Goal: Task Accomplishment & Management: Use online tool/utility

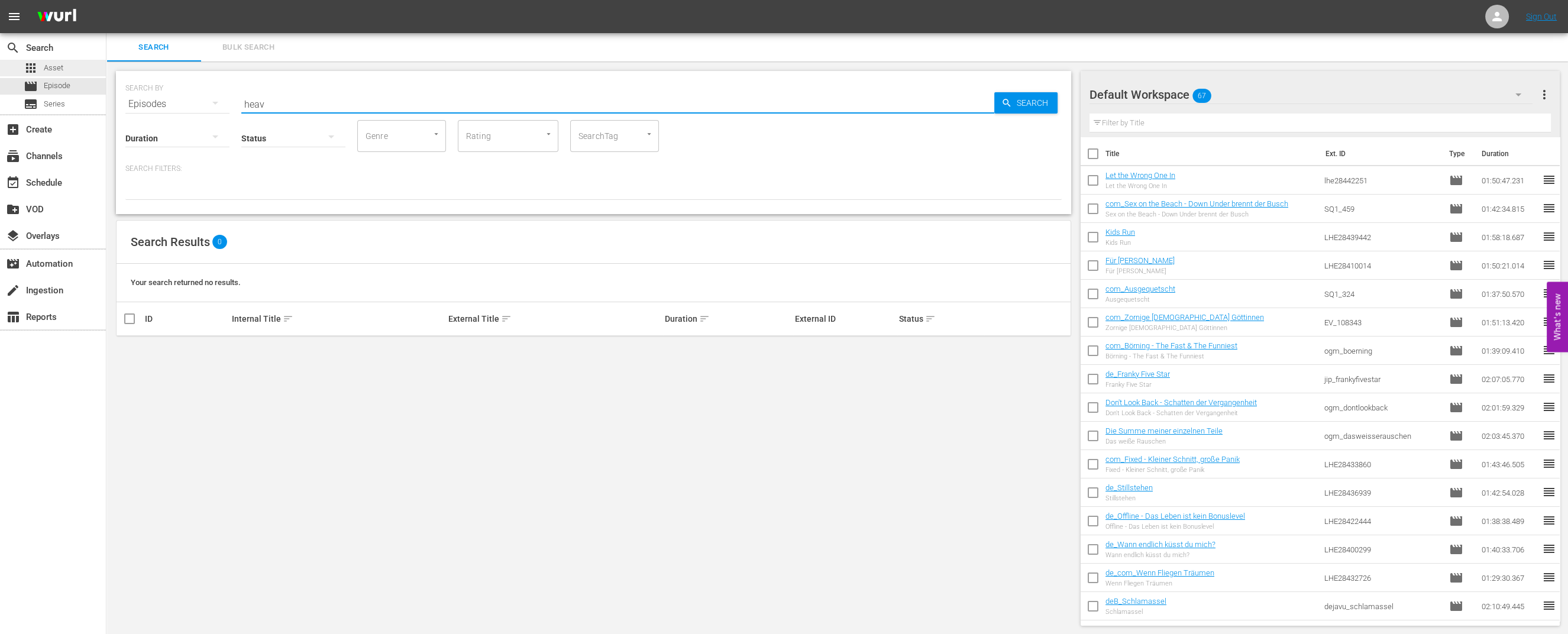
click at [47, 69] on span "Asset" at bounding box center [53, 68] width 19 height 12
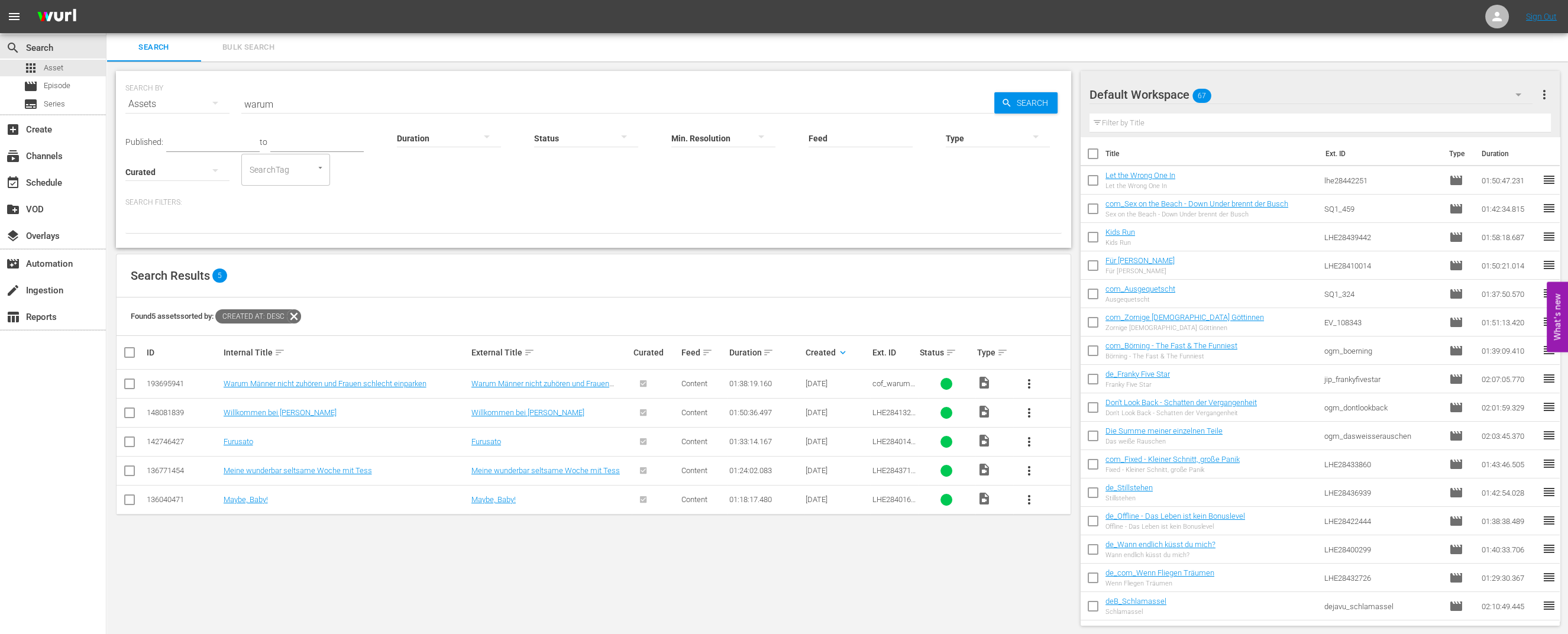
click at [266, 113] on hr at bounding box center [618, 113] width 753 height 1
click at [275, 101] on input "warum" at bounding box center [618, 104] width 753 height 29
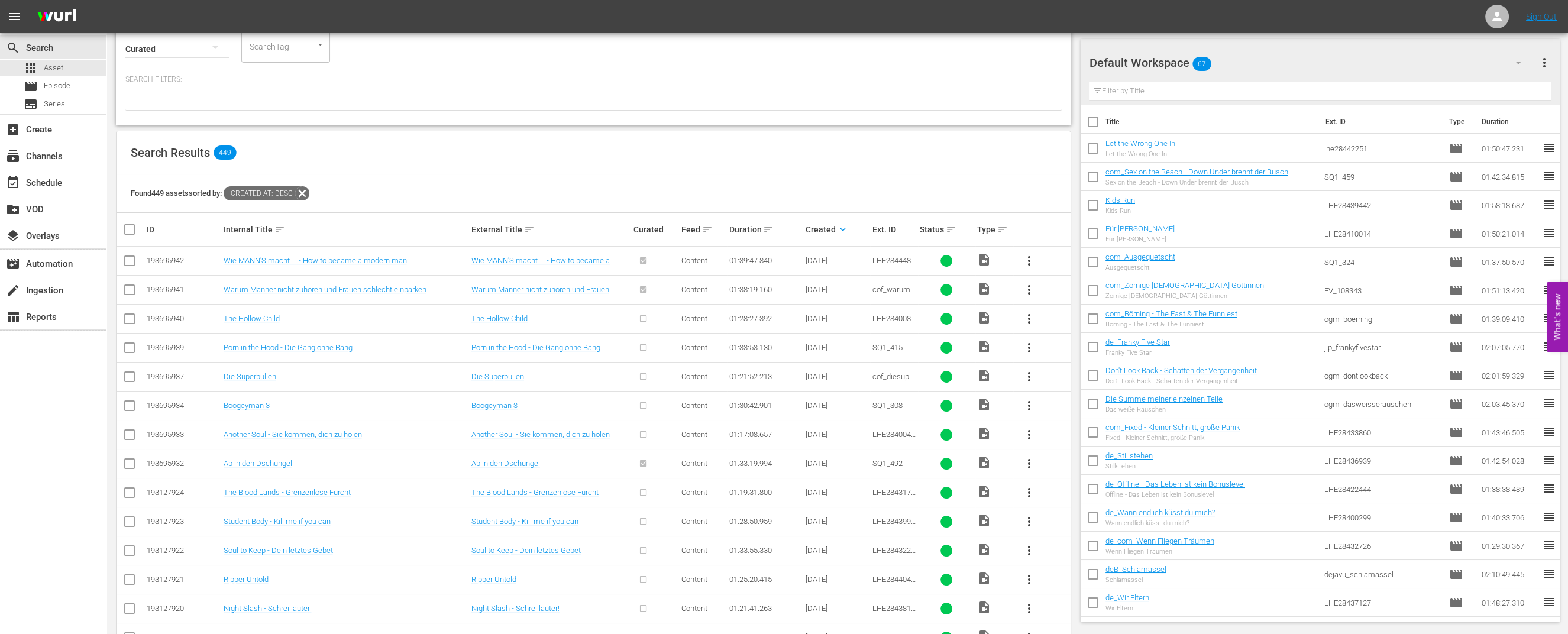
scroll to position [147, 0]
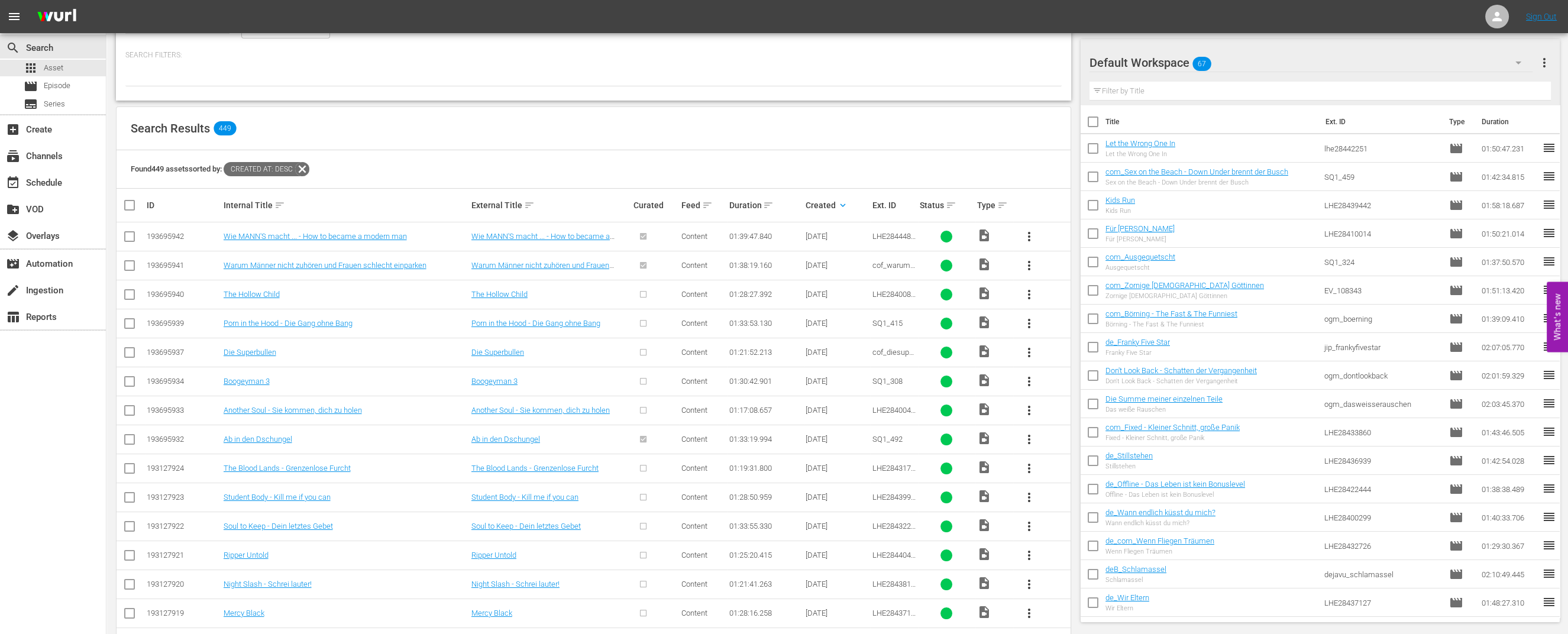
click at [1029, 374] on span "more_vert" at bounding box center [1029, 381] width 14 height 14
click at [1083, 464] on div "Episode" at bounding box center [1092, 468] width 80 height 29
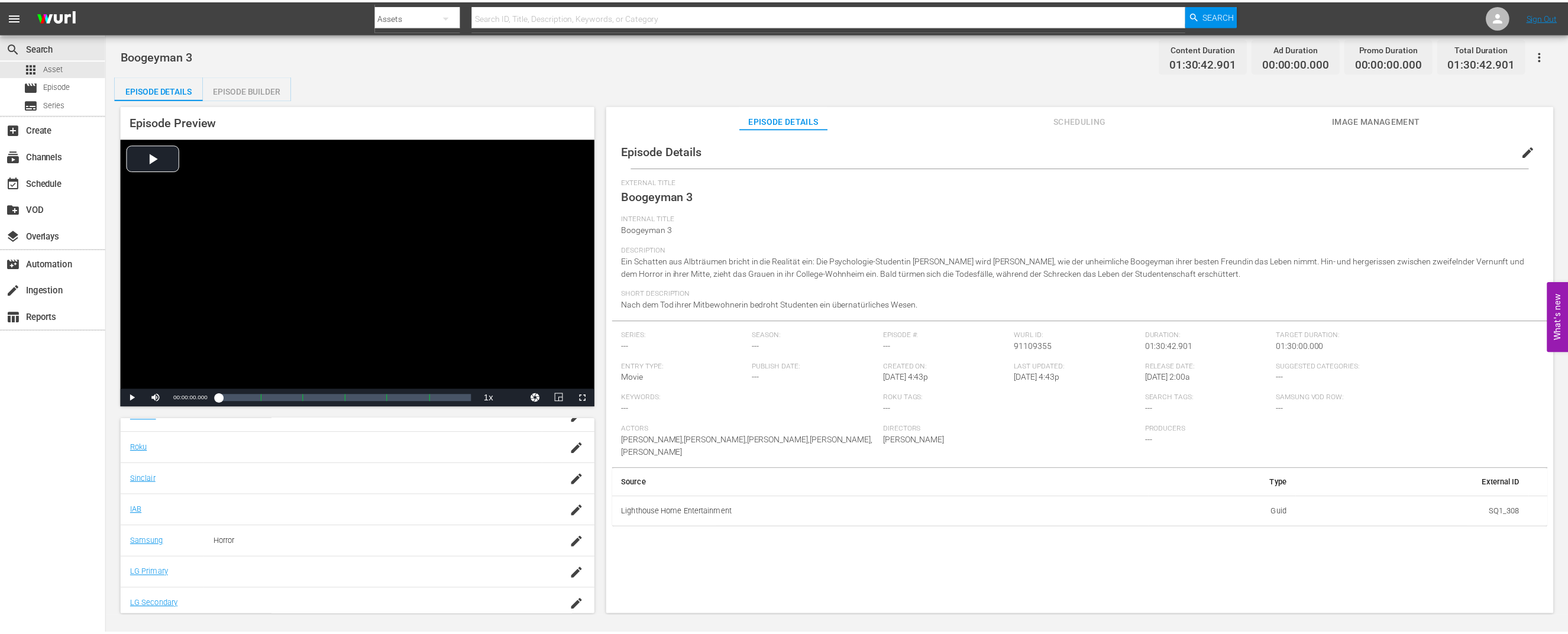
scroll to position [225, 0]
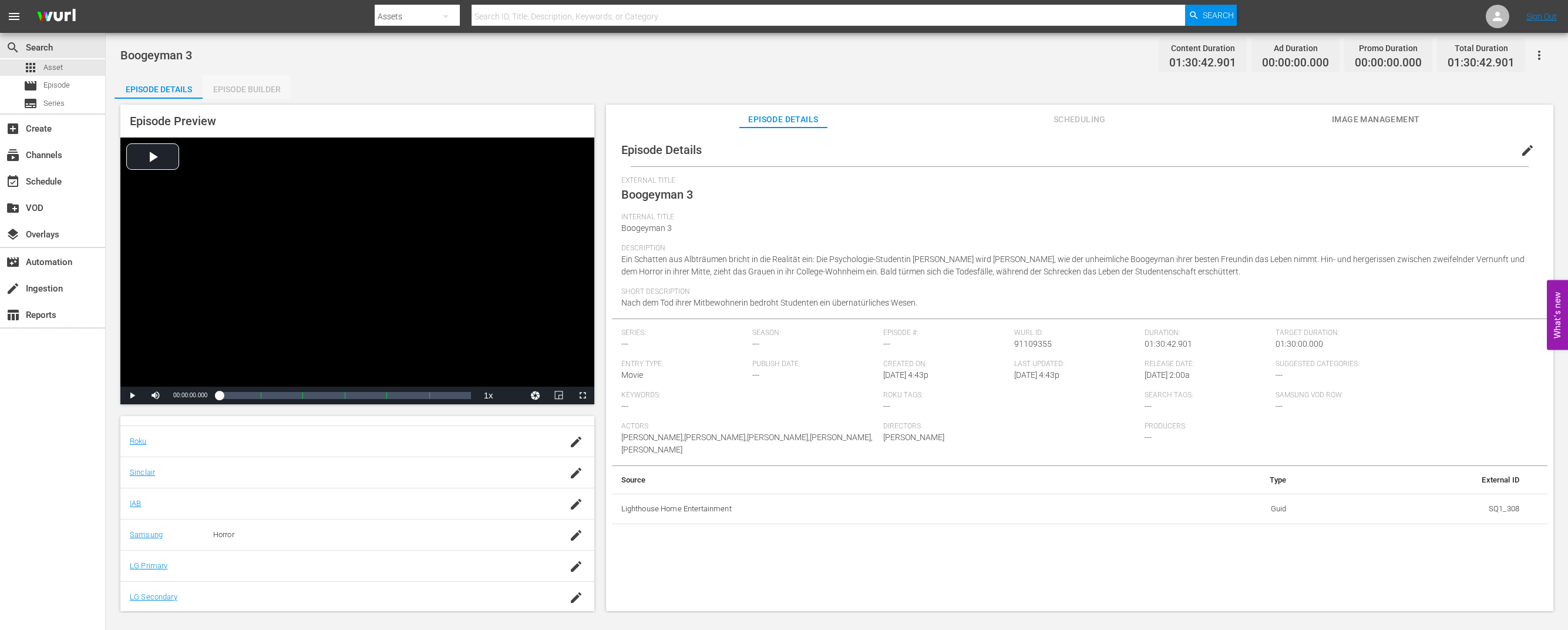
click at [225, 79] on div "Episode Builder" at bounding box center [246, 89] width 88 height 29
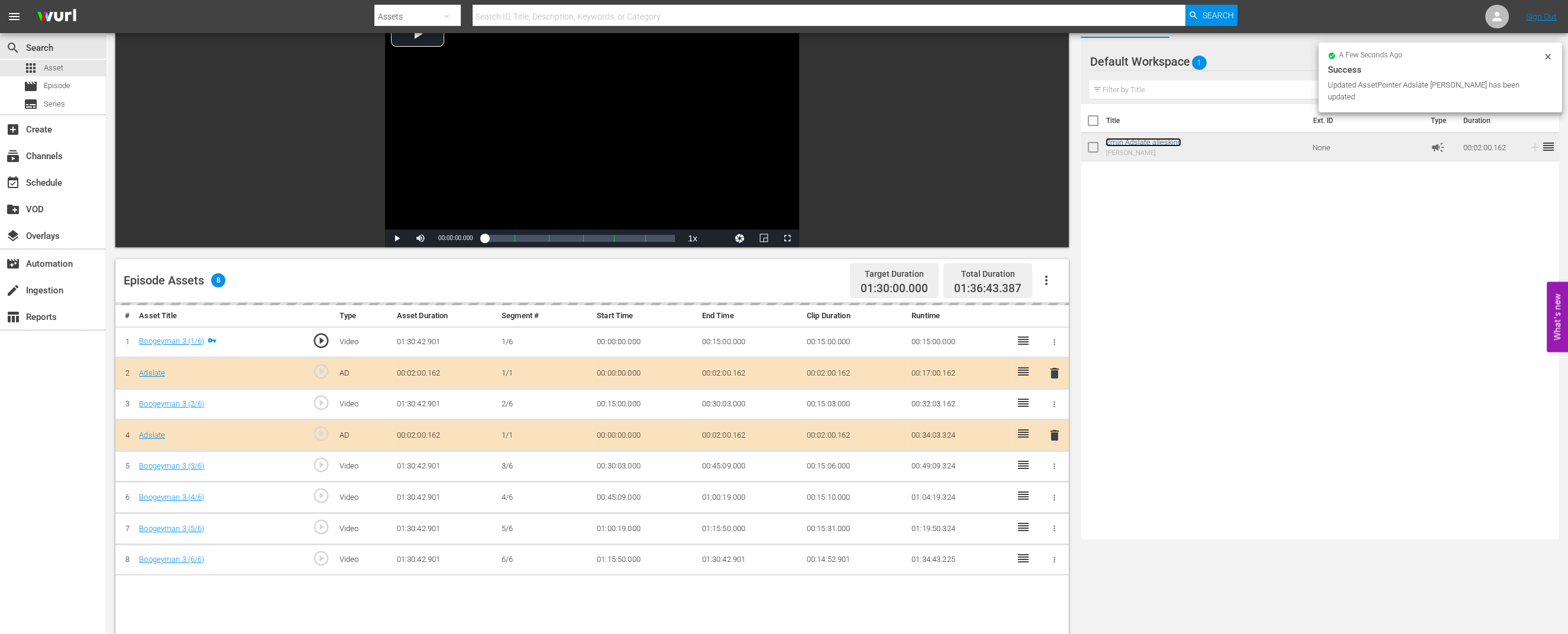
scroll to position [147, 0]
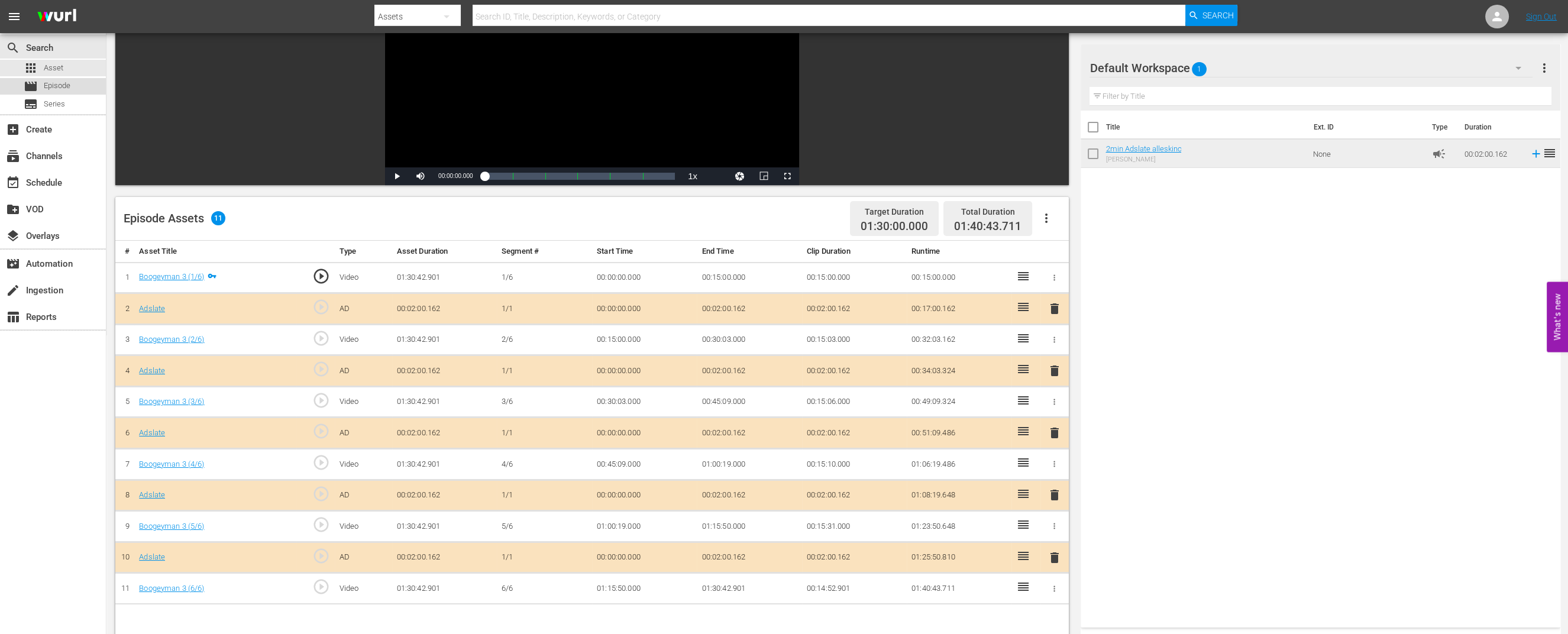
click at [47, 88] on span "Episode" at bounding box center [57, 85] width 27 height 12
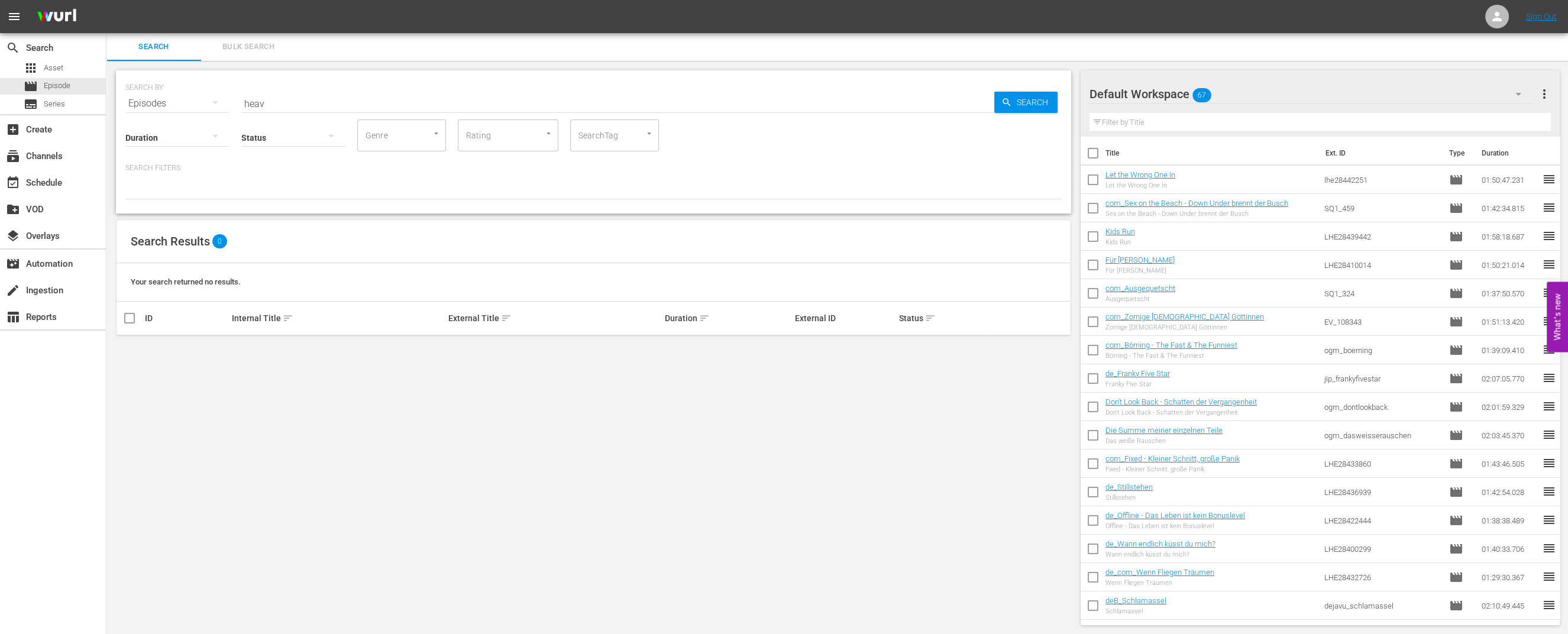
click at [267, 105] on input "heav" at bounding box center [618, 103] width 753 height 29
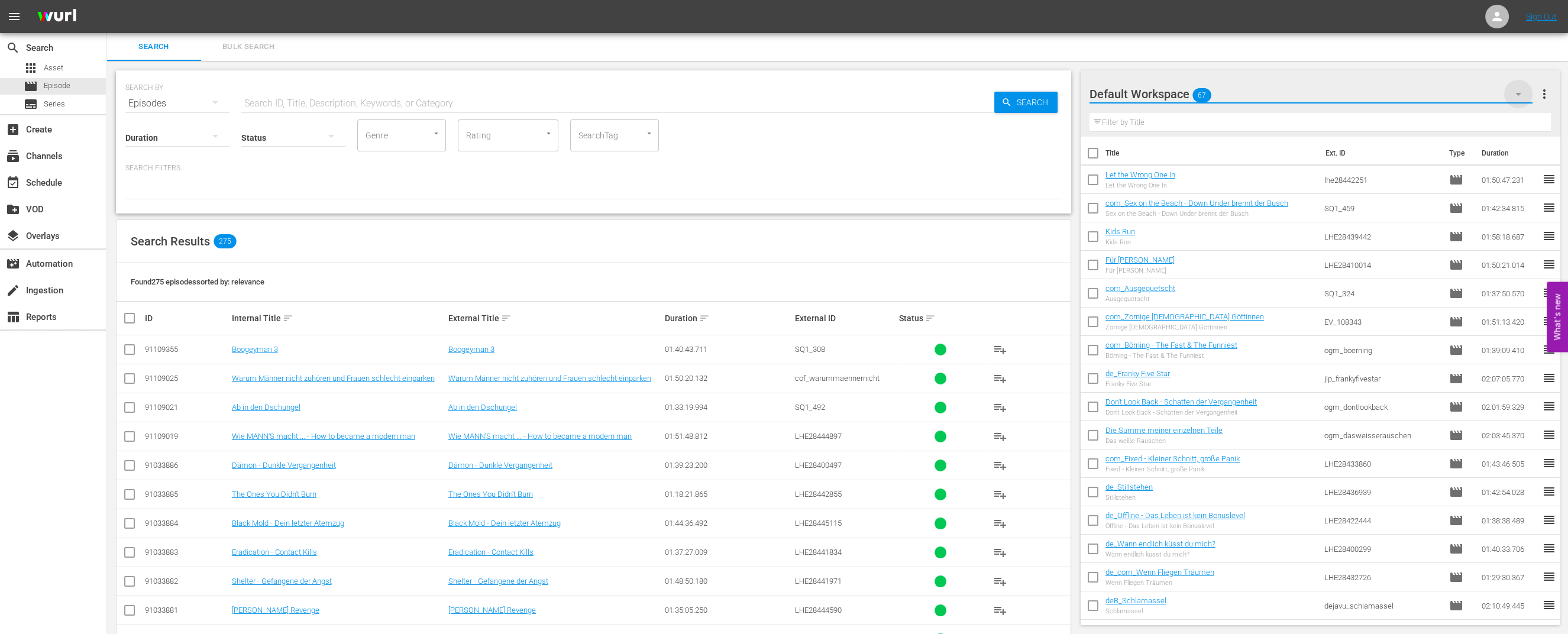
click at [1517, 91] on icon "button" at bounding box center [1518, 94] width 14 height 14
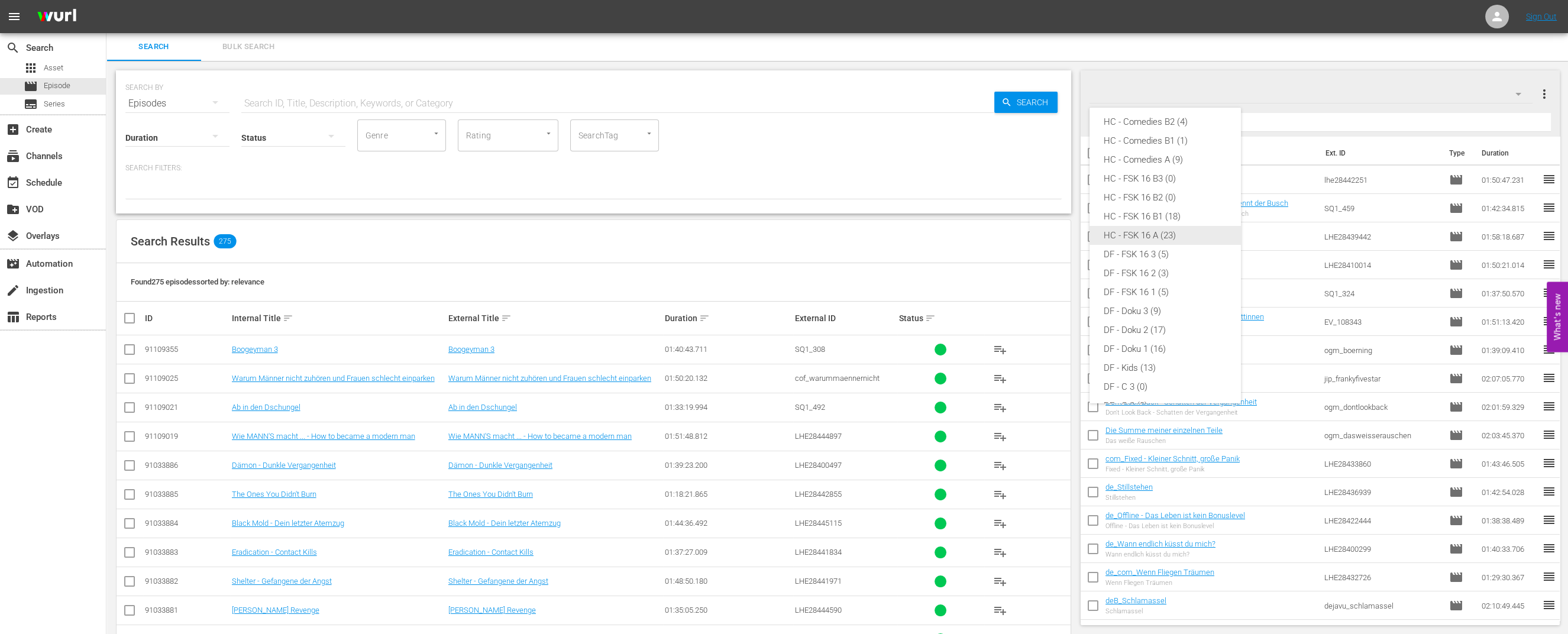
scroll to position [12, 0]
click at [1155, 247] on div "HC - FSK 16 A (23)" at bounding box center [1164, 247] width 123 height 19
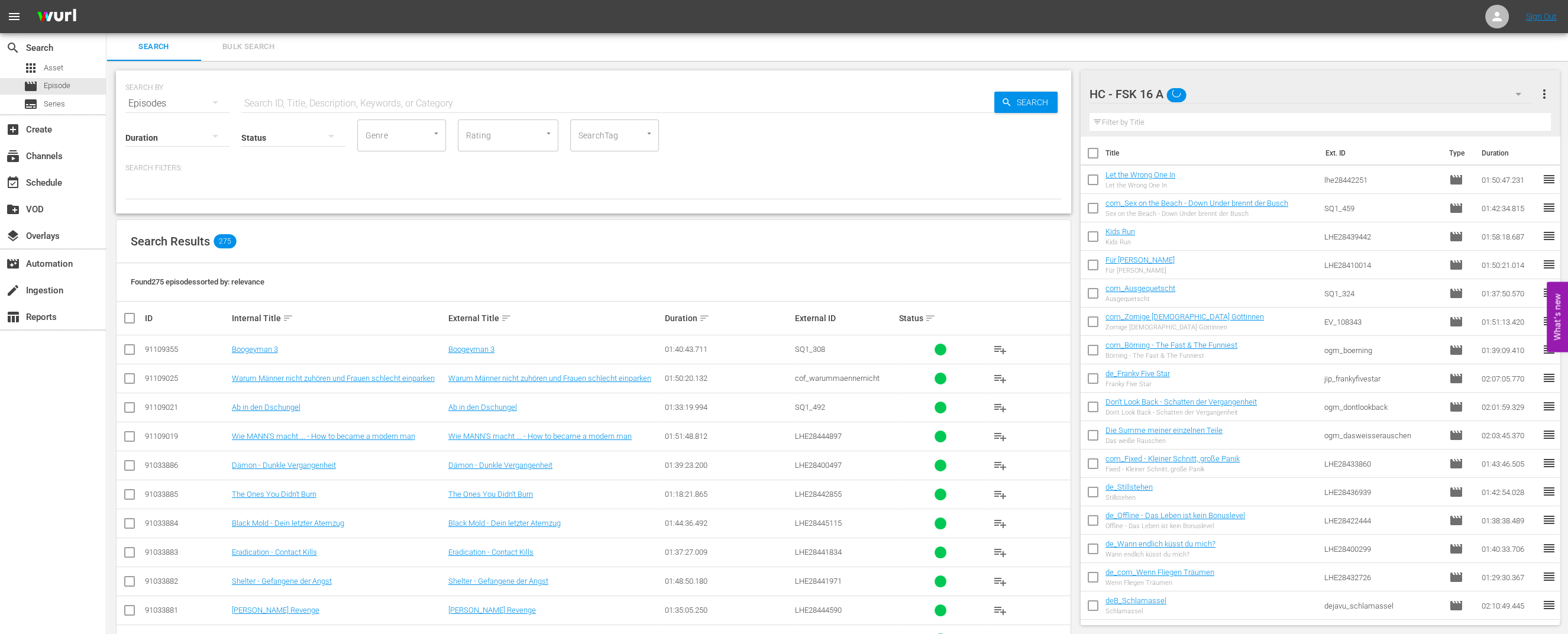
scroll to position [3, 0]
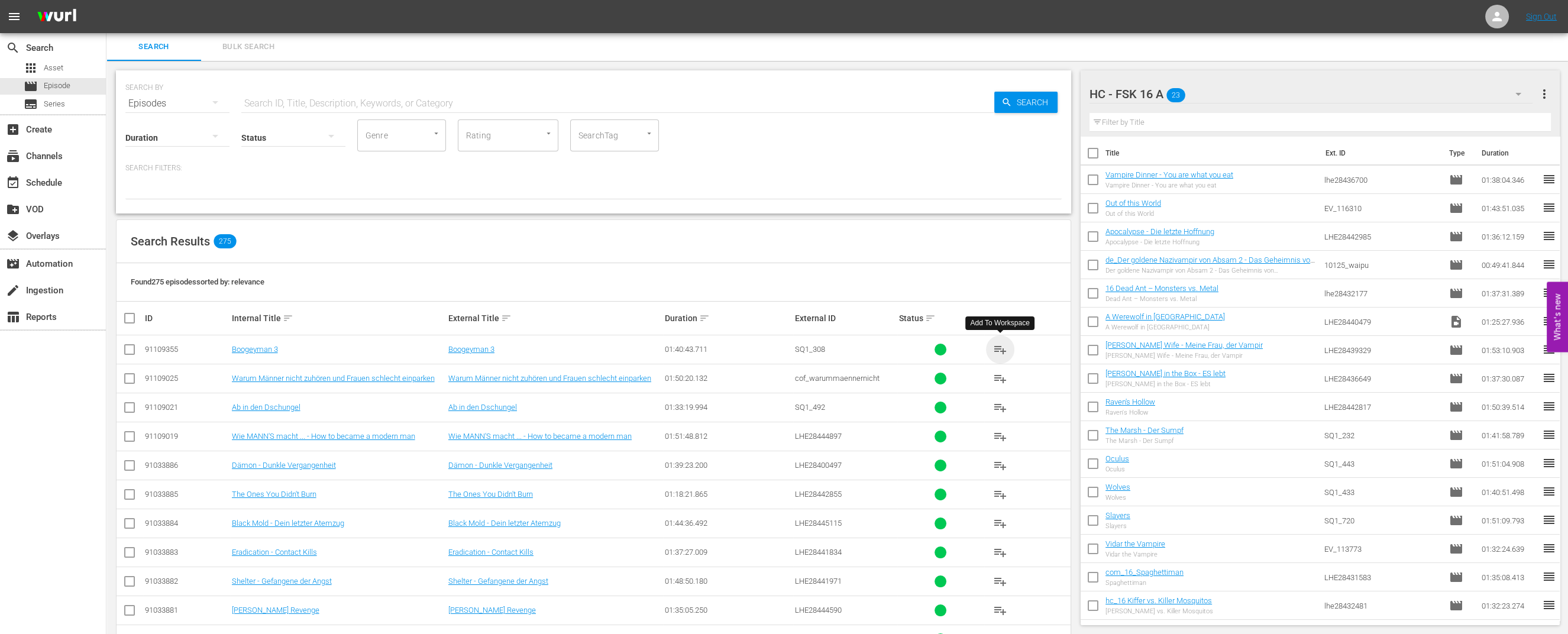
click at [1004, 347] on span "playlist_add" at bounding box center [999, 349] width 14 height 14
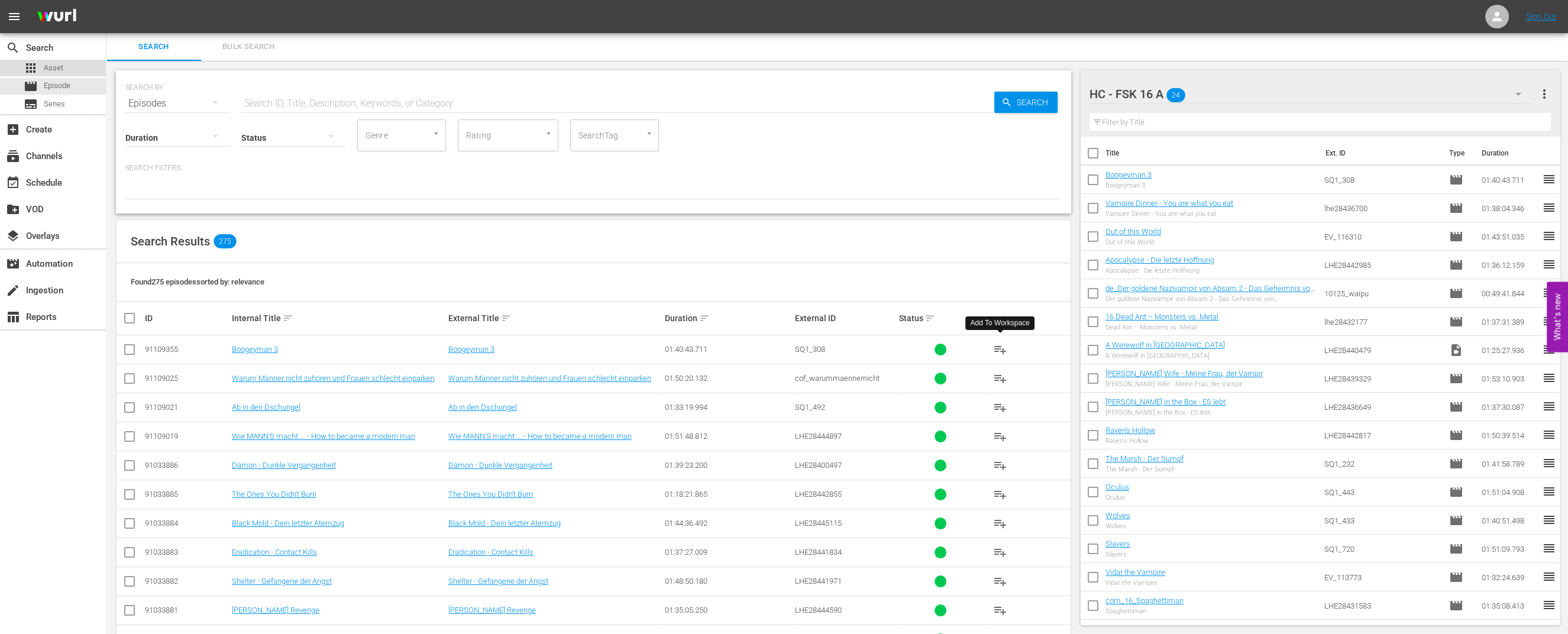
click at [74, 73] on div "apps Asset" at bounding box center [53, 68] width 106 height 16
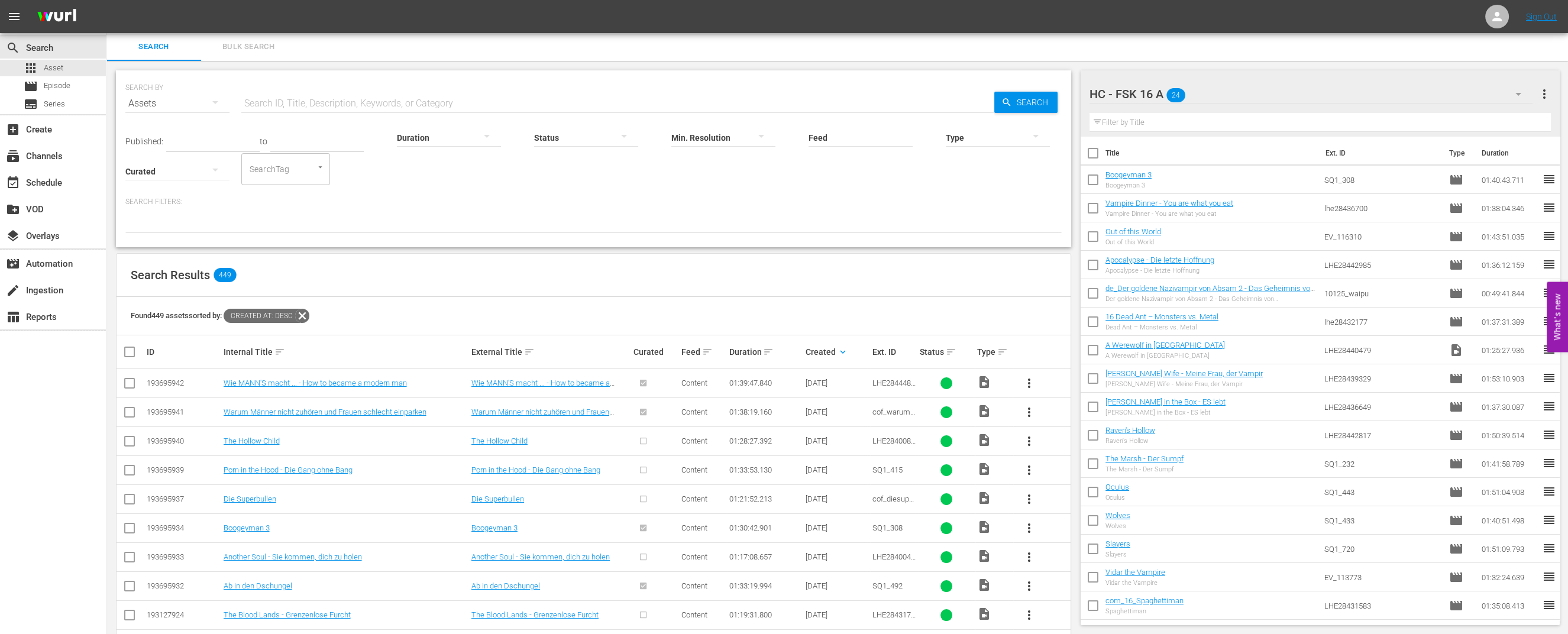
click at [1032, 469] on span "more_vert" at bounding box center [1029, 470] width 14 height 14
click at [1089, 557] on div "Episode" at bounding box center [1092, 557] width 80 height 29
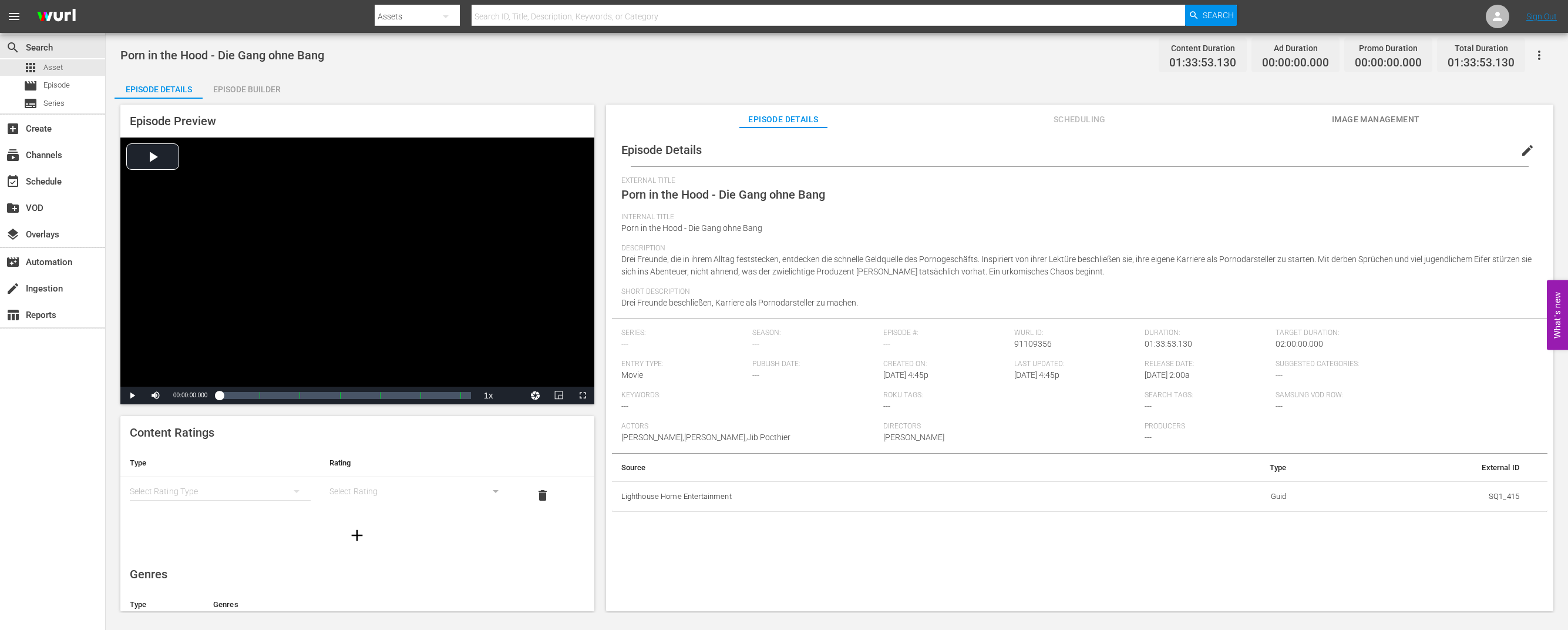
drag, startPoint x: 259, startPoint y: 91, endPoint x: 270, endPoint y: 101, distance: 14.9
click at [259, 89] on div "Episode Builder" at bounding box center [246, 89] width 88 height 29
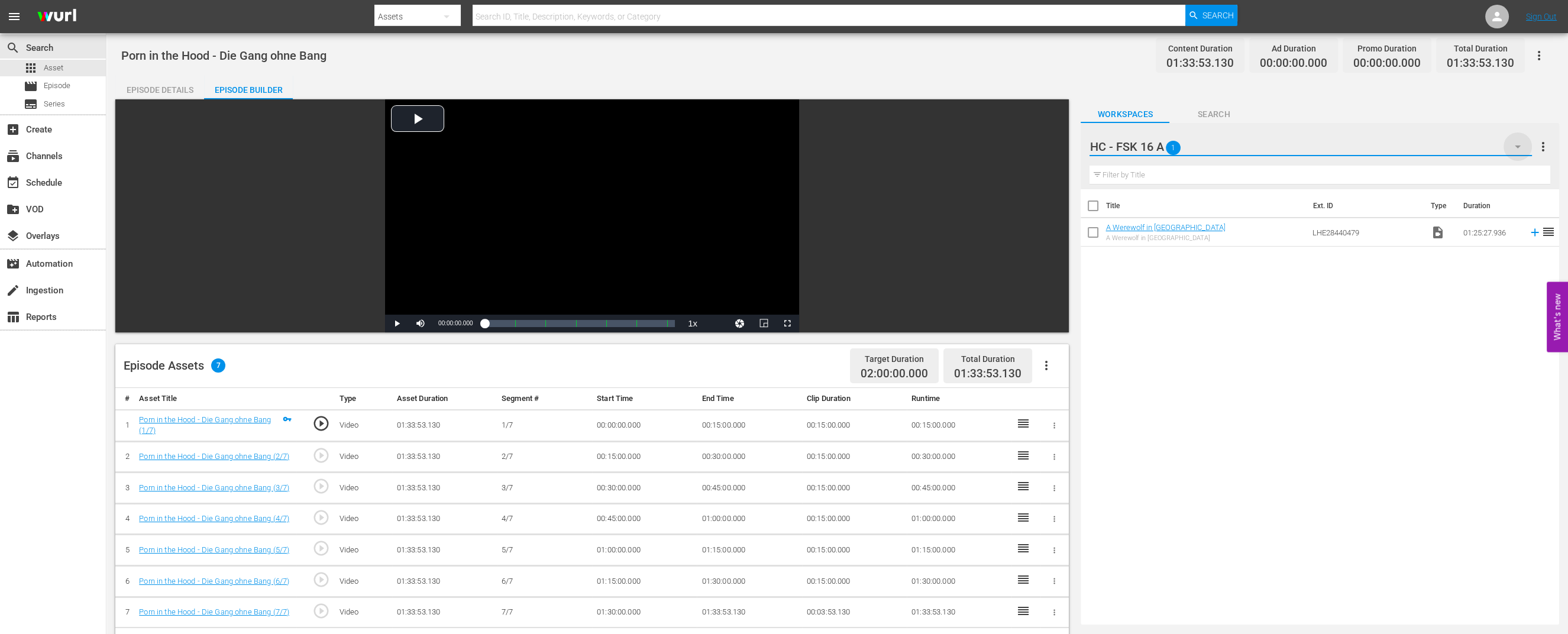
click at [1516, 145] on icon "button" at bounding box center [1517, 147] width 14 height 14
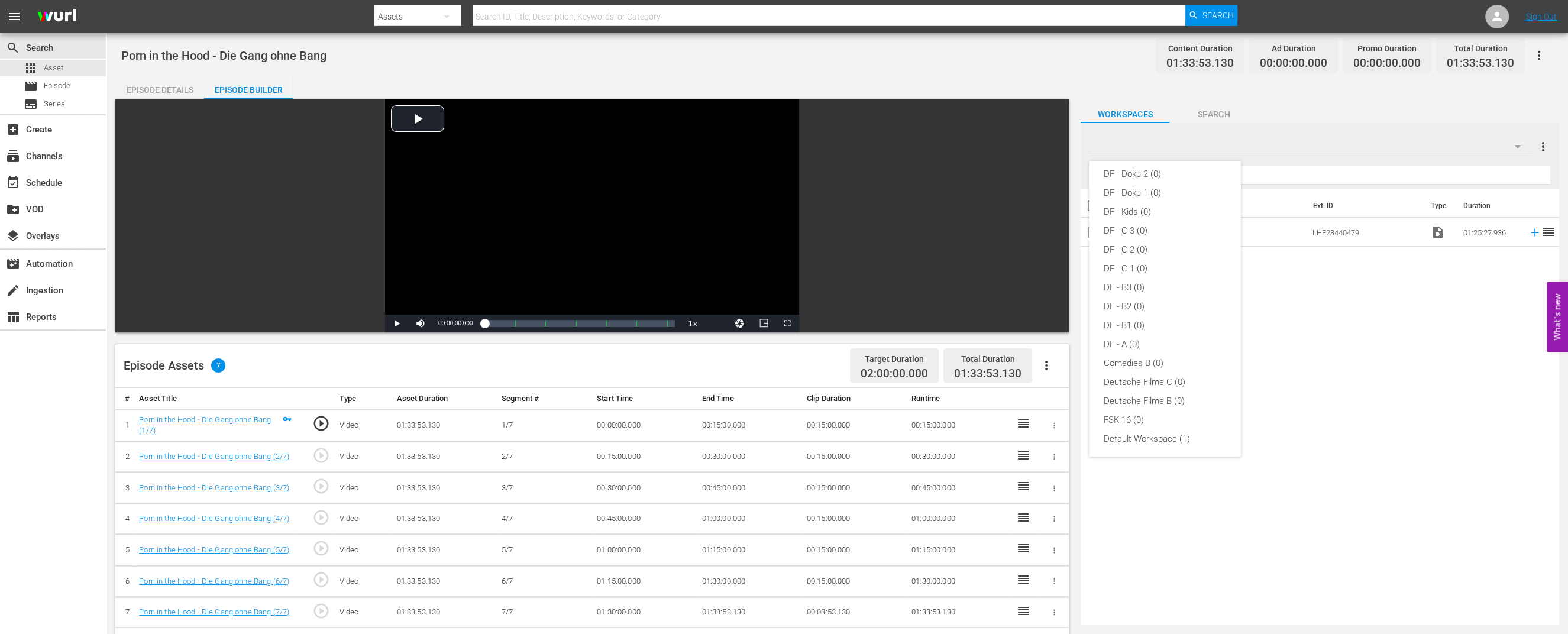
scroll to position [233, 0]
click at [1162, 434] on div "Default Workspace (1)" at bounding box center [1164, 438] width 123 height 19
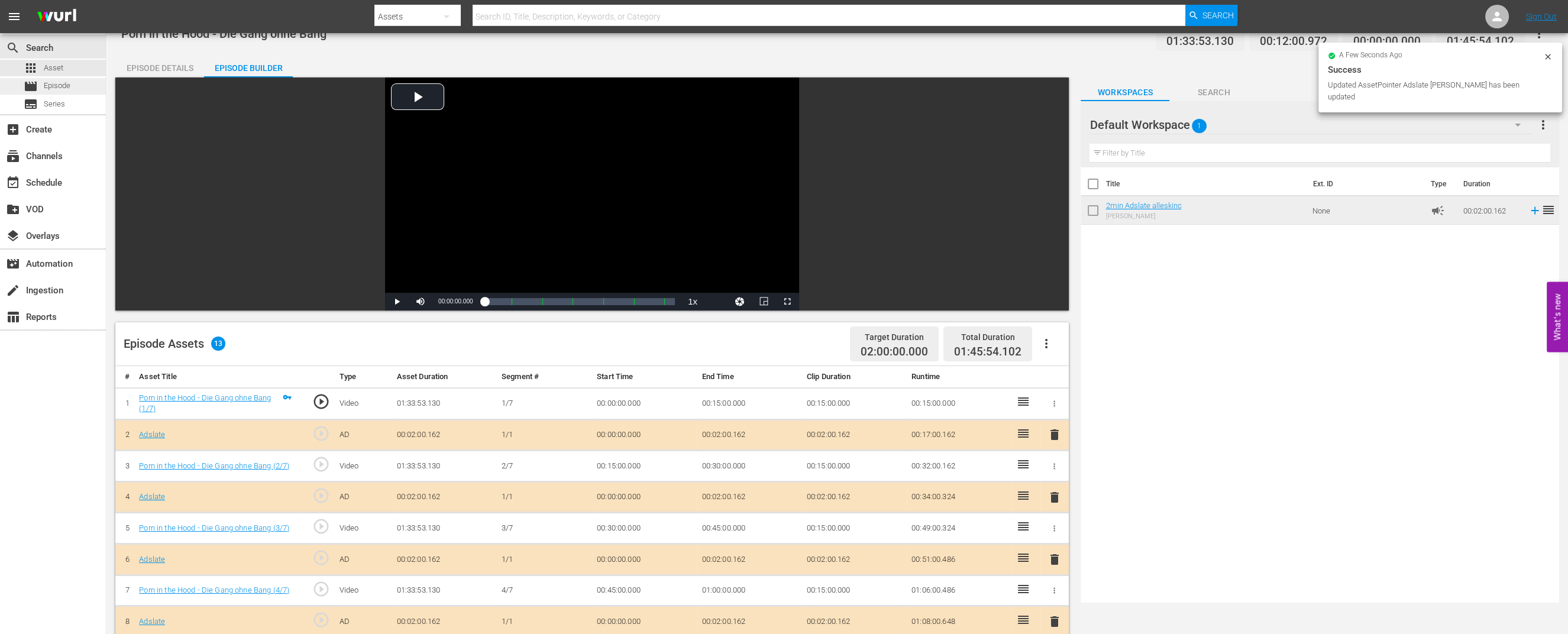
scroll to position [12, 0]
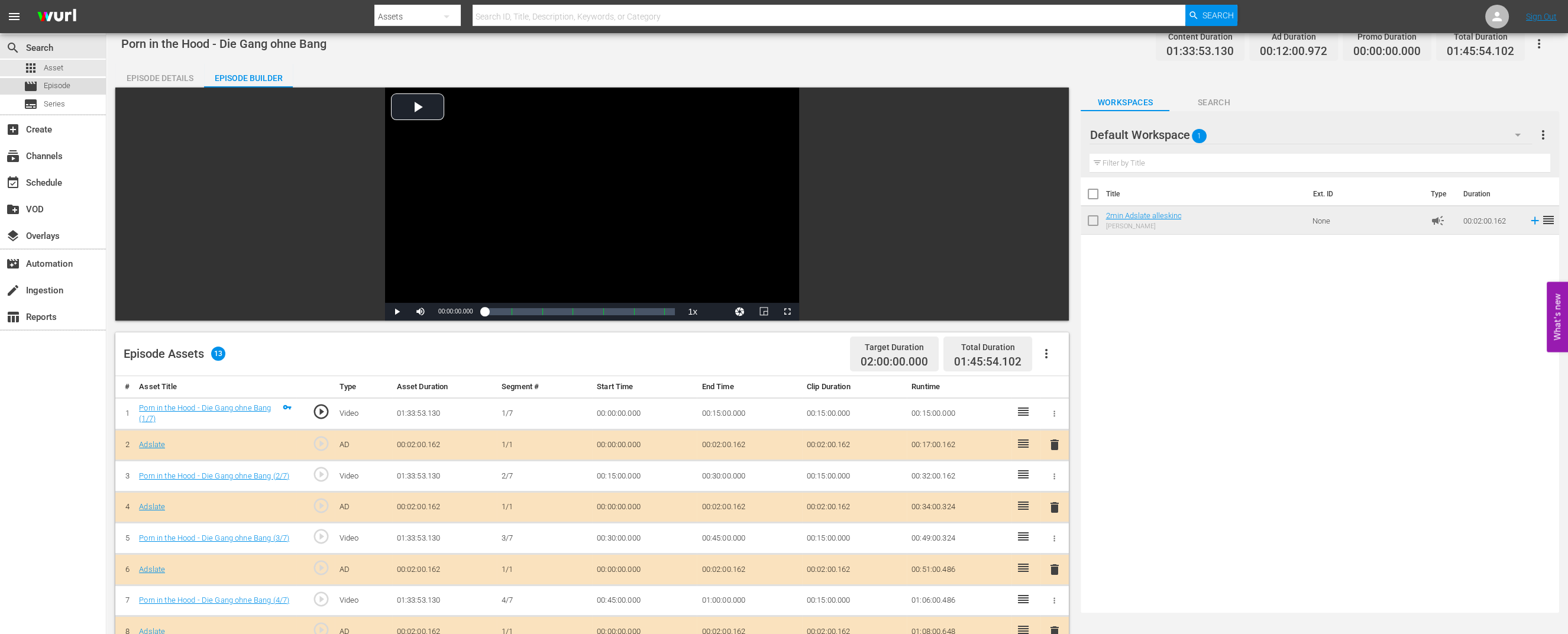
click at [47, 80] on div "movie Episode" at bounding box center [46, 86] width 46 height 16
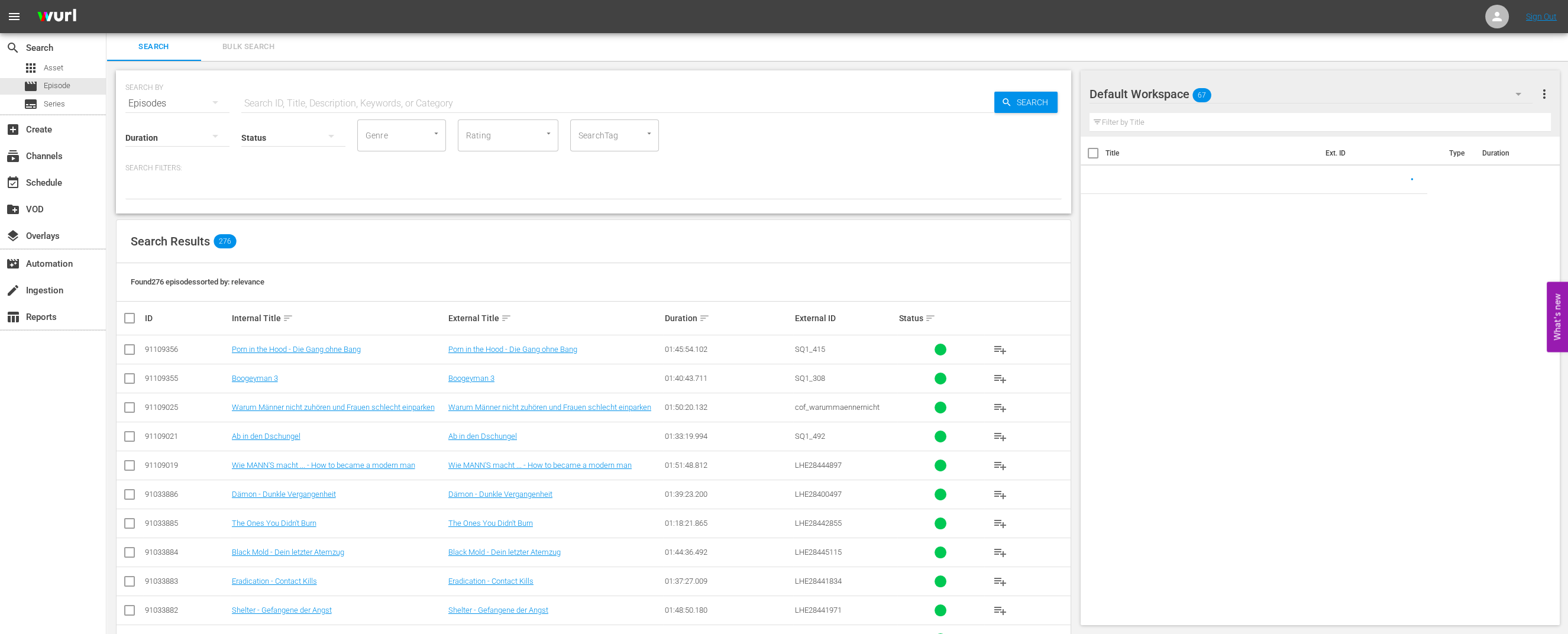
scroll to position [12, 0]
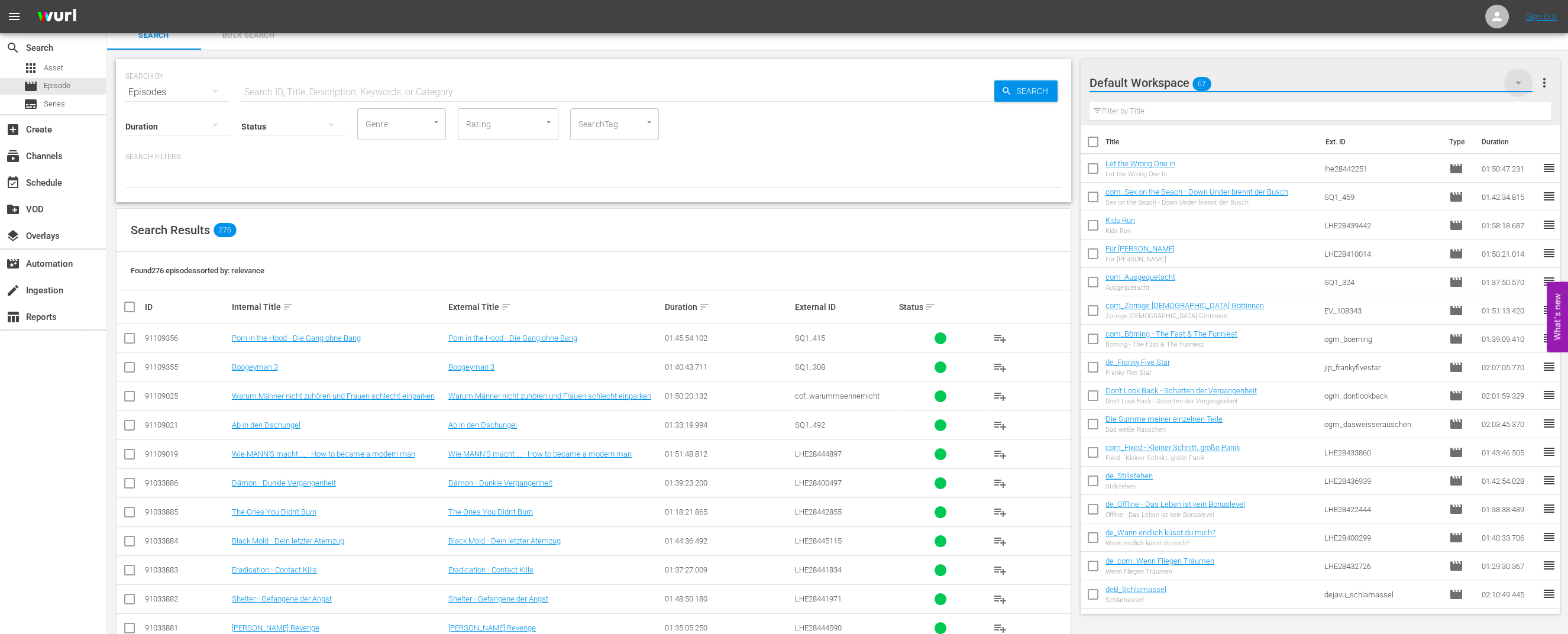
click at [1522, 83] on icon "button" at bounding box center [1518, 82] width 14 height 14
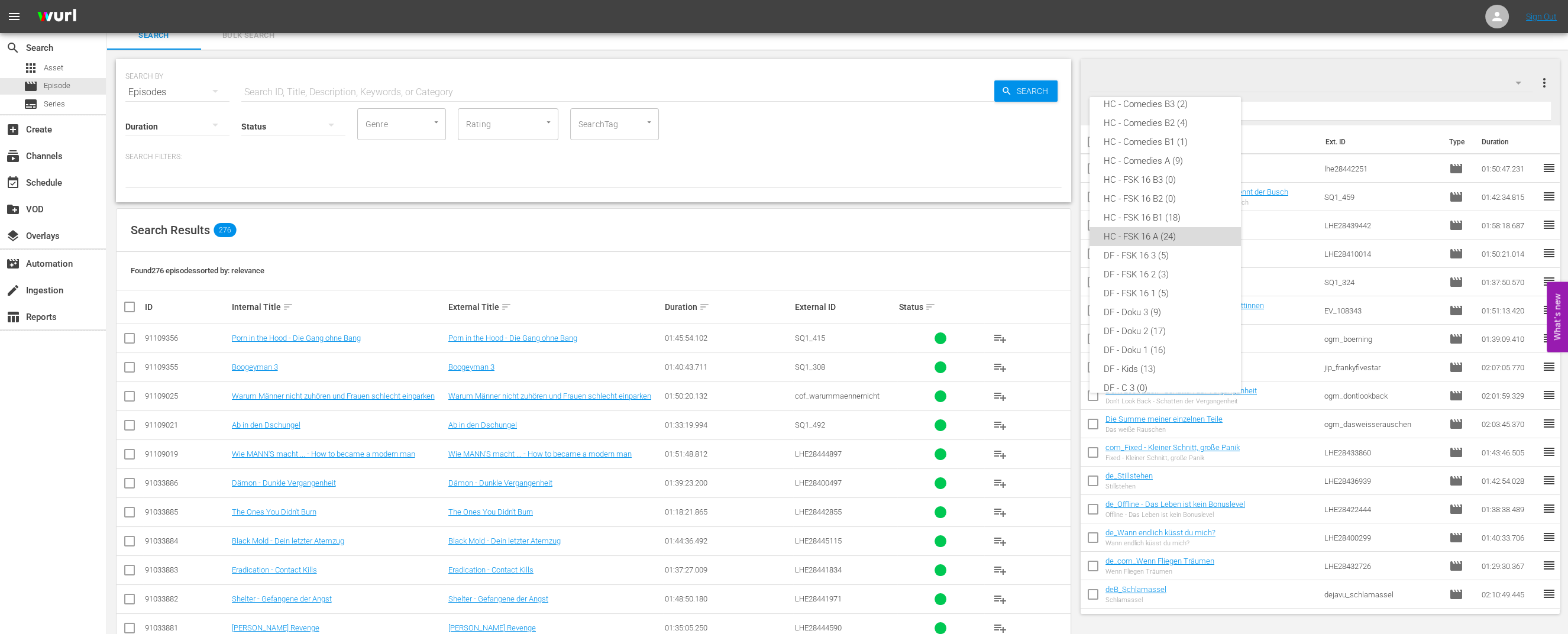
click at [1168, 240] on div "HC - FSK 16 A (24)" at bounding box center [1164, 236] width 123 height 19
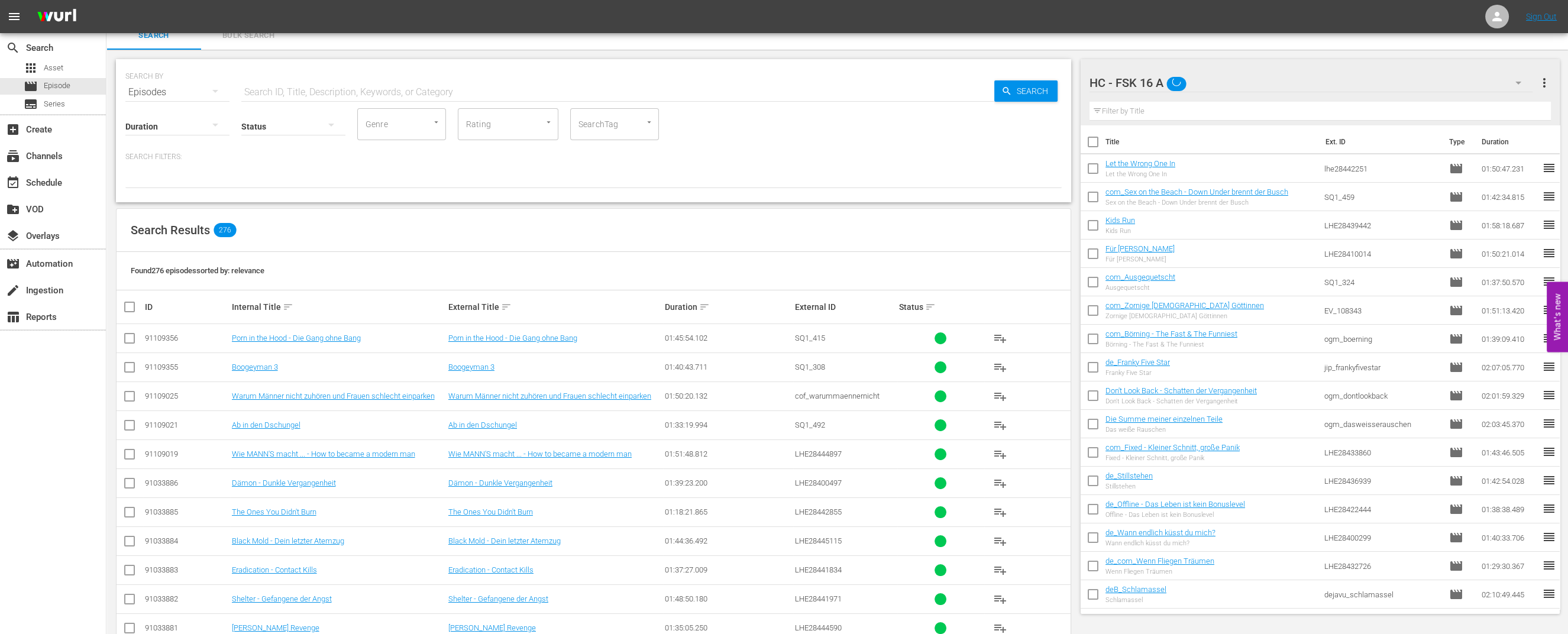
scroll to position [3, 0]
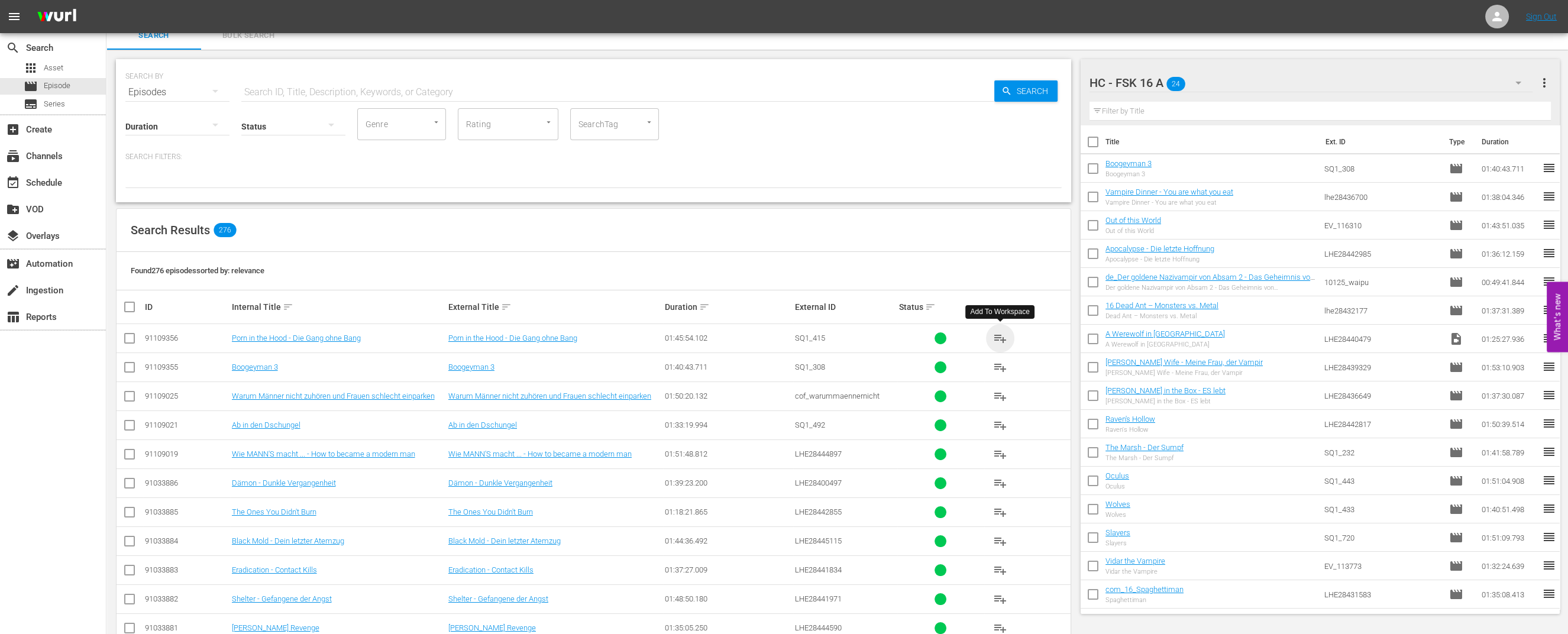
click at [1002, 332] on span "playlist_add" at bounding box center [999, 338] width 14 height 14
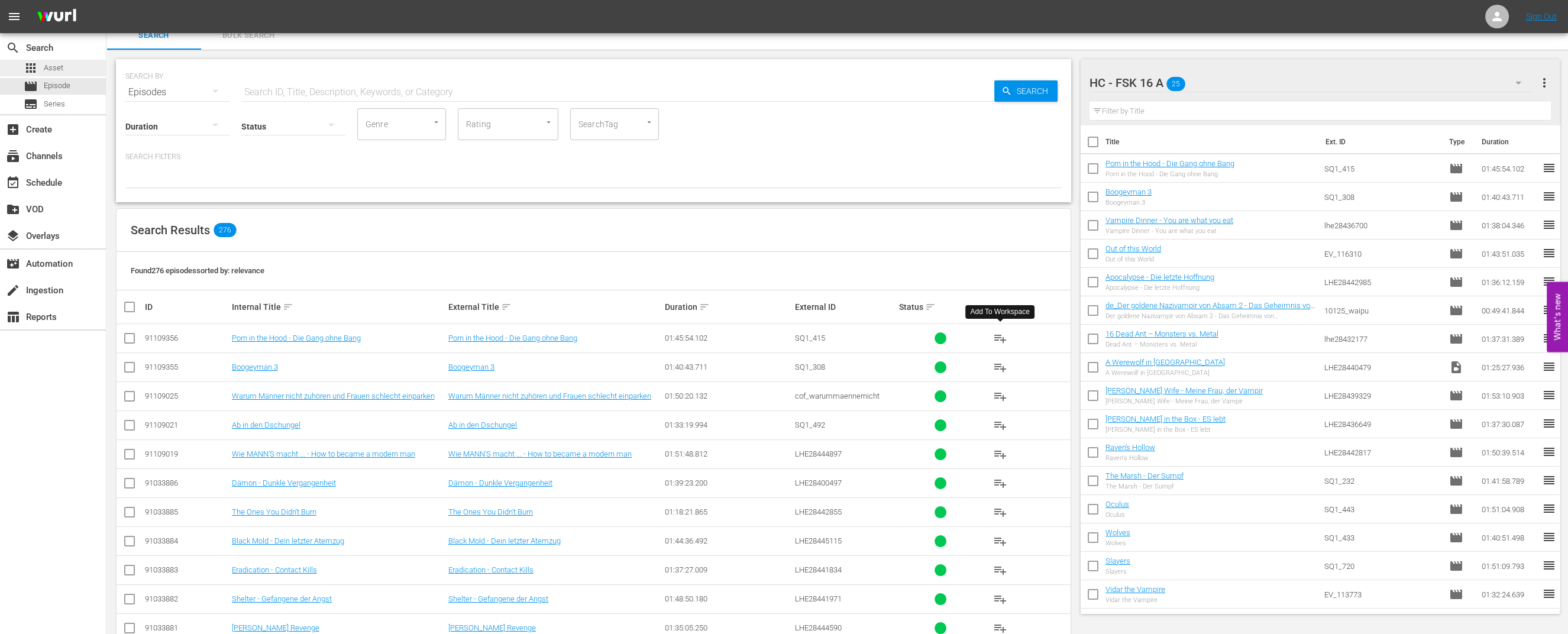
click at [43, 71] on div "apps Asset" at bounding box center [43, 68] width 40 height 16
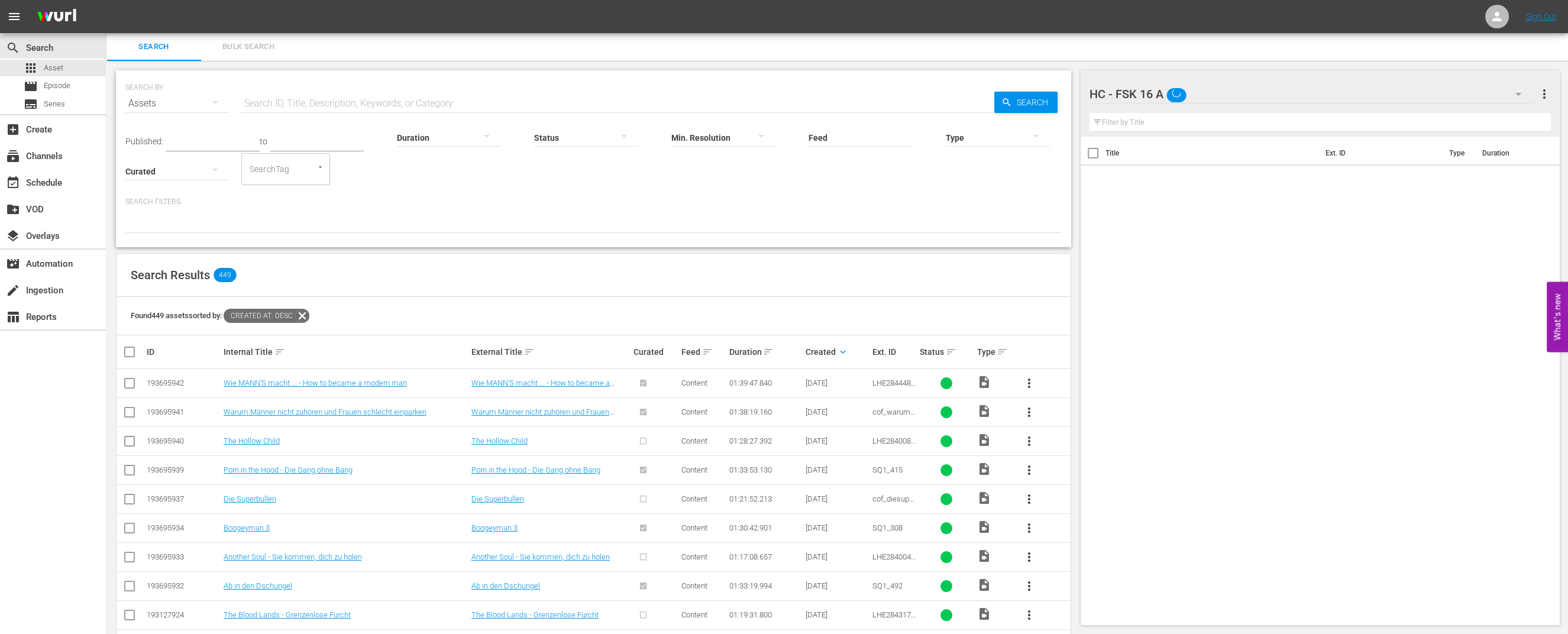
scroll to position [12, 0]
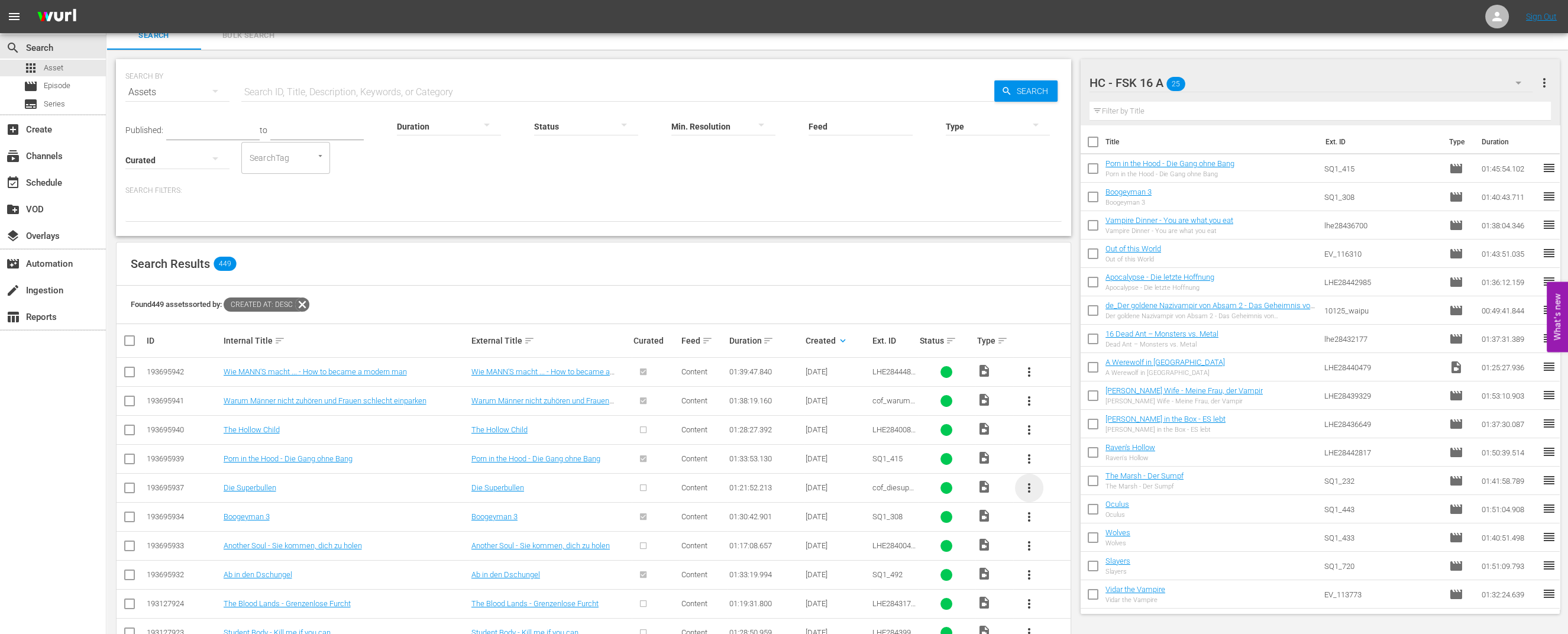
click at [1030, 481] on span "more_vert" at bounding box center [1029, 487] width 14 height 14
click at [1075, 578] on div "Episode" at bounding box center [1092, 574] width 80 height 29
click at [1079, 570] on div "Episode" at bounding box center [1092, 574] width 80 height 29
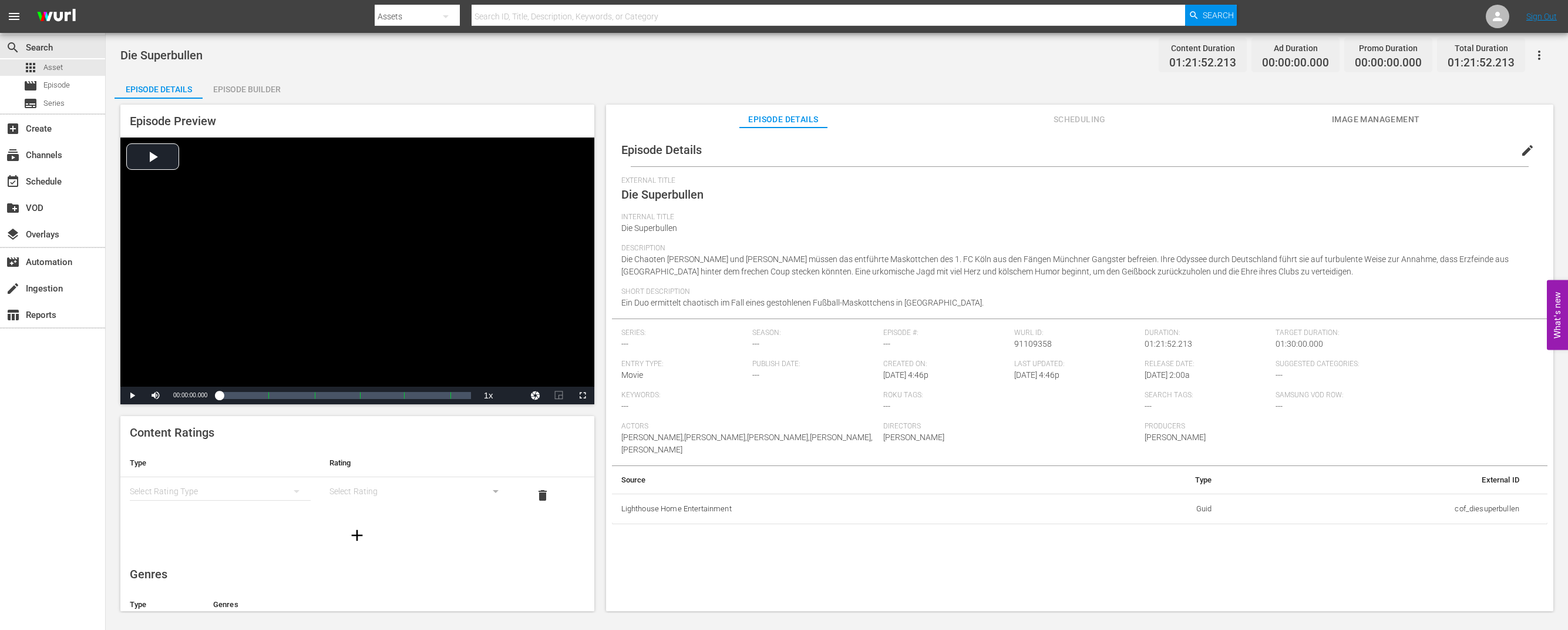
click at [258, 85] on div "Episode Builder" at bounding box center [246, 89] width 88 height 29
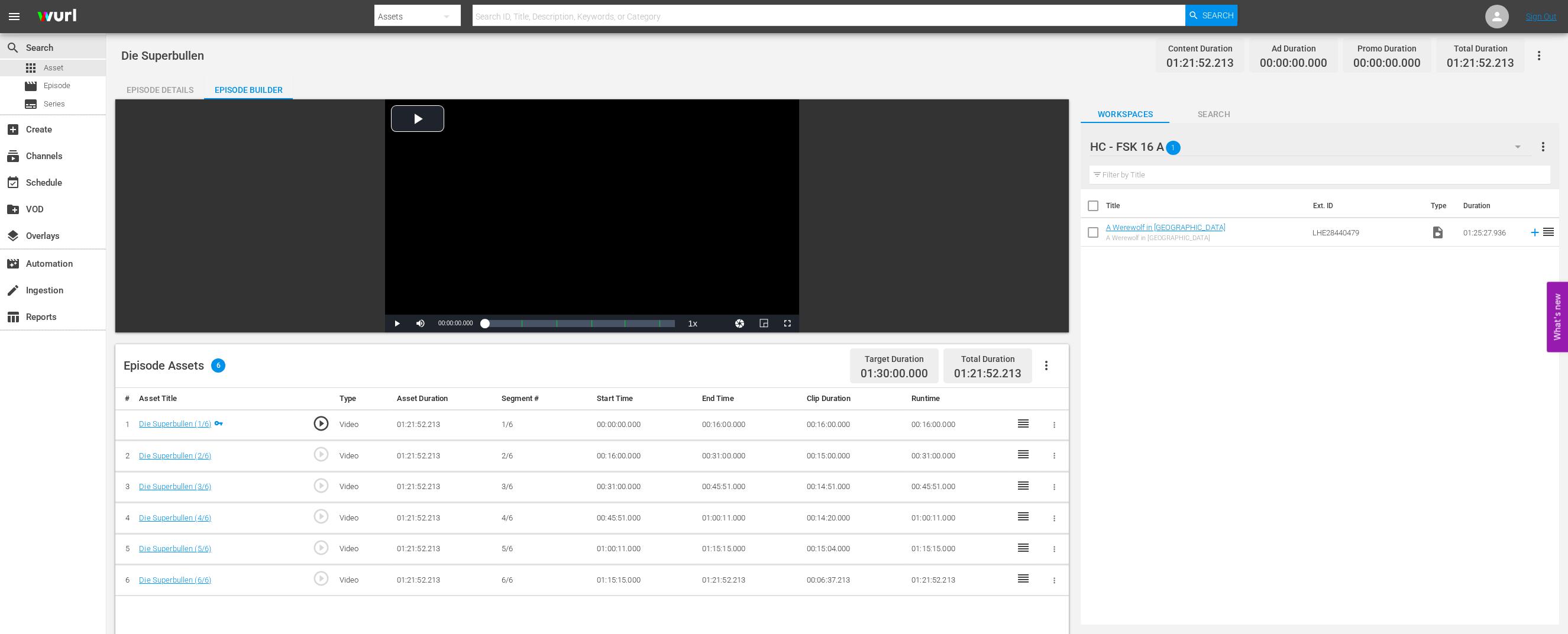
click at [1346, 149] on div "HC - FSK 16 A 1" at bounding box center [1310, 147] width 442 height 33
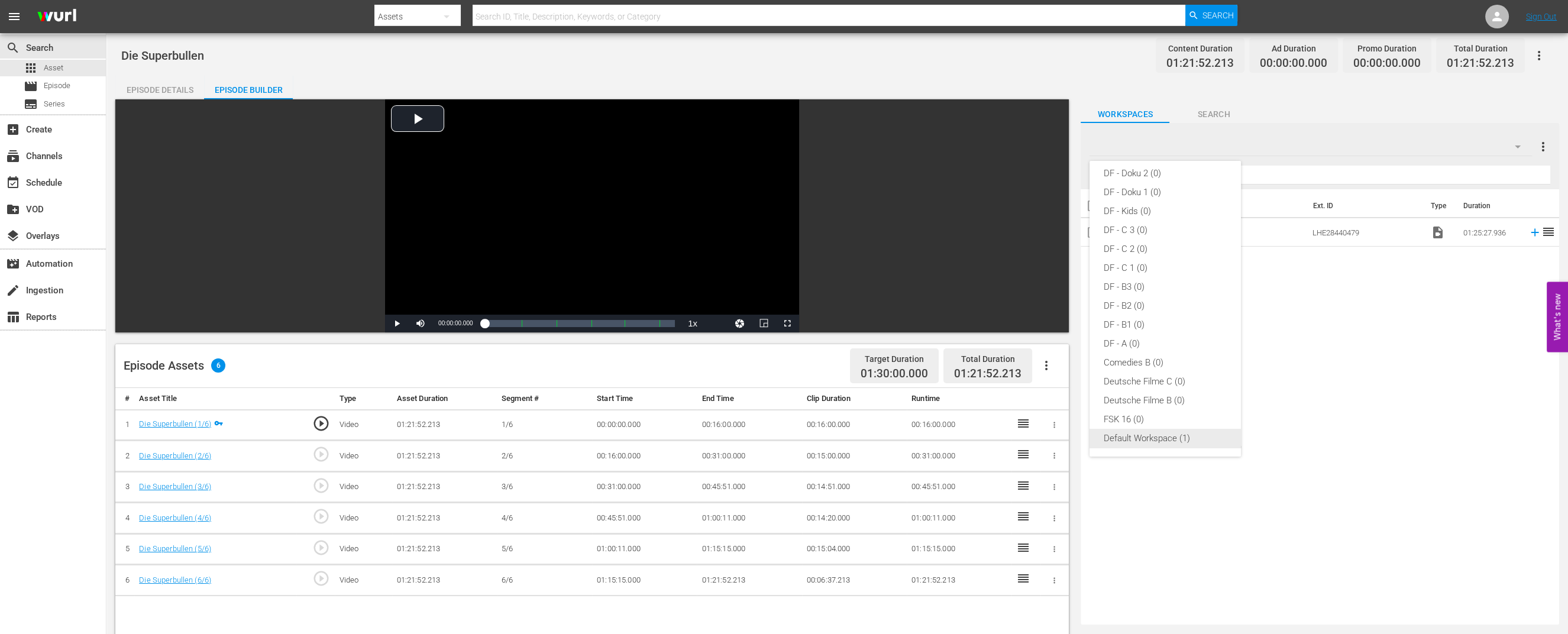
click at [1159, 437] on div "Default Workspace (1)" at bounding box center [1164, 438] width 123 height 19
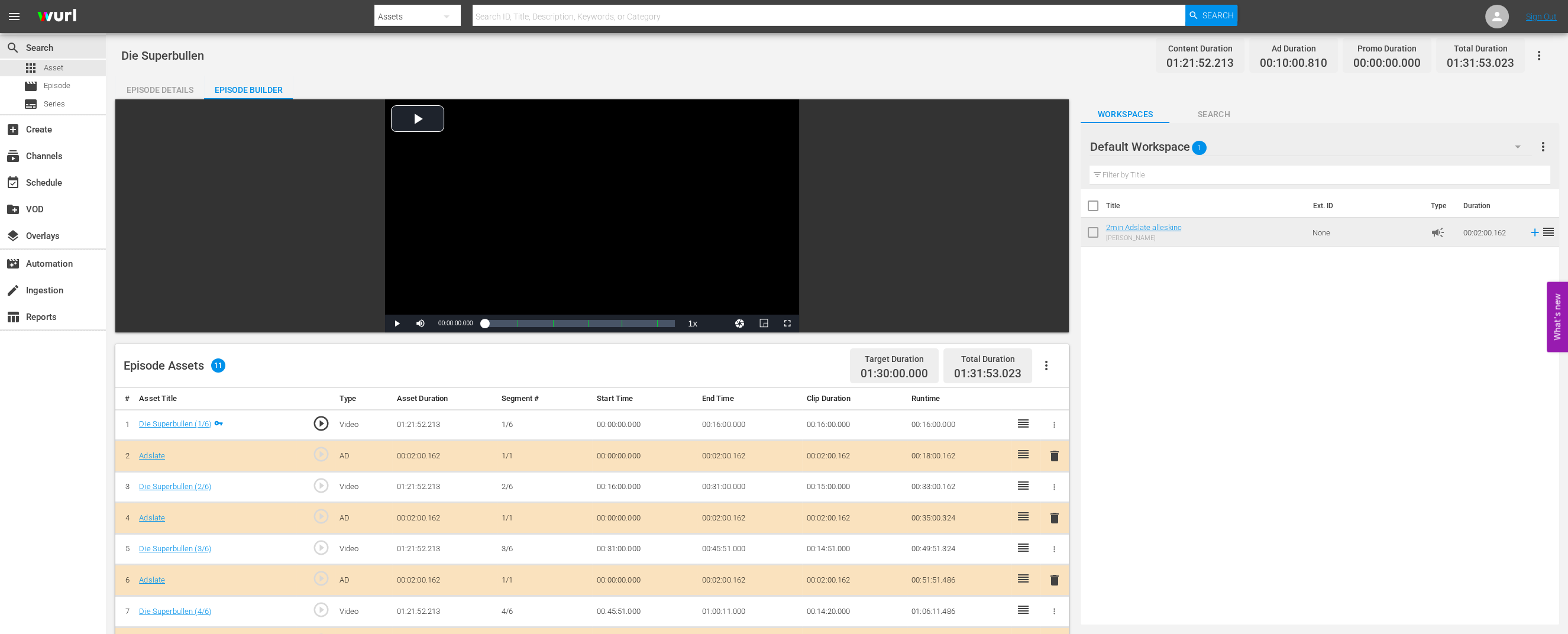
click at [175, 85] on div "Episode Details" at bounding box center [160, 90] width 88 height 29
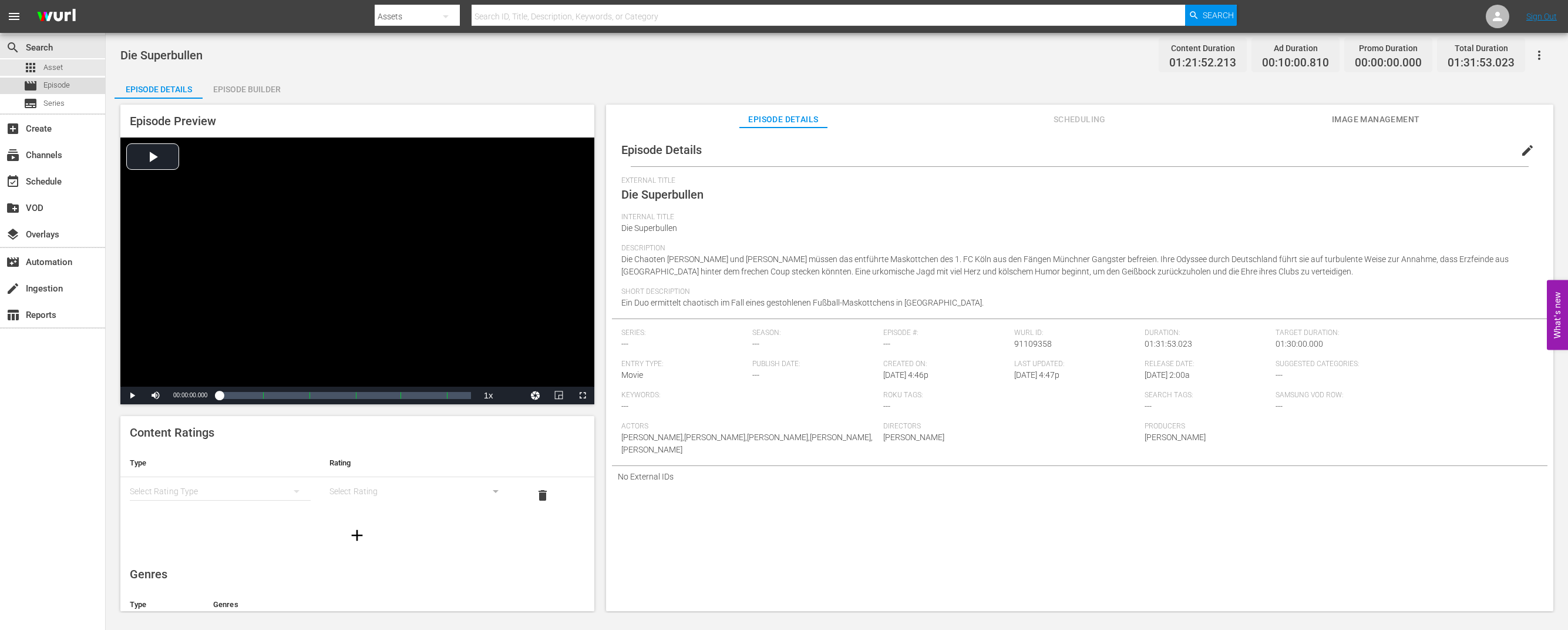
click at [76, 89] on div "movie Episode" at bounding box center [53, 86] width 105 height 16
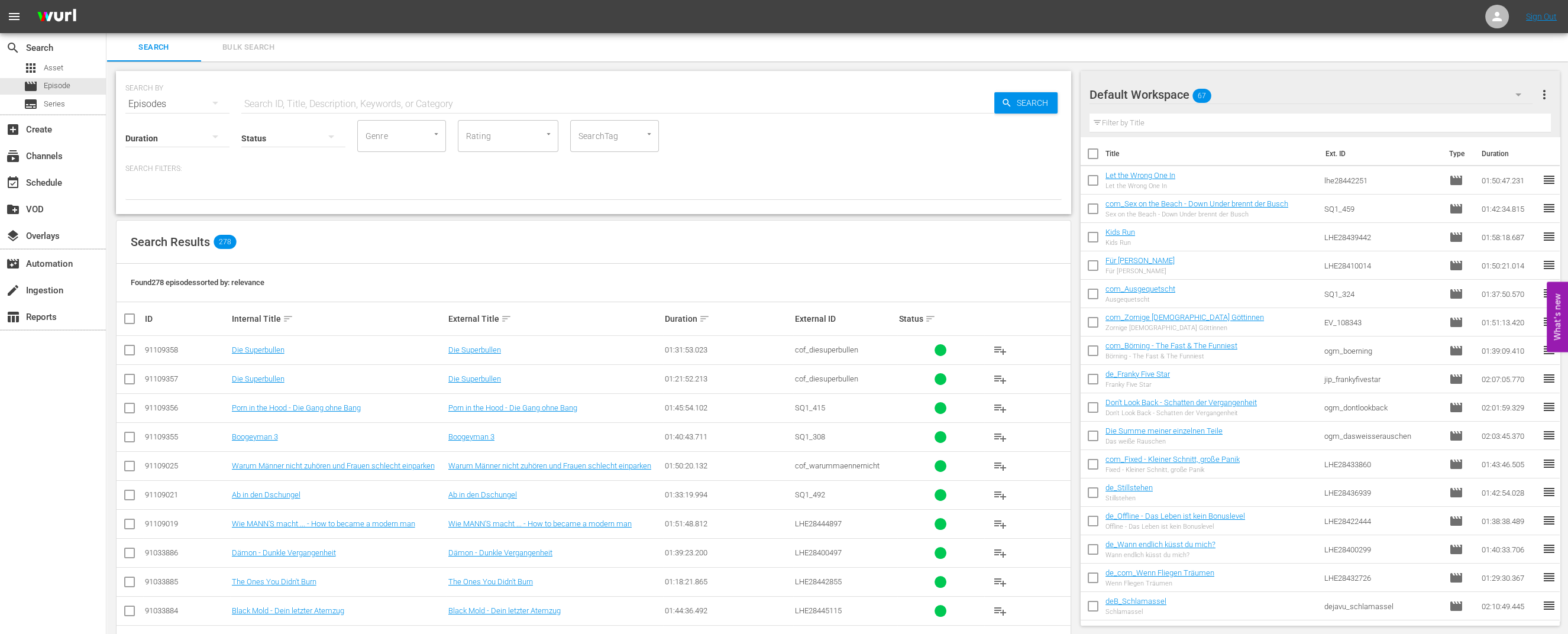
click at [1278, 85] on div "Default Workspace 67" at bounding box center [1310, 94] width 443 height 33
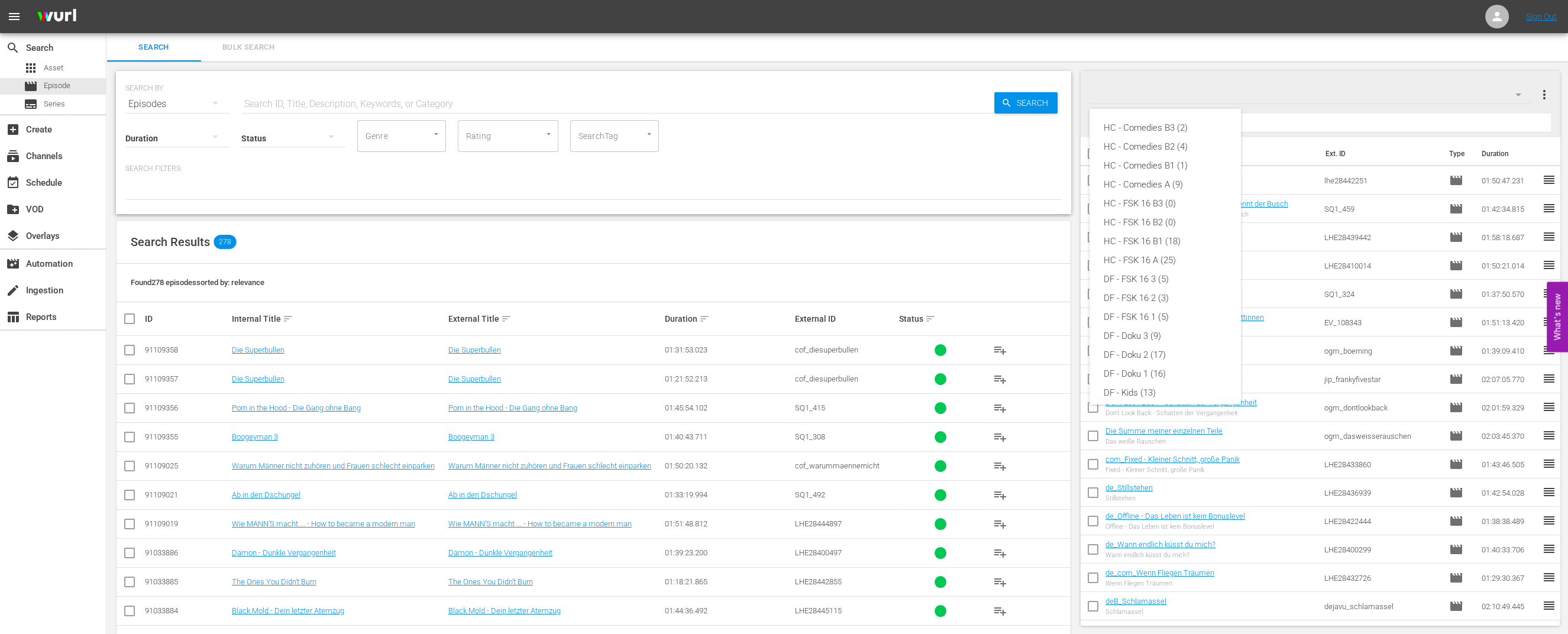
scroll to position [233, 0]
click at [1155, 294] on div "DF - A (13)" at bounding box center [1164, 292] width 123 height 19
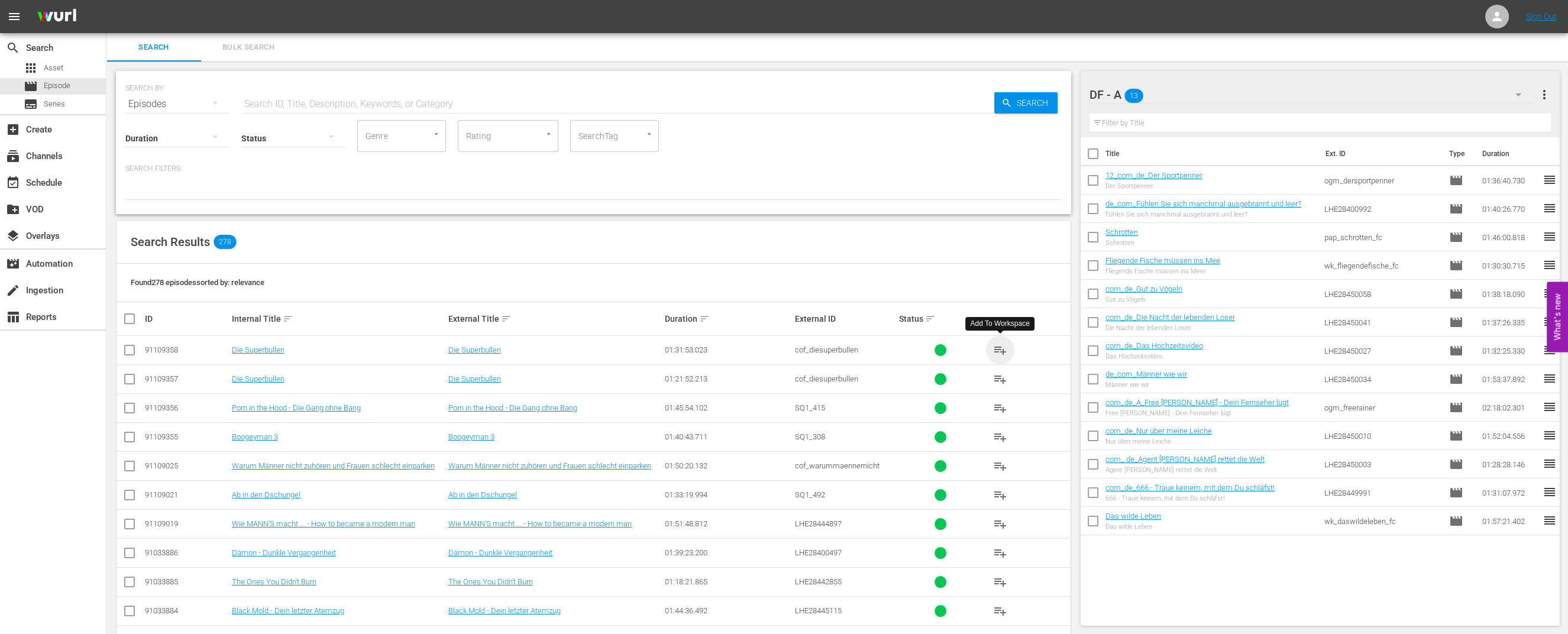
click at [1000, 351] on span "playlist_add" at bounding box center [999, 350] width 14 height 14
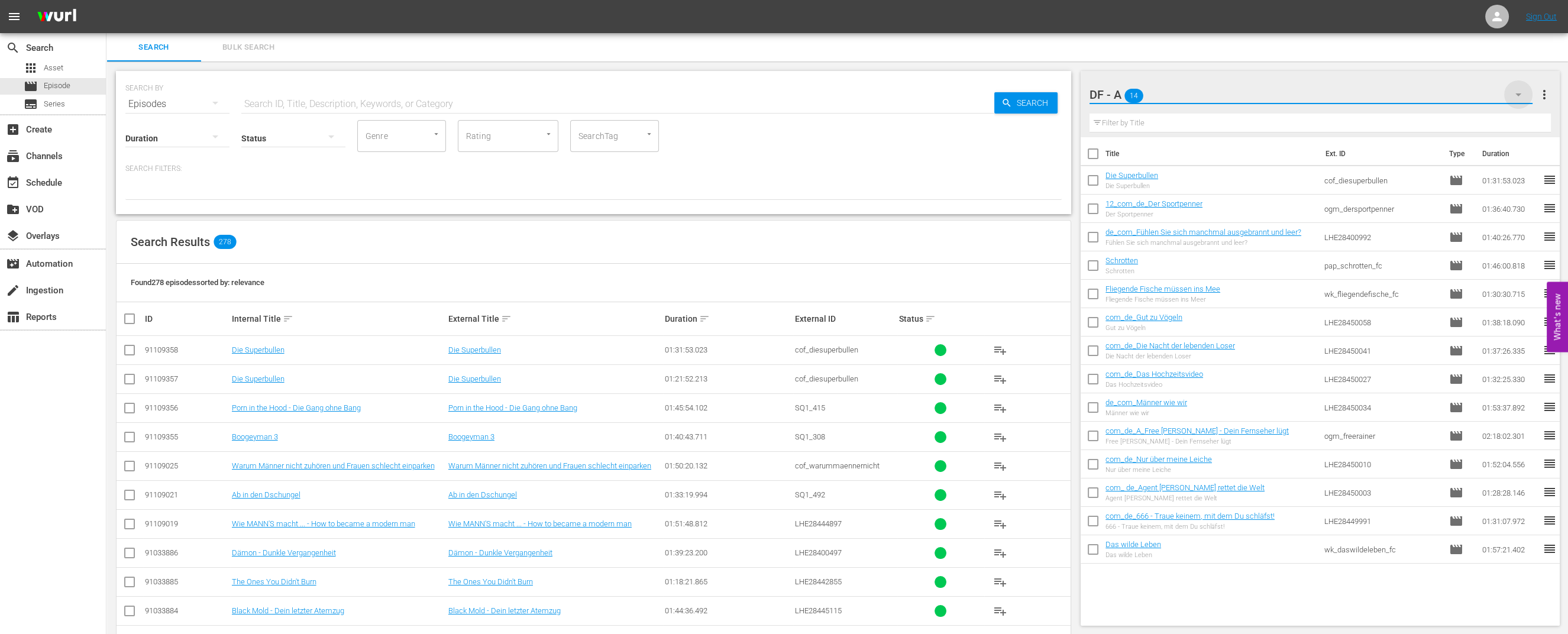
click at [1514, 91] on icon "button" at bounding box center [1518, 94] width 14 height 14
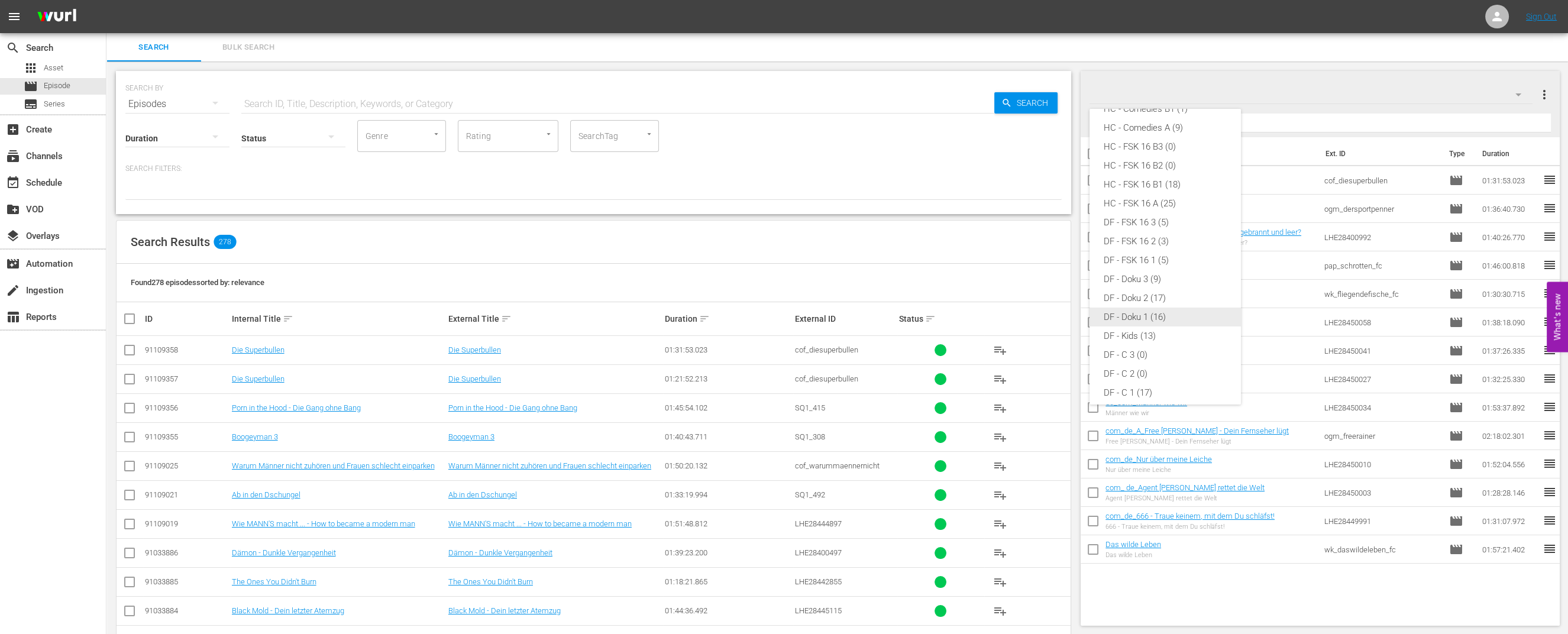
scroll to position [12, 0]
click at [1142, 173] on div "HC - Comedies A (9)" at bounding box center [1164, 173] width 123 height 19
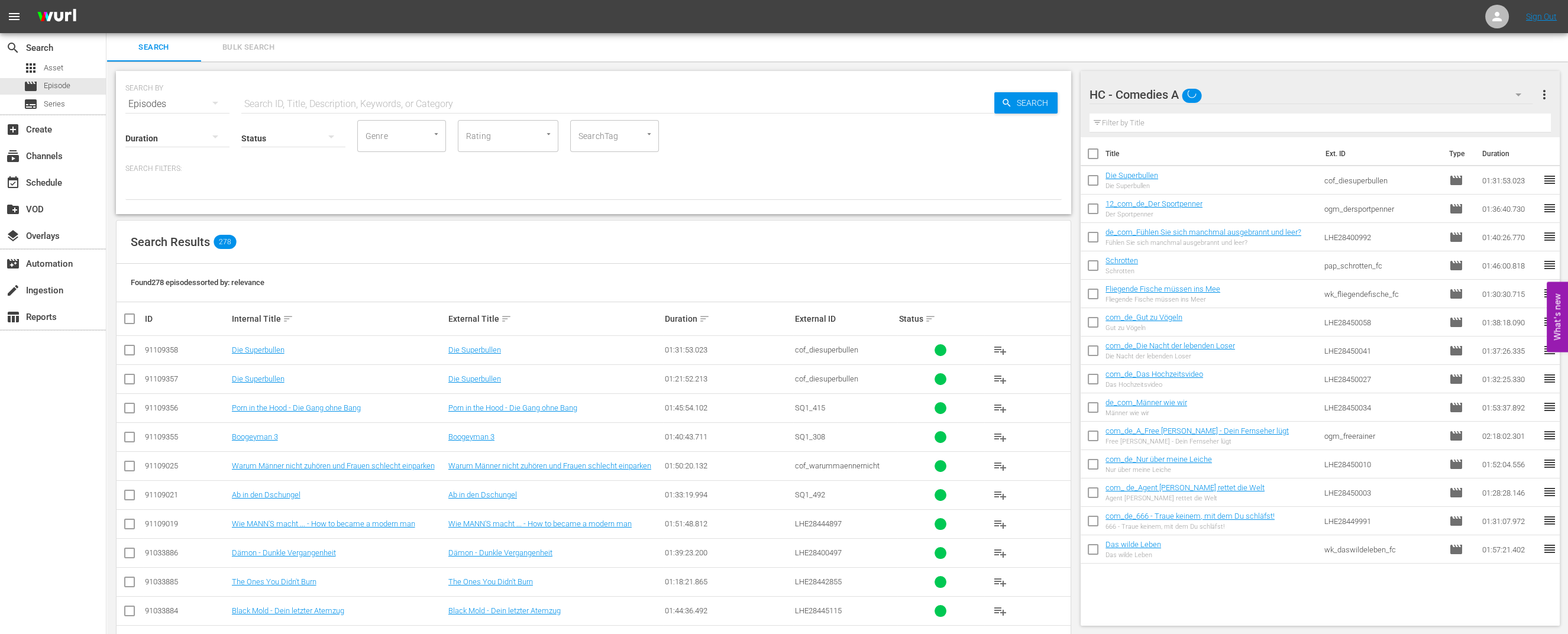
scroll to position [0, 0]
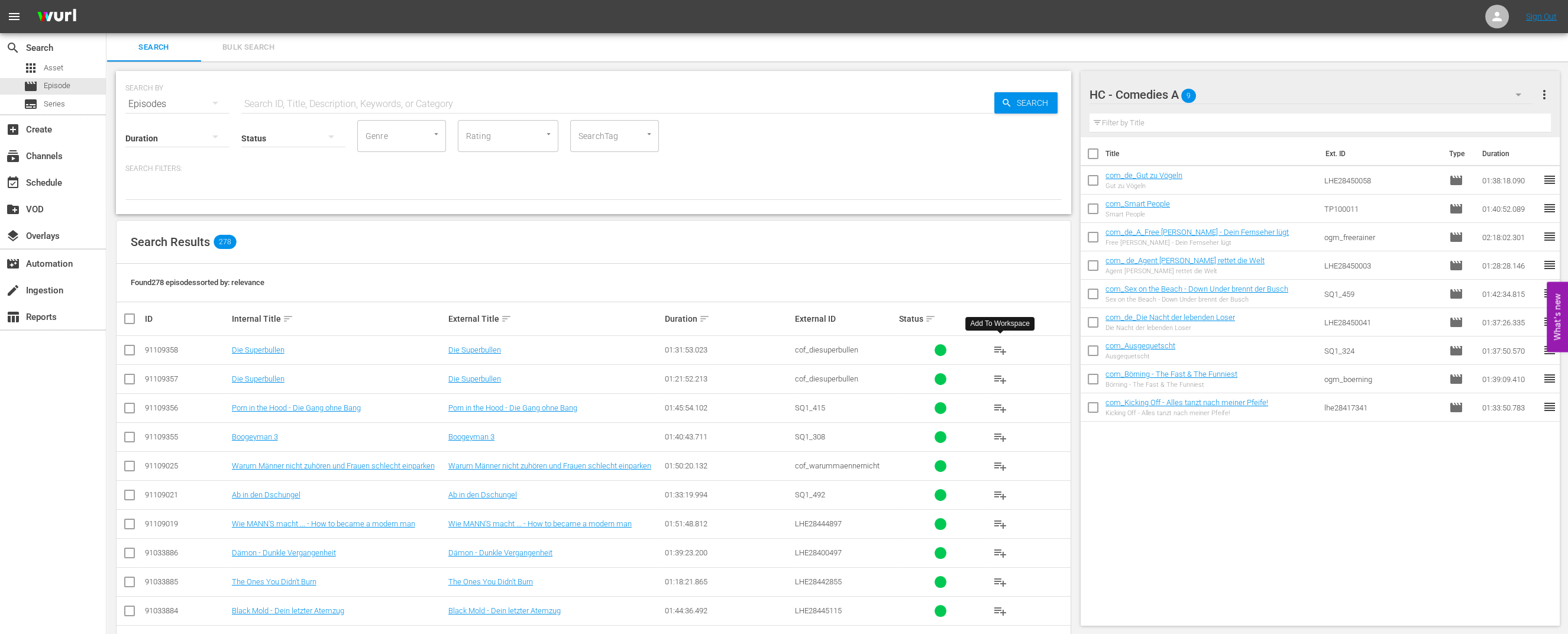
click at [999, 349] on span "playlist_add" at bounding box center [999, 350] width 14 height 14
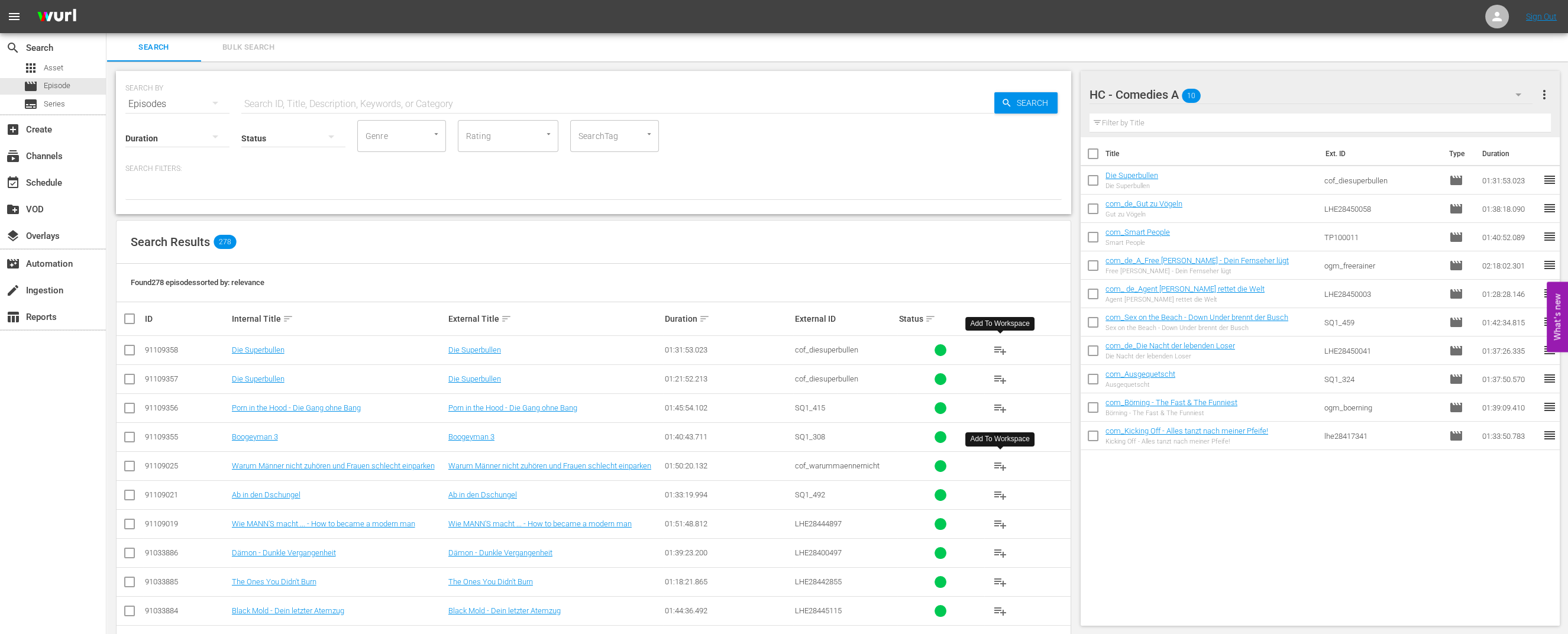
click at [1001, 465] on span "playlist_add" at bounding box center [999, 465] width 14 height 14
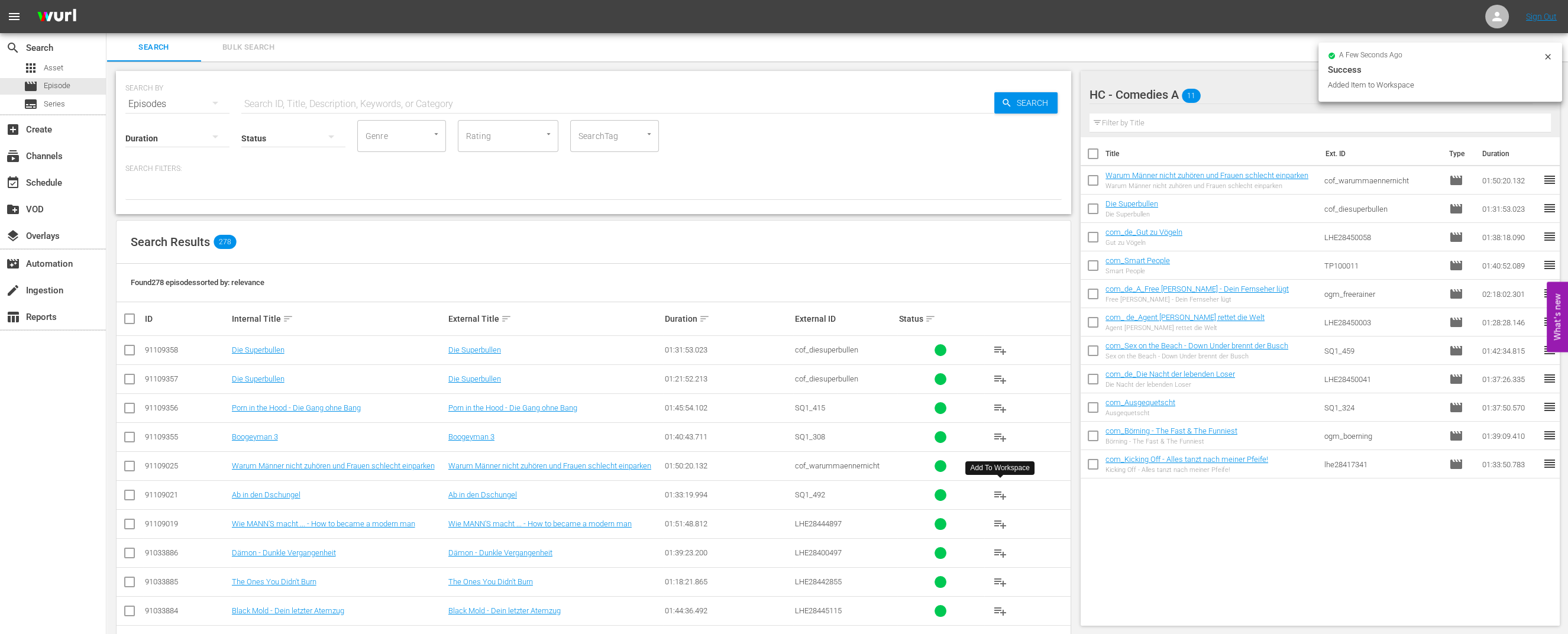
click at [1001, 496] on span "playlist_add" at bounding box center [999, 494] width 14 height 14
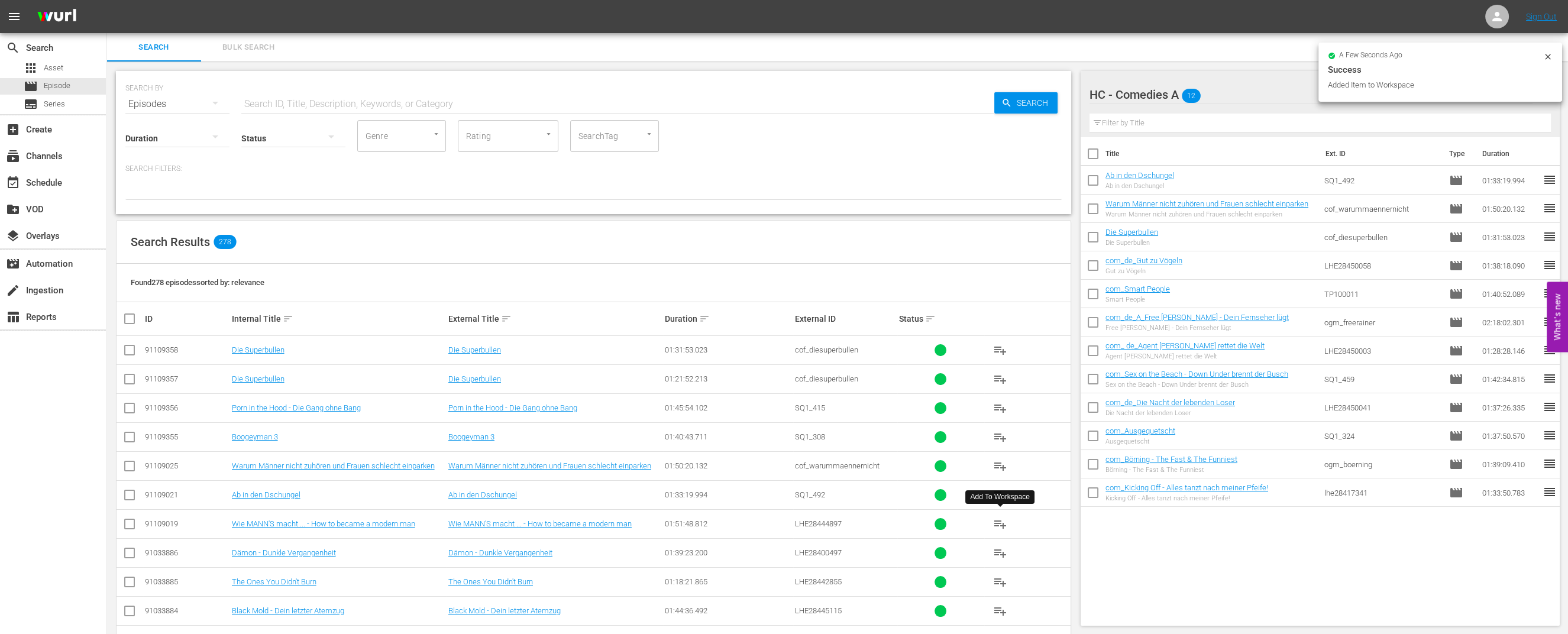
click at [1002, 524] on span "playlist_add" at bounding box center [999, 524] width 14 height 14
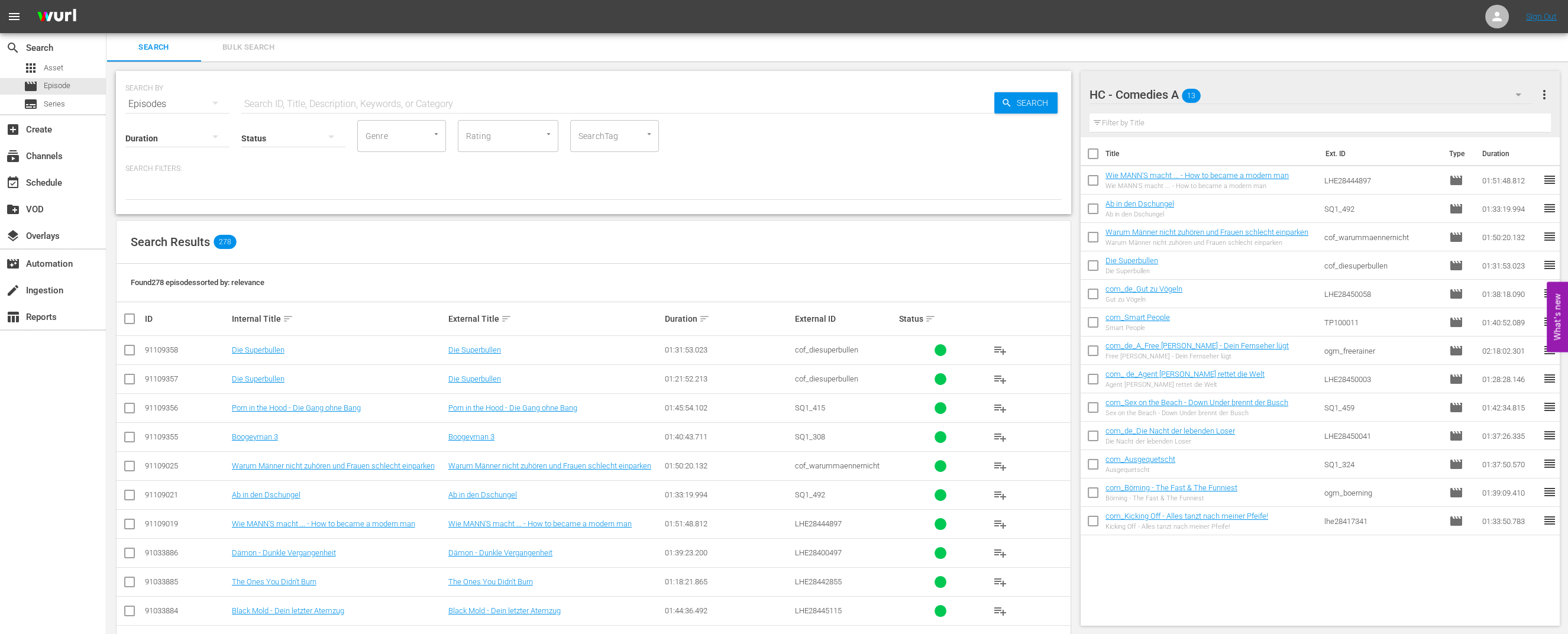
click at [1271, 88] on div "HC - Comedies A 13" at bounding box center [1310, 94] width 443 height 33
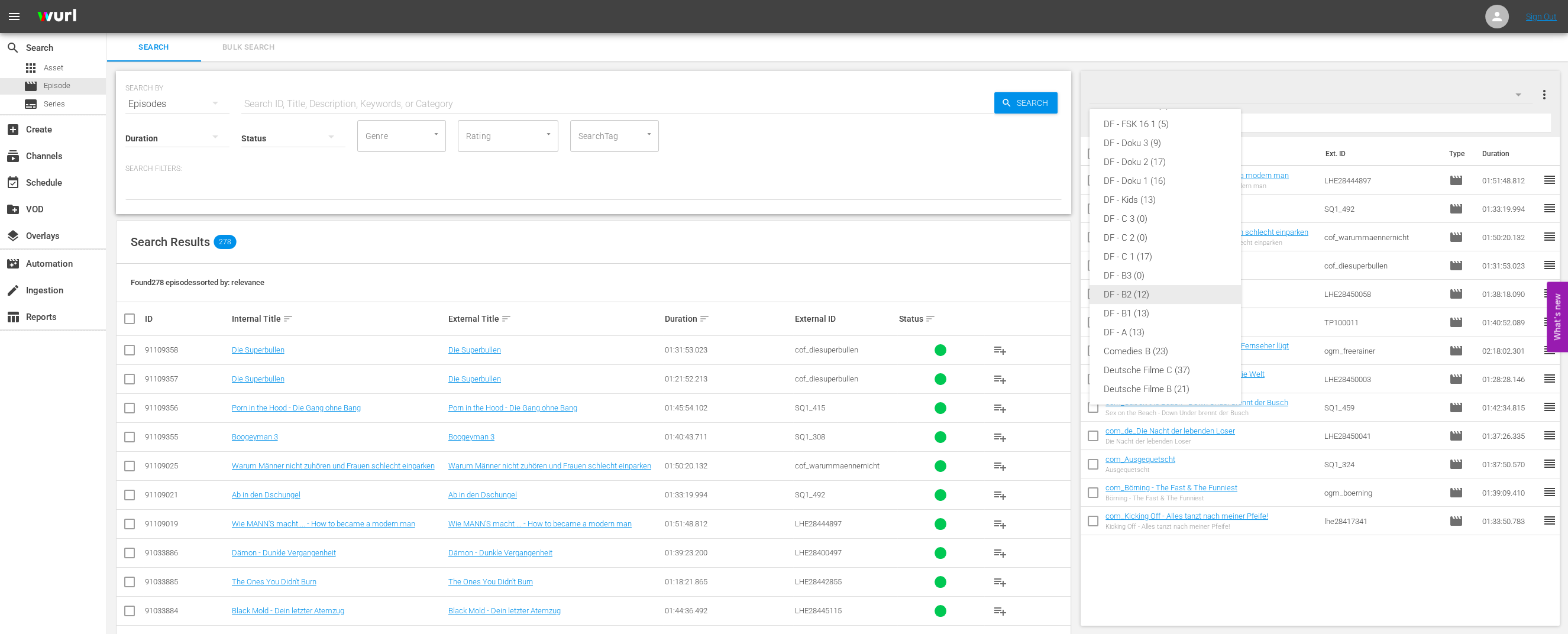
scroll to position [195, 0]
click at [1149, 331] on div "DF - A (13)" at bounding box center [1164, 330] width 123 height 19
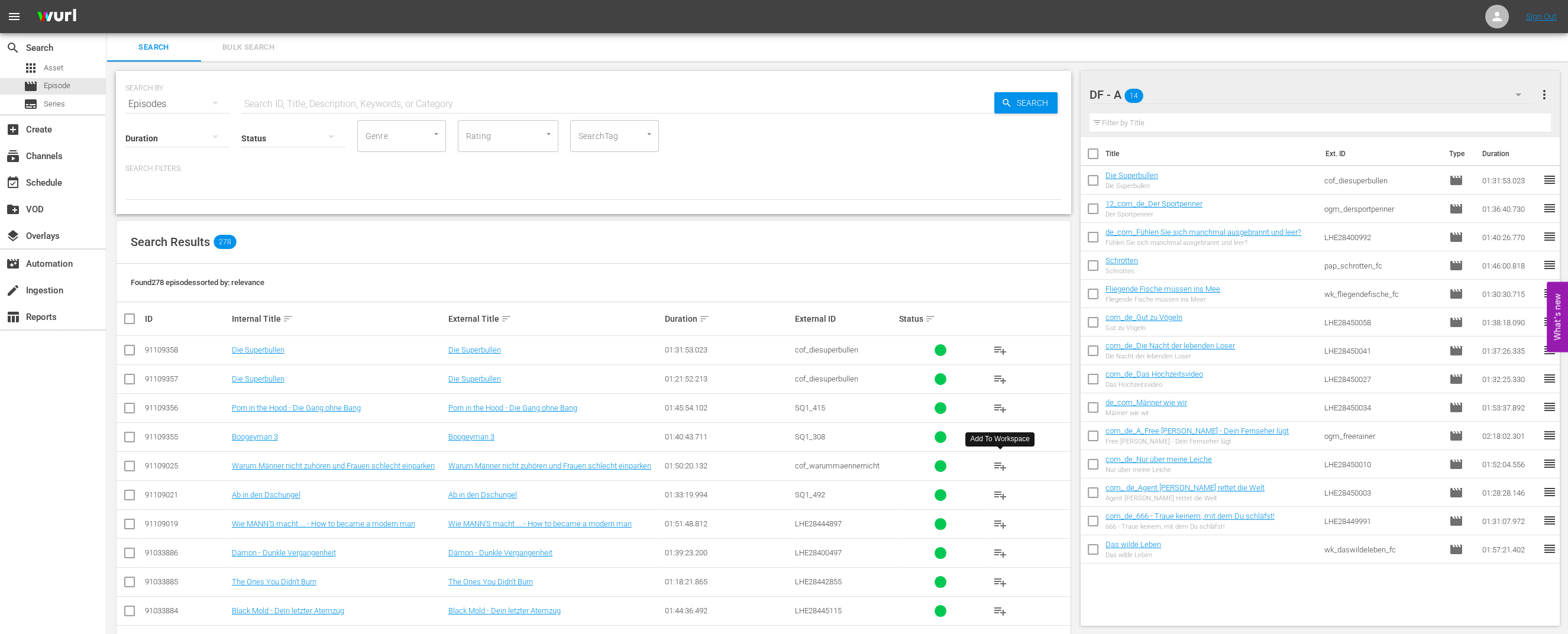
click at [997, 461] on span "playlist_add" at bounding box center [999, 465] width 14 height 14
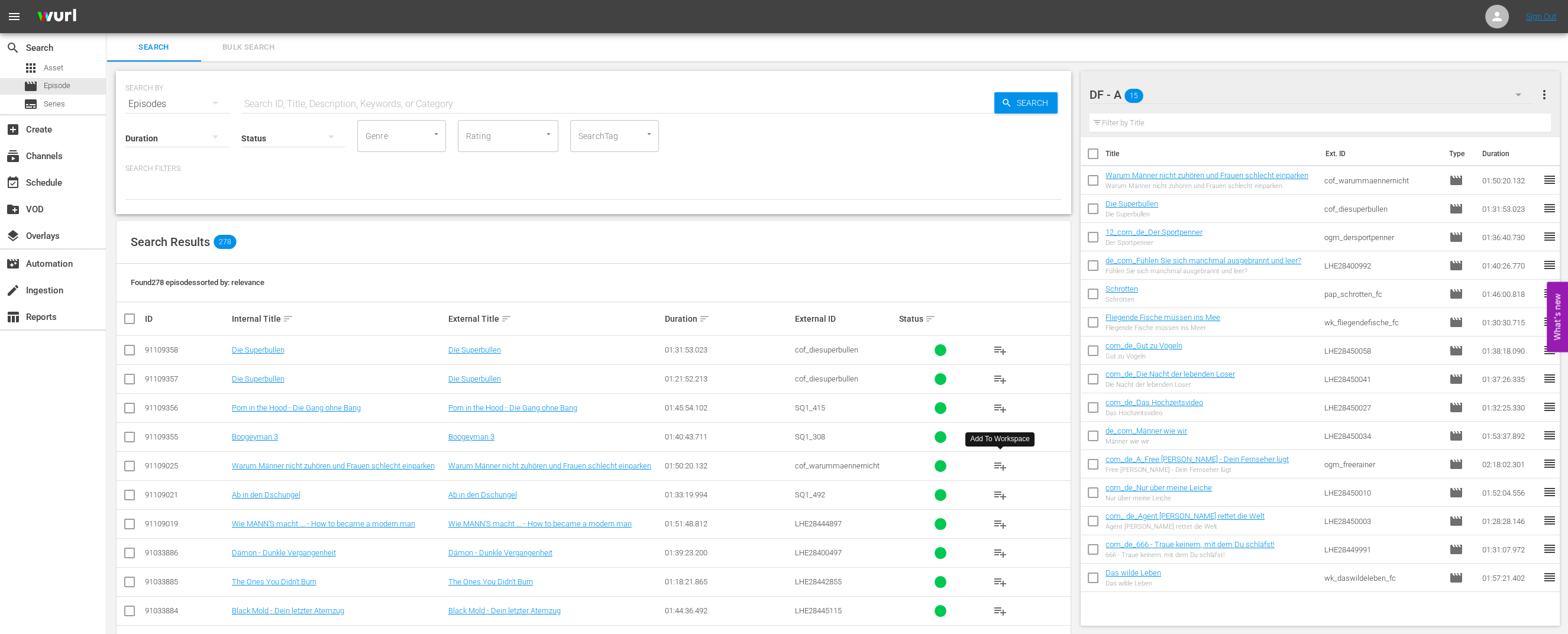
click at [1170, 91] on div at bounding box center [1130, 95] width 81 height 29
click at [1524, 93] on input "DF - A" at bounding box center [1315, 94] width 451 height 29
click at [1479, 127] on input "text" at bounding box center [1320, 123] width 461 height 19
click at [1516, 93] on icon "button" at bounding box center [1518, 94] width 14 height 14
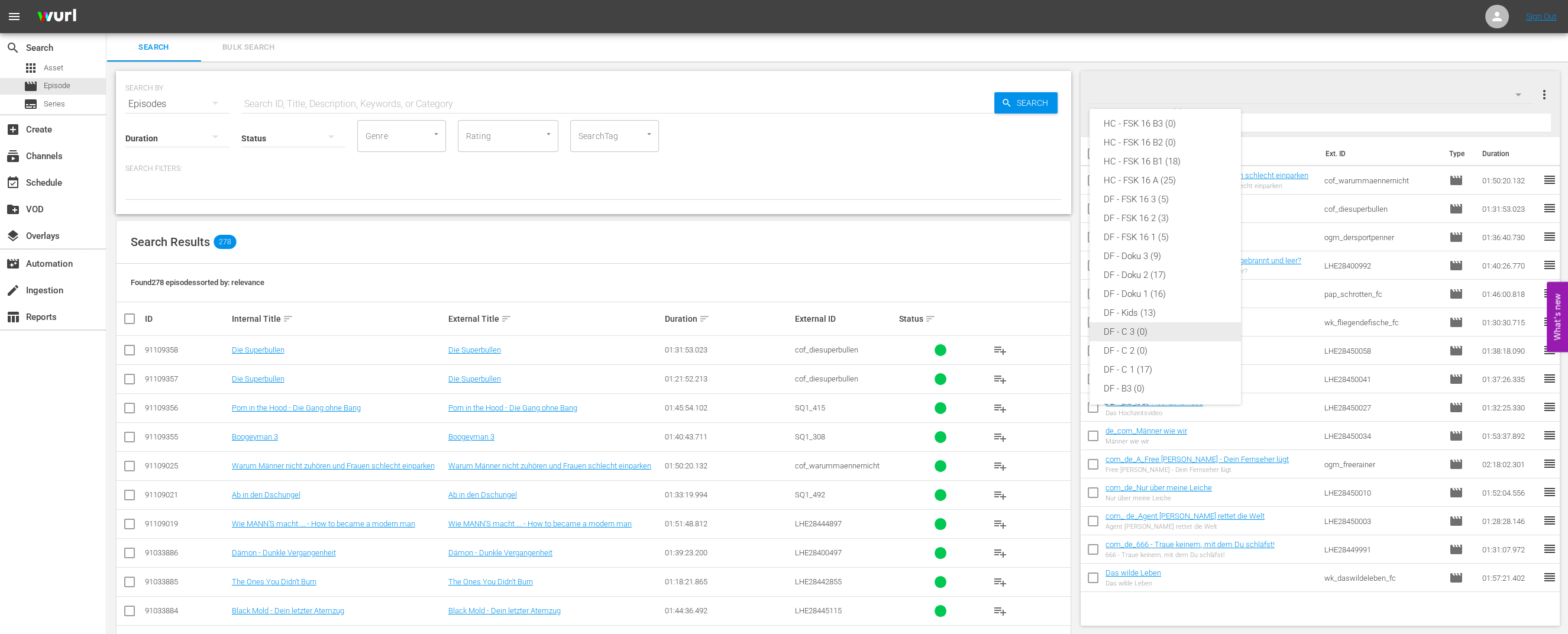
scroll to position [0, 0]
click at [1156, 188] on div "HC - Comedies A (9)" at bounding box center [1164, 185] width 123 height 19
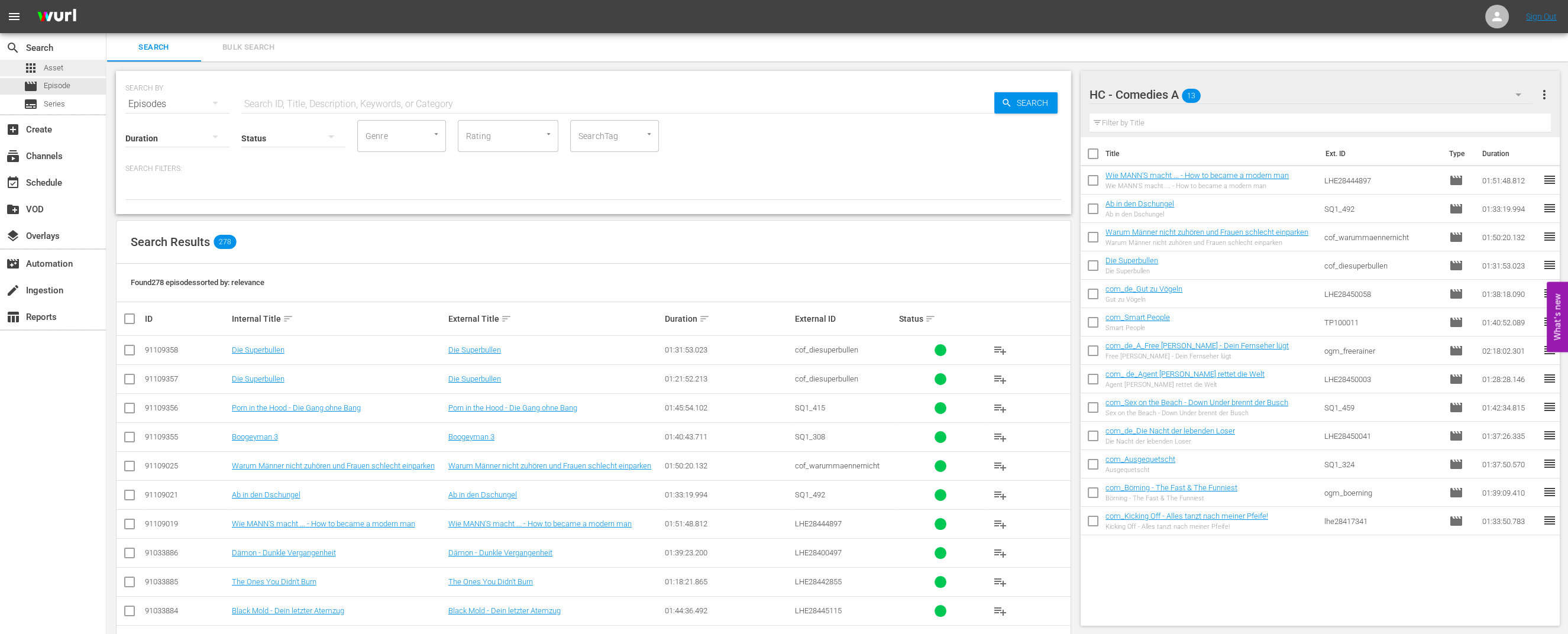
click at [49, 64] on span "Asset" at bounding box center [53, 68] width 19 height 12
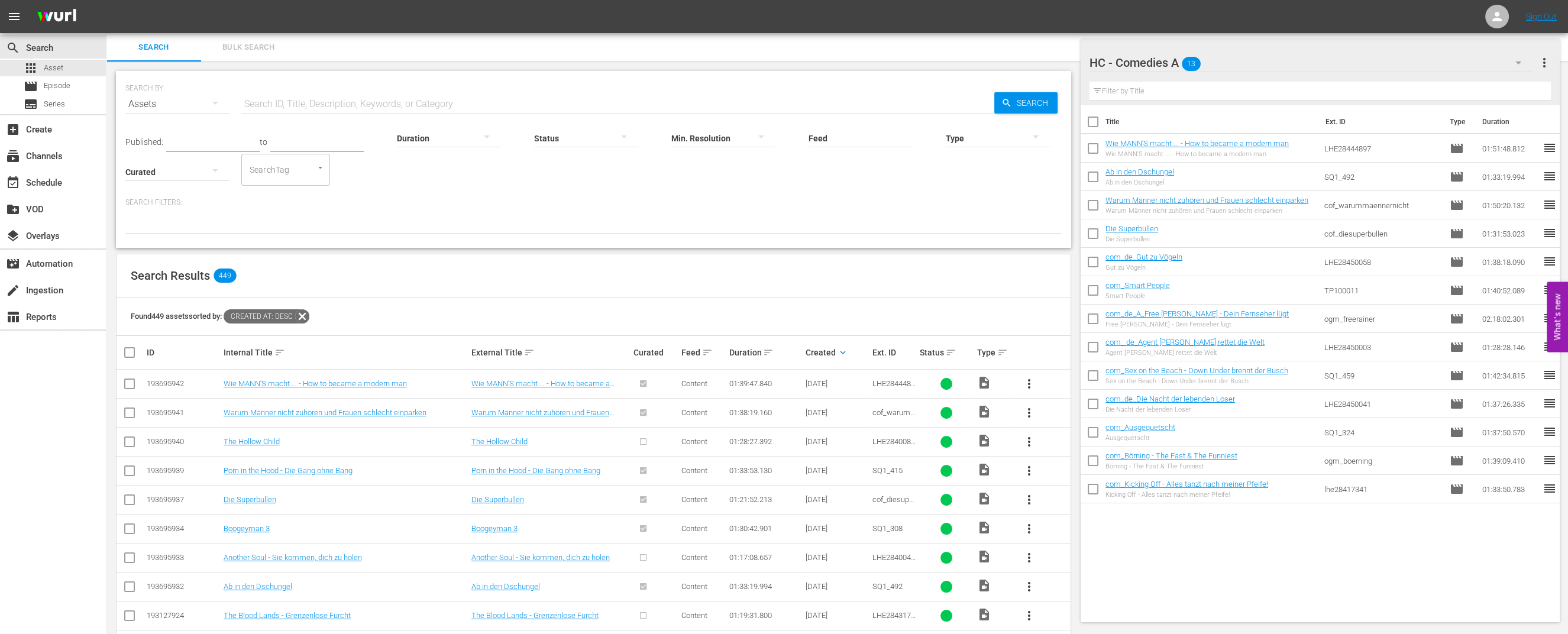
scroll to position [74, 0]
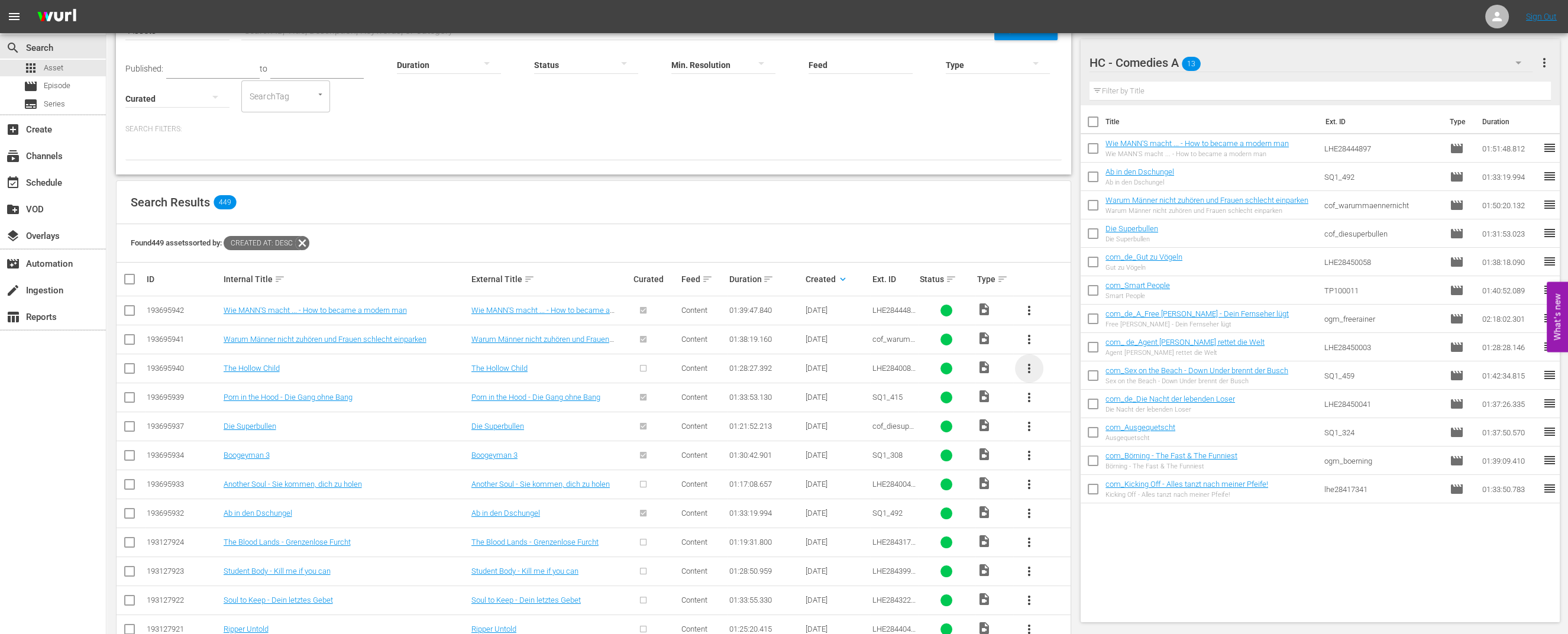
click at [1027, 363] on span "more_vert" at bounding box center [1029, 368] width 14 height 14
click at [1061, 452] on div "Episode" at bounding box center [1092, 455] width 80 height 29
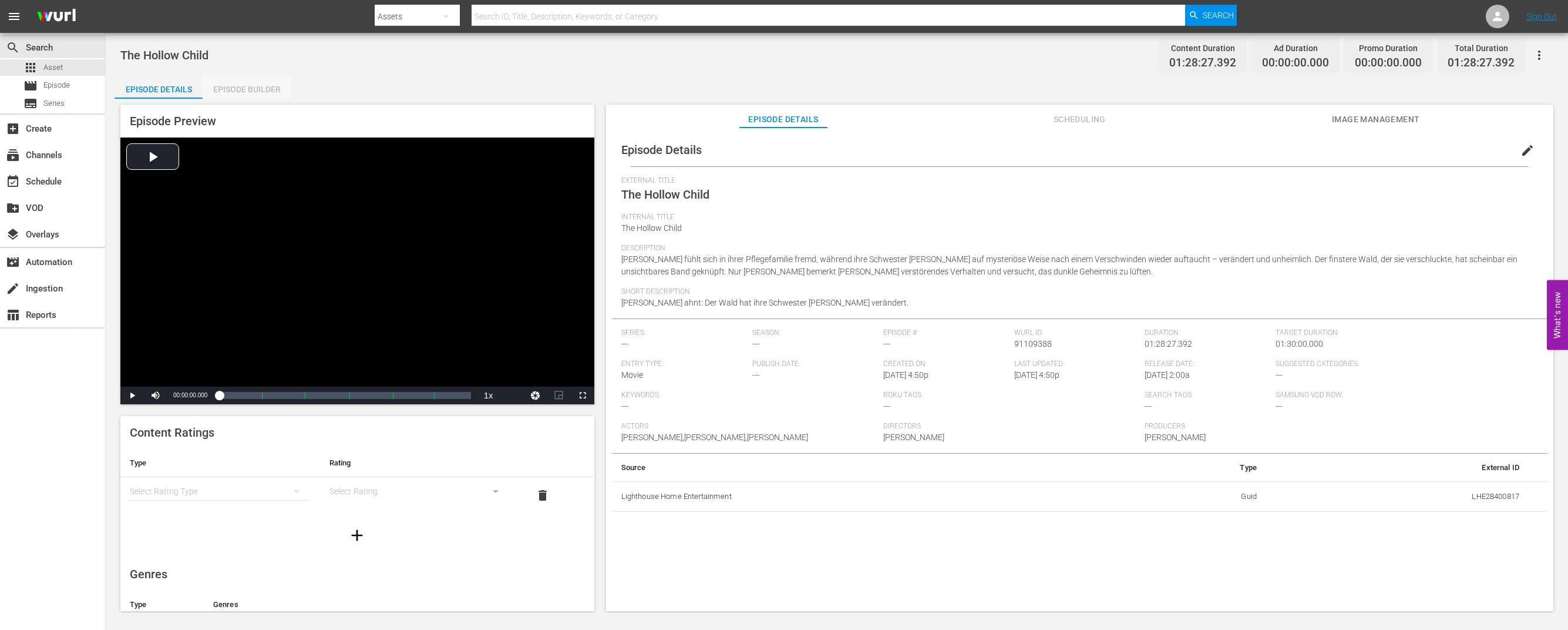
click at [246, 92] on div "Episode Builder" at bounding box center [246, 89] width 88 height 29
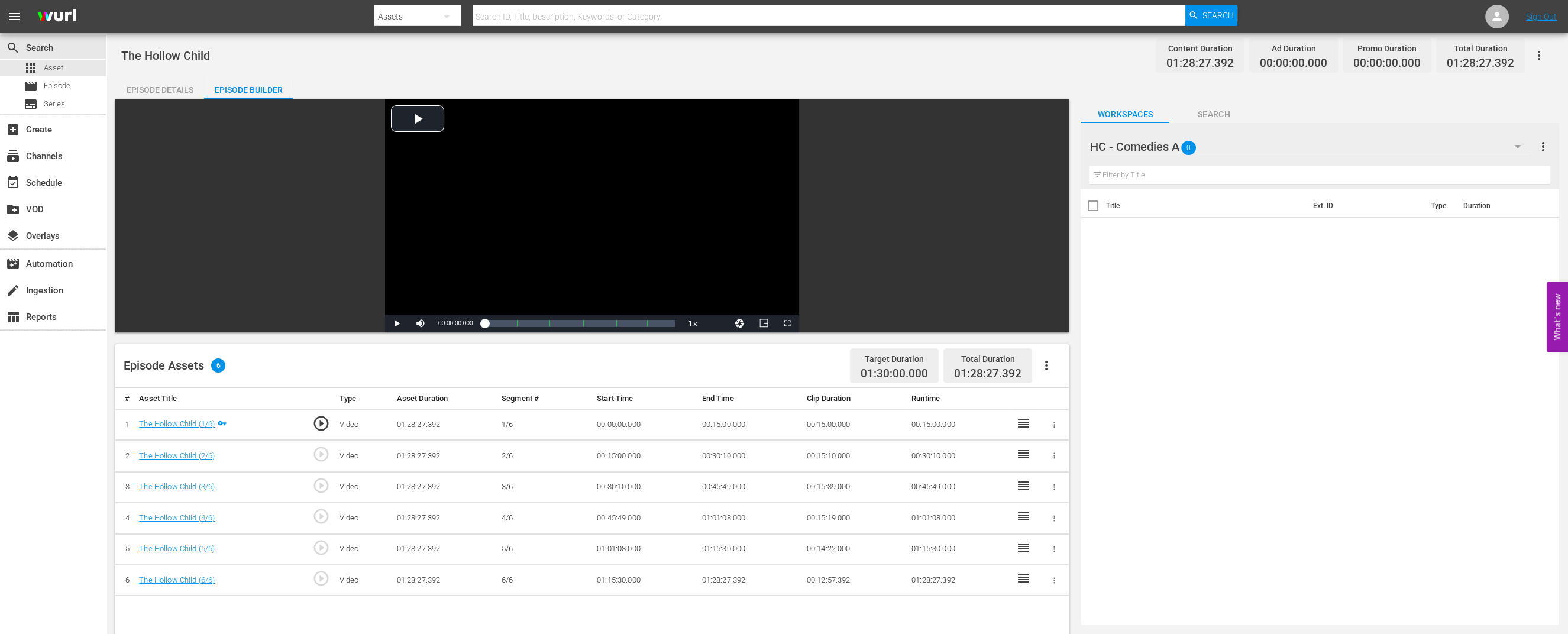
click at [1316, 141] on div "HC - Comedies A 0" at bounding box center [1310, 147] width 442 height 33
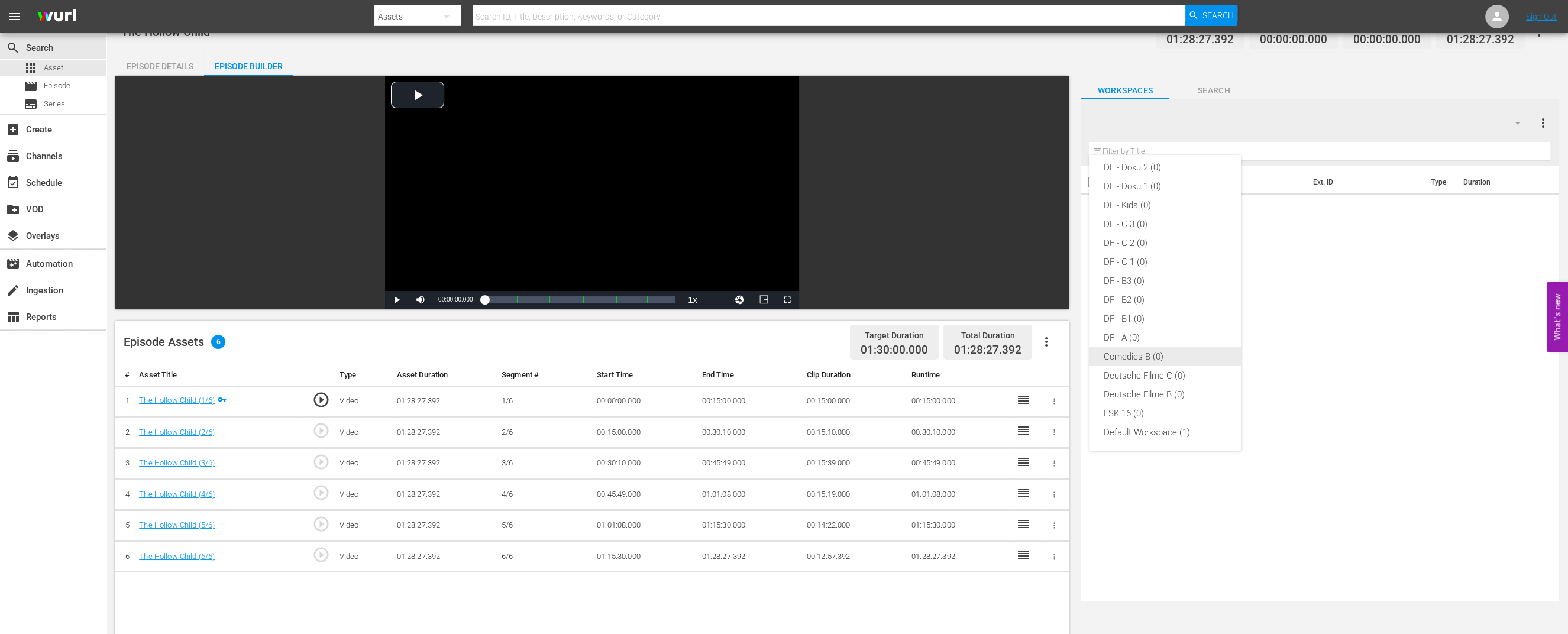
scroll to position [74, 0]
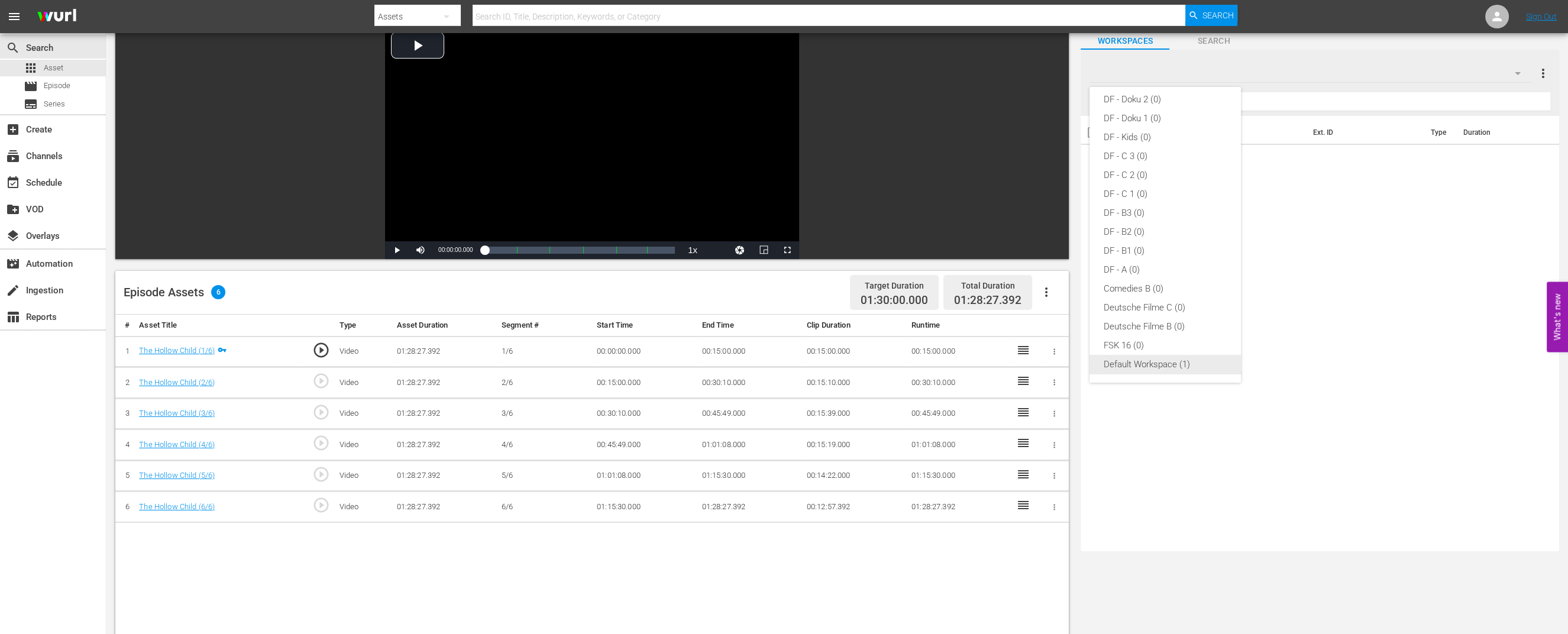
click at [1133, 366] on div "Default Workspace (1)" at bounding box center [1164, 364] width 123 height 19
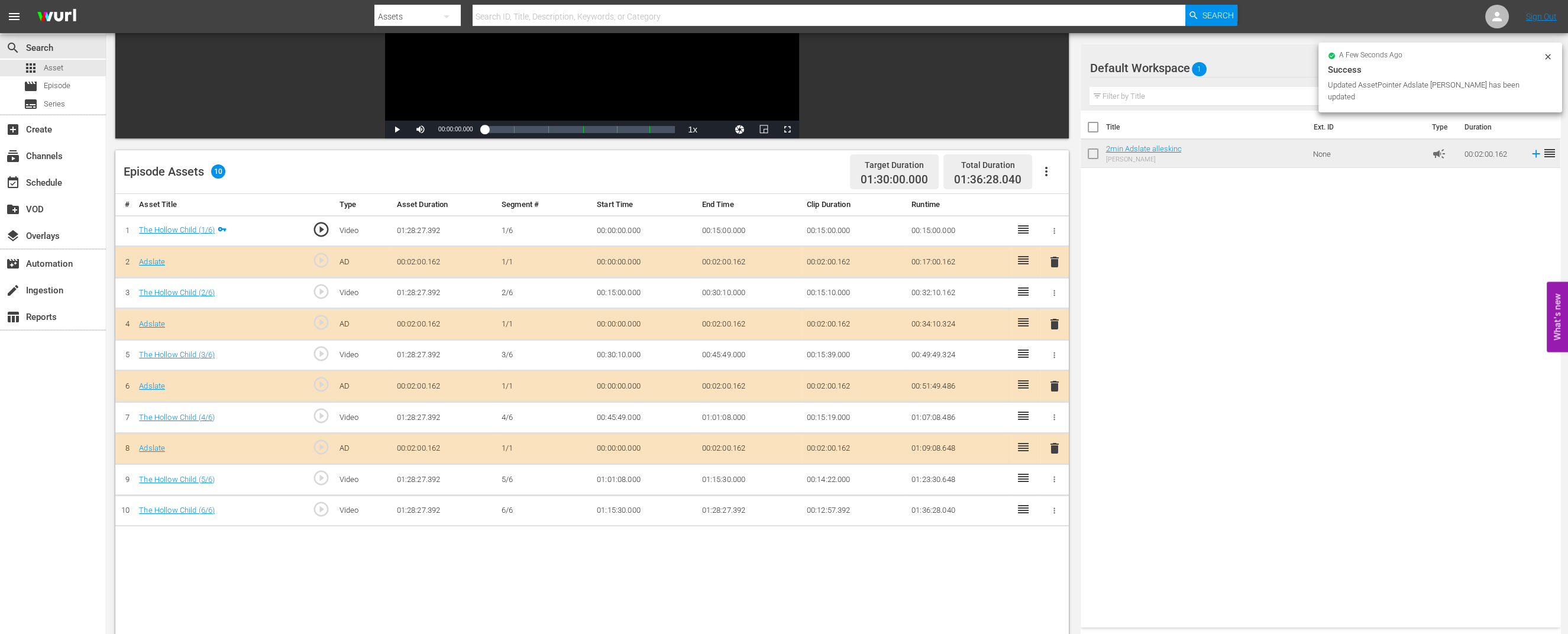
scroll to position [222, 0]
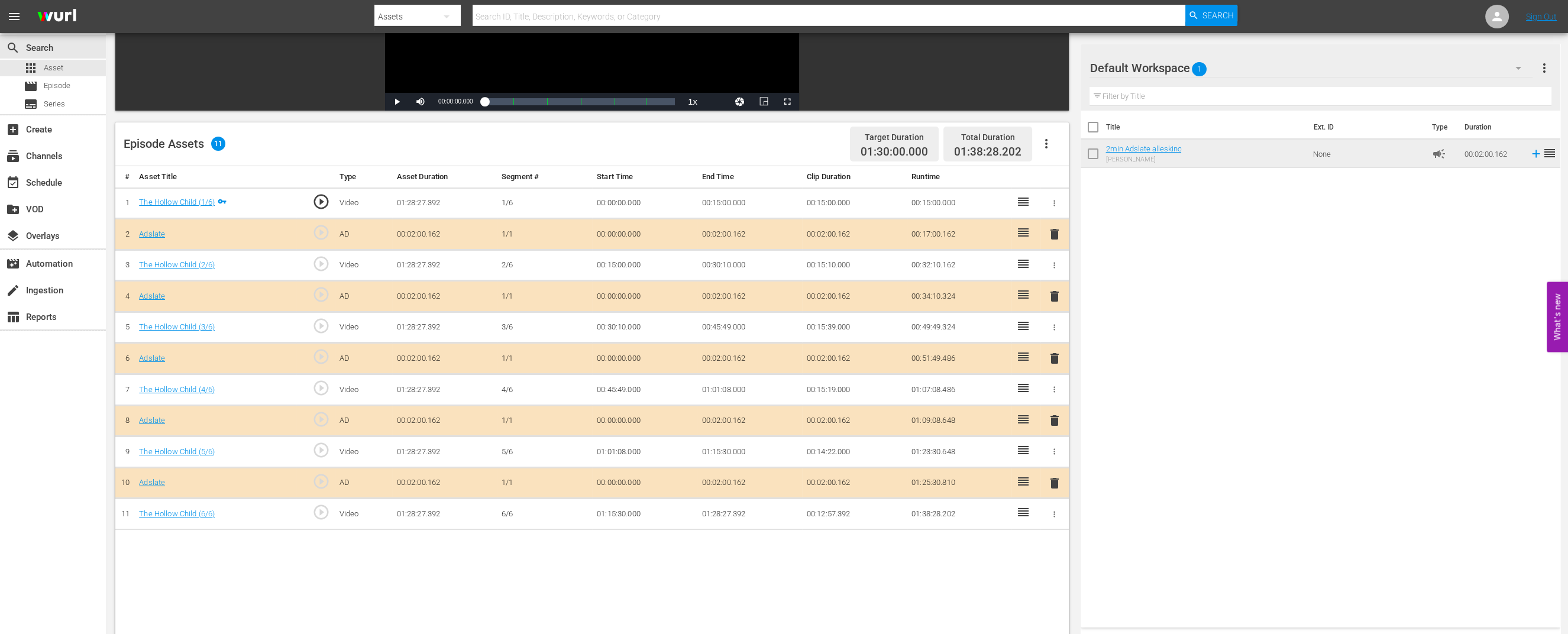
click at [60, 77] on div "apps Asset movie Episode subtitles Series" at bounding box center [53, 85] width 106 height 52
drag, startPoint x: 41, startPoint y: 88, endPoint x: 152, endPoint y: 1, distance: 141.0
click at [43, 88] on div "movie Episode" at bounding box center [46, 86] width 46 height 16
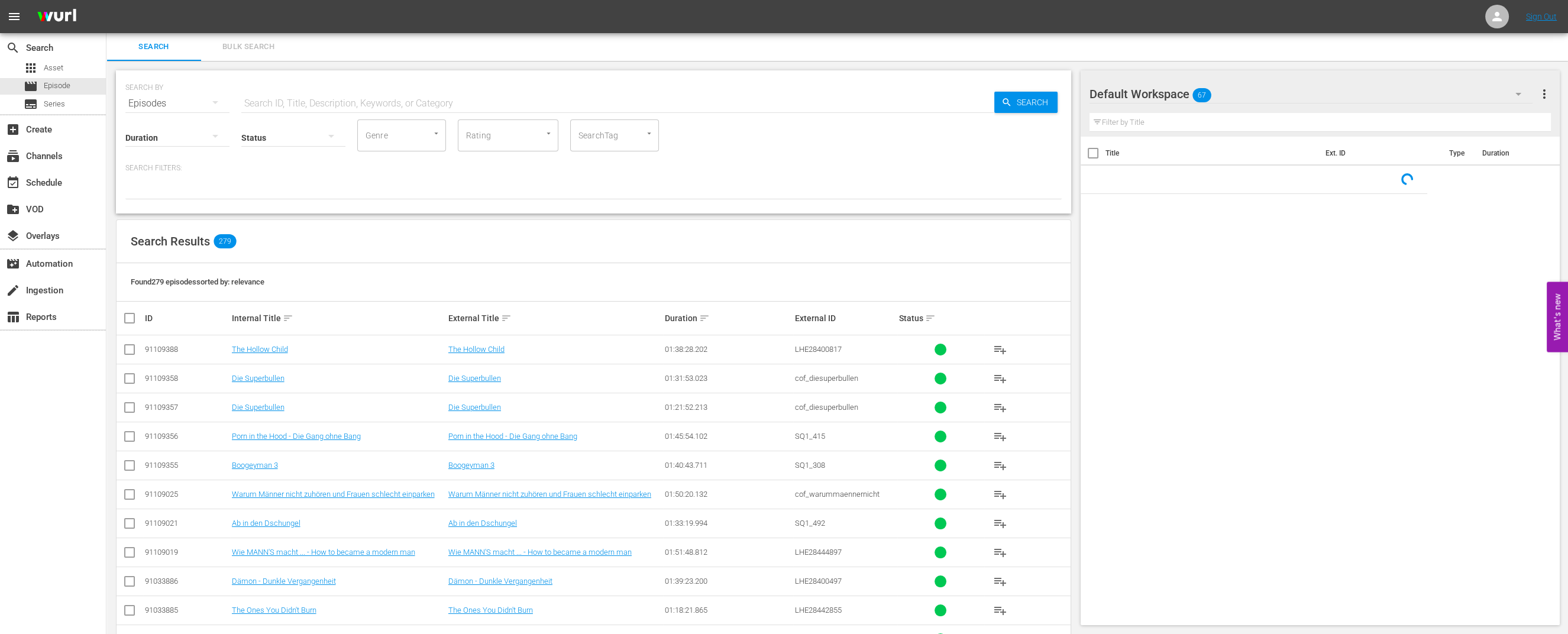
scroll to position [222, 0]
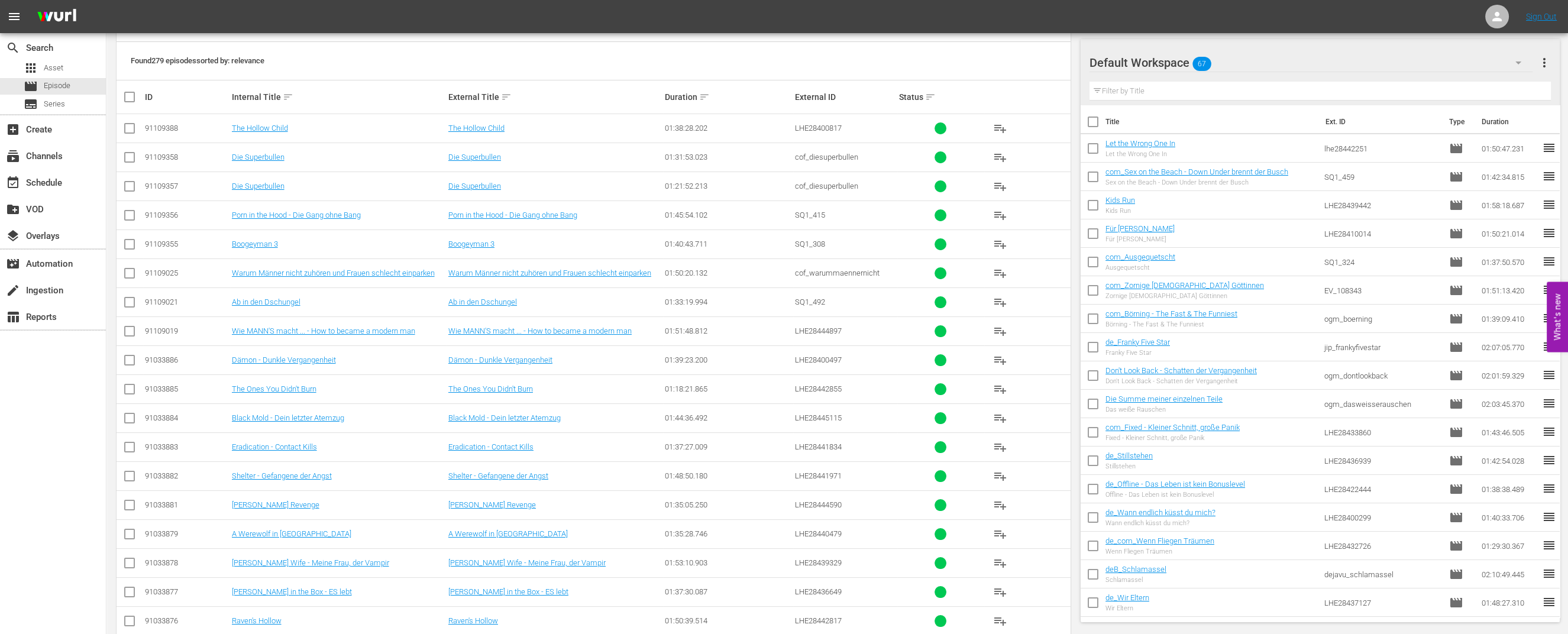
click at [1363, 58] on div "Default Workspace 67" at bounding box center [1310, 63] width 443 height 33
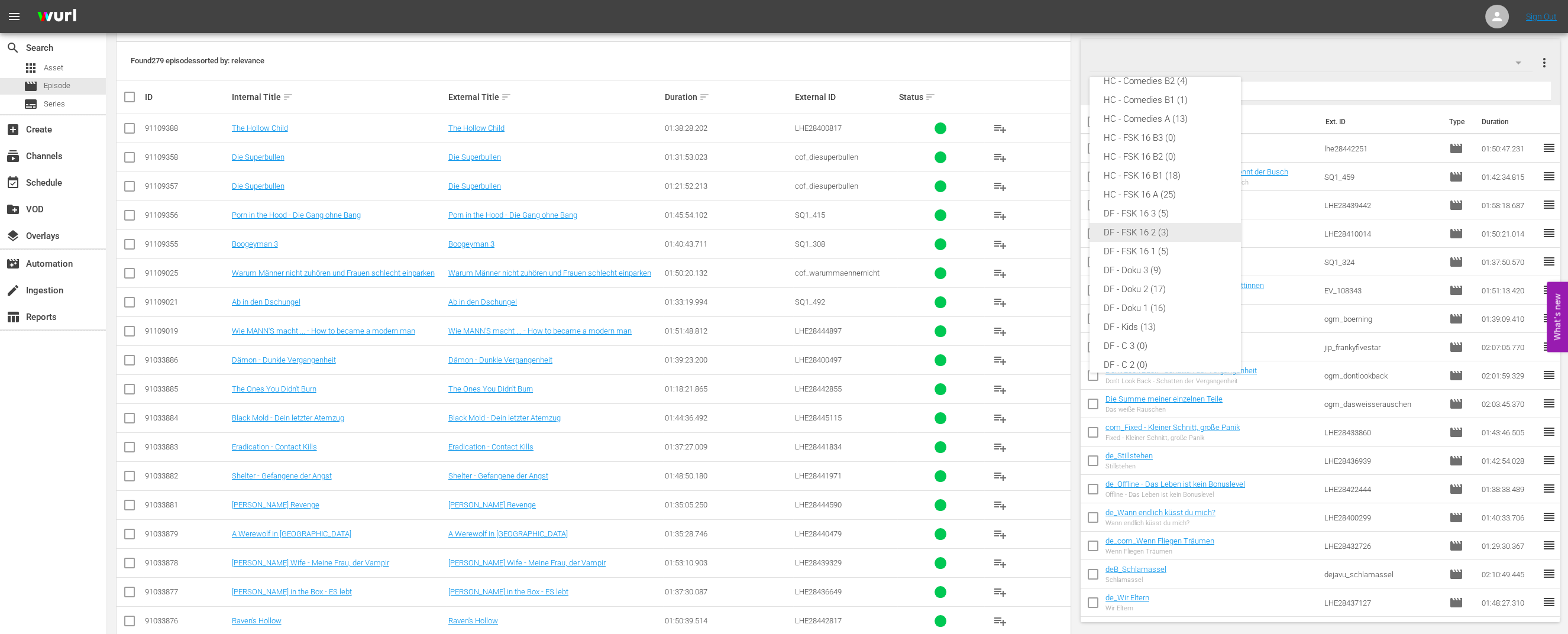
scroll to position [0, 0]
click at [1175, 182] on div "HC - FSK 16 B2 (0)" at bounding box center [1164, 191] width 123 height 19
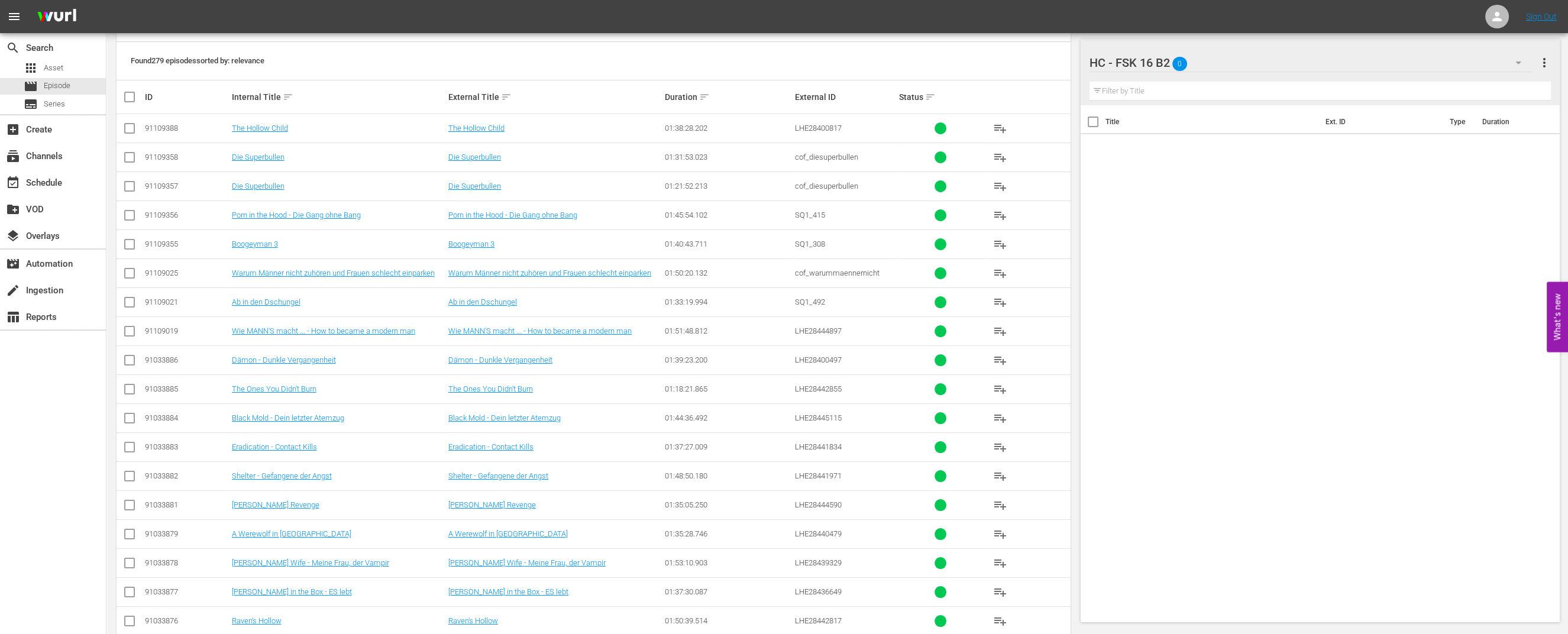
click at [996, 126] on span "playlist_add" at bounding box center [999, 128] width 14 height 14
click at [57, 60] on div "apps Asset" at bounding box center [43, 68] width 40 height 16
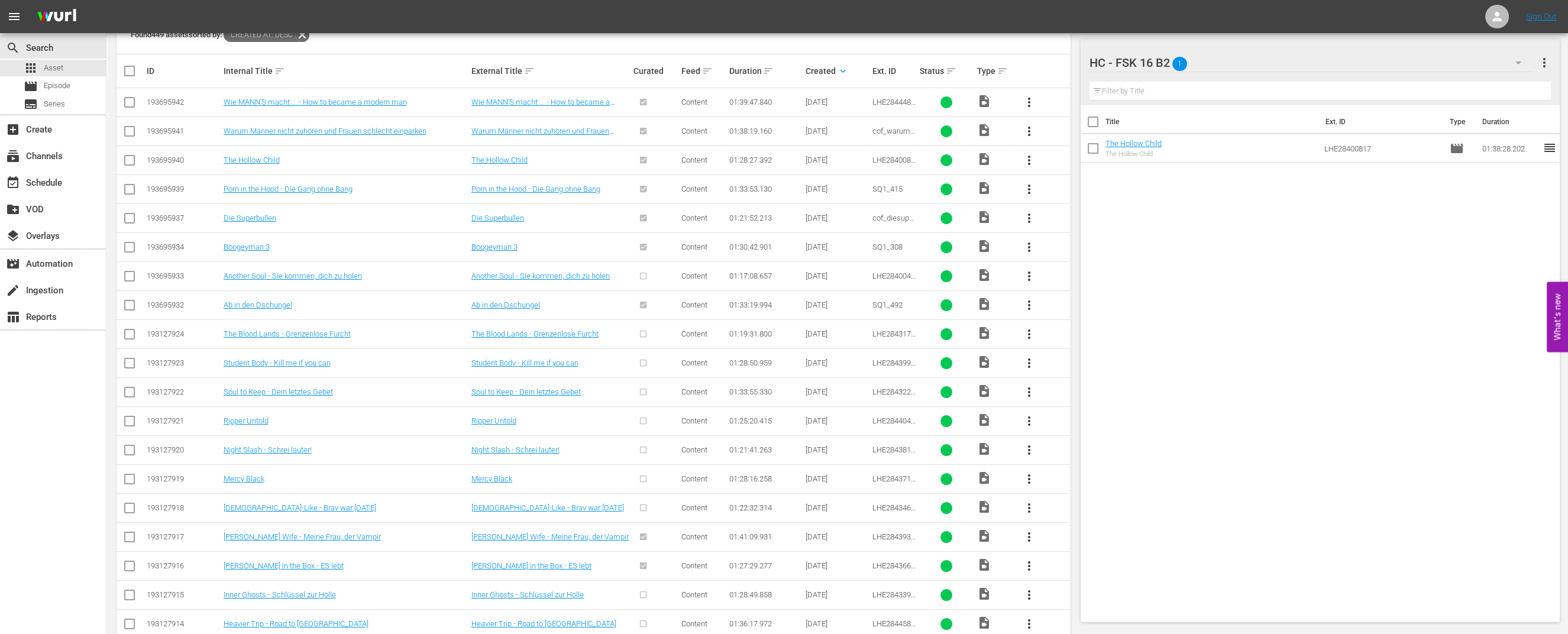
scroll to position [295, 0]
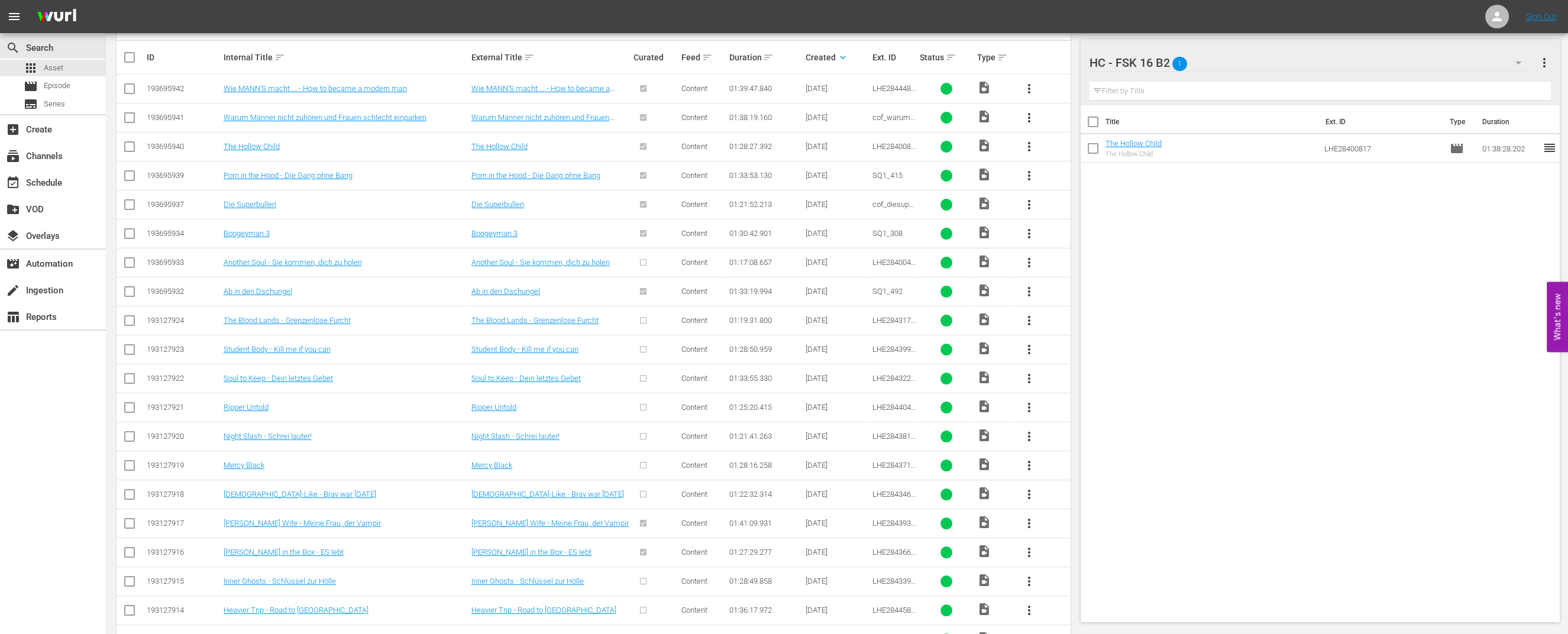
click at [1038, 254] on button "more_vert" at bounding box center [1029, 262] width 29 height 29
click at [1089, 353] on div "Episode" at bounding box center [1092, 348] width 80 height 29
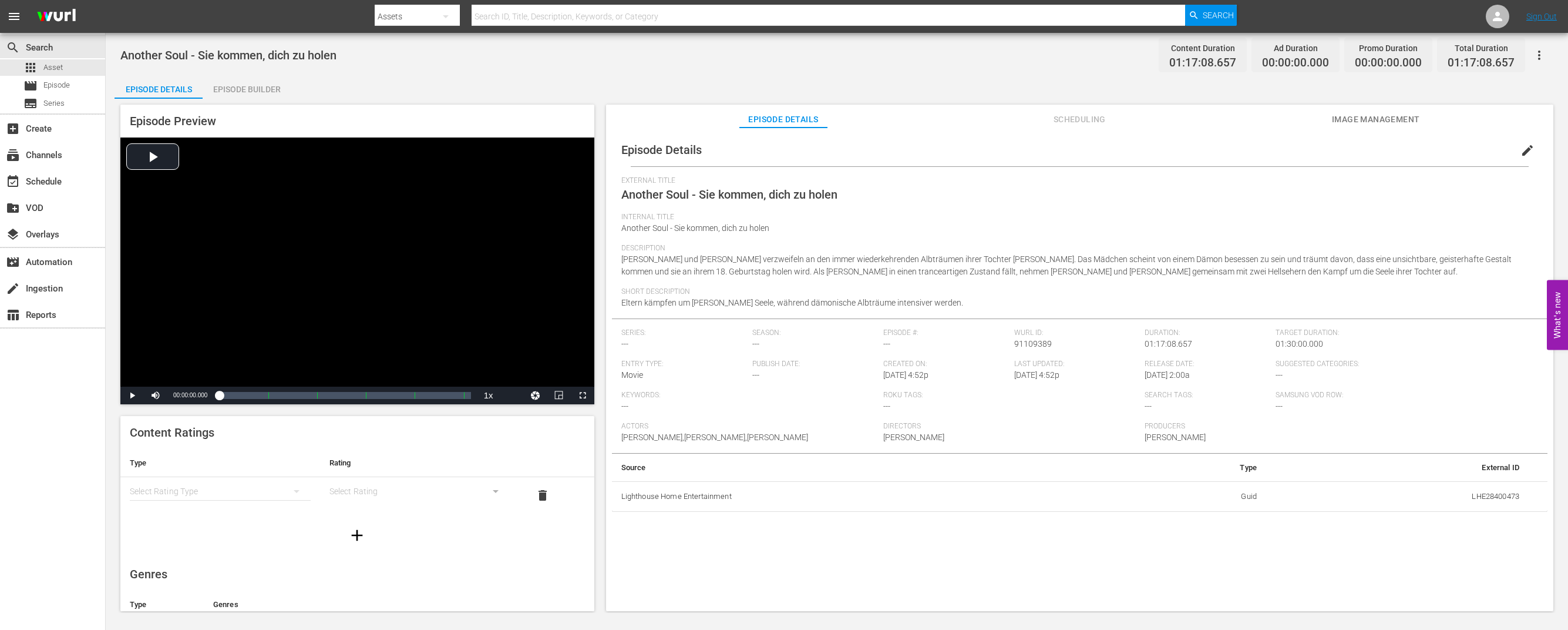
click at [237, 89] on div "Episode Builder" at bounding box center [246, 89] width 88 height 29
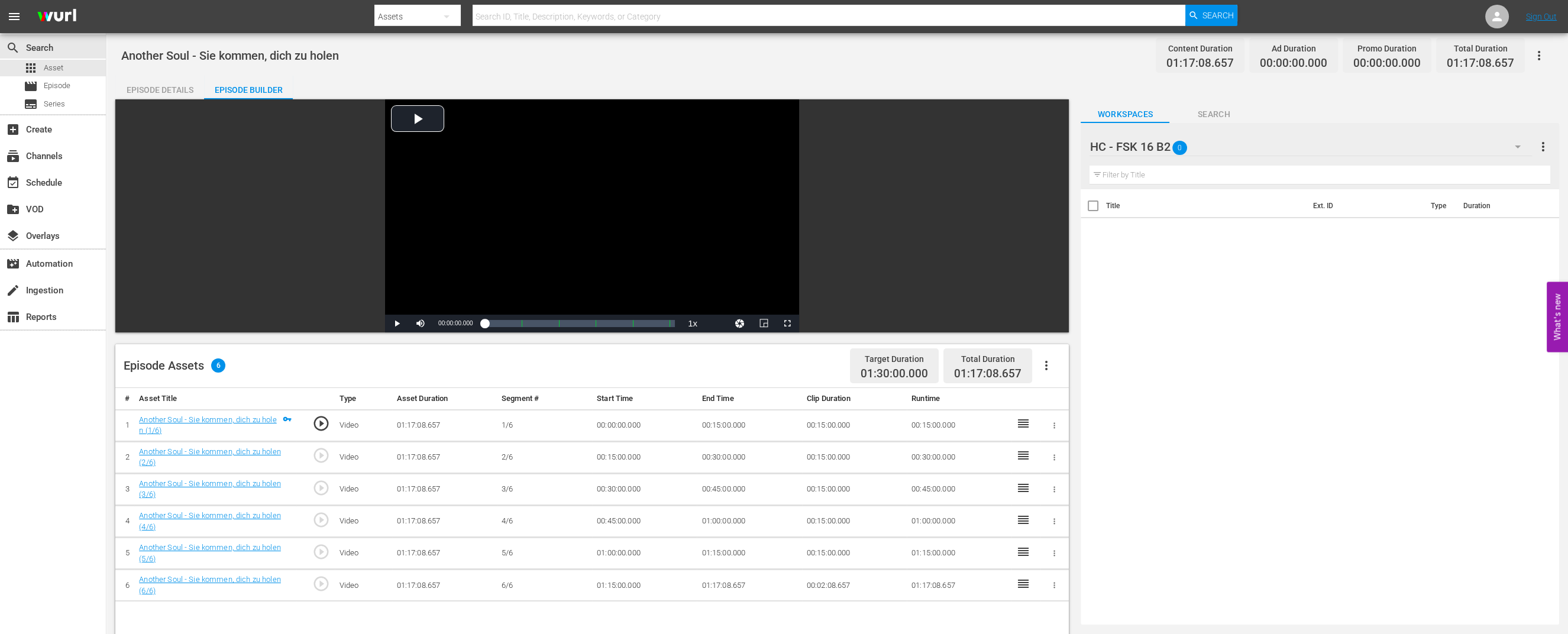
click at [1313, 149] on div "HC - FSK 16 B2 0" at bounding box center [1310, 147] width 442 height 33
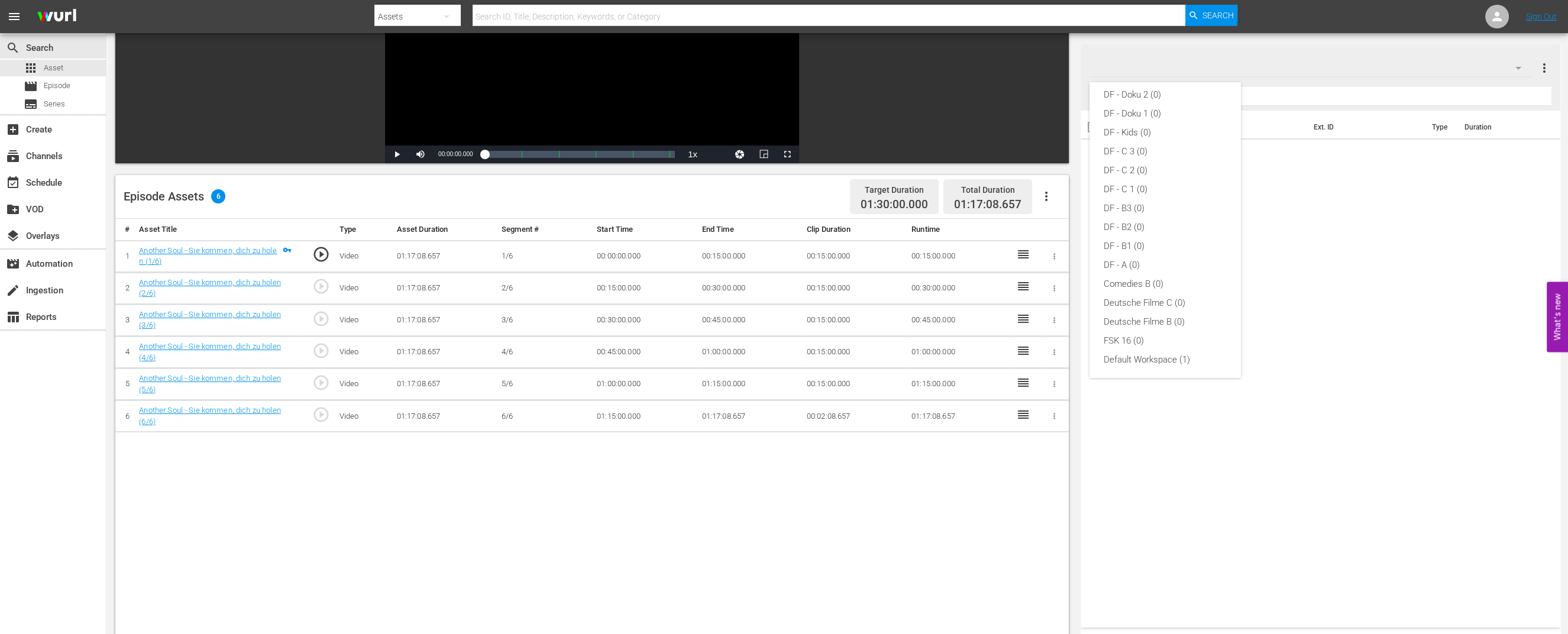
scroll to position [222, 0]
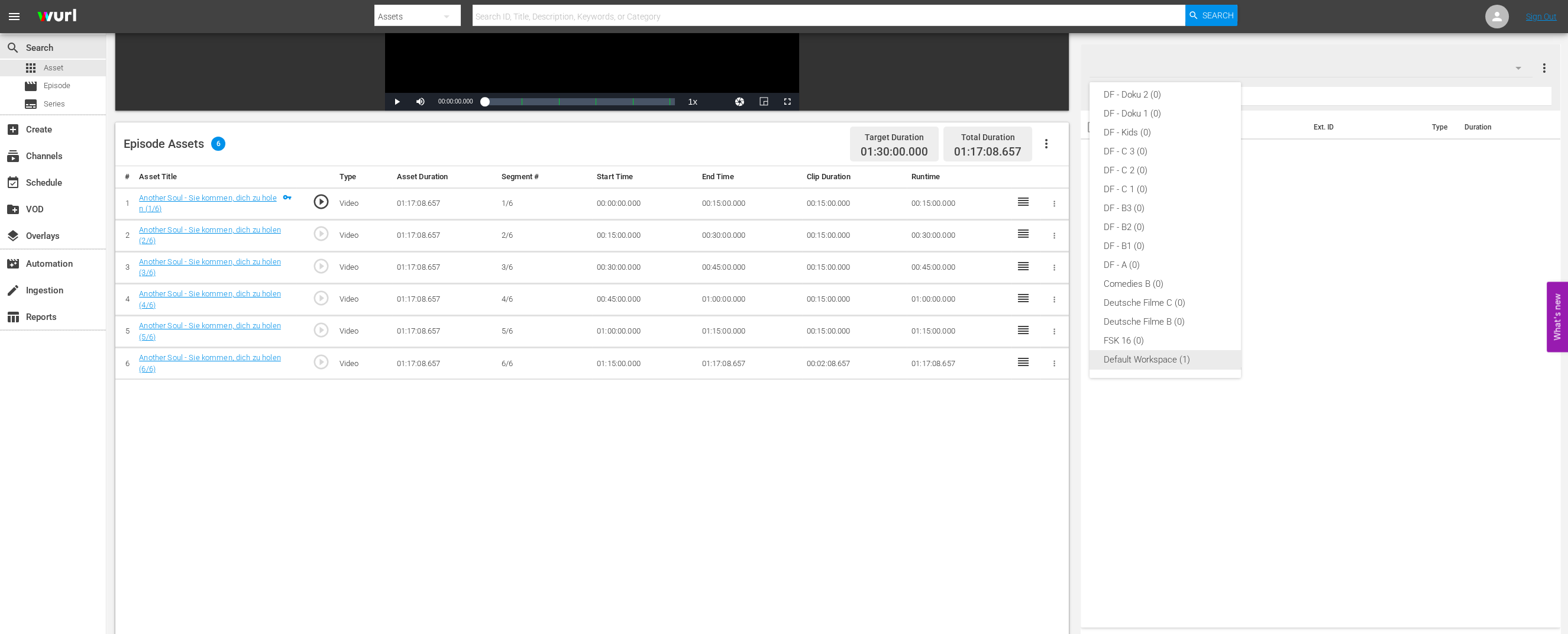
click at [1142, 367] on div "Default Workspace (1)" at bounding box center [1164, 359] width 123 height 19
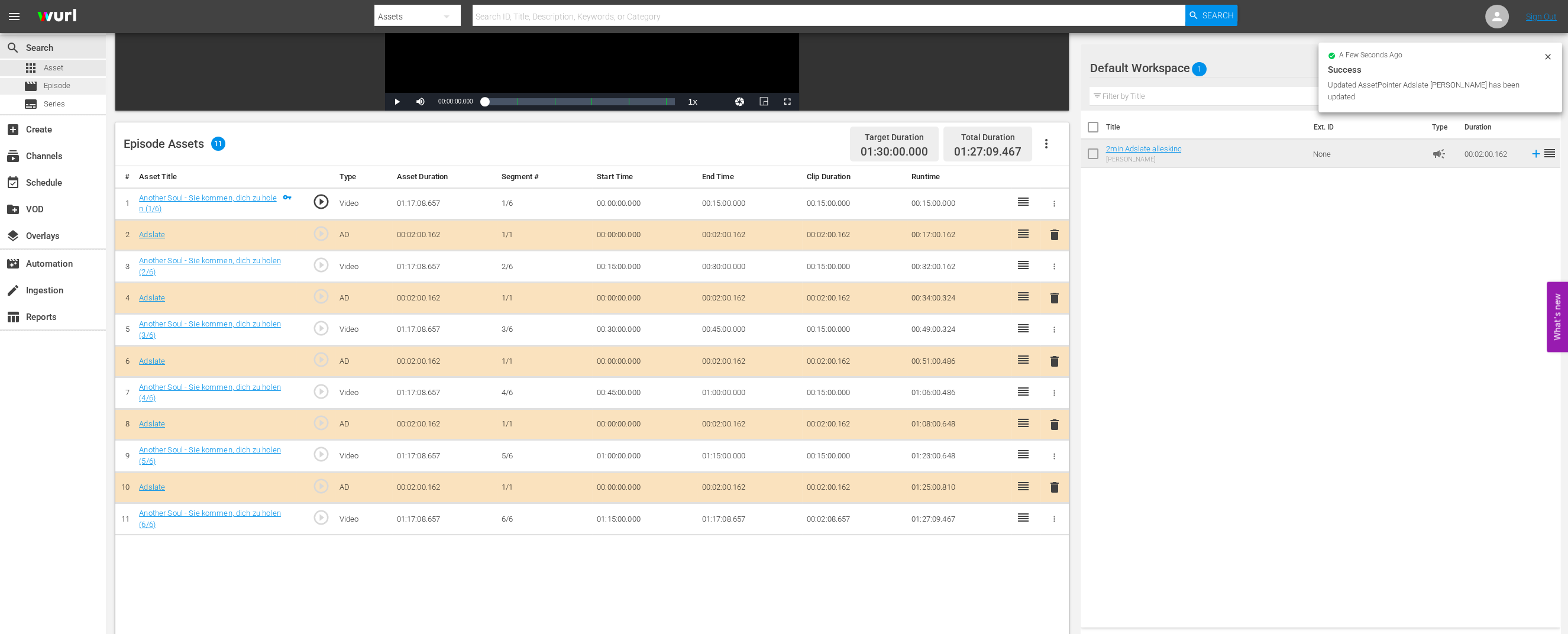
click at [49, 88] on span "Episode" at bounding box center [57, 85] width 27 height 12
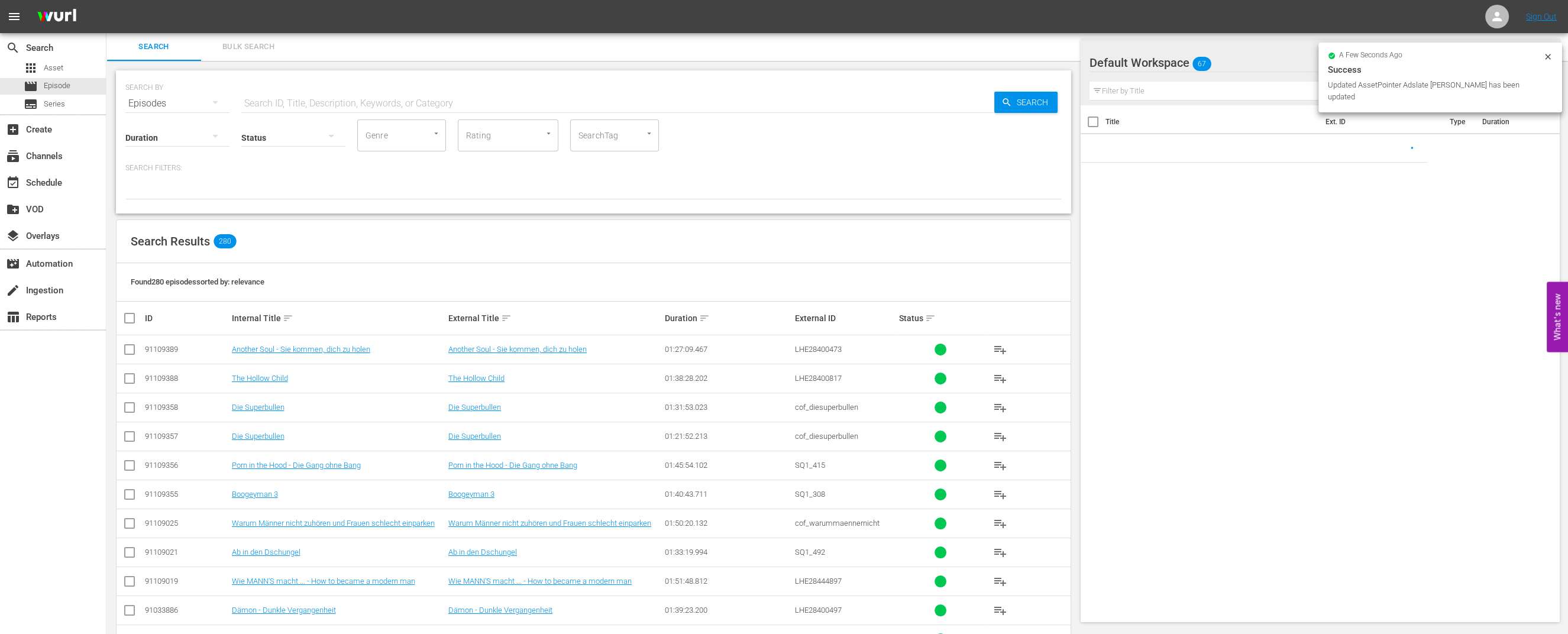
scroll to position [222, 0]
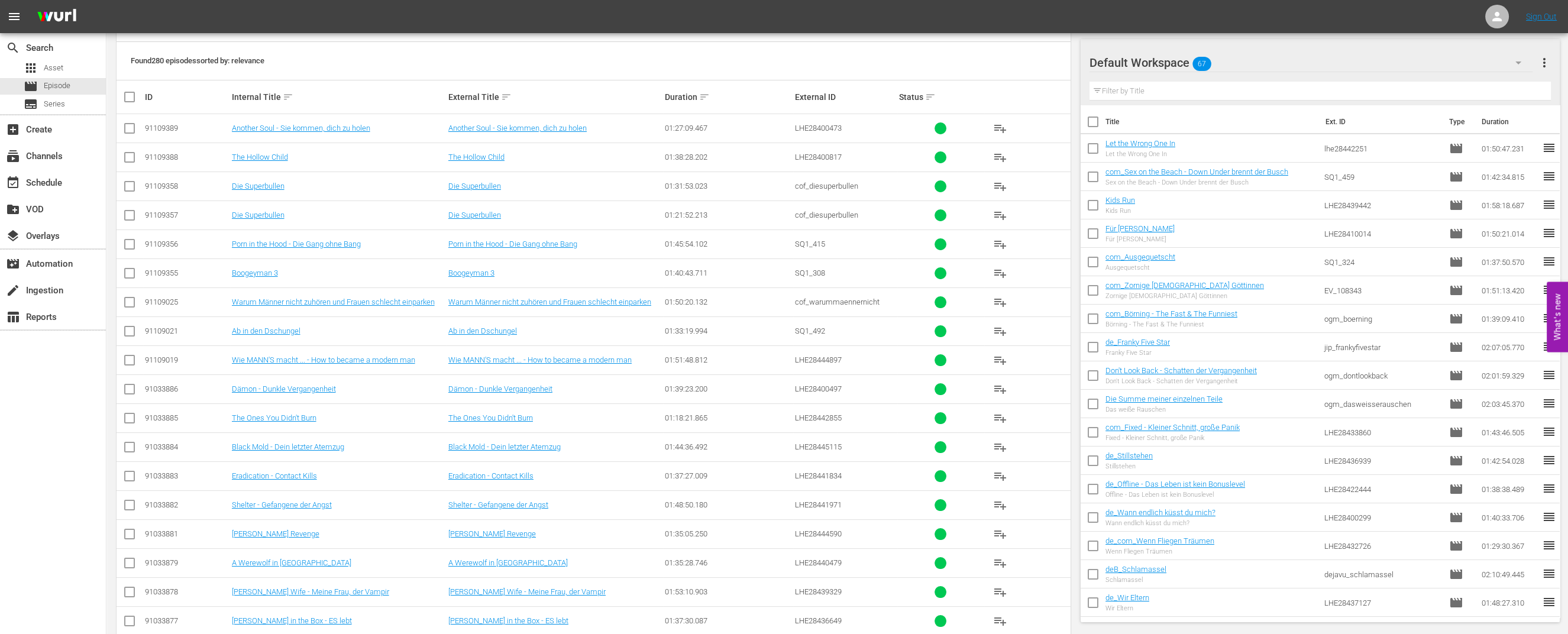
click at [1493, 68] on div "Default Workspace 67" at bounding box center [1310, 63] width 443 height 33
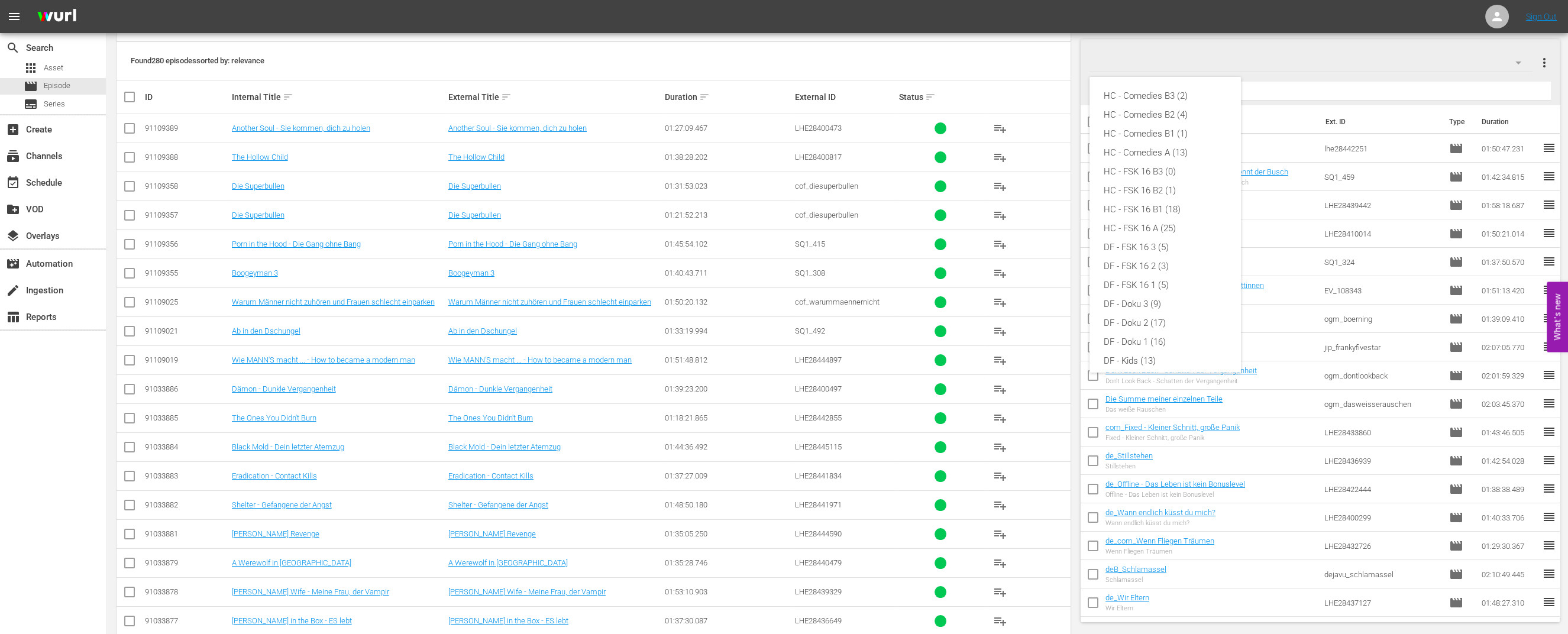
scroll to position [233, 0]
click at [58, 71] on div "HC - Comedies B3 (2) HC - Comedies B2 (4) HC - Comedies B1 (1) HC - Comedies A …" at bounding box center [784, 317] width 1568 height 634
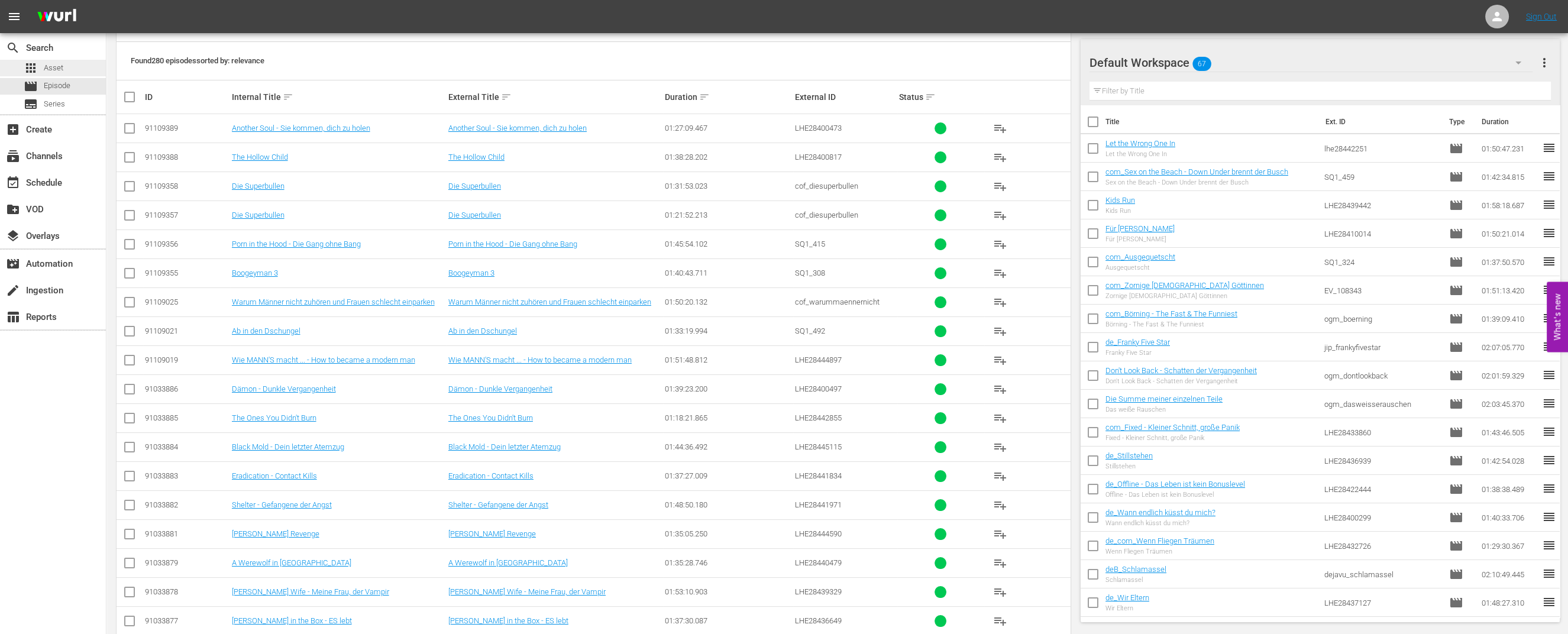
click at [42, 66] on div "apps Asset" at bounding box center [43, 68] width 40 height 16
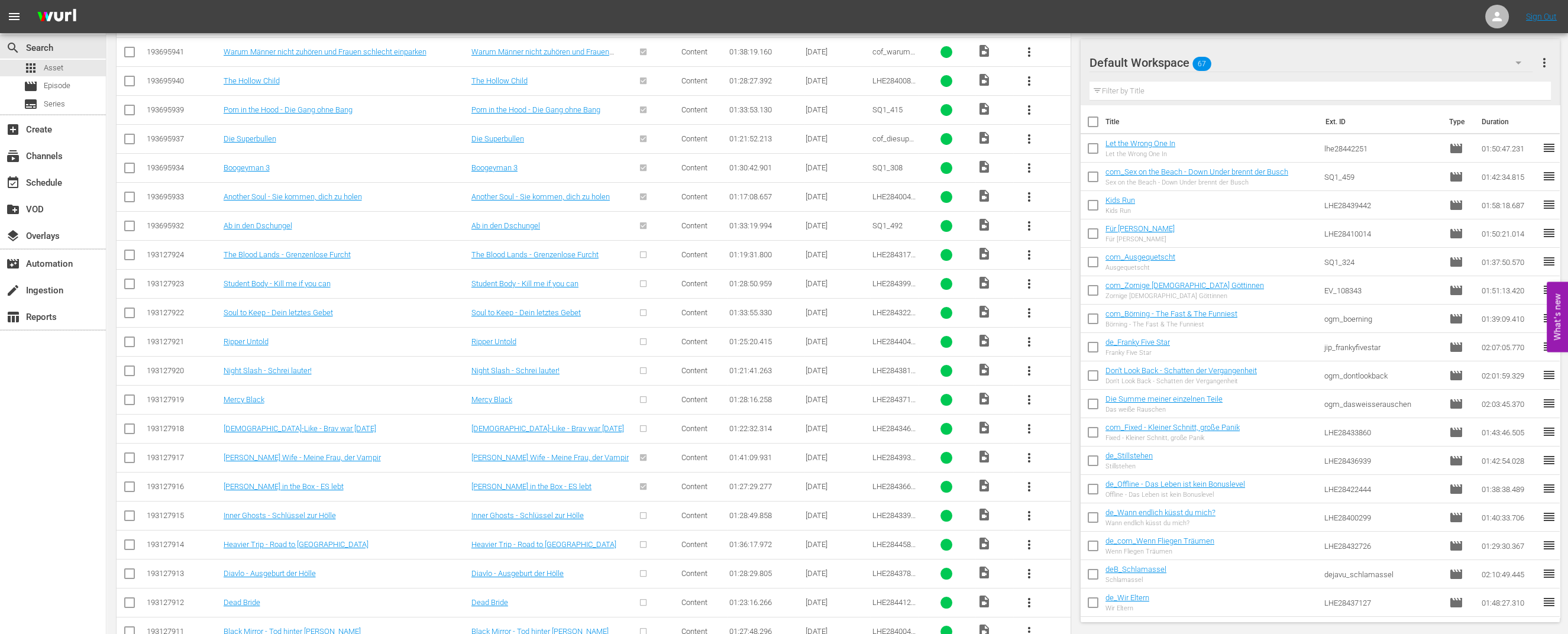
scroll to position [434, 0]
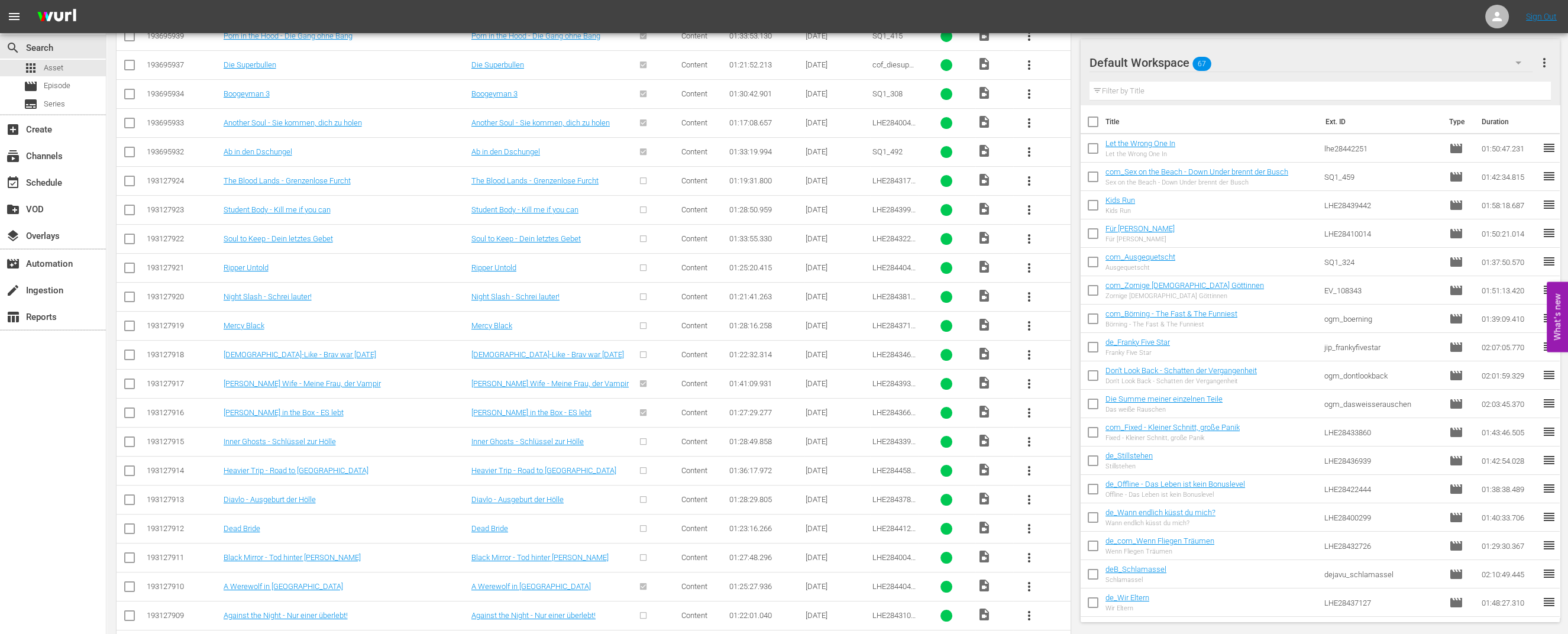
click at [1030, 467] on span "more_vert" at bounding box center [1029, 471] width 14 height 14
click at [1067, 560] on div "Episode" at bounding box center [1092, 556] width 80 height 29
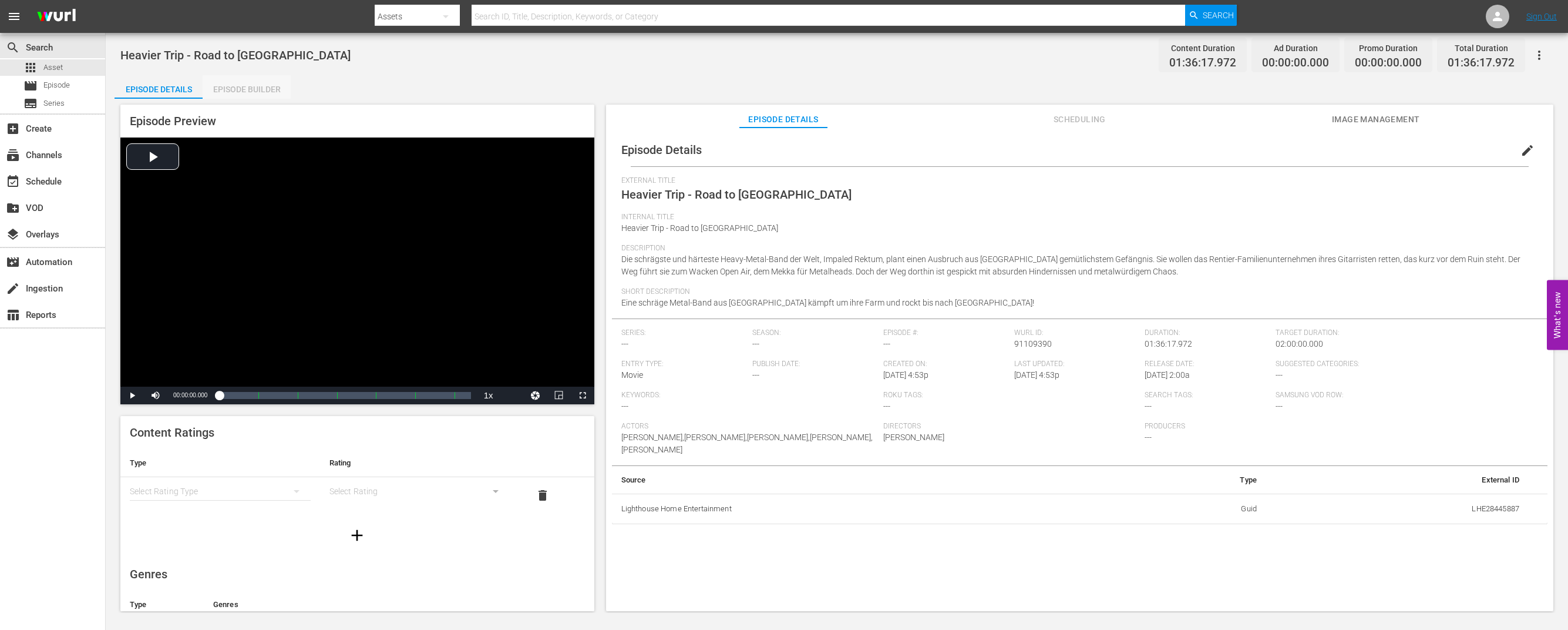
click at [255, 80] on div "Episode Builder" at bounding box center [246, 89] width 88 height 29
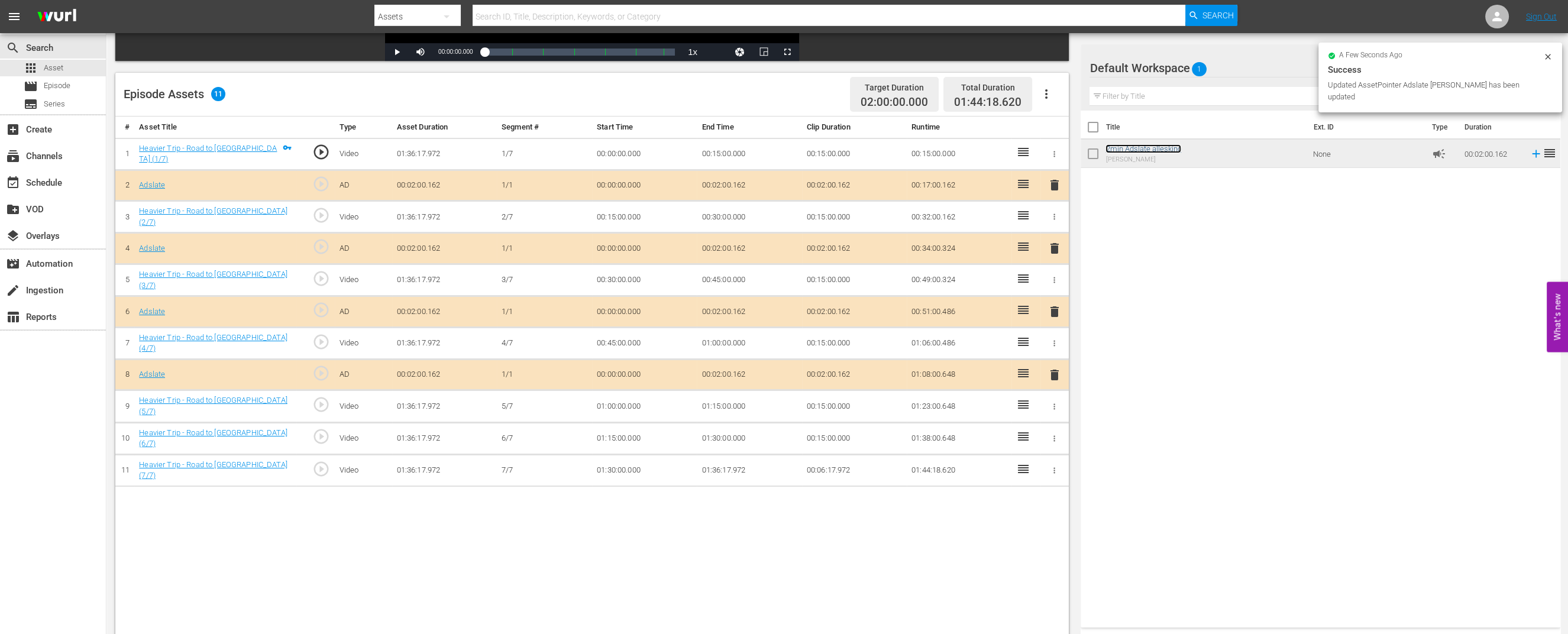
scroll to position [295, 0]
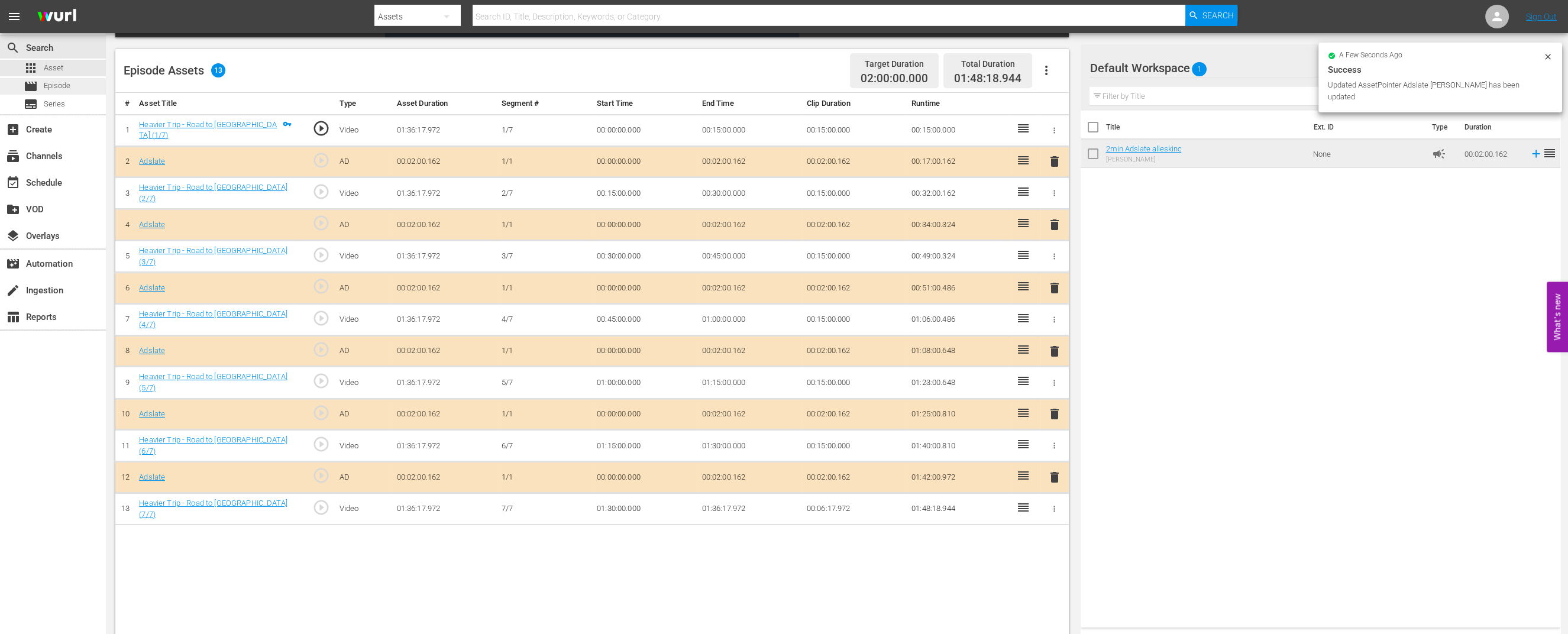
click at [57, 80] on span "Episode" at bounding box center [57, 85] width 27 height 12
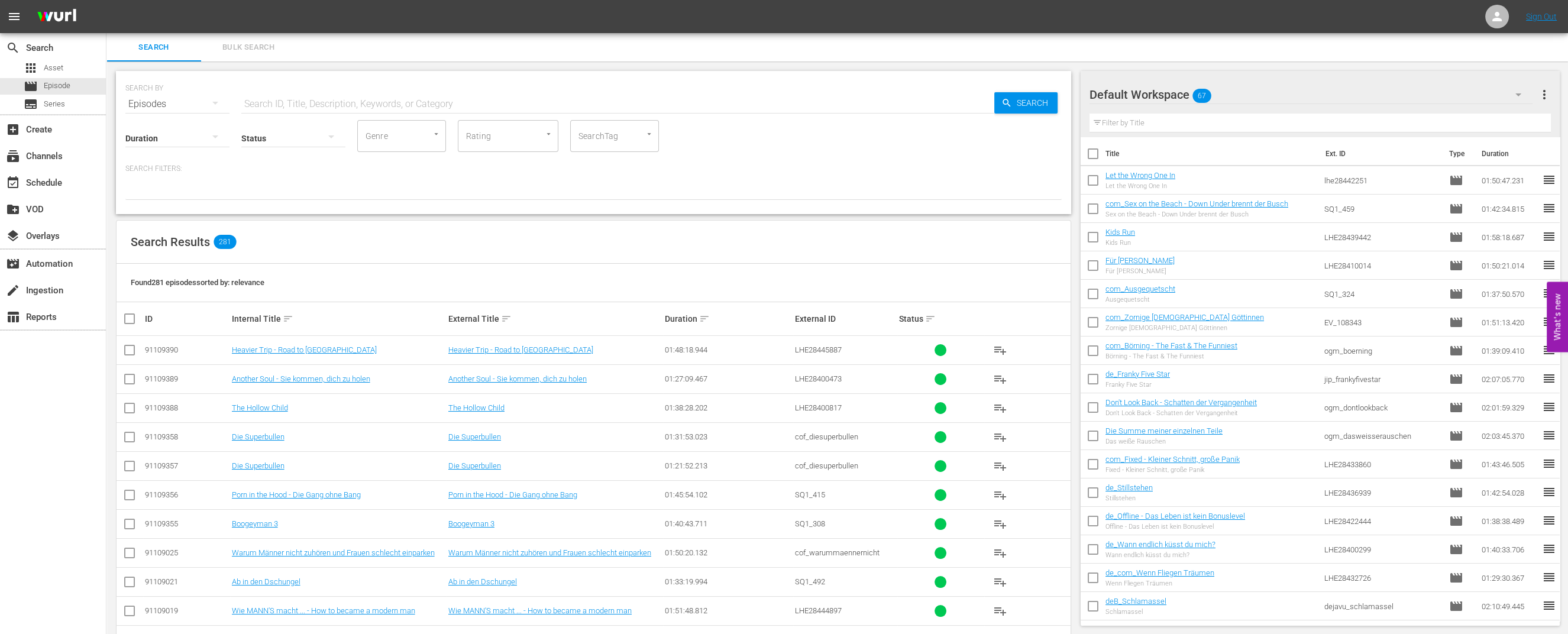
click at [1438, 96] on div "Default Workspace 67" at bounding box center [1310, 94] width 443 height 33
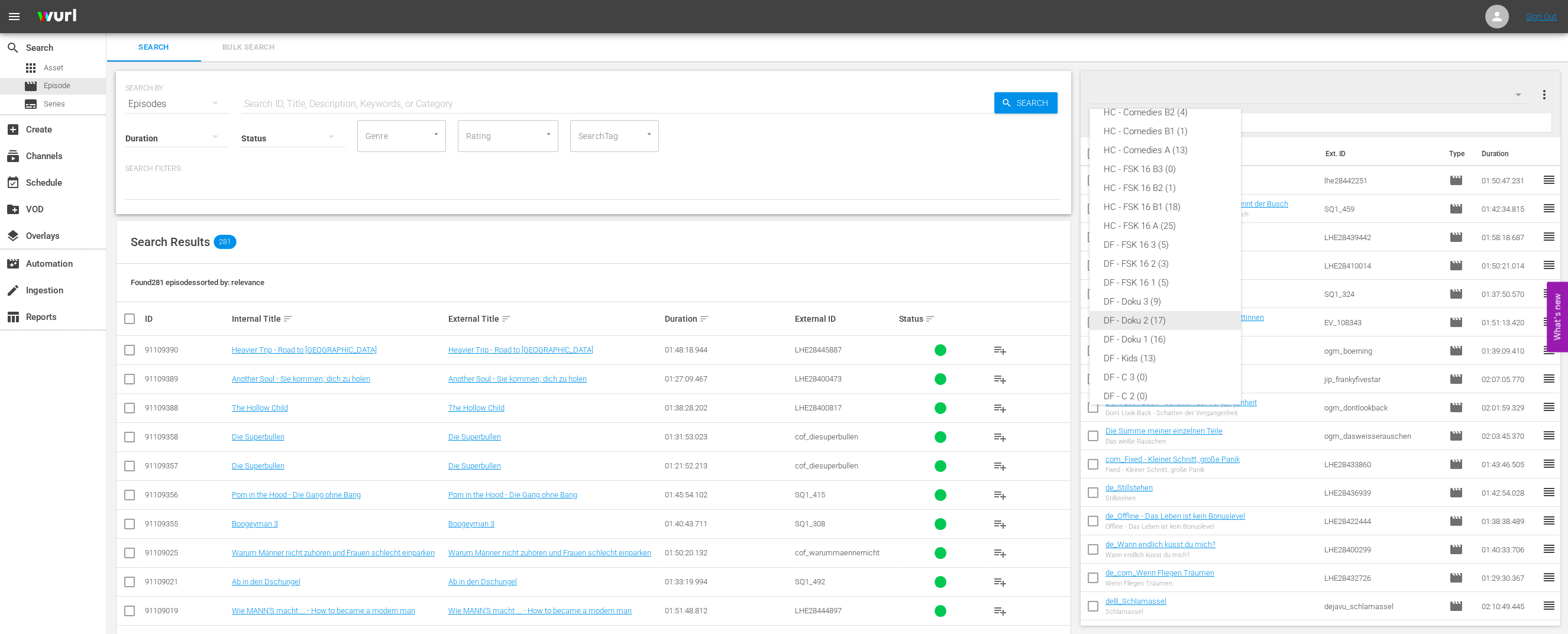
scroll to position [12, 0]
click at [1167, 176] on div "HC - Comedies A (13)" at bounding box center [1164, 173] width 123 height 19
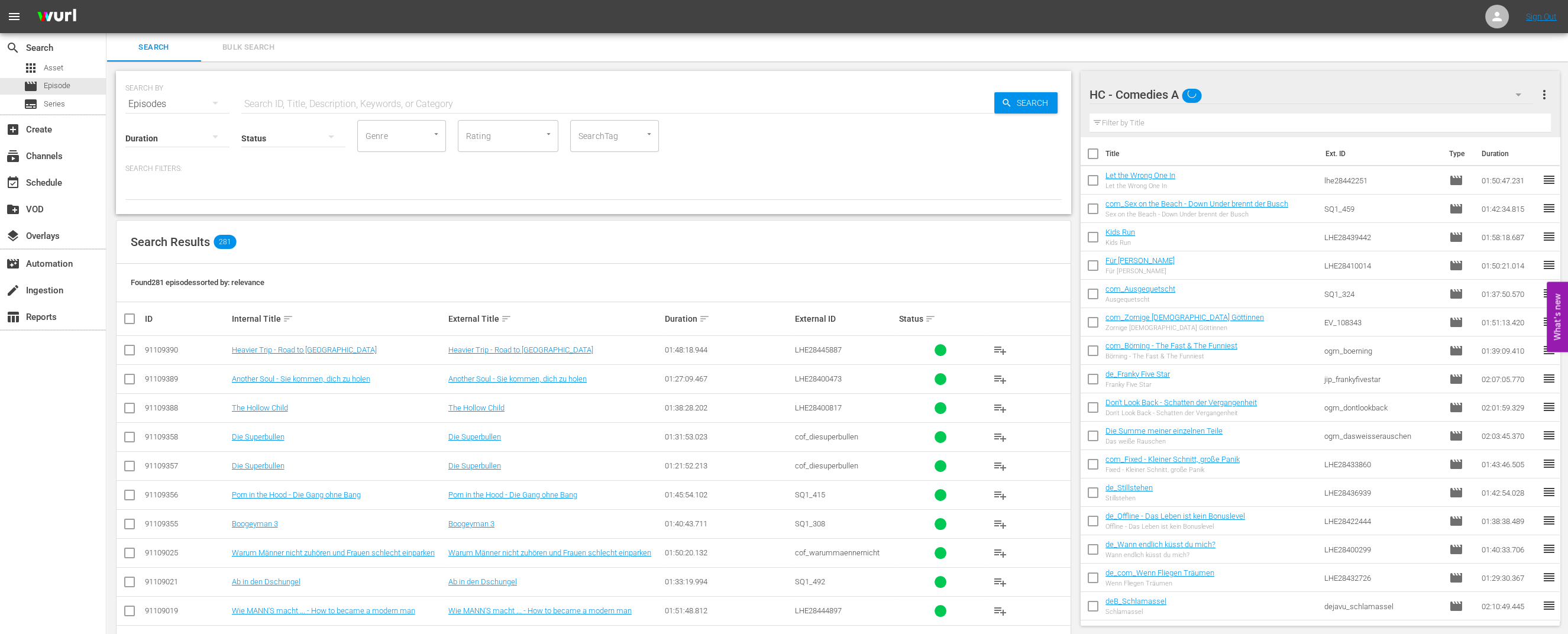
scroll to position [0, 0]
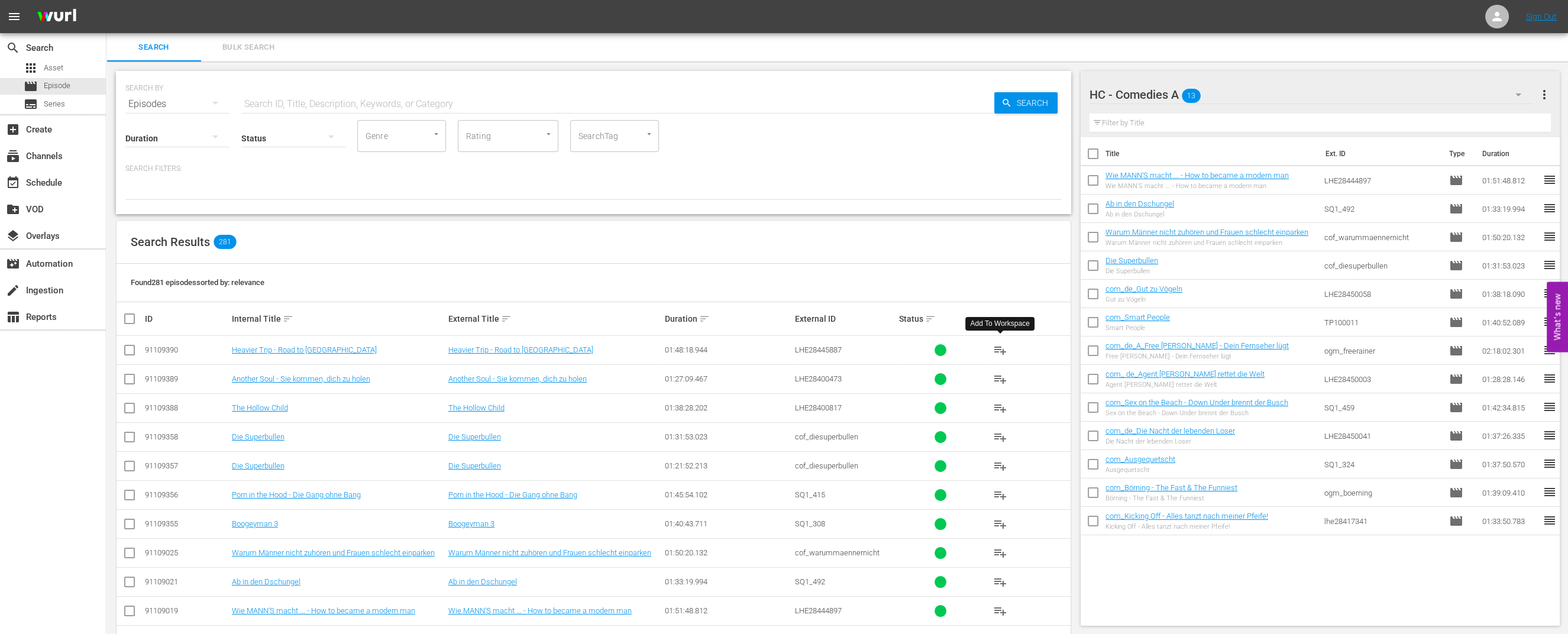
click at [1002, 347] on span "playlist_add" at bounding box center [999, 350] width 14 height 14
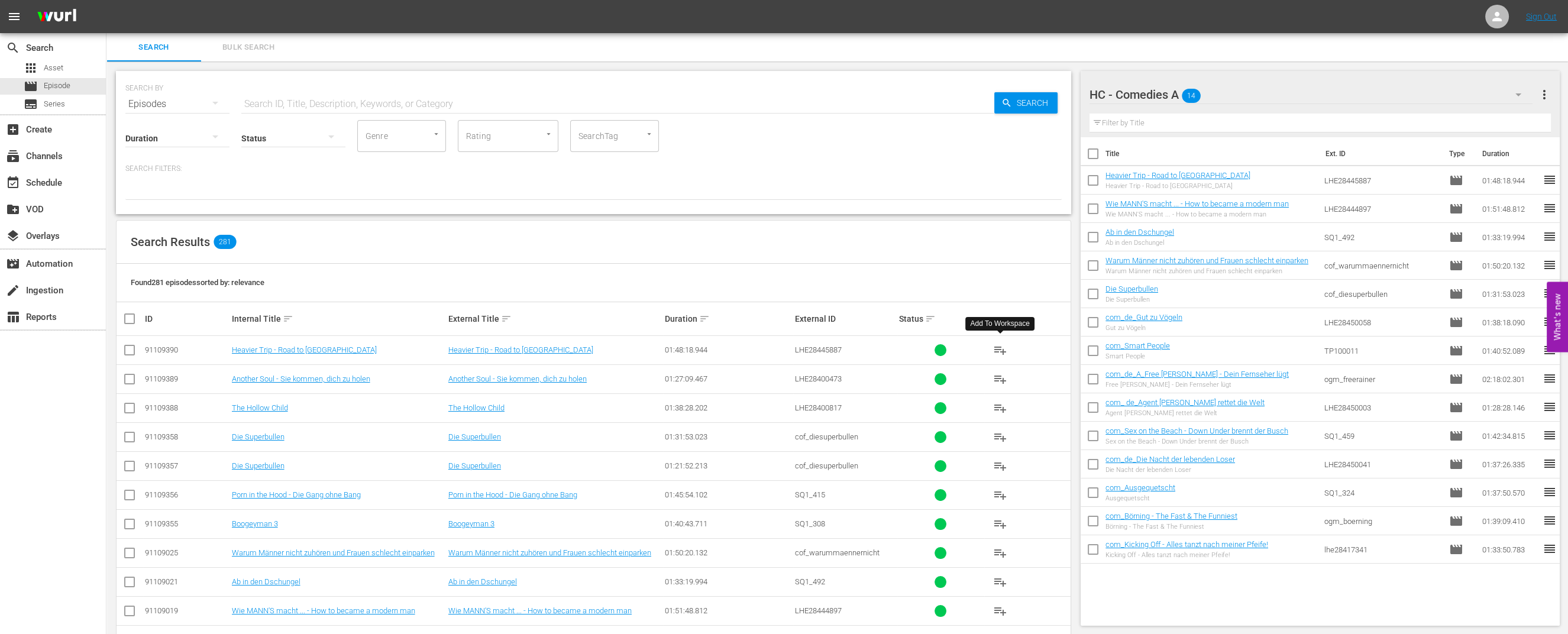
click at [307, 111] on div "Status" at bounding box center [293, 131] width 104 height 43
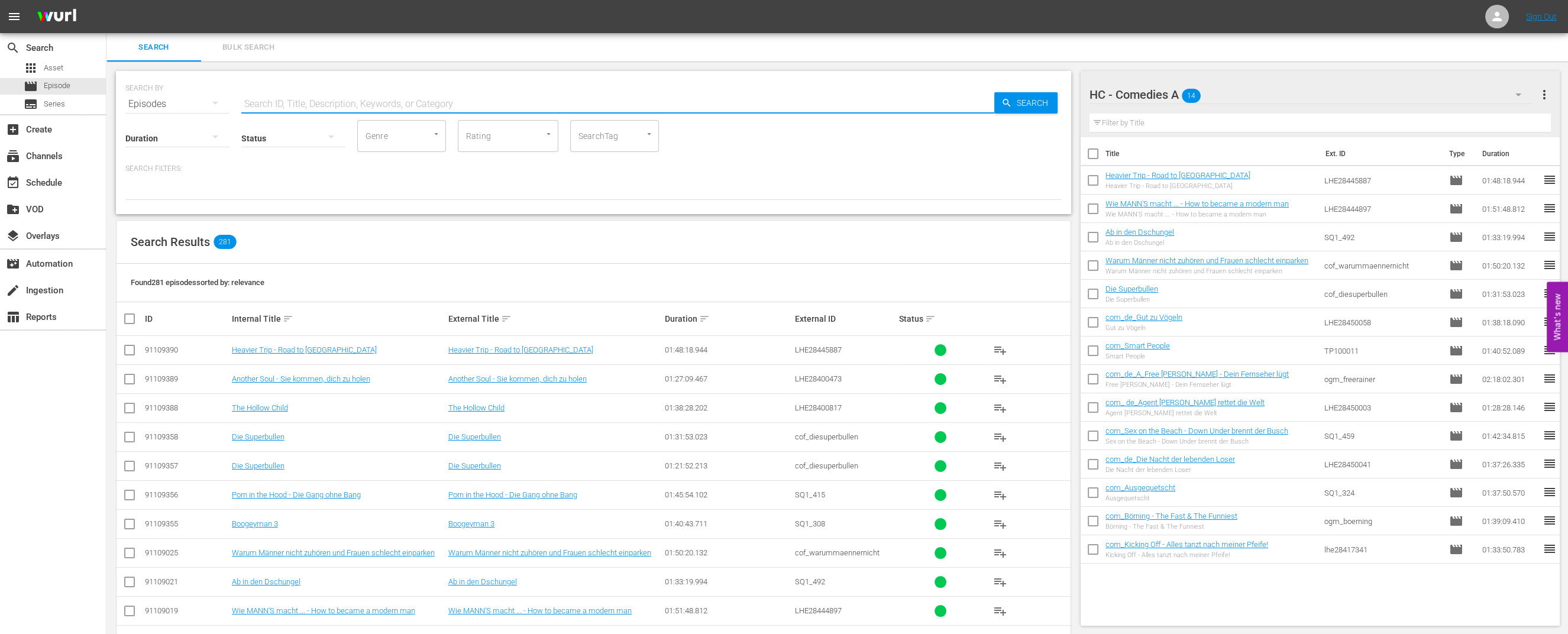
click at [299, 107] on input "text" at bounding box center [618, 104] width 753 height 29
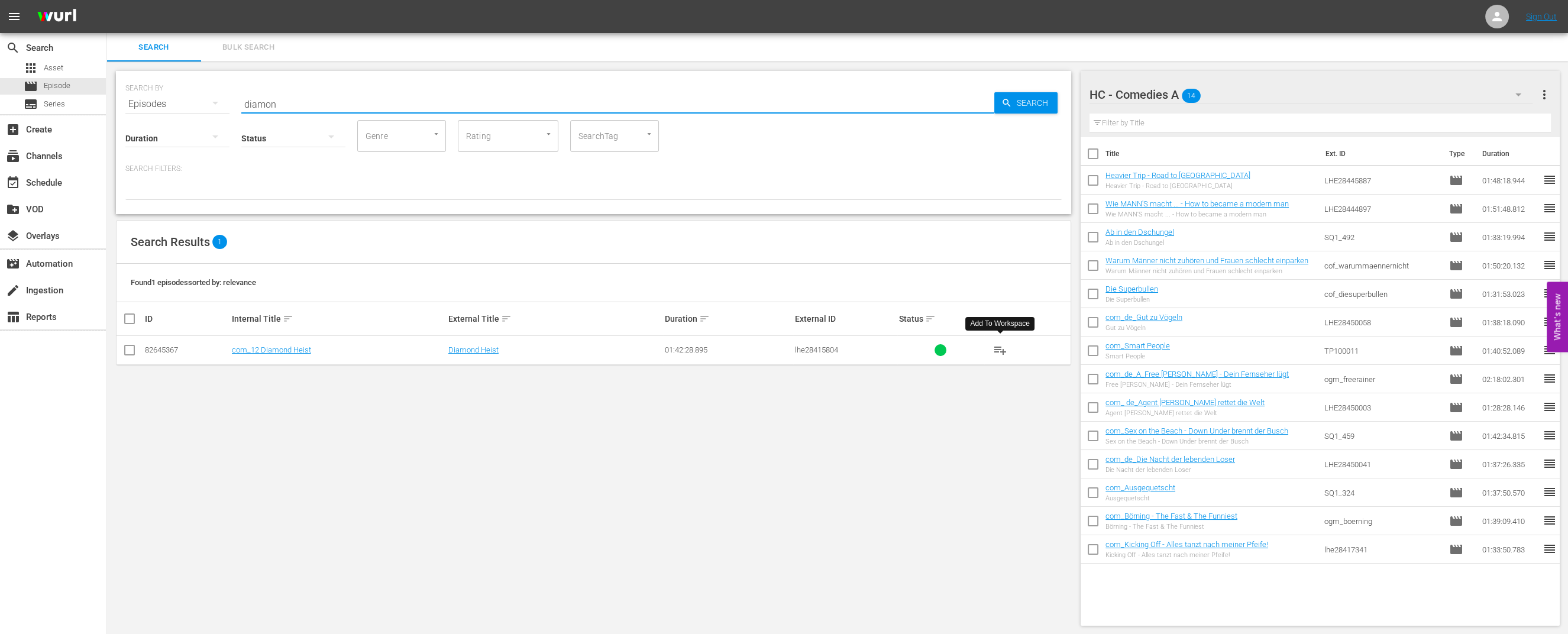
type input "diamon"
click at [1002, 345] on span "playlist_add" at bounding box center [999, 350] width 14 height 14
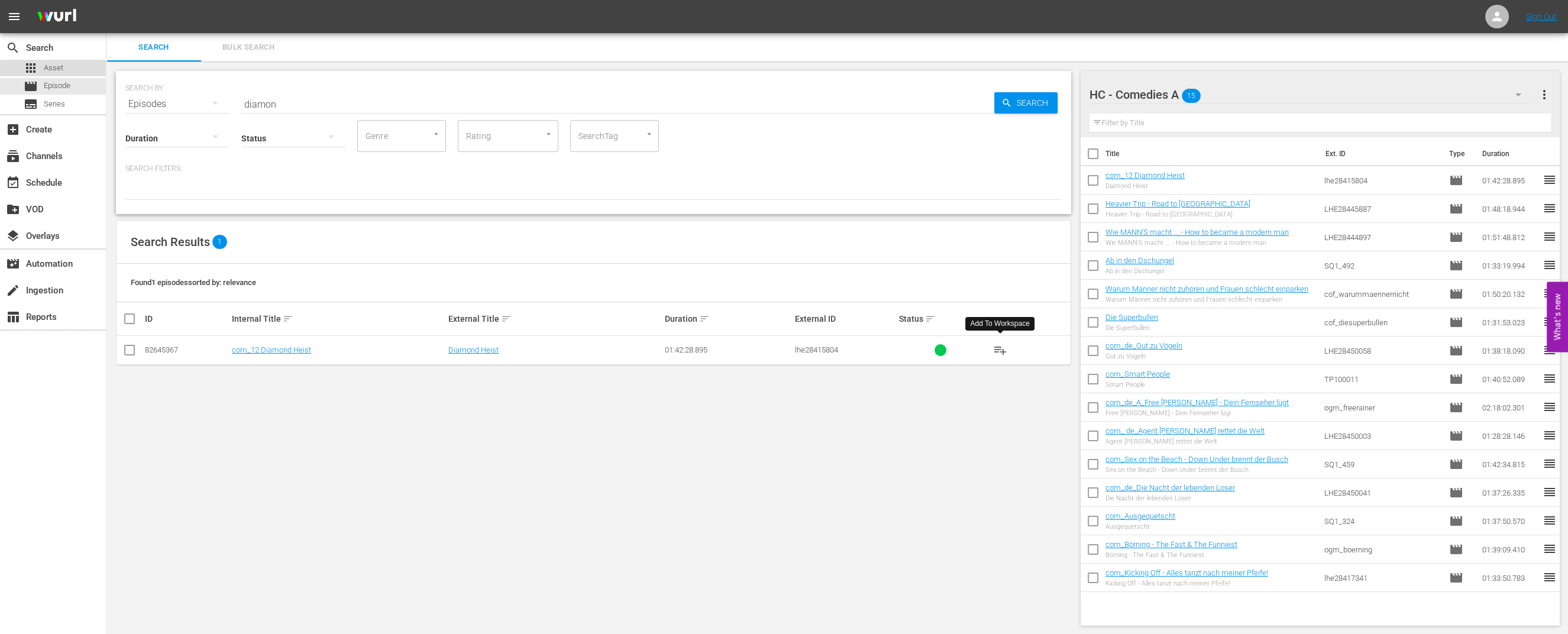
click at [65, 71] on div "apps Asset" at bounding box center [53, 68] width 106 height 16
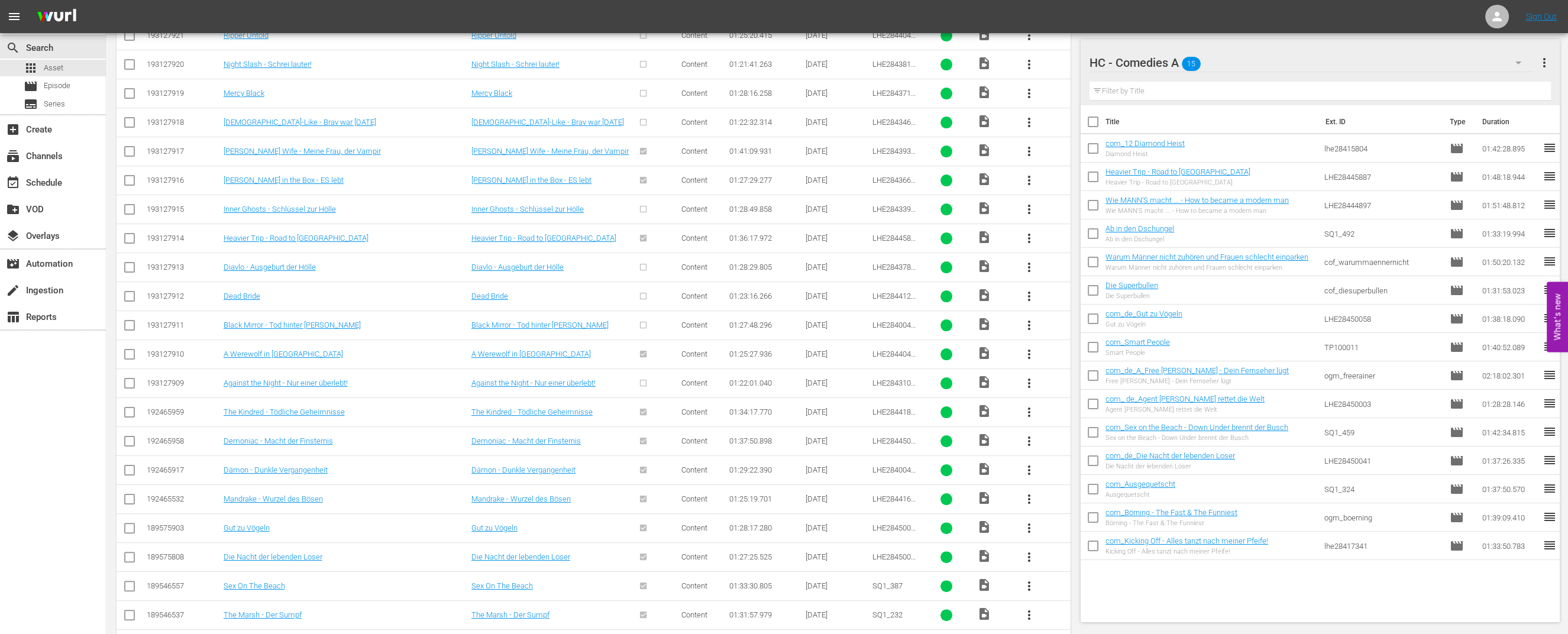
scroll to position [730, 0]
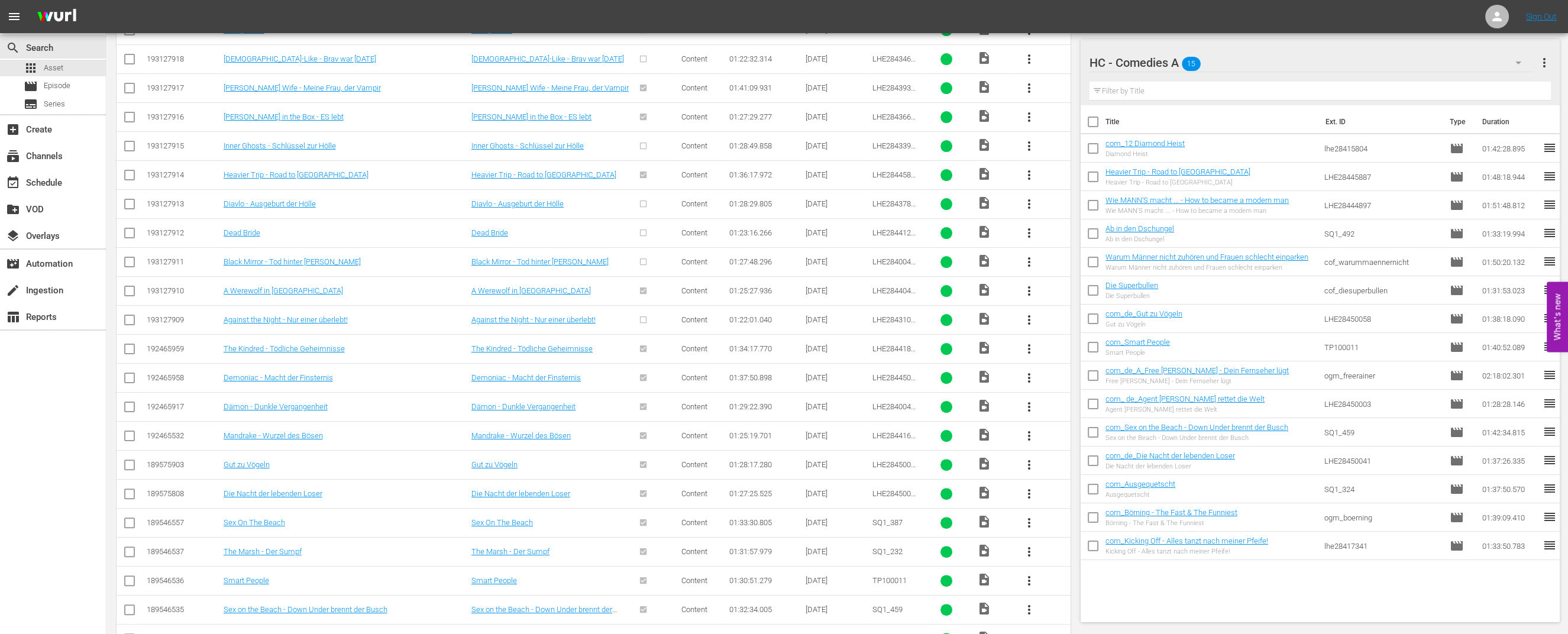
click at [1025, 316] on span "more_vert" at bounding box center [1029, 320] width 14 height 14
click at [1029, 317] on span "more_vert" at bounding box center [1029, 320] width 14 height 14
click at [1032, 320] on span "more_vert" at bounding box center [1029, 320] width 14 height 14
click at [1059, 401] on div "Episode" at bounding box center [1092, 405] width 80 height 29
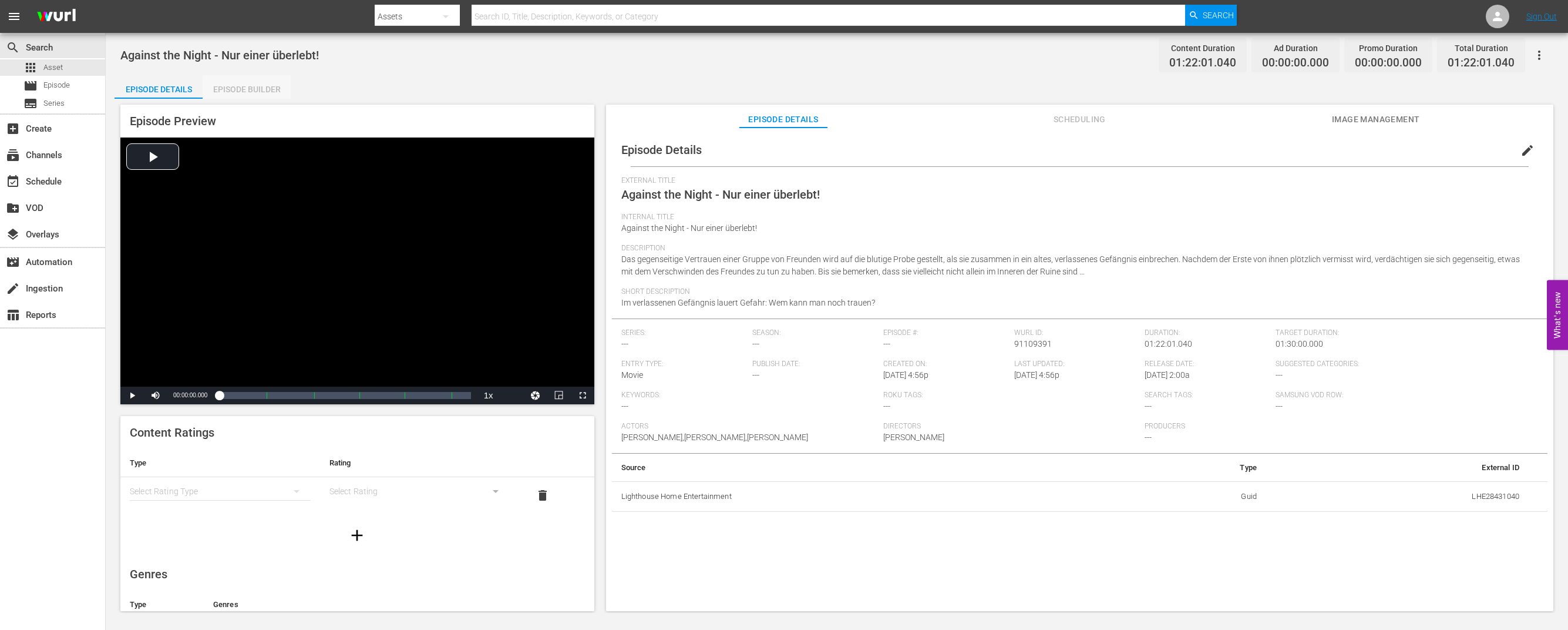
click at [249, 91] on div "Episode Builder" at bounding box center [246, 89] width 88 height 29
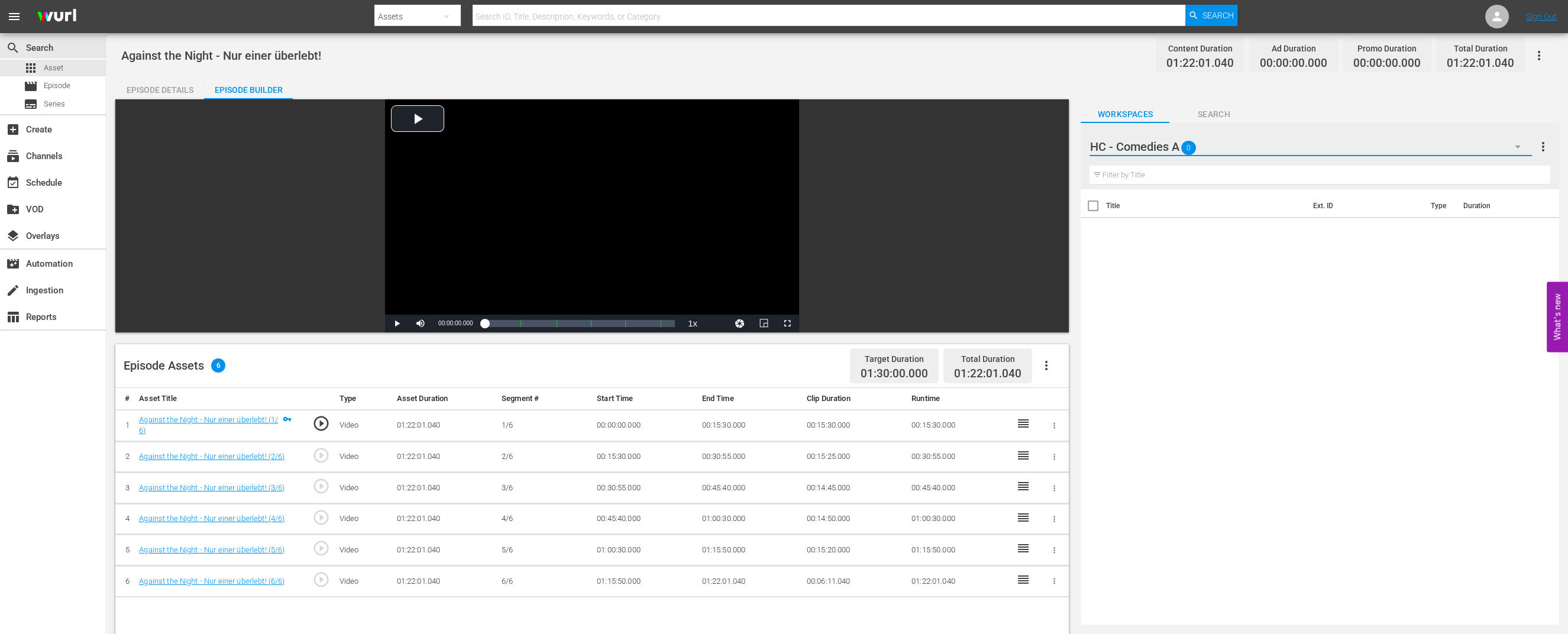
click at [1512, 143] on icon "button" at bounding box center [1517, 147] width 14 height 14
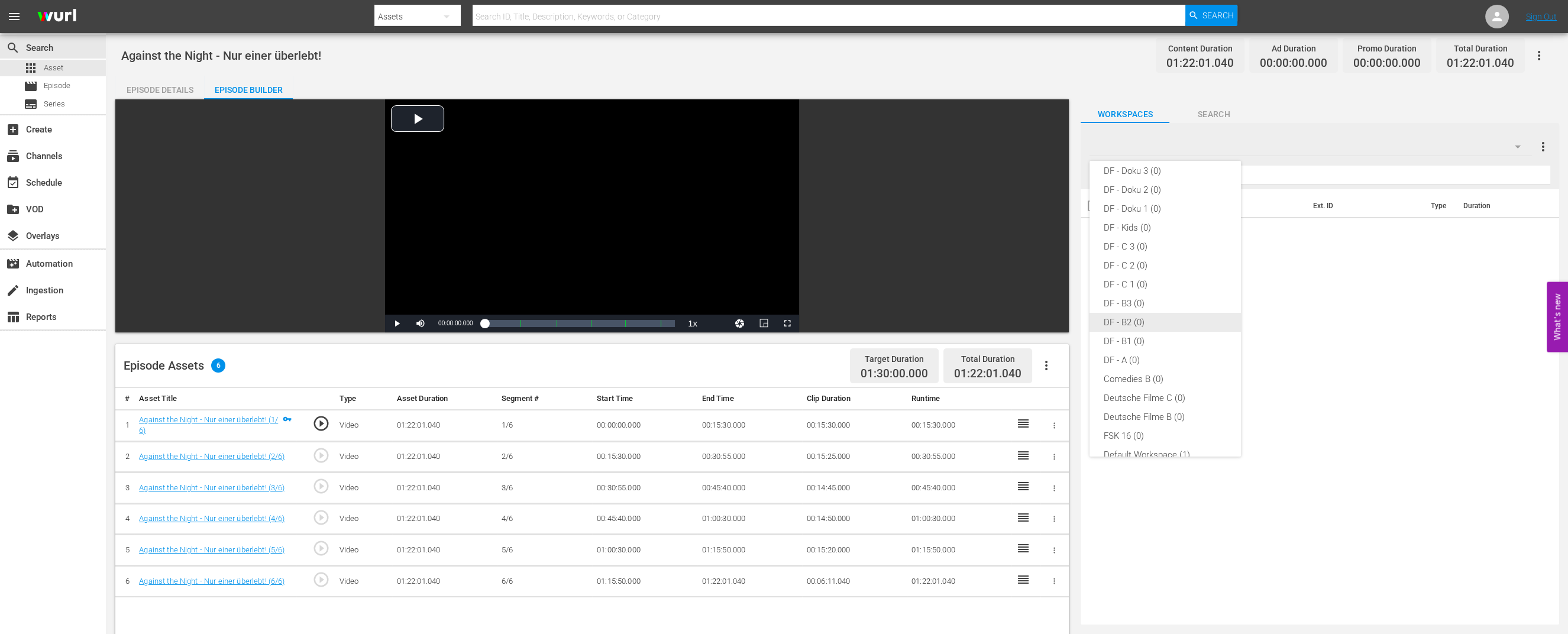
scroll to position [233, 0]
click at [1155, 437] on div "Default Workspace (1)" at bounding box center [1164, 438] width 123 height 19
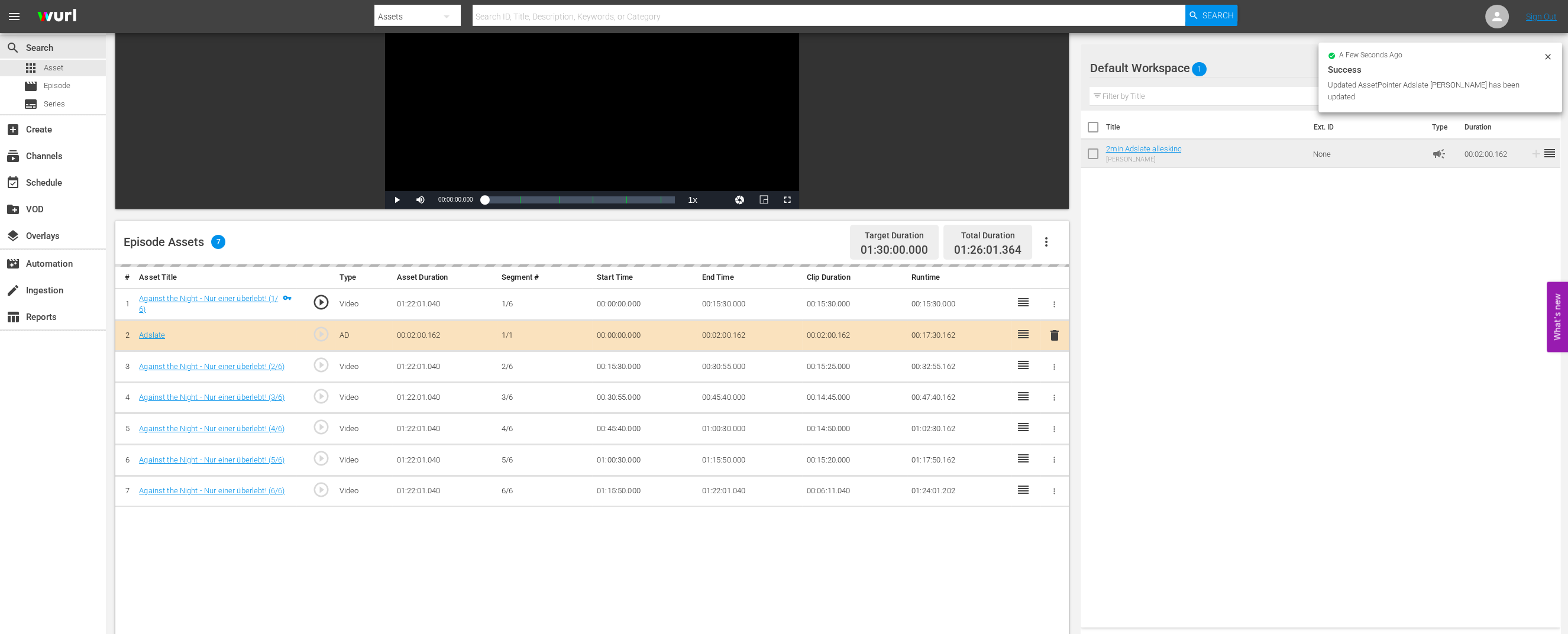
scroll to position [147, 0]
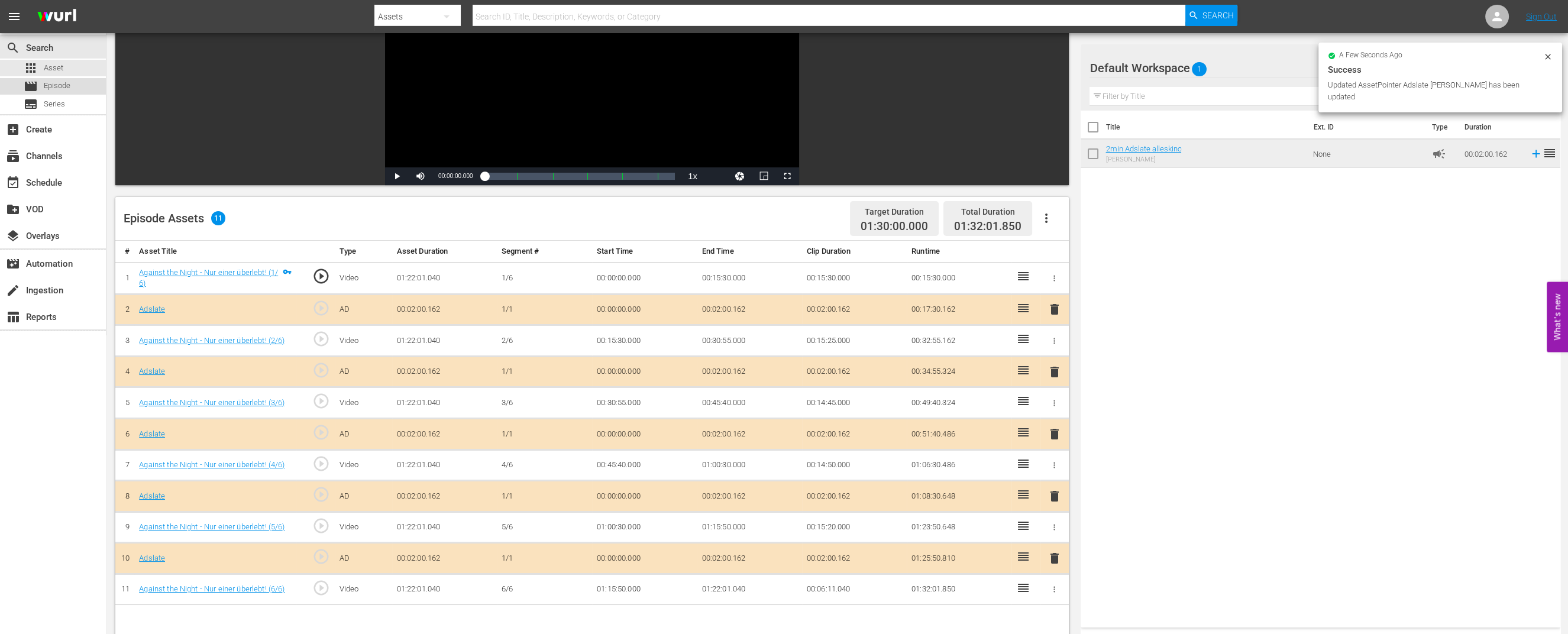
click at [48, 82] on span "Episode" at bounding box center [57, 85] width 27 height 12
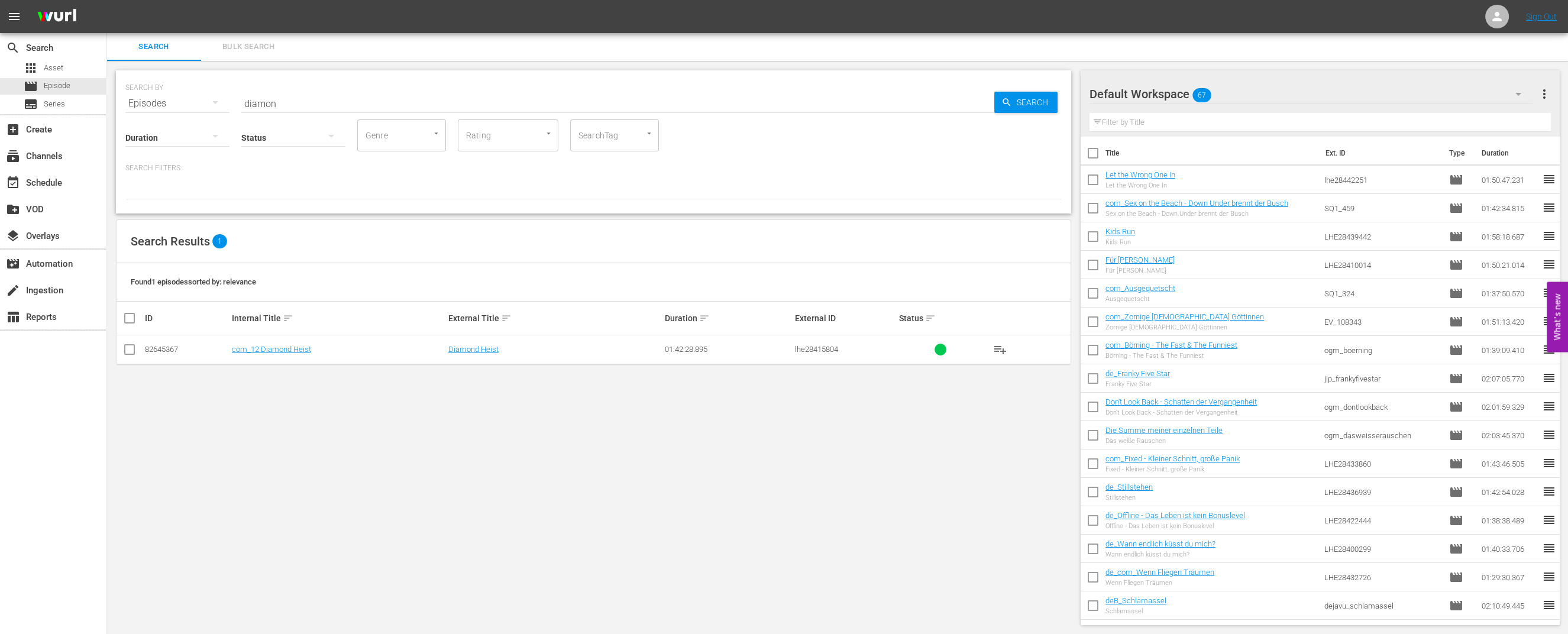
click at [1307, 103] on hr at bounding box center [1310, 103] width 443 height 1
click at [1343, 88] on div "Default Workspace 67" at bounding box center [1310, 94] width 443 height 33
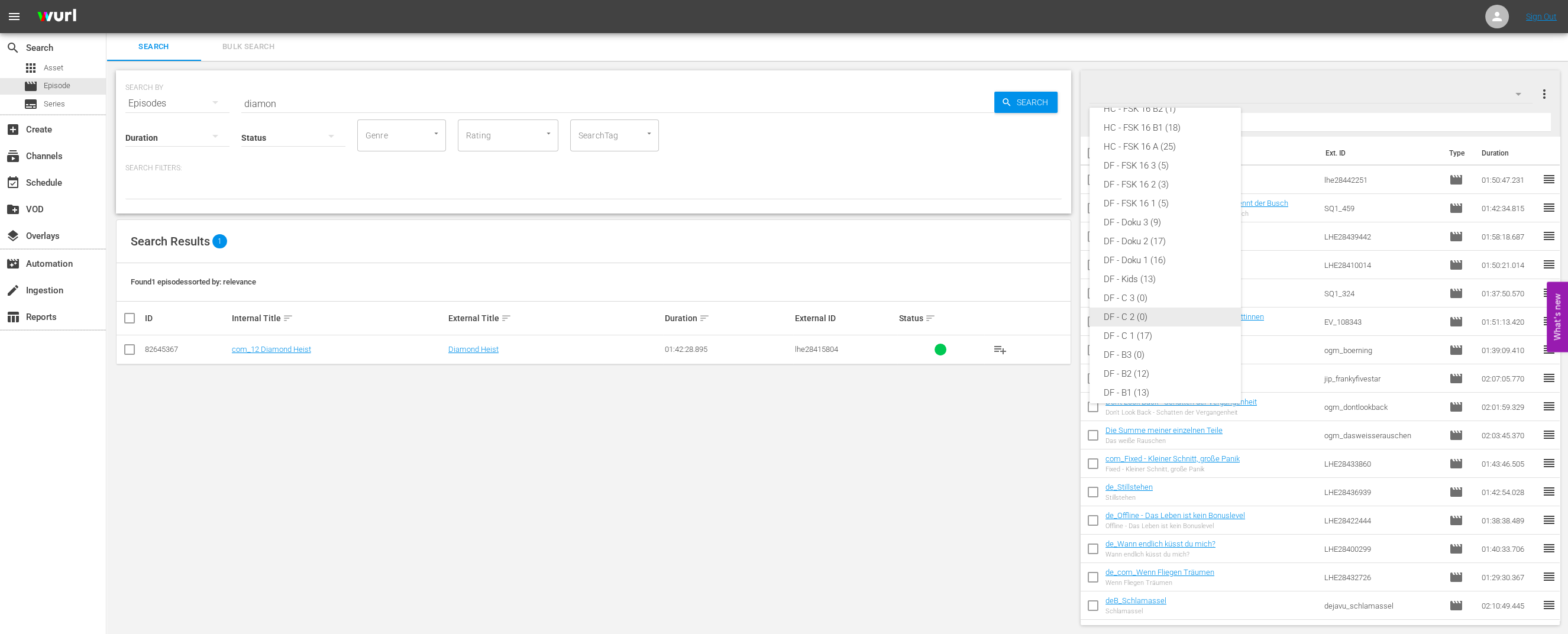
scroll to position [12, 0]
click at [1166, 213] on div "HC - FSK 16 B2 (1)" at bounding box center [1164, 209] width 123 height 19
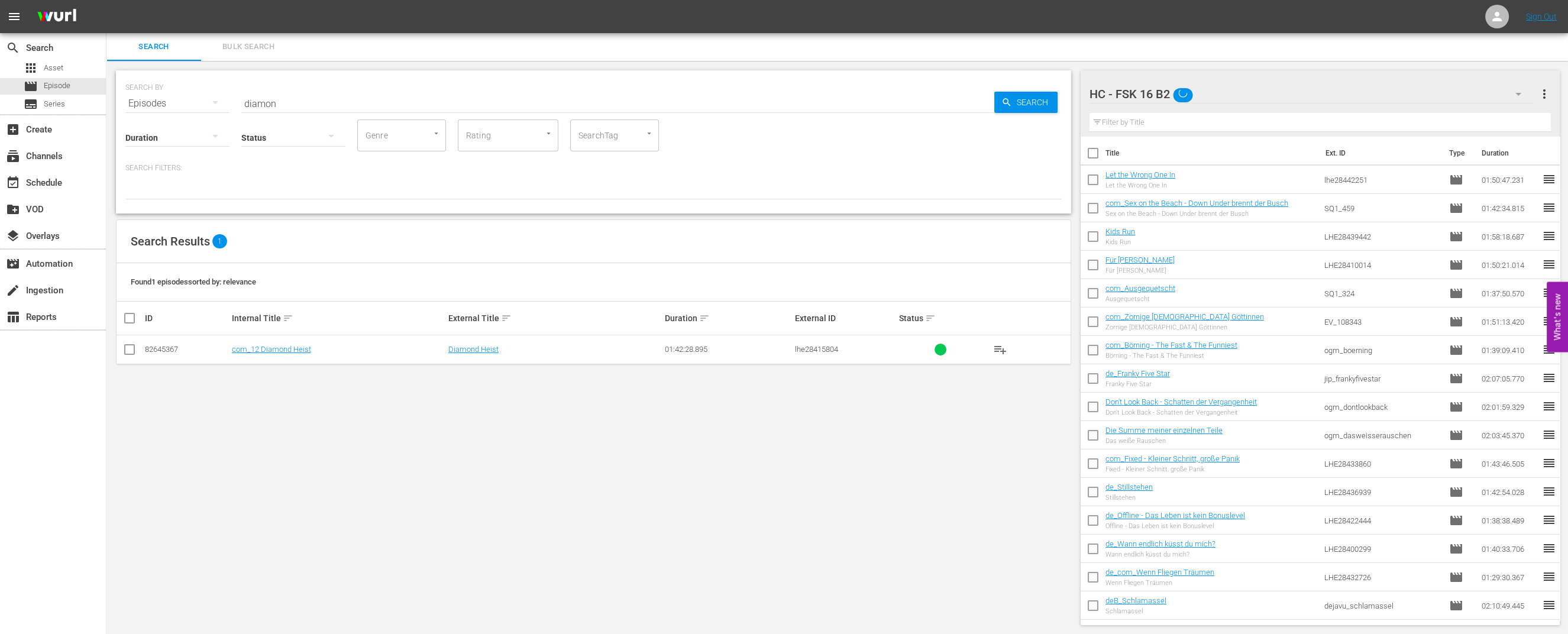
scroll to position [0, 0]
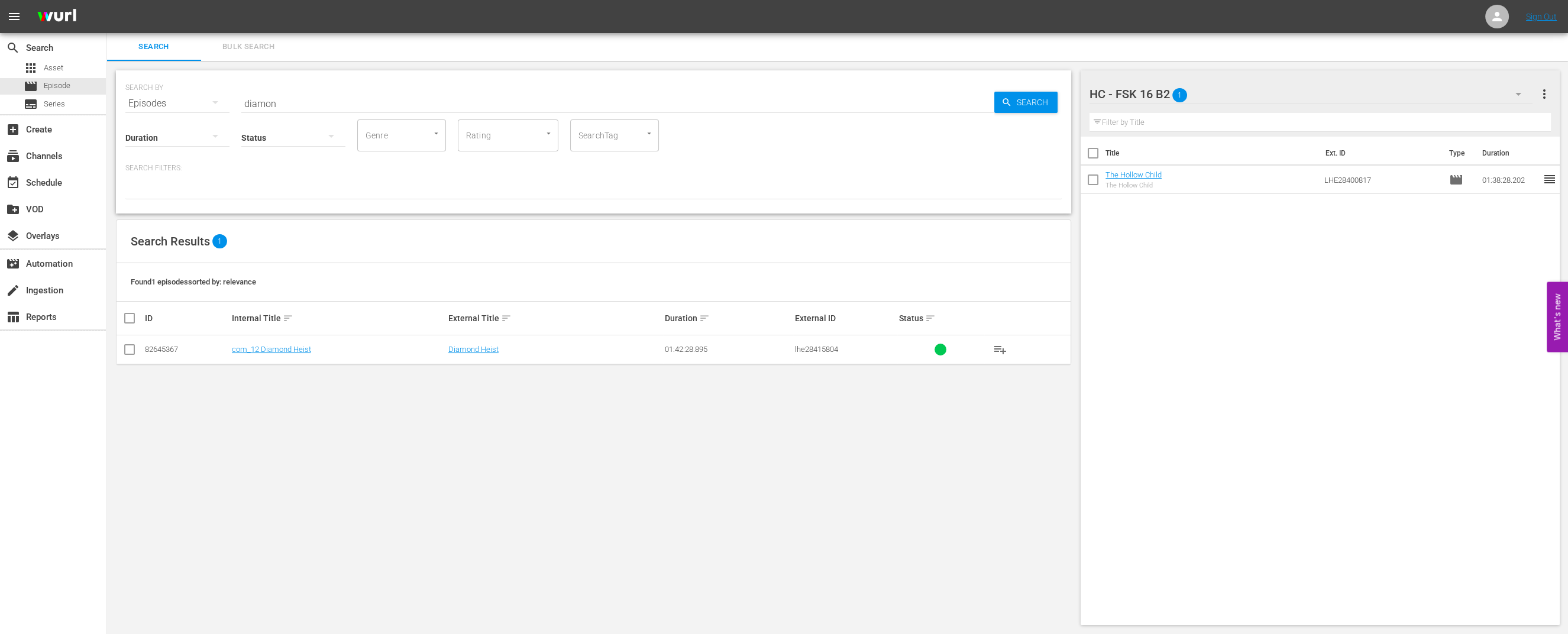
click at [1295, 93] on div "HC - FSK 16 B2 1" at bounding box center [1310, 94] width 443 height 33
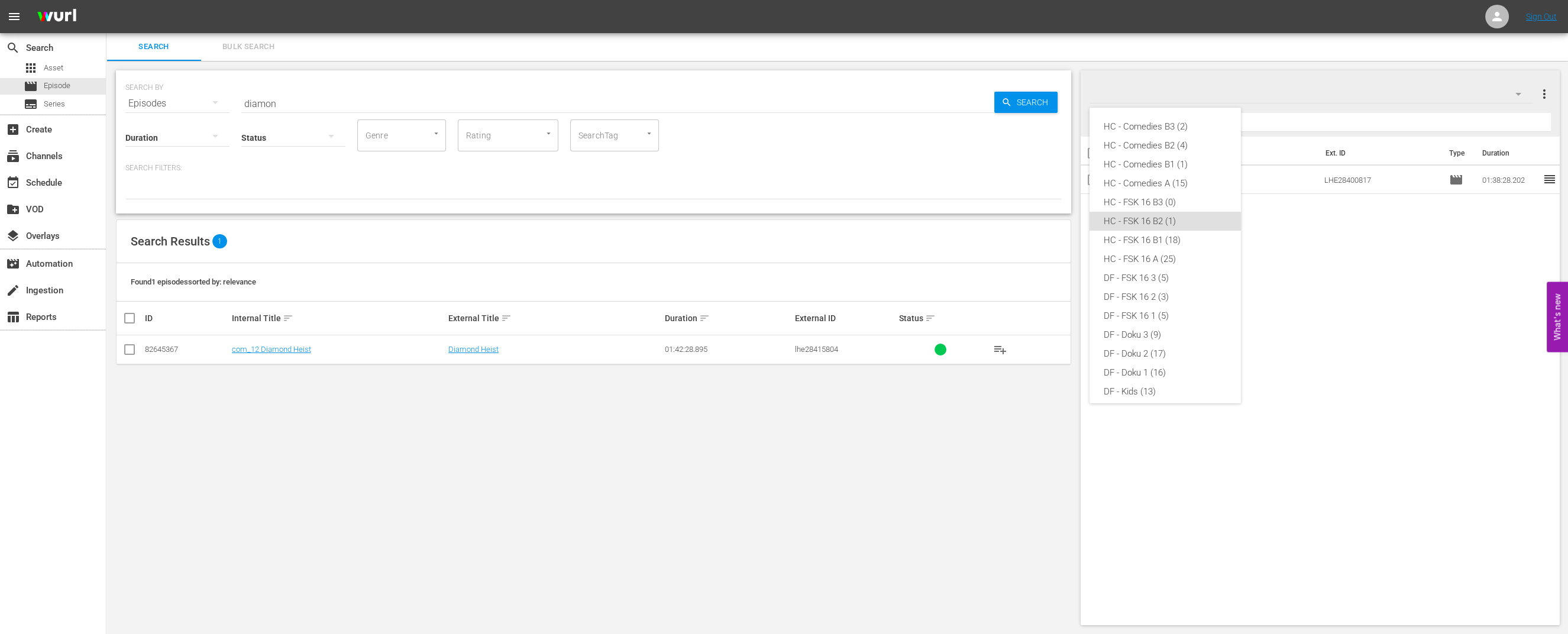
scroll to position [85, 0]
click at [1142, 155] on div "HC - FSK 16 B1 (18)" at bounding box center [1164, 155] width 123 height 19
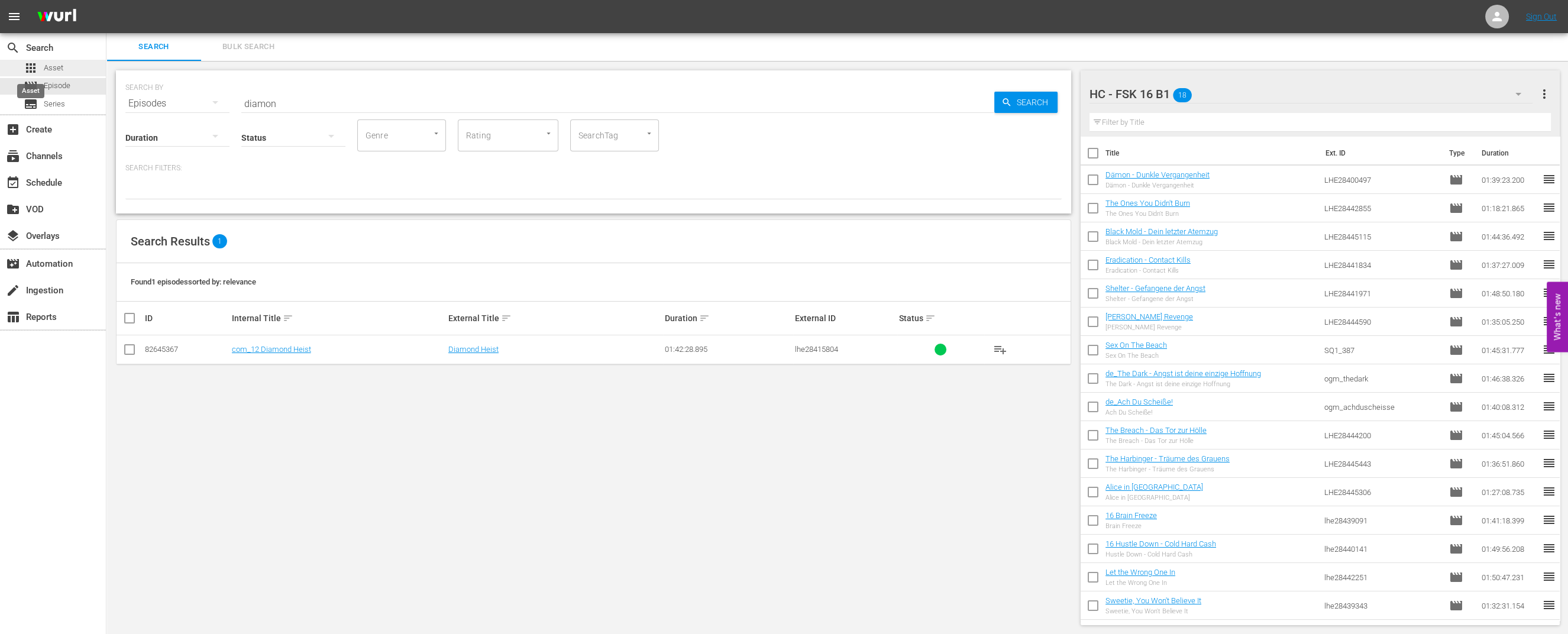
click at [32, 63] on span "apps" at bounding box center [30, 68] width 14 height 14
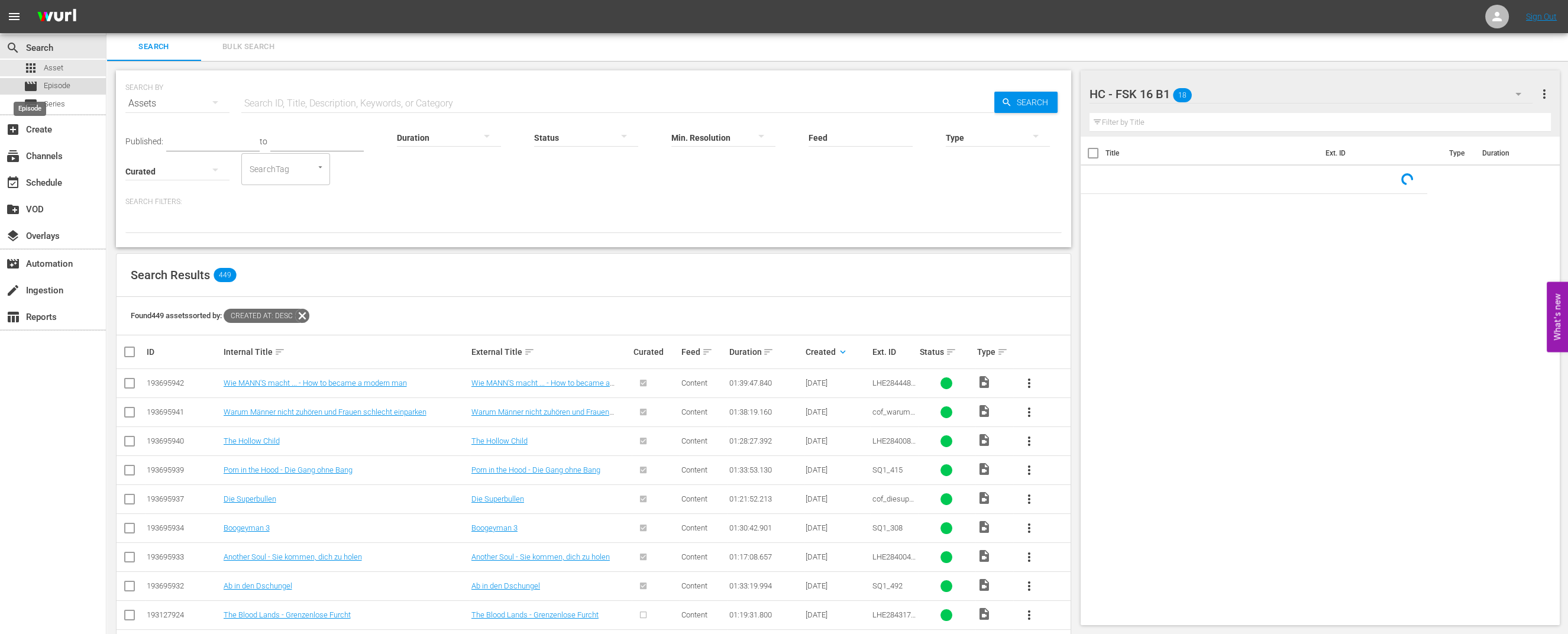
click at [36, 83] on span "movie" at bounding box center [30, 86] width 14 height 14
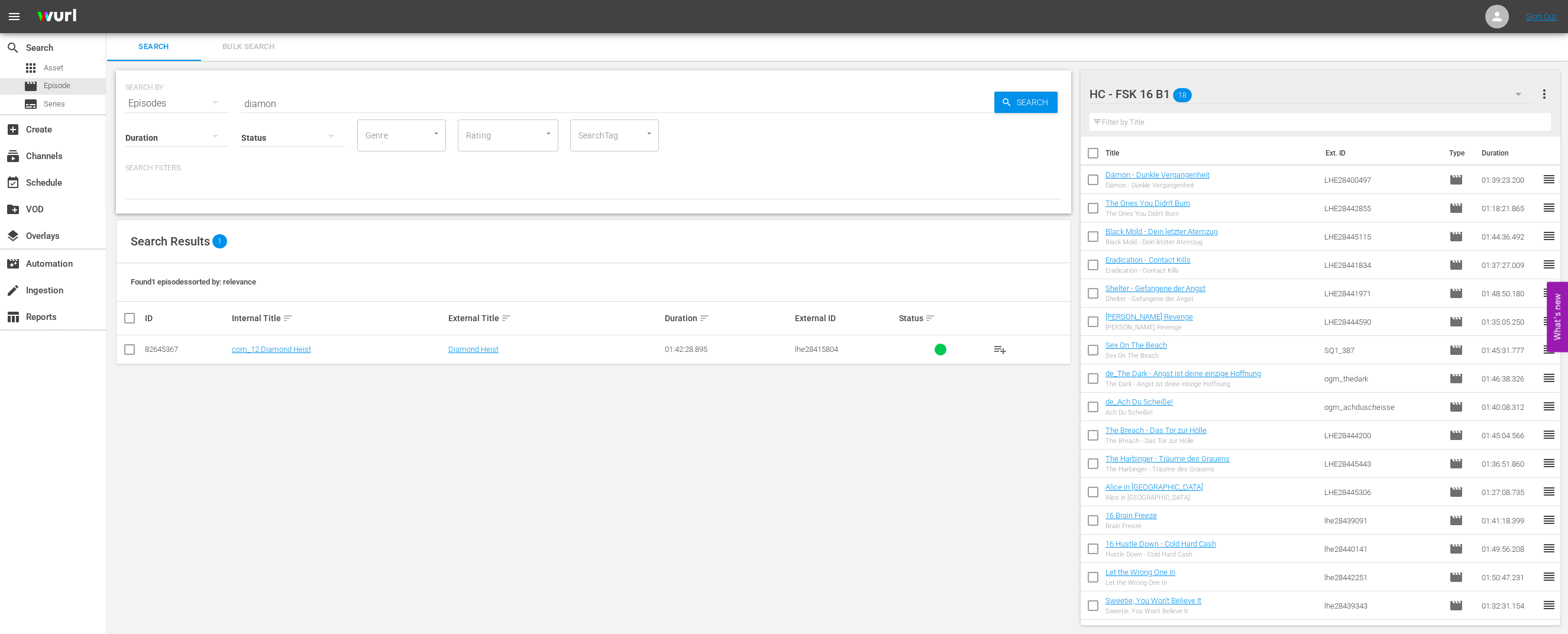
click at [292, 109] on div "Status" at bounding box center [293, 130] width 104 height 43
click at [274, 102] on input "diamon" at bounding box center [618, 103] width 753 height 29
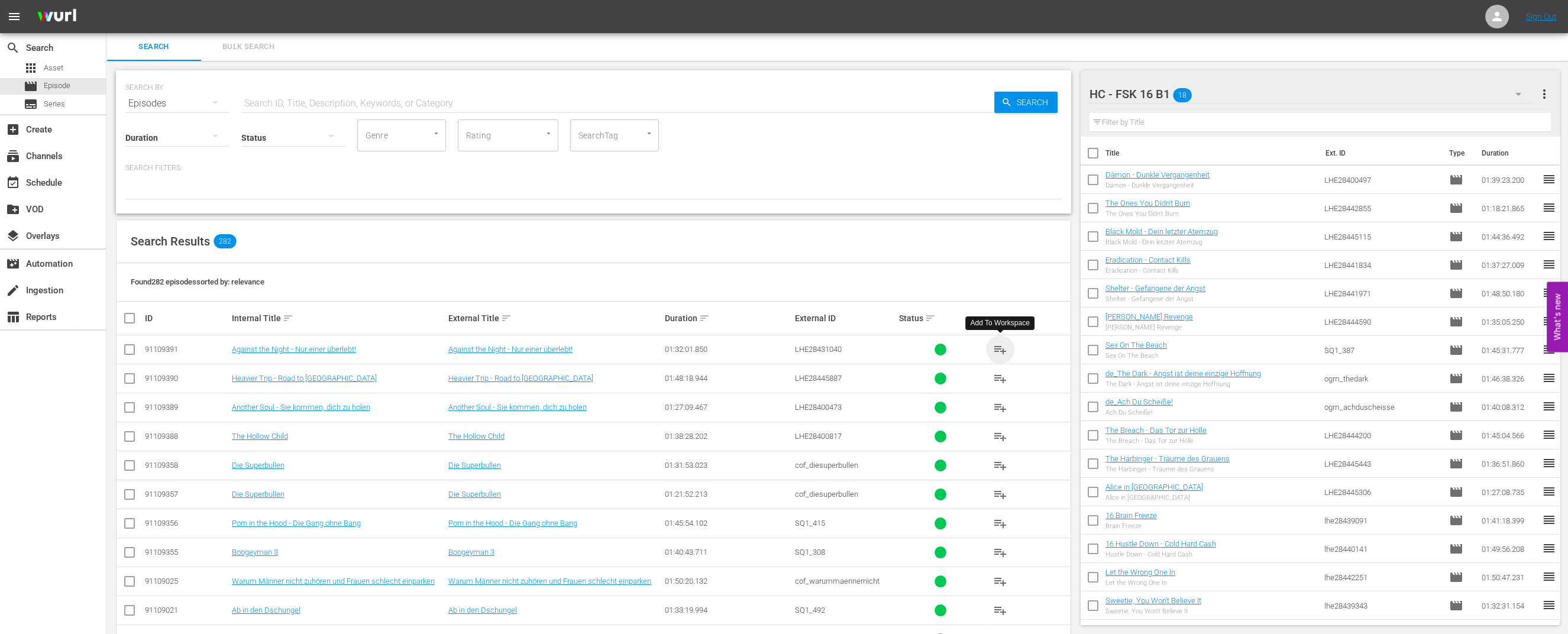
click at [1002, 350] on span "playlist_add" at bounding box center [999, 349] width 14 height 14
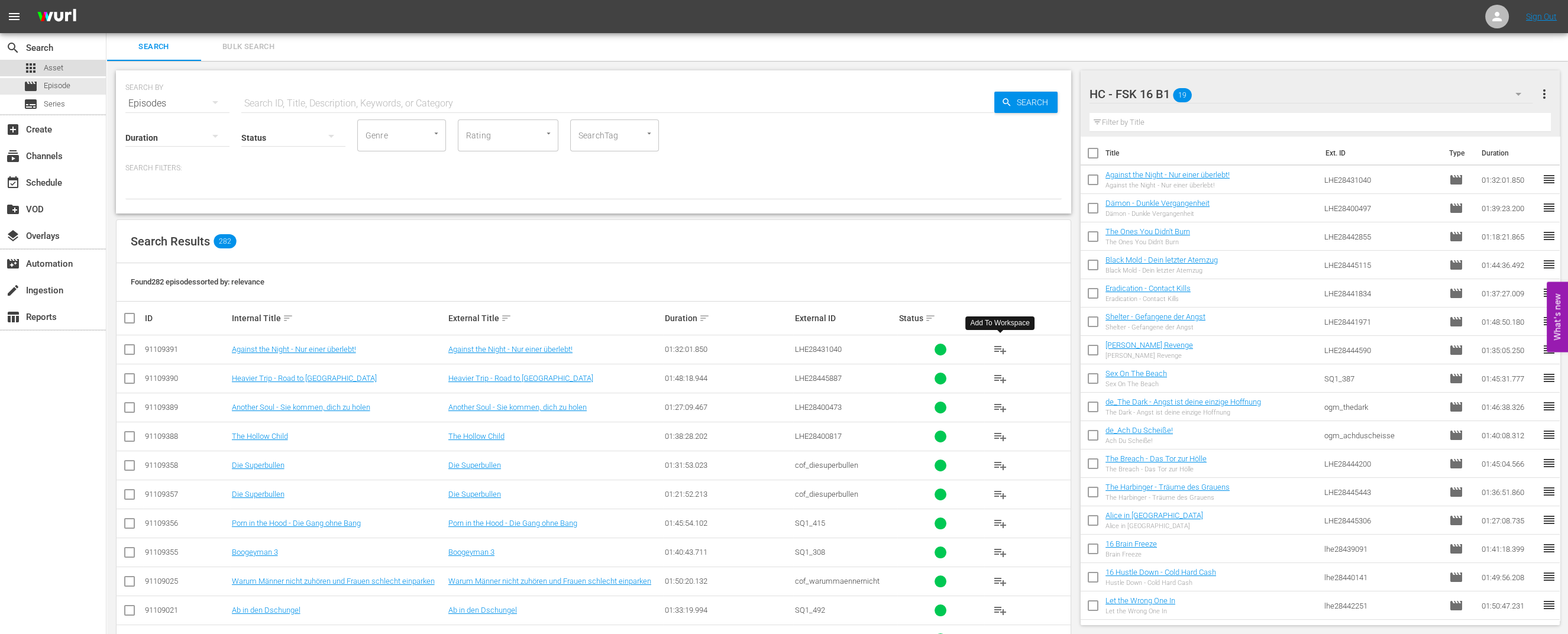
click at [47, 62] on span "Asset" at bounding box center [53, 68] width 19 height 12
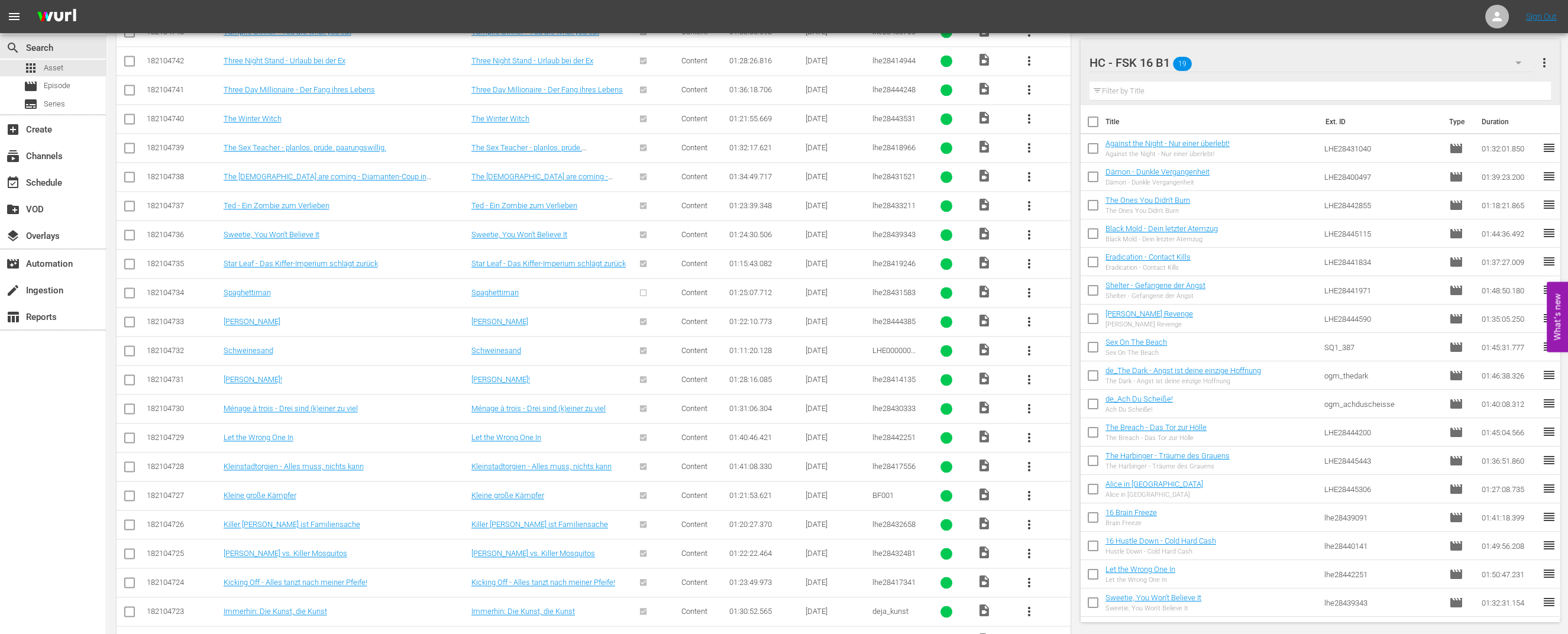
scroll to position [3769, 0]
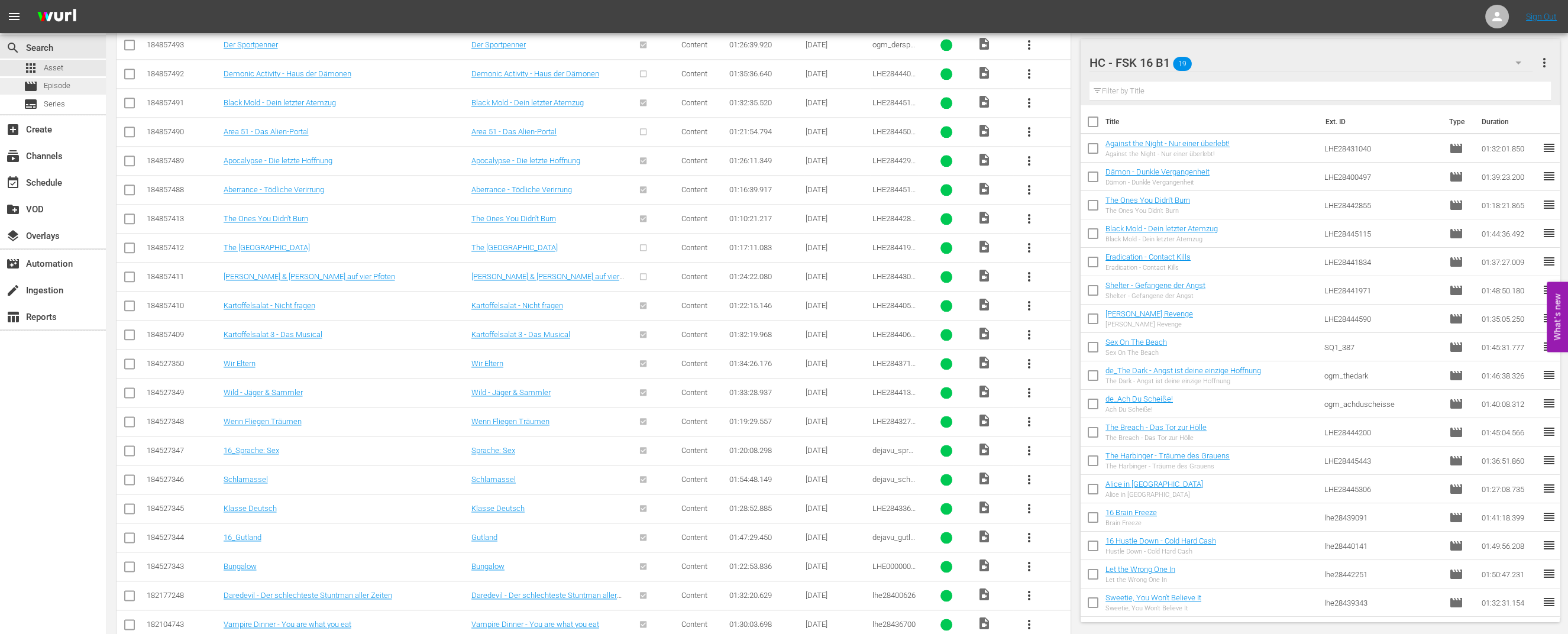
click at [71, 88] on span "Episode" at bounding box center [57, 85] width 27 height 12
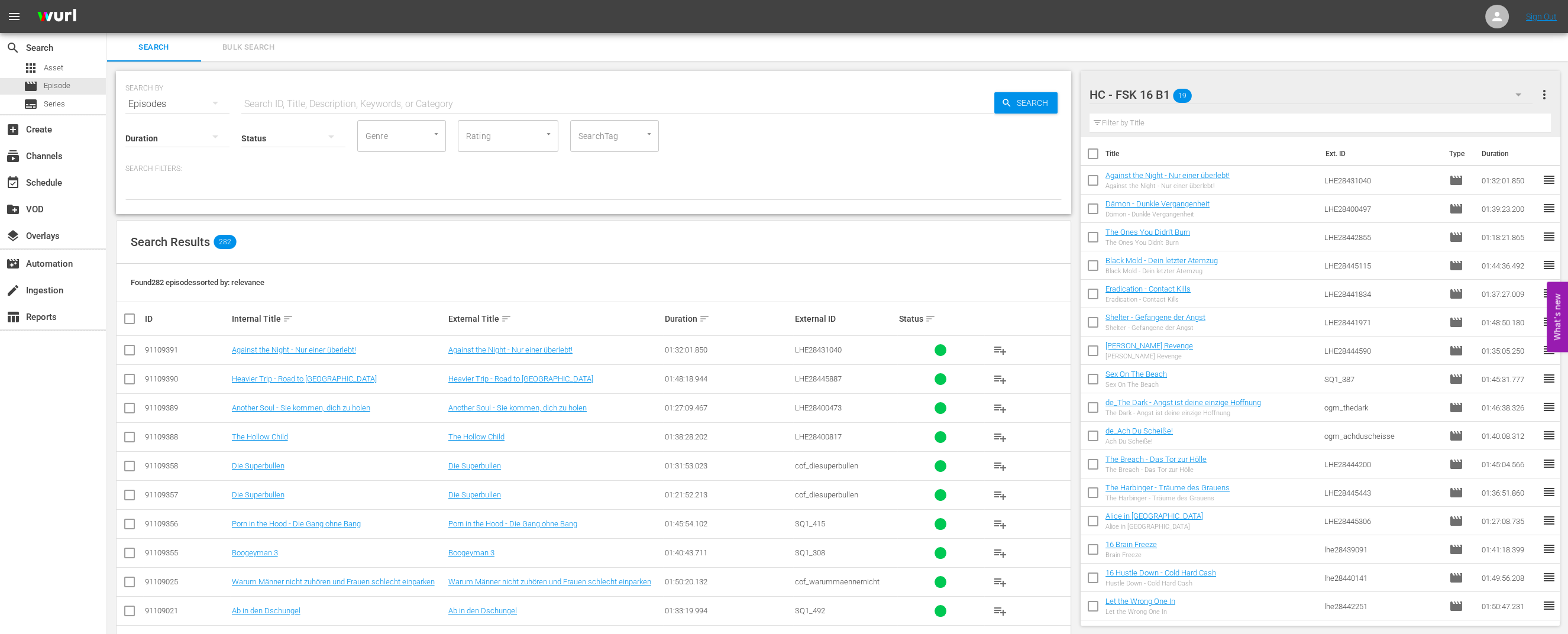
click at [319, 96] on input "text" at bounding box center [618, 104] width 753 height 29
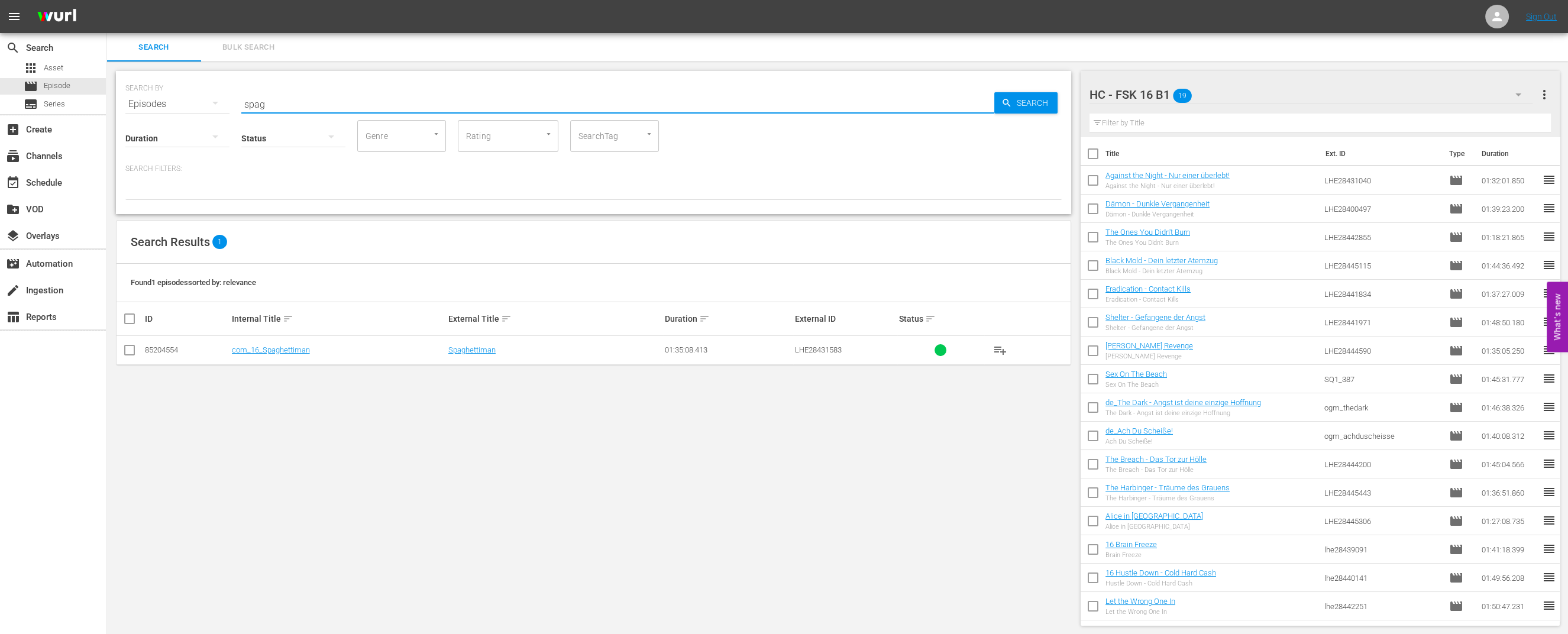
type input "spag"
click at [272, 353] on link "com_16_Spaghettiman" at bounding box center [271, 350] width 78 height 9
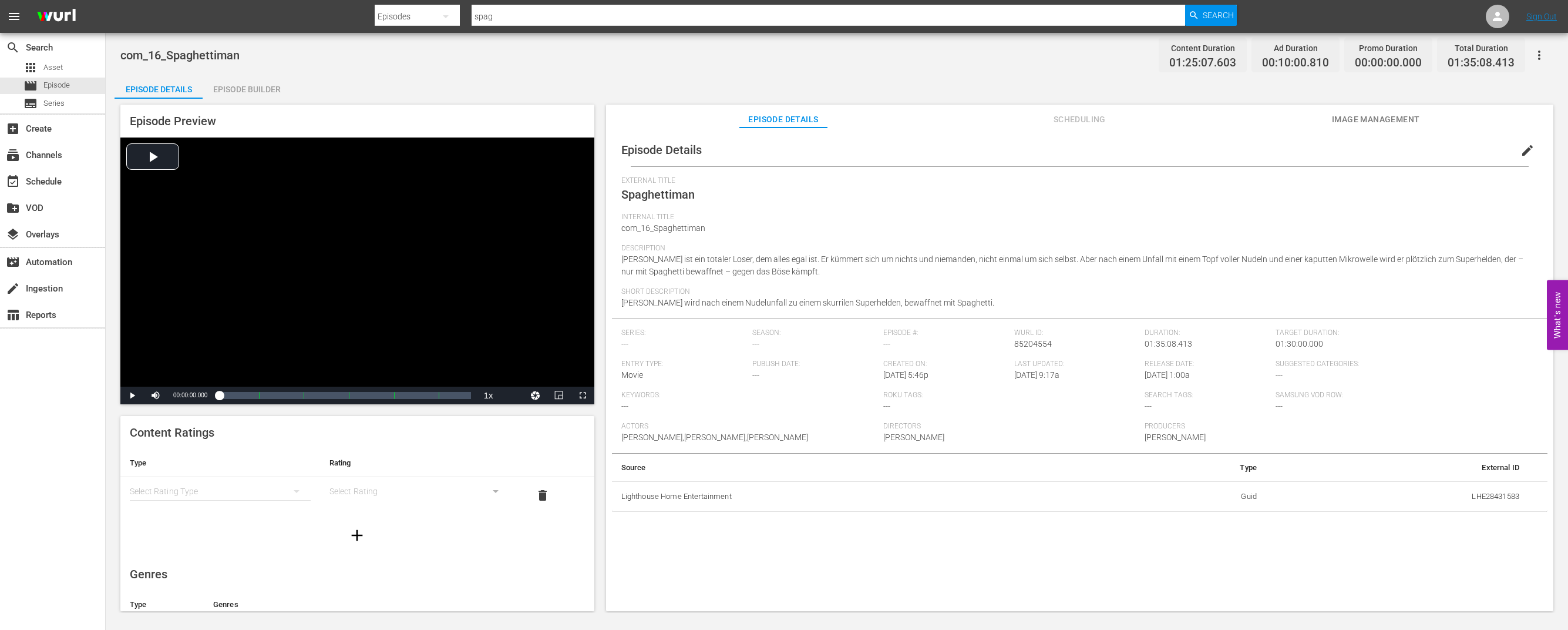
click at [233, 89] on div "Episode Builder" at bounding box center [246, 89] width 88 height 29
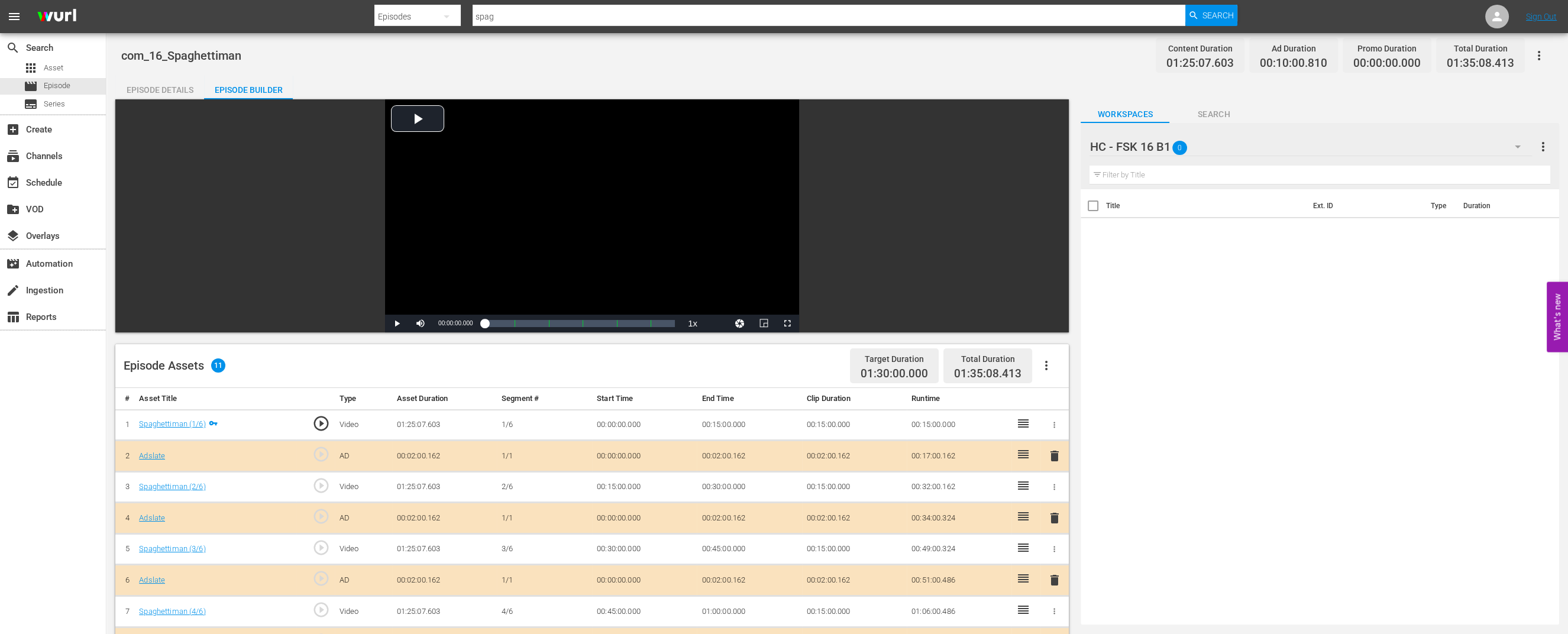
click at [146, 84] on div "Episode Details" at bounding box center [160, 90] width 88 height 29
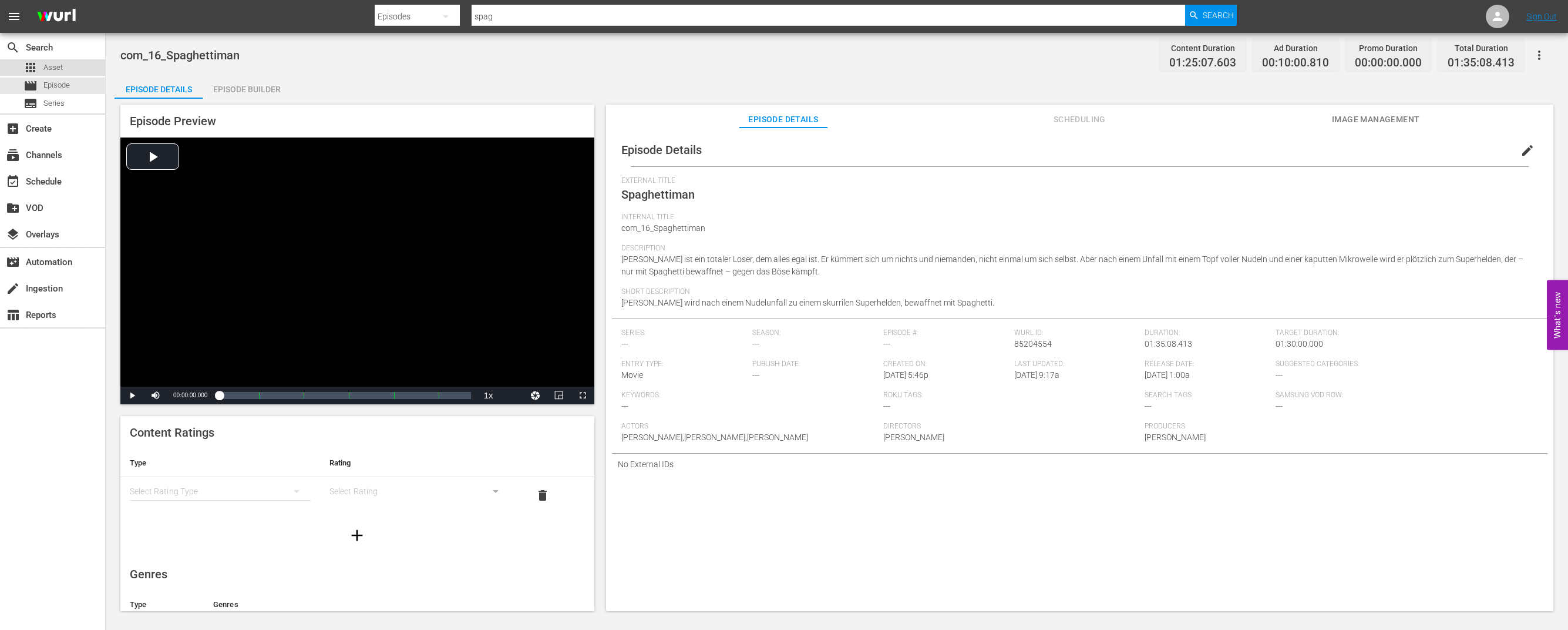
click at [57, 66] on span "Asset" at bounding box center [53, 67] width 19 height 12
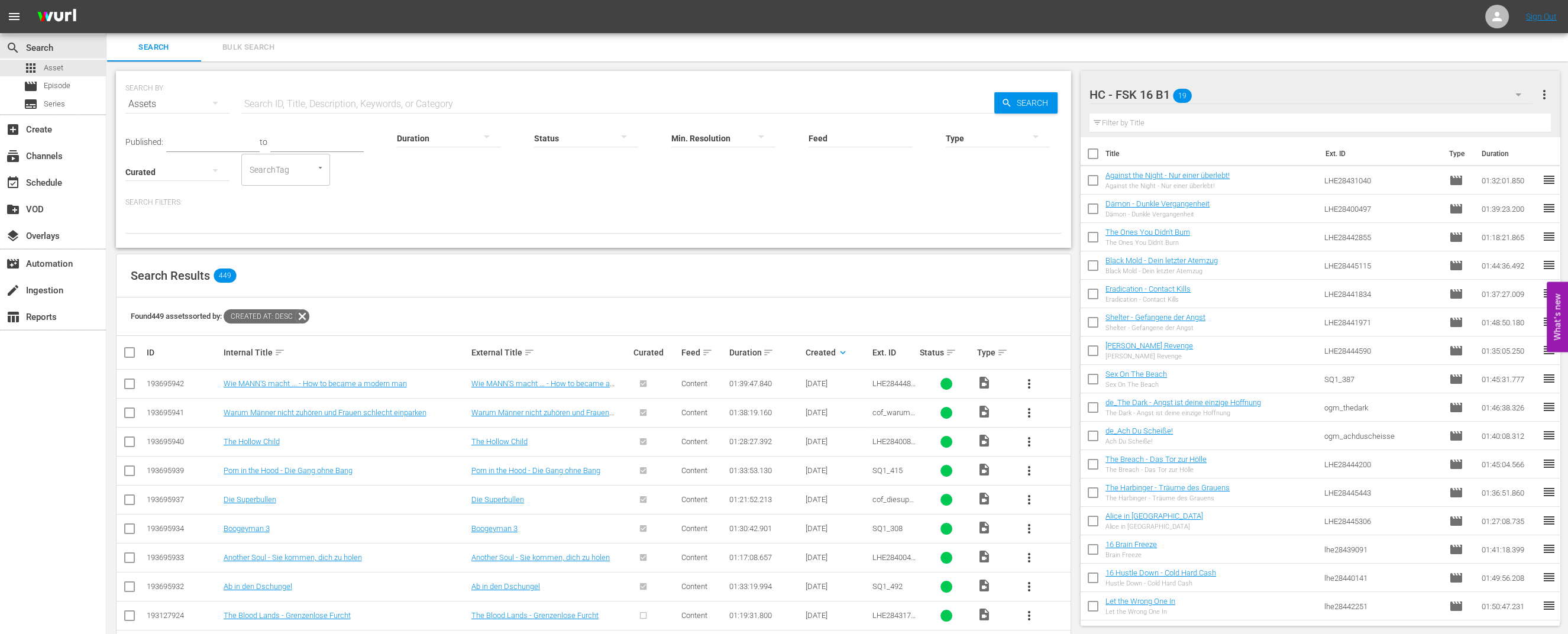
click at [1259, 99] on div "HC - FSK 16 B1 19" at bounding box center [1310, 94] width 443 height 33
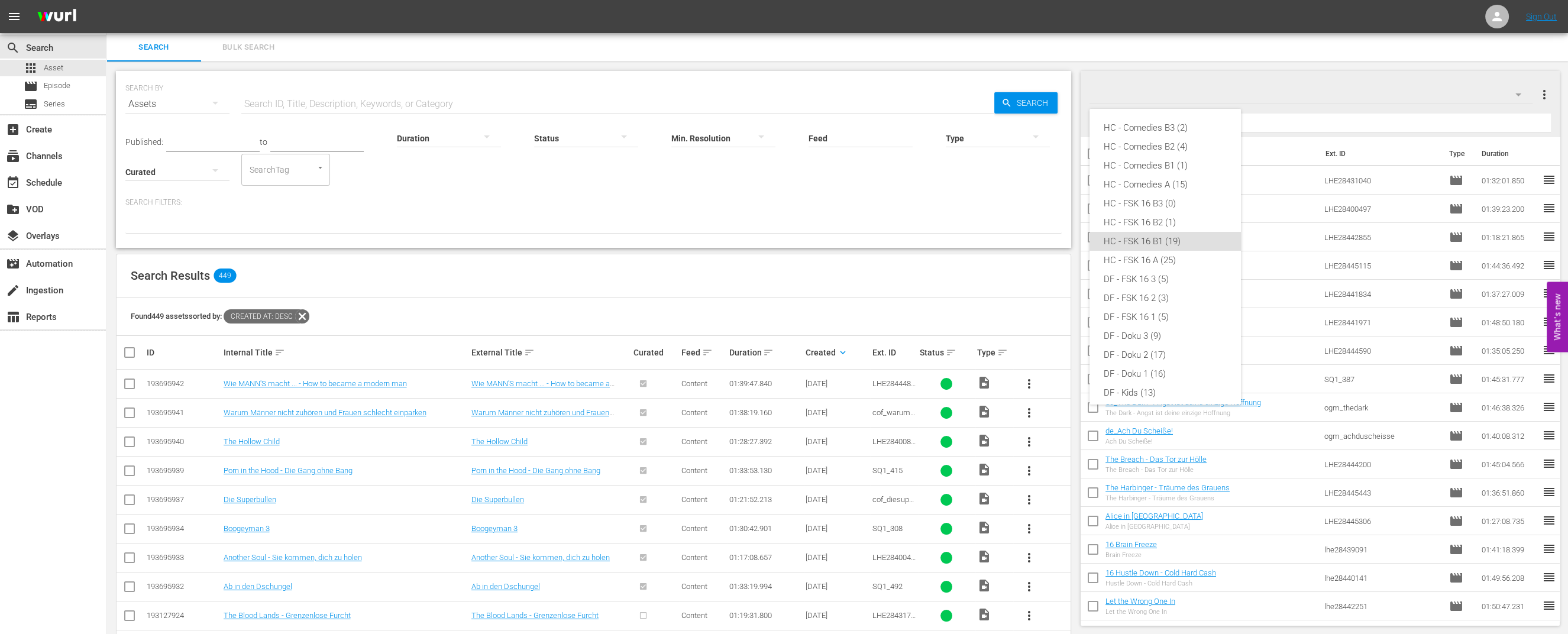
scroll to position [104, 0]
click at [1150, 140] on div "HC - FSK 16 B1 (19)" at bounding box center [1164, 138] width 123 height 19
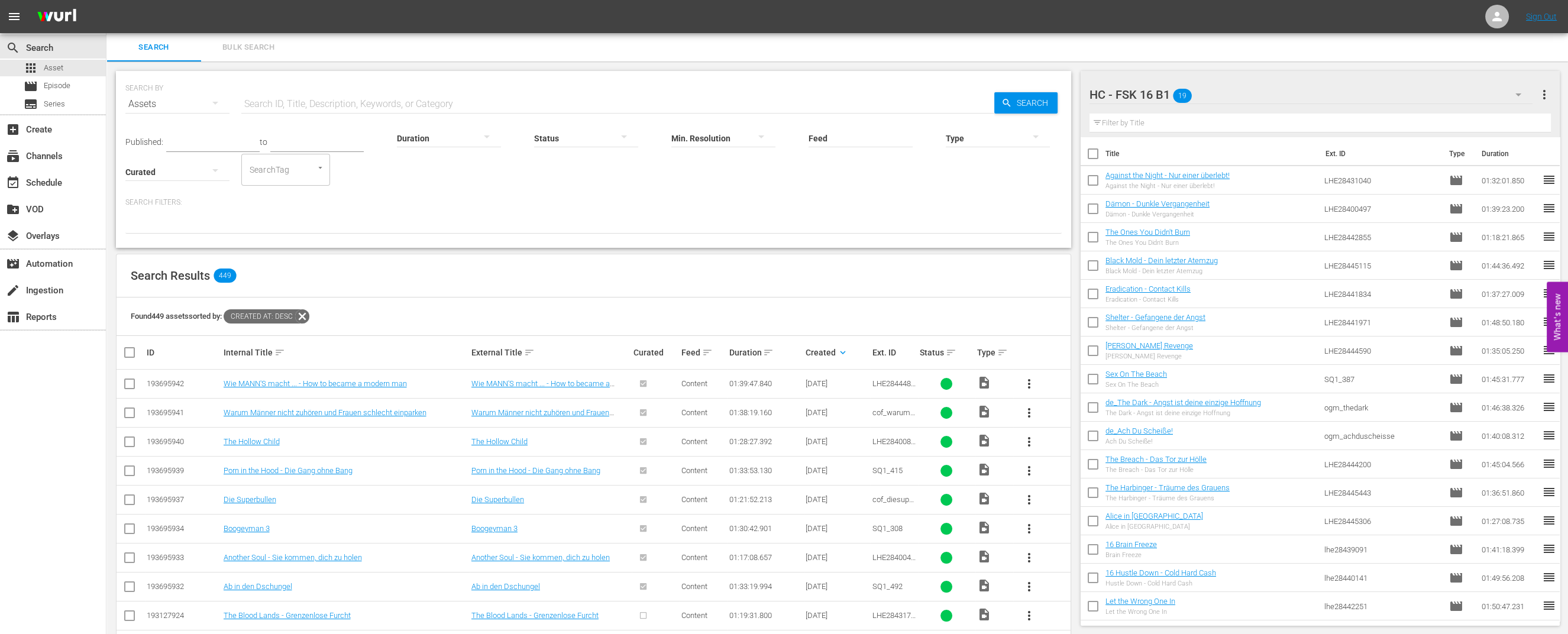
click at [331, 102] on input "text" at bounding box center [618, 104] width 753 height 29
type input "black"
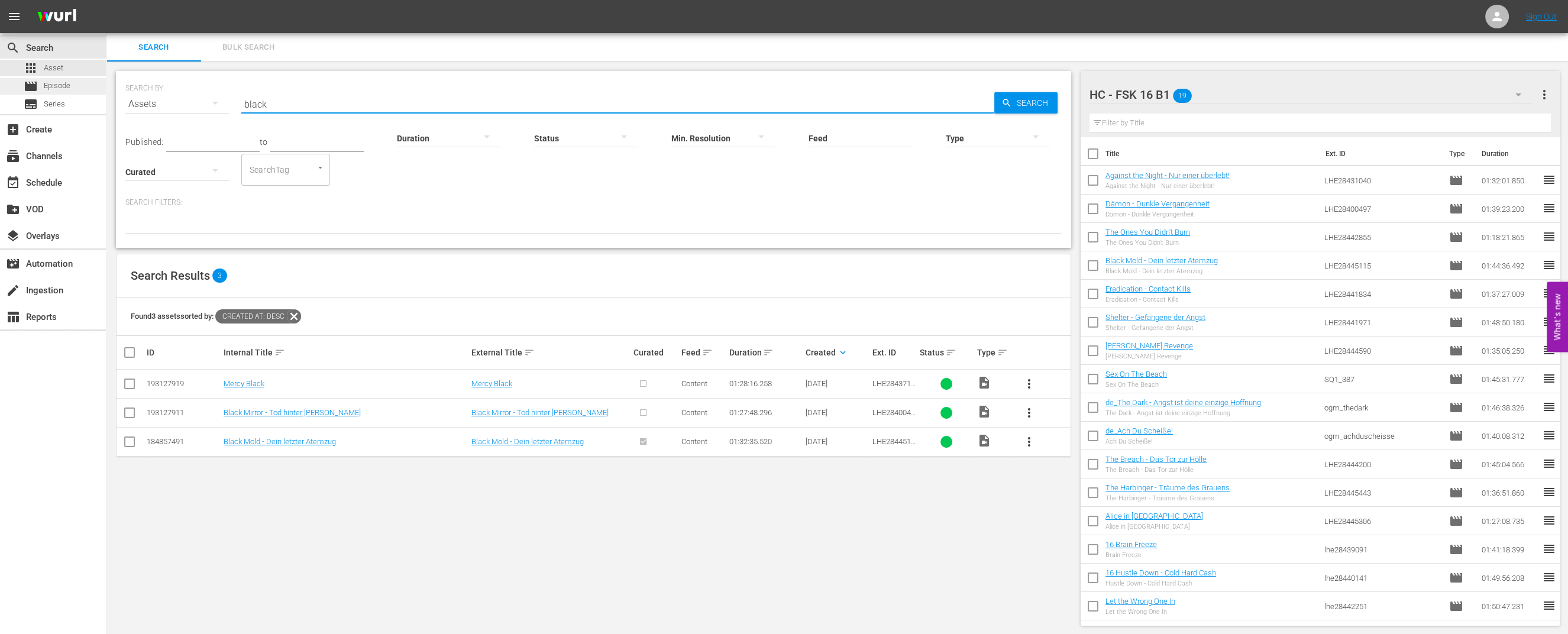
click at [71, 85] on div "movie Episode" at bounding box center [53, 86] width 106 height 16
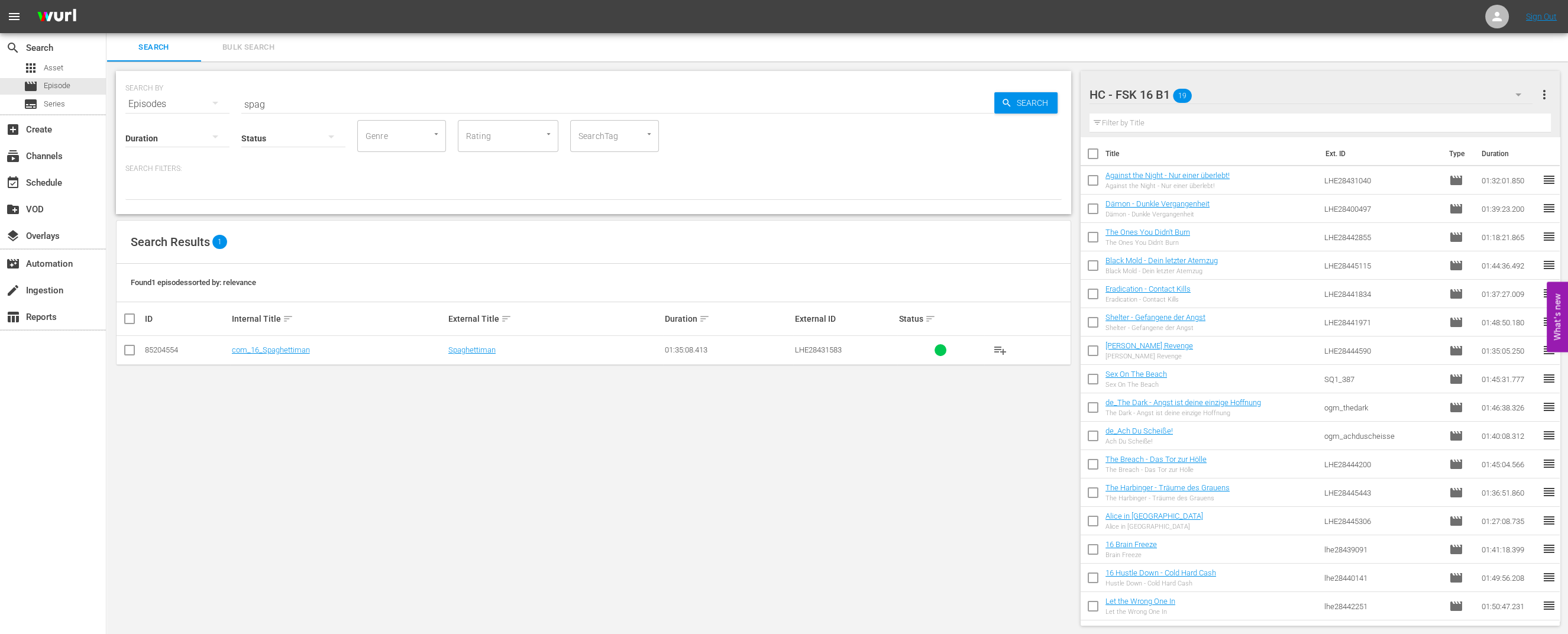
click at [300, 110] on div "Status" at bounding box center [293, 131] width 104 height 43
click at [260, 108] on input "spag" at bounding box center [618, 104] width 753 height 29
type input "black"
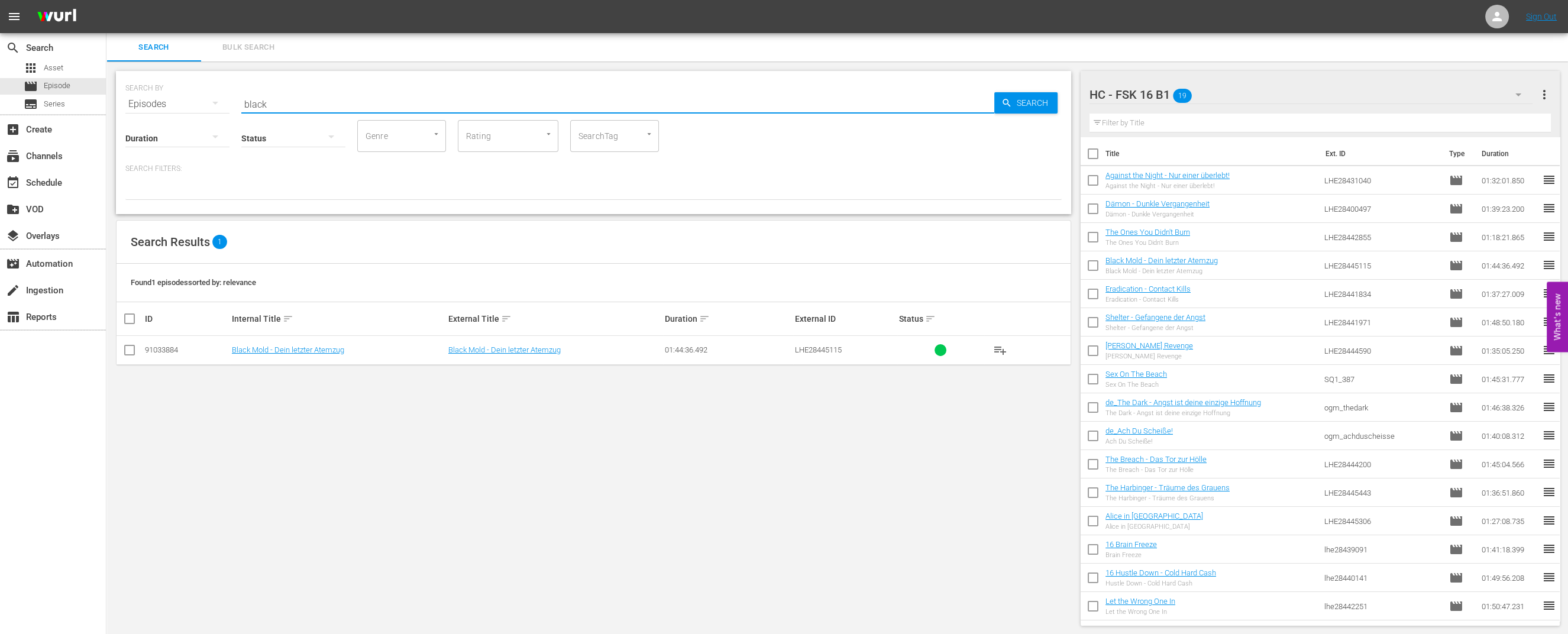
drag, startPoint x: 1002, startPoint y: 348, endPoint x: 988, endPoint y: 348, distance: 14.0
click at [995, 348] on span "playlist_add" at bounding box center [999, 350] width 14 height 14
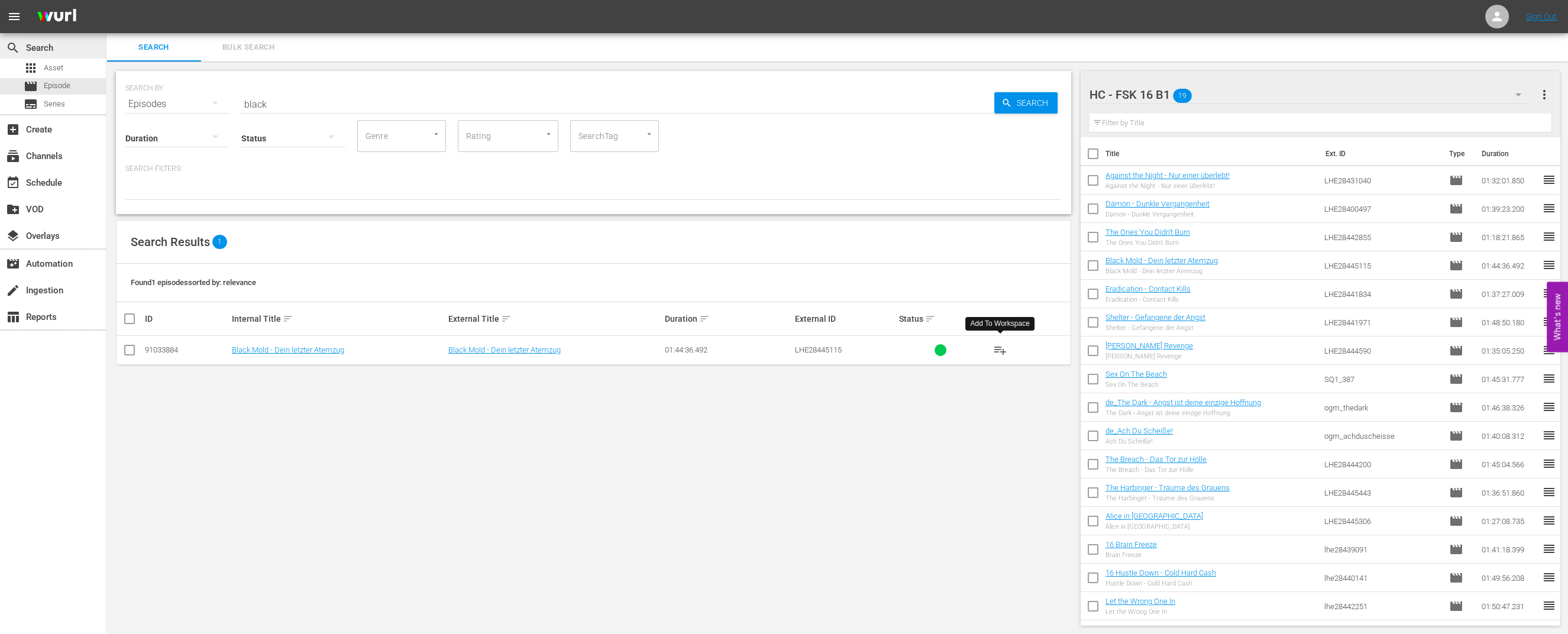
click at [59, 56] on div "search Search" at bounding box center [53, 46] width 106 height 24
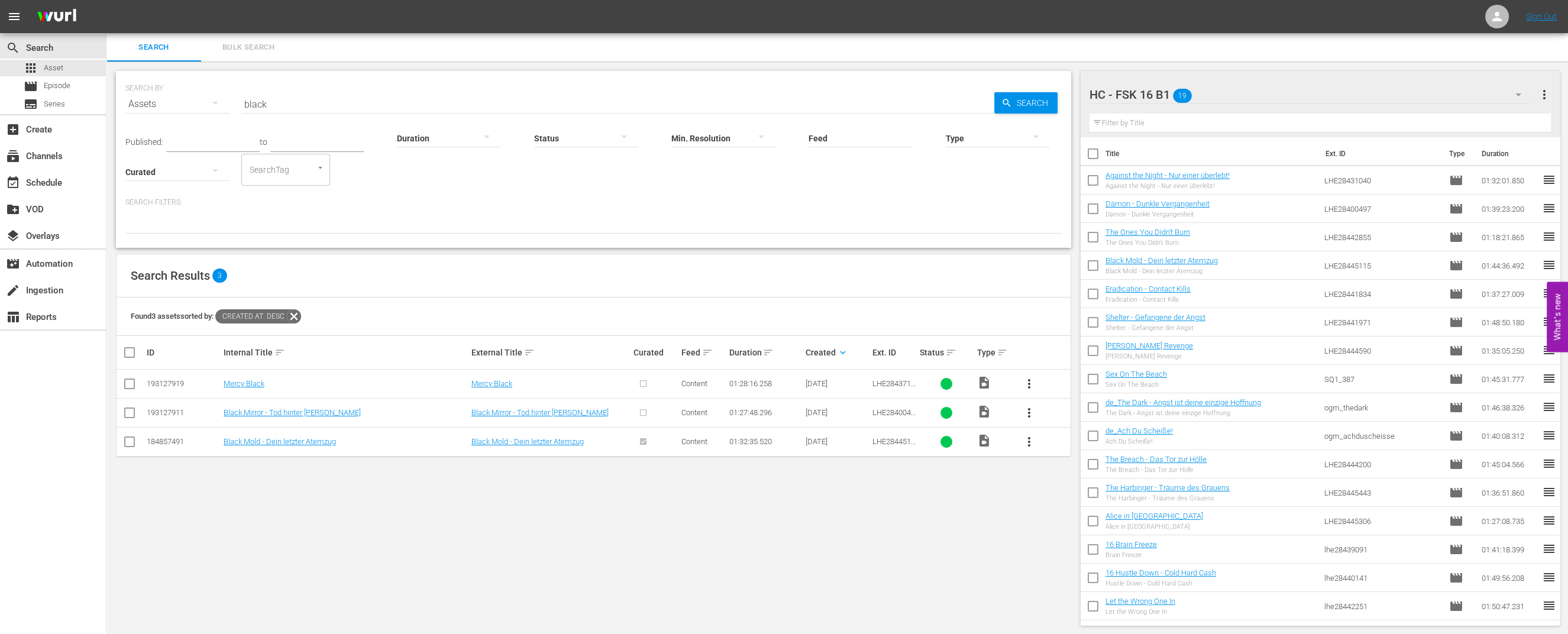
click at [285, 108] on input "black" at bounding box center [618, 104] width 753 height 29
drag, startPoint x: 286, startPoint y: 108, endPoint x: 269, endPoint y: 106, distance: 17.1
click at [282, 108] on input "black" at bounding box center [618, 104] width 753 height 29
type input "dead"
click at [1028, 378] on span "more_vert" at bounding box center [1029, 384] width 14 height 14
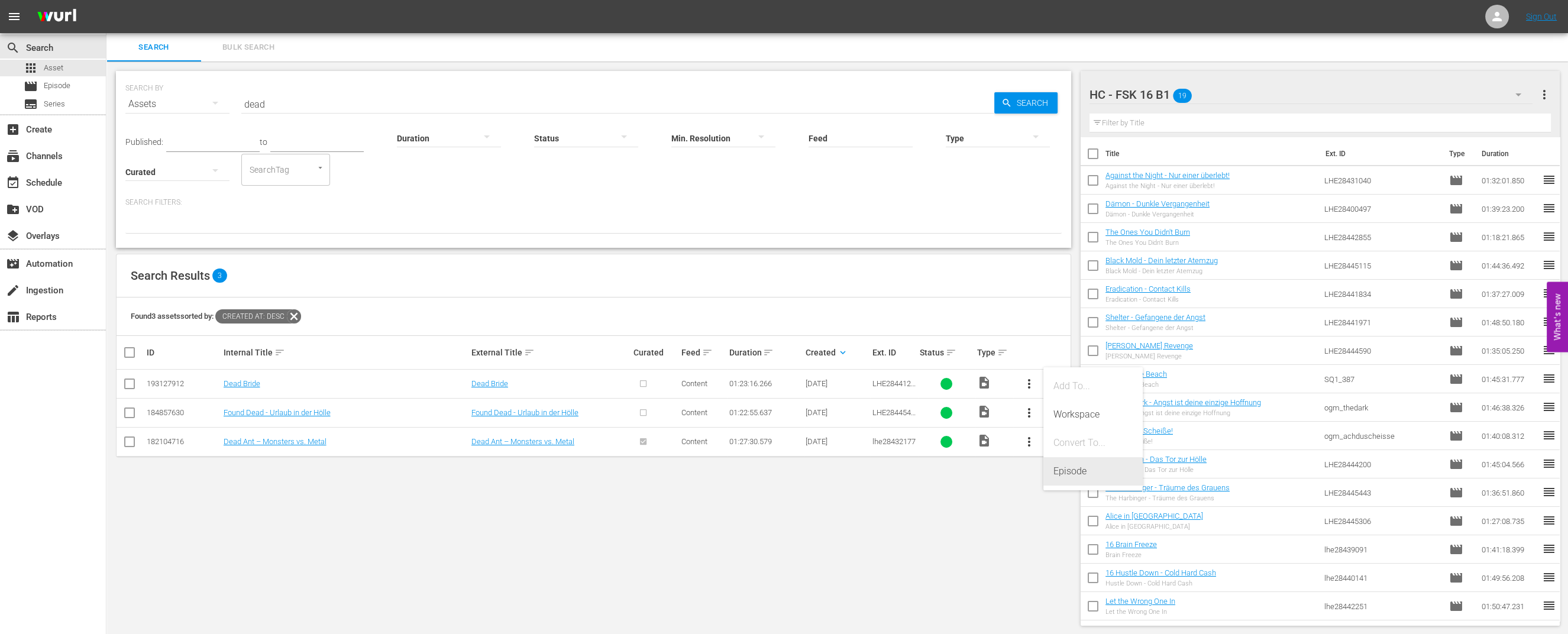
click at [1095, 465] on div "Episode" at bounding box center [1092, 471] width 80 height 29
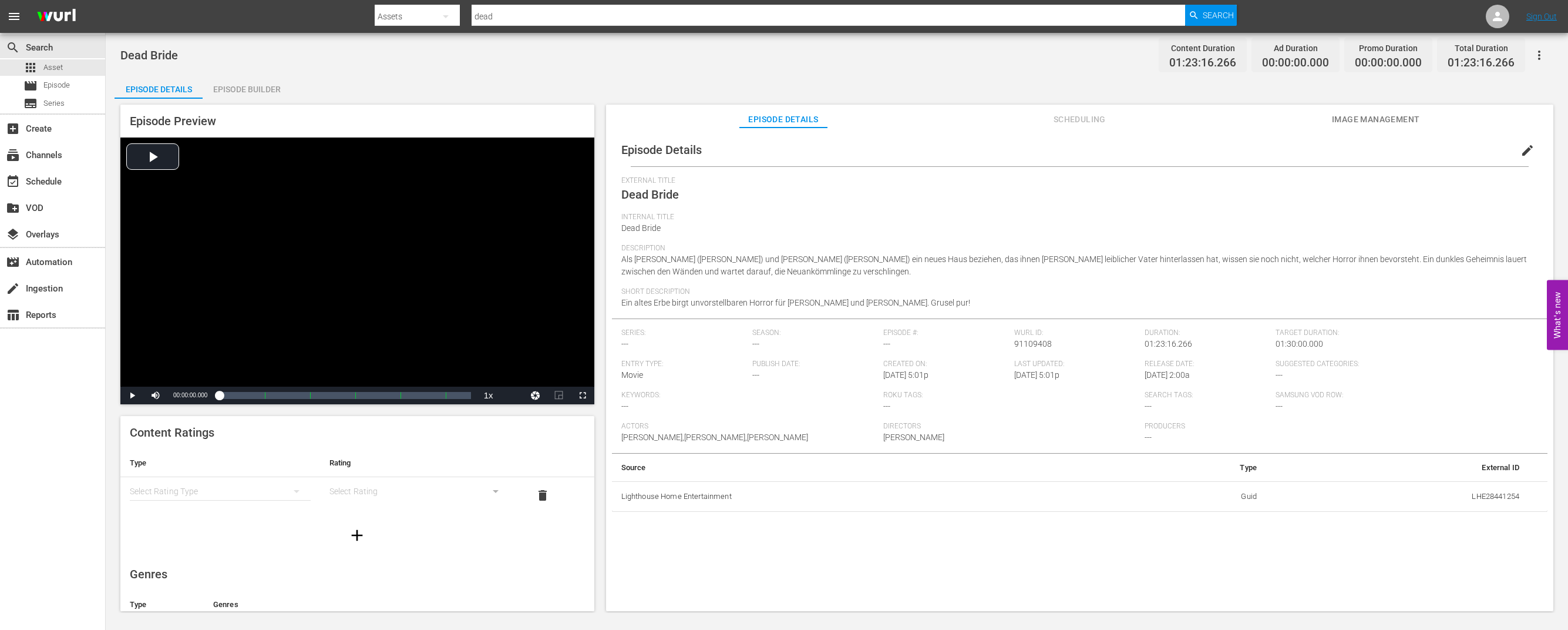
drag, startPoint x: 256, startPoint y: 83, endPoint x: 264, endPoint y: 91, distance: 11.3
click at [256, 83] on div "Episode Builder" at bounding box center [246, 89] width 88 height 29
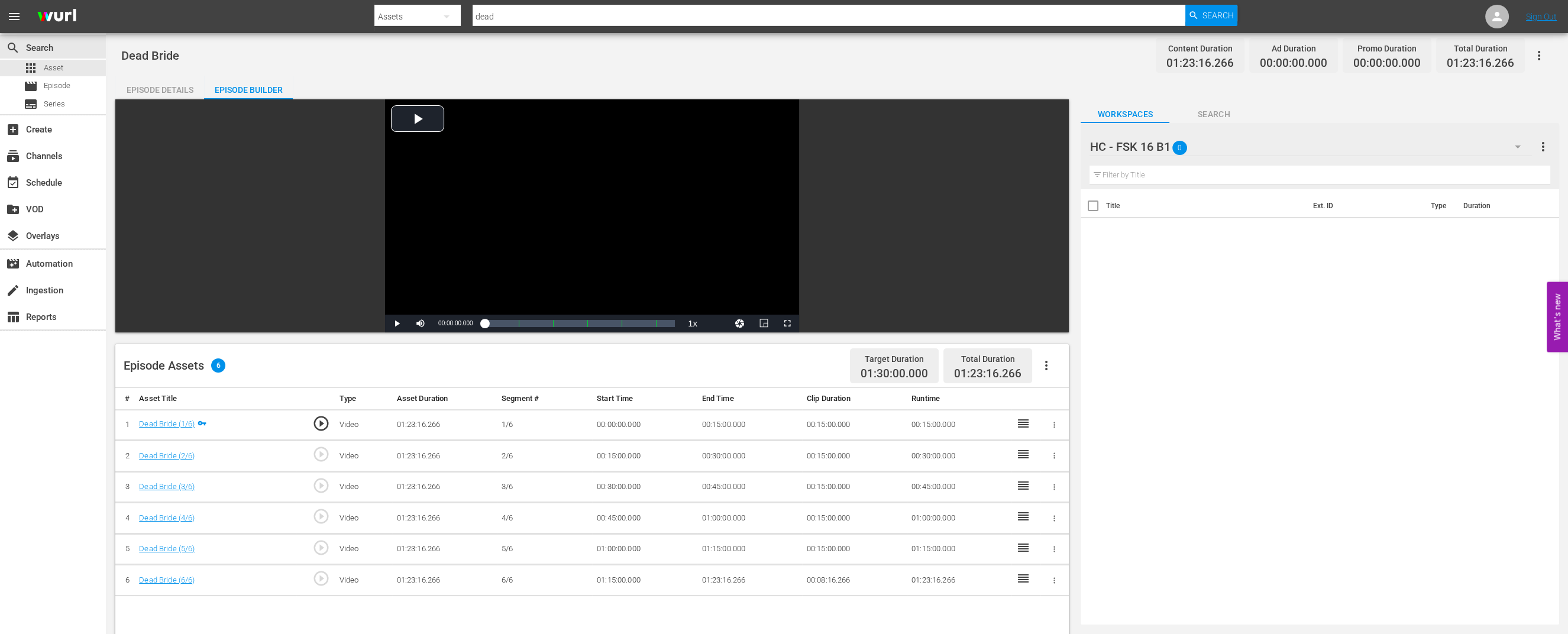
click at [1255, 163] on div "Filter by Title" at bounding box center [1320, 175] width 461 height 29
click at [1509, 149] on button "button" at bounding box center [1517, 147] width 29 height 29
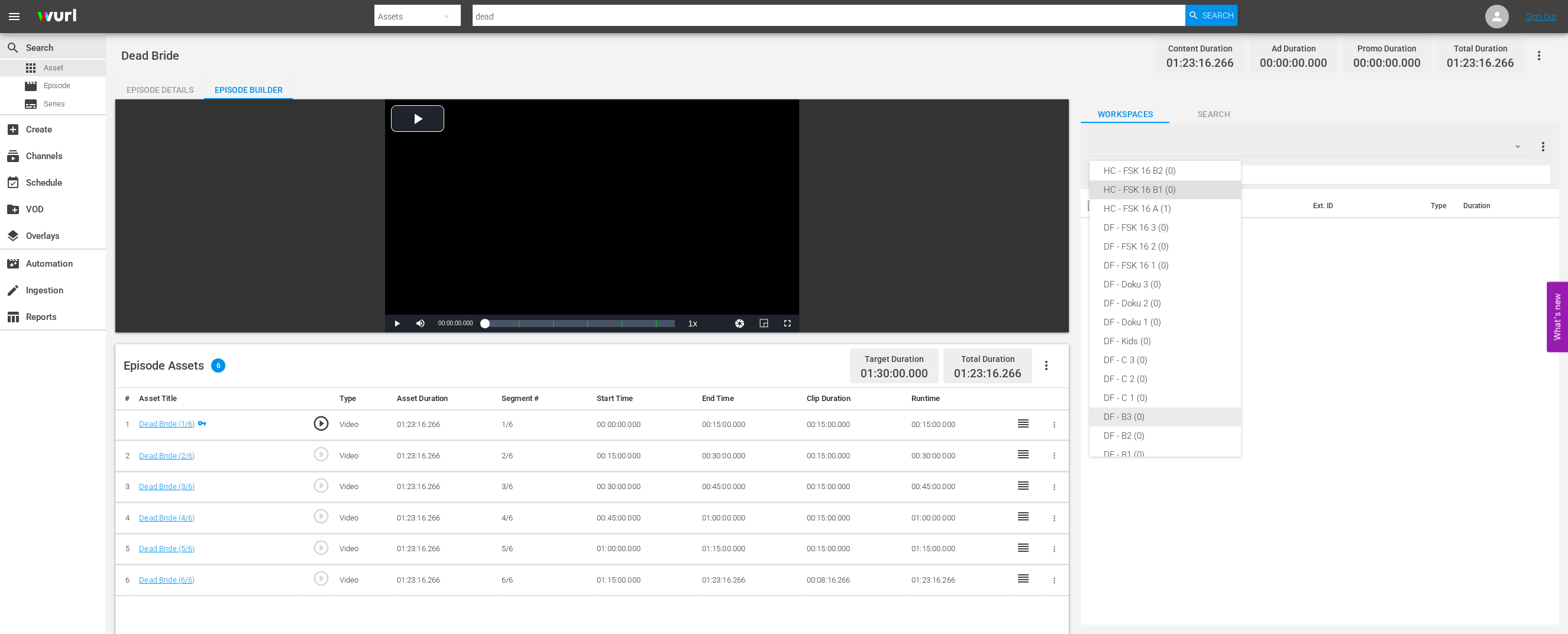
scroll to position [233, 0]
click at [1140, 441] on div "Default Workspace (1)" at bounding box center [1164, 438] width 123 height 19
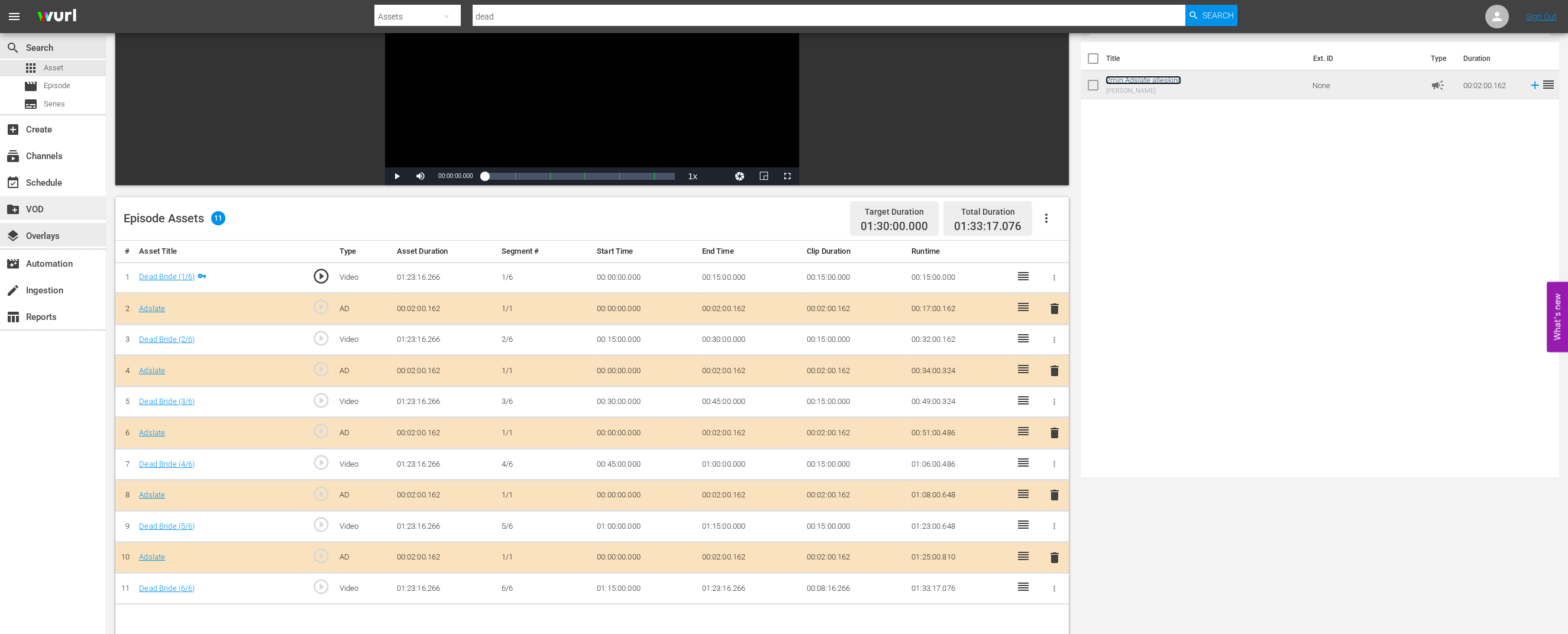
scroll to position [0, 0]
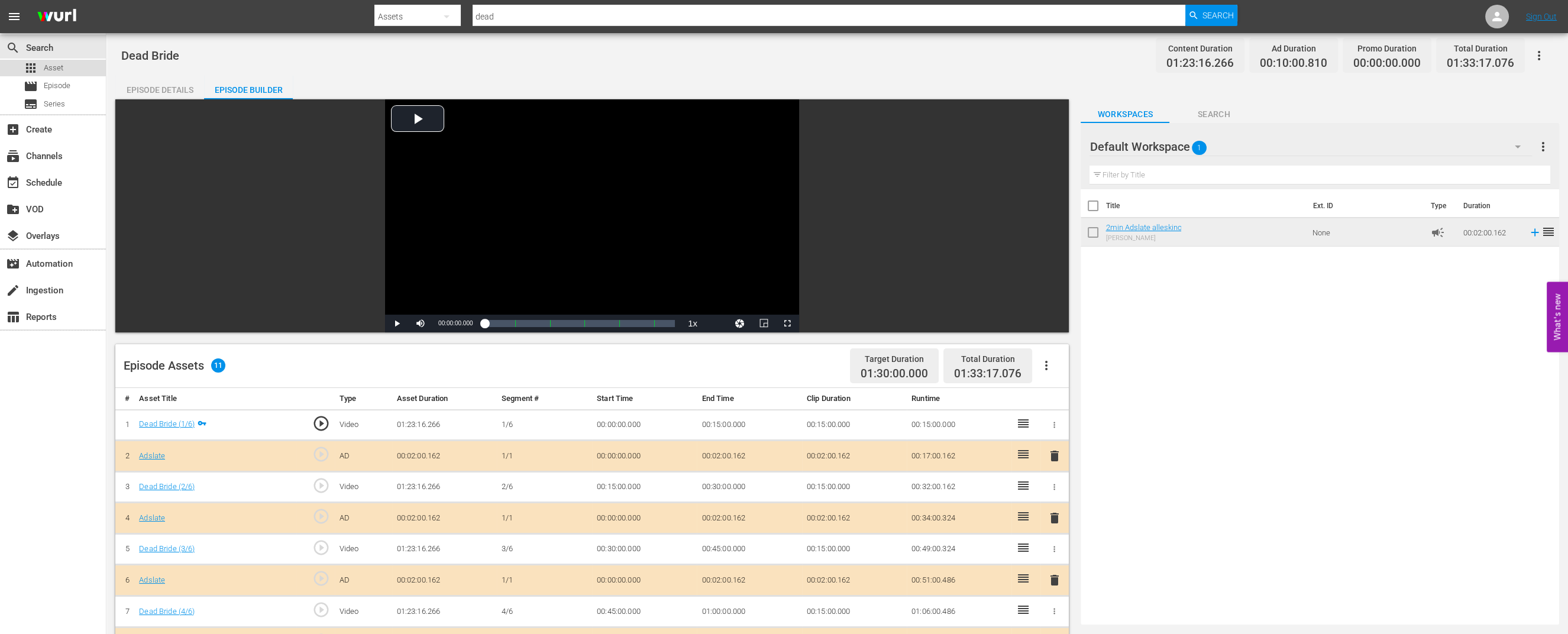
click at [43, 68] on span "Asset" at bounding box center [53, 68] width 19 height 12
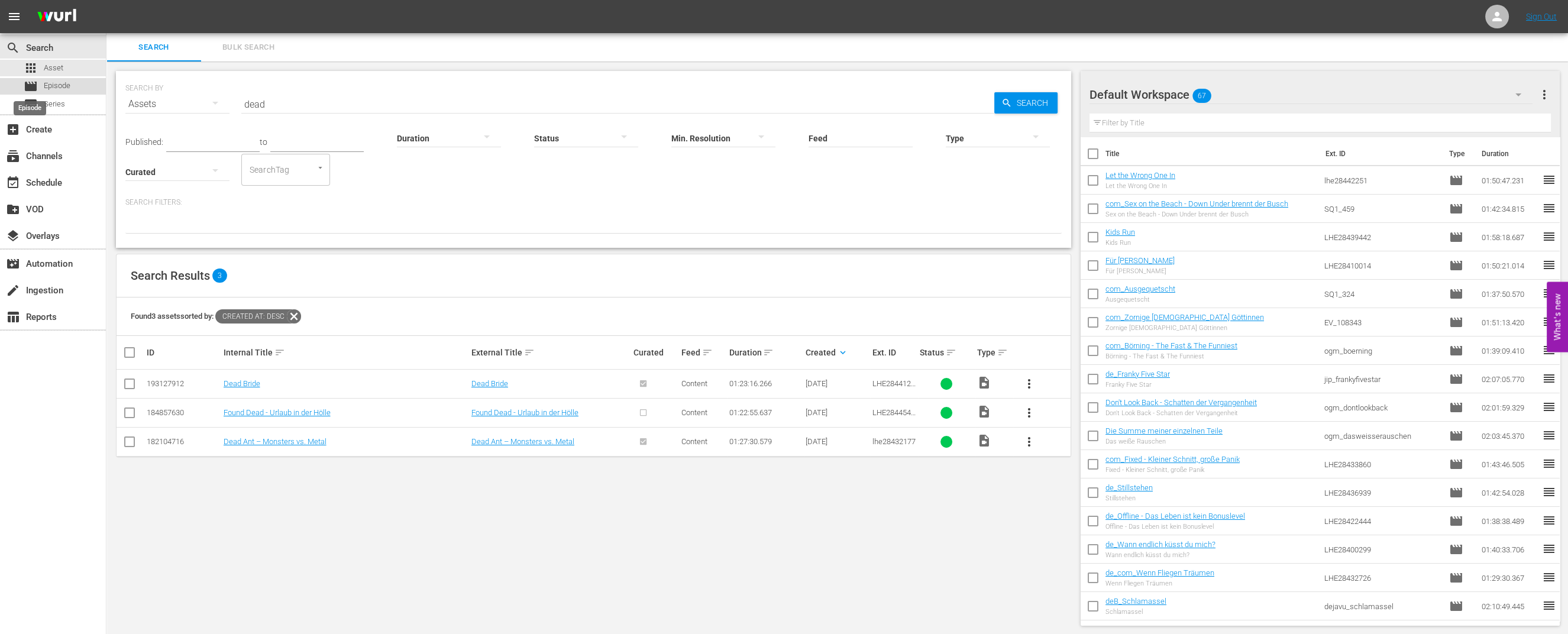
click at [38, 89] on span "movie" at bounding box center [30, 86] width 14 height 14
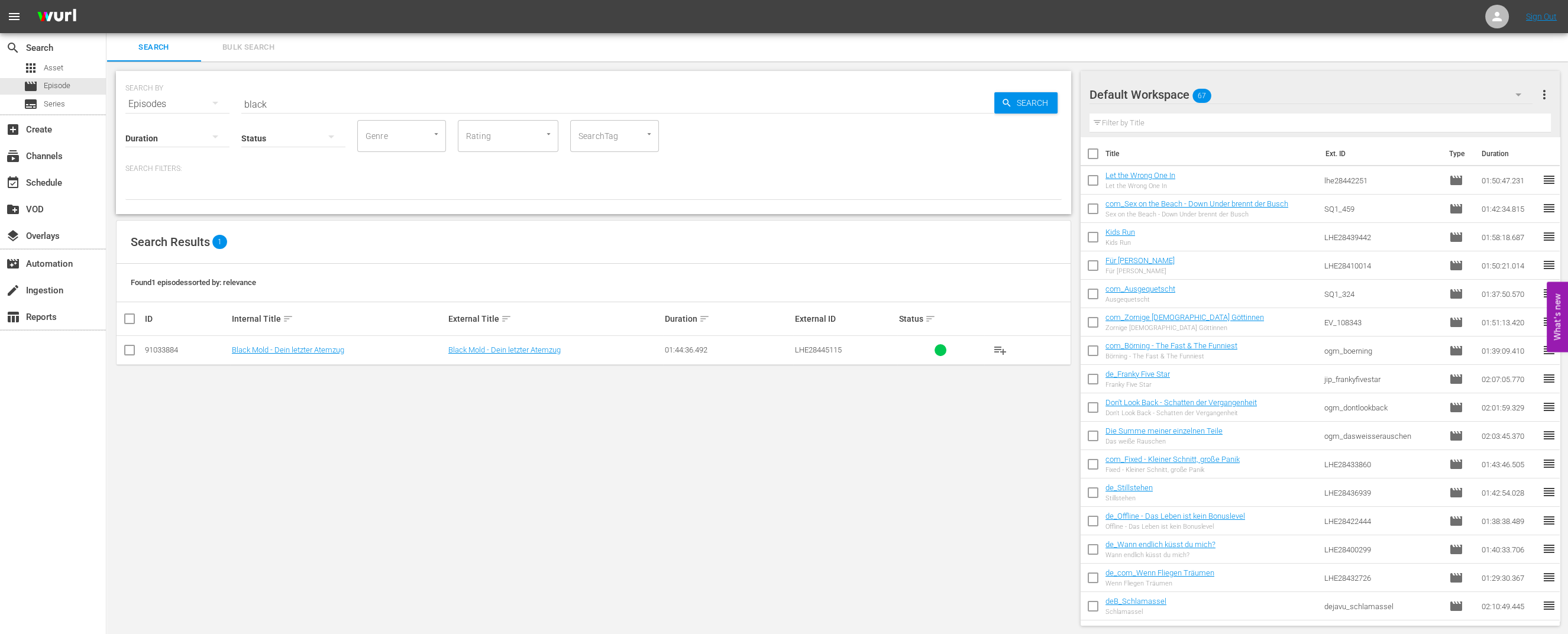
drag, startPoint x: 248, startPoint y: 107, endPoint x: 233, endPoint y: 107, distance: 15.0
click at [233, 107] on div "SEARCH BY Search By Episodes Search ID, Title, Description, Keywords, or Catego…" at bounding box center [593, 97] width 936 height 43
type input "k"
type input "dead"
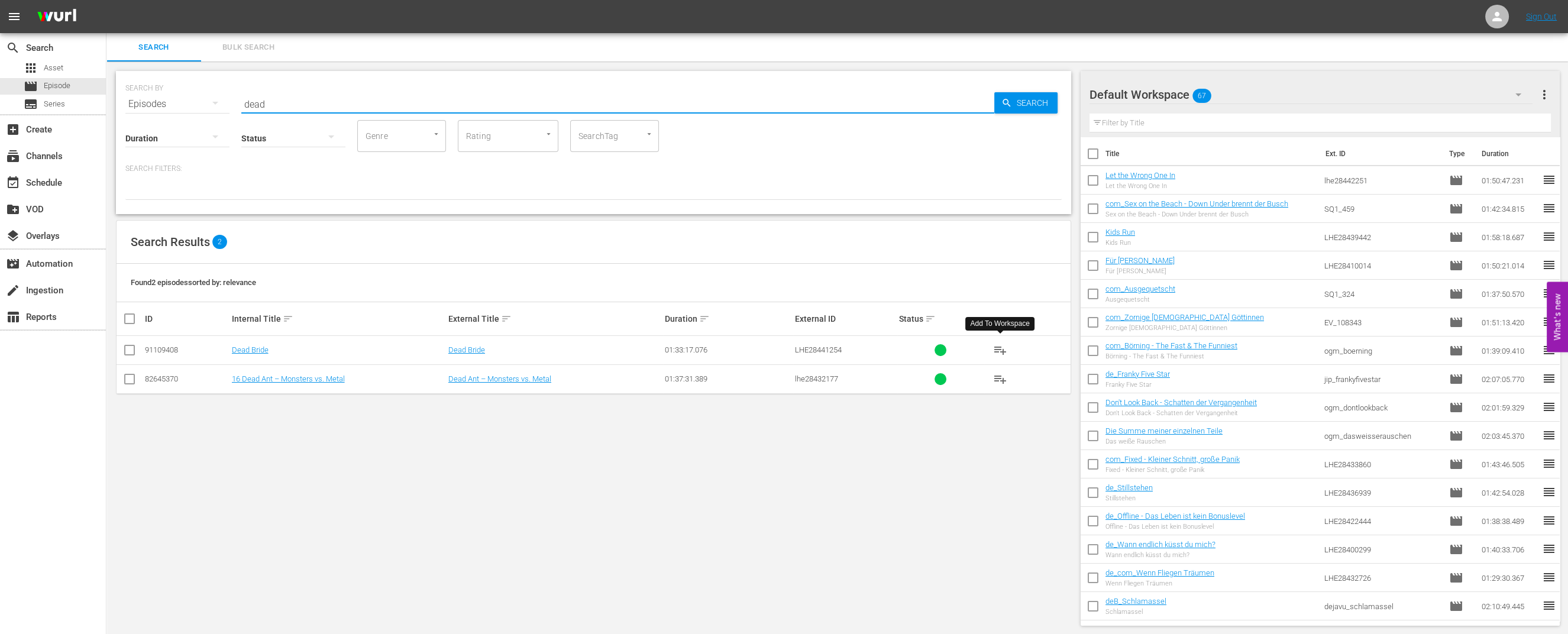
click at [996, 349] on span "playlist_add" at bounding box center [999, 350] width 14 height 14
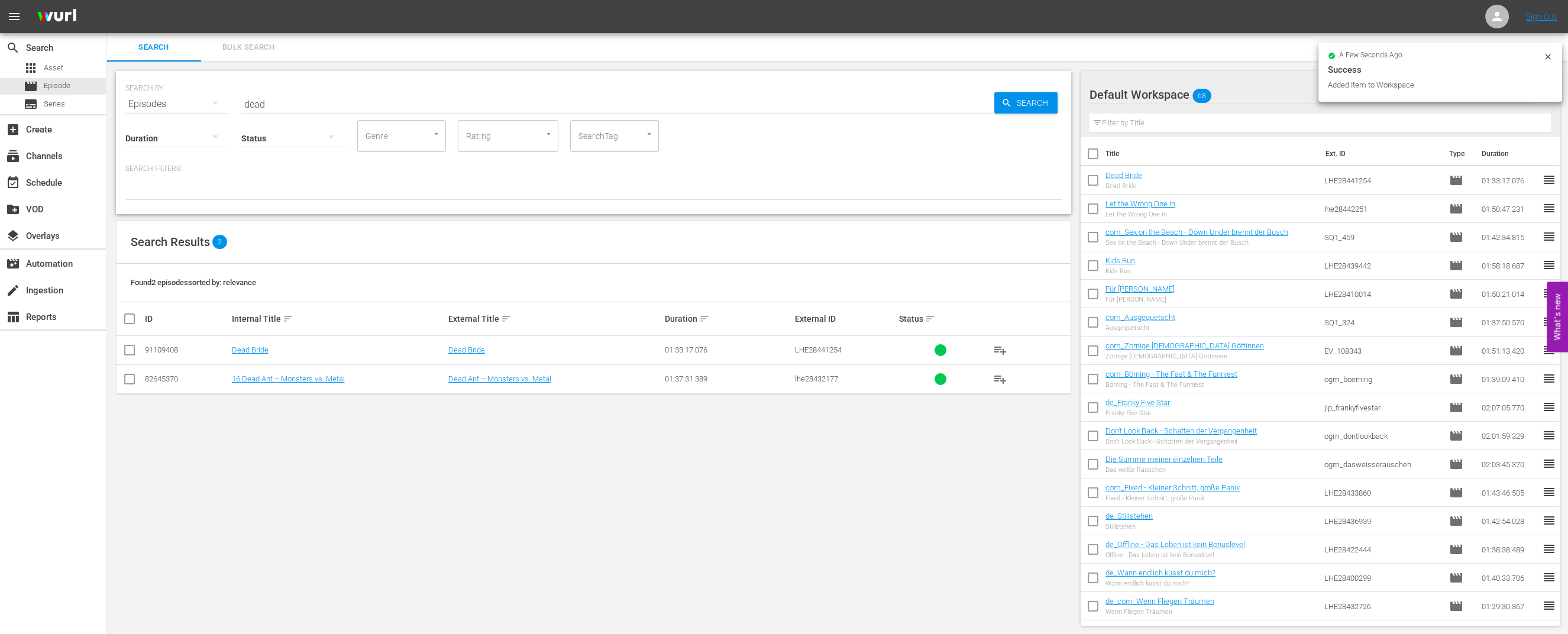
click at [1541, 54] on div "a few seconds ago" at bounding box center [1435, 56] width 215 height 8
click at [1549, 52] on icon at bounding box center [1547, 57] width 10 height 10
click at [1521, 87] on button "button" at bounding box center [1518, 94] width 29 height 29
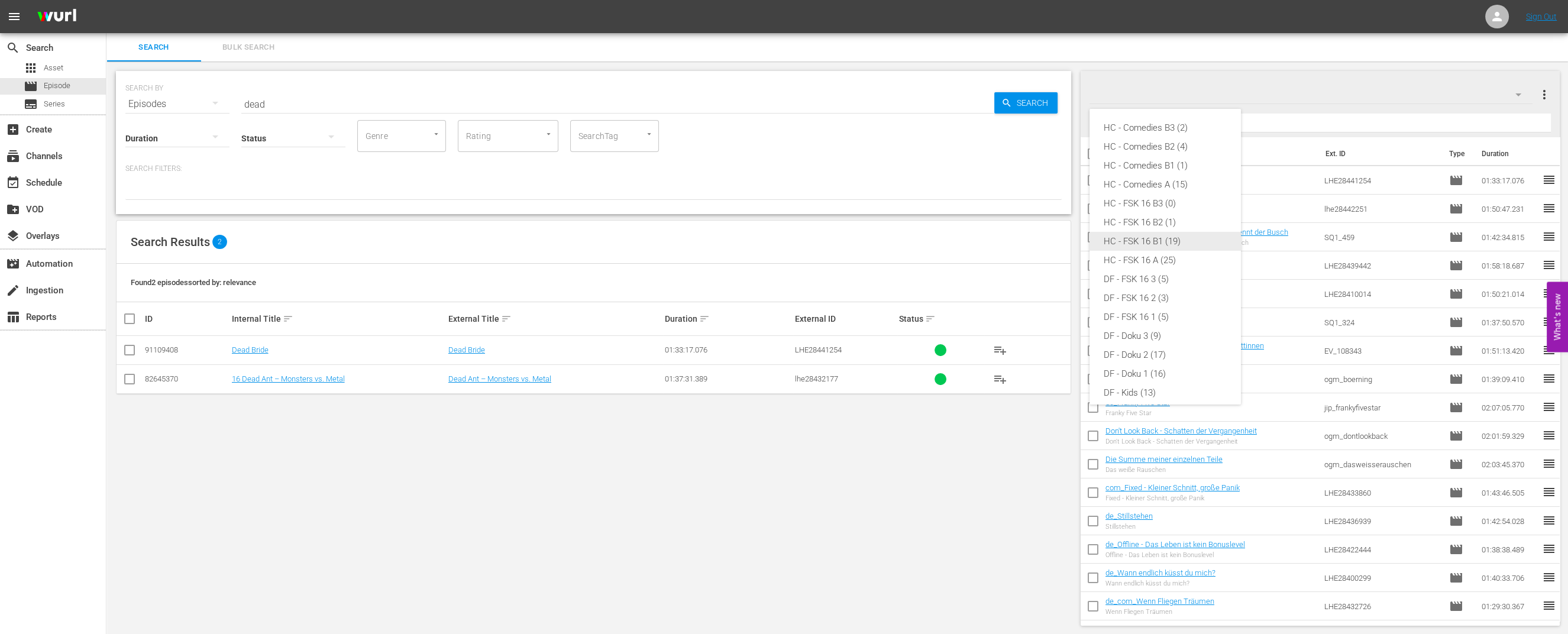
click at [1146, 239] on div "HC - FSK 16 B1 (19)" at bounding box center [1164, 242] width 123 height 19
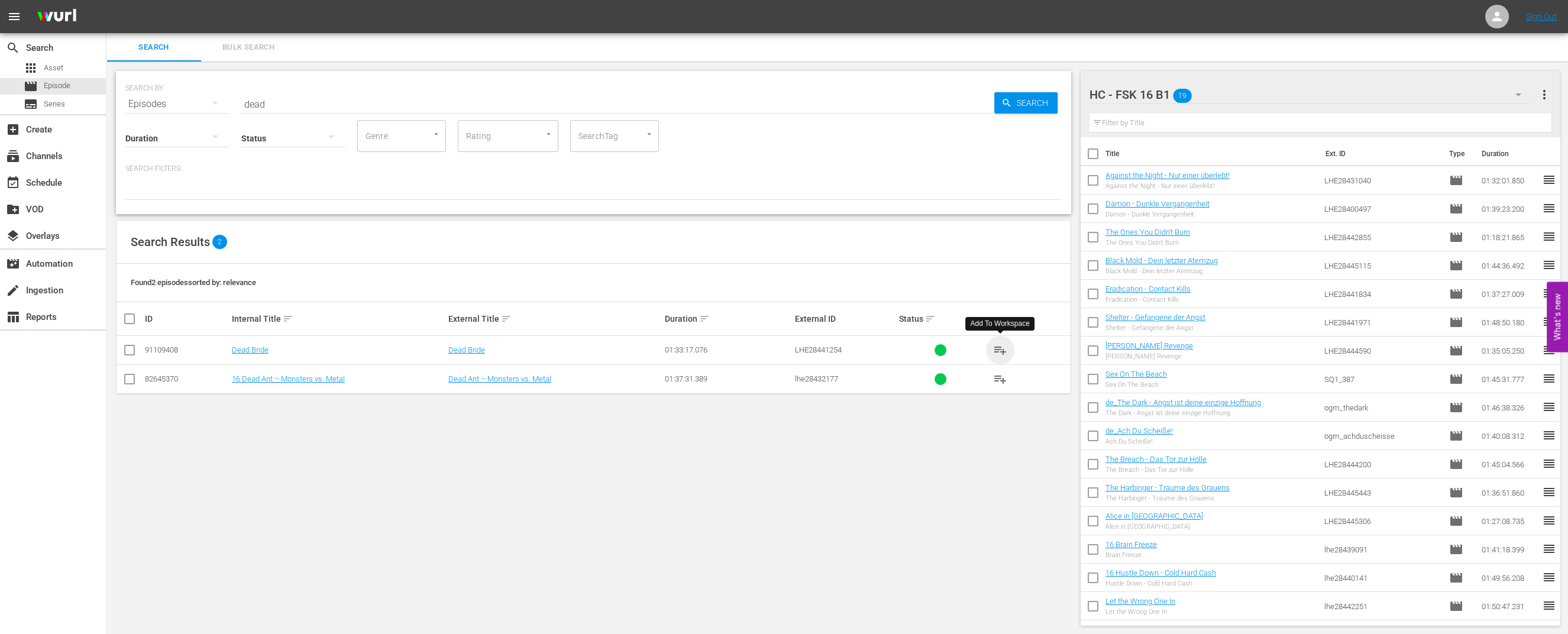
click at [1000, 344] on span "playlist_add" at bounding box center [999, 350] width 14 height 14
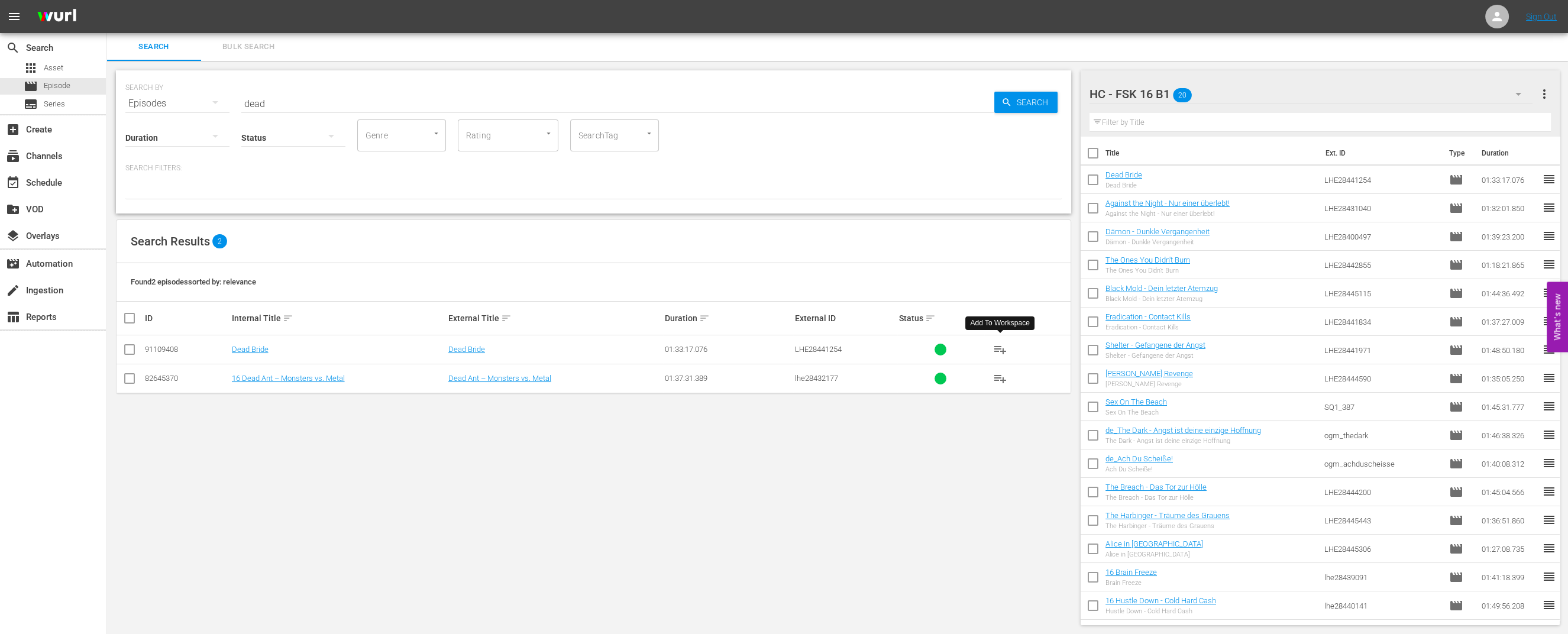
click at [1154, 127] on input "text" at bounding box center [1320, 122] width 461 height 19
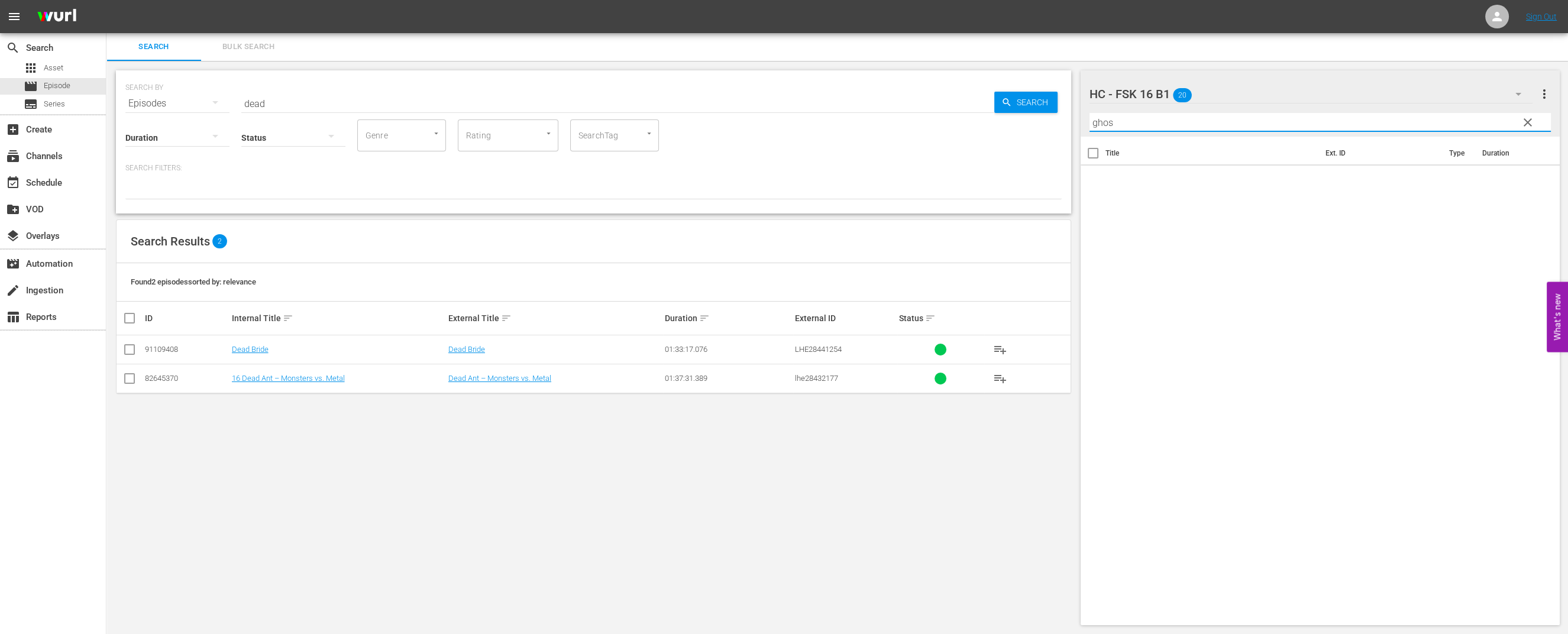
type input "ghos"
click at [255, 101] on input "dead" at bounding box center [618, 103] width 753 height 29
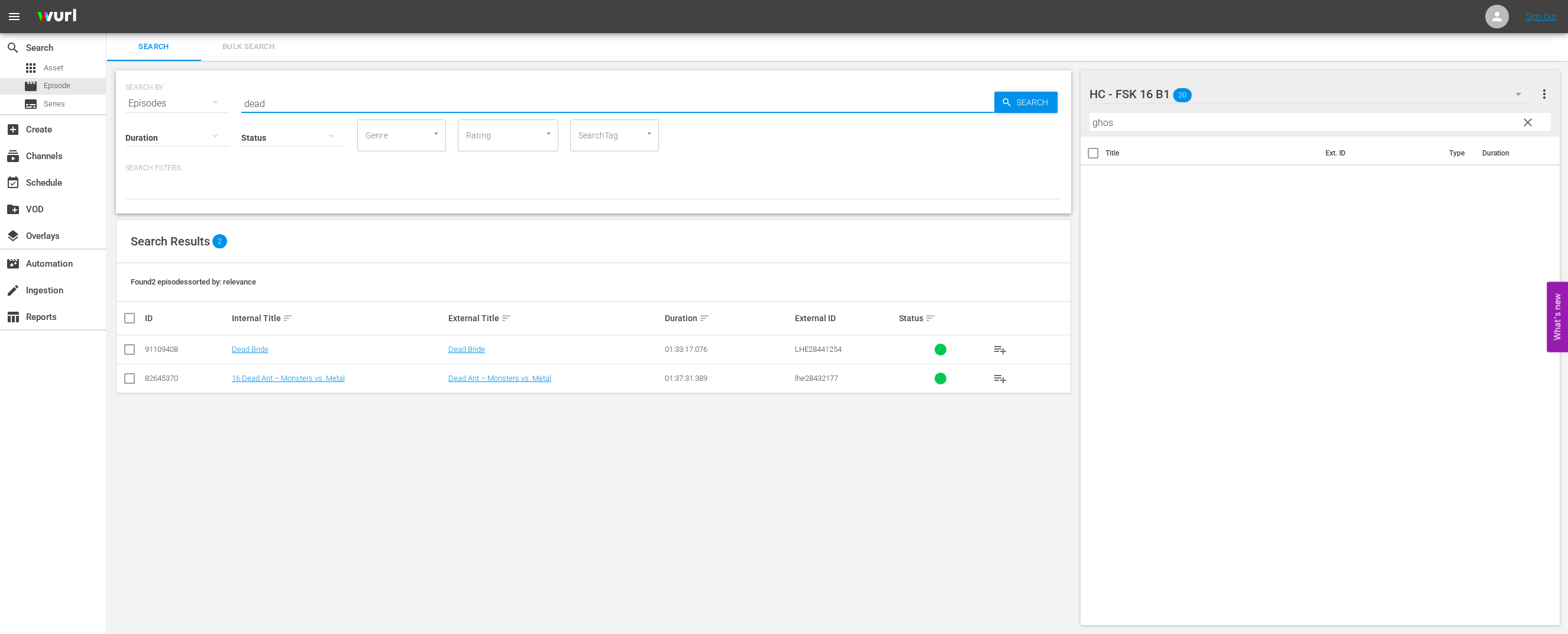
click at [255, 101] on input "dead" at bounding box center [618, 103] width 753 height 29
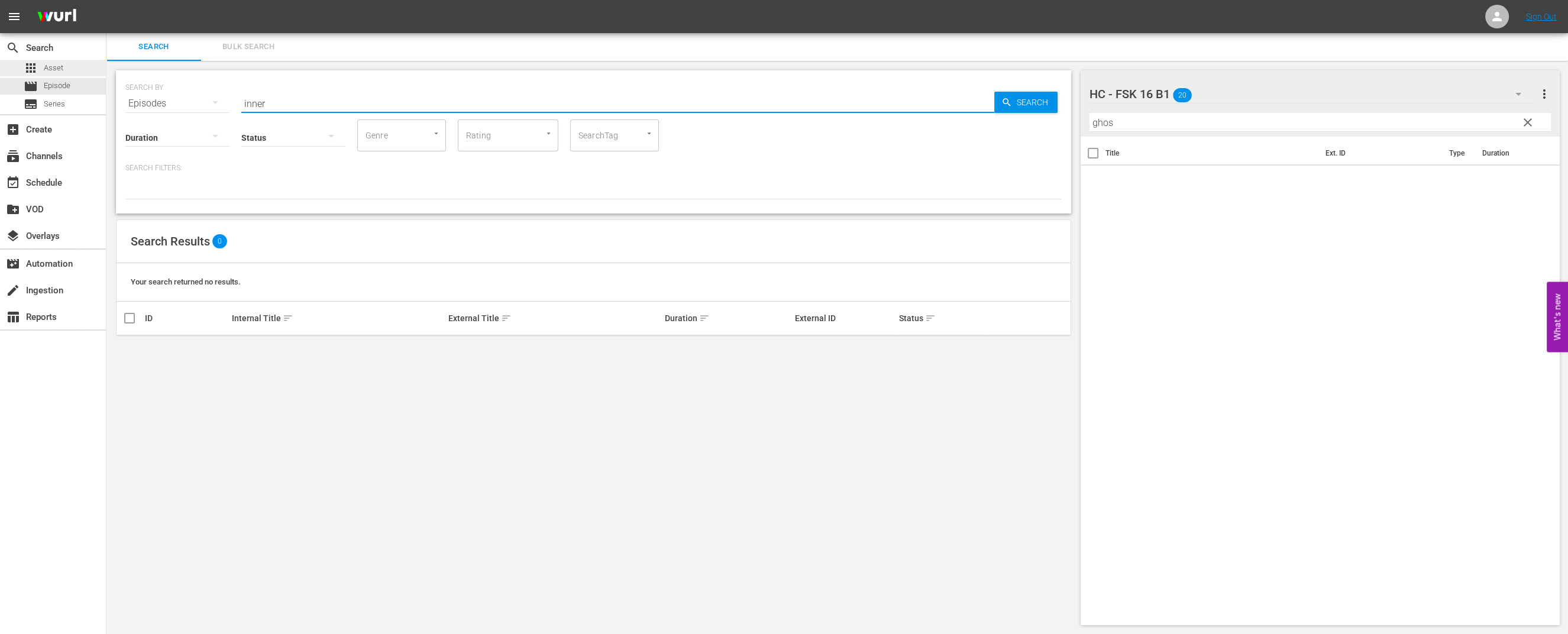
type input "inner"
click at [47, 65] on span "Asset" at bounding box center [53, 68] width 19 height 12
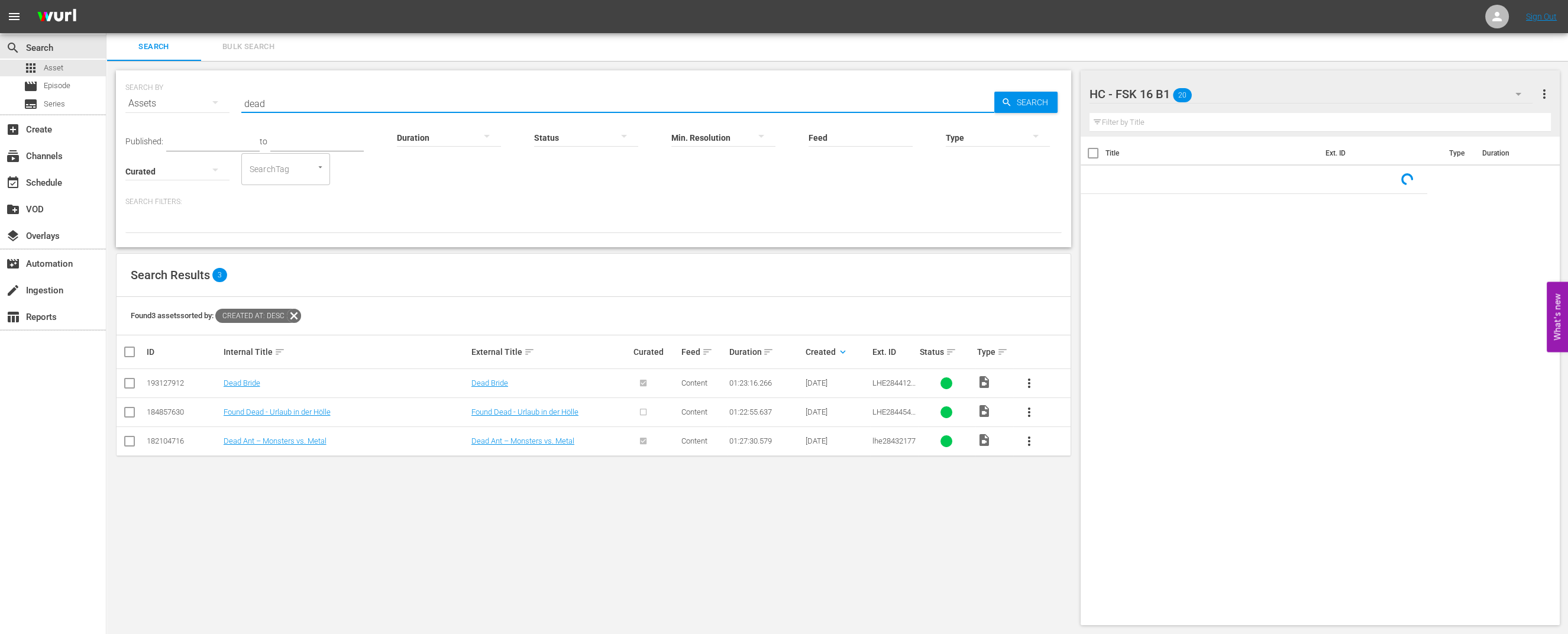
click at [271, 110] on input "dead" at bounding box center [618, 103] width 753 height 29
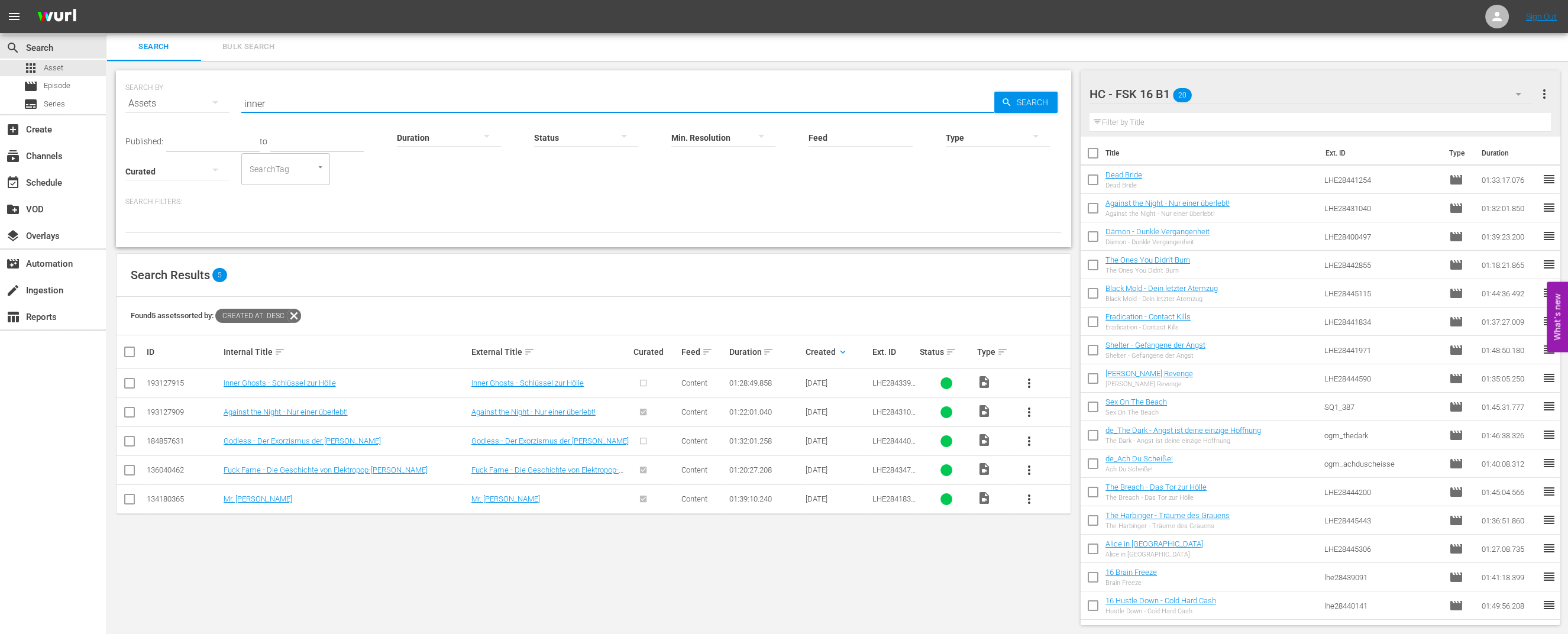
type input "inner"
click at [1032, 376] on span "more_vert" at bounding box center [1029, 383] width 14 height 14
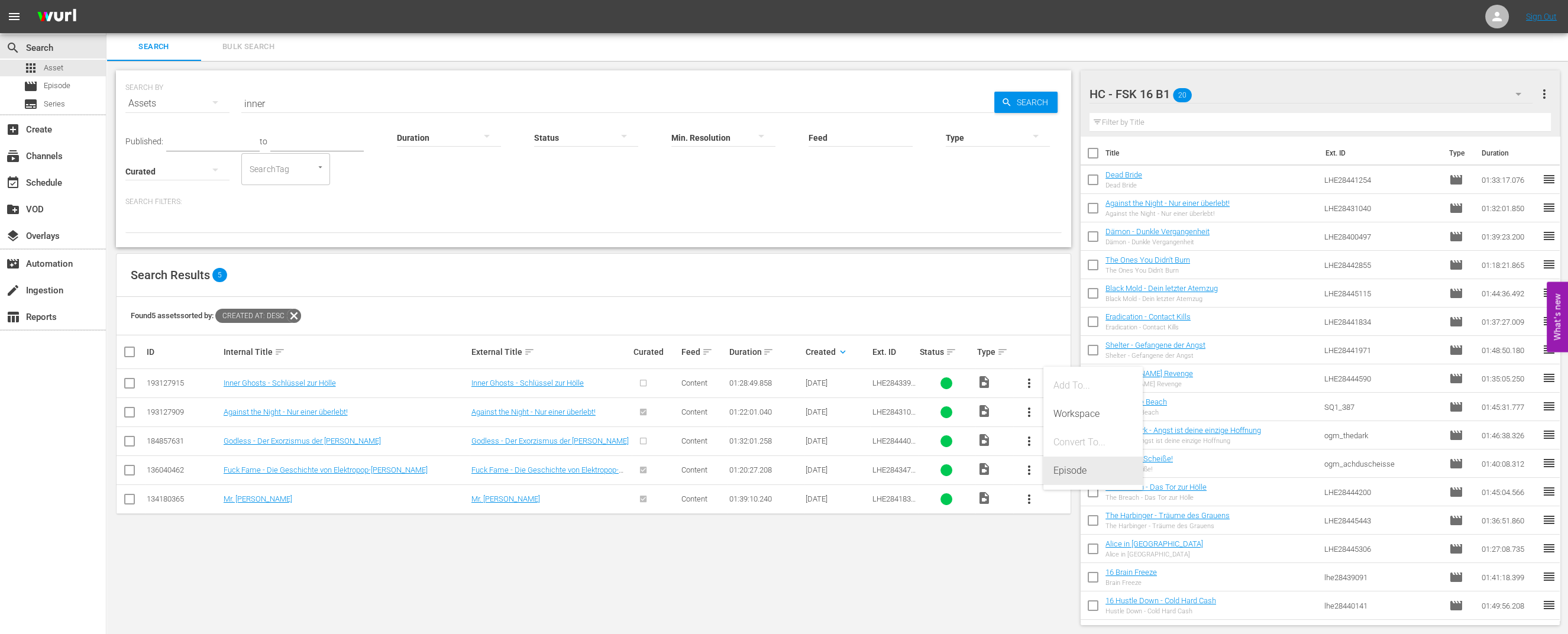
click at [1077, 473] on div "Episode" at bounding box center [1092, 471] width 80 height 29
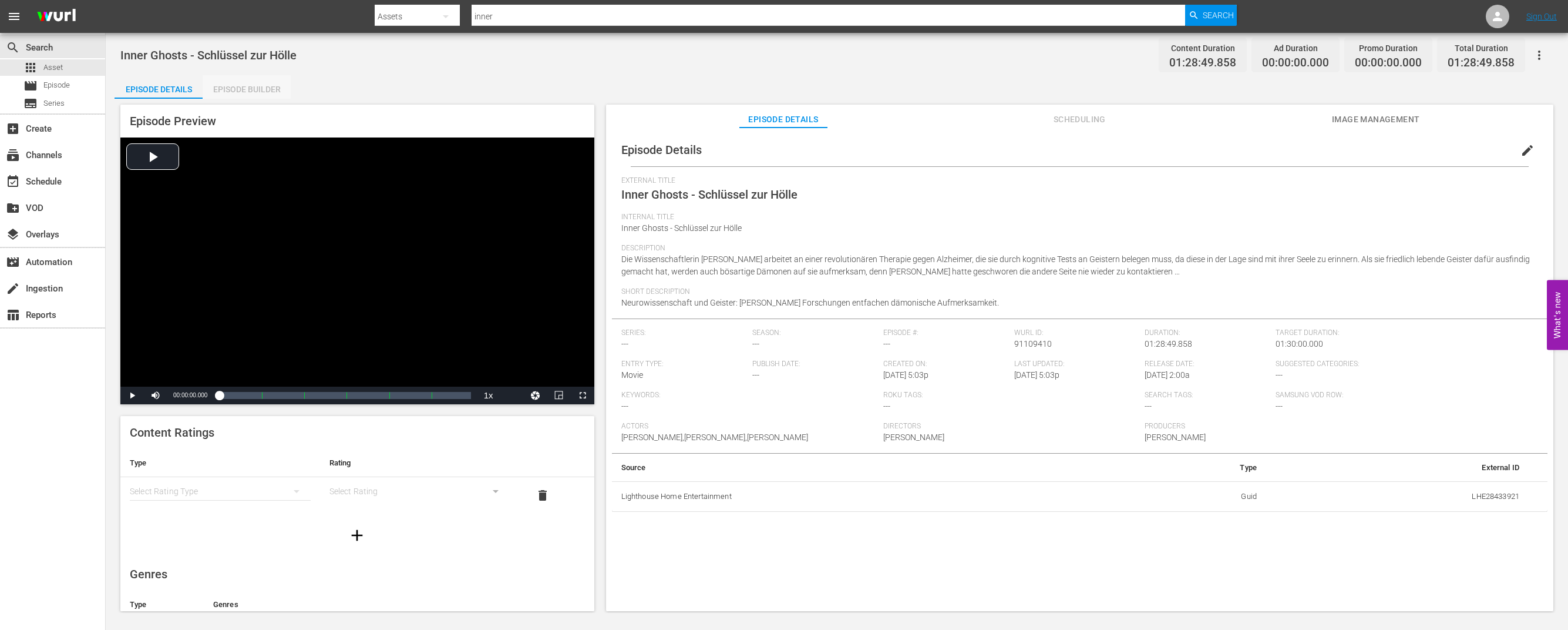
click at [249, 89] on div "Episode Builder" at bounding box center [246, 89] width 88 height 29
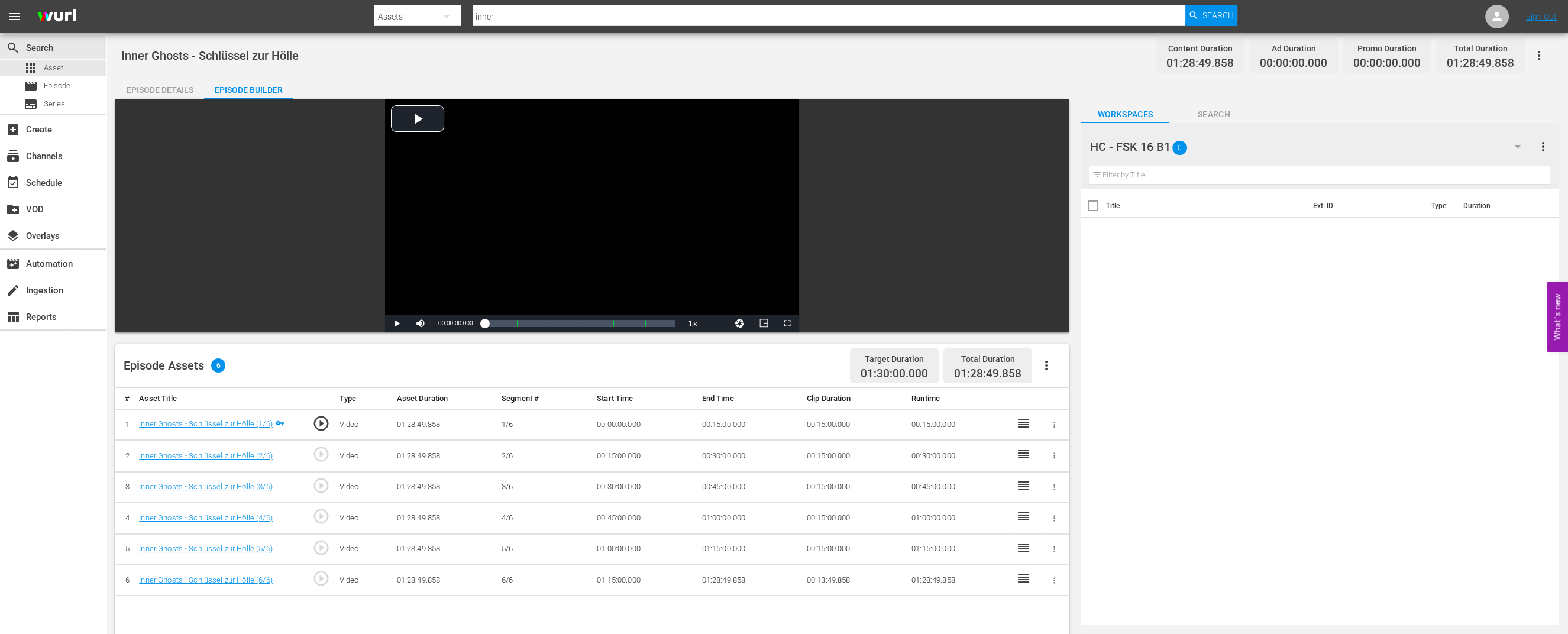
click at [1292, 163] on div "Filter by Title" at bounding box center [1320, 175] width 461 height 29
click at [1399, 149] on div "HC - FSK 16 B1 0" at bounding box center [1310, 147] width 442 height 33
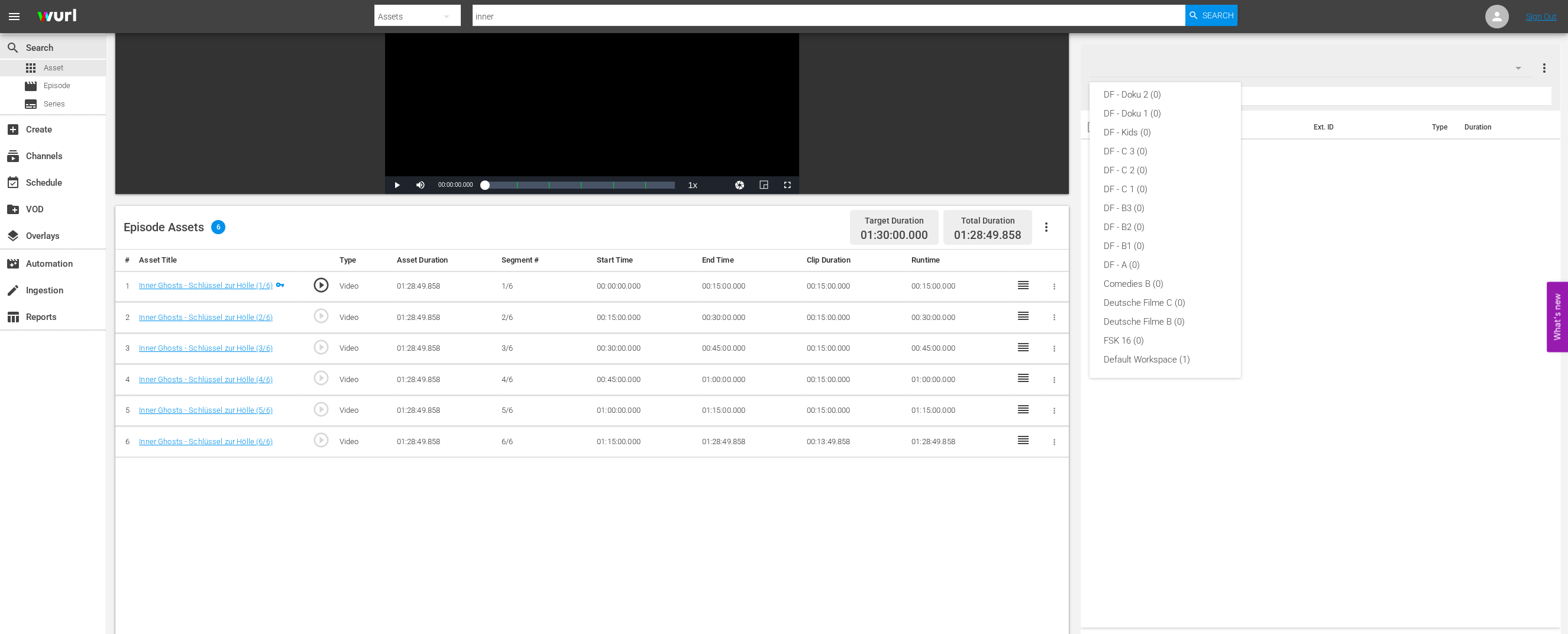
scroll to position [147, 0]
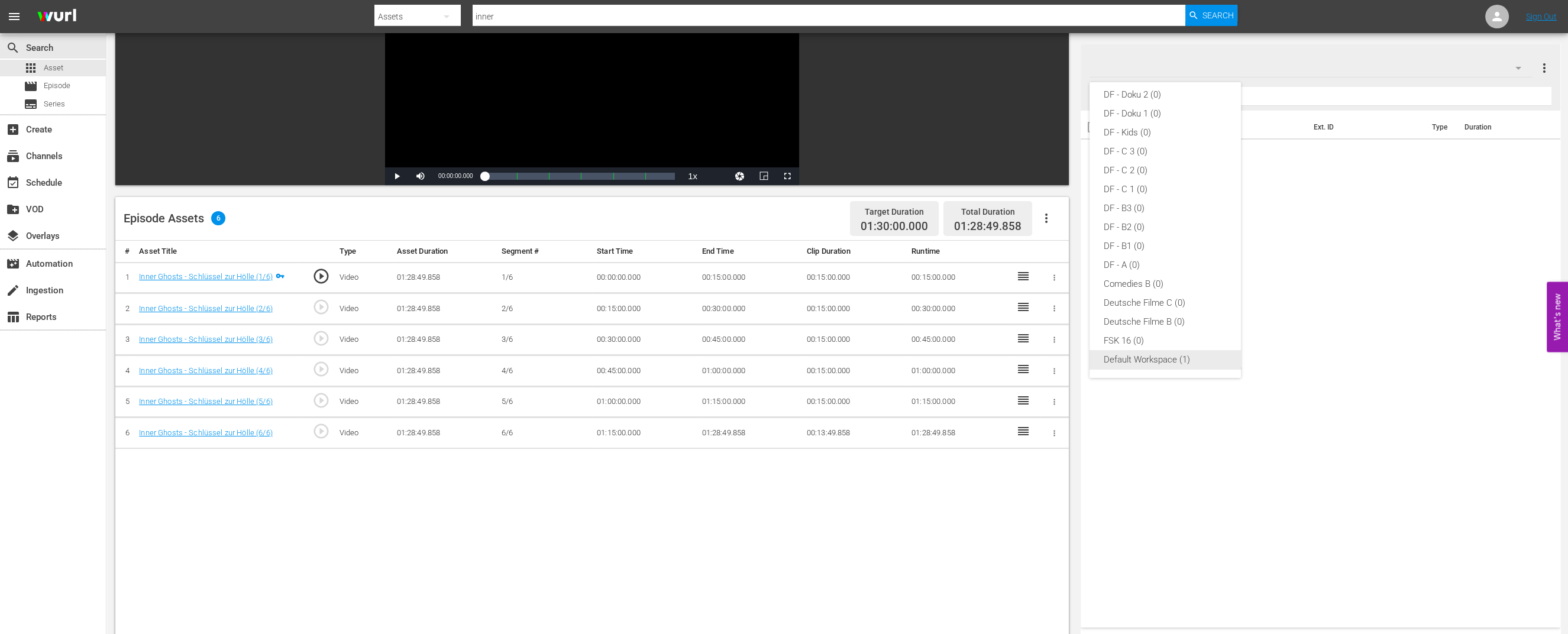
click at [1153, 356] on div "Default Workspace (1)" at bounding box center [1164, 359] width 123 height 19
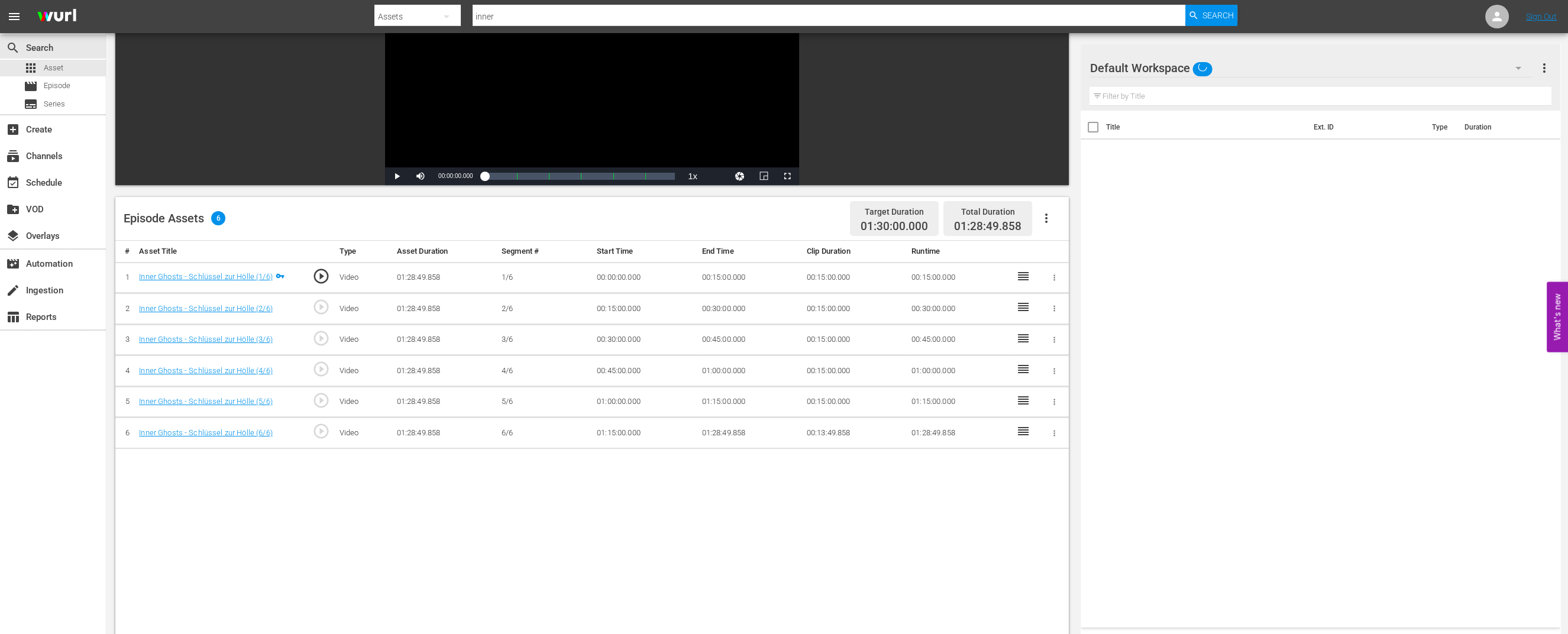
scroll to position [233, 0]
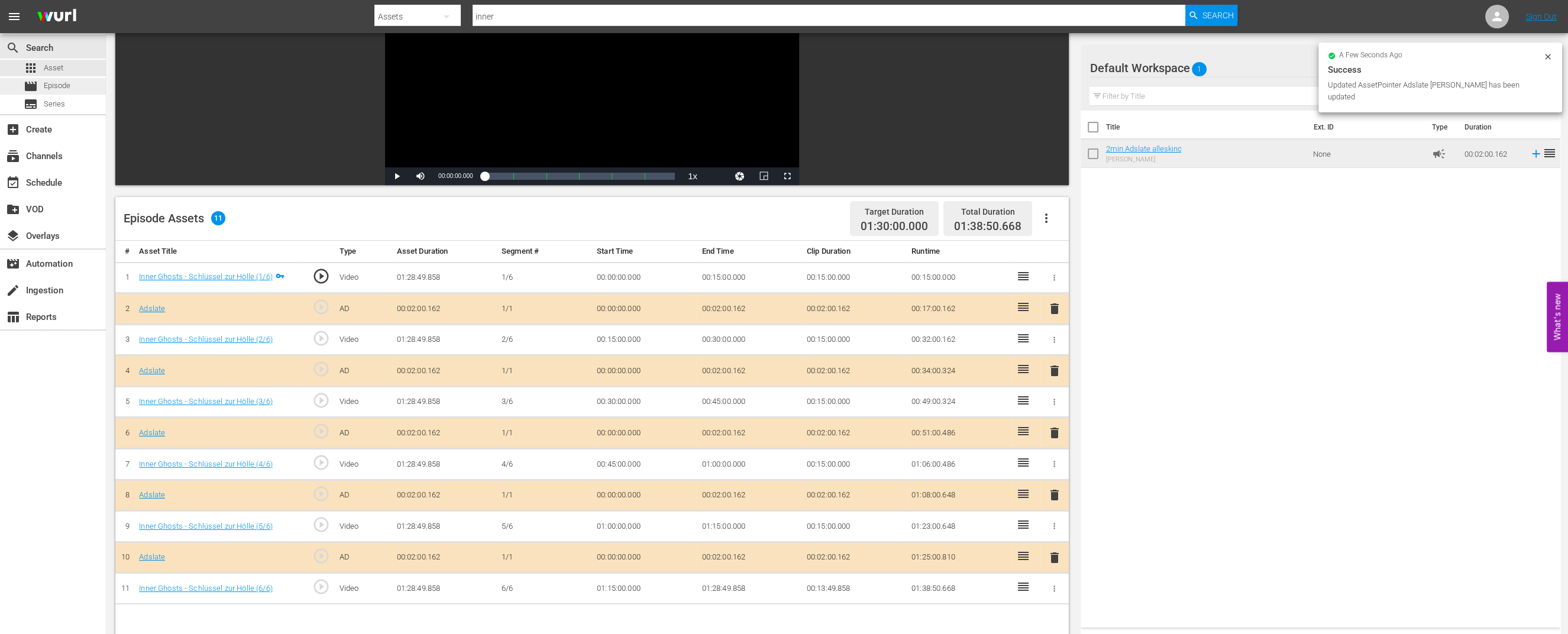
click at [68, 80] on div "movie Episode" at bounding box center [46, 86] width 46 height 16
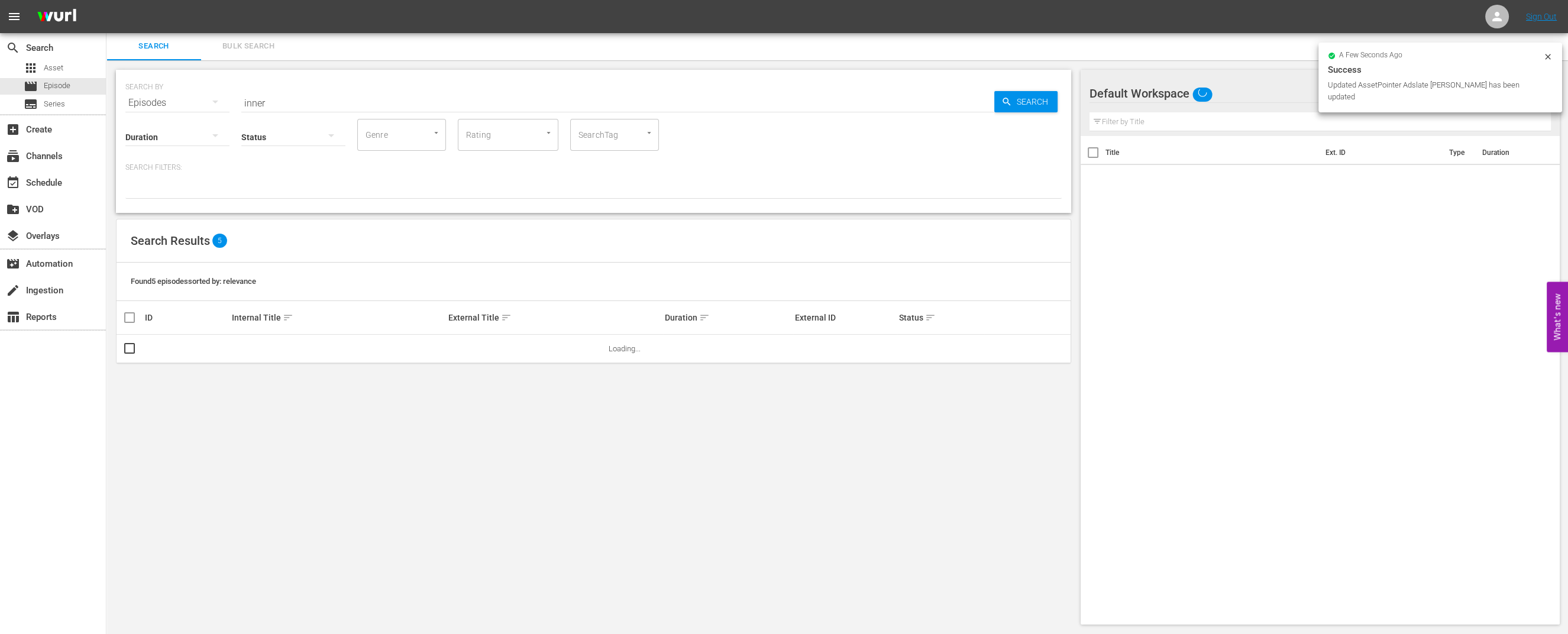
scroll to position [1, 0]
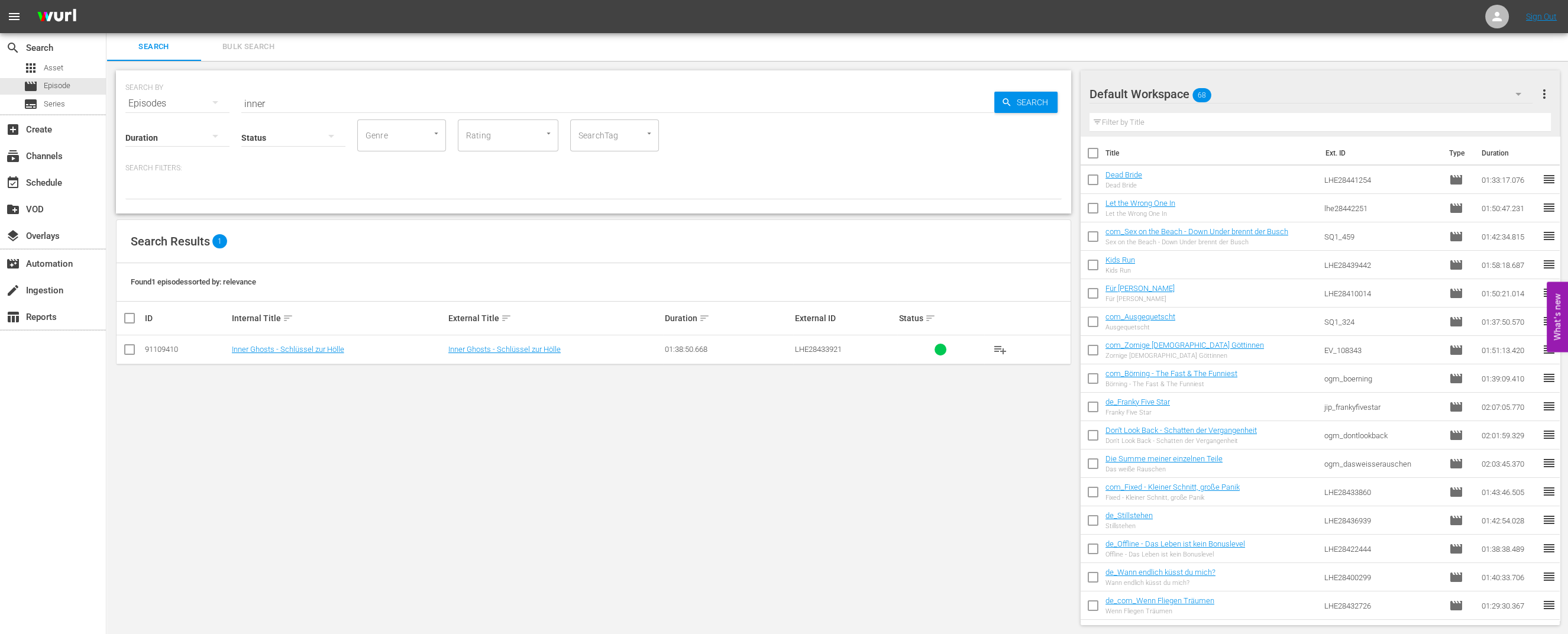
click at [1511, 89] on icon "button" at bounding box center [1518, 94] width 14 height 14
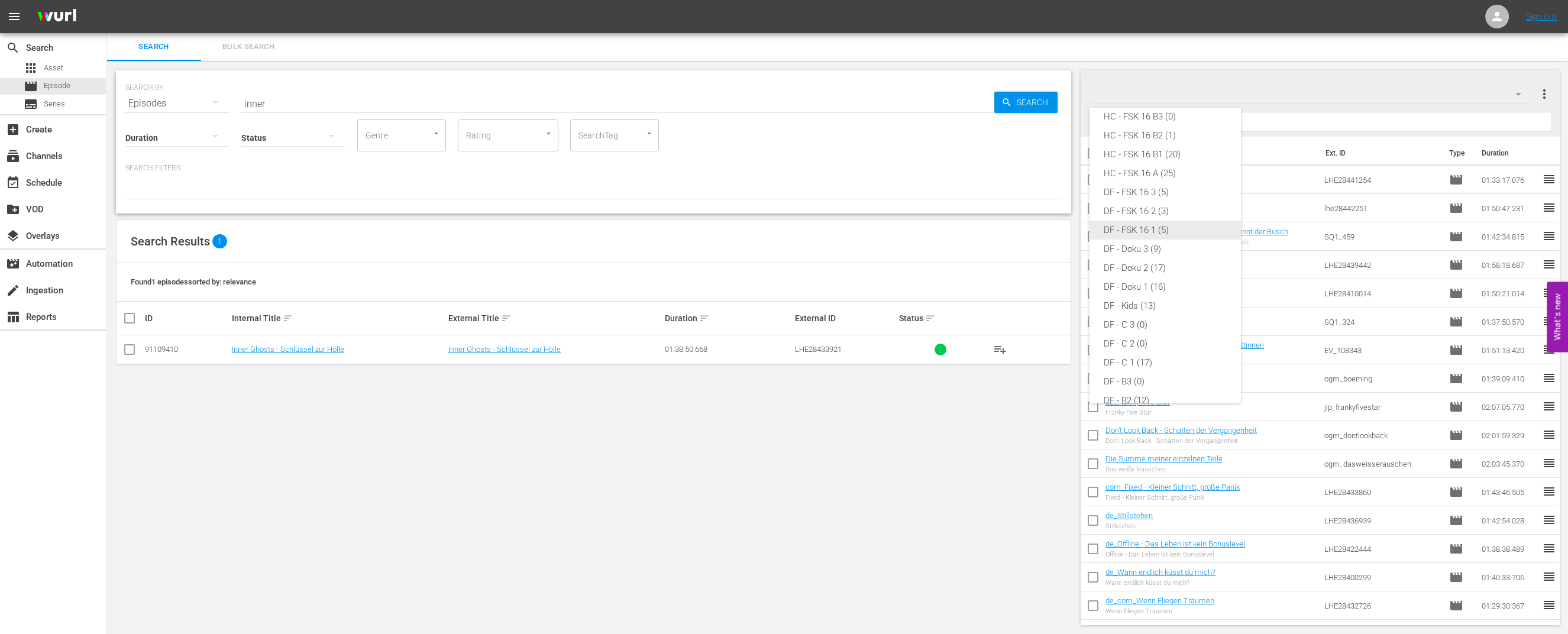
scroll to position [0, 0]
click at [1151, 227] on div "HC - FSK 16 B2 (1)" at bounding box center [1164, 221] width 123 height 19
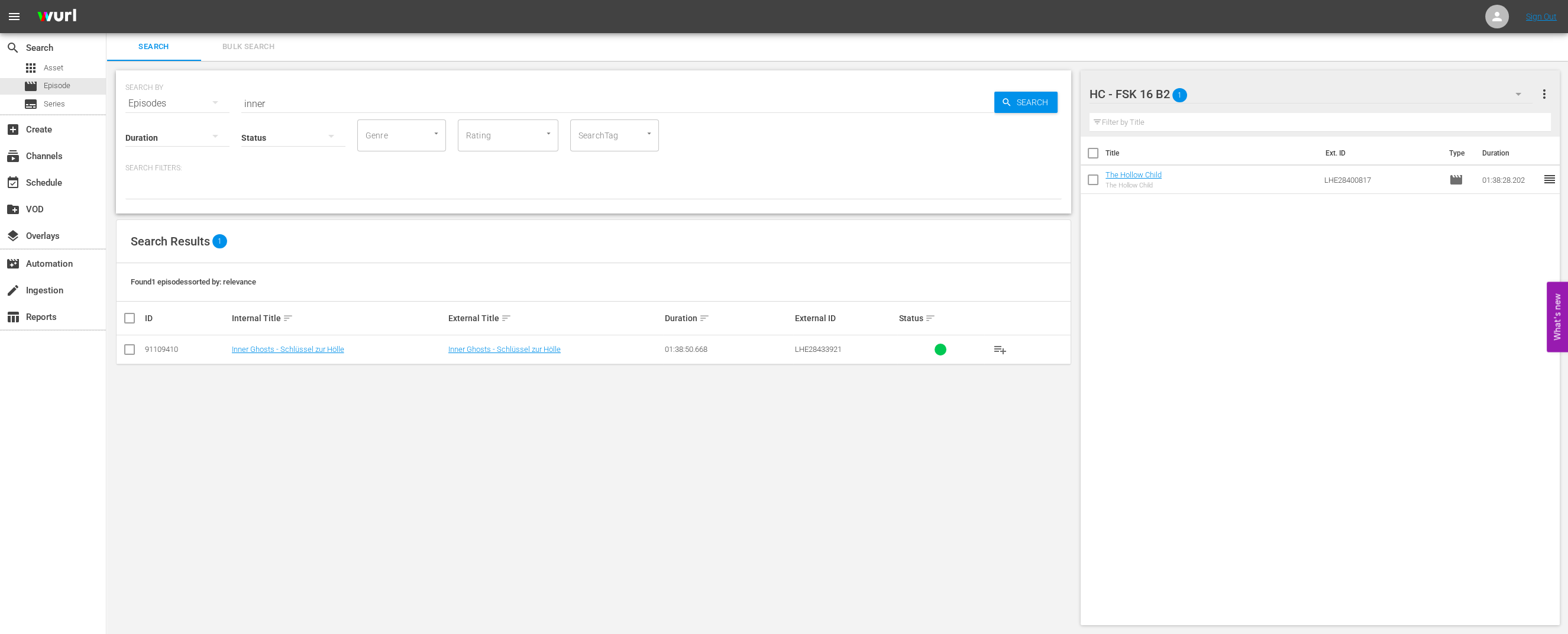
click at [1268, 88] on div "HC - FSK 16 B2 1" at bounding box center [1310, 94] width 443 height 33
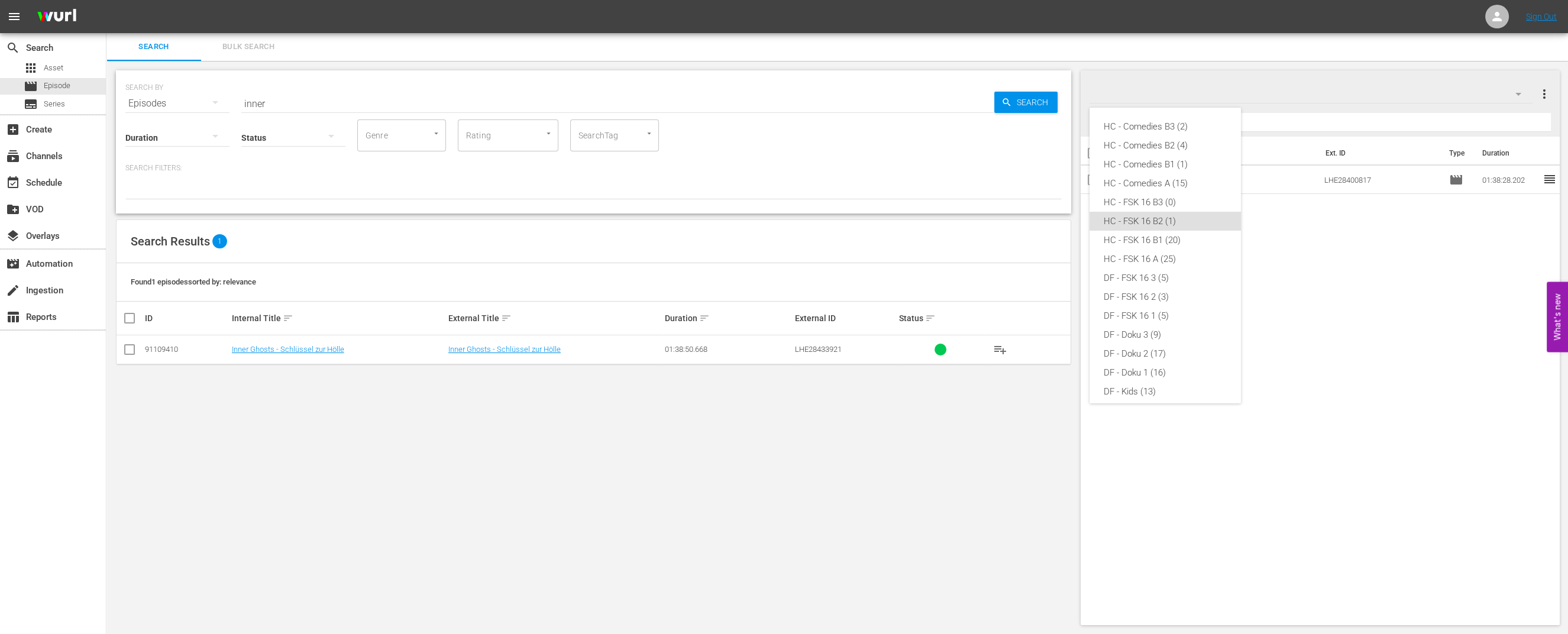
scroll to position [85, 0]
click at [1173, 161] on div "HC - FSK 16 B1 (20)" at bounding box center [1164, 155] width 123 height 19
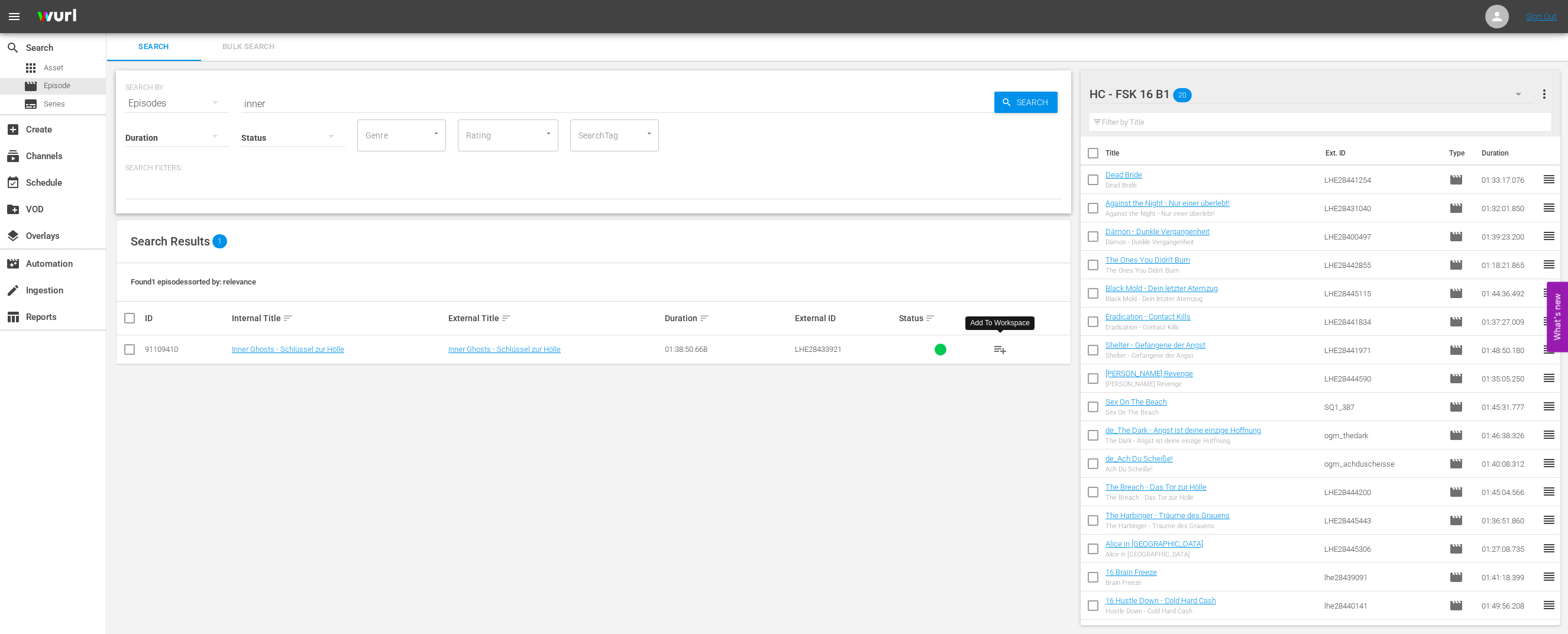
click at [1007, 350] on span "playlist_add" at bounding box center [999, 349] width 14 height 14
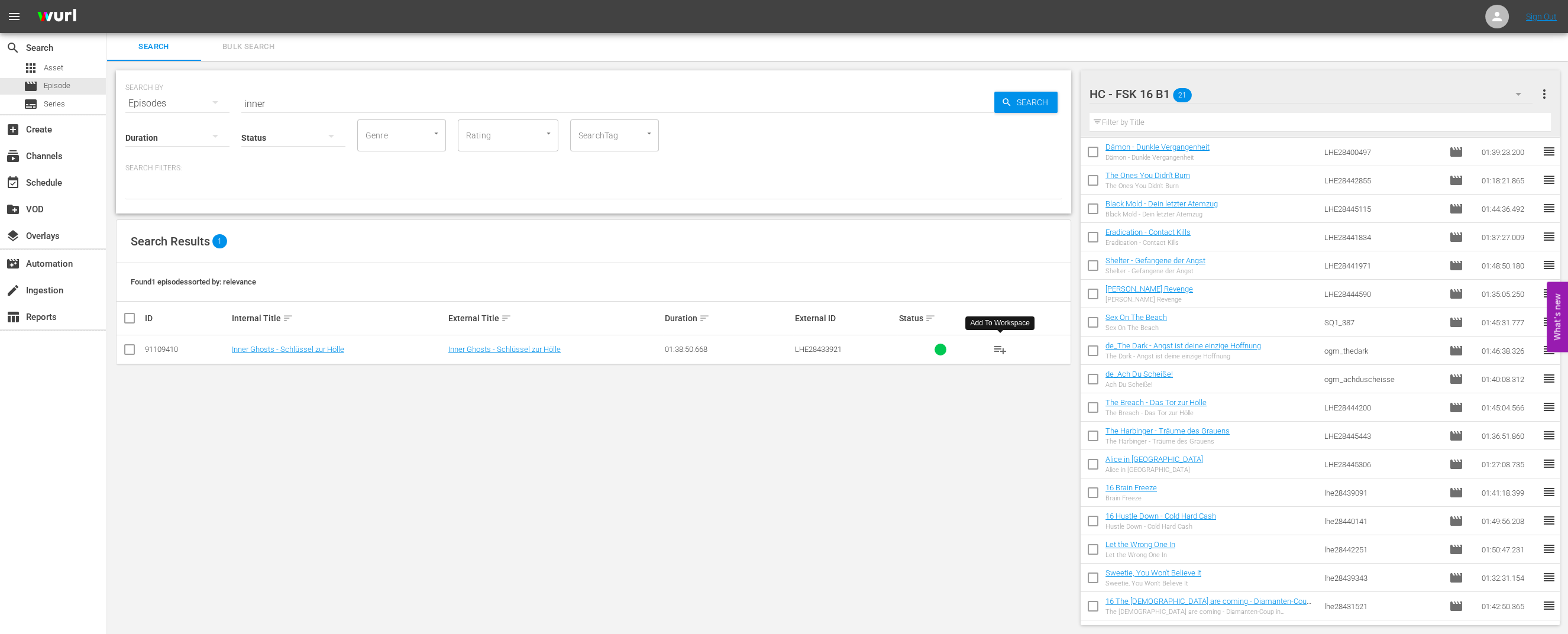
scroll to position [141, 0]
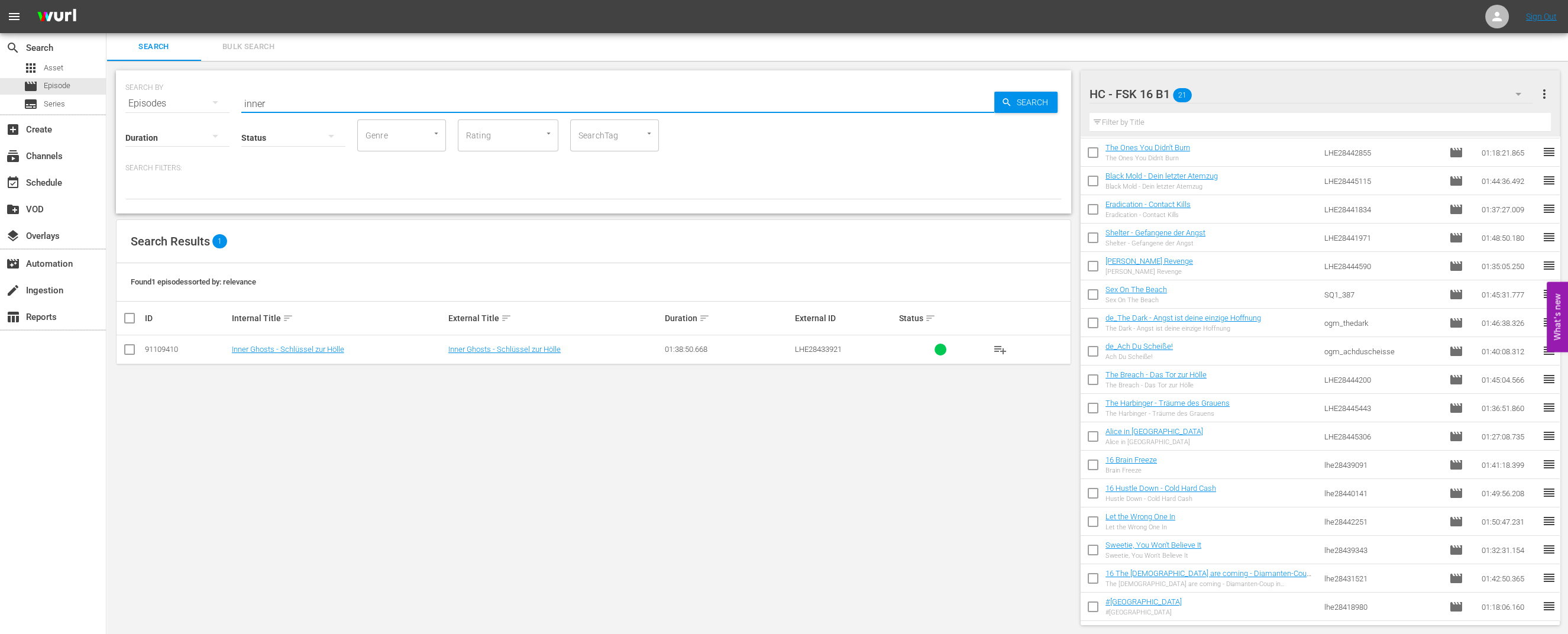
click at [286, 96] on input "inner" at bounding box center [618, 103] width 753 height 29
drag, startPoint x: 253, startPoint y: 96, endPoint x: 254, endPoint y: 155, distance: 59.0
click at [261, 104] on input "nihght" at bounding box center [618, 103] width 753 height 29
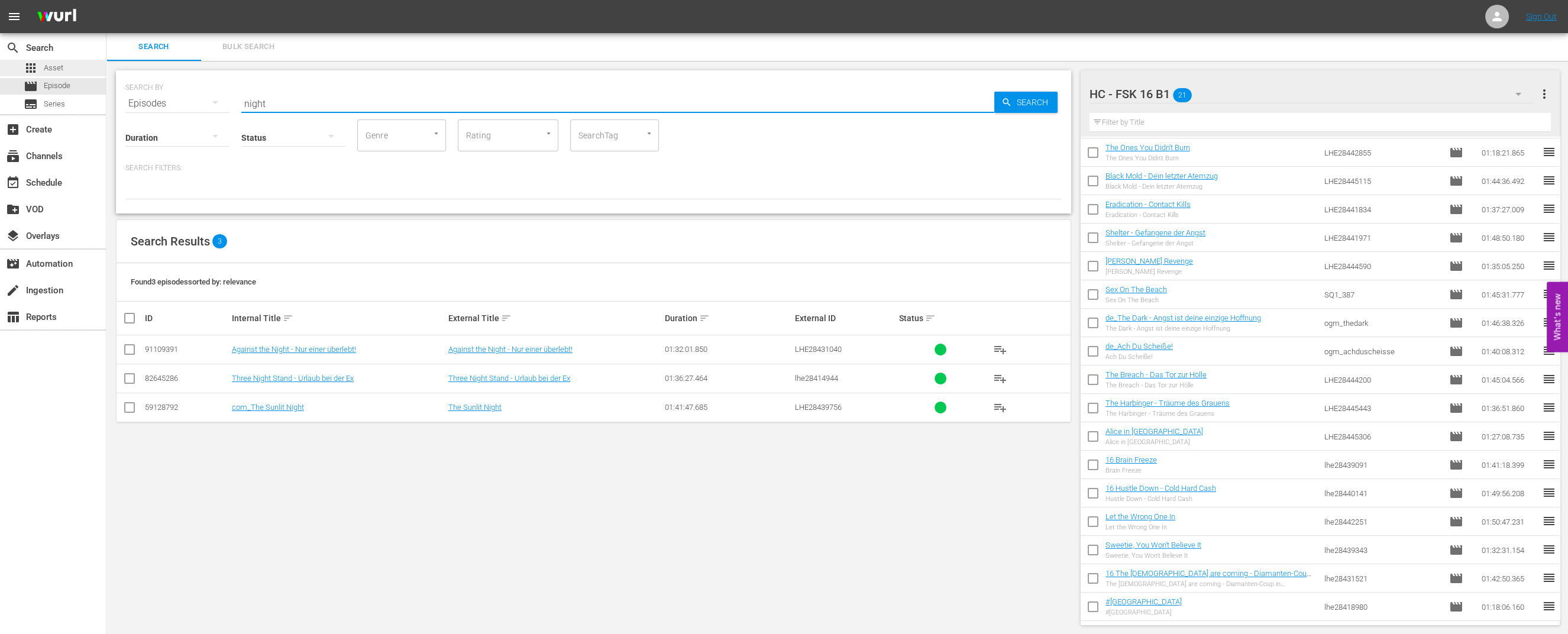
type input "night"
click at [66, 63] on div "apps Asset" at bounding box center [53, 68] width 106 height 16
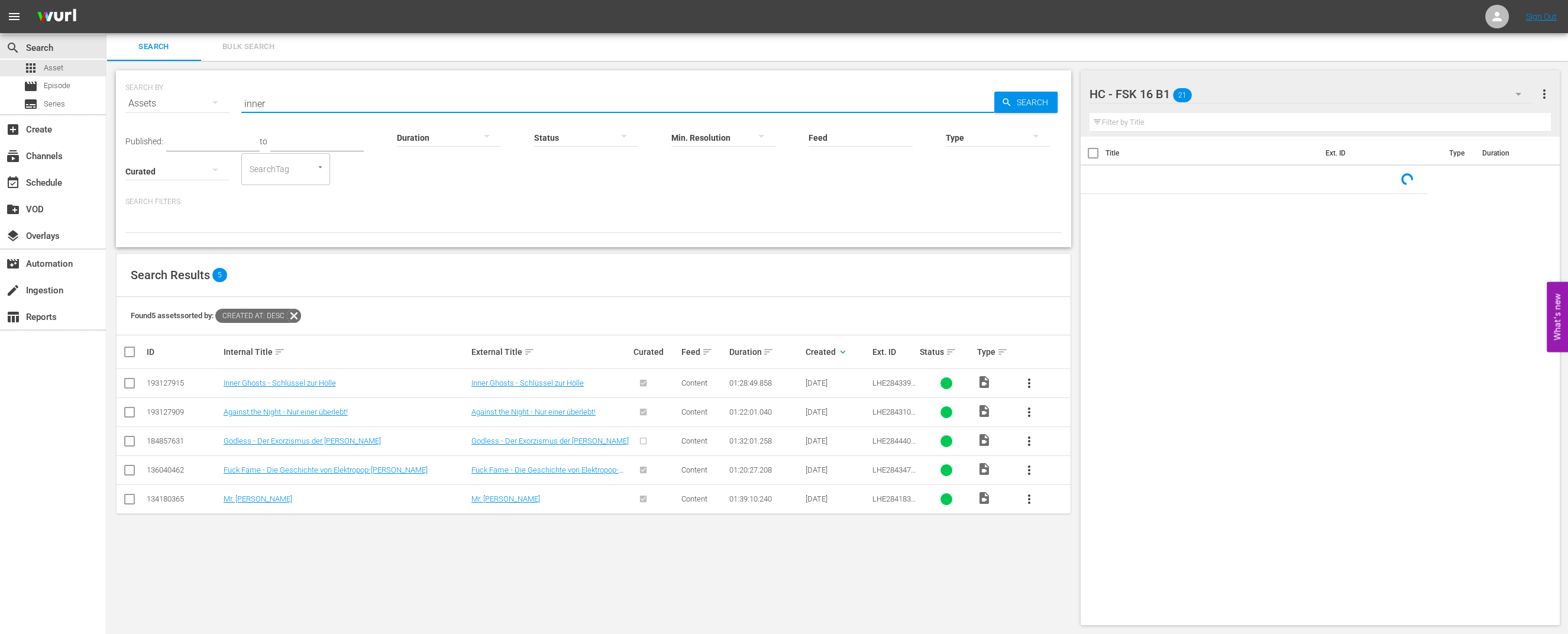
click at [312, 96] on input "inner" at bounding box center [618, 103] width 753 height 29
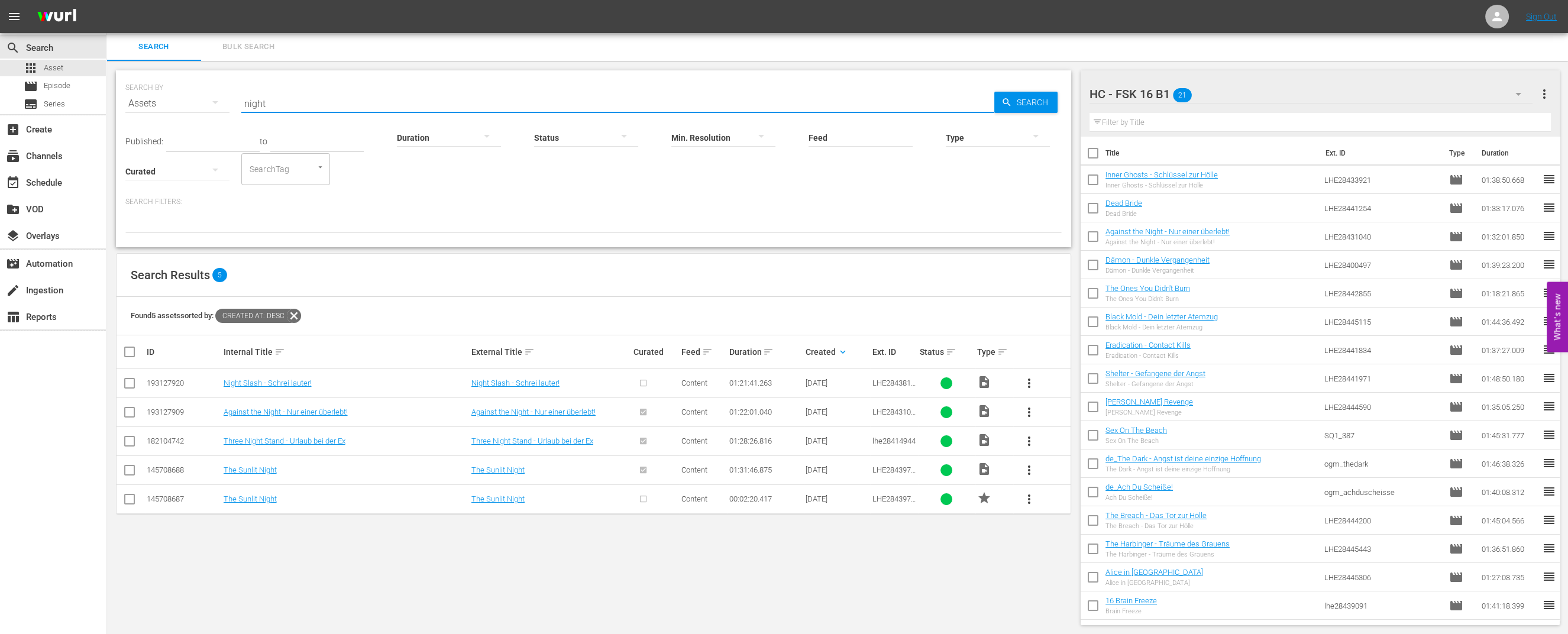
type input "night"
click at [1031, 383] on span "more_vert" at bounding box center [1029, 383] width 14 height 14
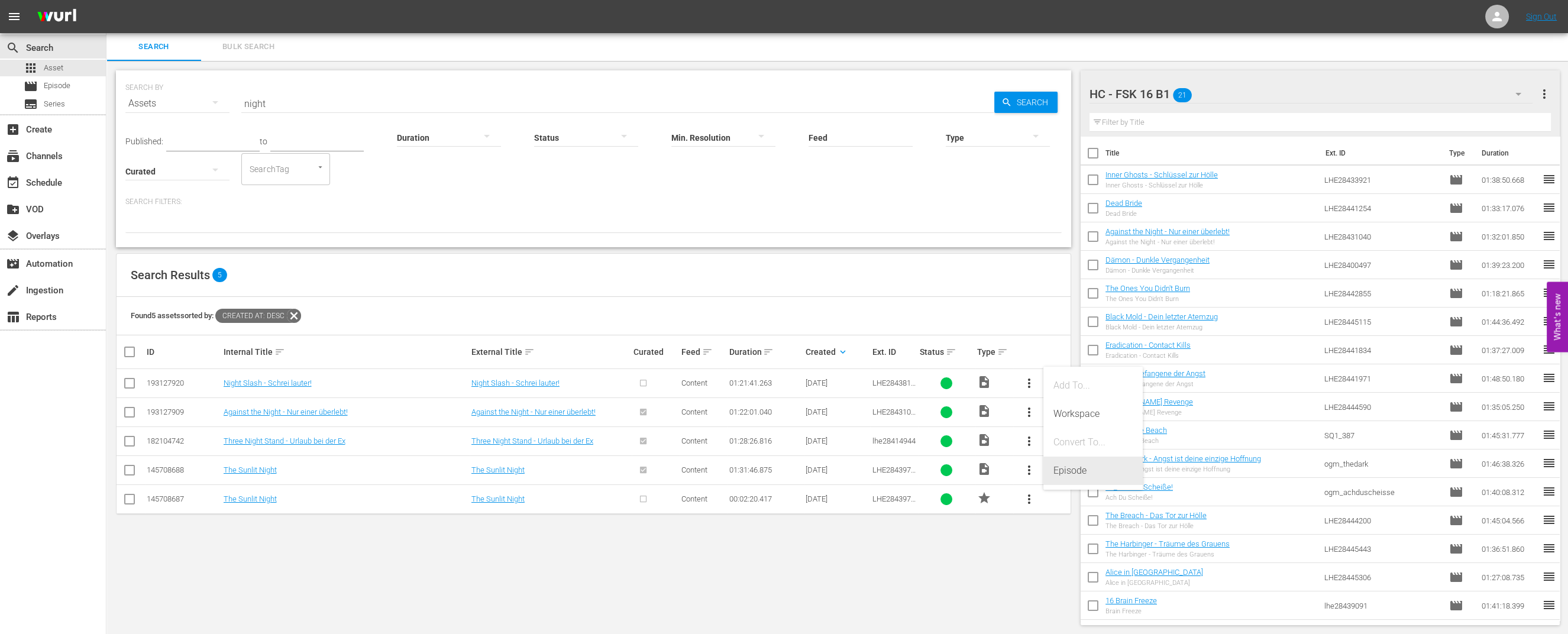
click at [1073, 475] on div "Episode" at bounding box center [1092, 471] width 80 height 29
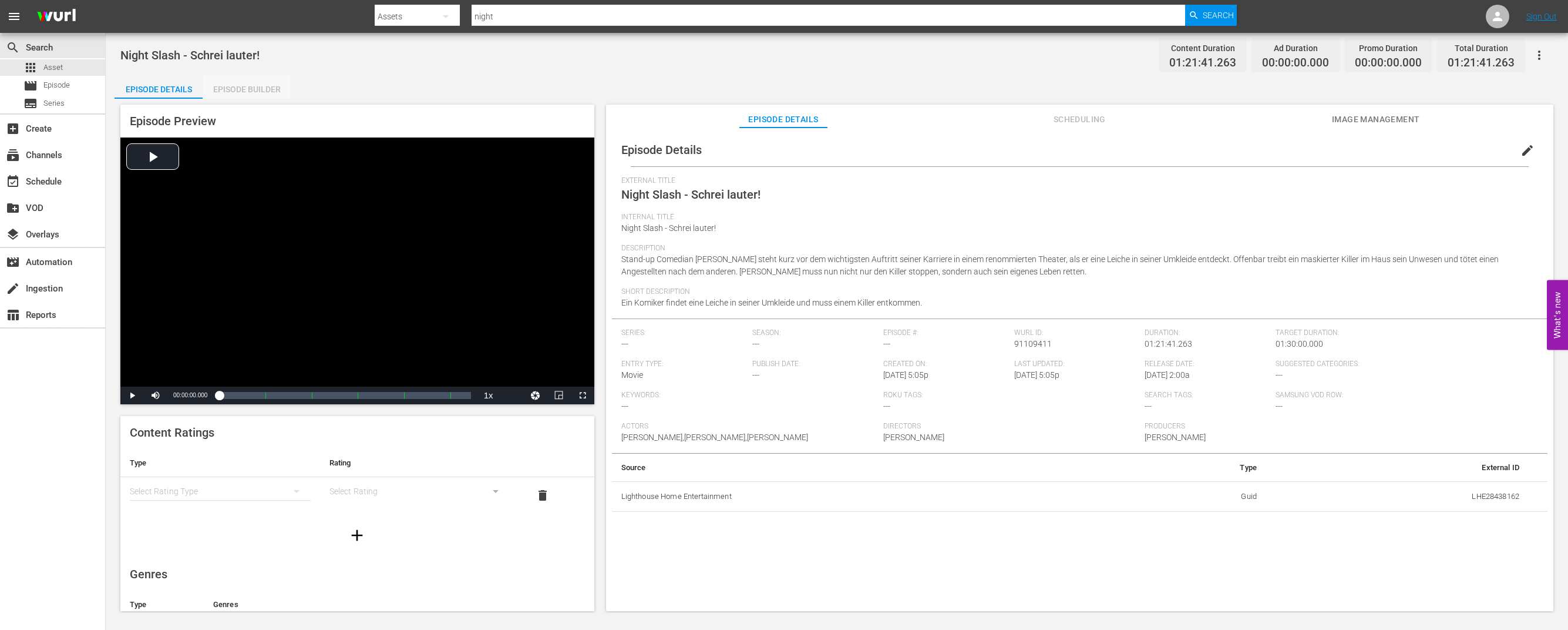
click at [254, 91] on div "Episode Builder" at bounding box center [246, 89] width 88 height 29
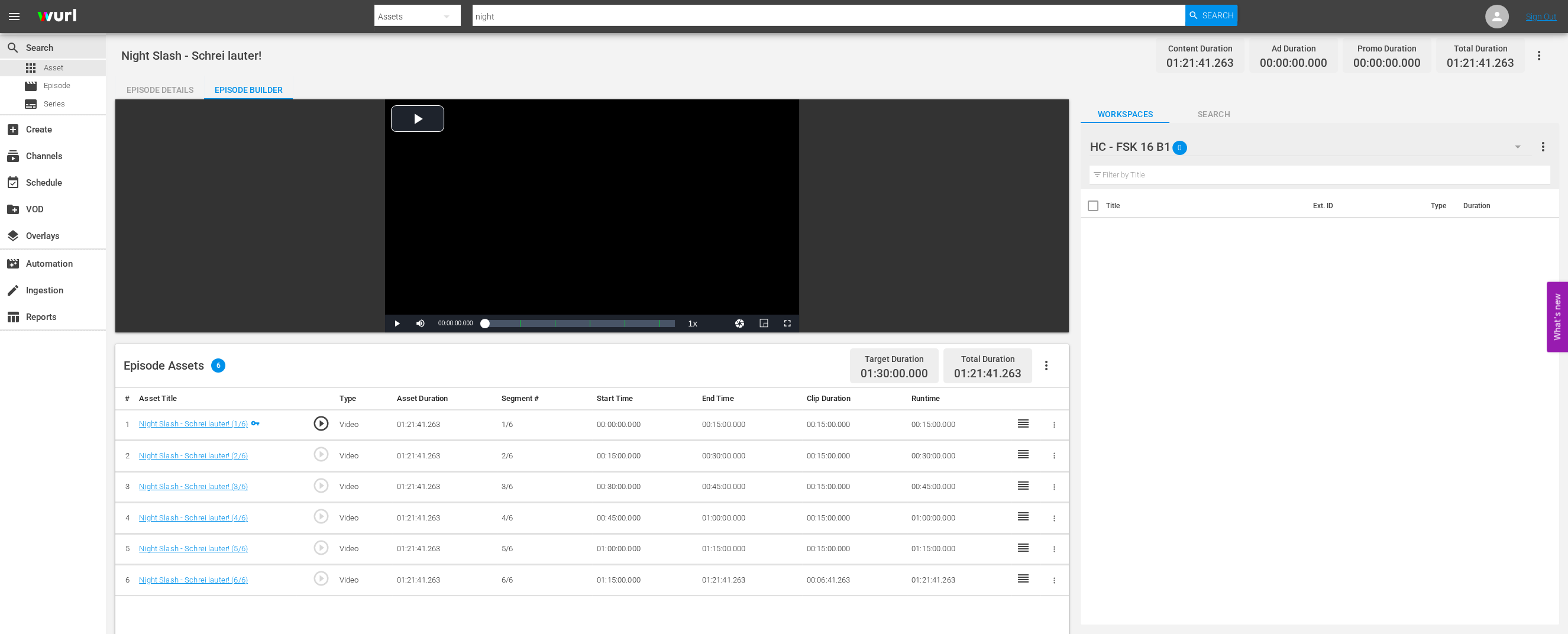
click at [1214, 152] on div "HC - FSK 16 B1 0" at bounding box center [1310, 147] width 442 height 33
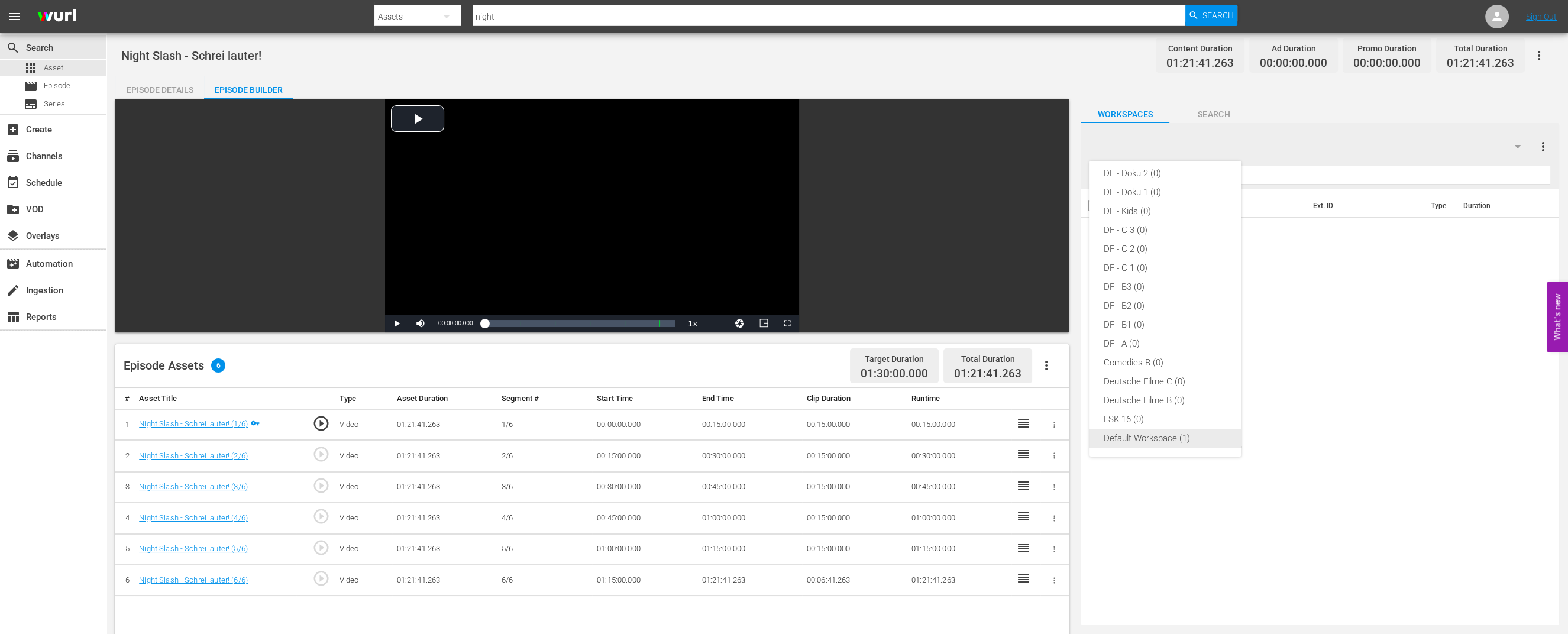
click at [1153, 438] on div "Default Workspace (1)" at bounding box center [1164, 438] width 123 height 19
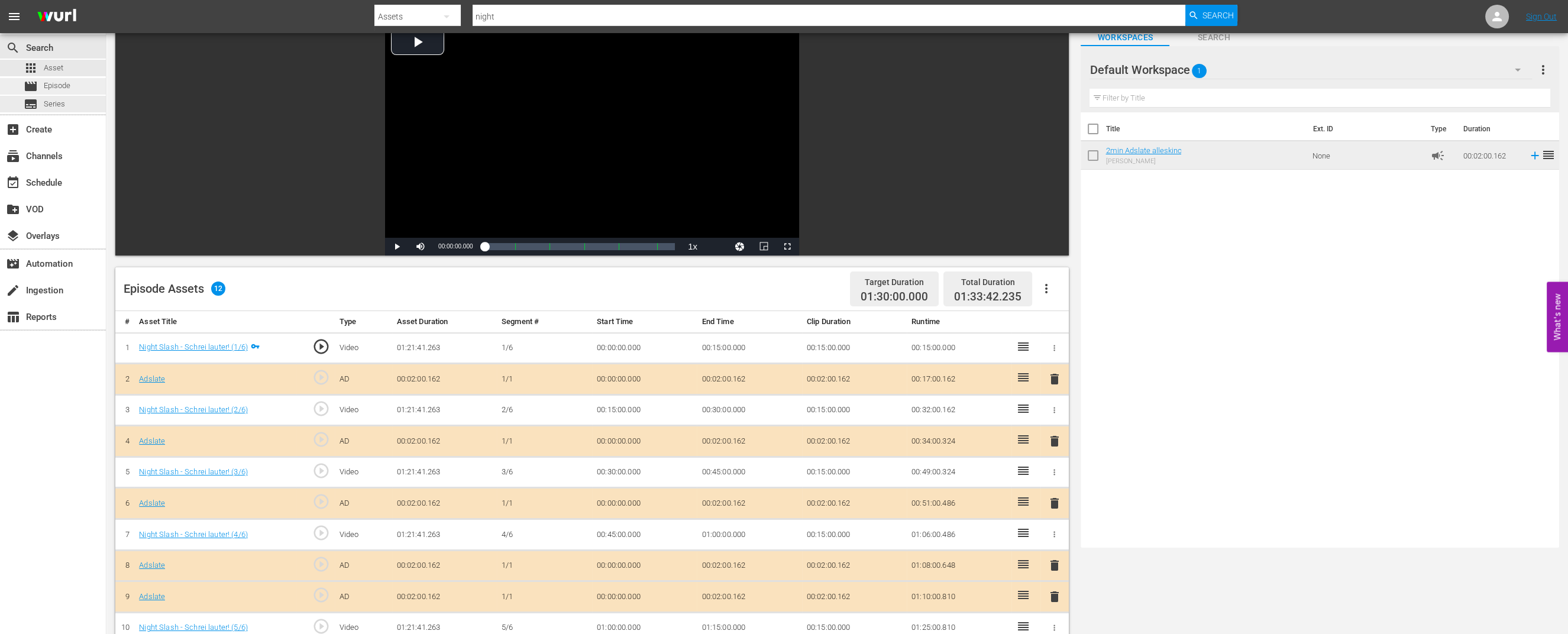
scroll to position [74, 0]
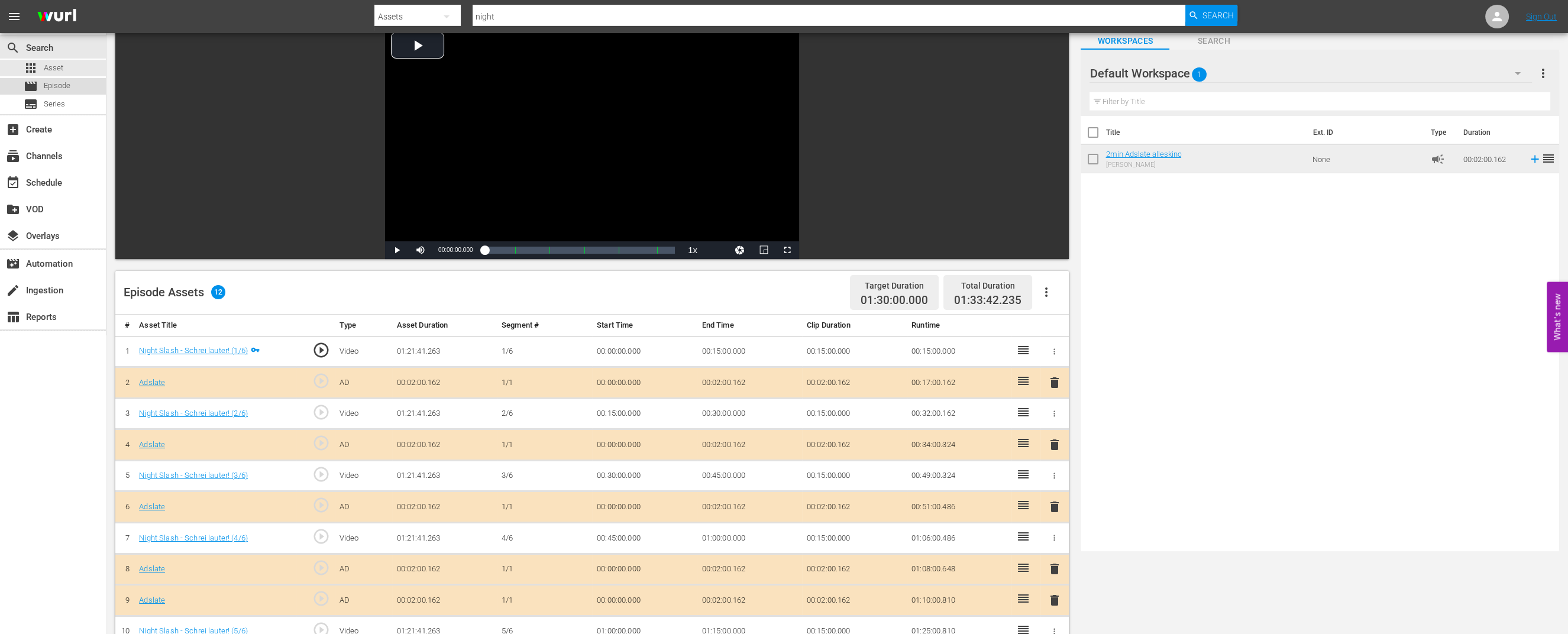
click at [38, 82] on div "movie Episode" at bounding box center [46, 86] width 46 height 16
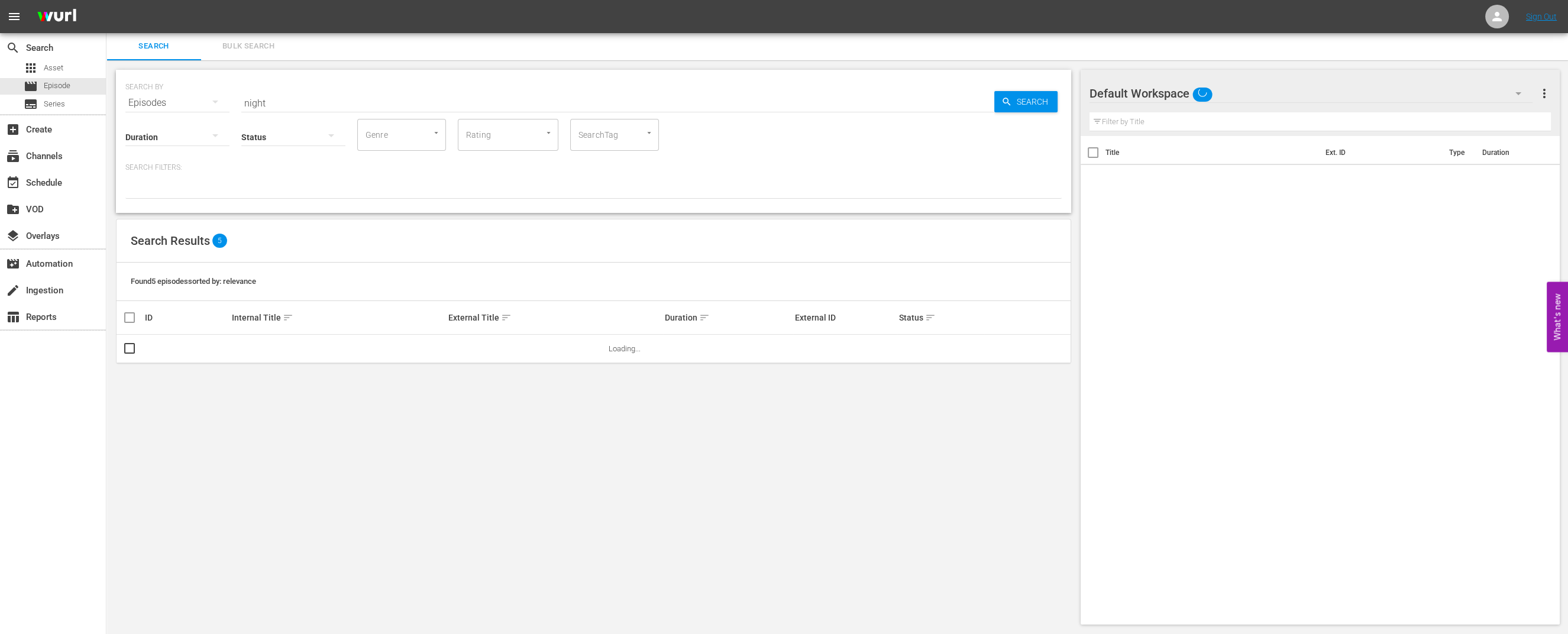
scroll to position [1, 0]
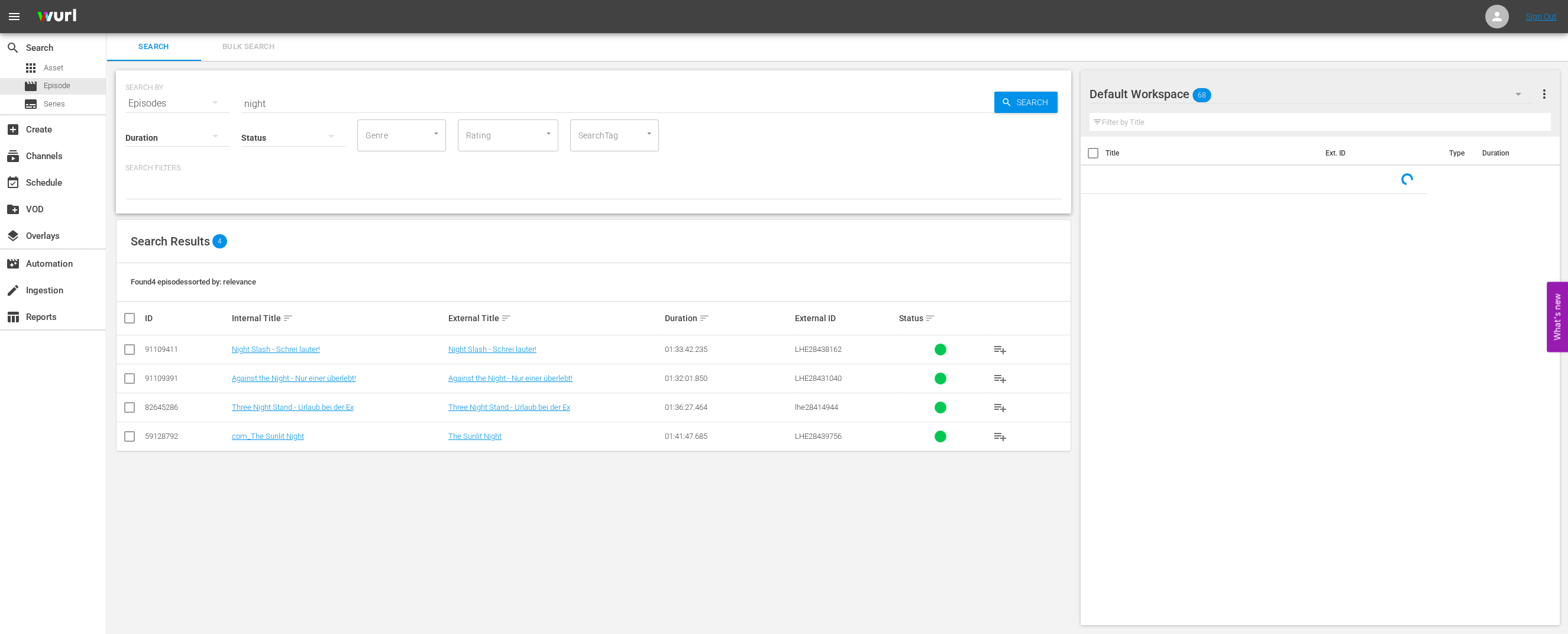
click at [1341, 99] on div "Default Workspace 68" at bounding box center [1310, 94] width 443 height 33
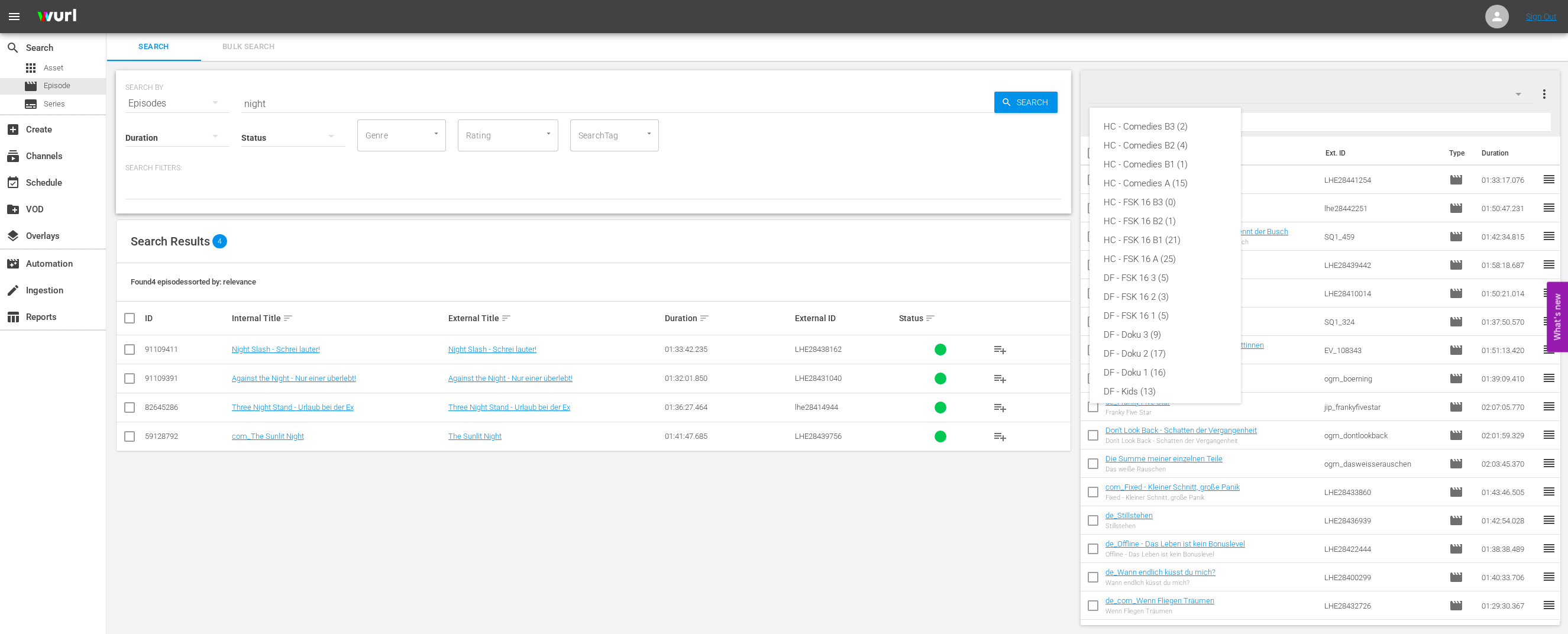
scroll to position [233, 0]
drag, startPoint x: 1318, startPoint y: 94, endPoint x: 1245, endPoint y: 183, distance: 115.1
click at [1312, 108] on div "HC - Comedies B3 (2) HC - Comedies B2 (4) HC - Comedies B1 (1) HC - Comedies A …" at bounding box center [784, 317] width 1568 height 634
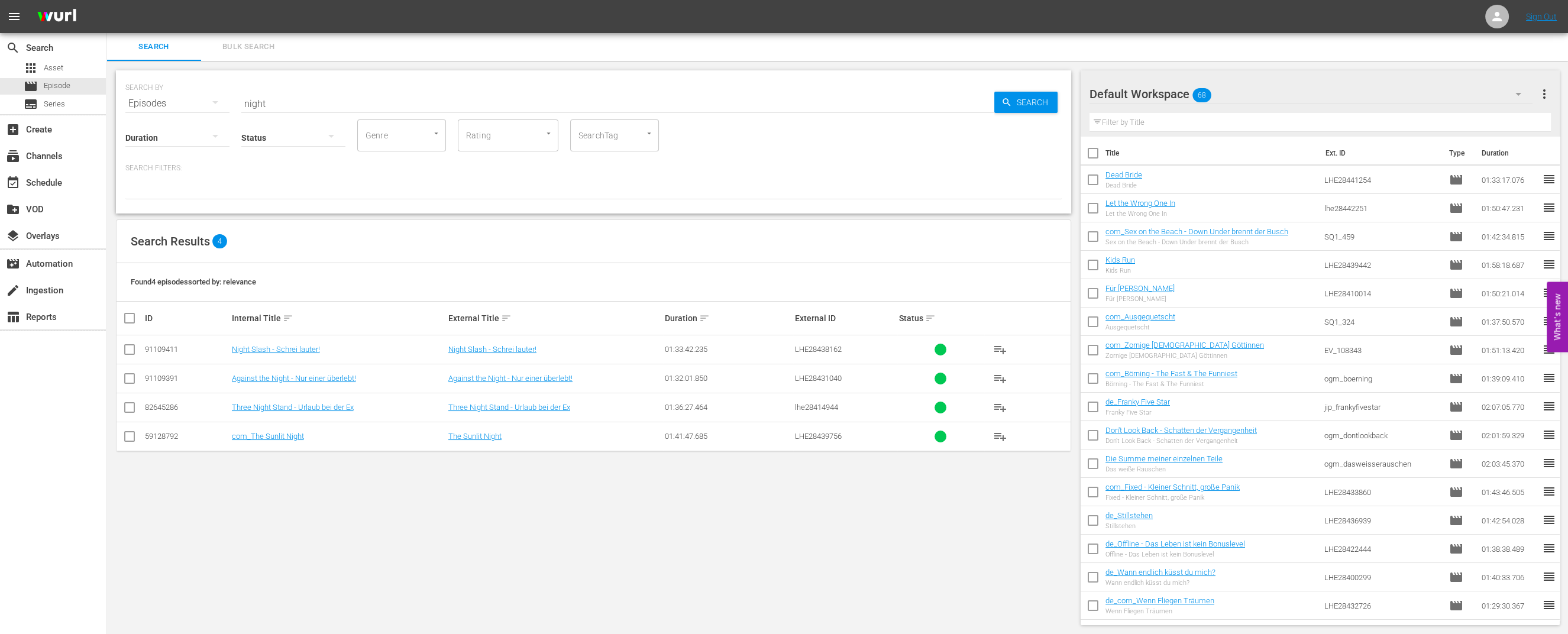
click at [1340, 98] on div "Default Workspace 68" at bounding box center [1310, 94] width 443 height 33
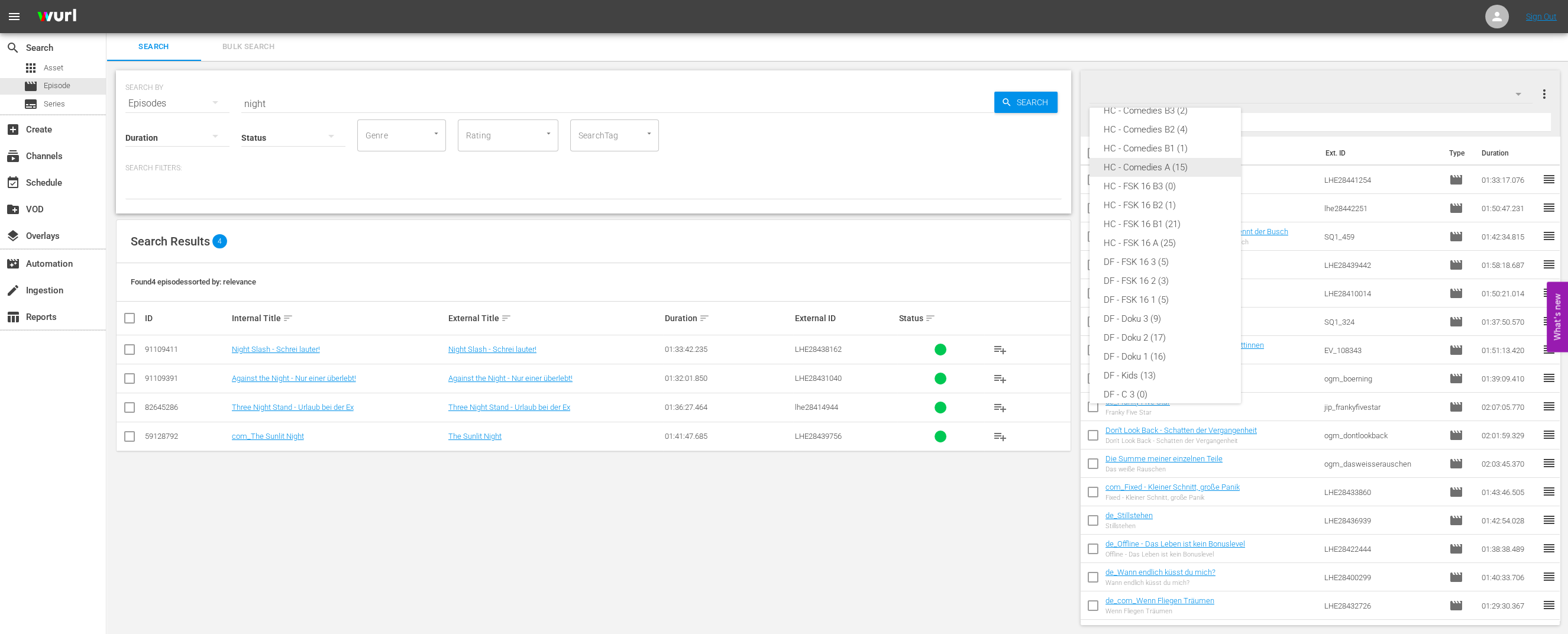
scroll to position [12, 0]
click at [1162, 149] on div "HC - Comedies B1 (1)" at bounding box center [1164, 152] width 123 height 19
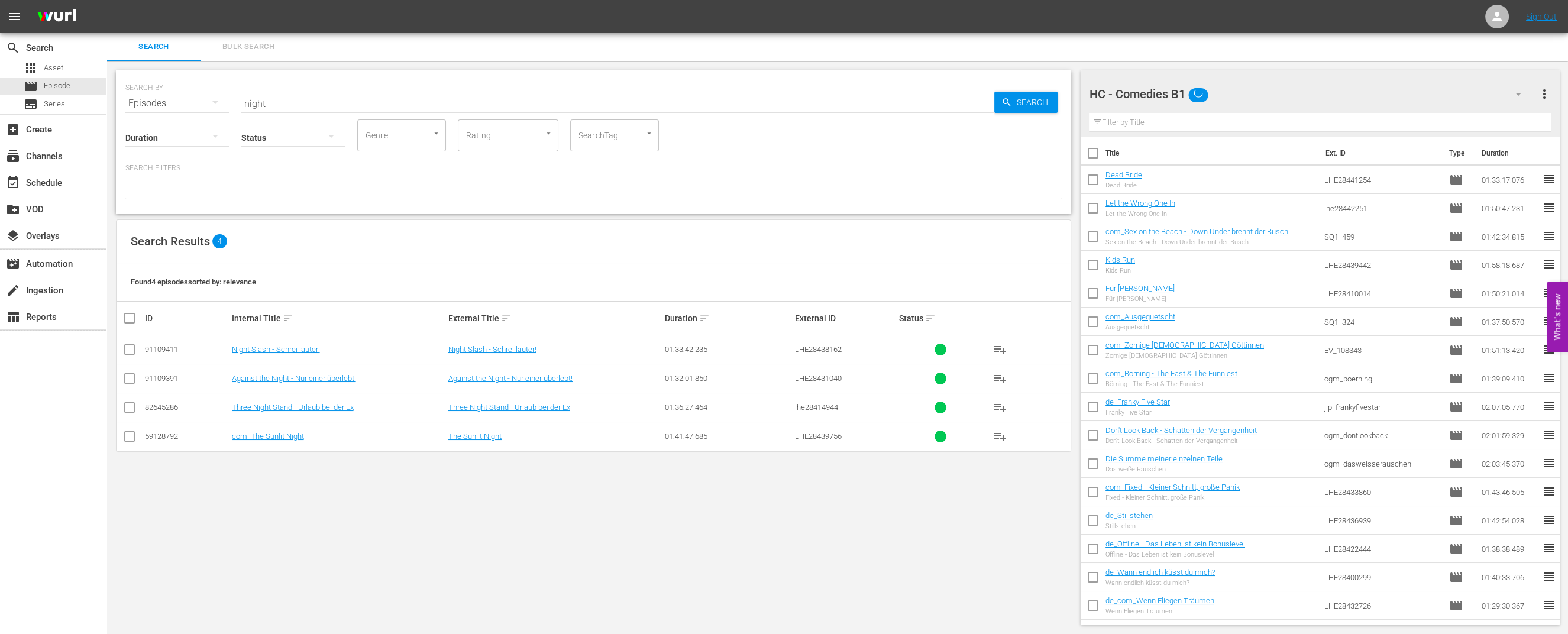
scroll to position [0, 0]
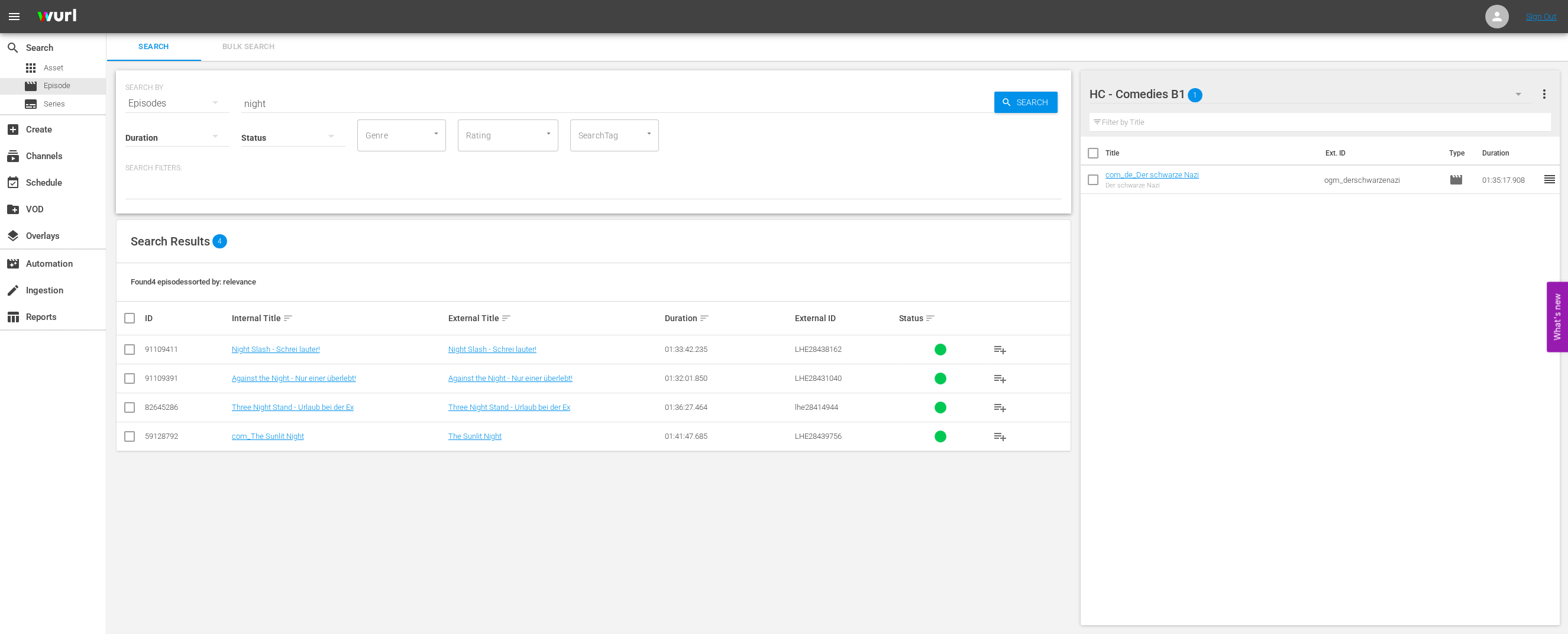
click at [1494, 97] on div "HC - Comedies B1 1" at bounding box center [1310, 94] width 443 height 33
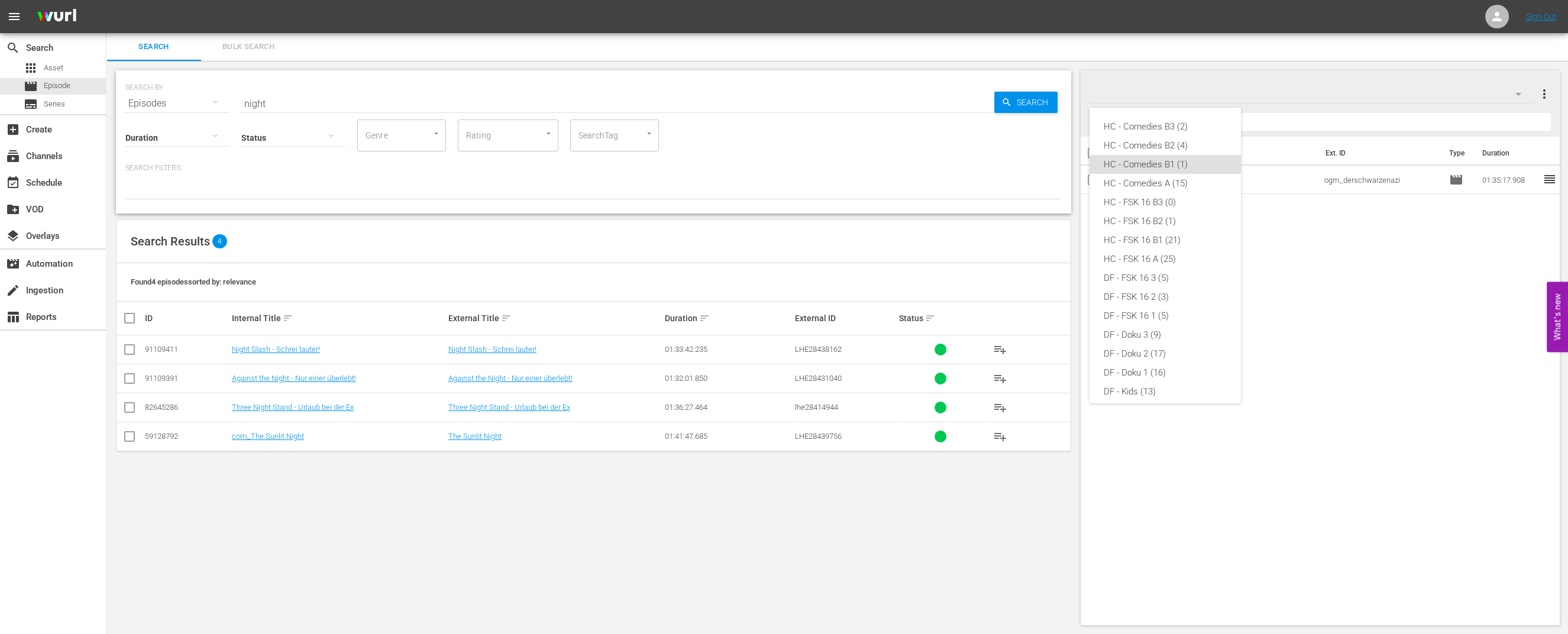
scroll to position [29, 0]
click at [1153, 214] on div "HC - FSK 16 B1 (21)" at bounding box center [1164, 212] width 123 height 19
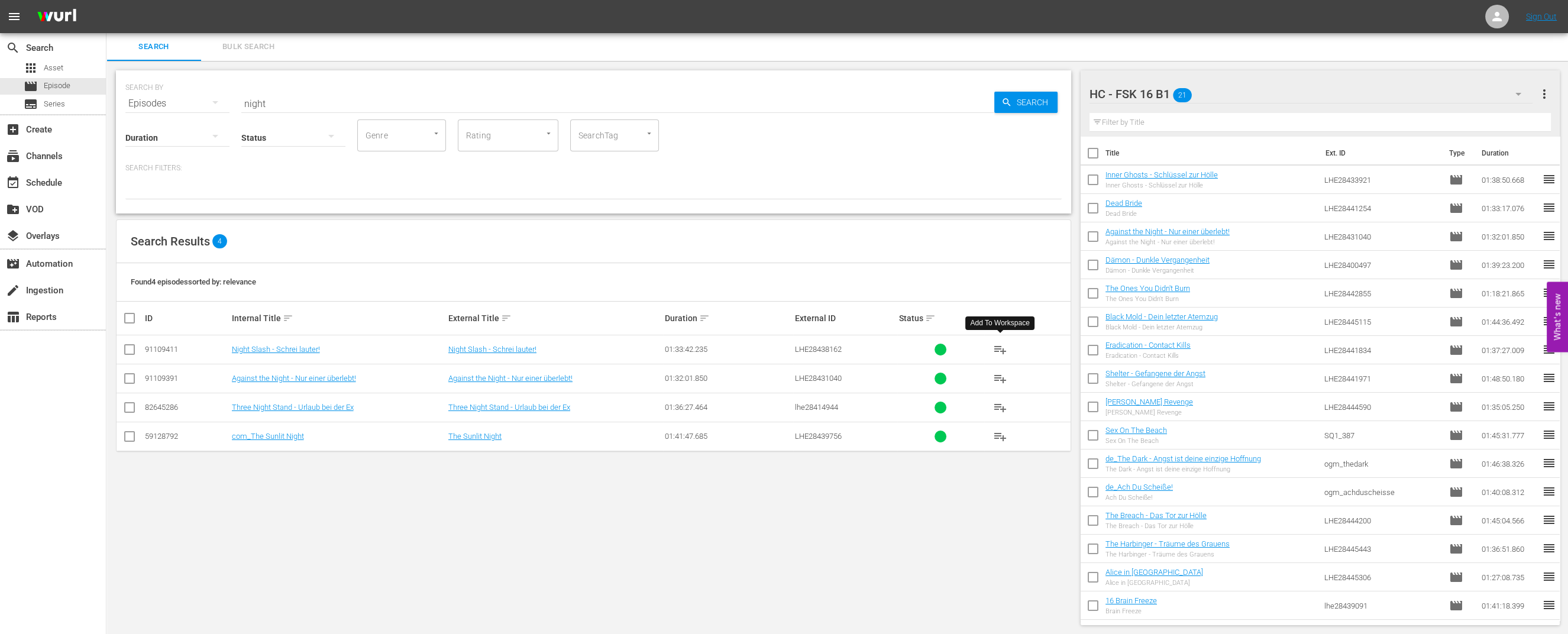
click at [1000, 347] on span "playlist_add" at bounding box center [999, 349] width 14 height 14
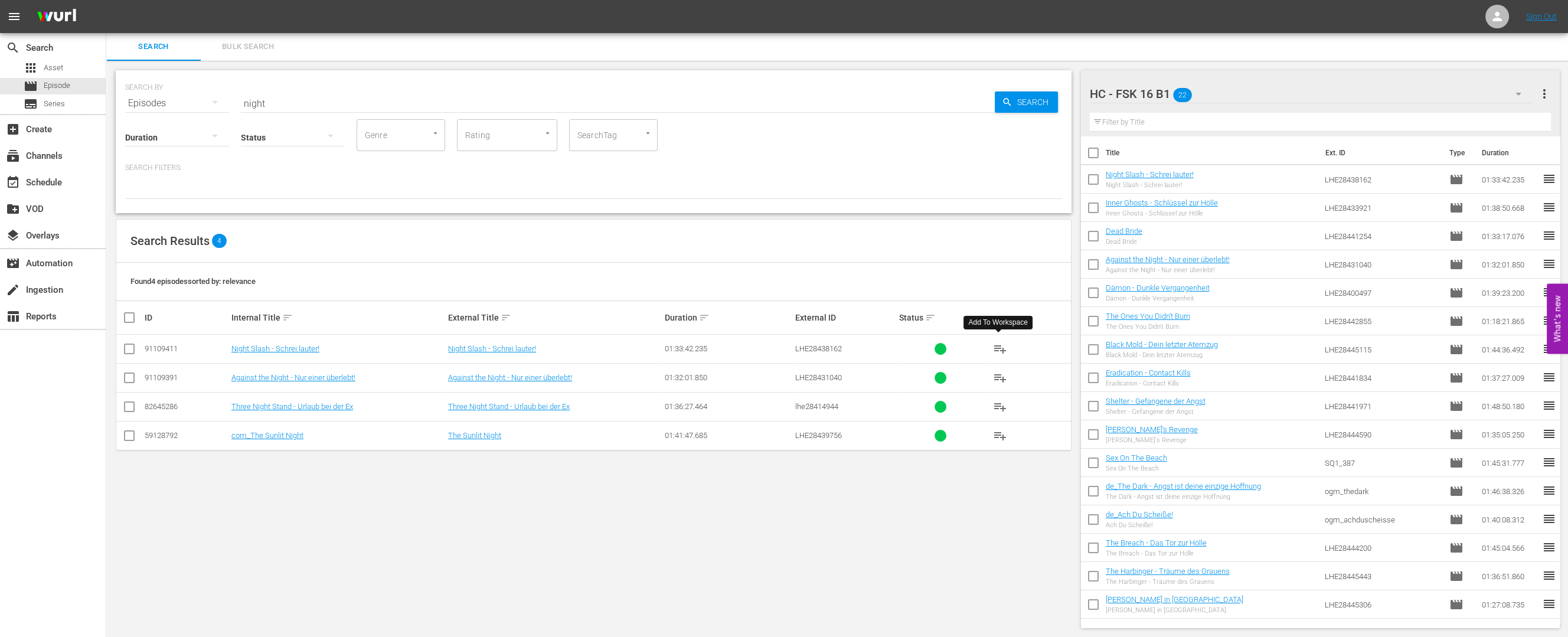
click at [1209, 113] on input "text" at bounding box center [1320, 122] width 462 height 19
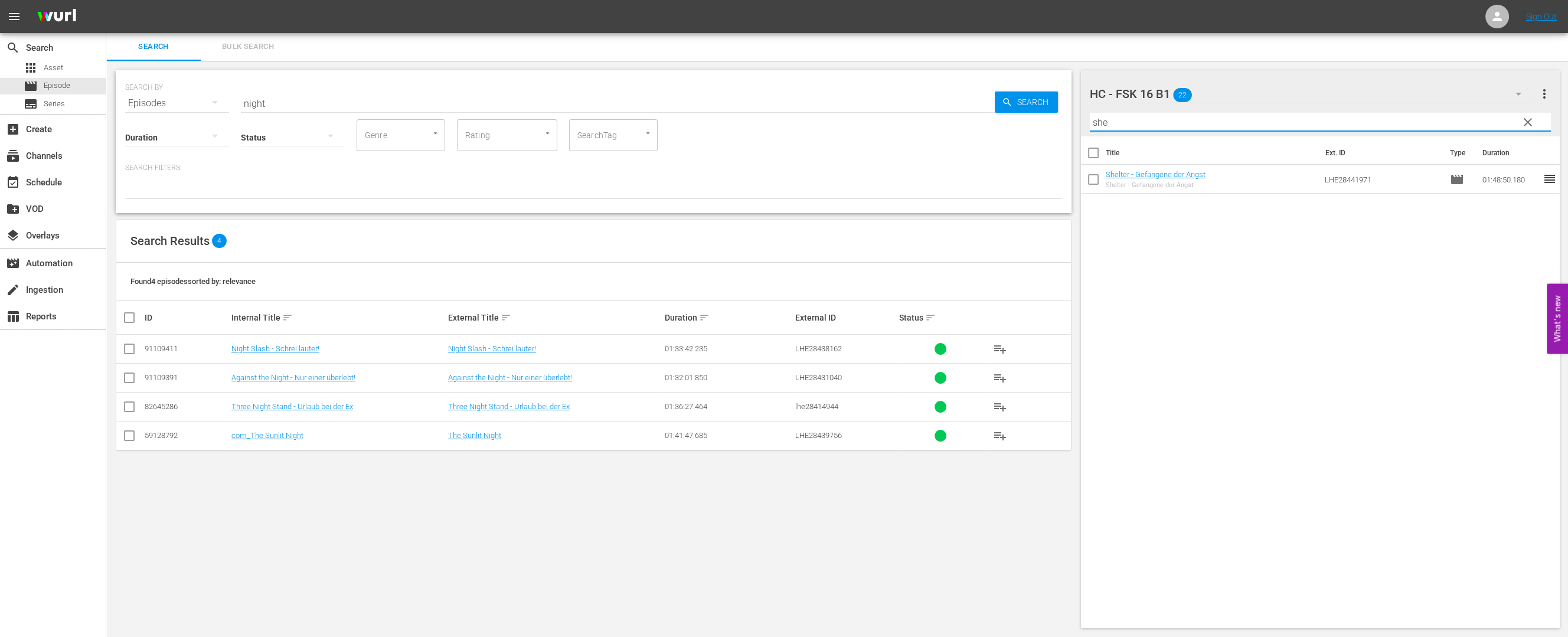
click at [1167, 124] on input "she" at bounding box center [1320, 122] width 462 height 19
type input "bloo"
click at [58, 69] on span "Asset" at bounding box center [53, 68] width 19 height 12
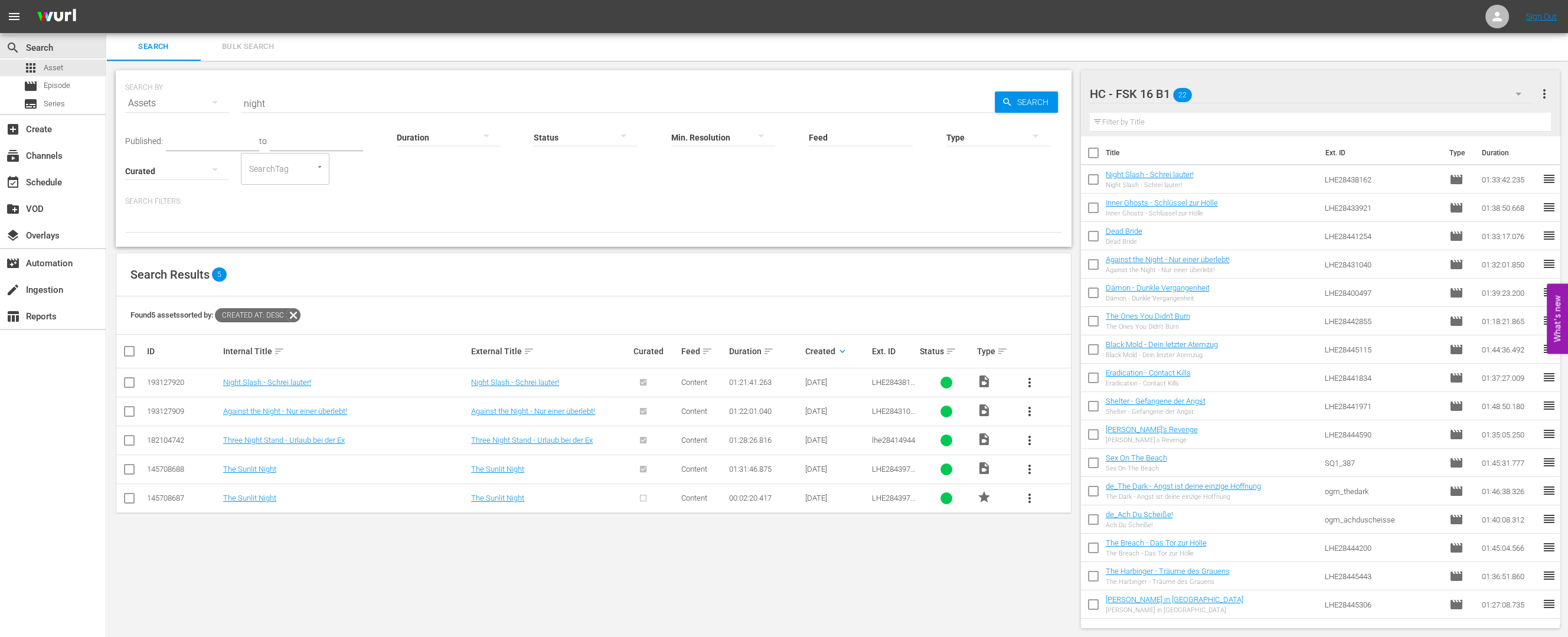
drag, startPoint x: 55, startPoint y: 70, endPoint x: 332, endPoint y: 96, distance: 278.2
click at [56, 70] on span "Asset" at bounding box center [53, 68] width 19 height 12
click at [311, 104] on input "night" at bounding box center [617, 103] width 753 height 29
type input "blood"
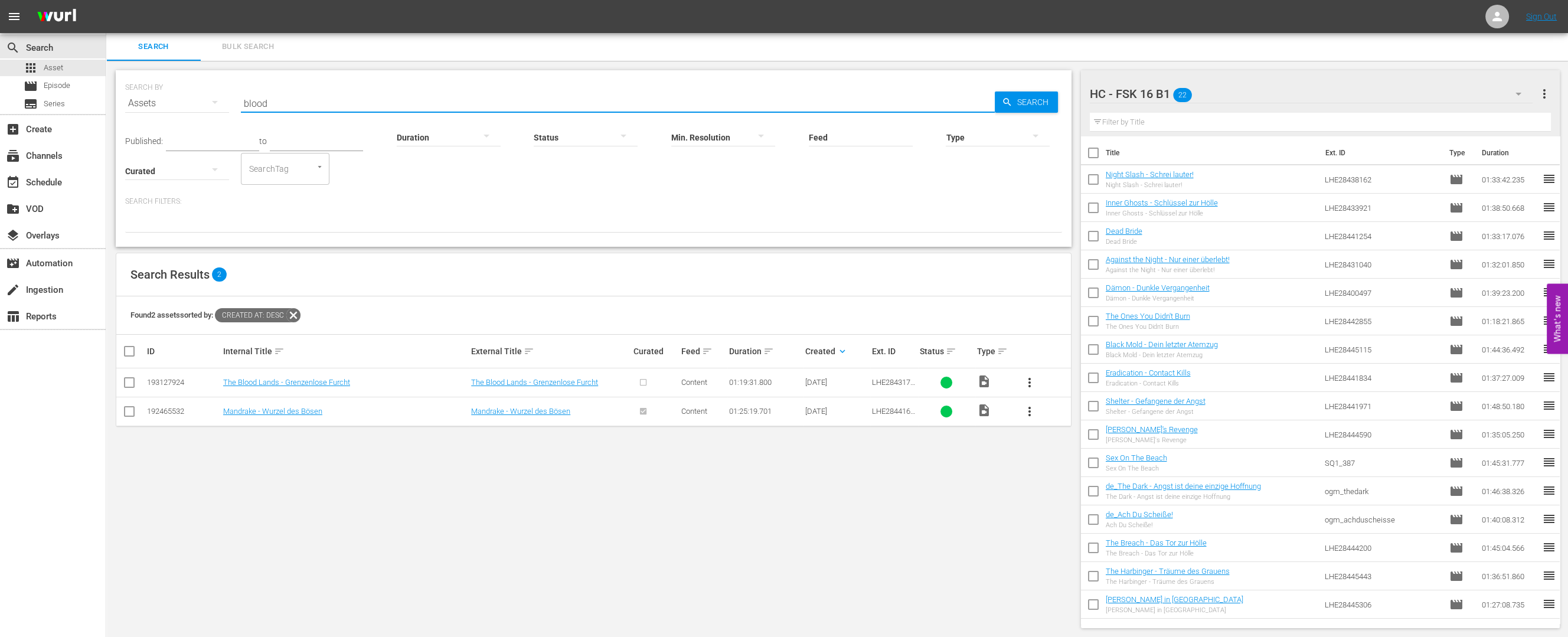
click at [1026, 376] on span "more_vert" at bounding box center [1029, 382] width 14 height 14
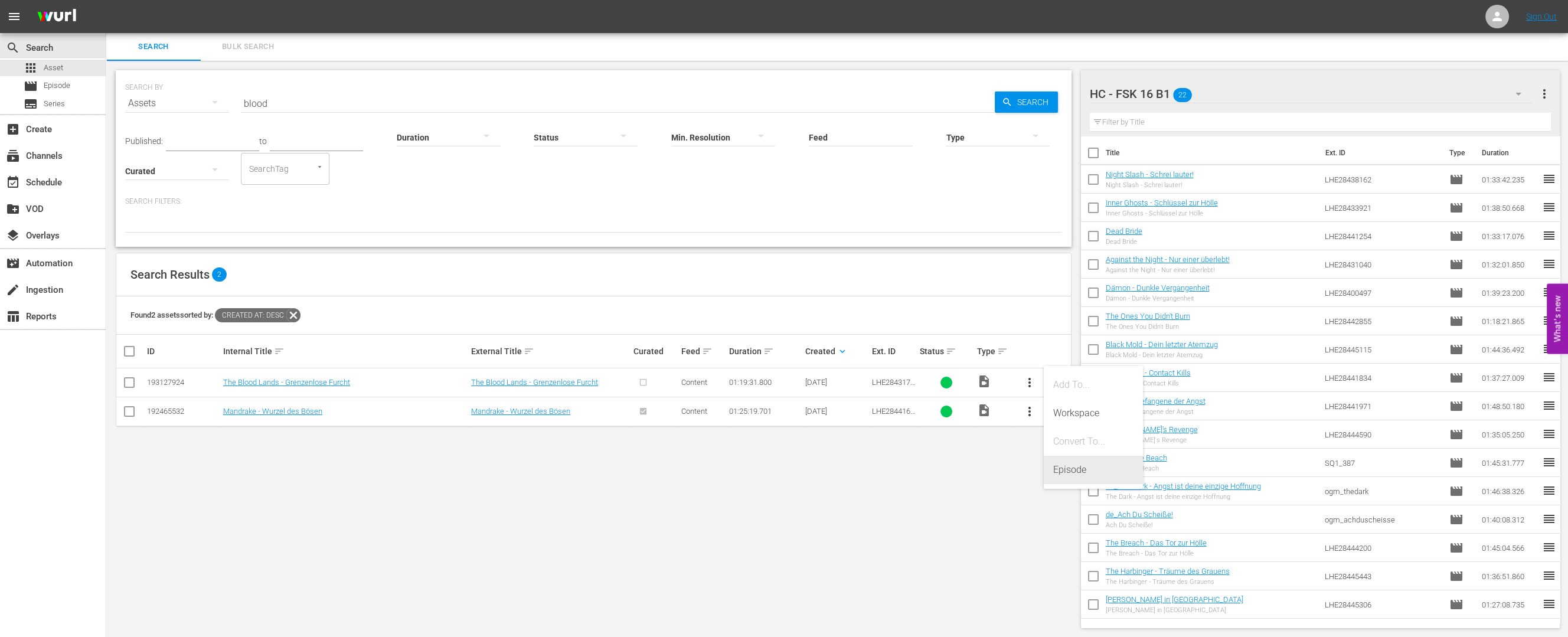
click at [1073, 466] on div "Episode" at bounding box center [1093, 470] width 80 height 29
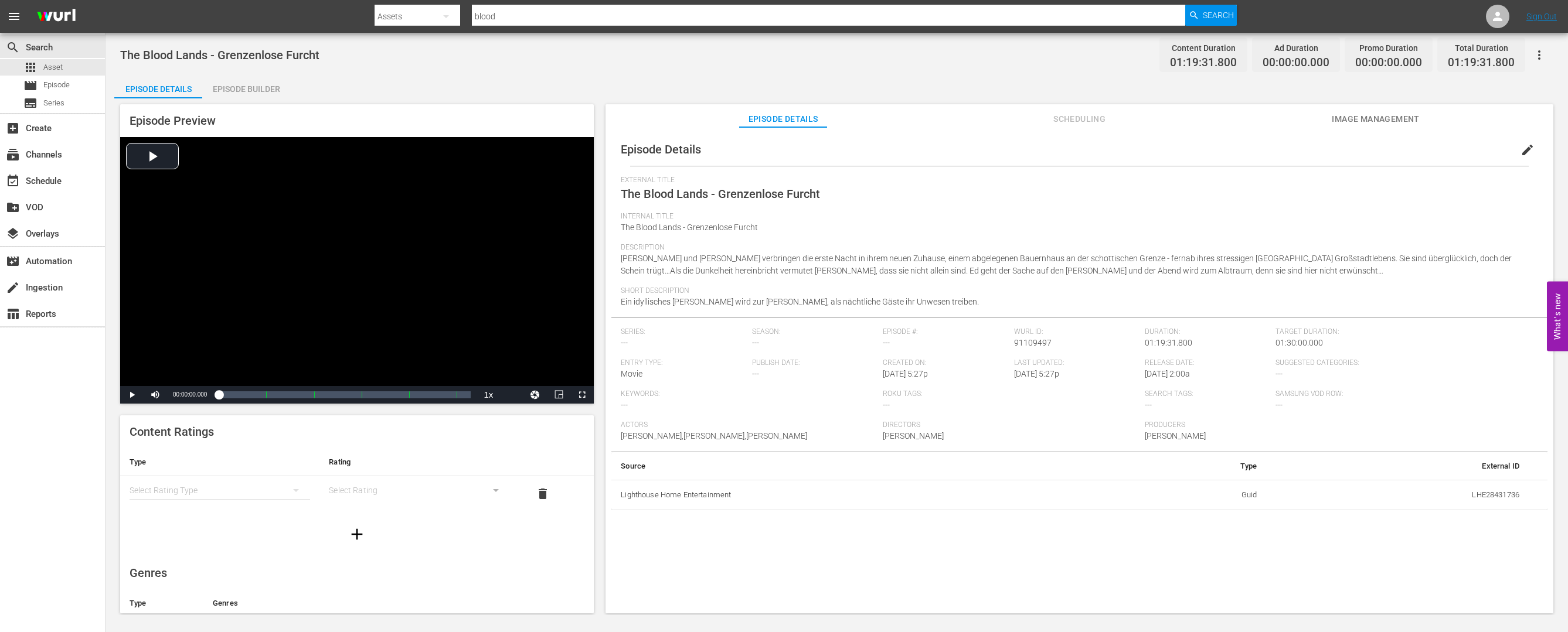
click at [262, 96] on div "Episode Builder" at bounding box center [246, 89] width 88 height 28
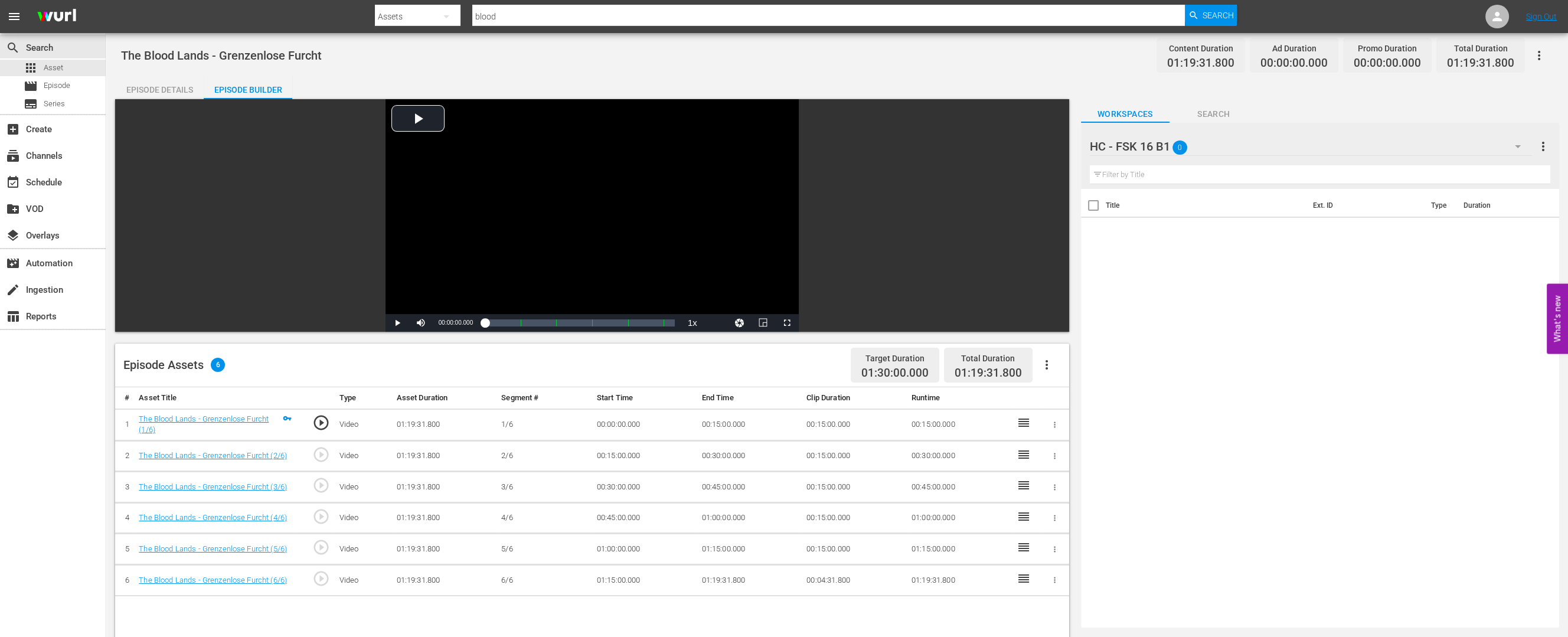
click at [1218, 146] on div "HC - FSK 16 B1 0" at bounding box center [1310, 146] width 442 height 33
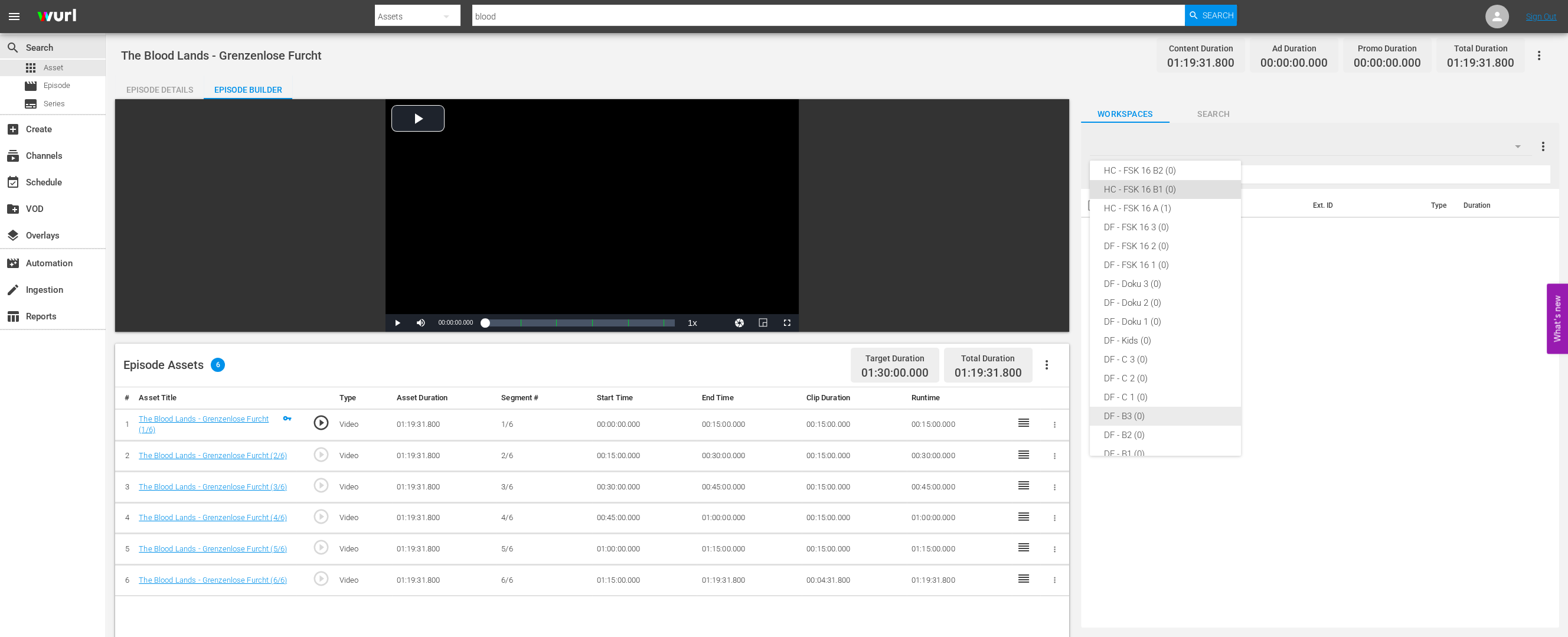
scroll to position [233, 0]
click at [1171, 430] on div "Default Workspace (1)" at bounding box center [1165, 438] width 123 height 19
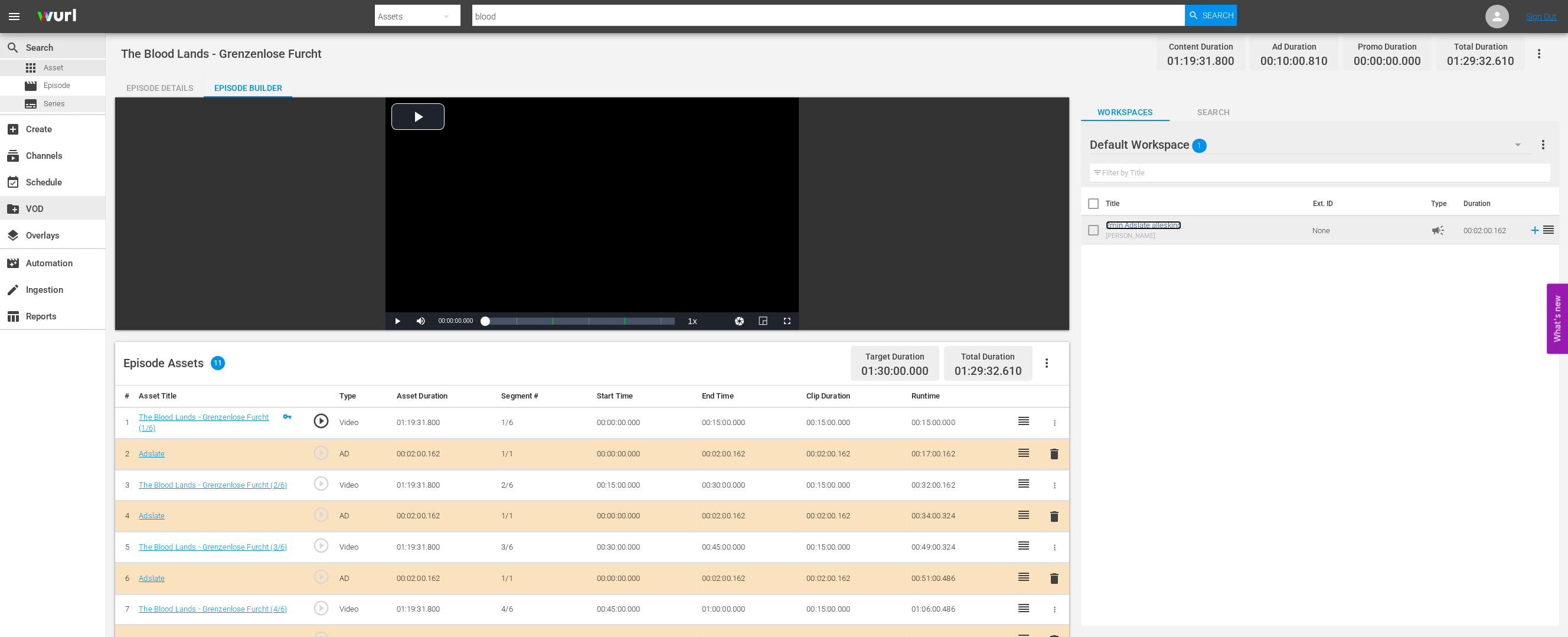
scroll to position [0, 0]
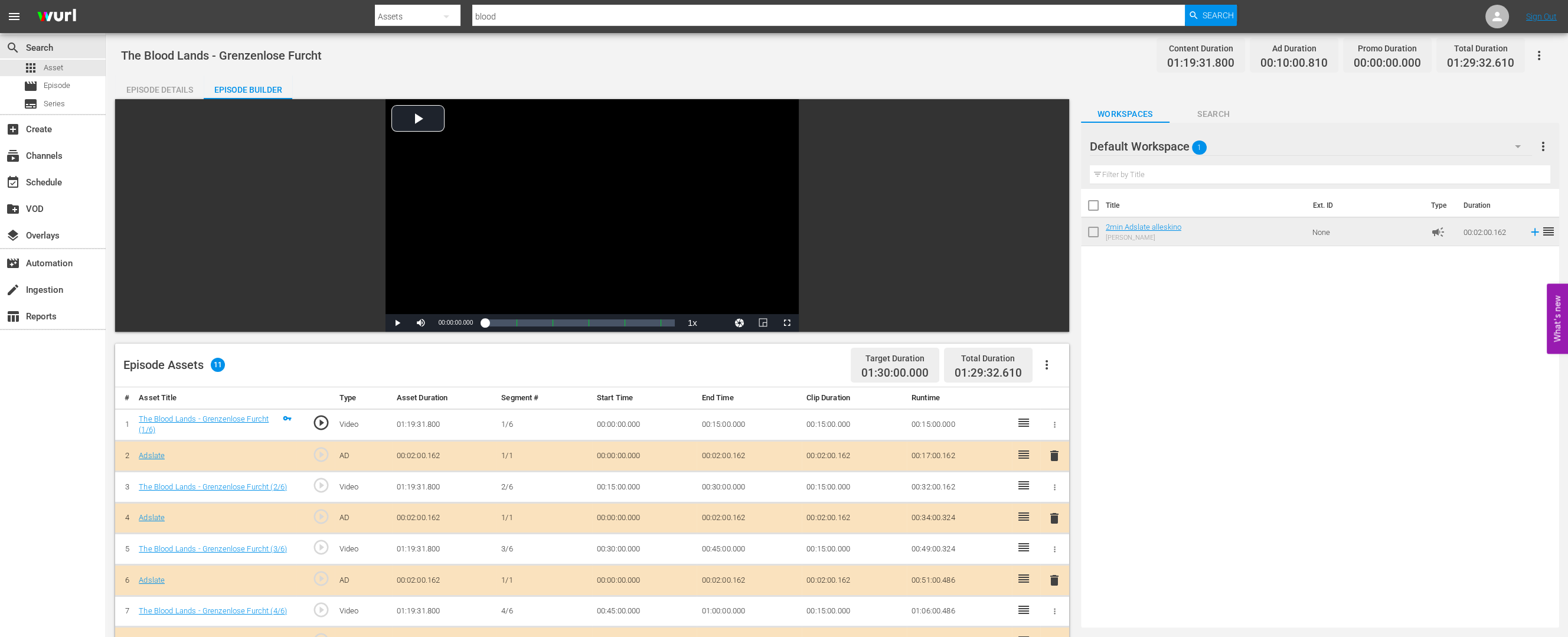
click at [166, 87] on div "Episode Details" at bounding box center [160, 90] width 88 height 29
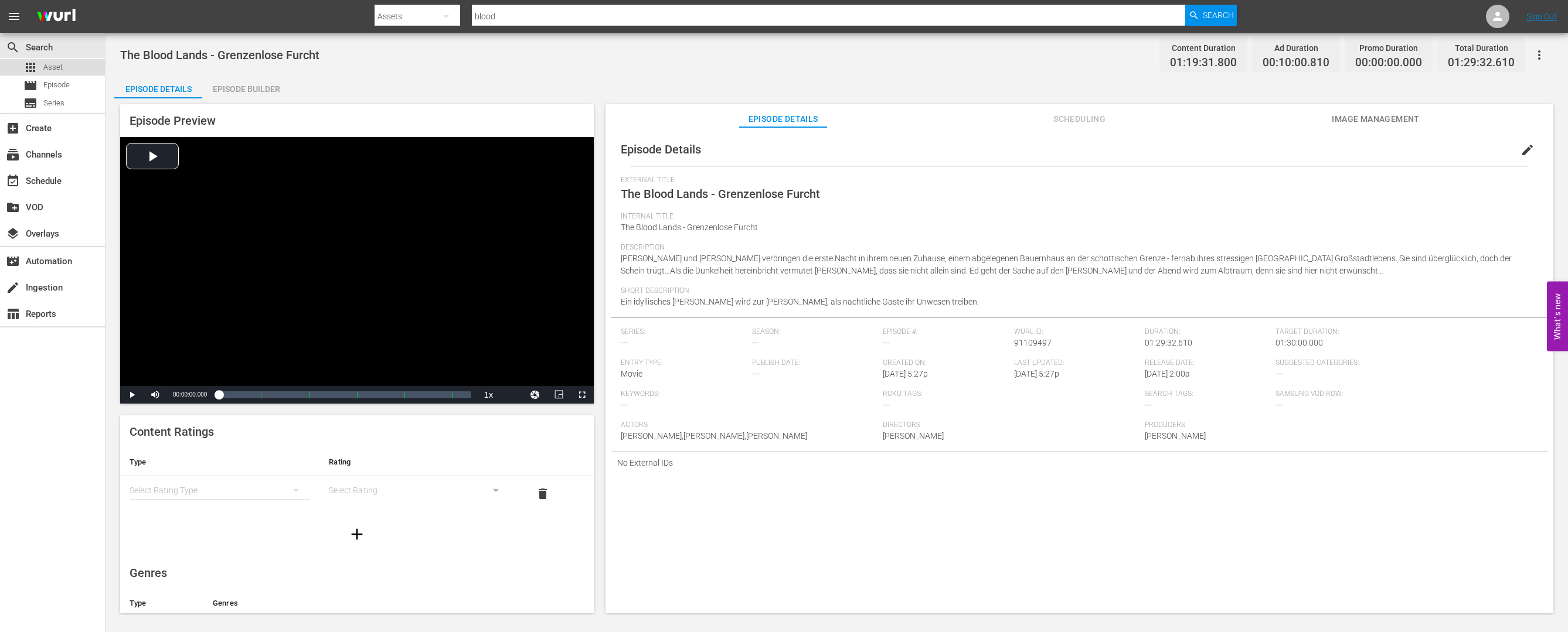
click at [58, 61] on span "Asset" at bounding box center [53, 67] width 19 height 12
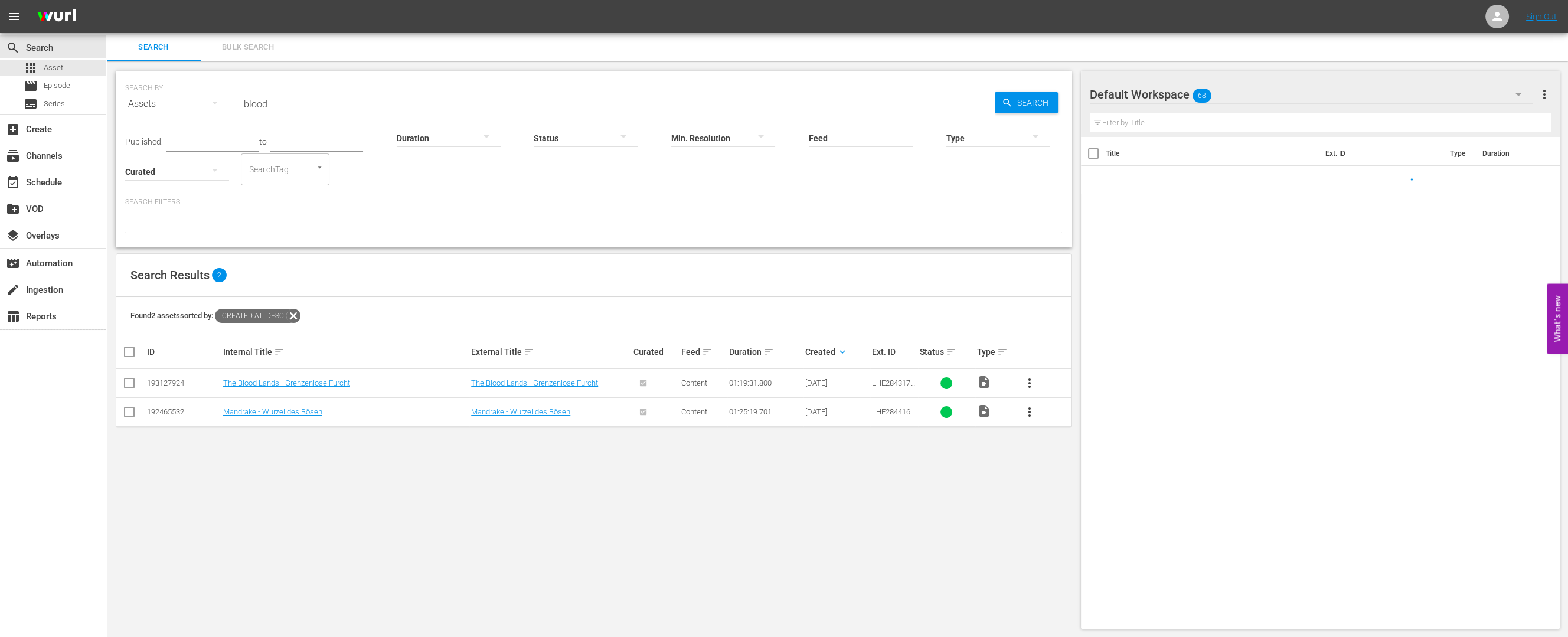
click at [315, 99] on input "blood" at bounding box center [617, 104] width 753 height 29
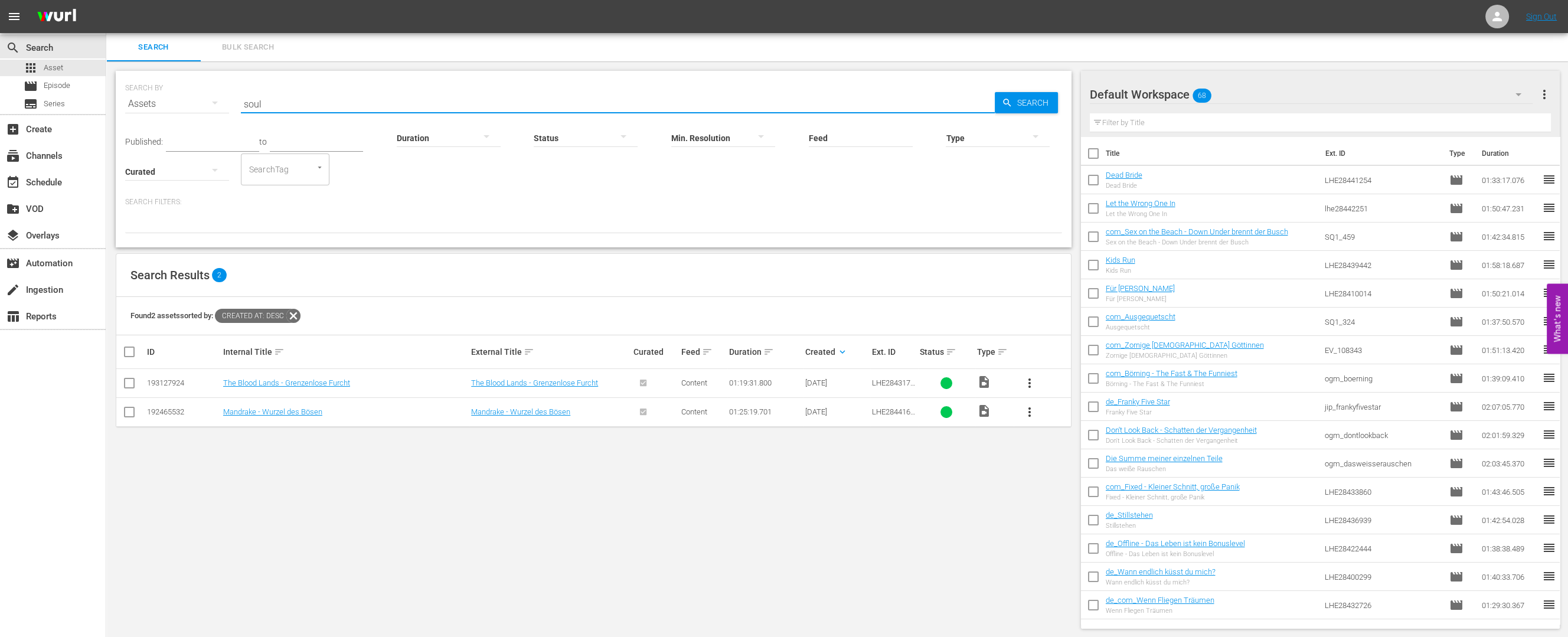
type input "soul"
click at [1028, 411] on span "more_vert" at bounding box center [1029, 412] width 14 height 14
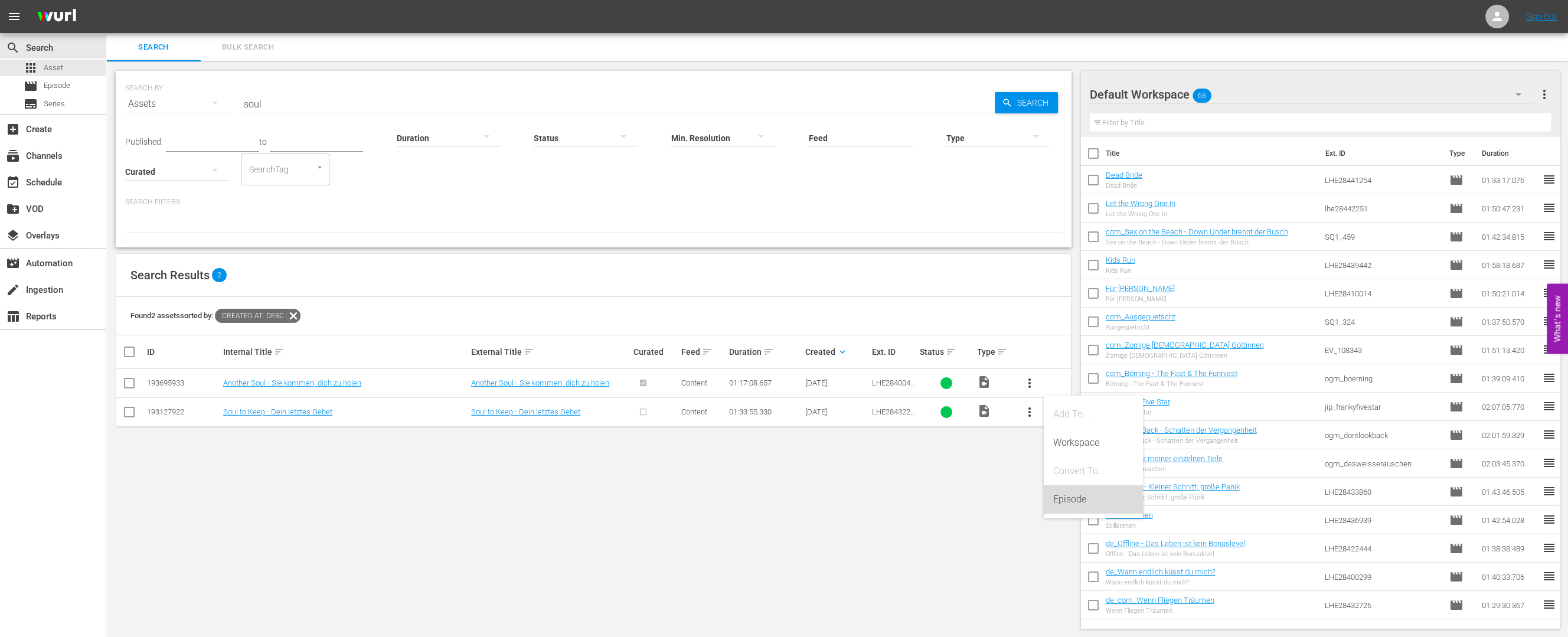
click at [1065, 497] on div "Episode" at bounding box center [1093, 499] width 80 height 29
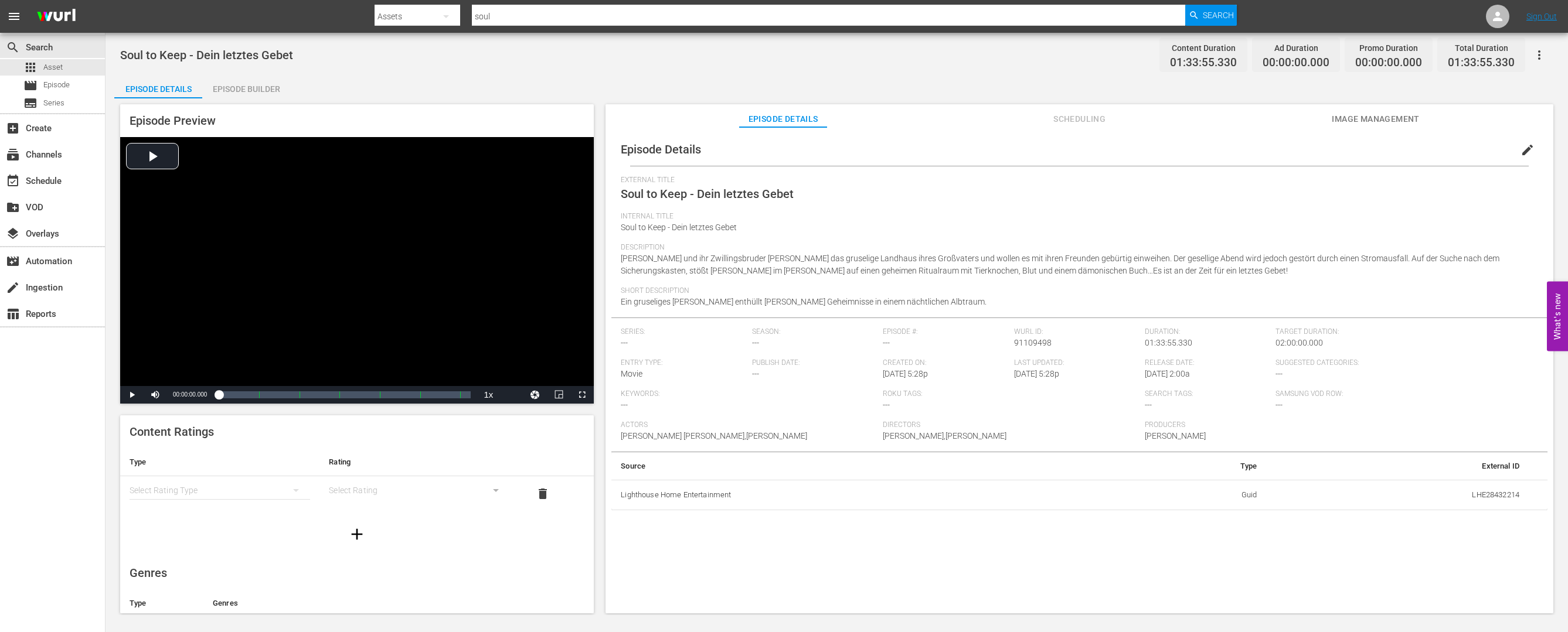
click at [61, 76] on div "apps Asset movie Episode subtitles Series" at bounding box center [53, 85] width 105 height 52
click at [55, 77] on div "movie Episode" at bounding box center [46, 85] width 46 height 16
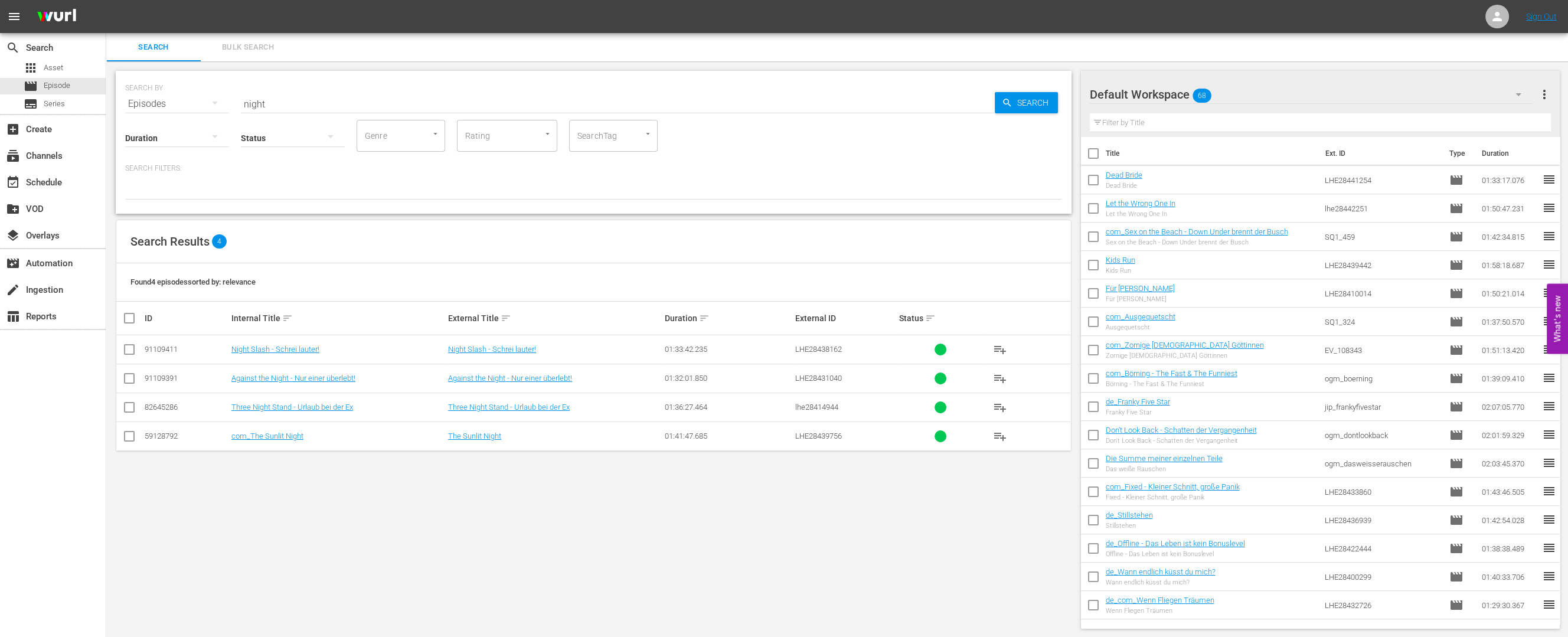
click at [1139, 118] on input "text" at bounding box center [1320, 123] width 462 height 19
click at [1160, 116] on input "text" at bounding box center [1320, 123] width 462 height 19
click at [1098, 117] on input "text" at bounding box center [1320, 123] width 462 height 19
click at [1095, 119] on input "text" at bounding box center [1320, 123] width 462 height 19
click at [1166, 113] on input "text" at bounding box center [1320, 123] width 462 height 19
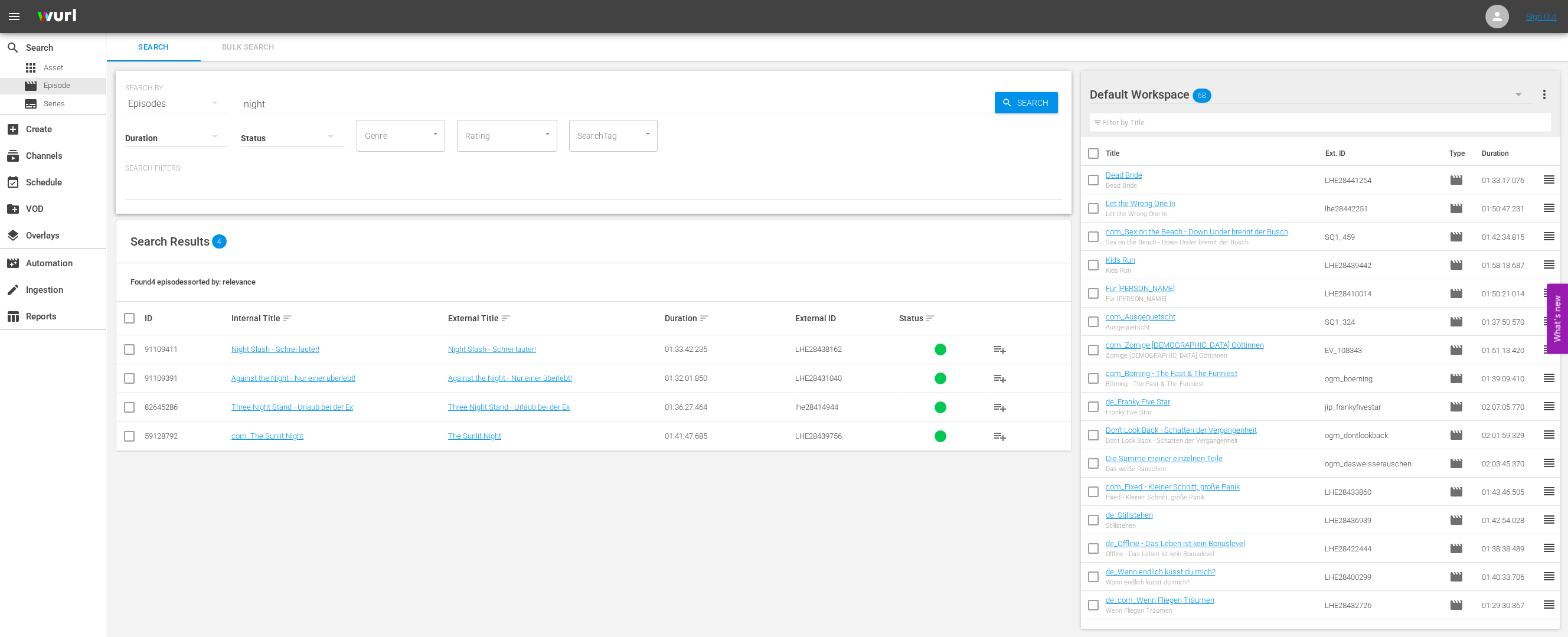
click at [1405, 100] on div "Default Workspace 68" at bounding box center [1311, 94] width 443 height 33
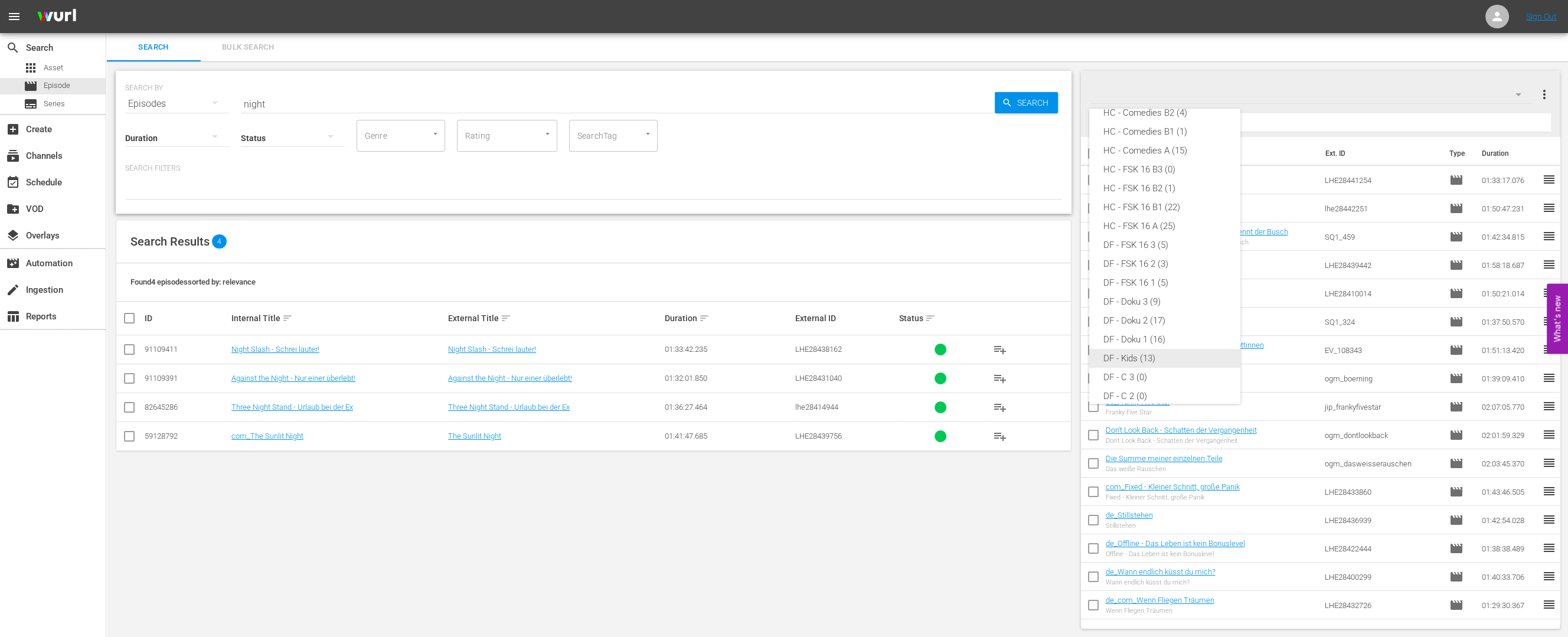
scroll to position [12, 0]
click at [1185, 154] on div "HC - Comedies B1 (1)" at bounding box center [1164, 154] width 123 height 19
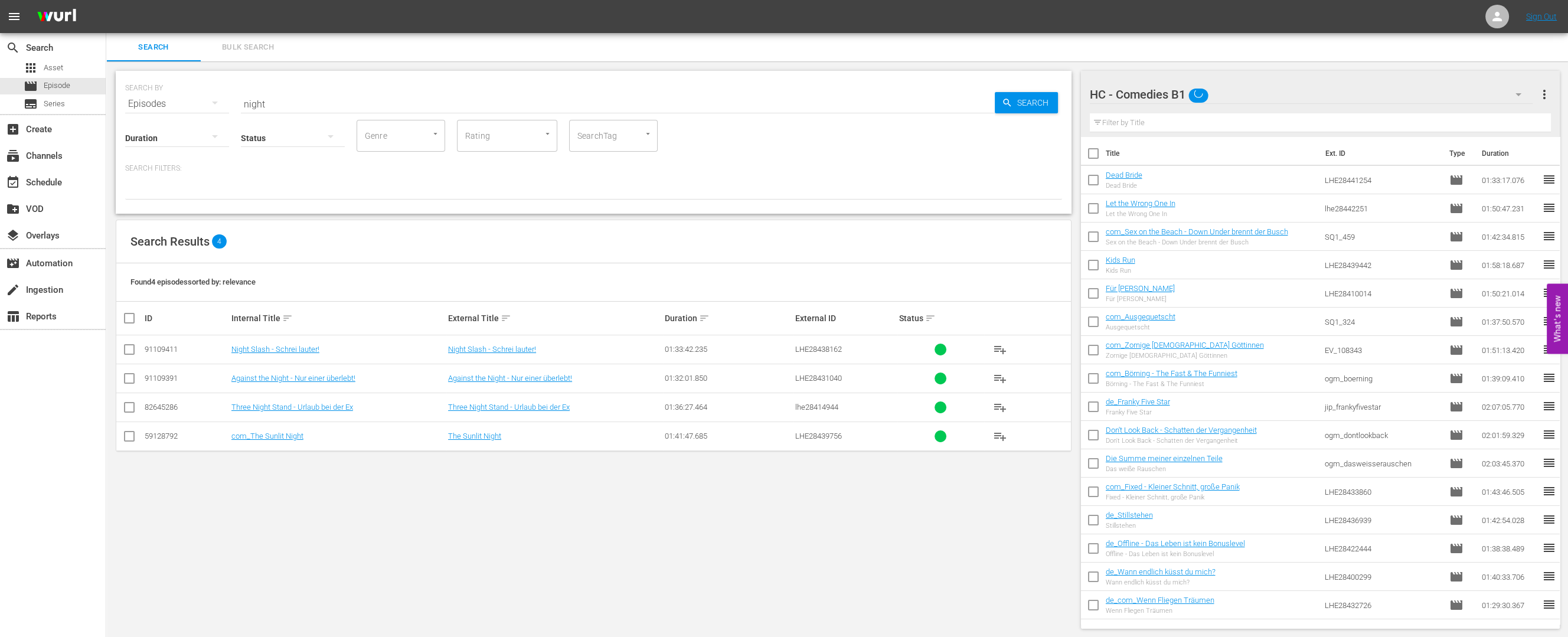
scroll to position [0, 0]
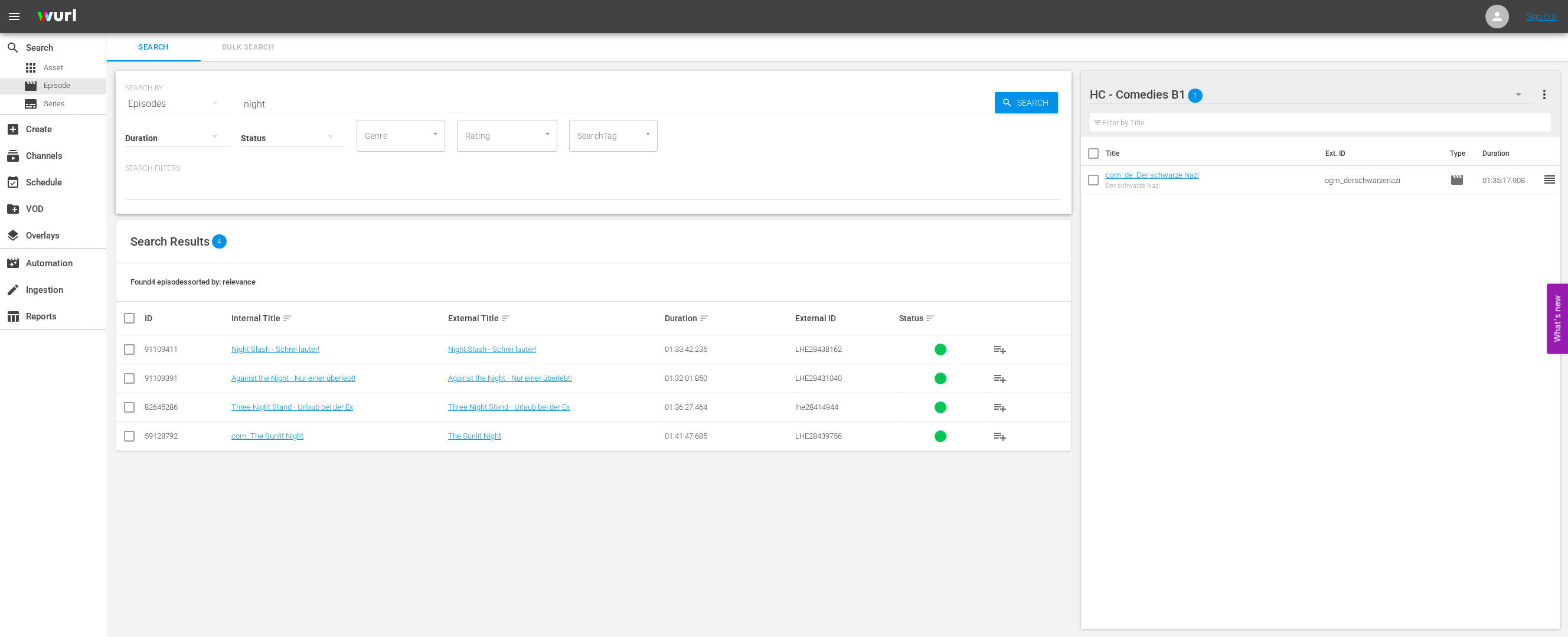
click at [1316, 104] on div "HC - Comedies B1 1" at bounding box center [1311, 94] width 443 height 33
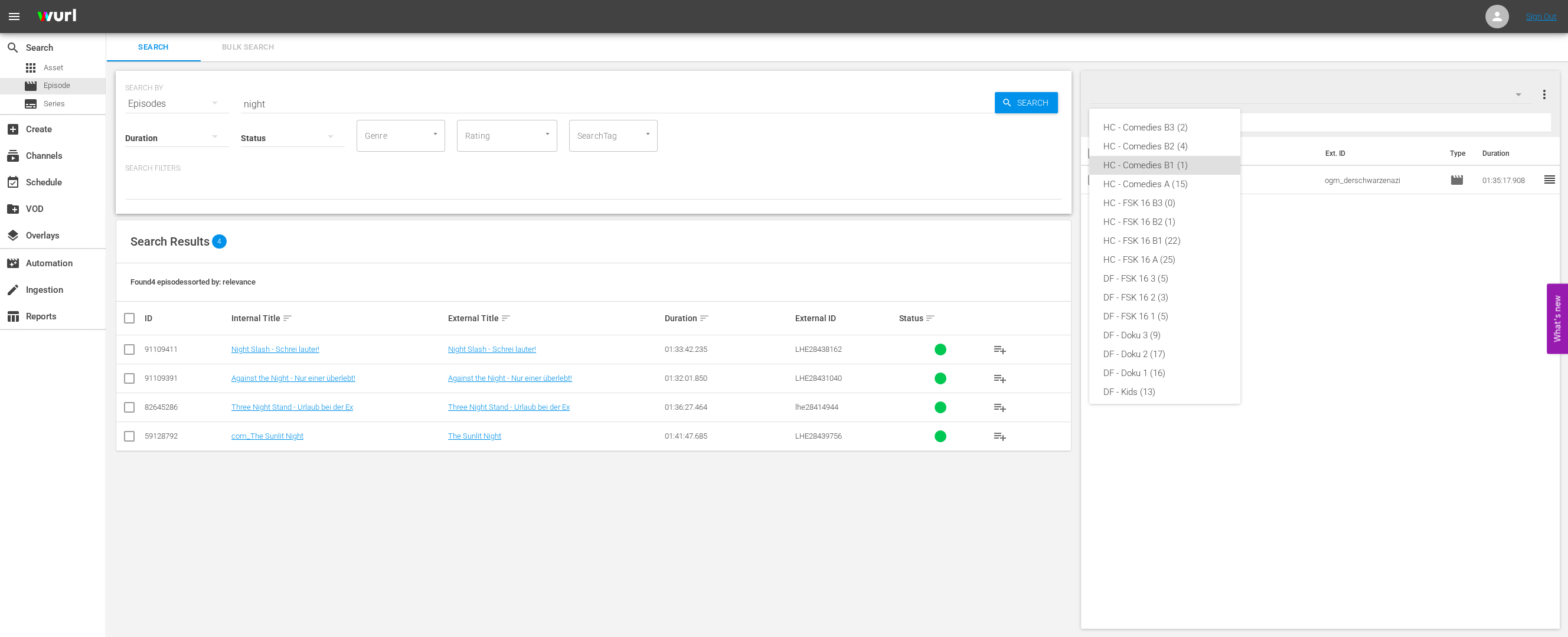
scroll to position [29, 0]
click at [1164, 212] on div "HC - FSK 16 B1 (22)" at bounding box center [1164, 213] width 123 height 19
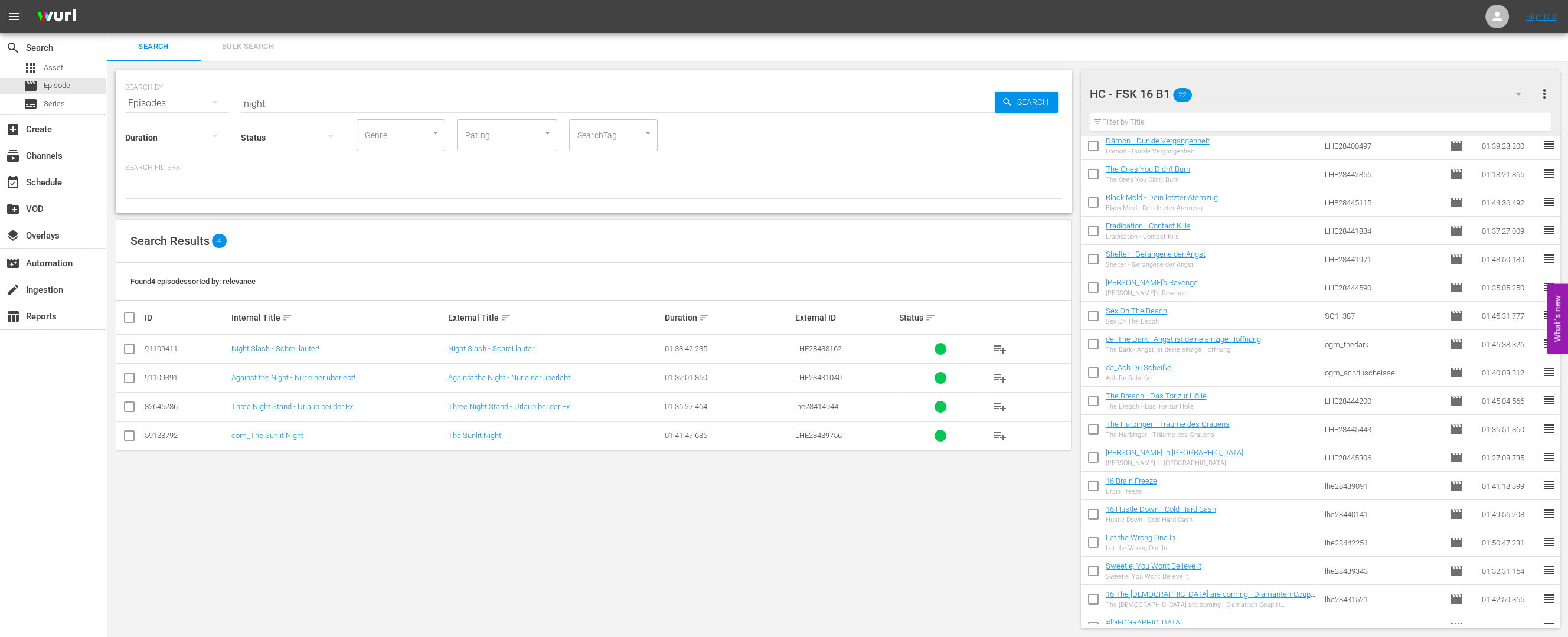
scroll to position [0, 0]
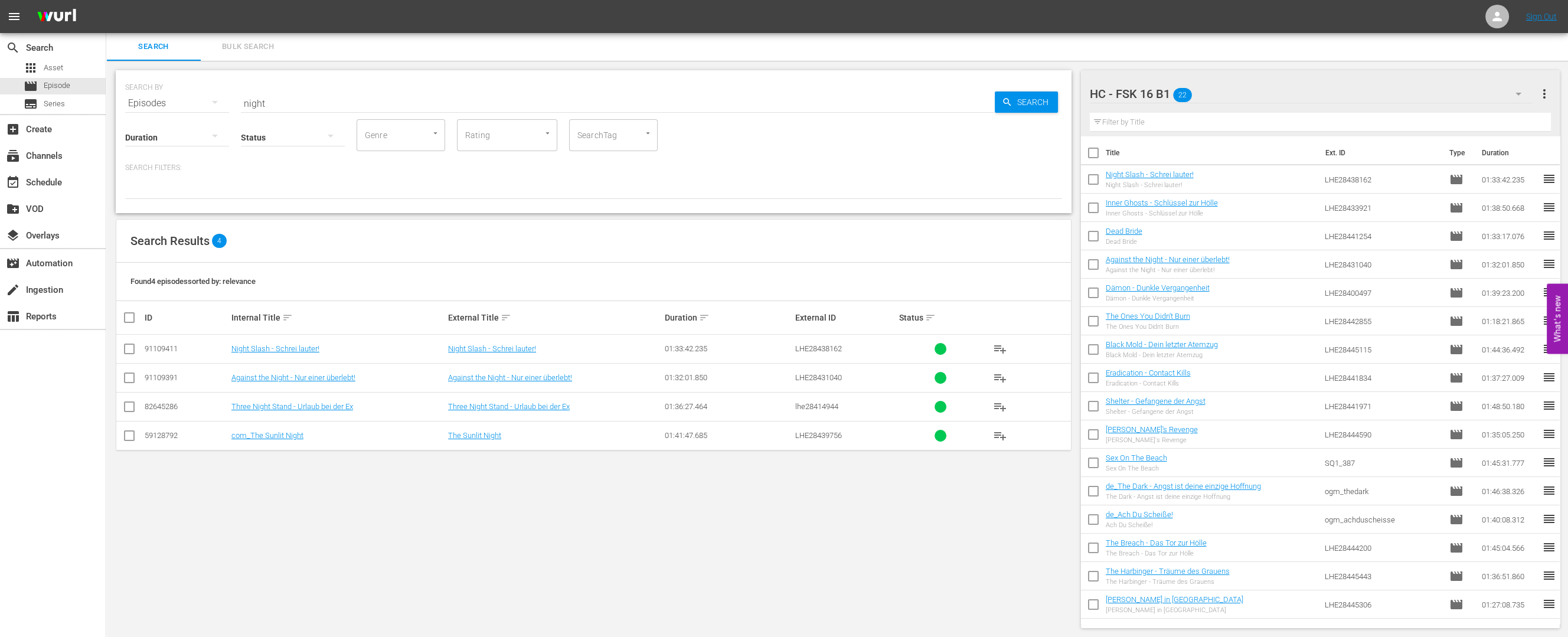
click at [837, 542] on div "SEARCH BY Search By Episodes Search ID, Title, Description, Keywords, or Catego…" at bounding box center [594, 349] width 975 height 577
drag, startPoint x: 286, startPoint y: 104, endPoint x: 179, endPoint y: 107, distance: 107.0
click at [179, 107] on div "SEARCH BY Search By Episodes Search ID, Title, Description, Keywords, or Catego…" at bounding box center [593, 142] width 956 height 143
click at [1192, 122] on input "text" at bounding box center [1320, 122] width 462 height 19
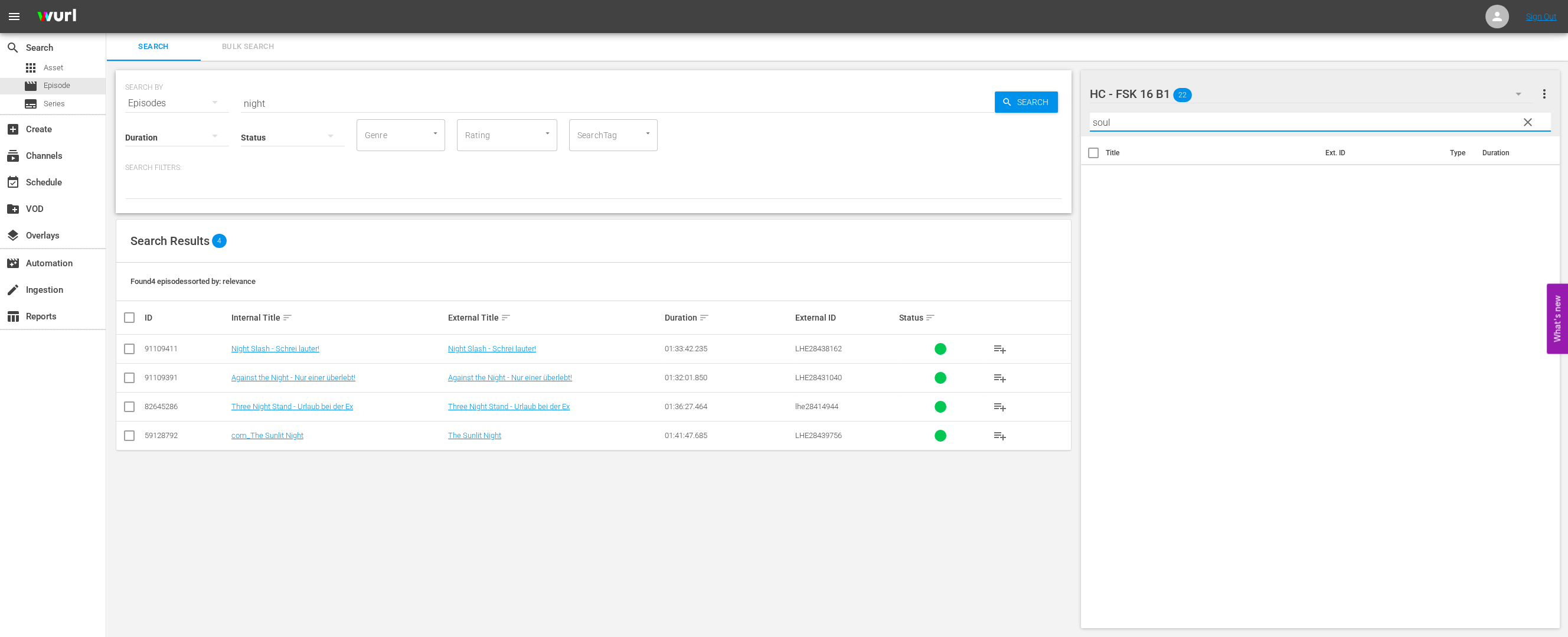
type input "soul"
click at [260, 104] on input "night" at bounding box center [617, 103] width 753 height 29
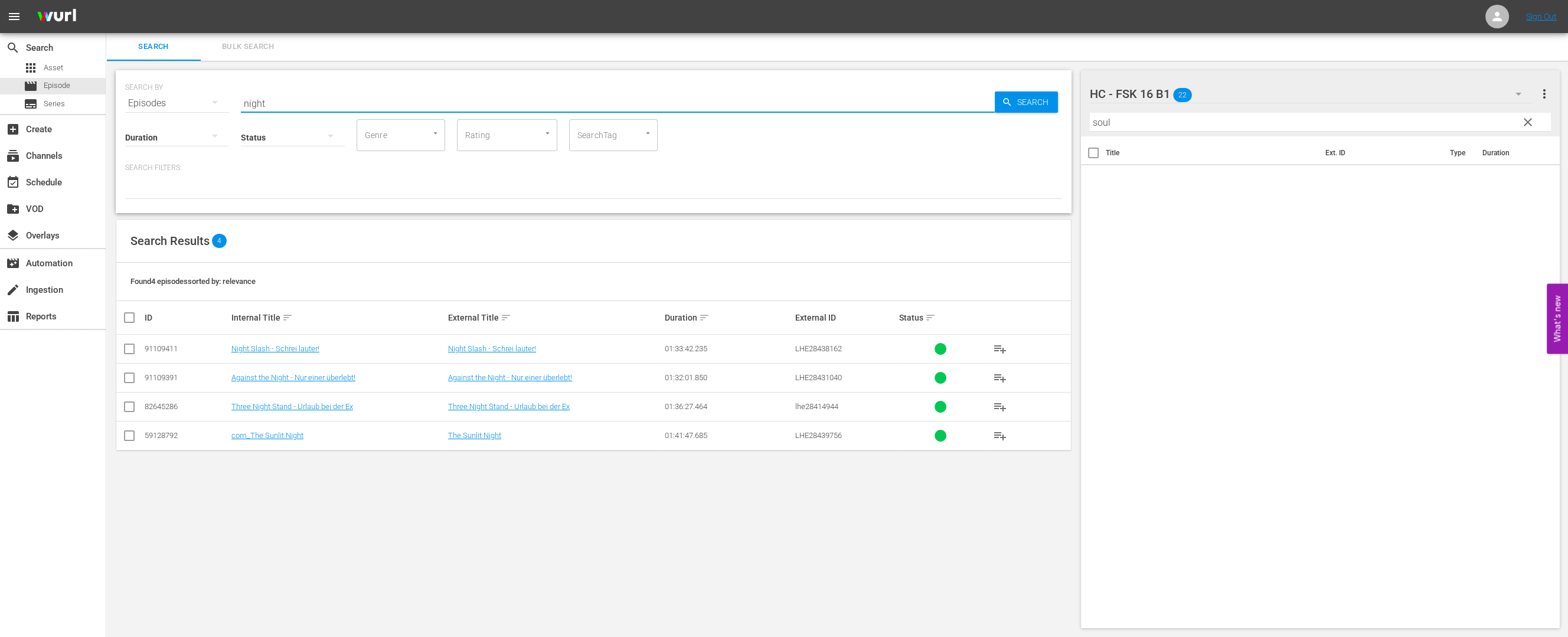
click at [260, 104] on input "night" at bounding box center [617, 103] width 753 height 29
type input "soul"
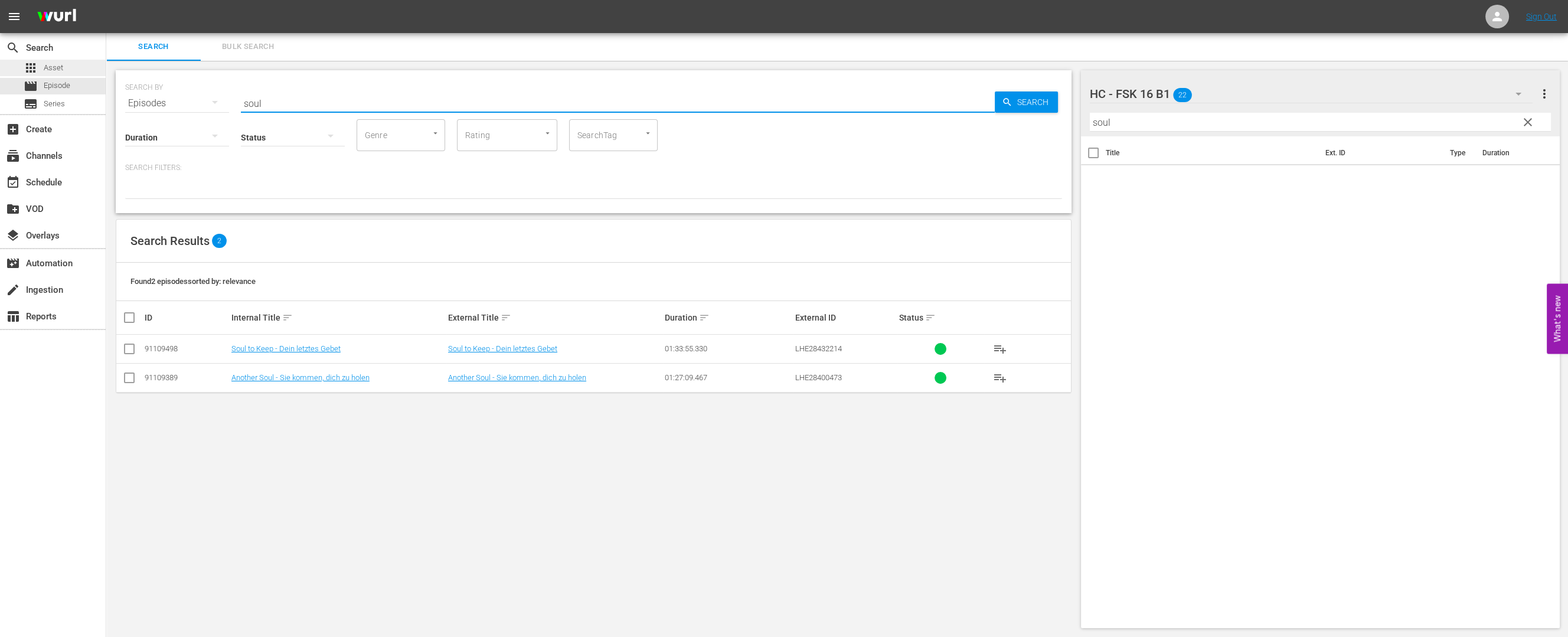
click at [66, 62] on div "apps Asset" at bounding box center [53, 68] width 106 height 16
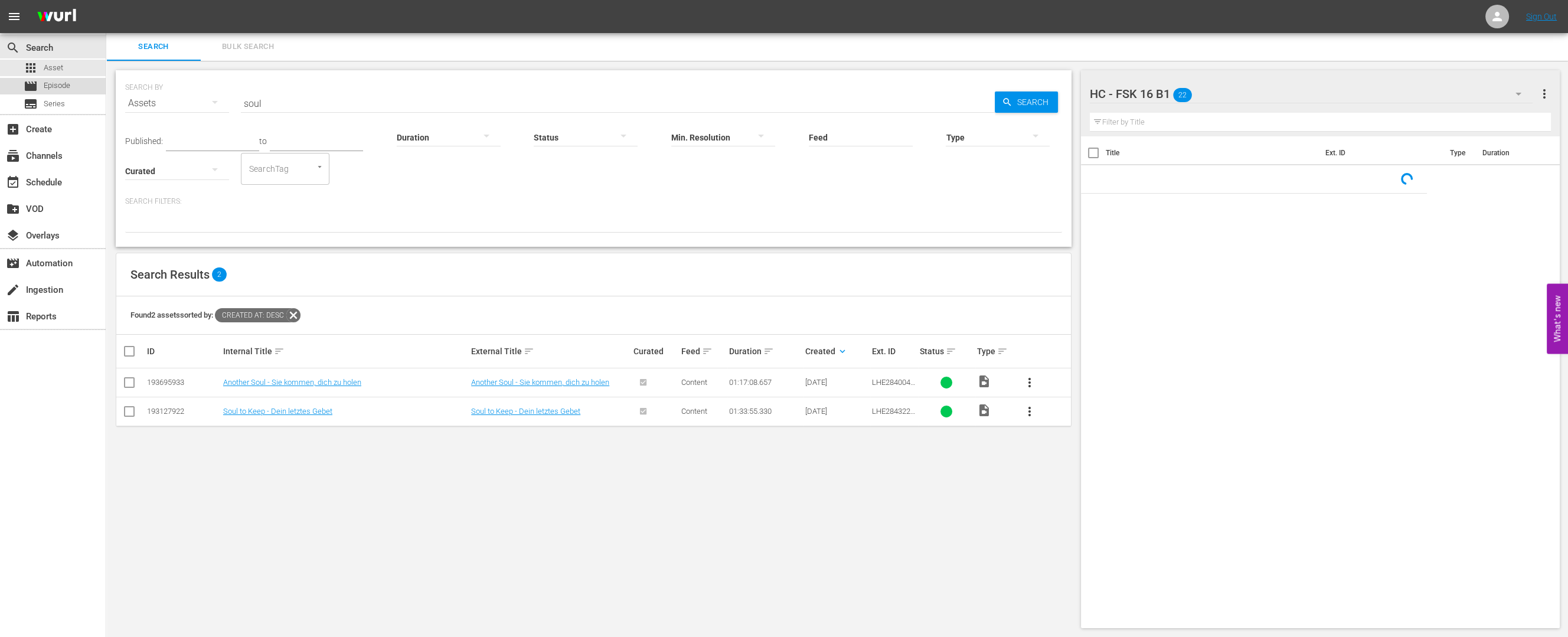
click at [65, 85] on span "Episode" at bounding box center [57, 85] width 26 height 12
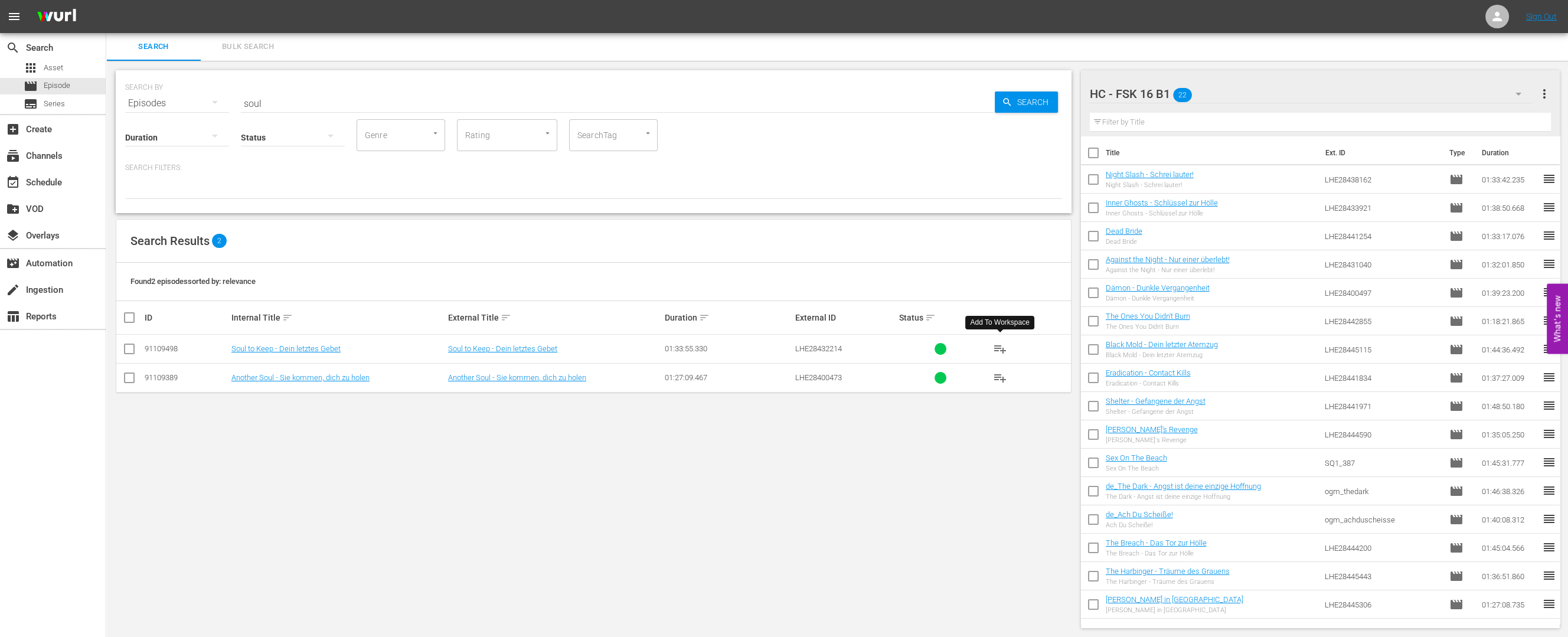
click at [1003, 348] on span "playlist_add" at bounding box center [1000, 349] width 14 height 14
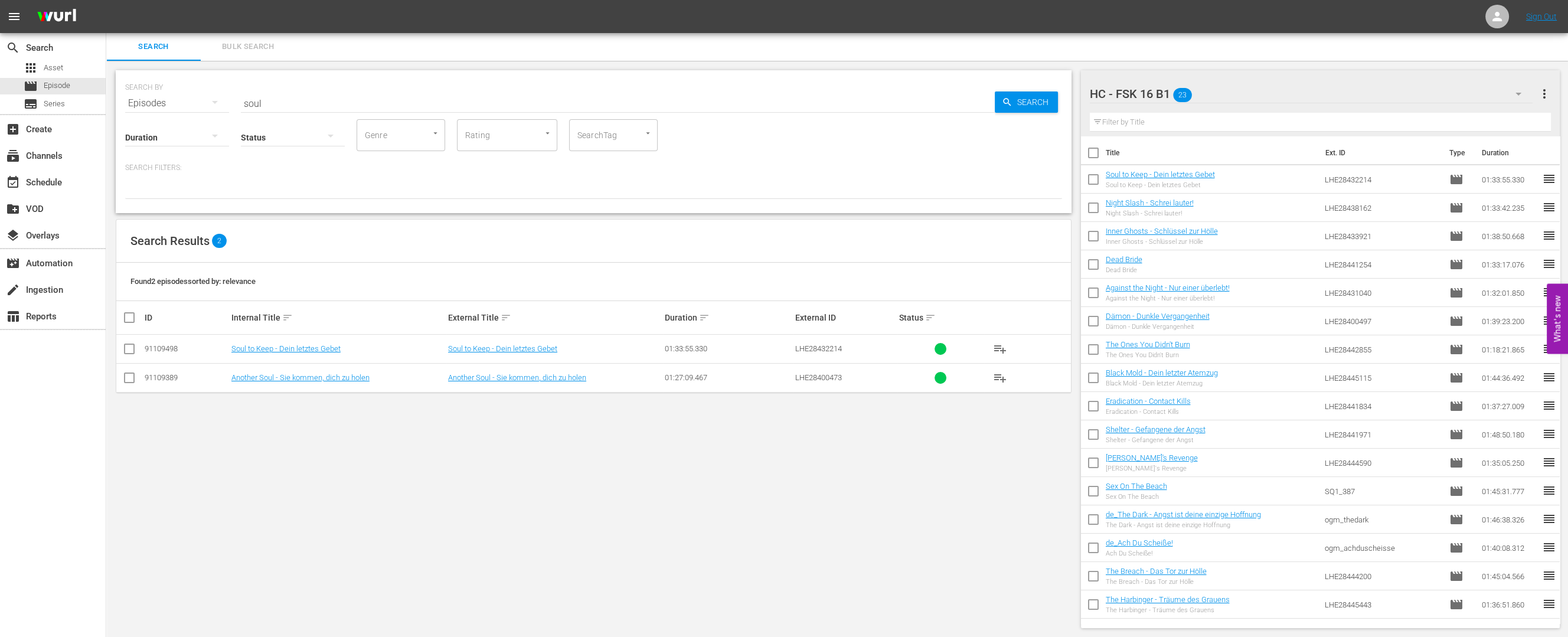
click at [262, 93] on input "soul" at bounding box center [617, 103] width 753 height 29
type input "blood"
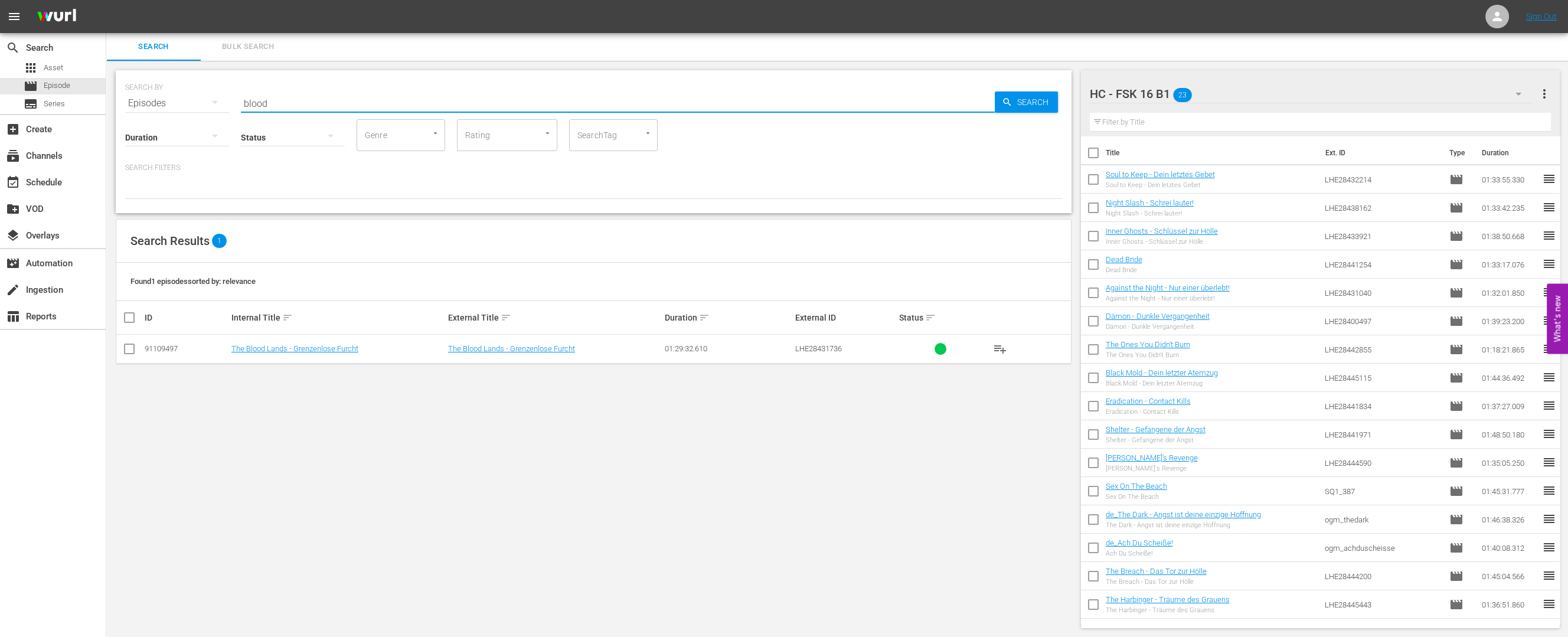
click at [998, 345] on span "playlist_add" at bounding box center [1000, 349] width 14 height 14
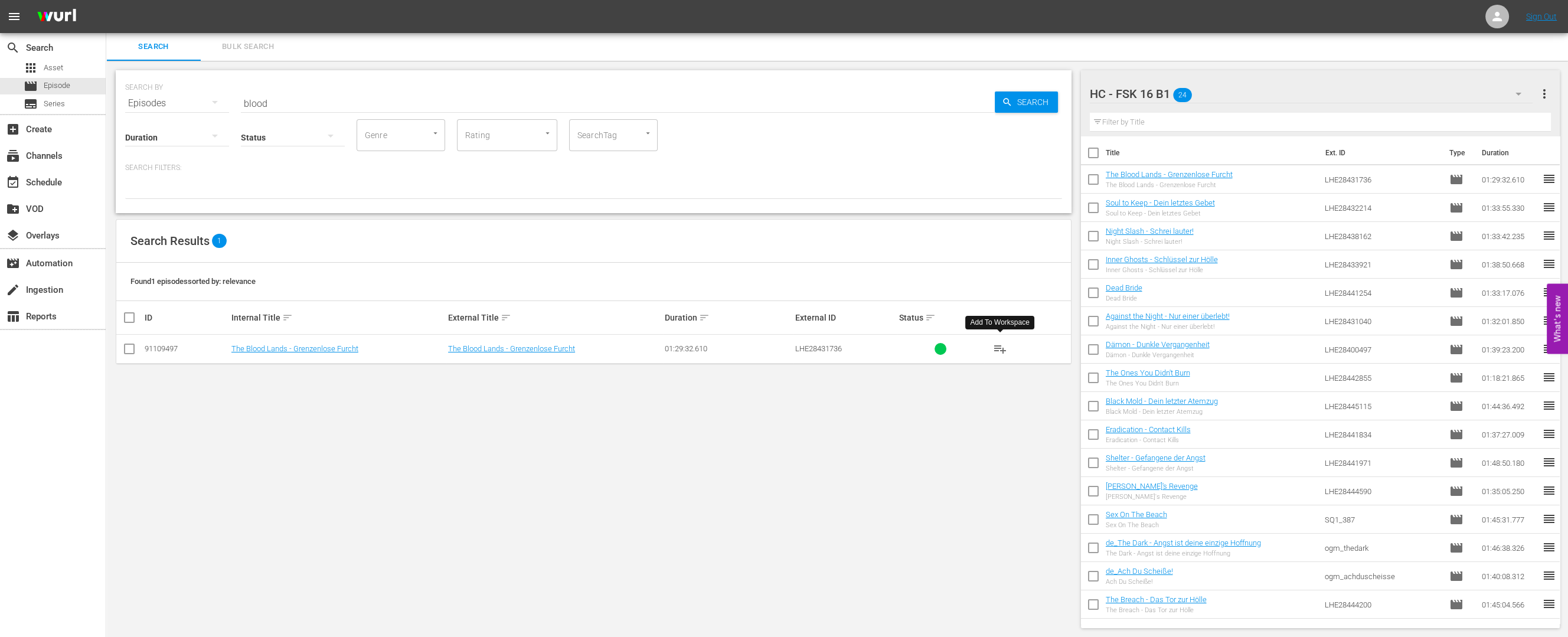
click at [1270, 97] on div "HC - FSK 16 B1 24" at bounding box center [1311, 93] width 443 height 33
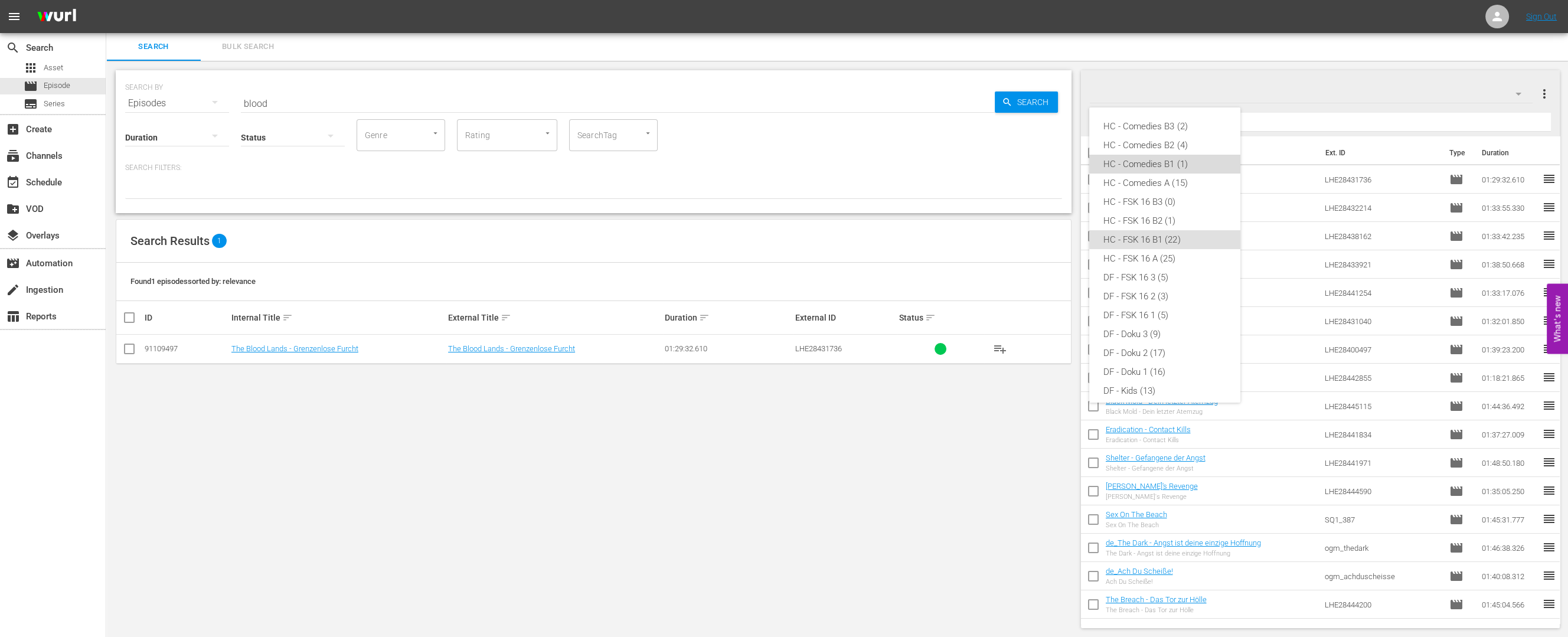
click at [1196, 162] on div "HC - Comedies B1 (1)" at bounding box center [1164, 164] width 123 height 19
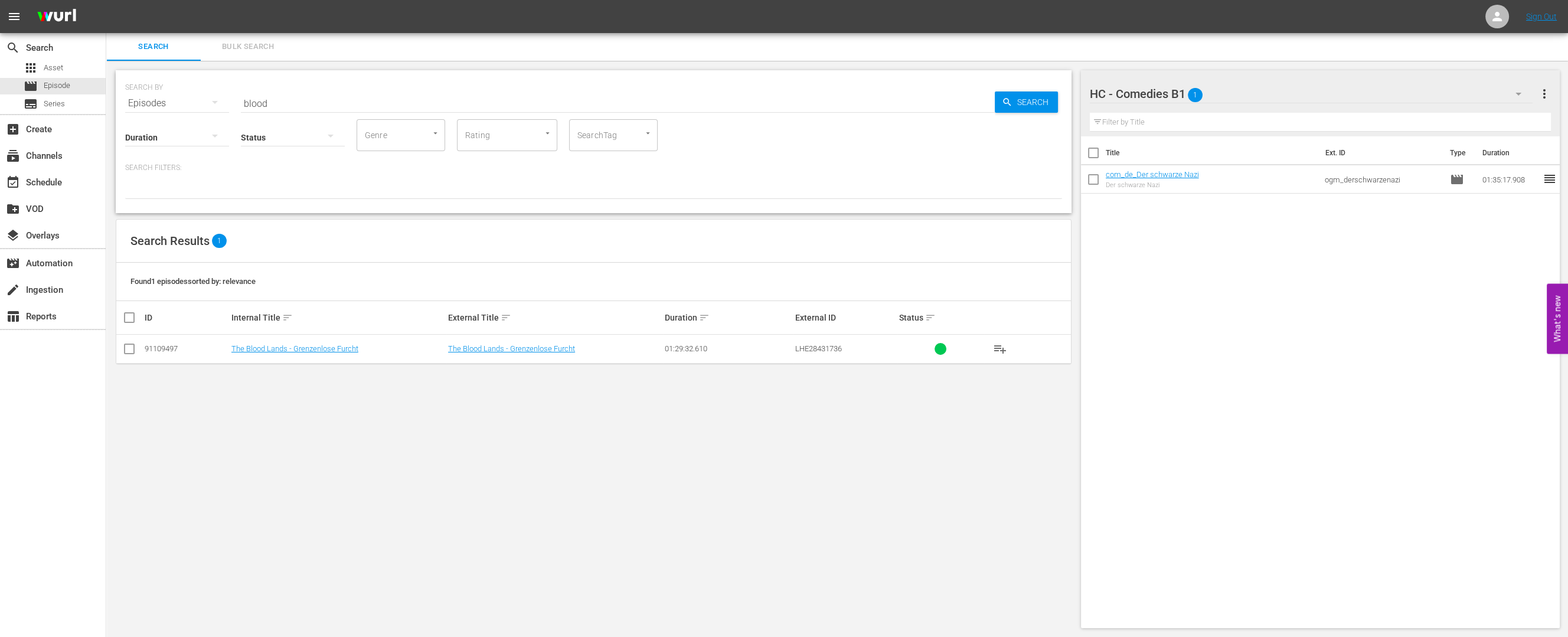
click at [1140, 96] on div at bounding box center [1151, 94] width 124 height 29
click at [1524, 90] on input "HC - Comedies B1" at bounding box center [1314, 93] width 451 height 29
click at [1390, 370] on div "Title Ext. ID Type Duration com_de_Der schwarze Nazi Der schwarze Nazi ogm_ders…" at bounding box center [1320, 380] width 479 height 487
click at [1519, 96] on icon "button" at bounding box center [1518, 93] width 14 height 14
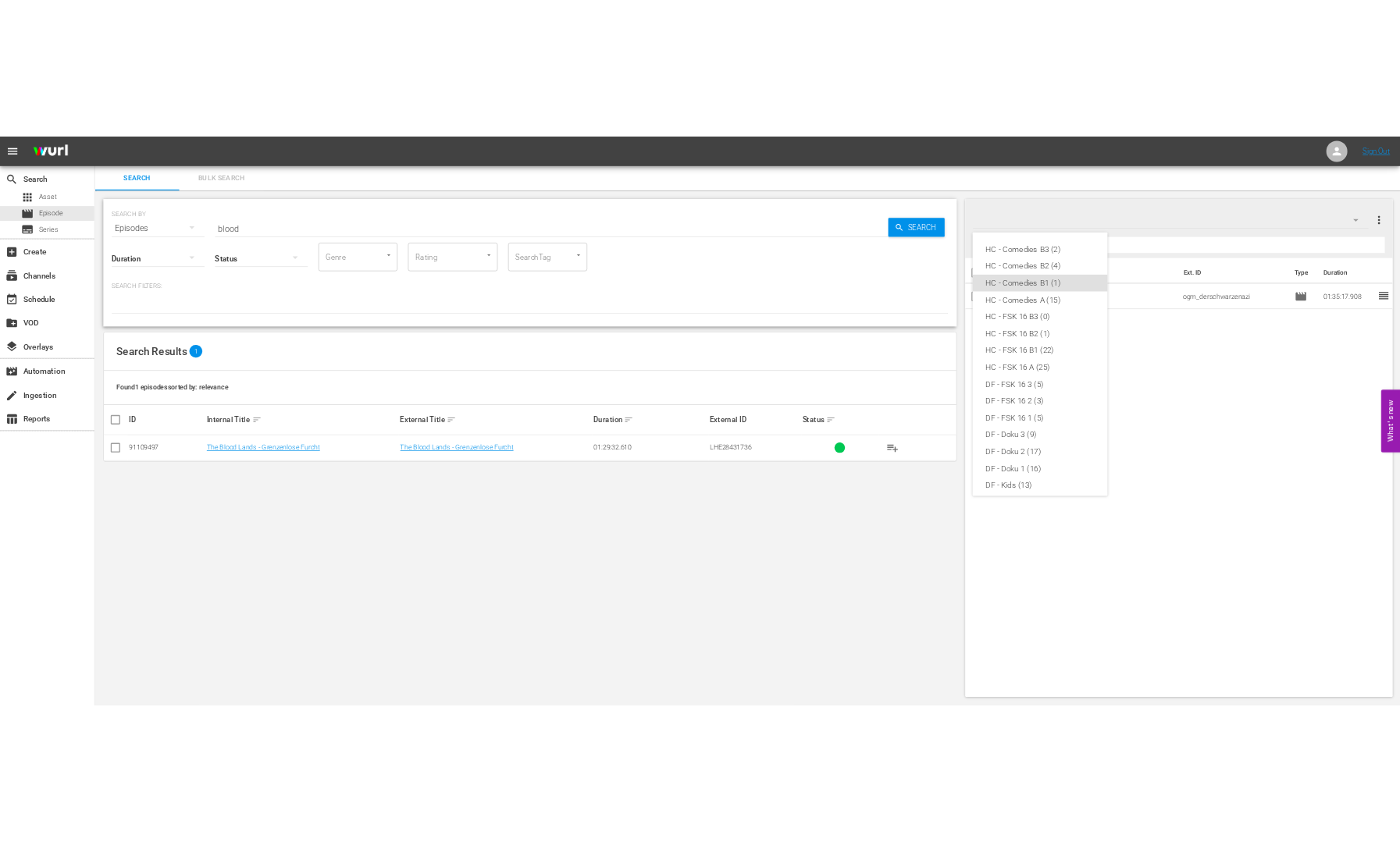
scroll to position [38, 0]
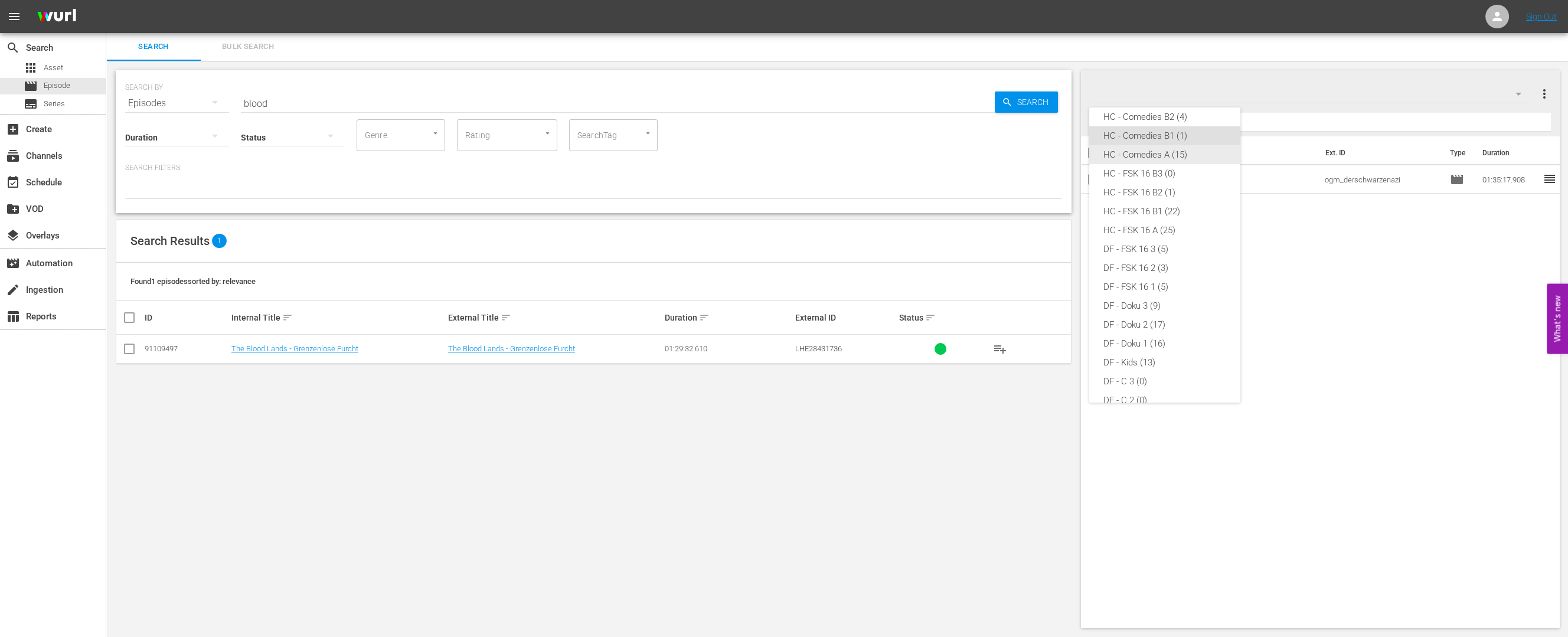
click at [1181, 152] on div "HC - Comedies A (15)" at bounding box center [1164, 155] width 123 height 19
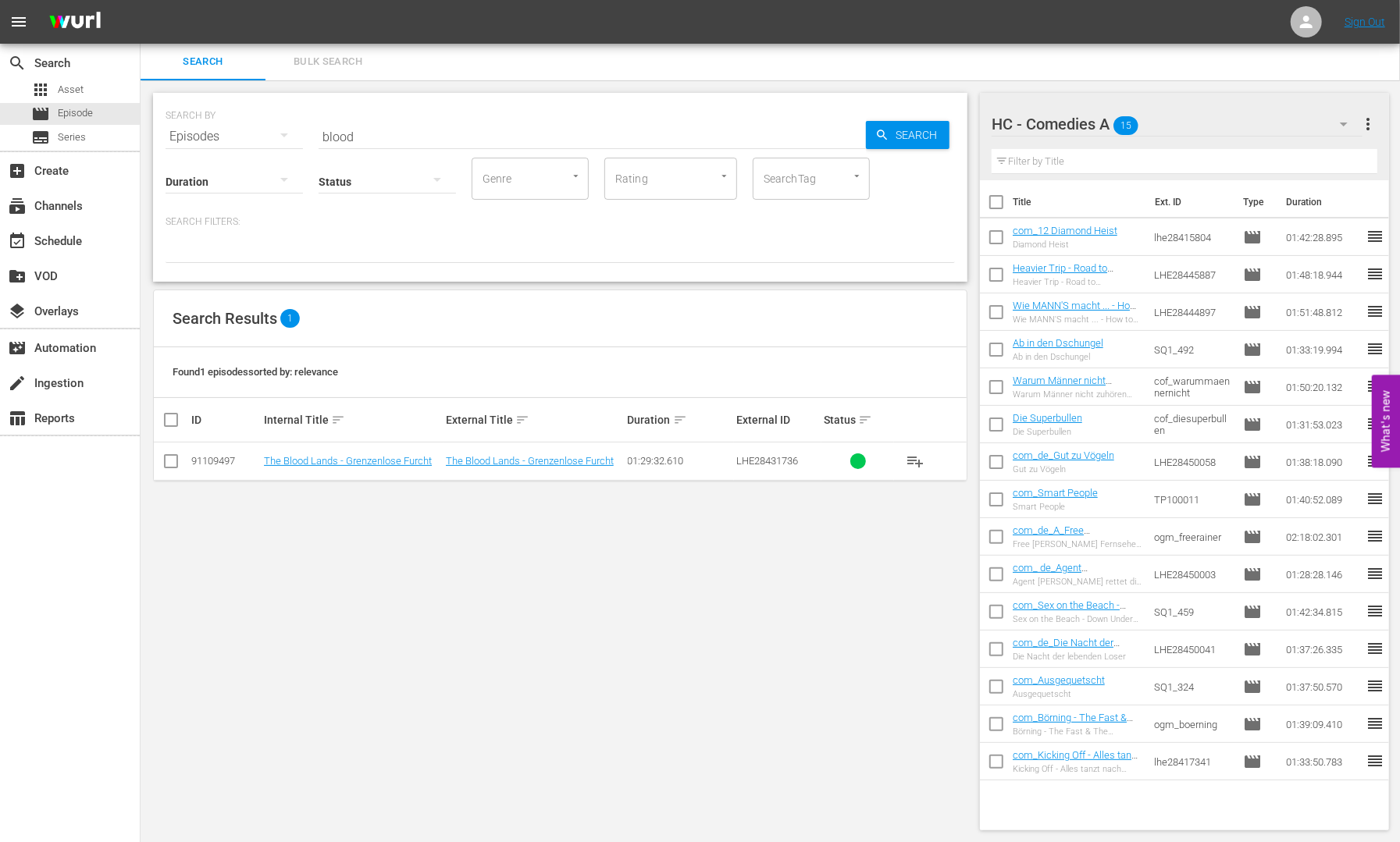
click at [1348, 120] on icon "button" at bounding box center [1343, 123] width 18 height 18
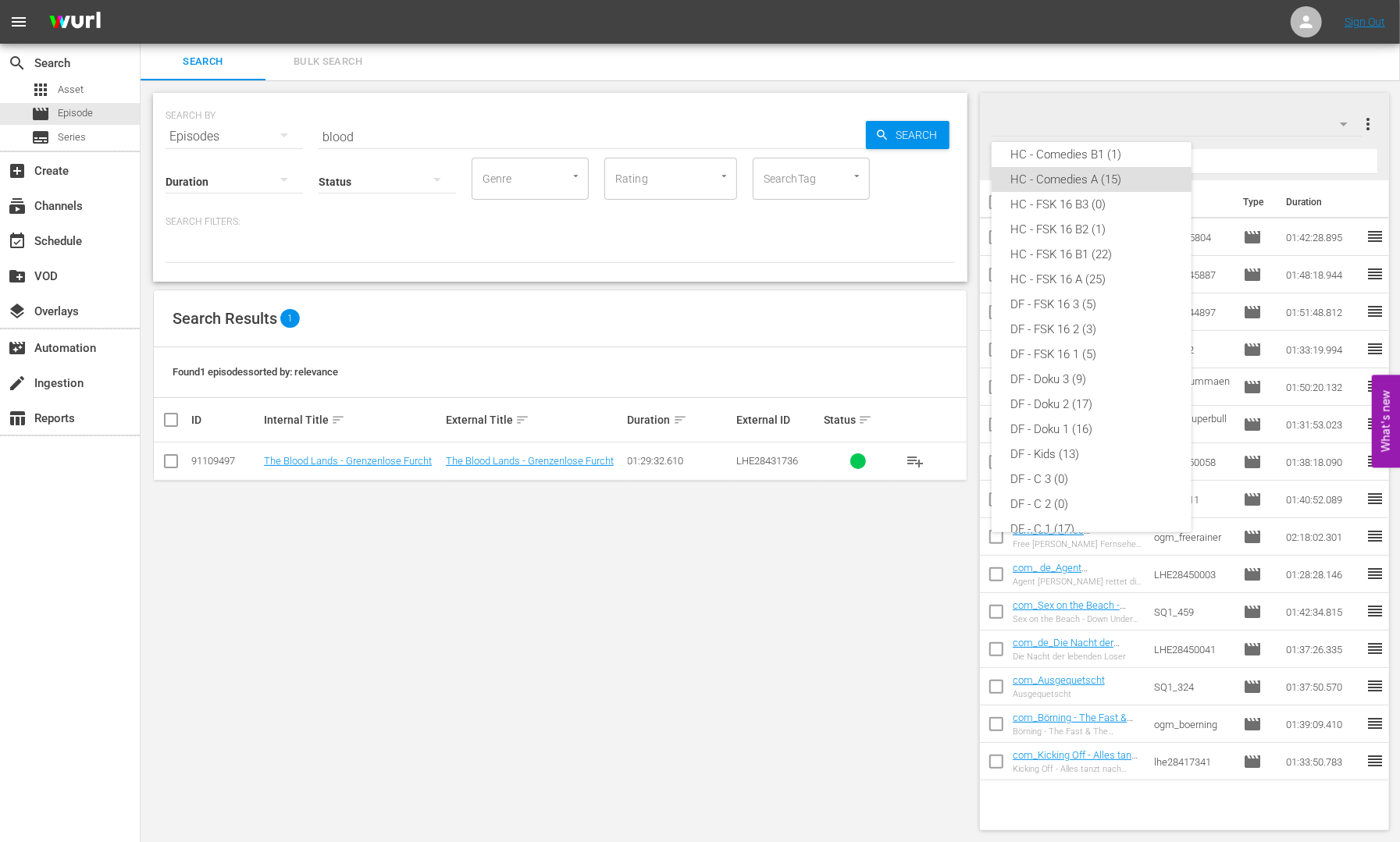
scroll to position [308, 0]
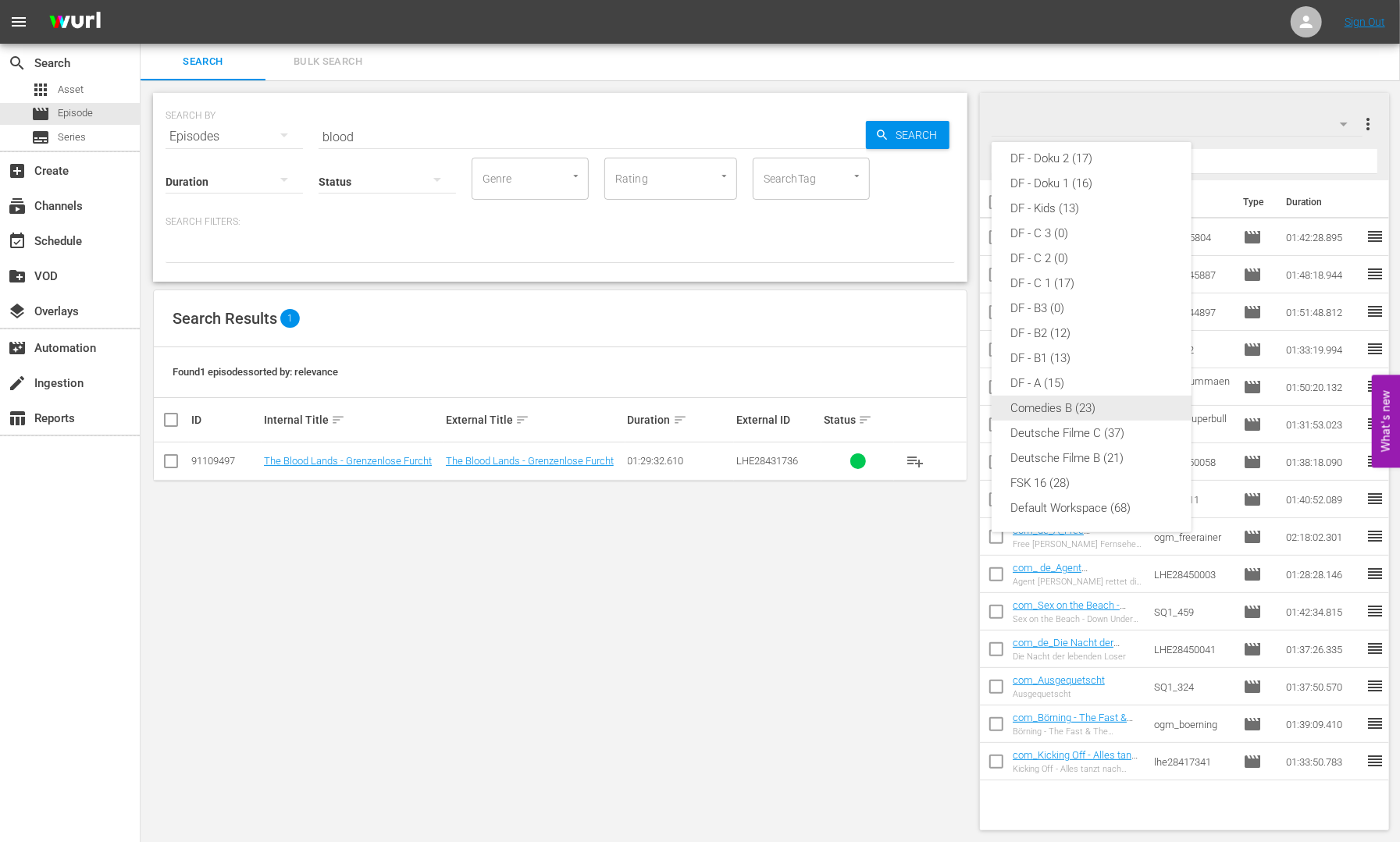
click at [1115, 409] on div "Comedies B (23)" at bounding box center [1091, 408] width 162 height 25
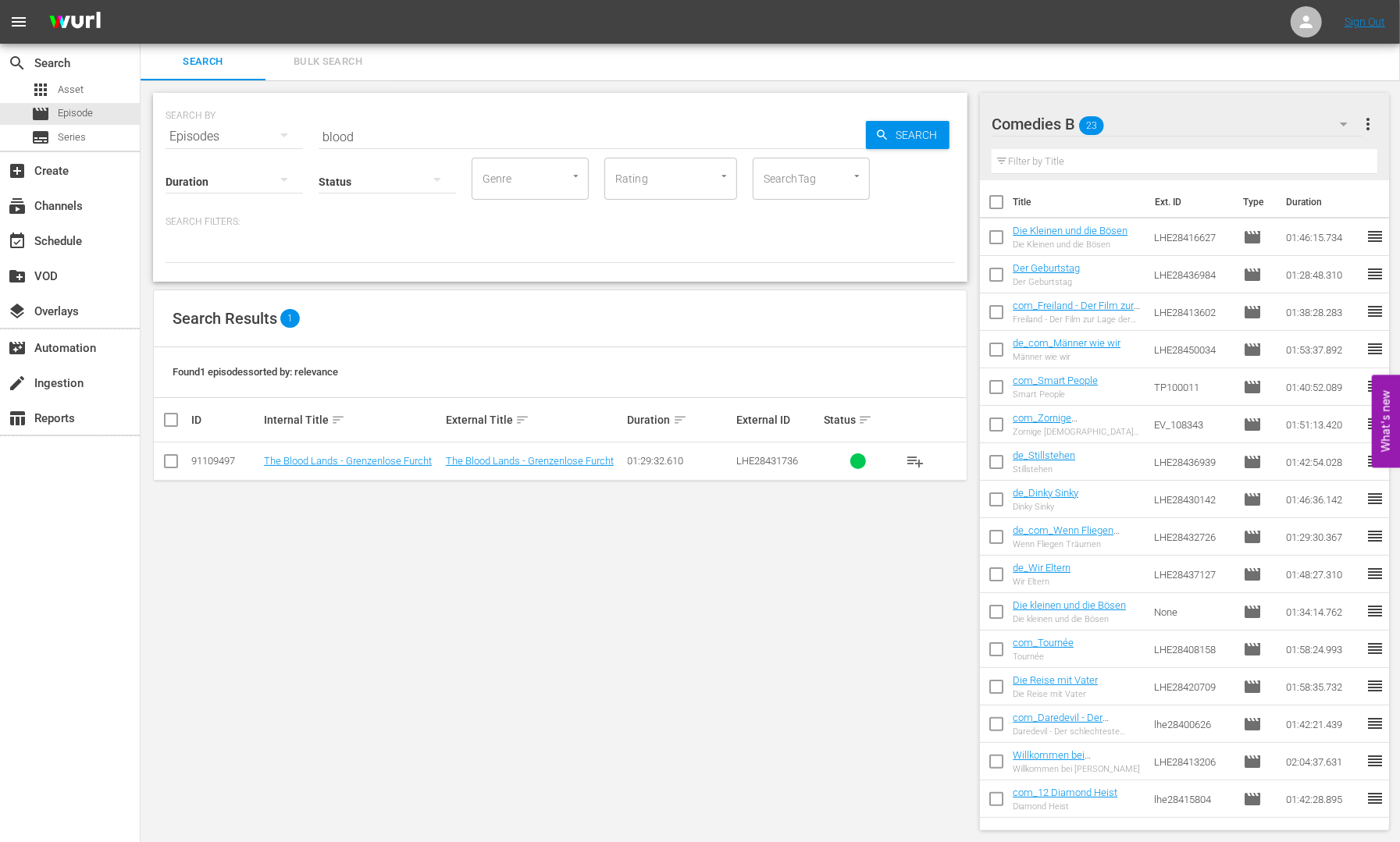
click at [664, 645] on div "SEARCH BY Search By Episodes Search ID, Title, Description, Keywords, or Catego…" at bounding box center [560, 462] width 839 height 763
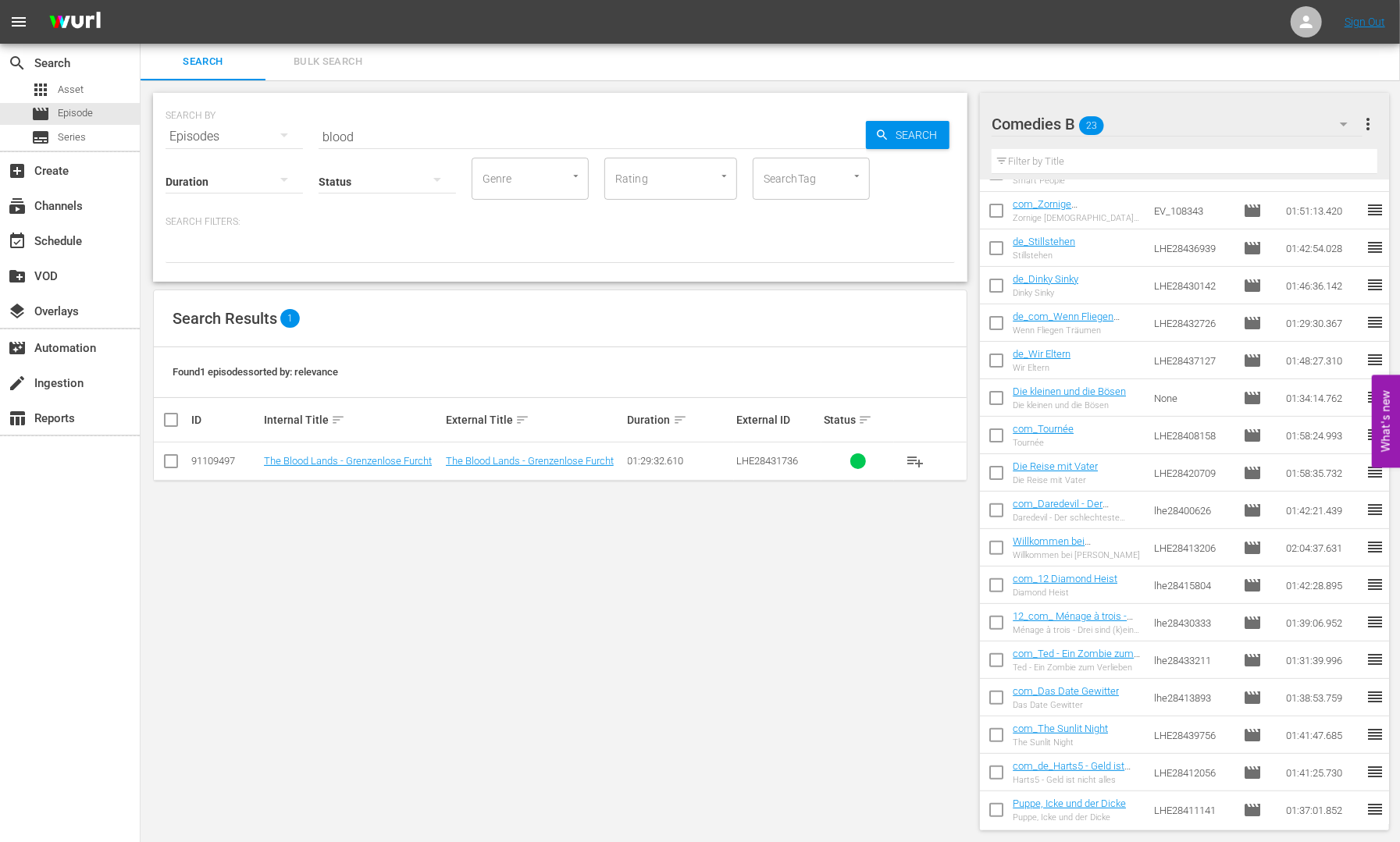
scroll to position [256, 0]
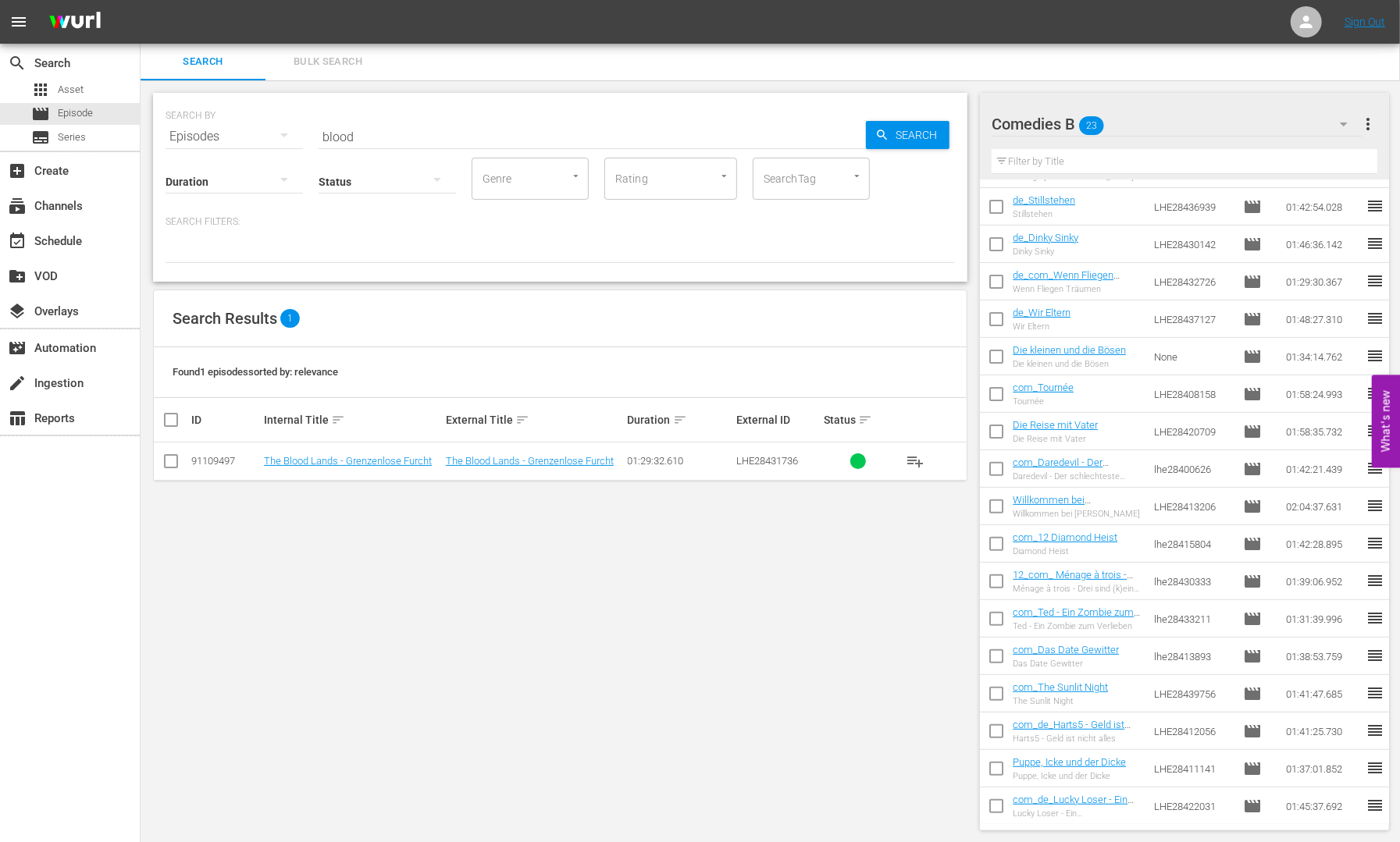
click at [999, 388] on input "checkbox" at bounding box center [997, 398] width 33 height 33
checkbox input "true"
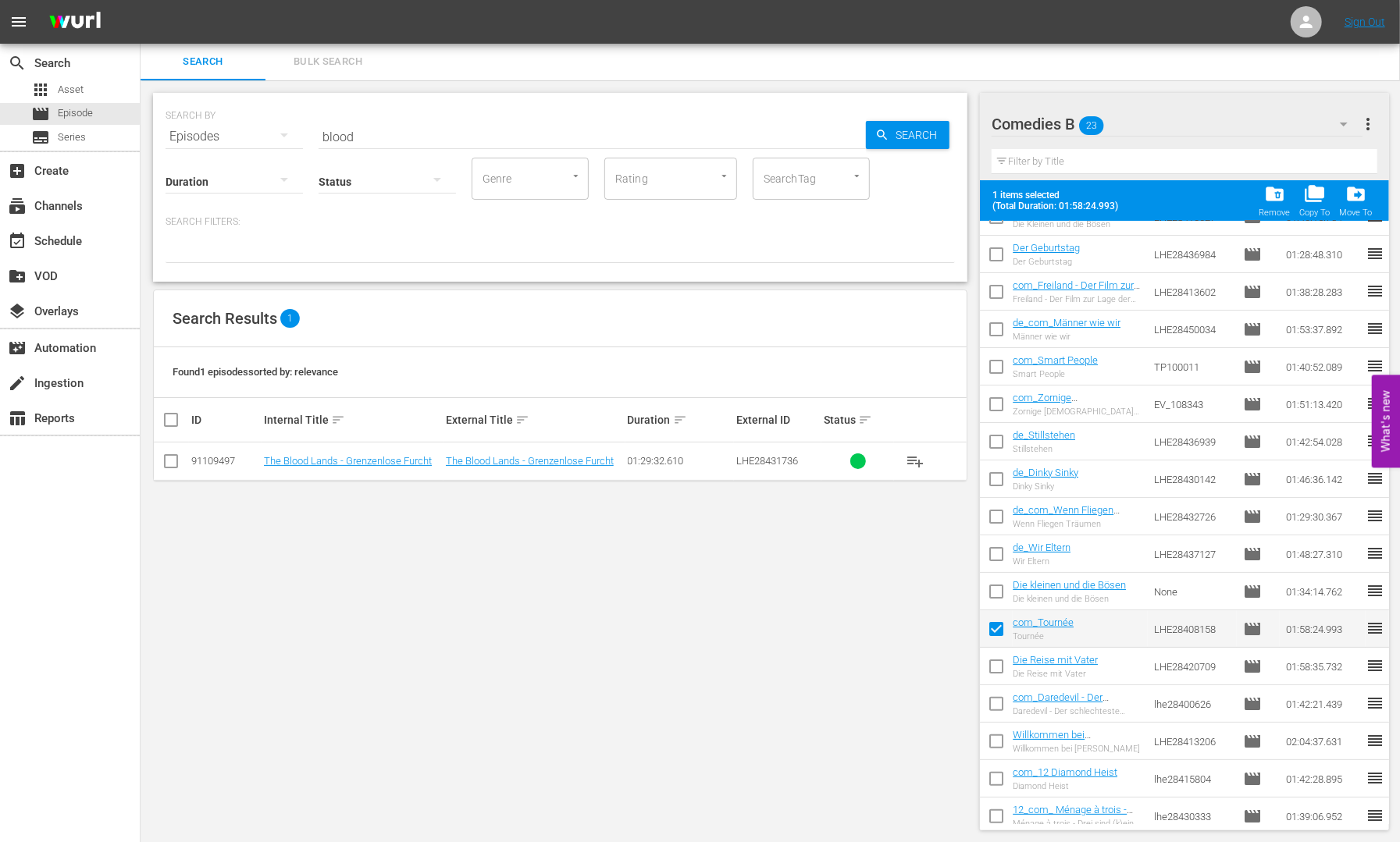
scroll to position [0, 0]
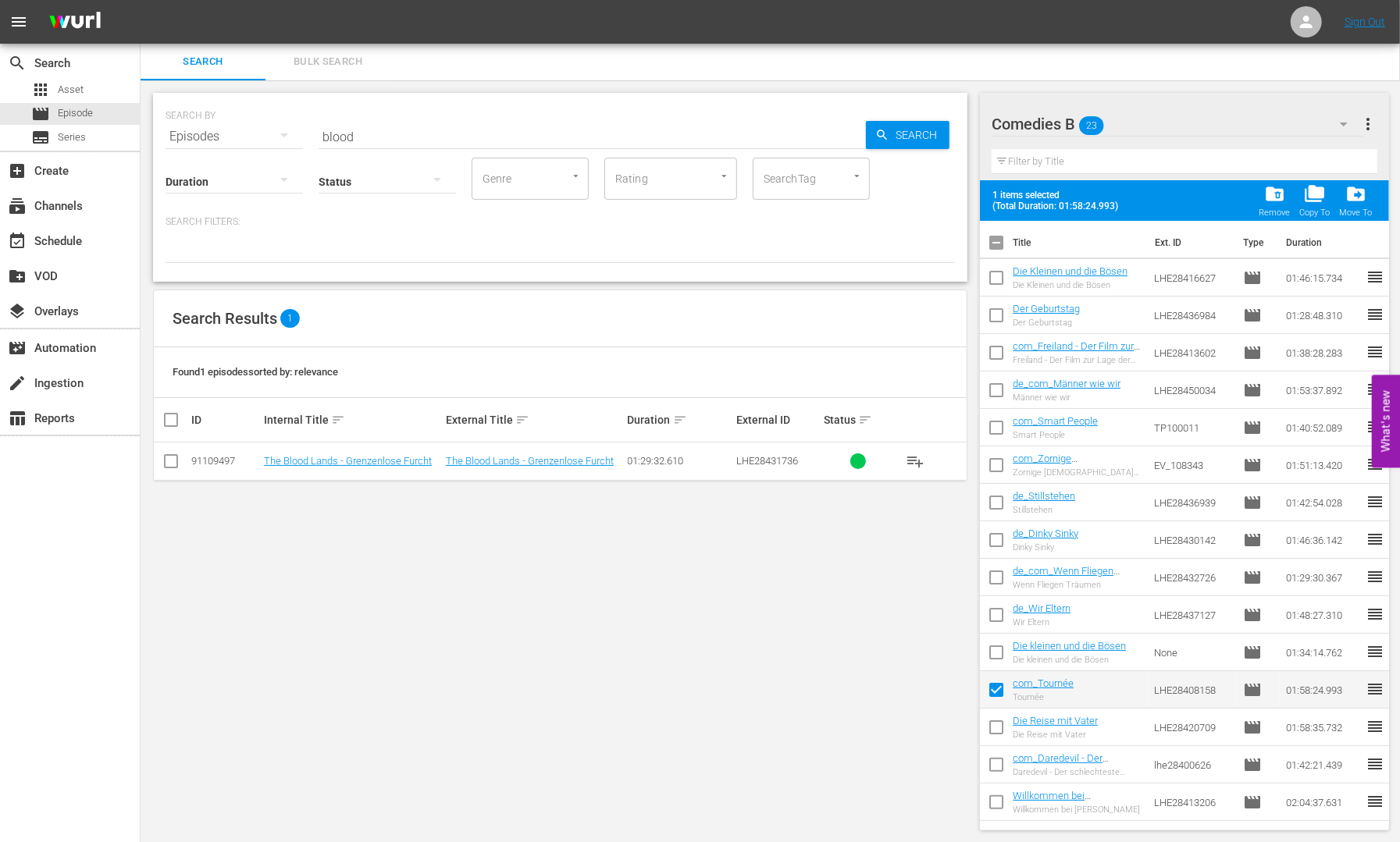
click at [996, 458] on input "checkbox" at bounding box center [997, 469] width 33 height 33
checkbox input "true"
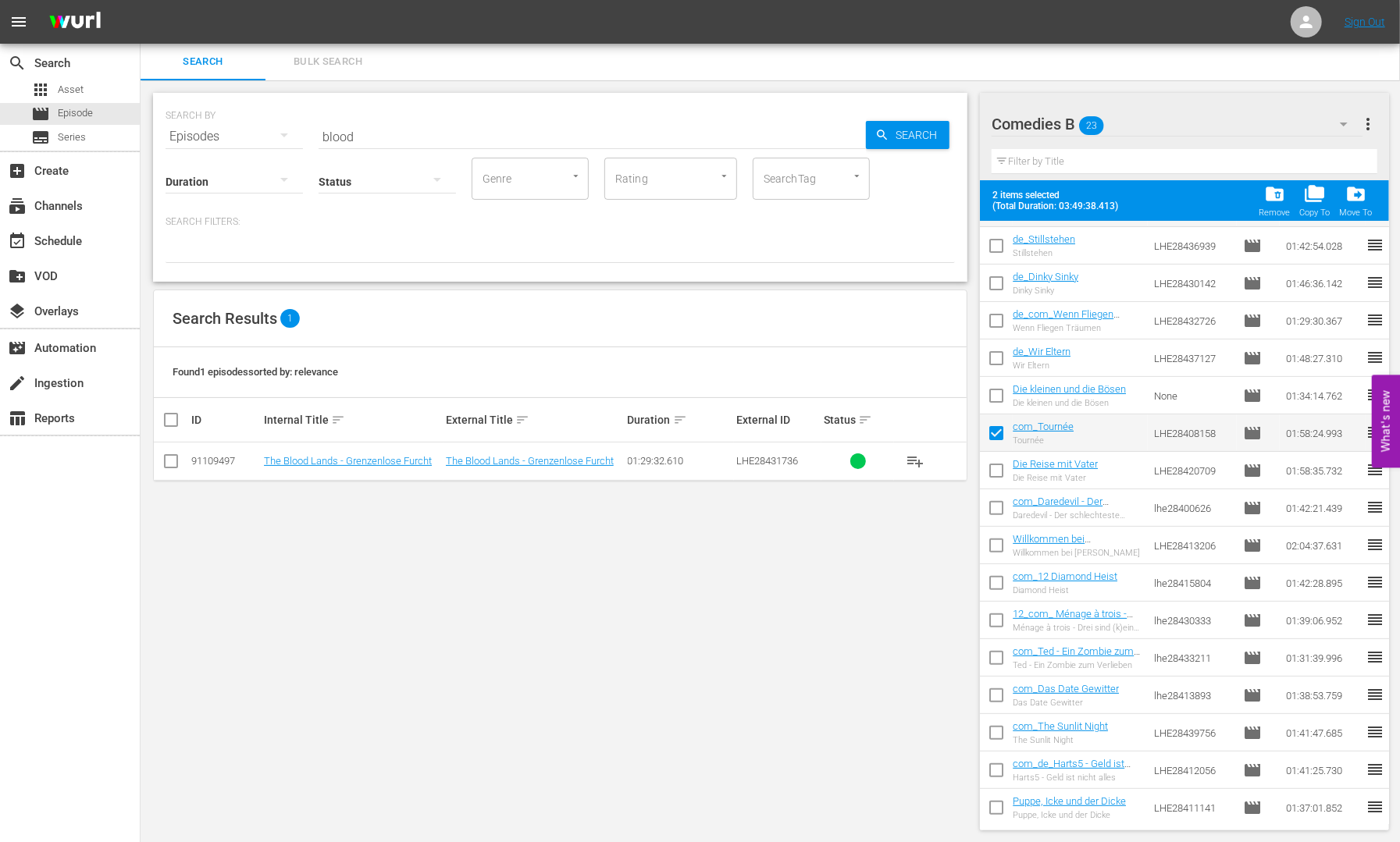
scroll to position [296, 0]
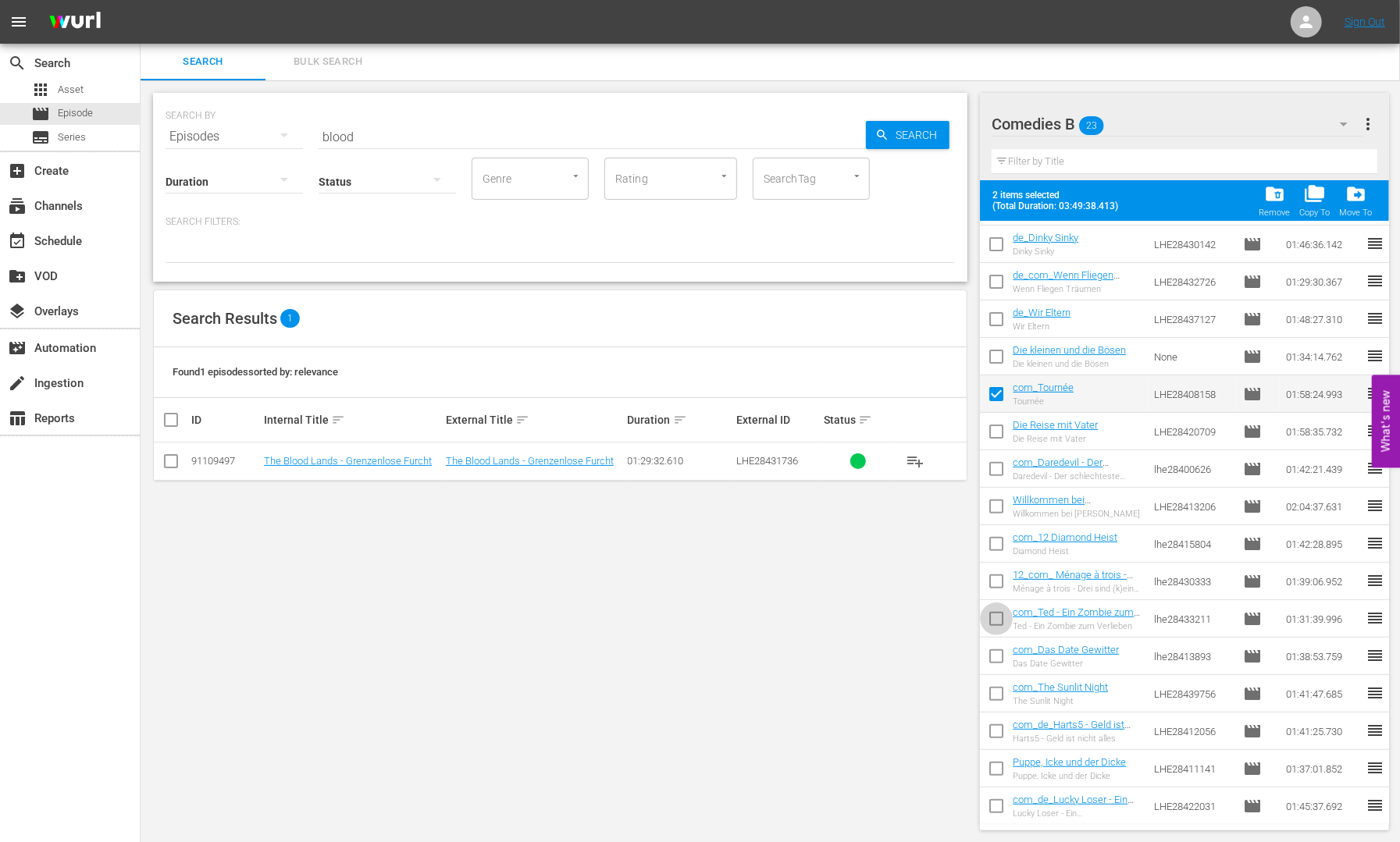
click at [1007, 612] on input "checkbox" at bounding box center [997, 622] width 33 height 33
checkbox input "true"
click at [1354, 196] on span "drive_file_move" at bounding box center [1356, 194] width 21 height 21
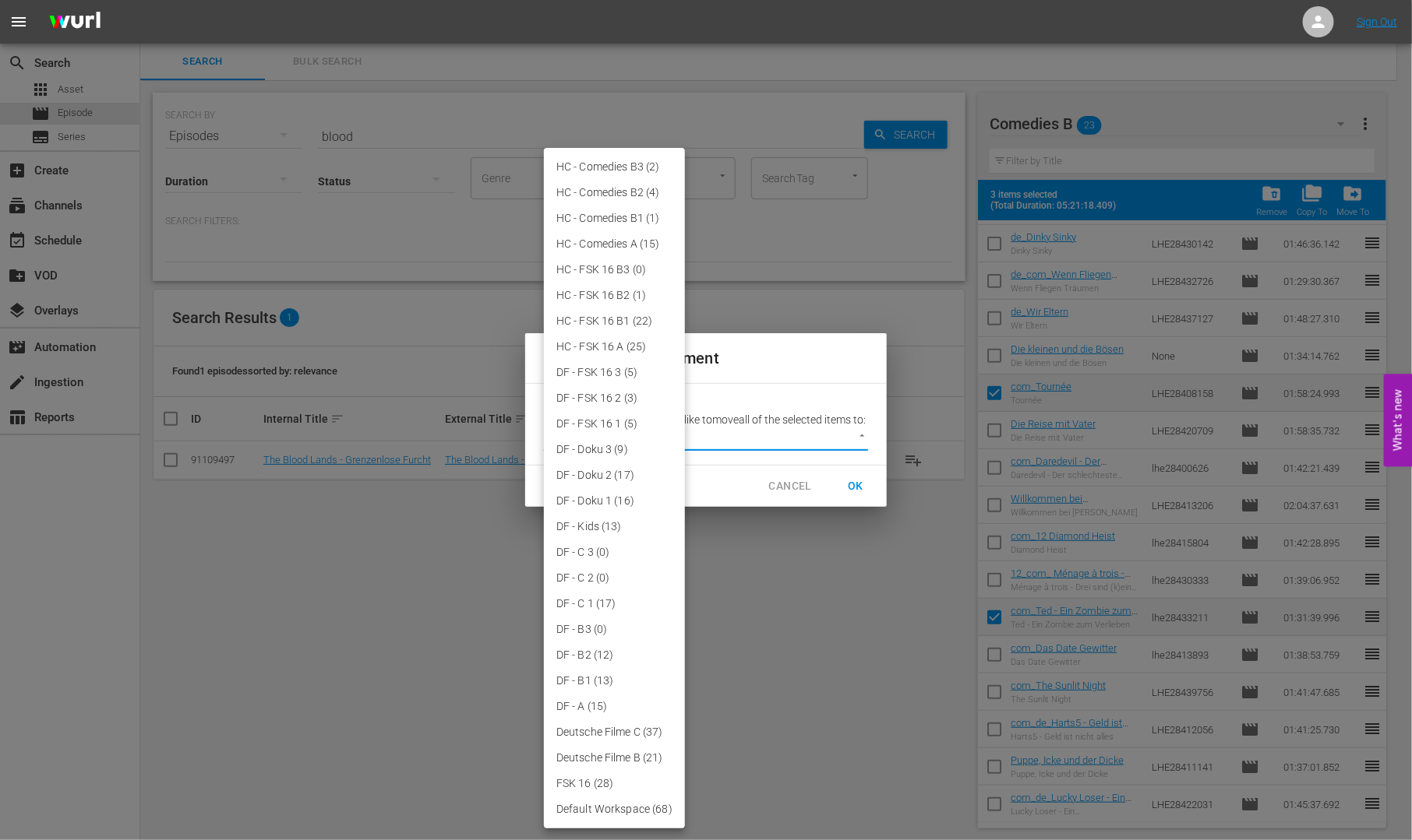
click at [802, 447] on body "menu Sign Out search Search apps Asset movie Episode subtitles Series add_box C…" at bounding box center [706, 419] width 1412 height 840
click at [625, 217] on li "HC - Comedies B1 (1)" at bounding box center [613, 218] width 141 height 25
type input "3850"
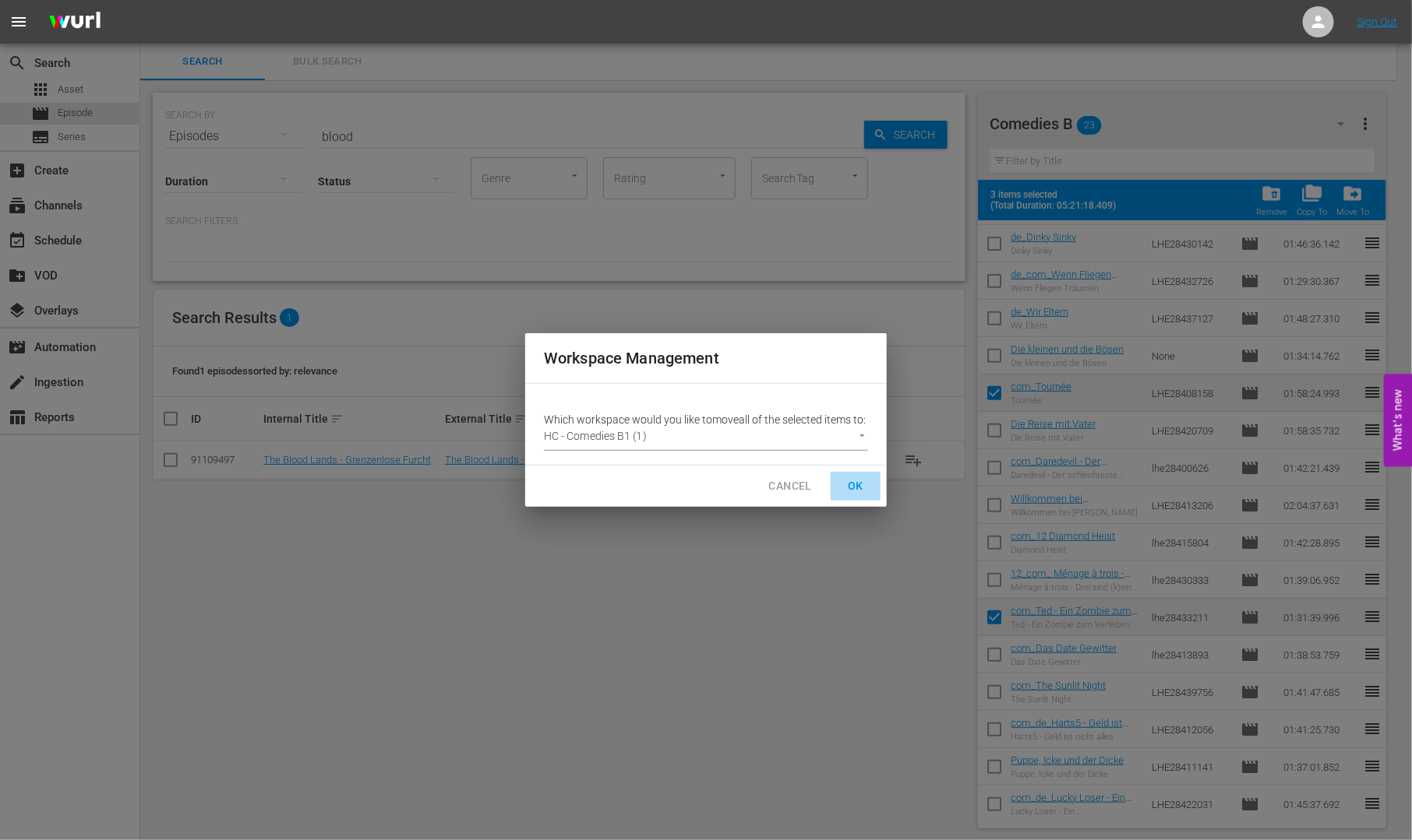
click at [848, 492] on span "OK" at bounding box center [856, 486] width 25 height 19
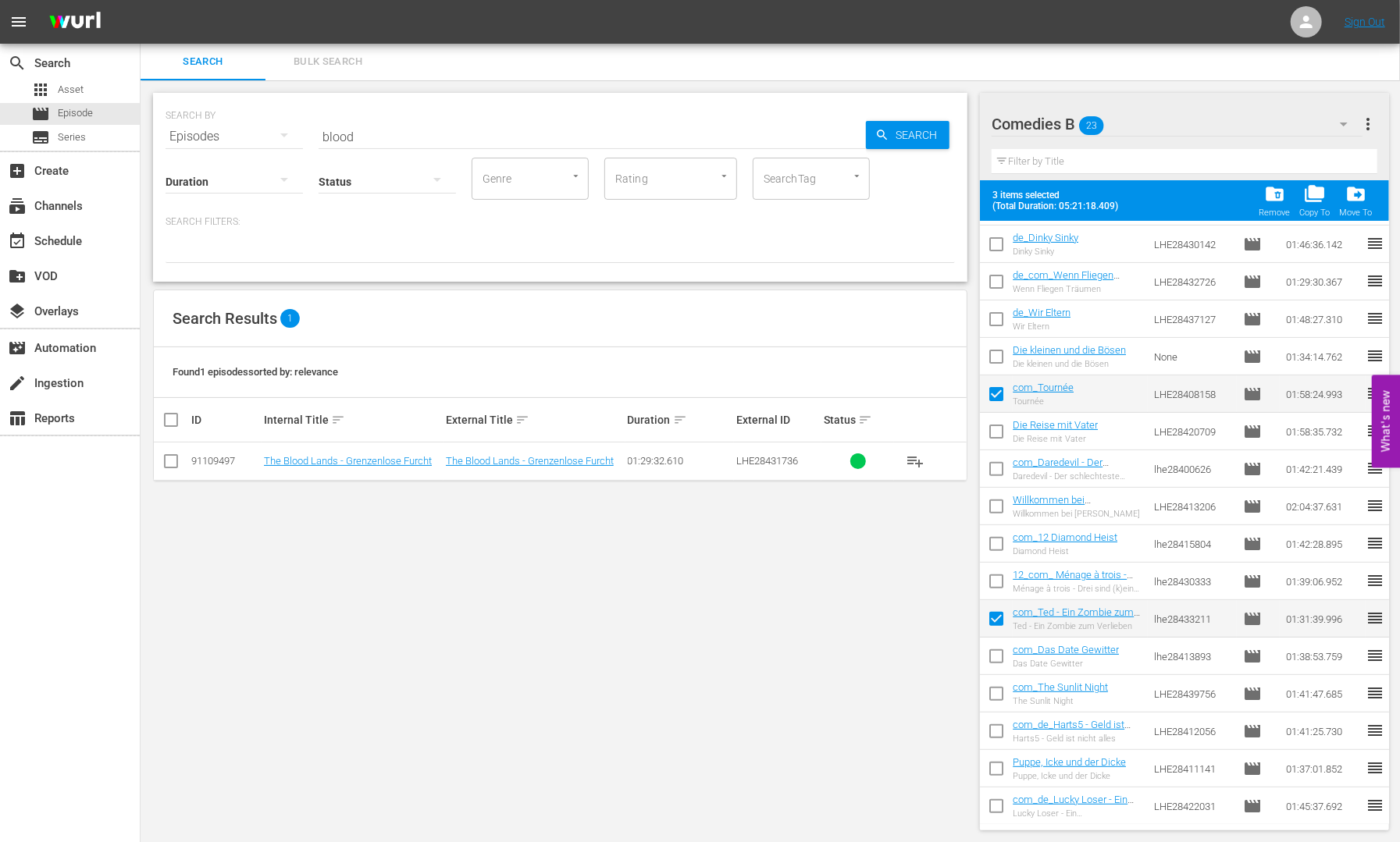
checkbox input "false"
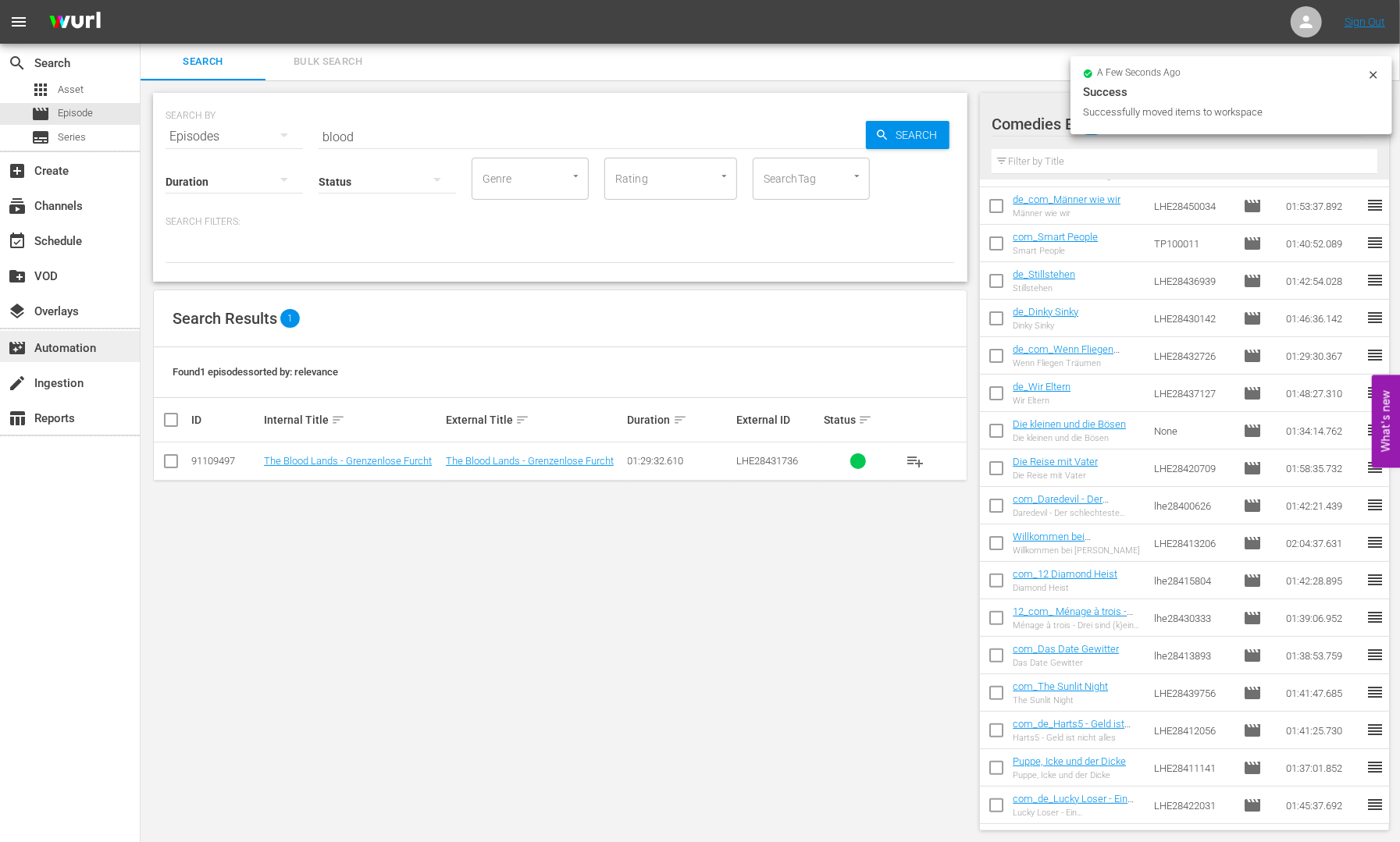
scroll to position [143, 0]
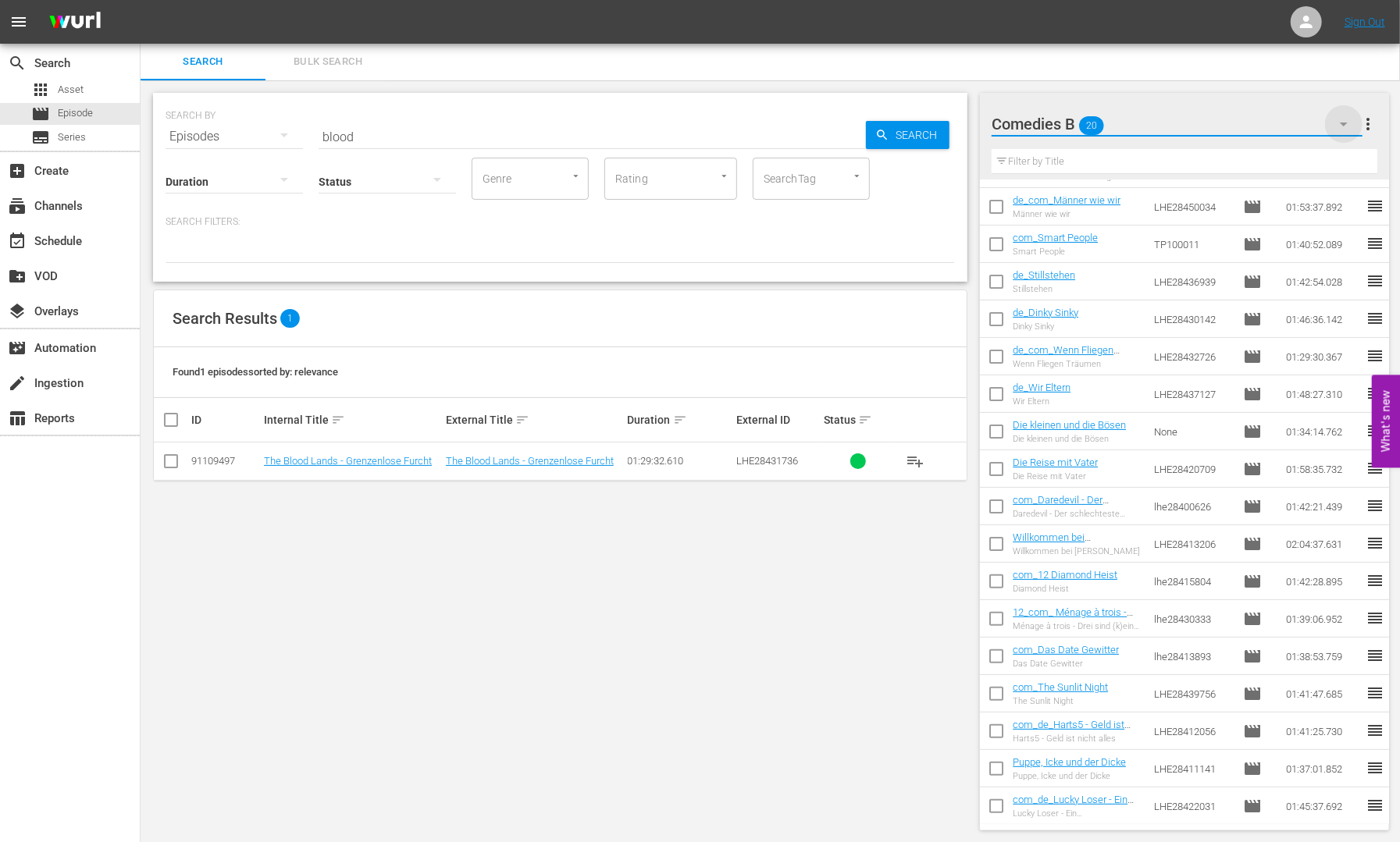
click at [1349, 120] on icon "button" at bounding box center [1343, 123] width 18 height 18
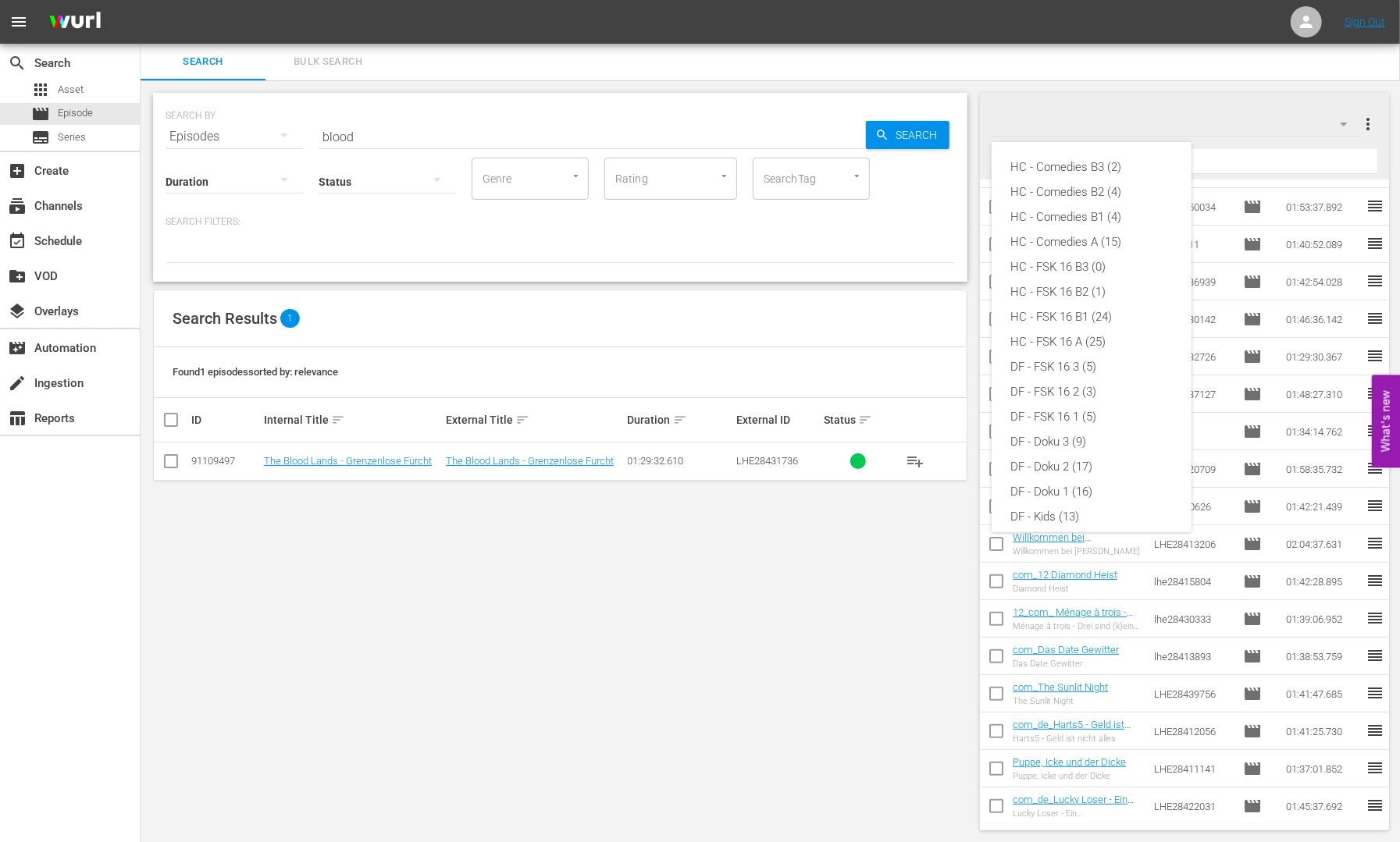
scroll to position [308, 0]
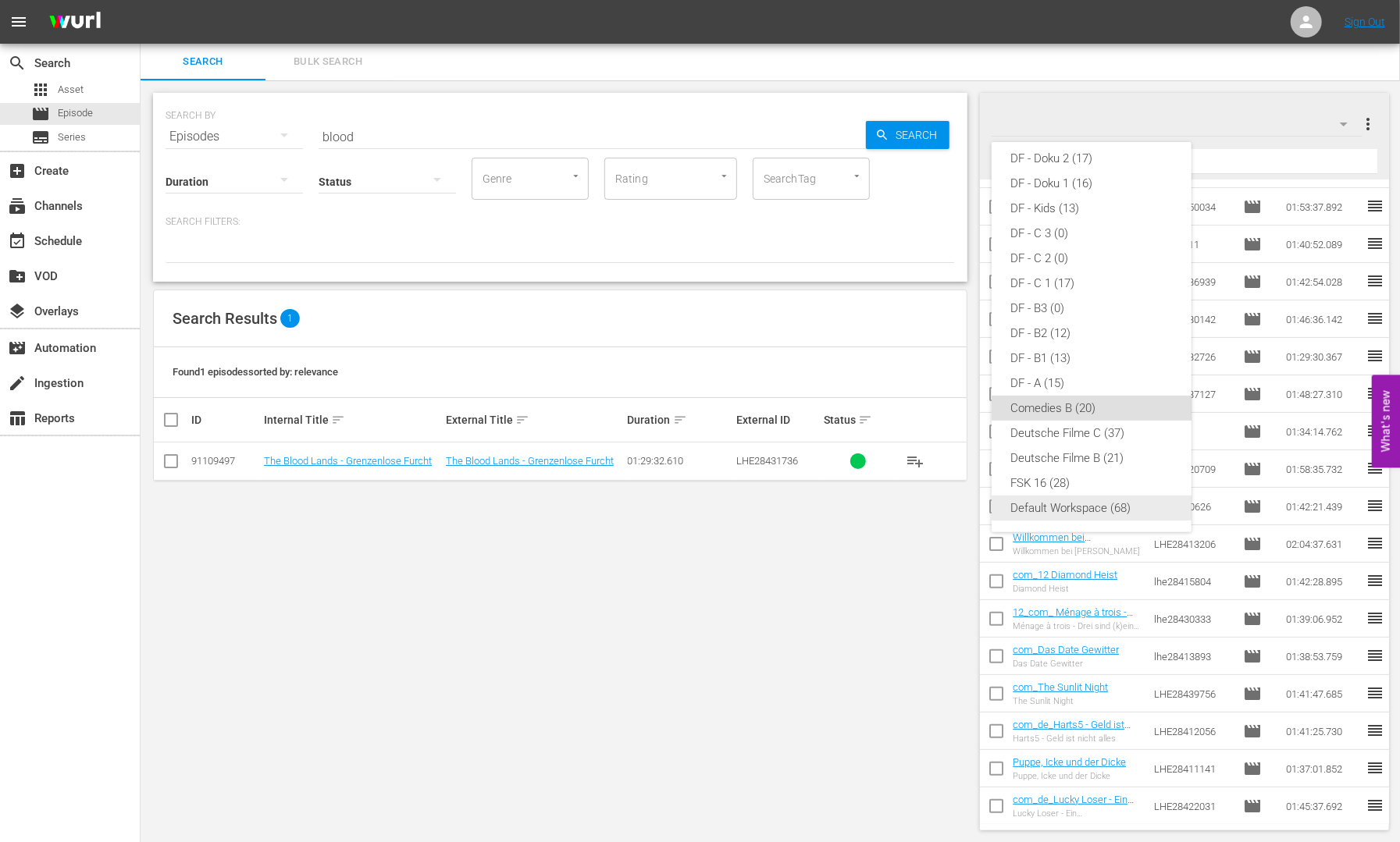
click at [1107, 502] on div "Default Workspace (68)" at bounding box center [1091, 509] width 162 height 25
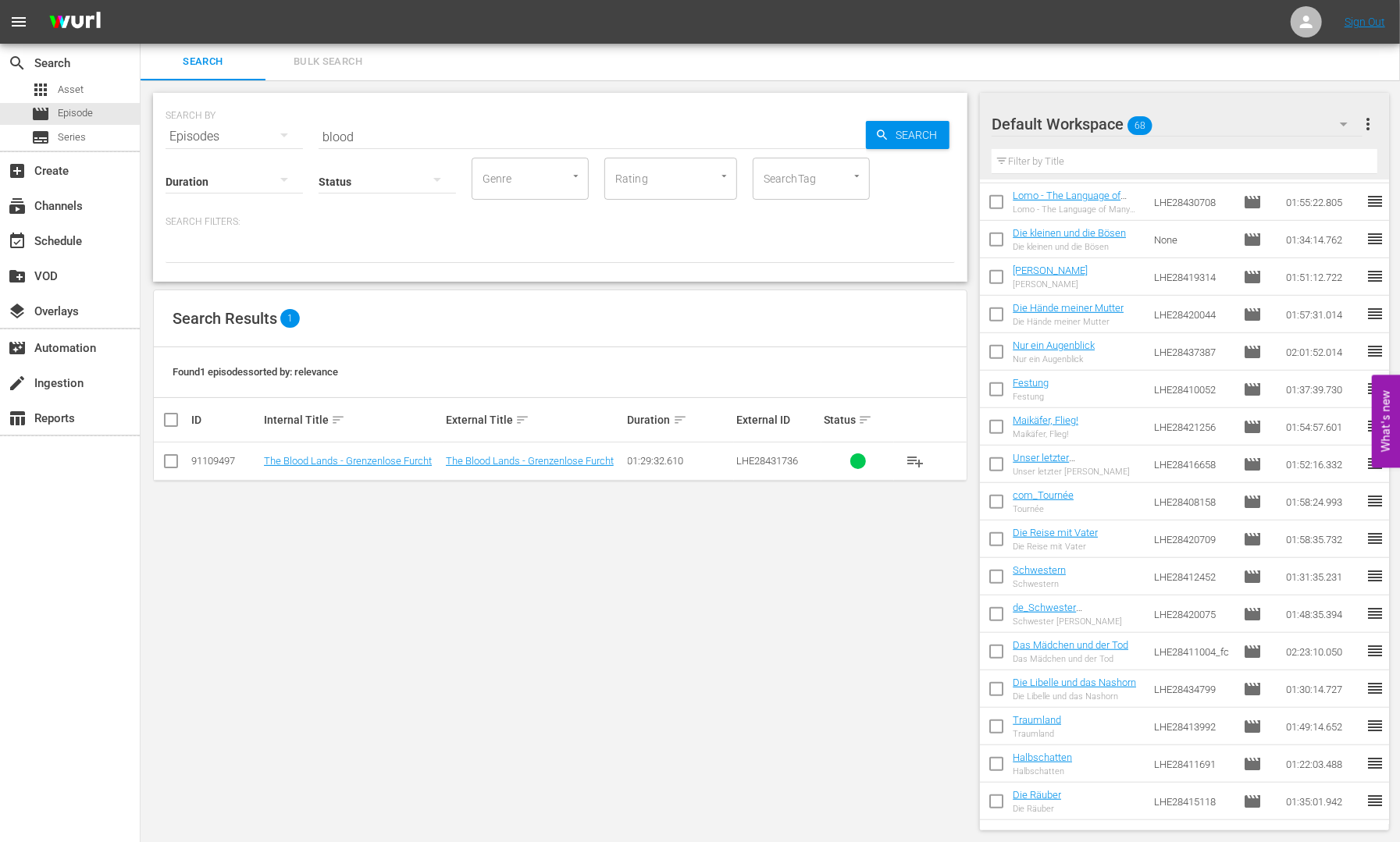
scroll to position [848, 0]
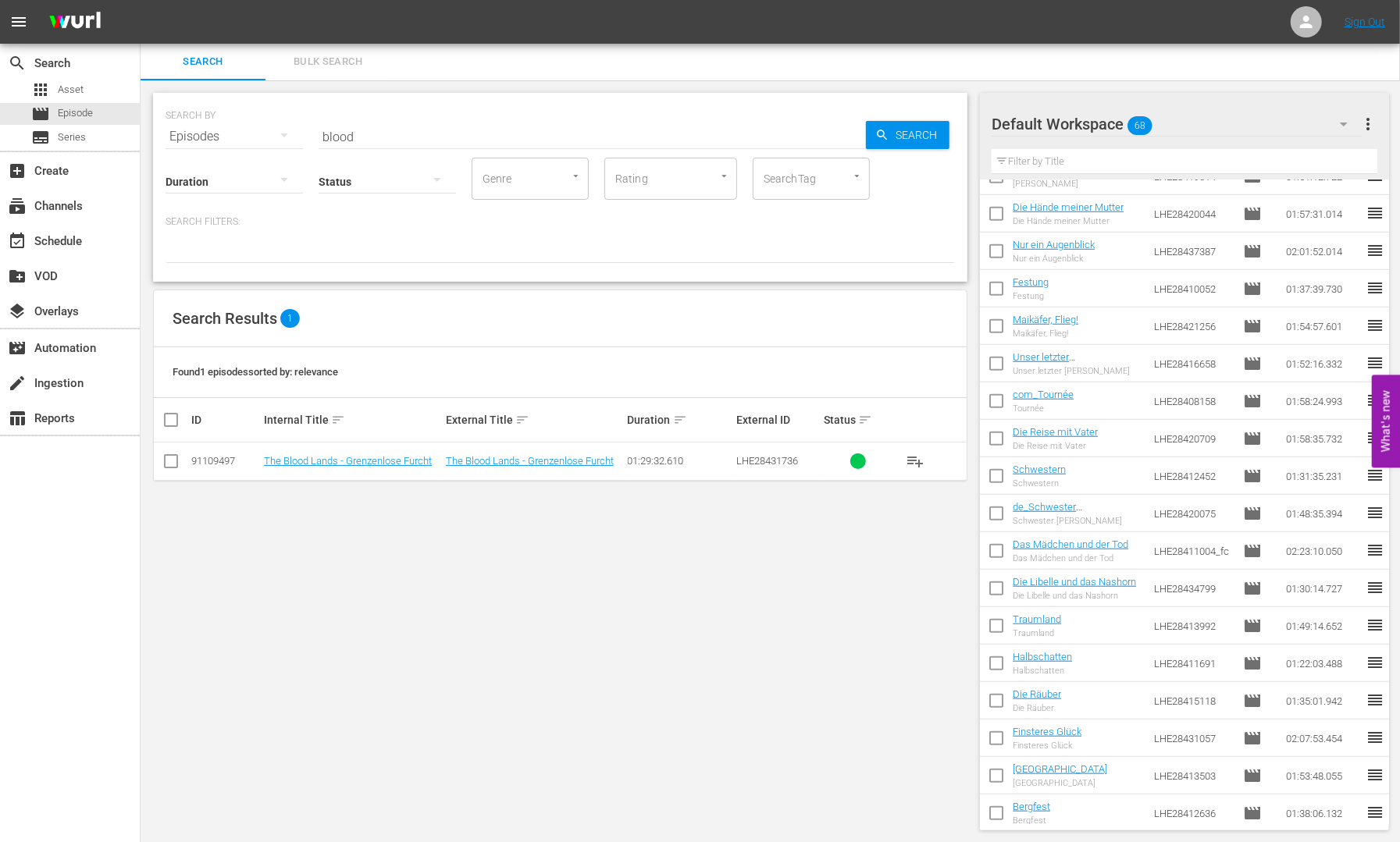
click at [1266, 117] on div "Default Workspace 68" at bounding box center [1176, 123] width 370 height 44
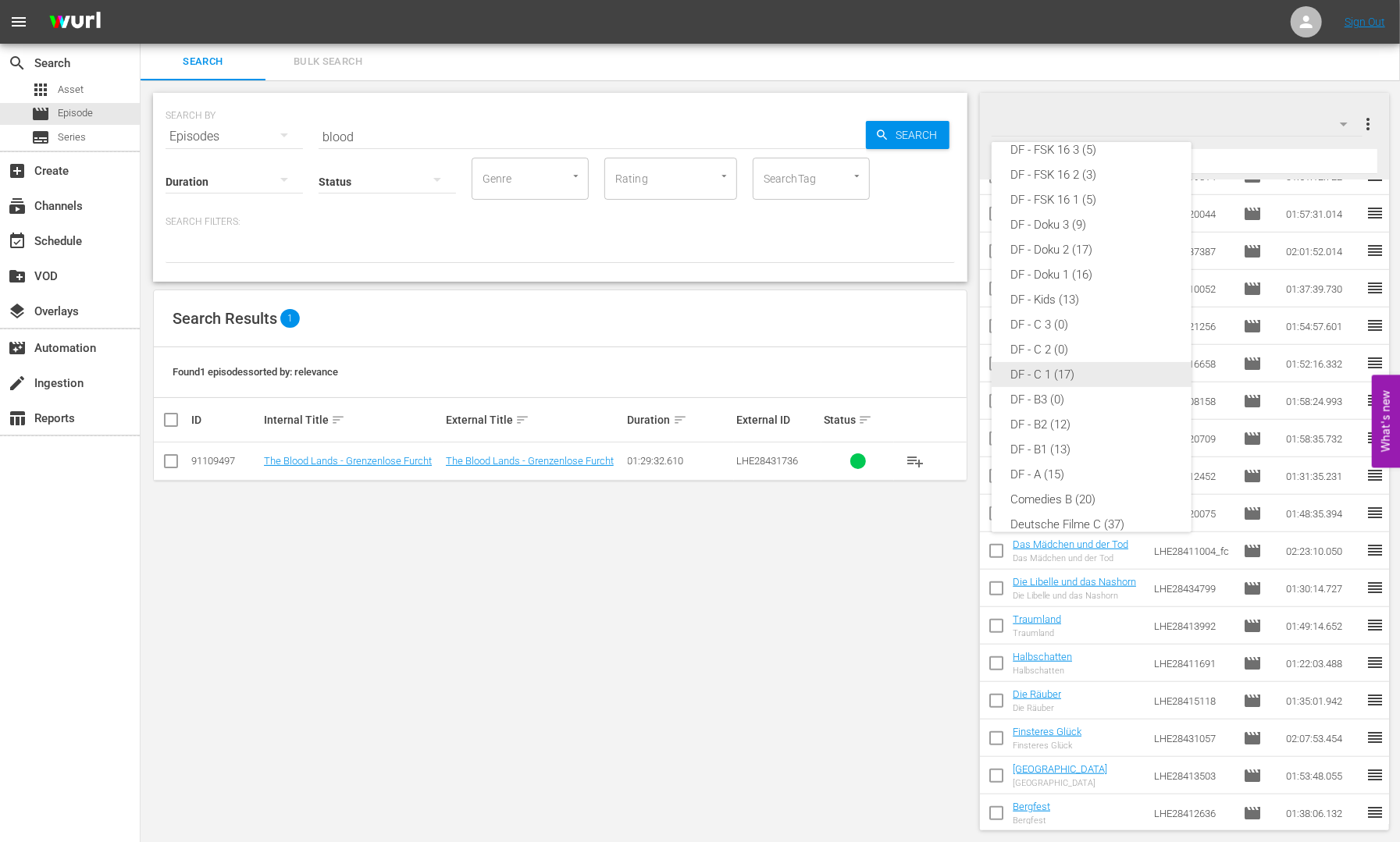
scroll to position [16, 0]
click at [1089, 194] on div "HC - Comedies B1 (4)" at bounding box center [1091, 201] width 162 height 25
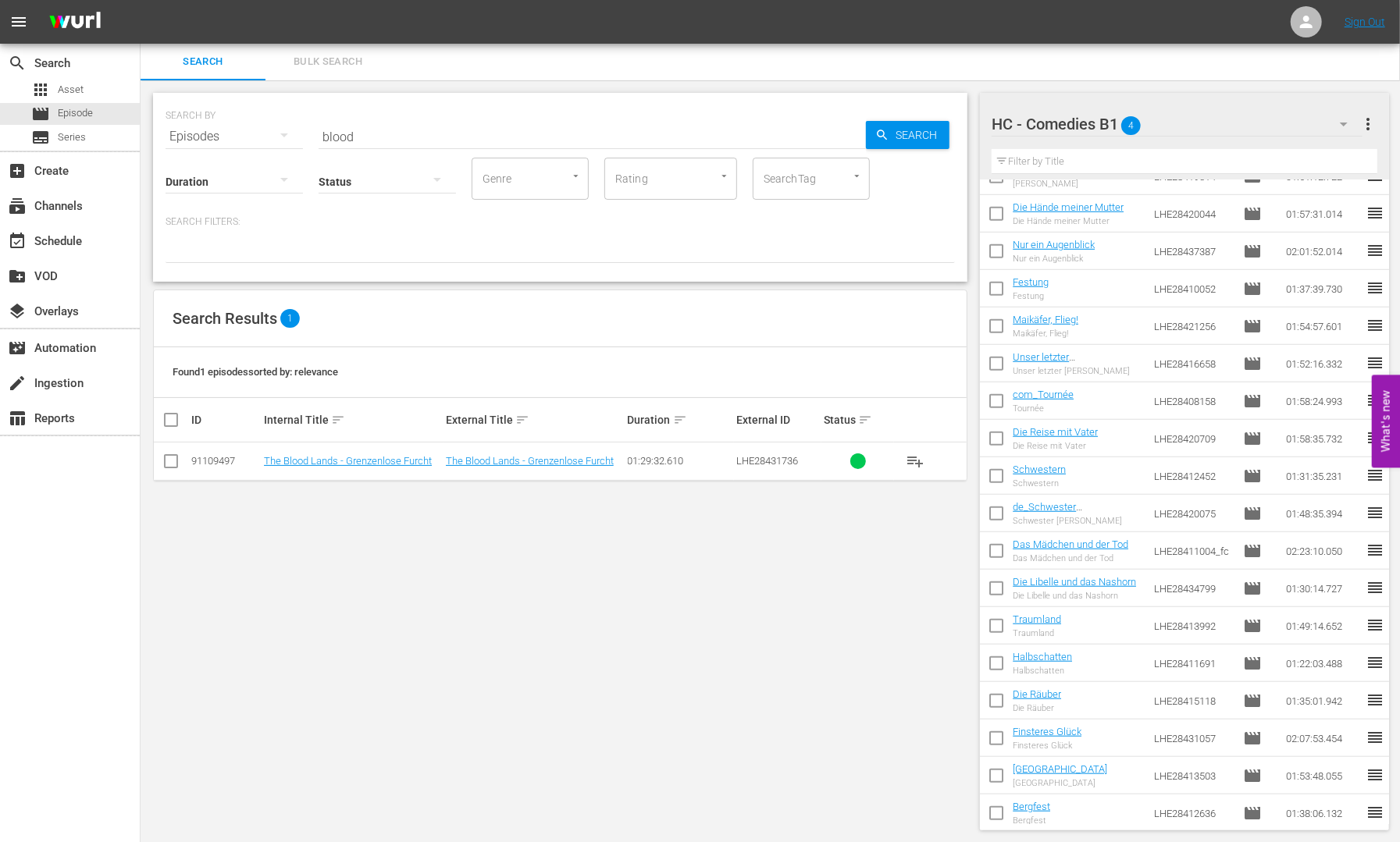
scroll to position [0, 0]
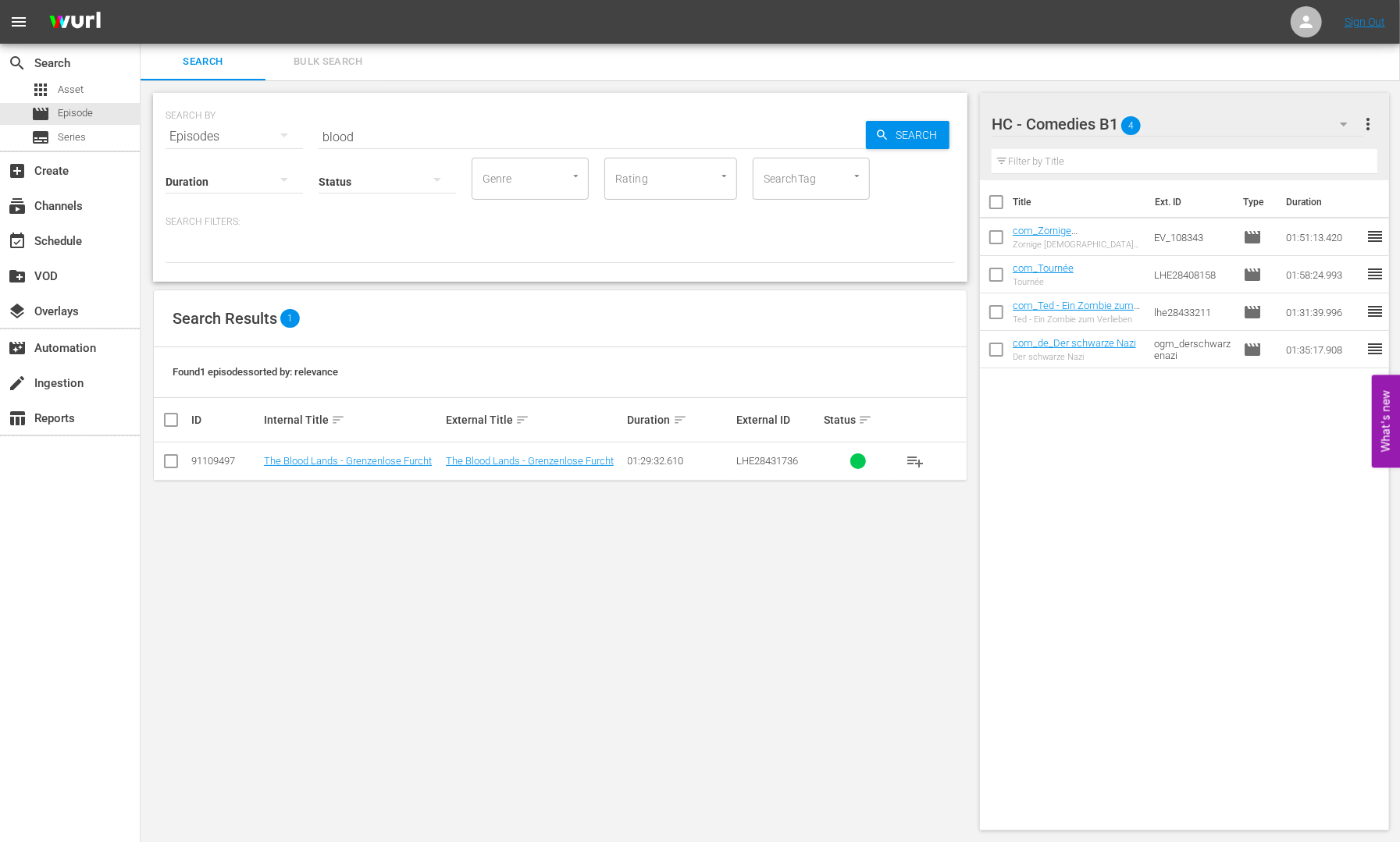
drag, startPoint x: 406, startPoint y: 322, endPoint x: 363, endPoint y: 314, distance: 43.7
click at [406, 321] on div "Search Results 1" at bounding box center [560, 319] width 813 height 57
click at [387, 144] on div "Status" at bounding box center [387, 172] width 137 height 56
click at [364, 134] on input "blood" at bounding box center [592, 136] width 547 height 38
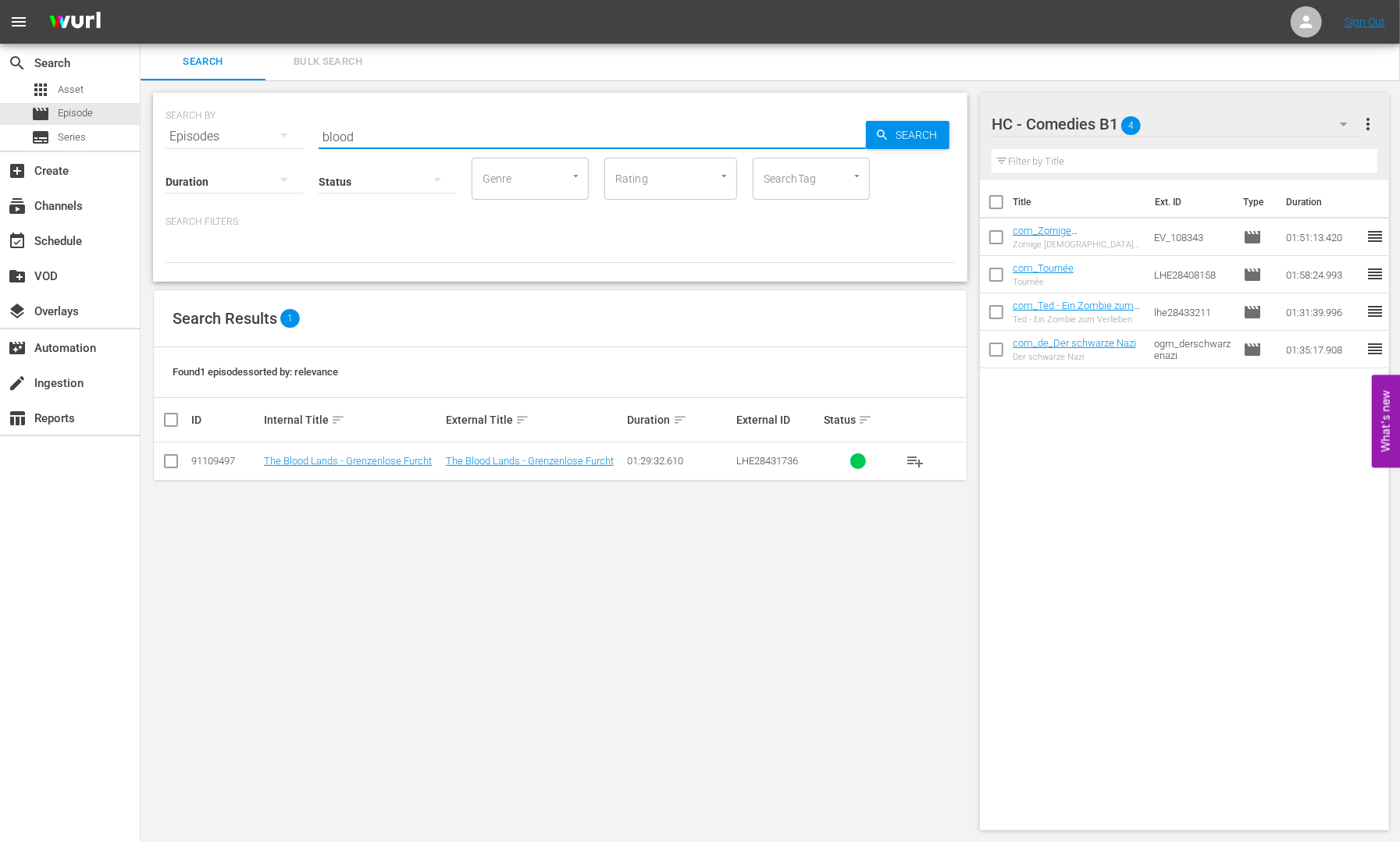
click at [363, 134] on input "blood" at bounding box center [592, 136] width 547 height 38
drag, startPoint x: 363, startPoint y: 130, endPoint x: 339, endPoint y: 130, distance: 24.0
click at [352, 130] on input "blood" at bounding box center [592, 136] width 547 height 38
click at [339, 130] on input "blood" at bounding box center [592, 136] width 547 height 38
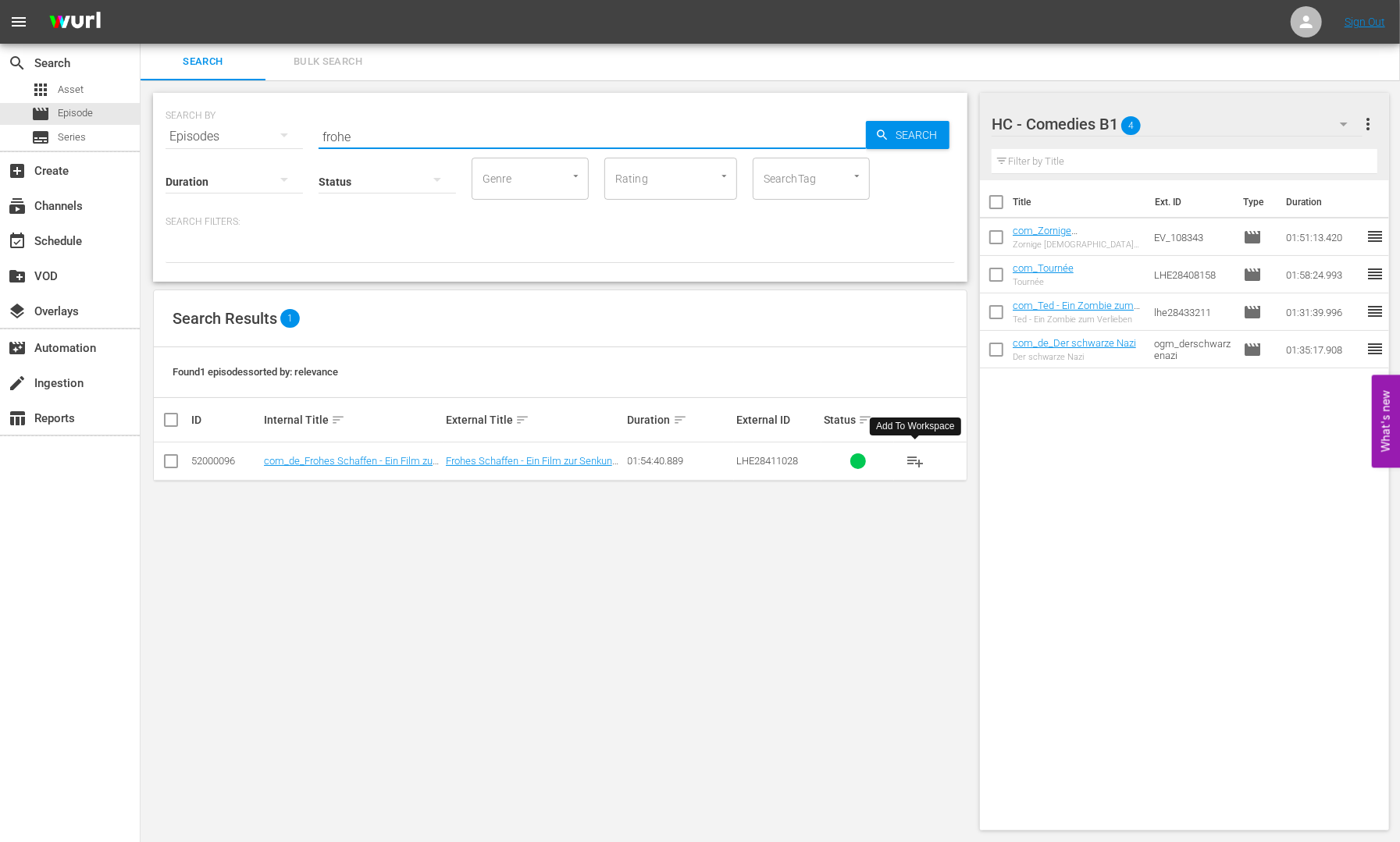
click at [922, 457] on span "playlist_add" at bounding box center [914, 461] width 18 height 18
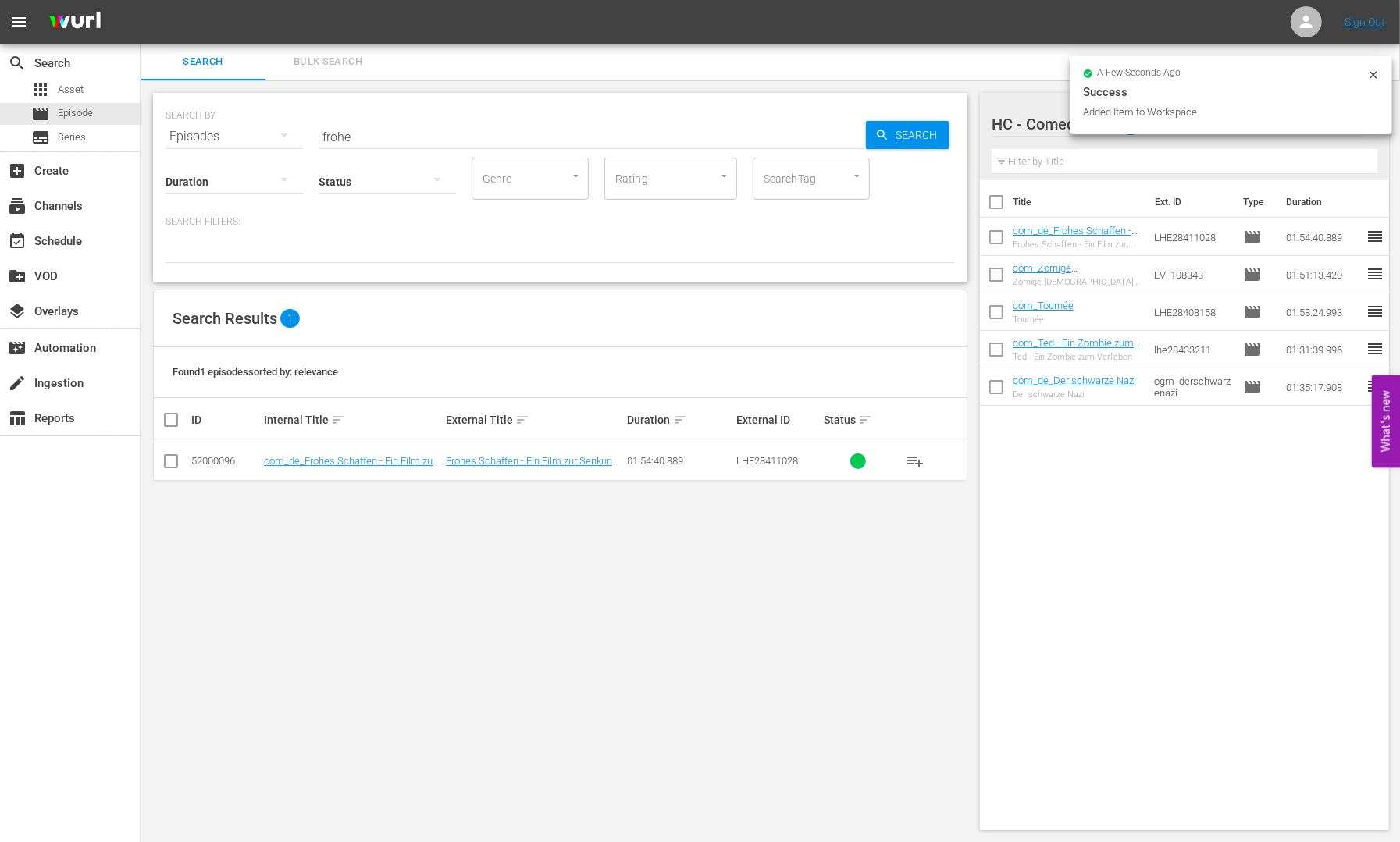
click at [453, 144] on div "Status" at bounding box center [387, 172] width 137 height 56
click at [386, 137] on input "frohe" at bounding box center [592, 136] width 547 height 38
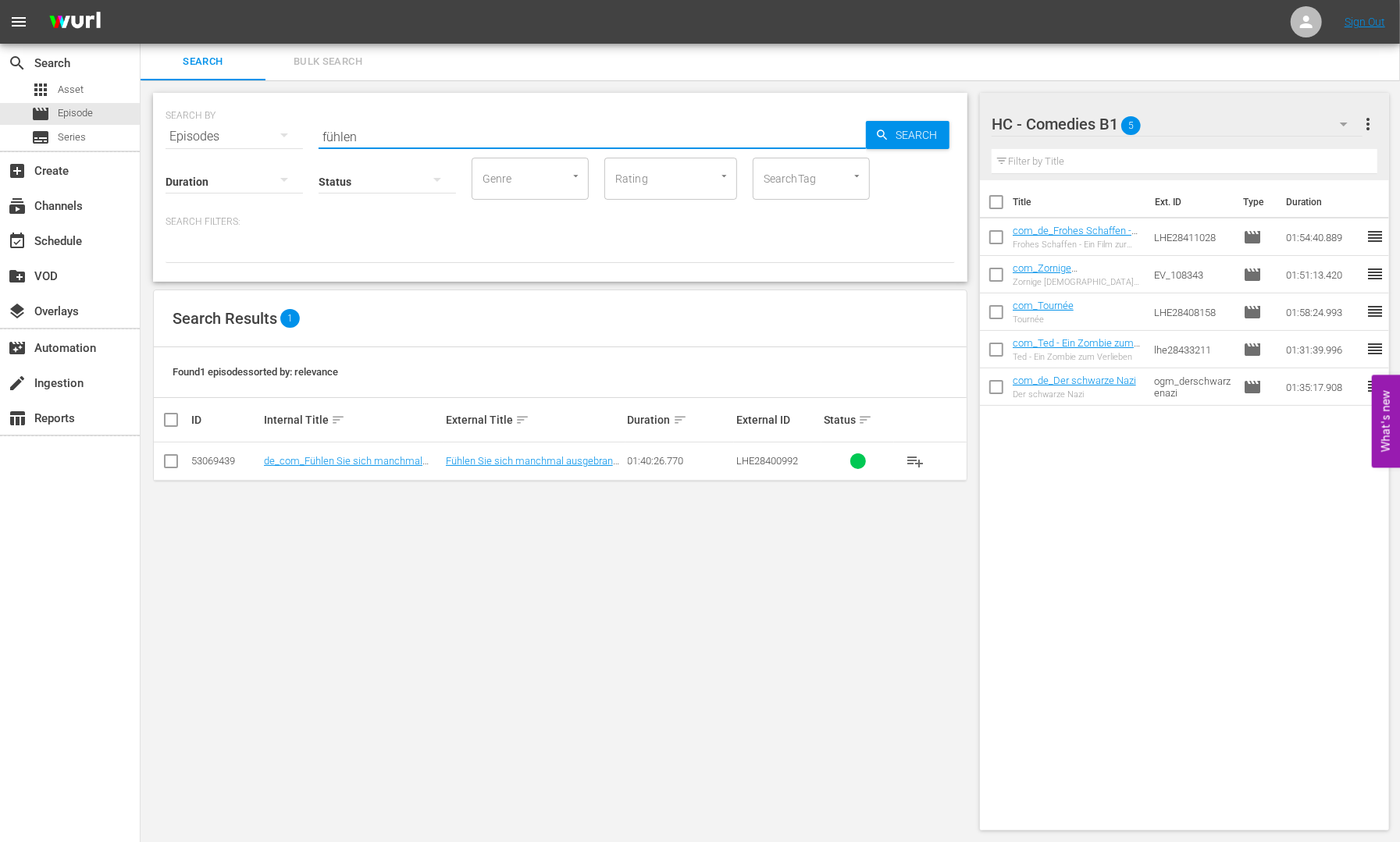
click at [918, 456] on span "playlist_add" at bounding box center [914, 461] width 18 height 18
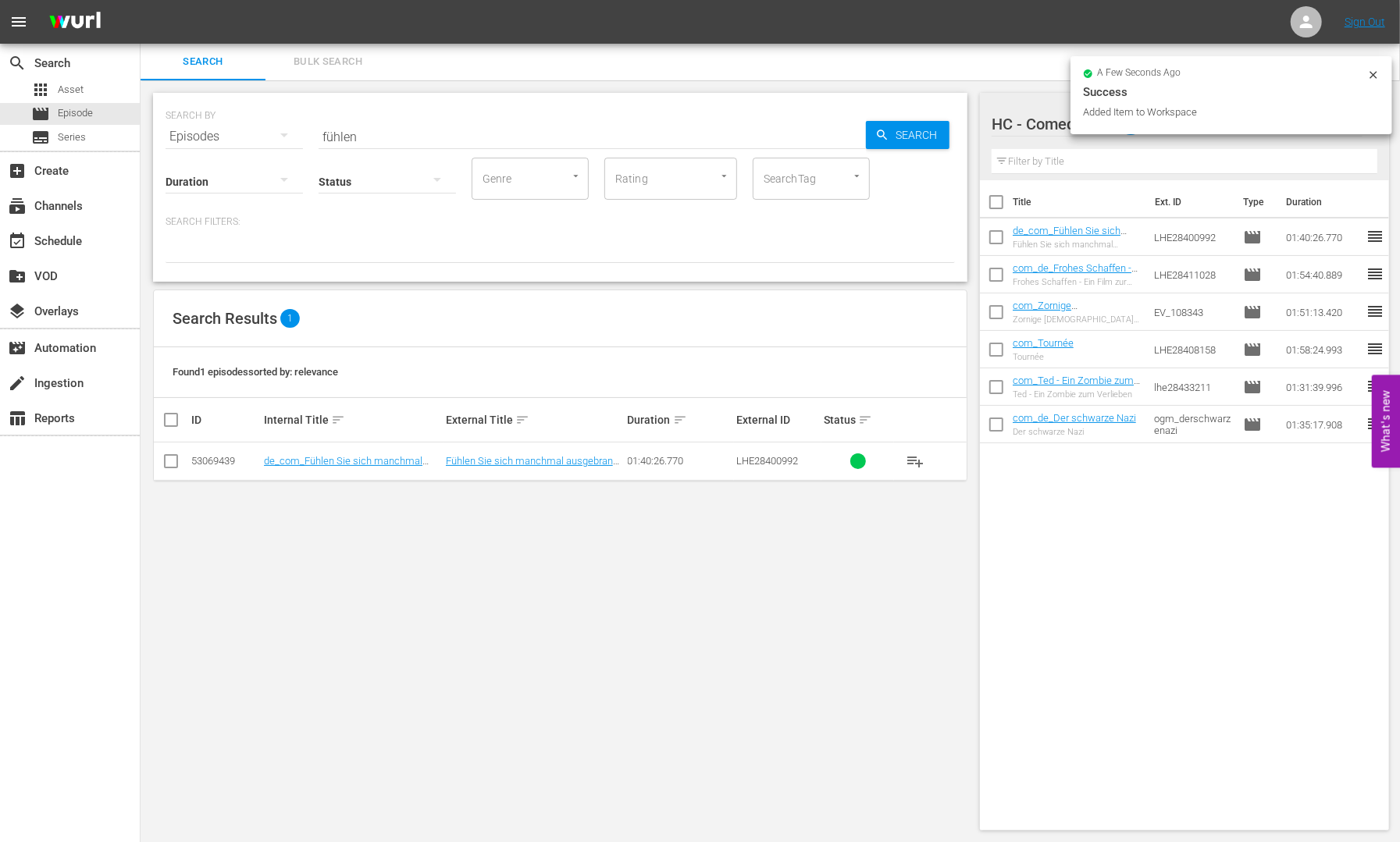
click at [398, 138] on input "fühlen" at bounding box center [592, 136] width 547 height 38
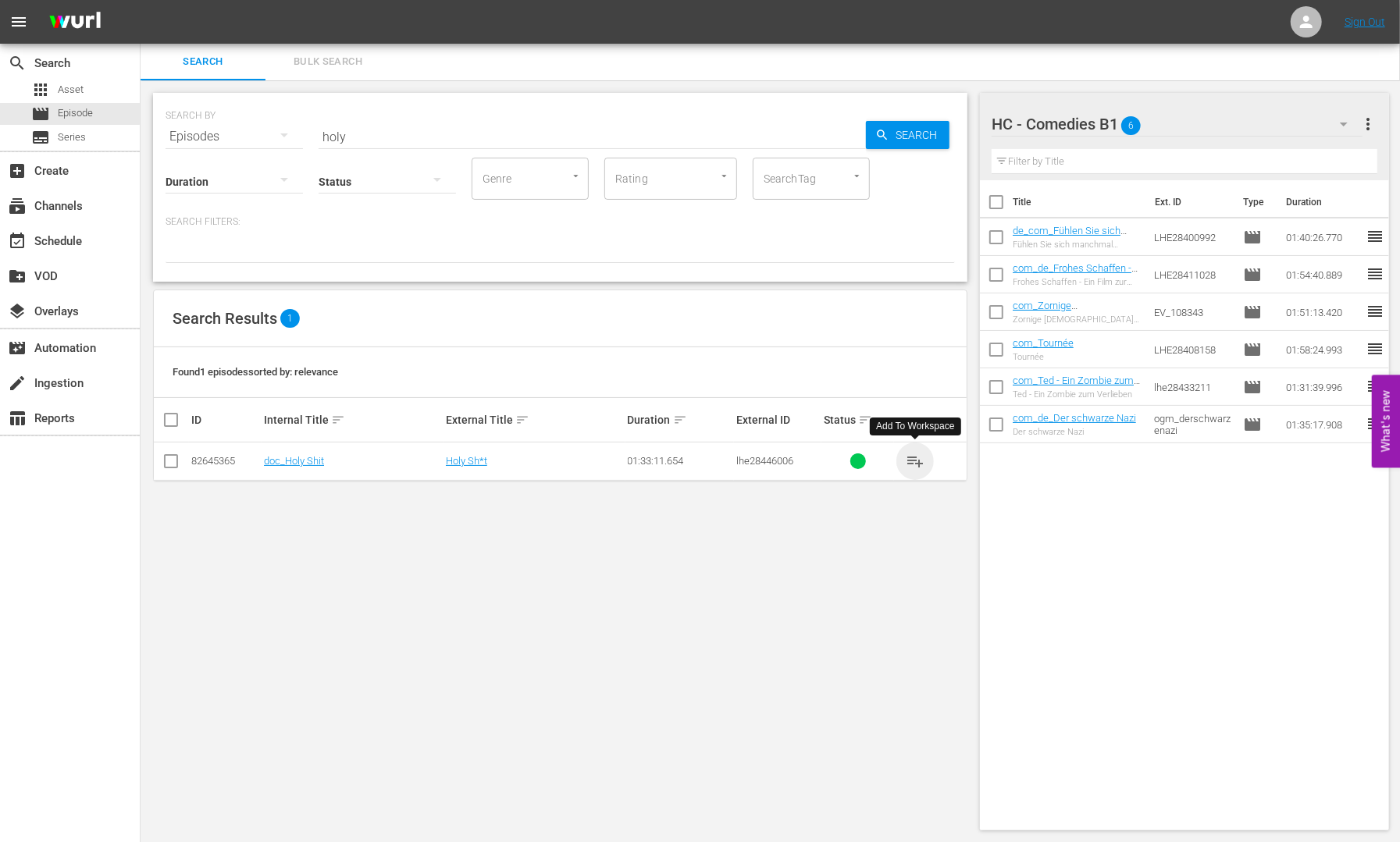
click at [915, 458] on span "playlist_add" at bounding box center [914, 461] width 18 height 18
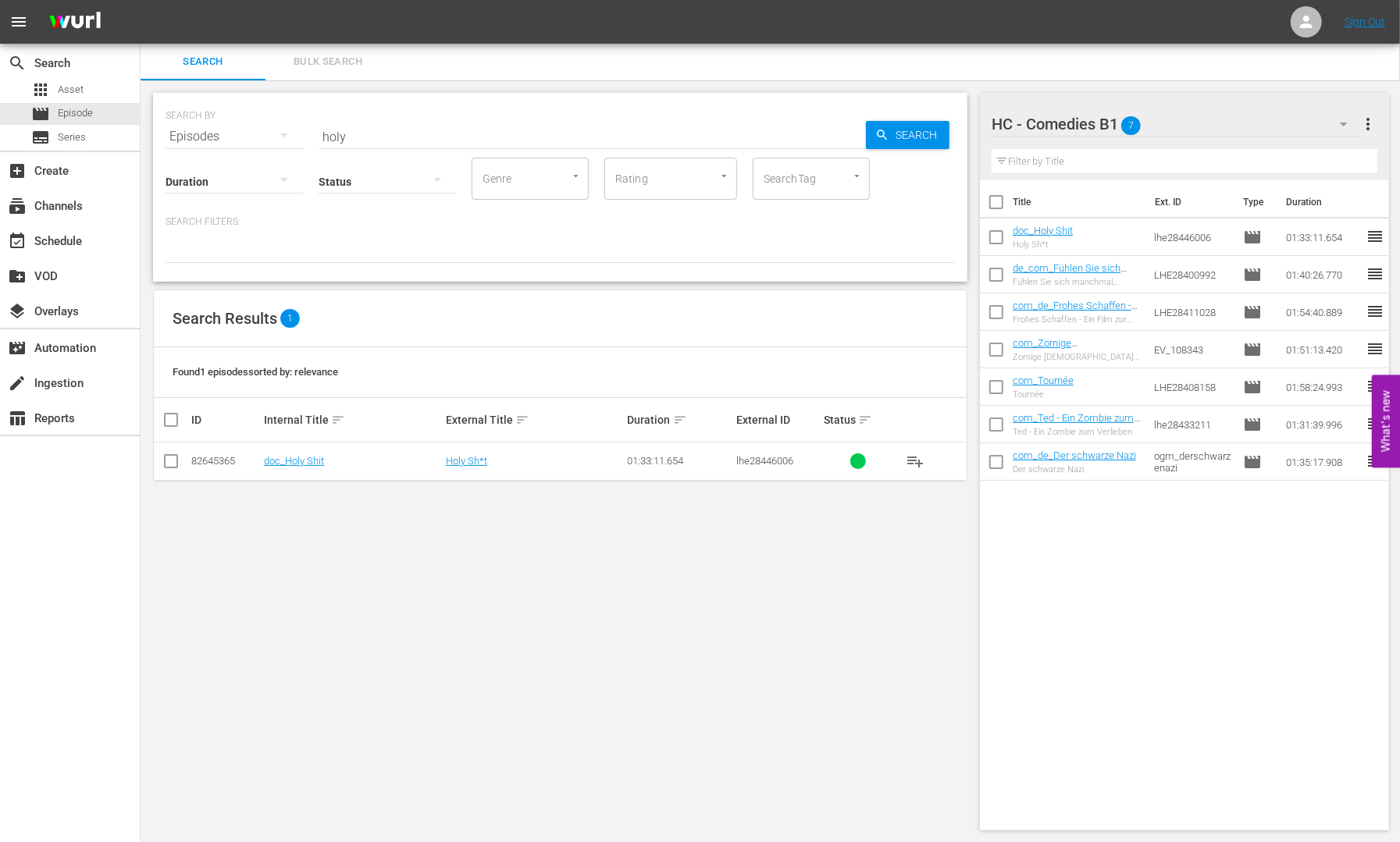
click at [456, 146] on input "holy" at bounding box center [592, 136] width 547 height 38
click at [454, 146] on div "Status" at bounding box center [387, 172] width 137 height 56
click at [359, 129] on input "holy" at bounding box center [592, 136] width 547 height 38
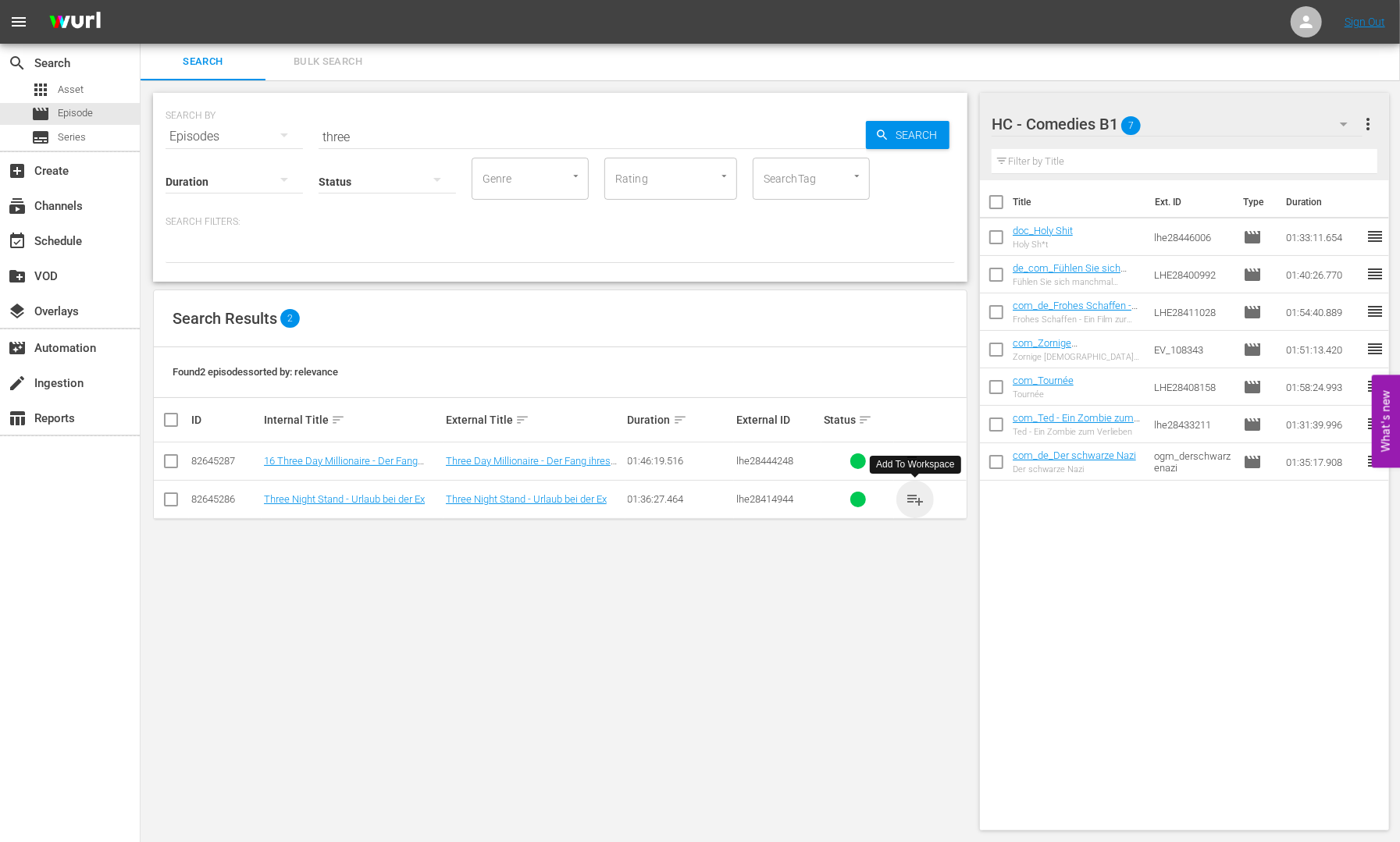
click at [913, 499] on span "playlist_add" at bounding box center [914, 499] width 18 height 18
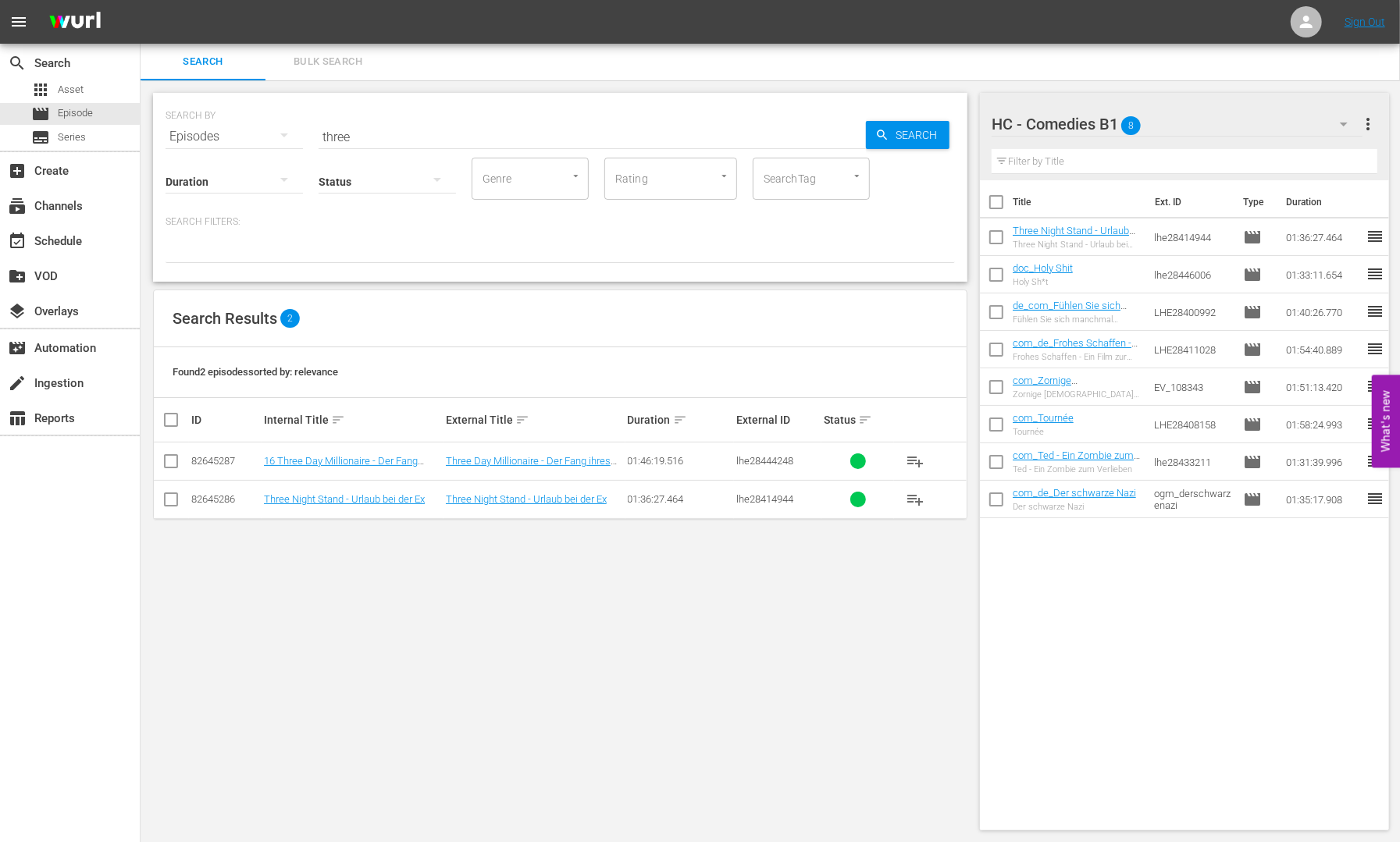
click at [408, 142] on input "three" at bounding box center [592, 136] width 547 height 38
click at [408, 141] on input "three" at bounding box center [592, 136] width 547 height 38
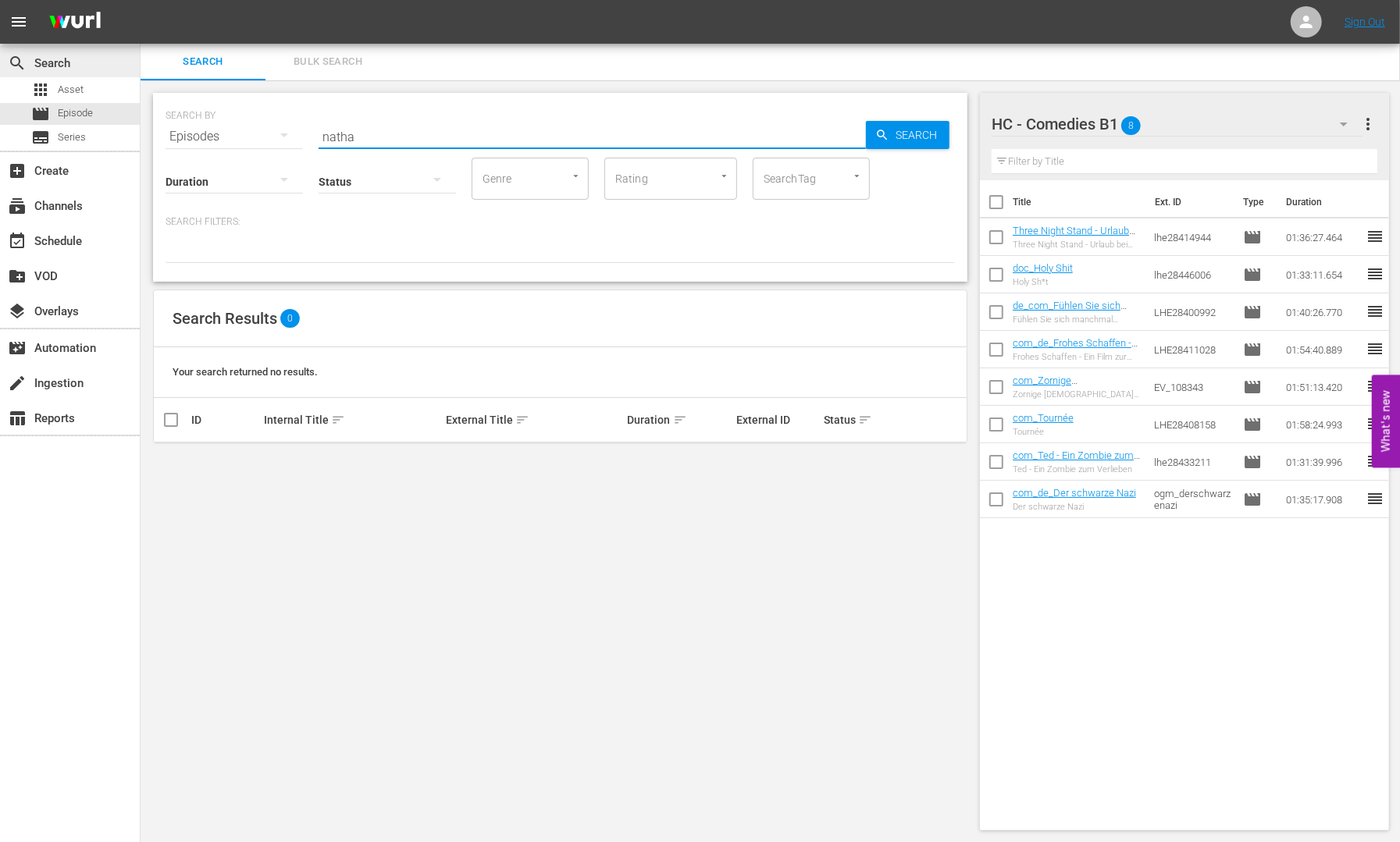
type input "natha"
click at [69, 75] on div "search Search" at bounding box center [70, 61] width 140 height 31
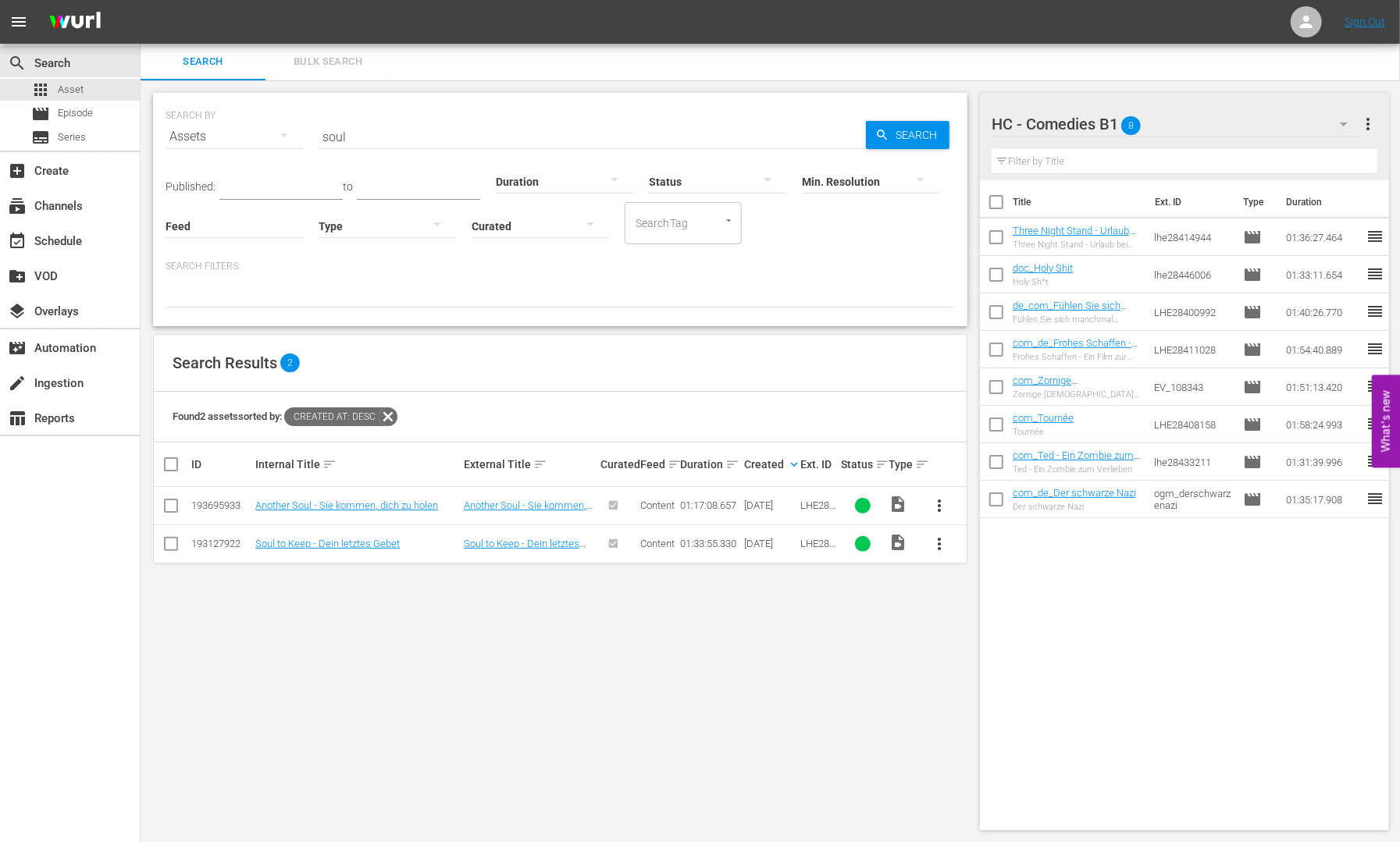
click at [409, 138] on input "soul" at bounding box center [592, 136] width 547 height 38
type input "natha"
click at [938, 504] on span "more_vert" at bounding box center [938, 506] width 18 height 18
click at [995, 626] on div "Episode" at bounding box center [1024, 623] width 106 height 38
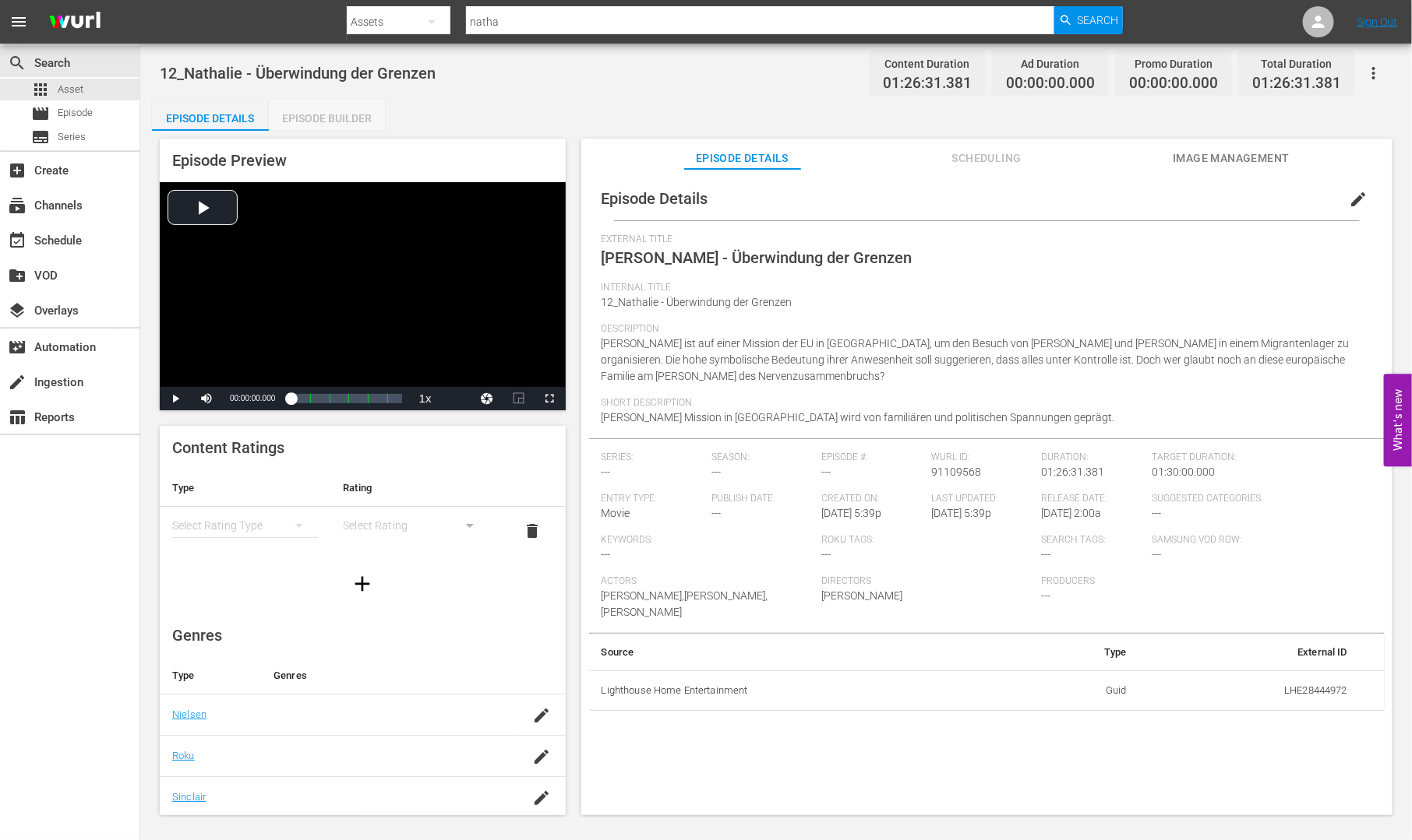
click at [331, 111] on div "Episode Builder" at bounding box center [327, 118] width 116 height 38
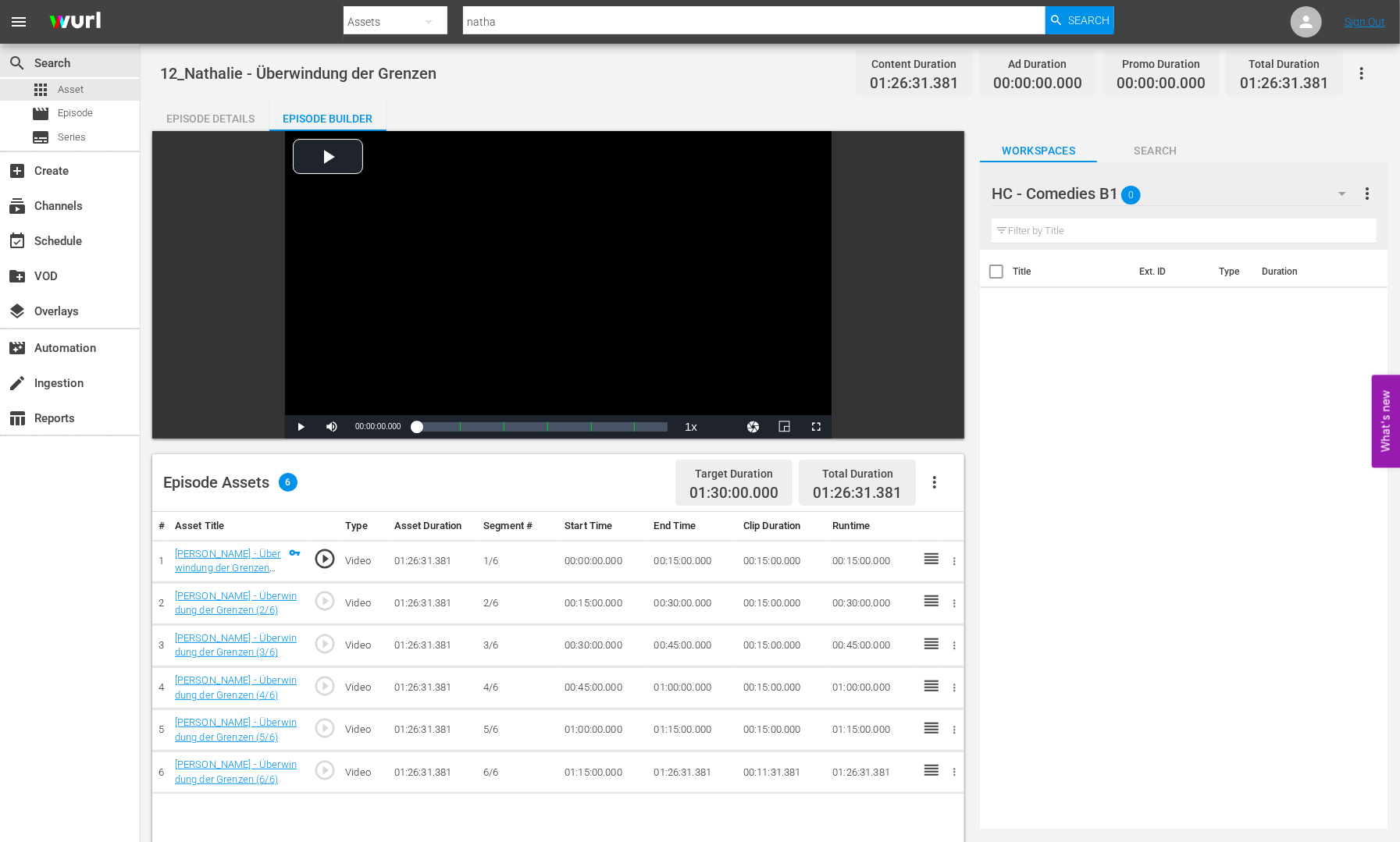
click at [1320, 190] on div "HC - Comedies B1 0" at bounding box center [1176, 193] width 369 height 44
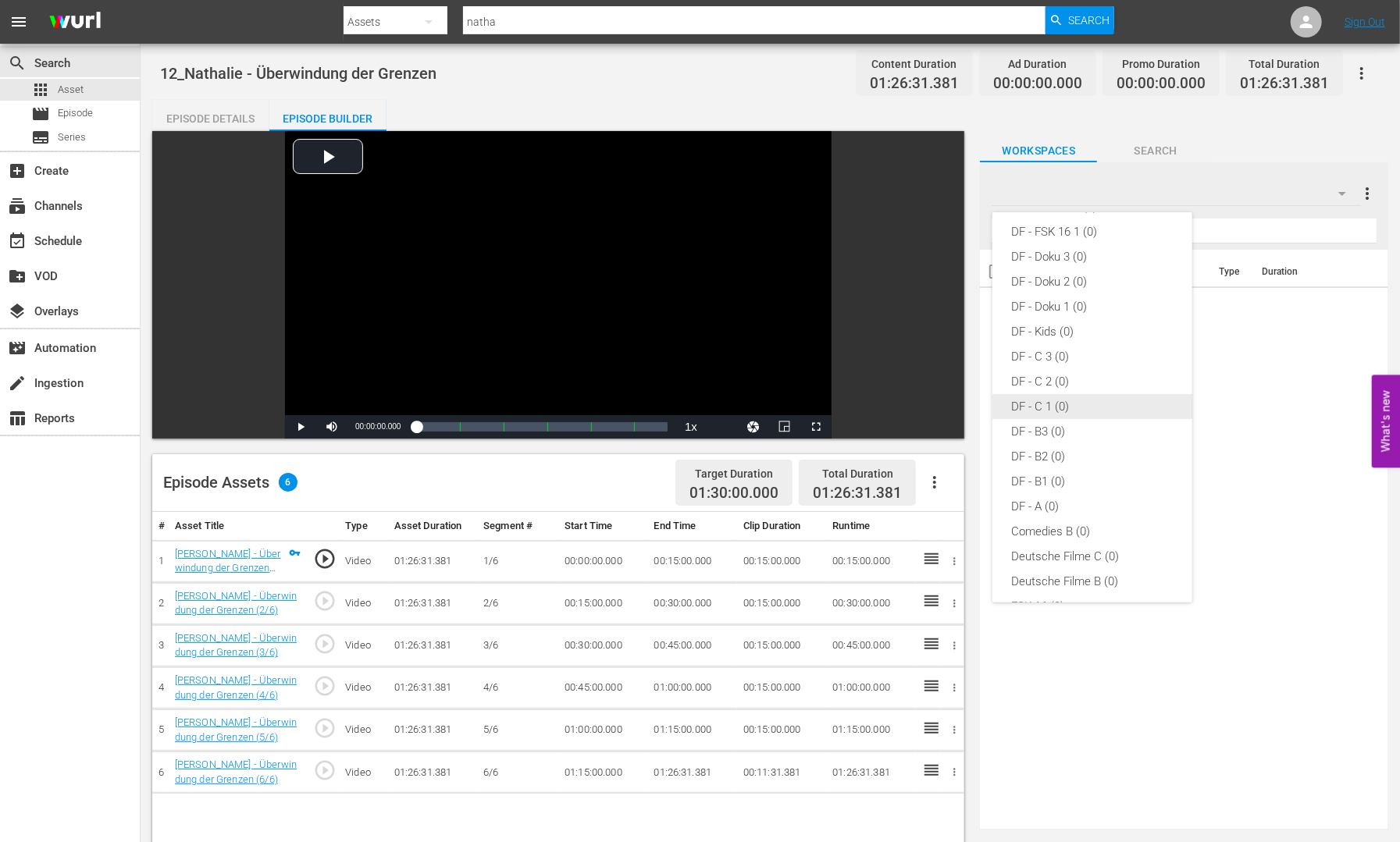
scroll to position [308, 0]
click at [1108, 579] on div "Default Workspace (1)" at bounding box center [1092, 579] width 162 height 25
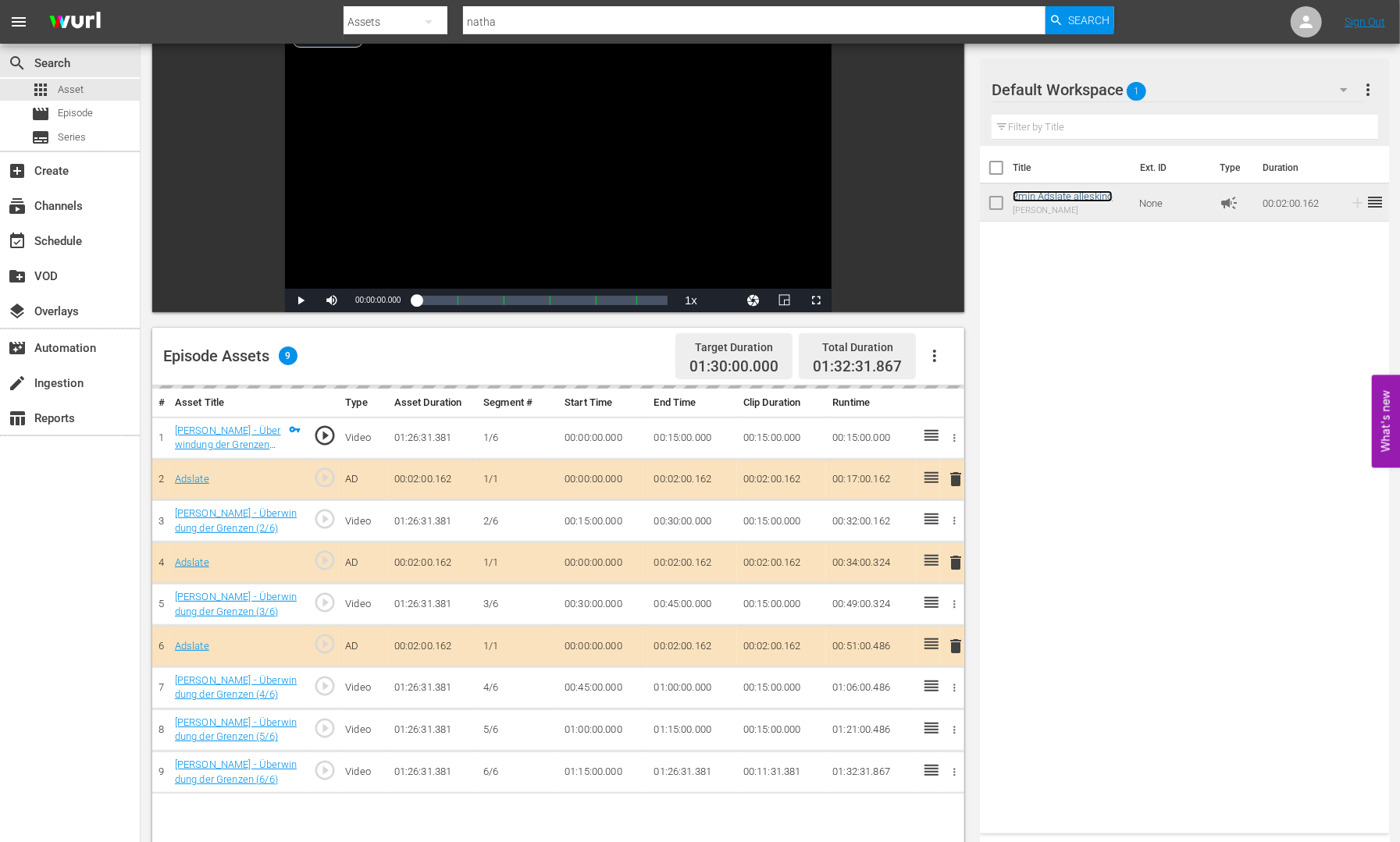
scroll to position [293, 0]
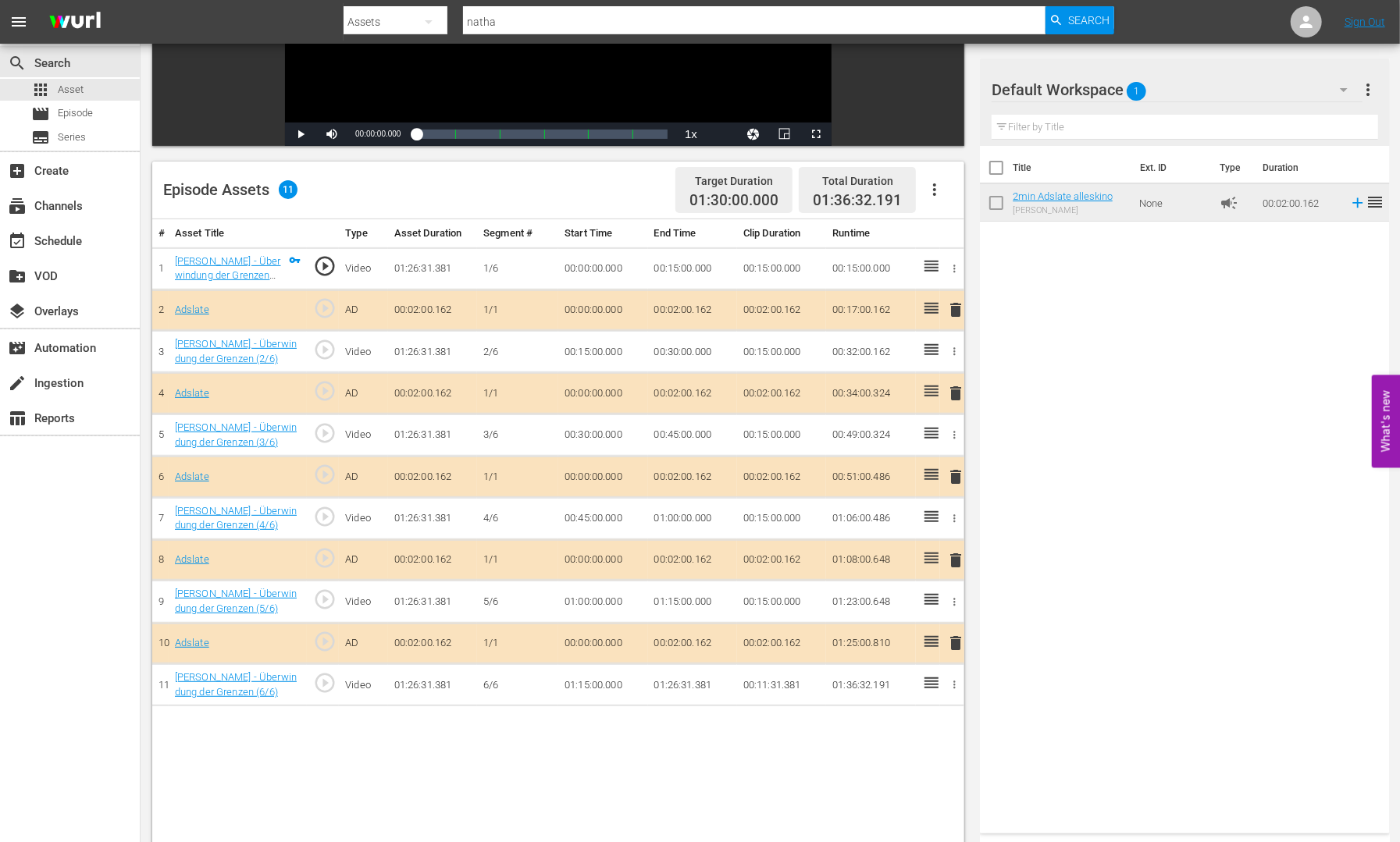
drag, startPoint x: 405, startPoint y: 340, endPoint x: 298, endPoint y: 241, distance: 145.8
click at [403, 337] on td "01:26:31.381" at bounding box center [433, 351] width 89 height 42
click at [88, 109] on span "Episode" at bounding box center [75, 113] width 35 height 16
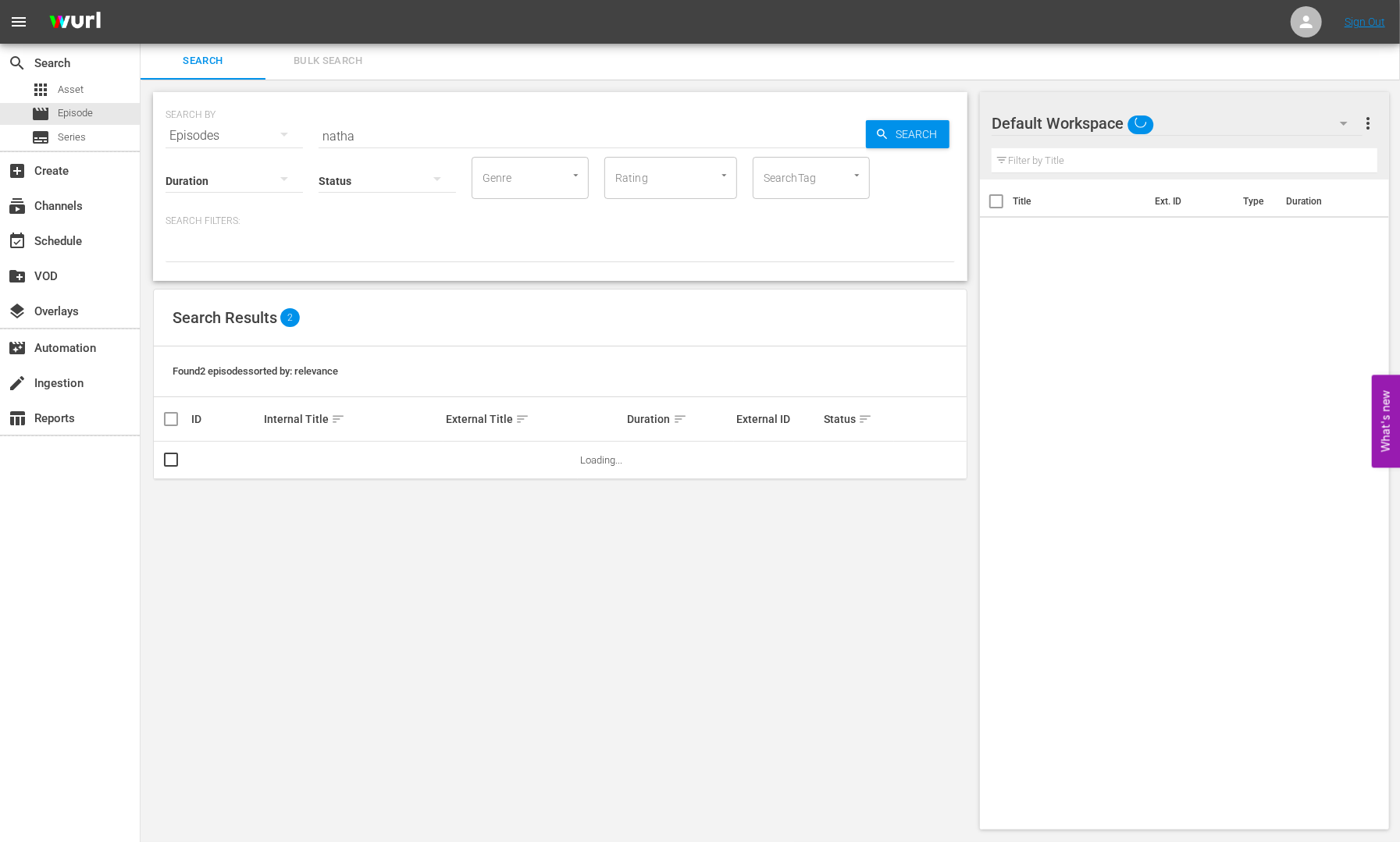
scroll to position [1, 0]
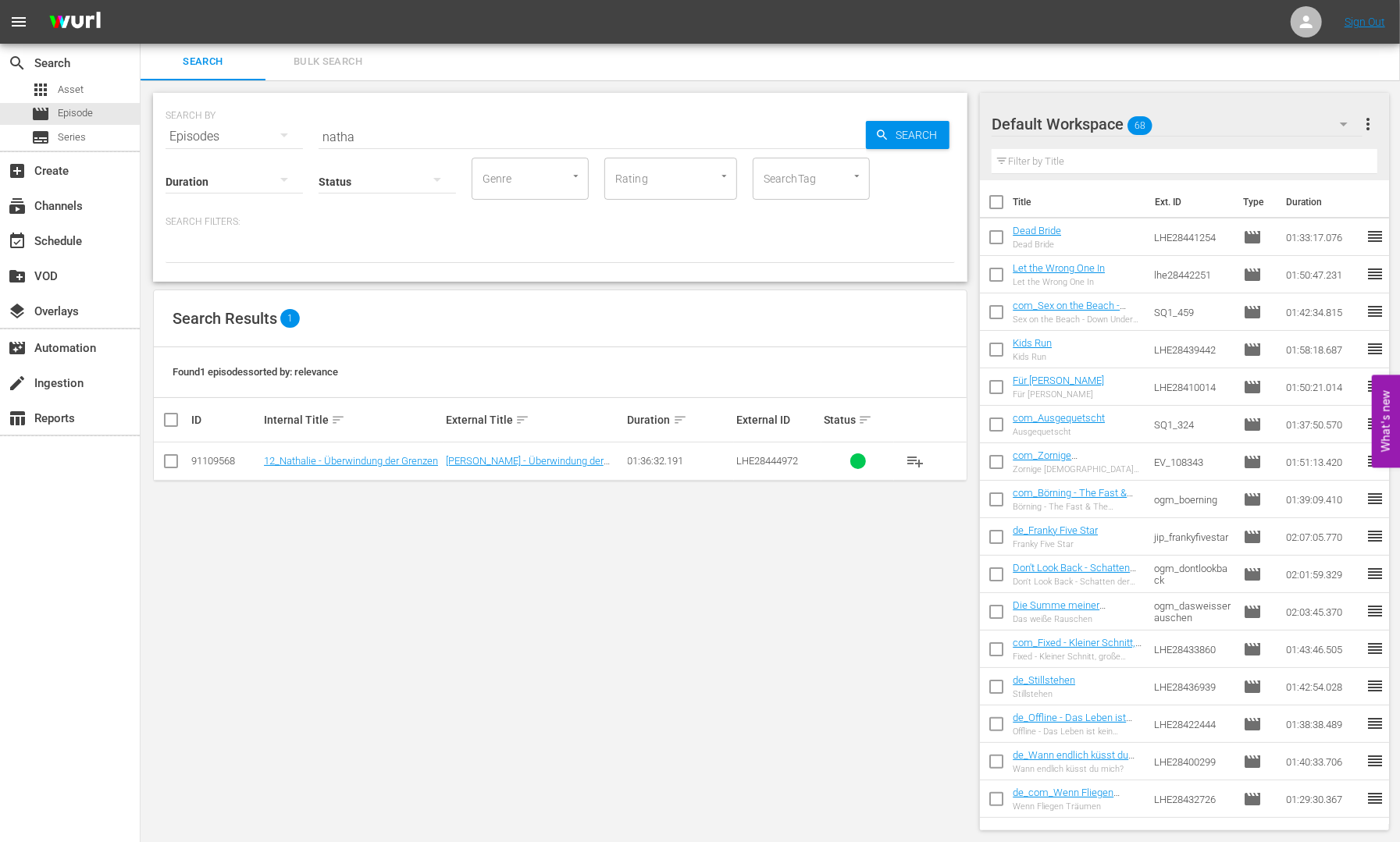
click at [1348, 125] on icon "button" at bounding box center [1343, 123] width 18 height 18
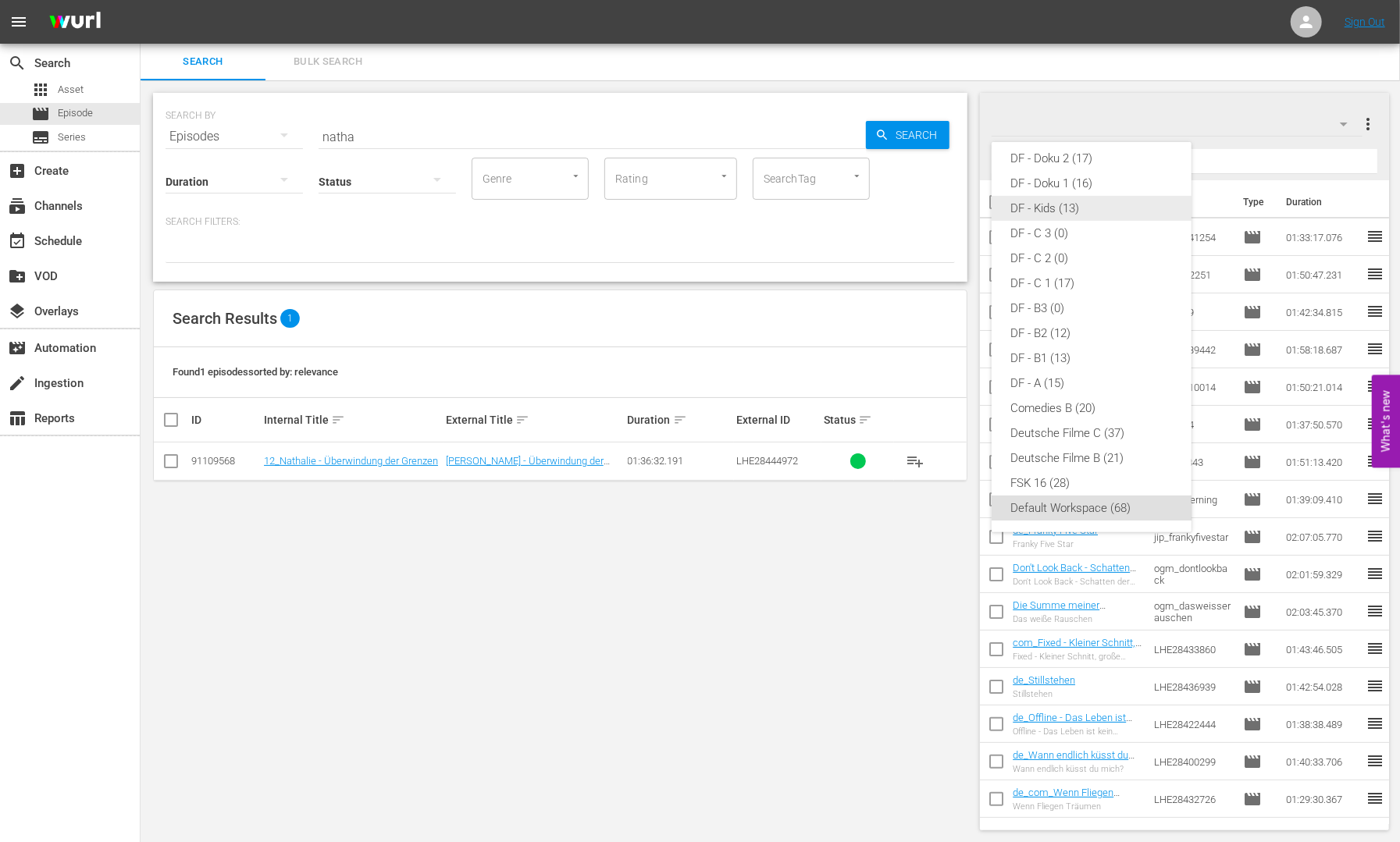
scroll to position [0, 0]
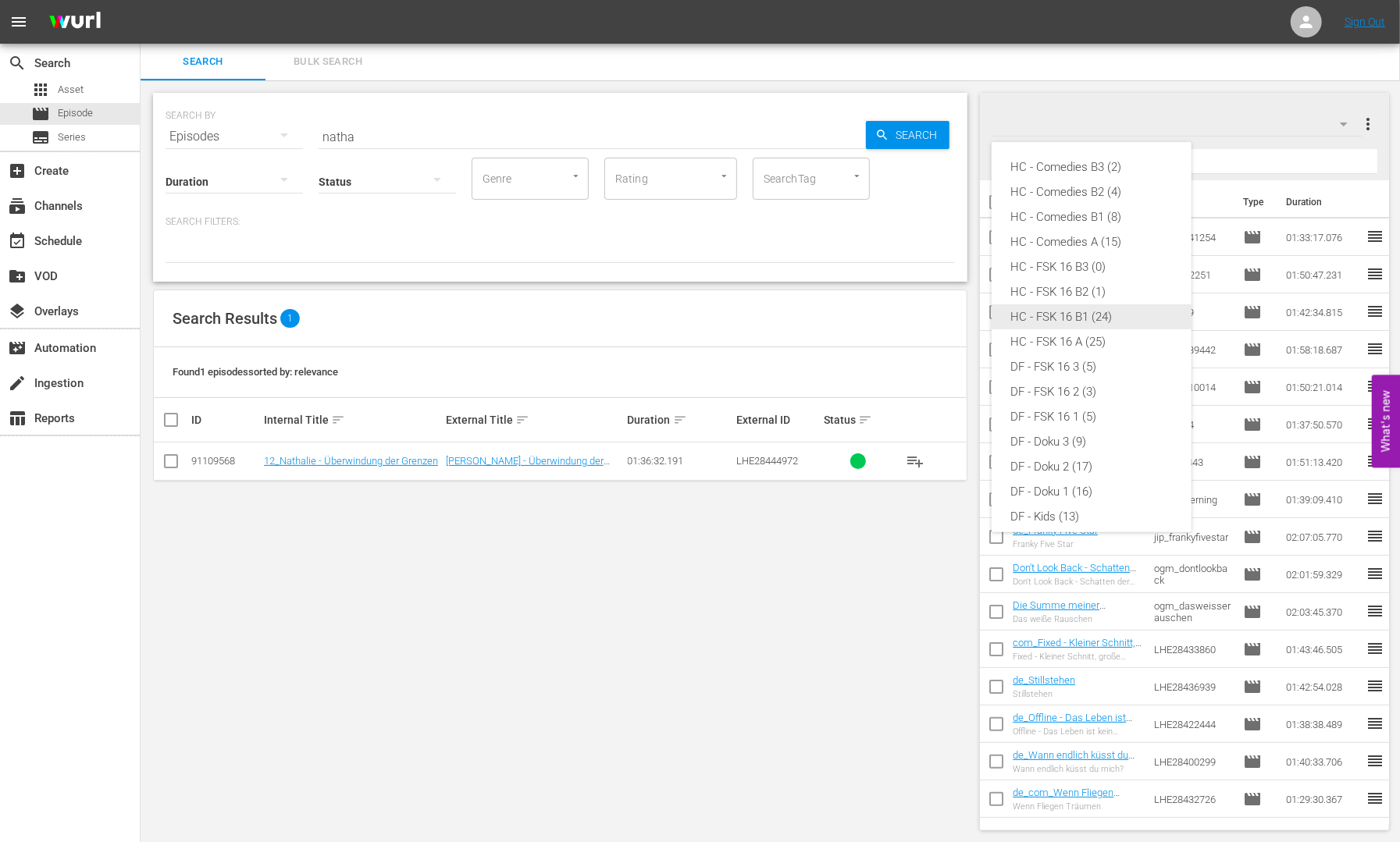
click at [1128, 317] on div "HC - FSK 16 B1 (24)" at bounding box center [1091, 317] width 162 height 25
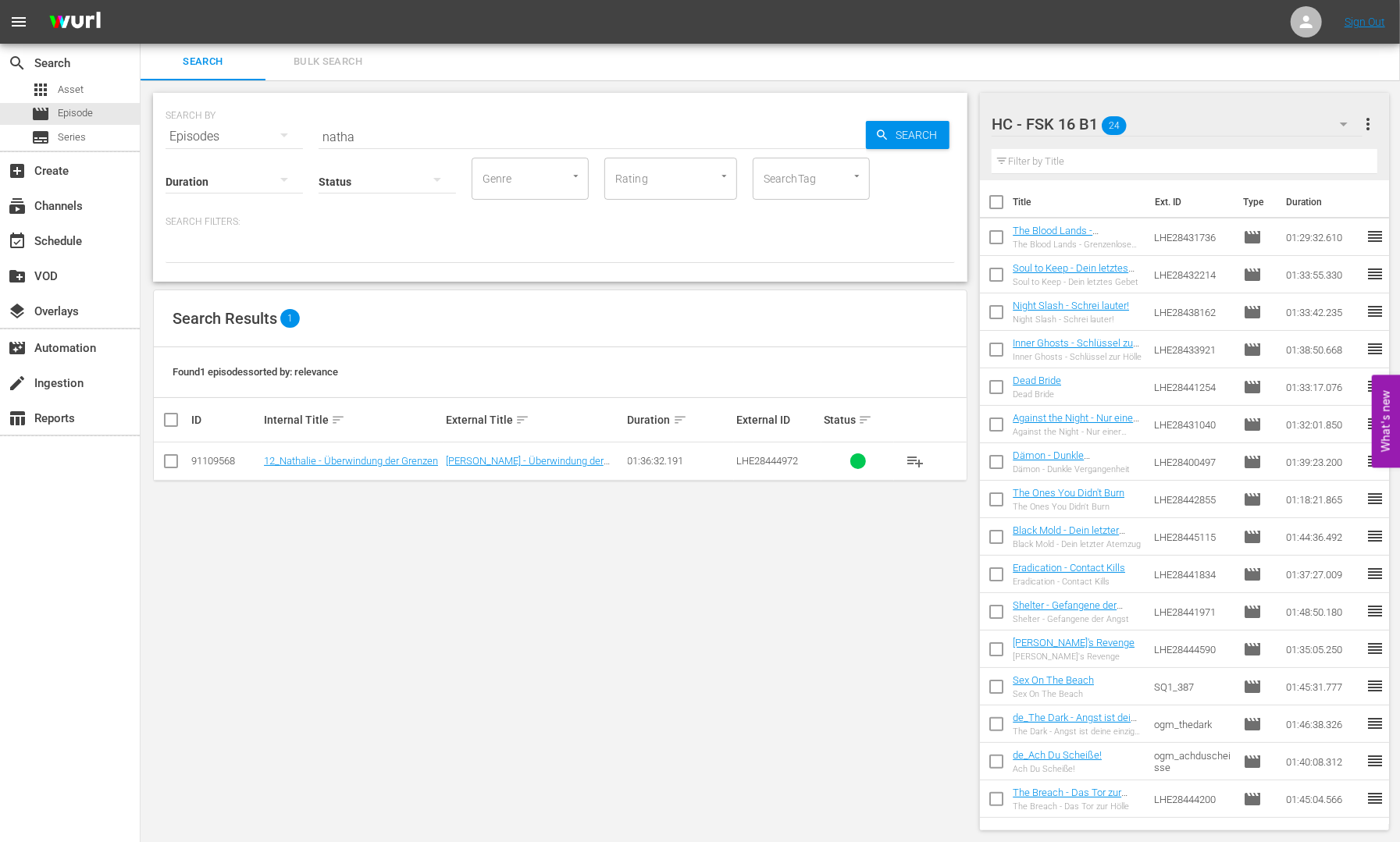
click at [1226, 116] on div "HC - FSK 16 B1 24" at bounding box center [1176, 123] width 370 height 44
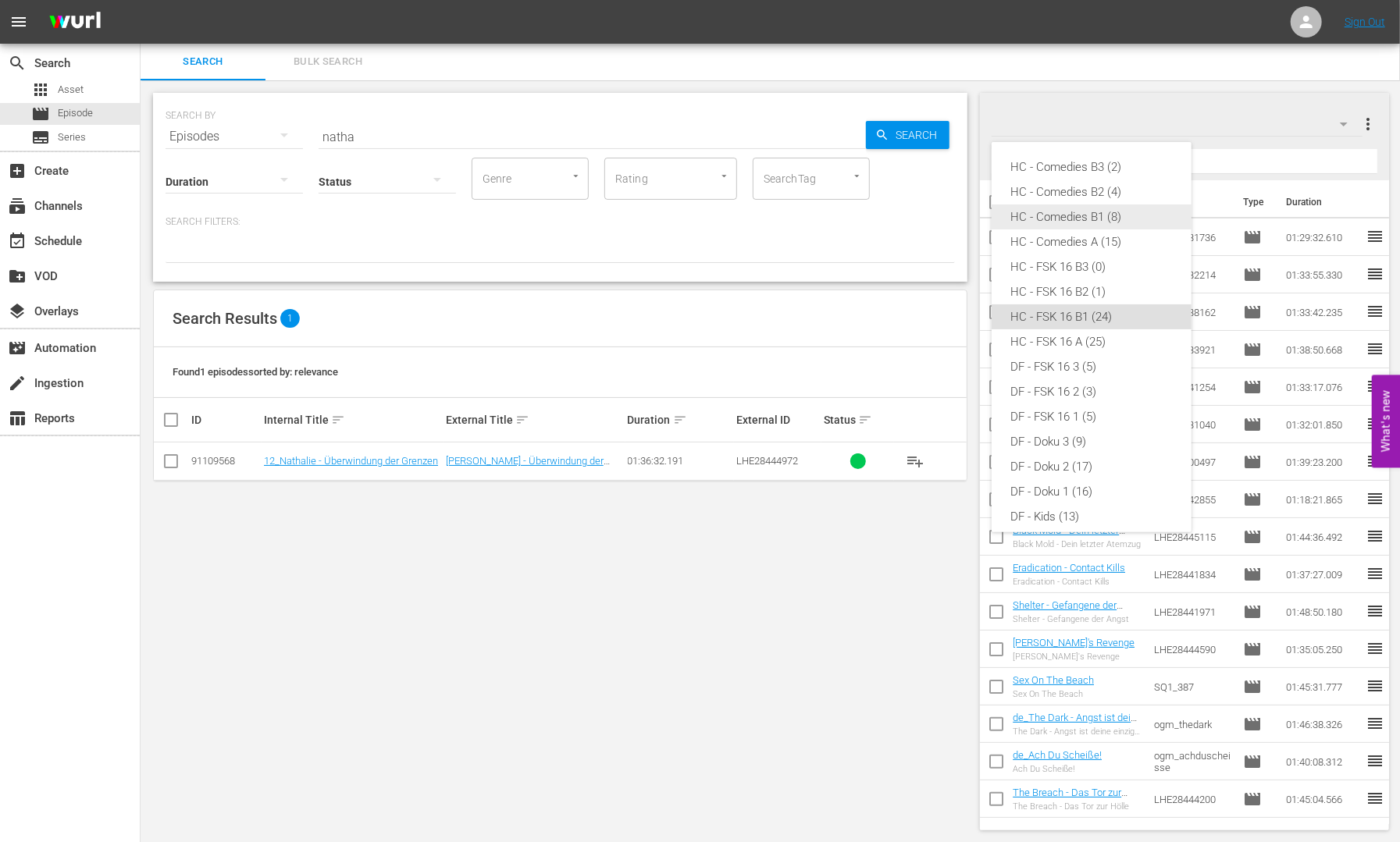
click at [1108, 223] on div "HC - Comedies B1 (8)" at bounding box center [1091, 217] width 162 height 25
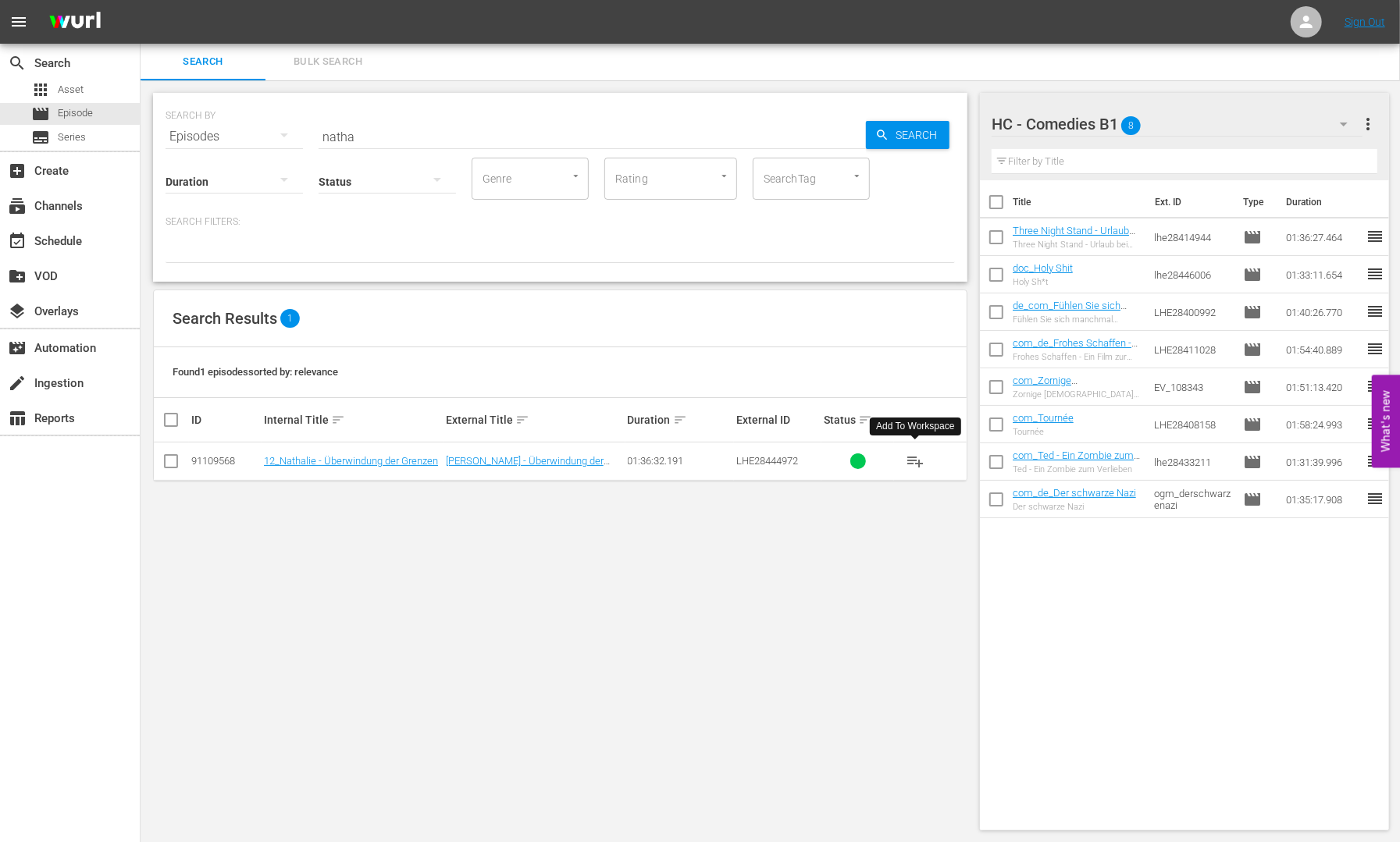
drag, startPoint x: 918, startPoint y: 461, endPoint x: 908, endPoint y: 462, distance: 10.0
click at [918, 461] on span "playlist_add" at bounding box center [914, 461] width 18 height 18
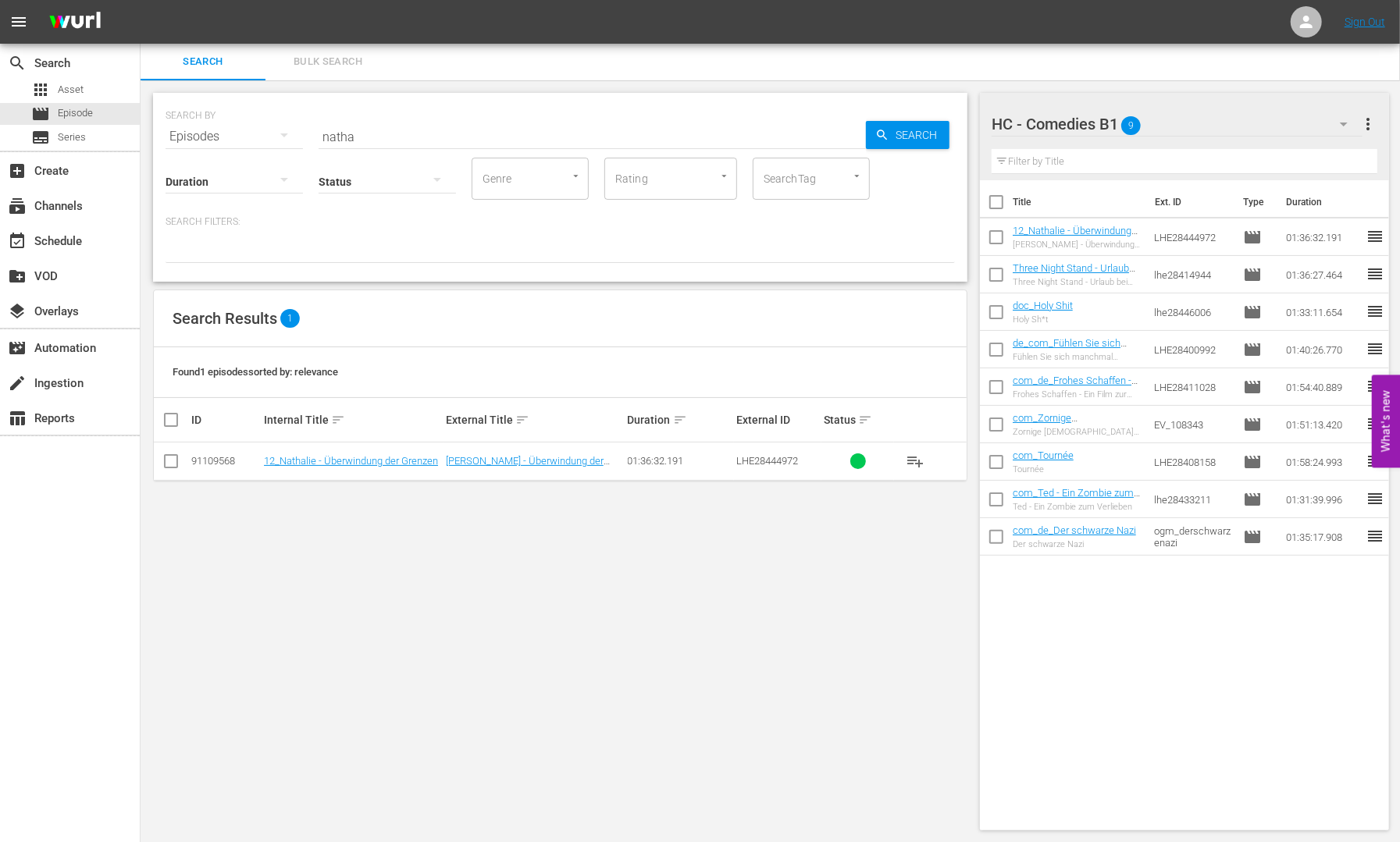
click at [367, 131] on input "natha" at bounding box center [592, 136] width 547 height 38
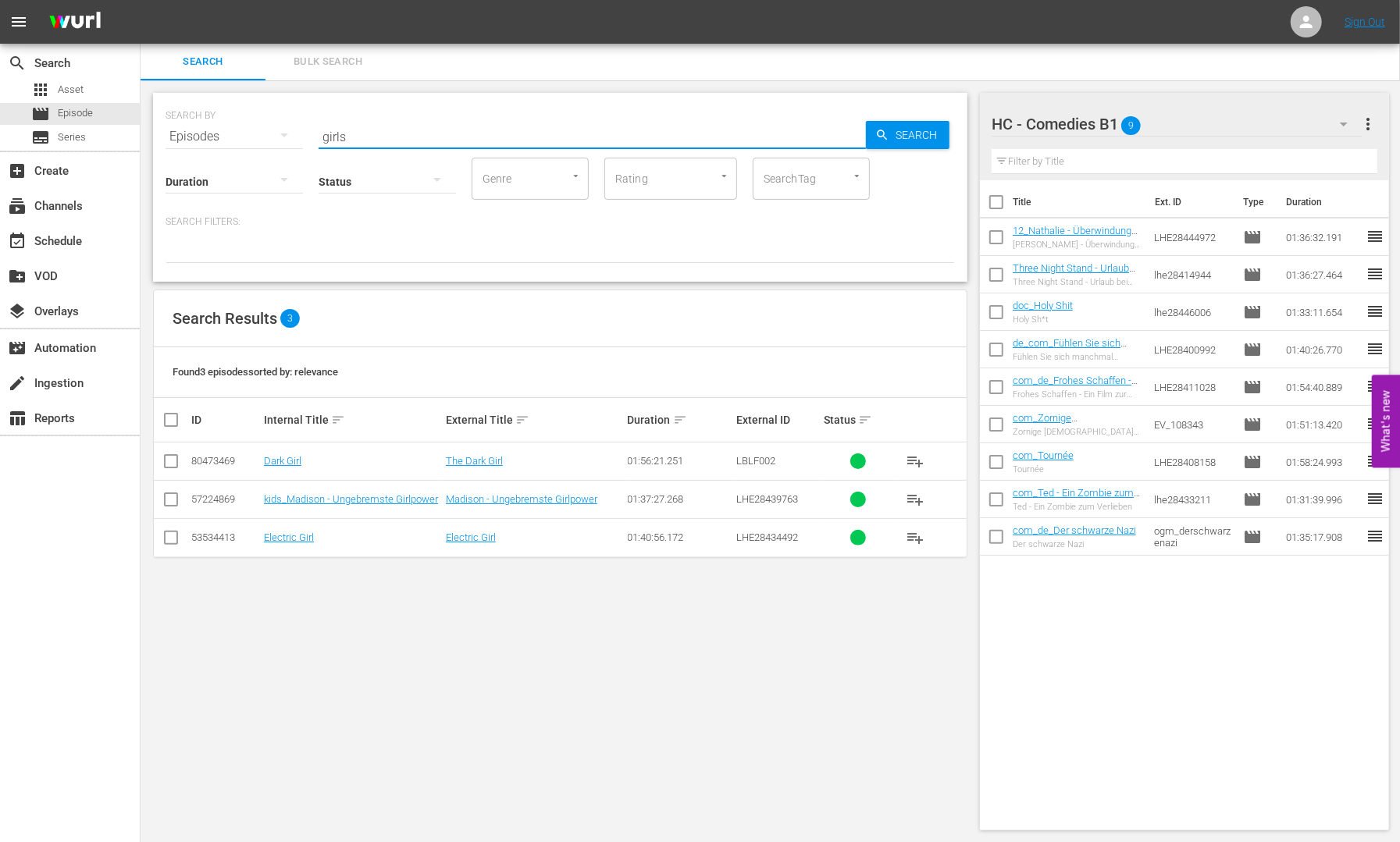
click at [331, 145] on div "Status" at bounding box center [387, 172] width 137 height 56
click at [333, 136] on input "girls" at bounding box center [592, 136] width 547 height 38
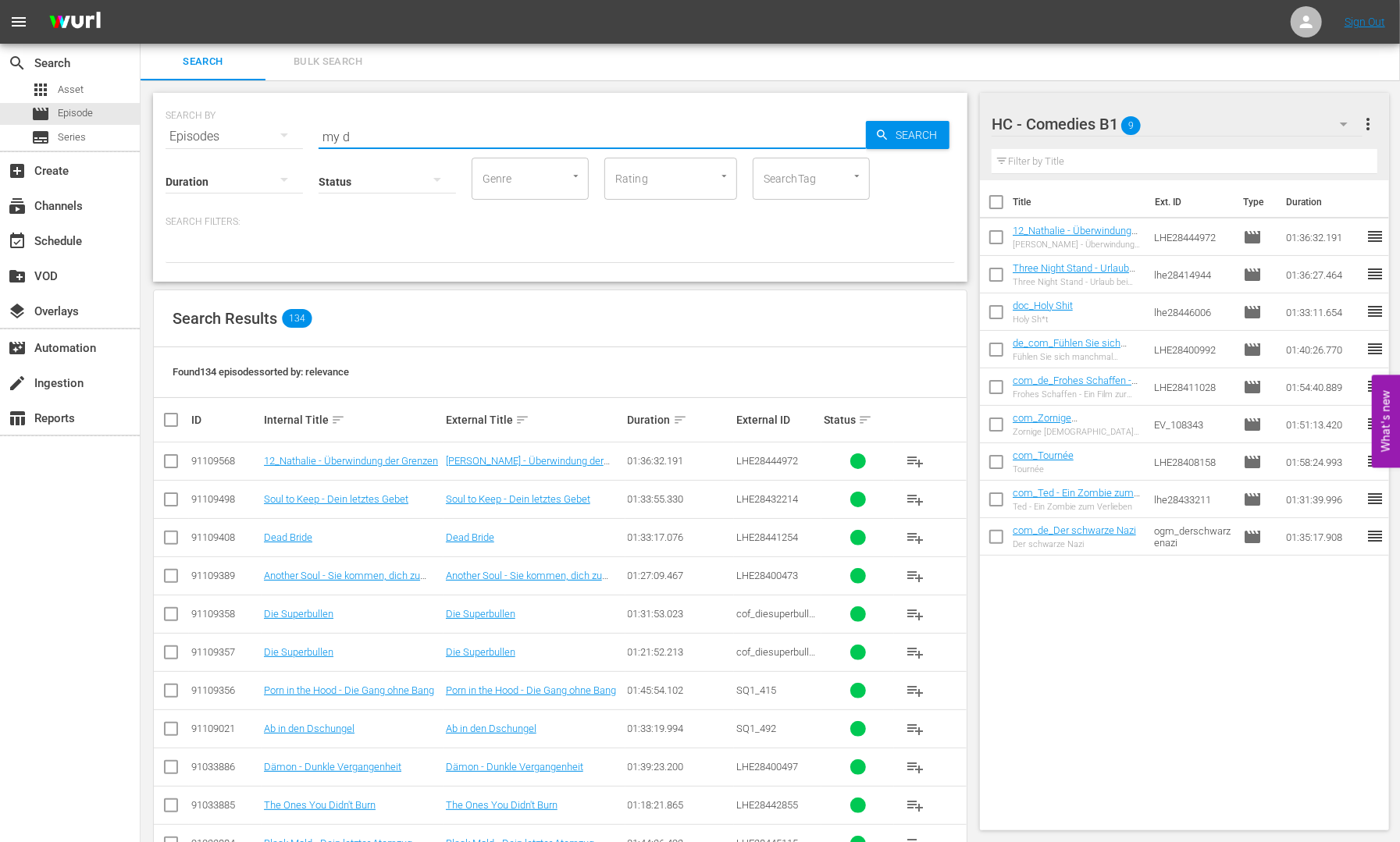
click at [386, 134] on input "my d" at bounding box center [592, 136] width 547 height 38
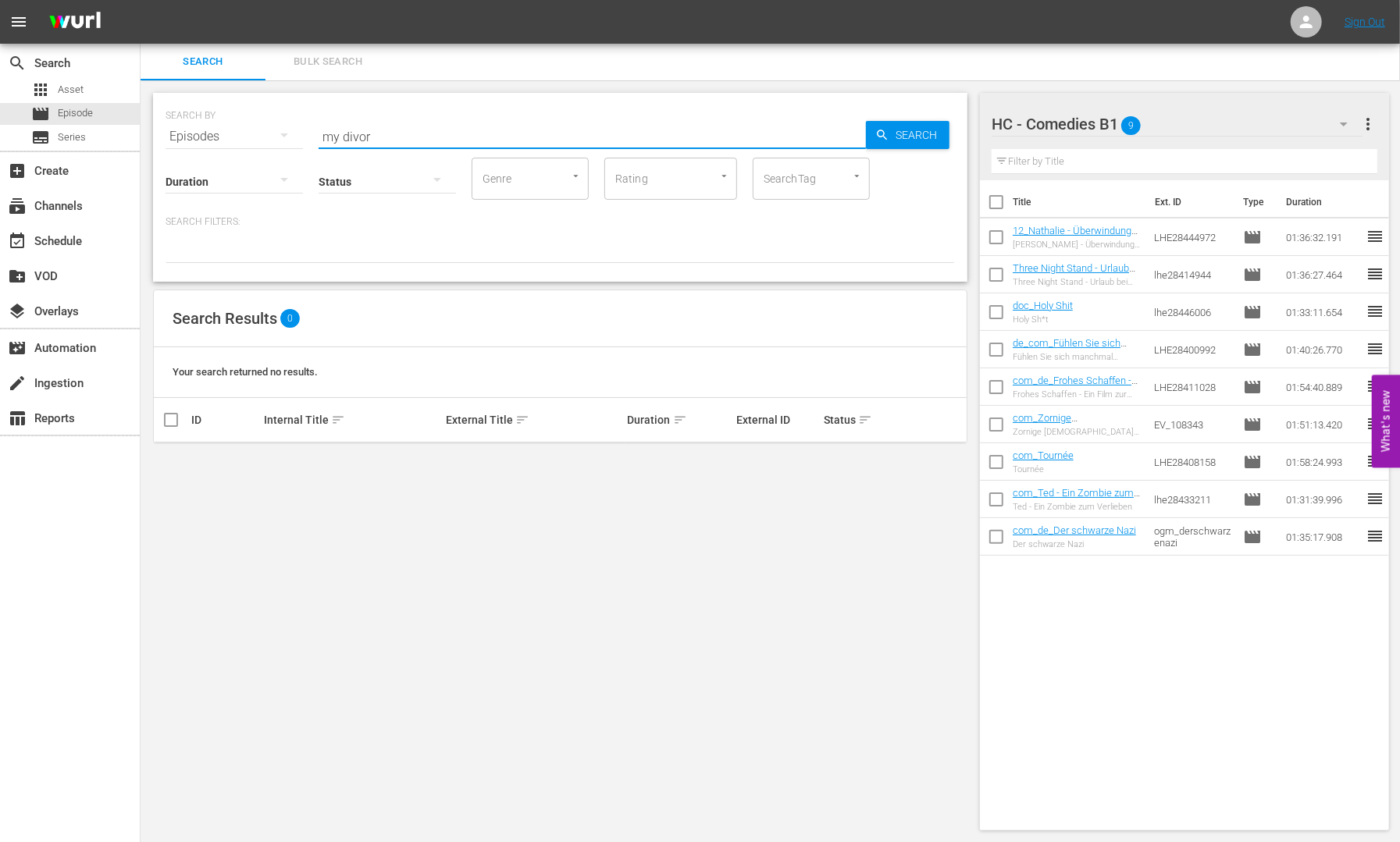
click at [422, 138] on input "my divor" at bounding box center [592, 136] width 547 height 38
type input "night"
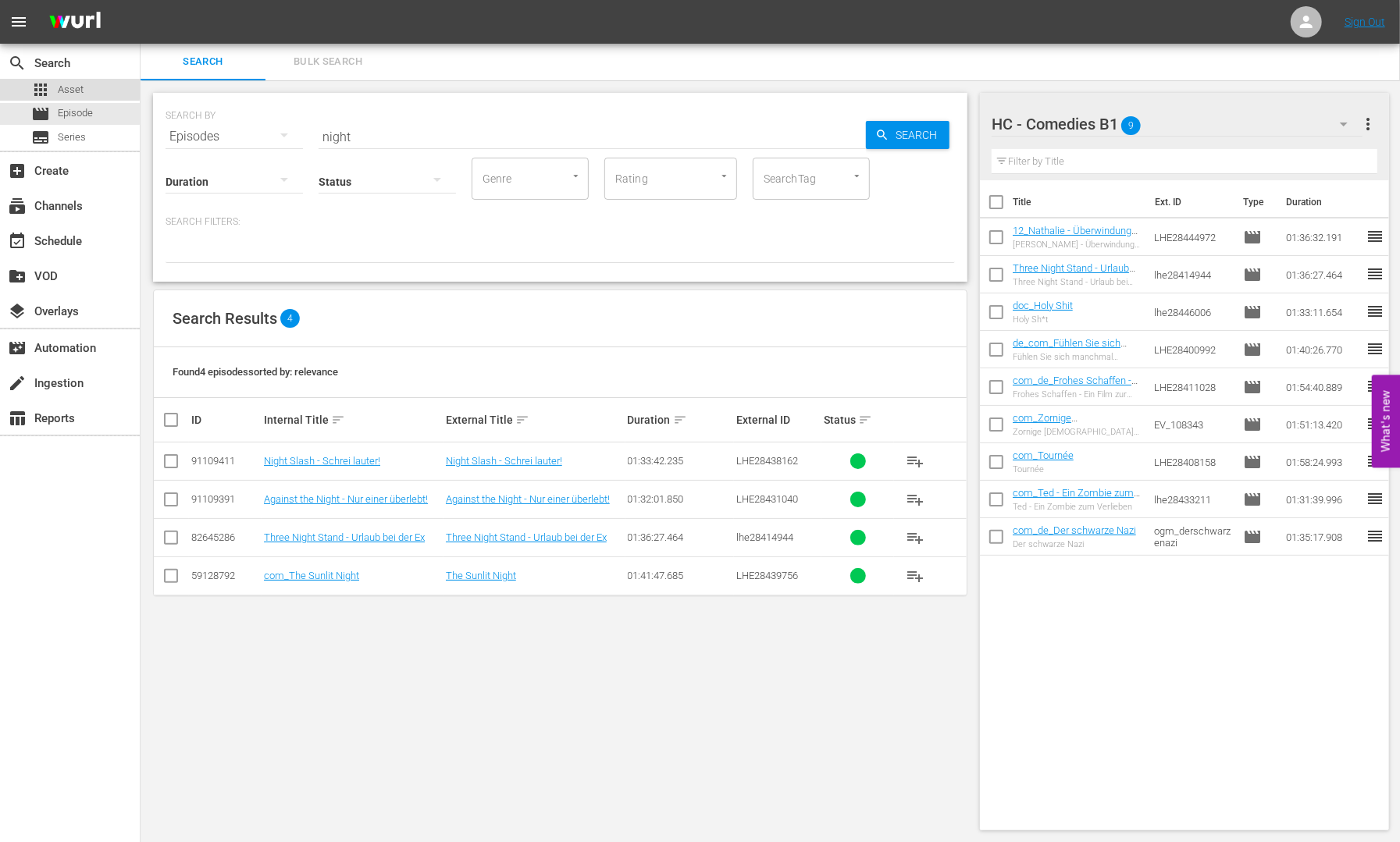
click at [55, 87] on div "apps Asset" at bounding box center [57, 89] width 52 height 21
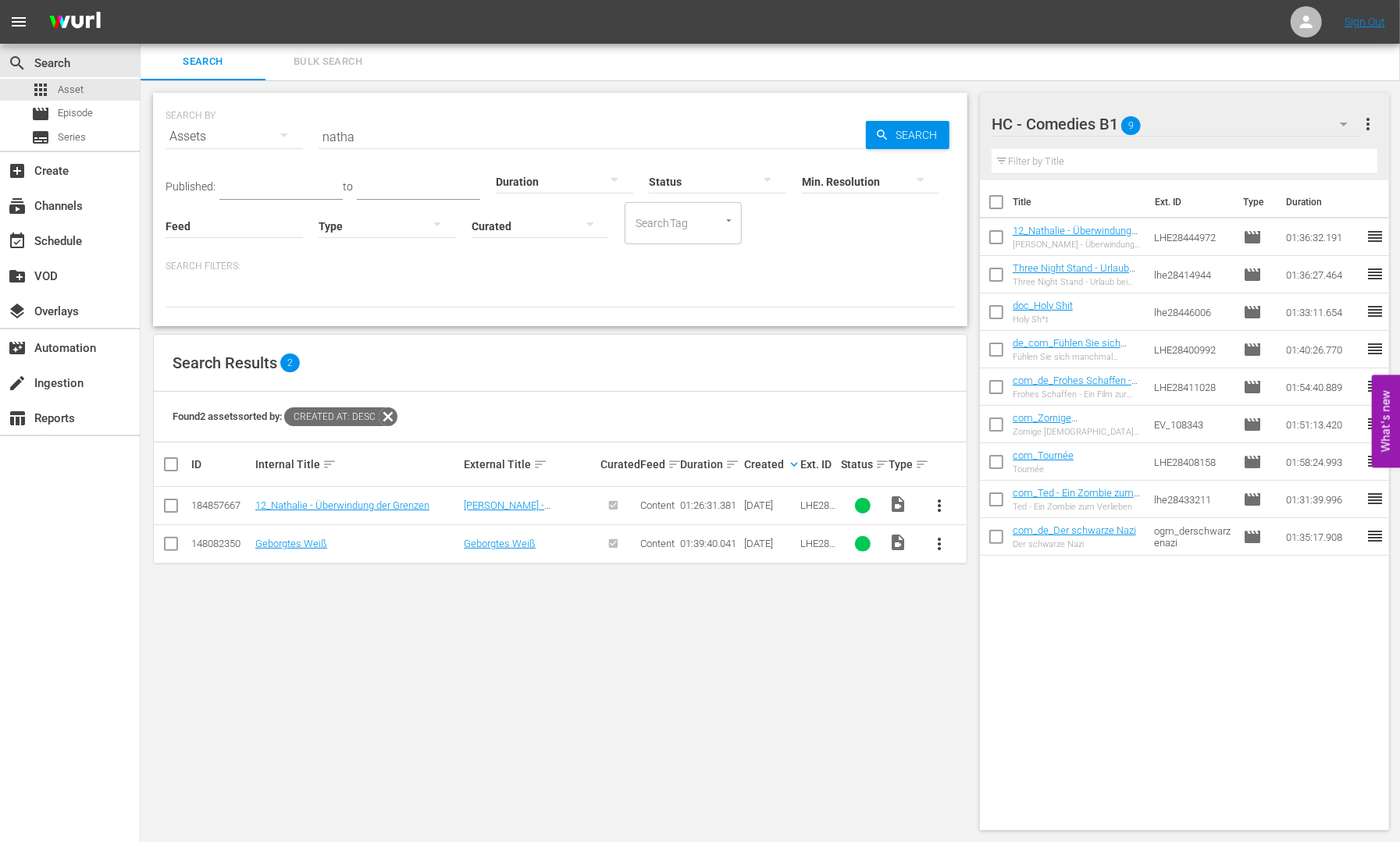
click at [399, 134] on input "natha" at bounding box center [592, 136] width 547 height 38
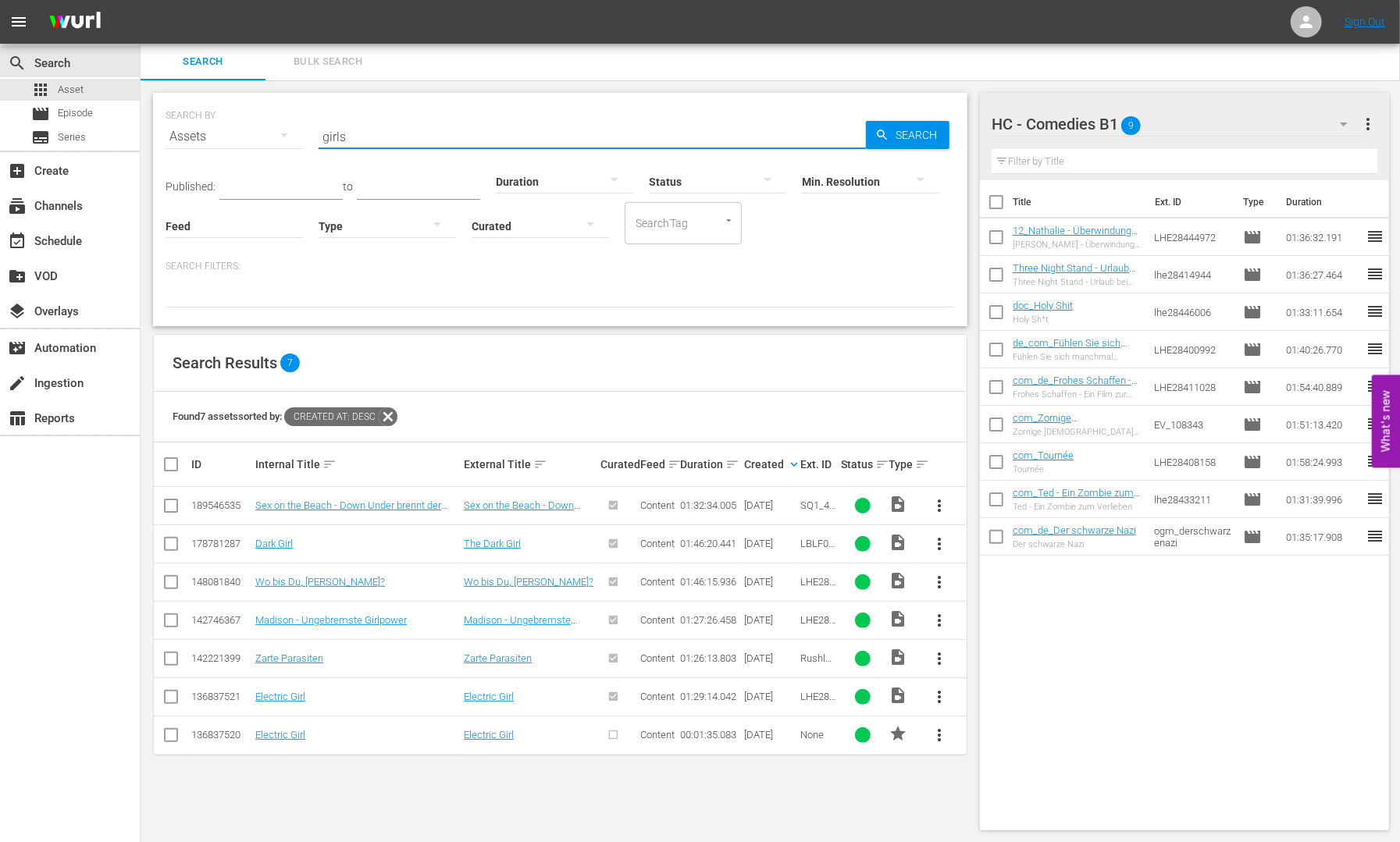
click at [360, 134] on input "girls" at bounding box center [592, 136] width 547 height 38
type input "hilfe"
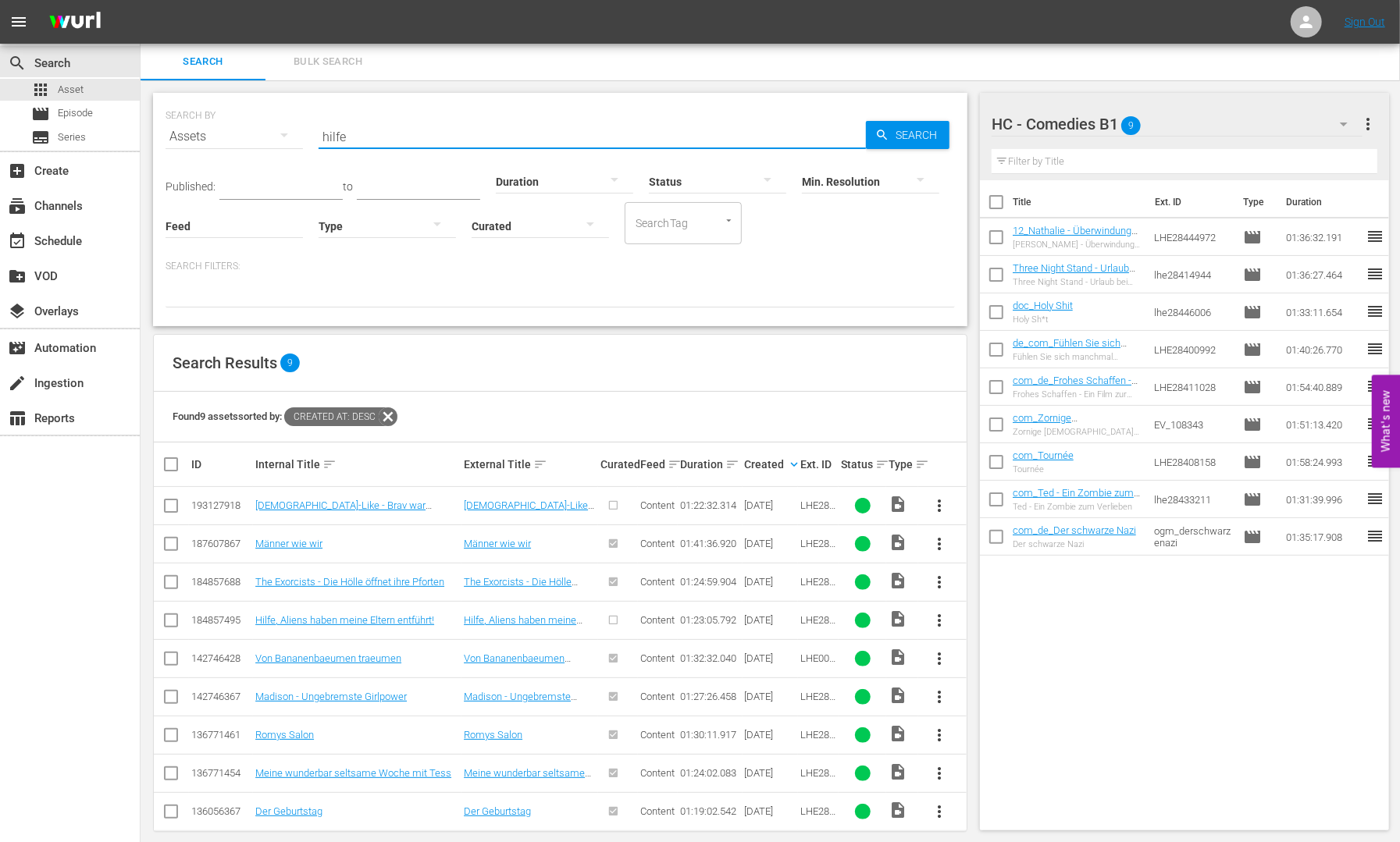
click at [943, 618] on span "more_vert" at bounding box center [938, 620] width 18 height 18
click at [1008, 727] on div "Episode" at bounding box center [1024, 738] width 106 height 38
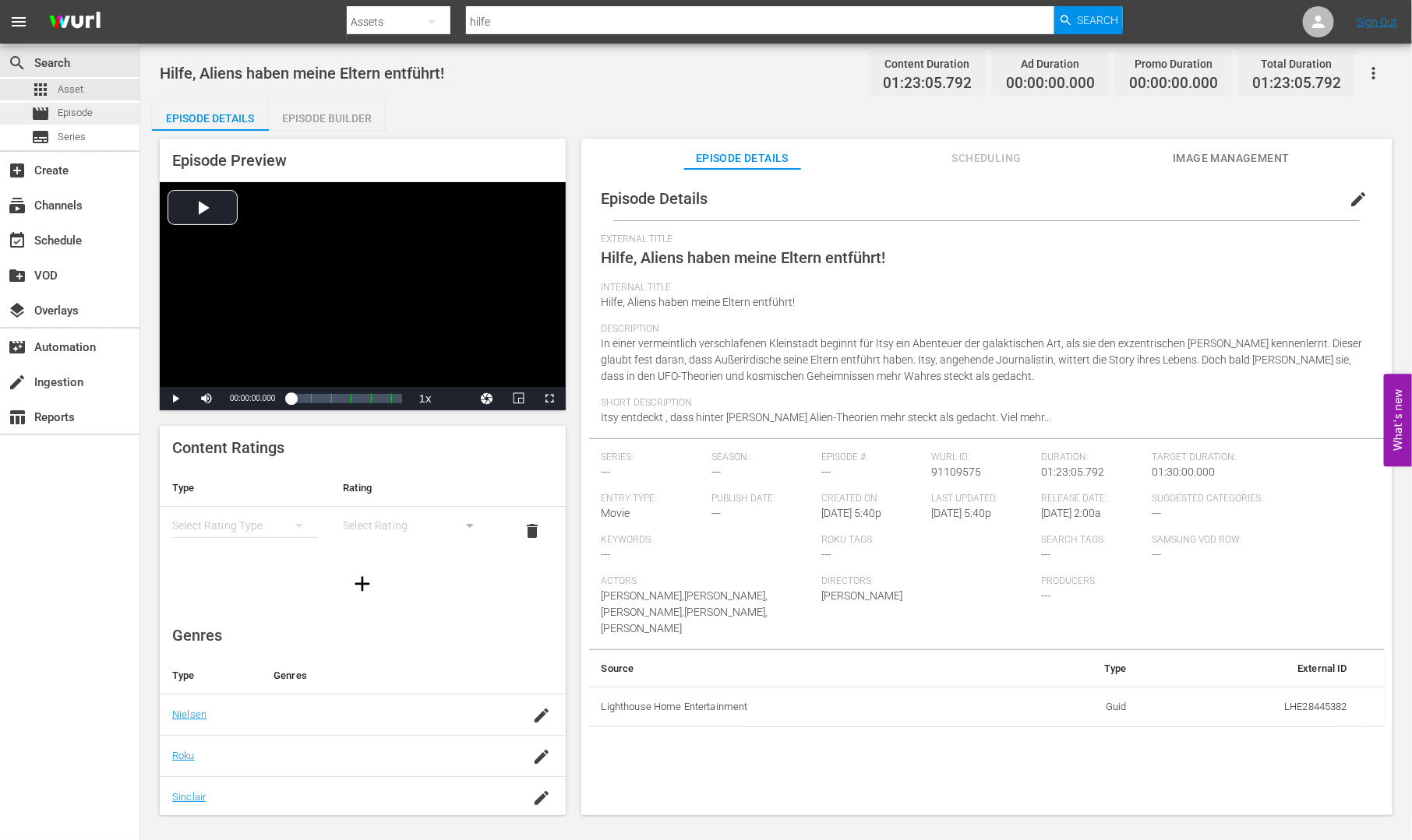
click at [82, 111] on span "Episode" at bounding box center [75, 113] width 35 height 16
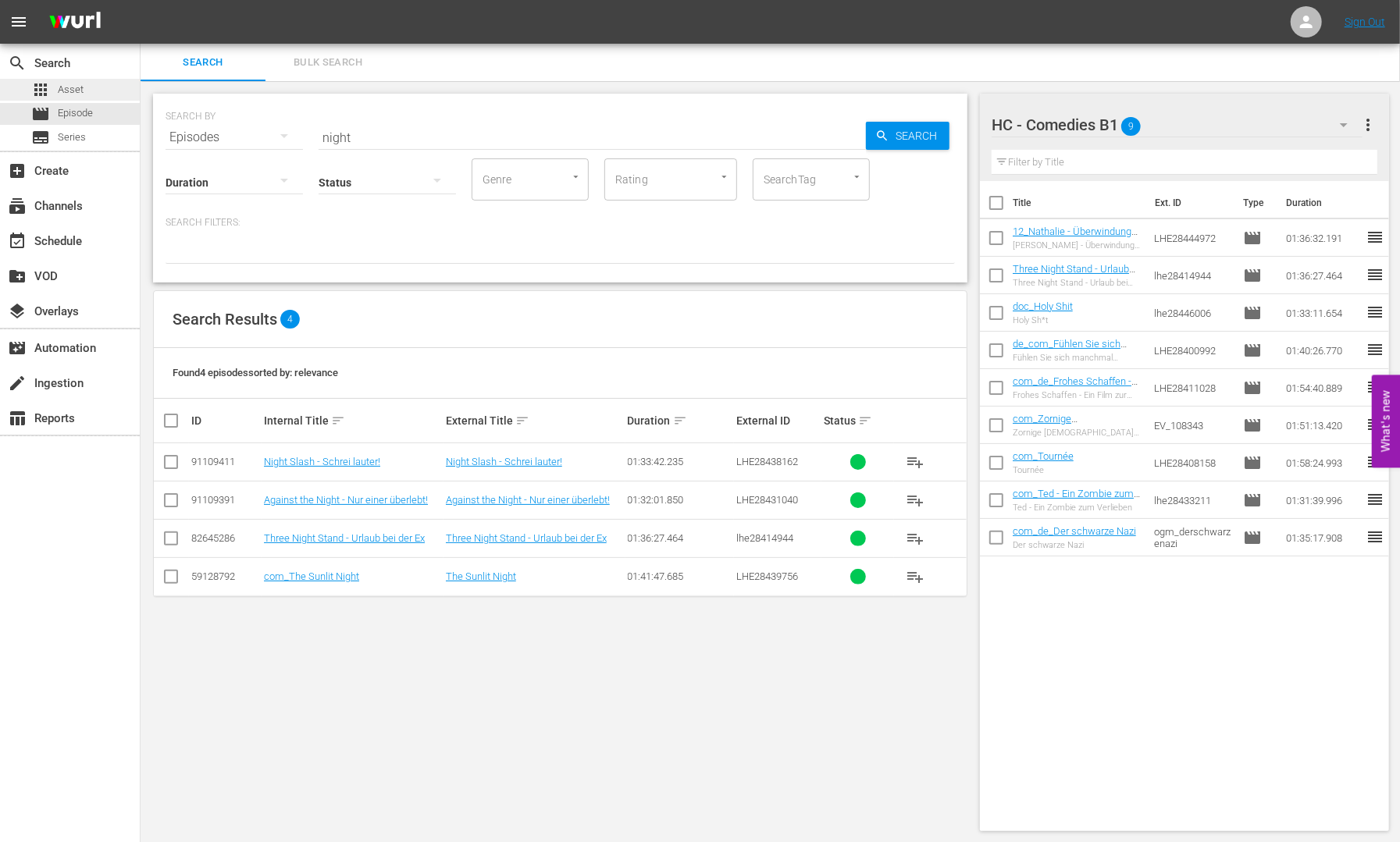
click at [58, 86] on span "Asset" at bounding box center [70, 89] width 25 height 16
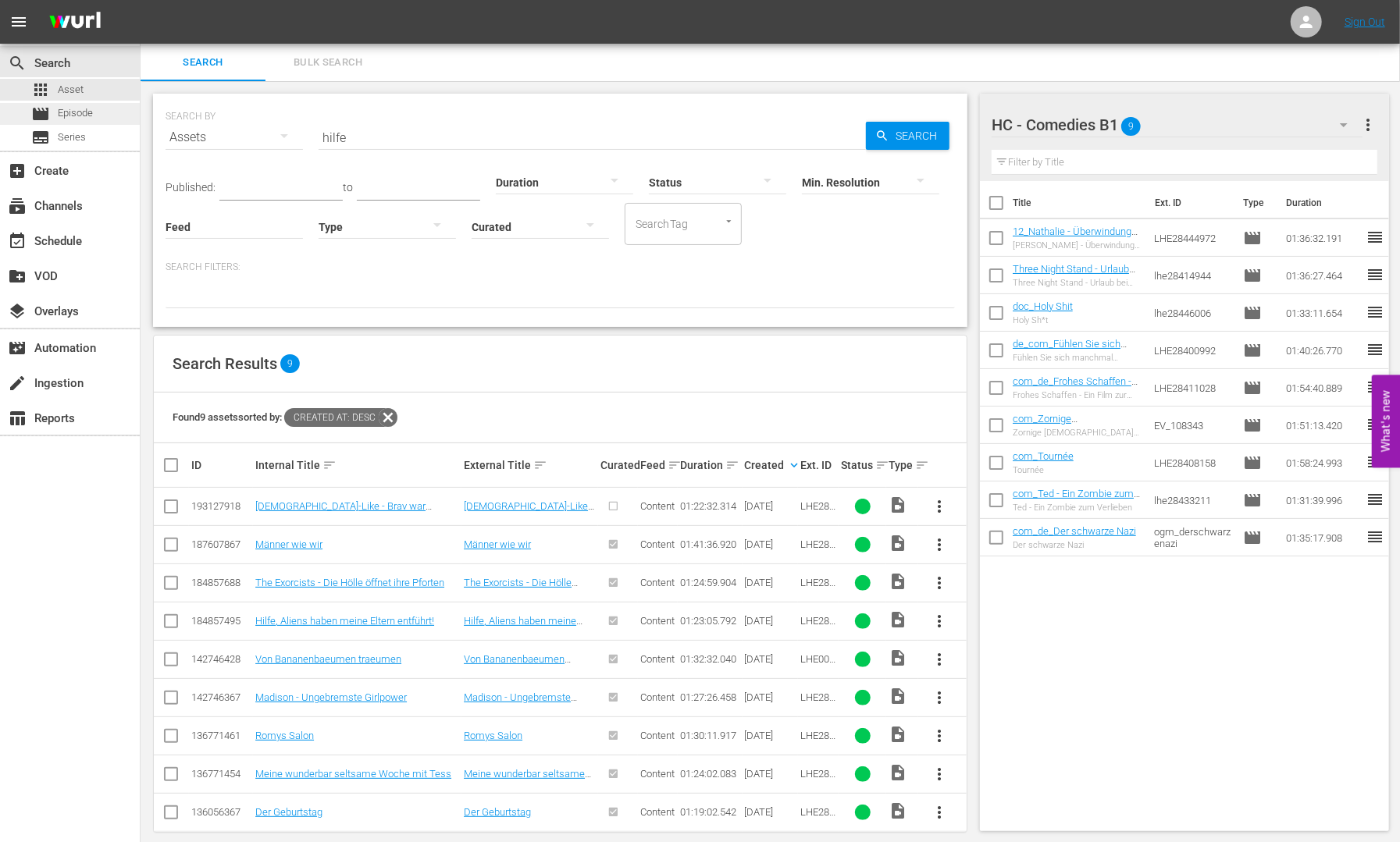
click at [67, 114] on span "Episode" at bounding box center [75, 113] width 35 height 16
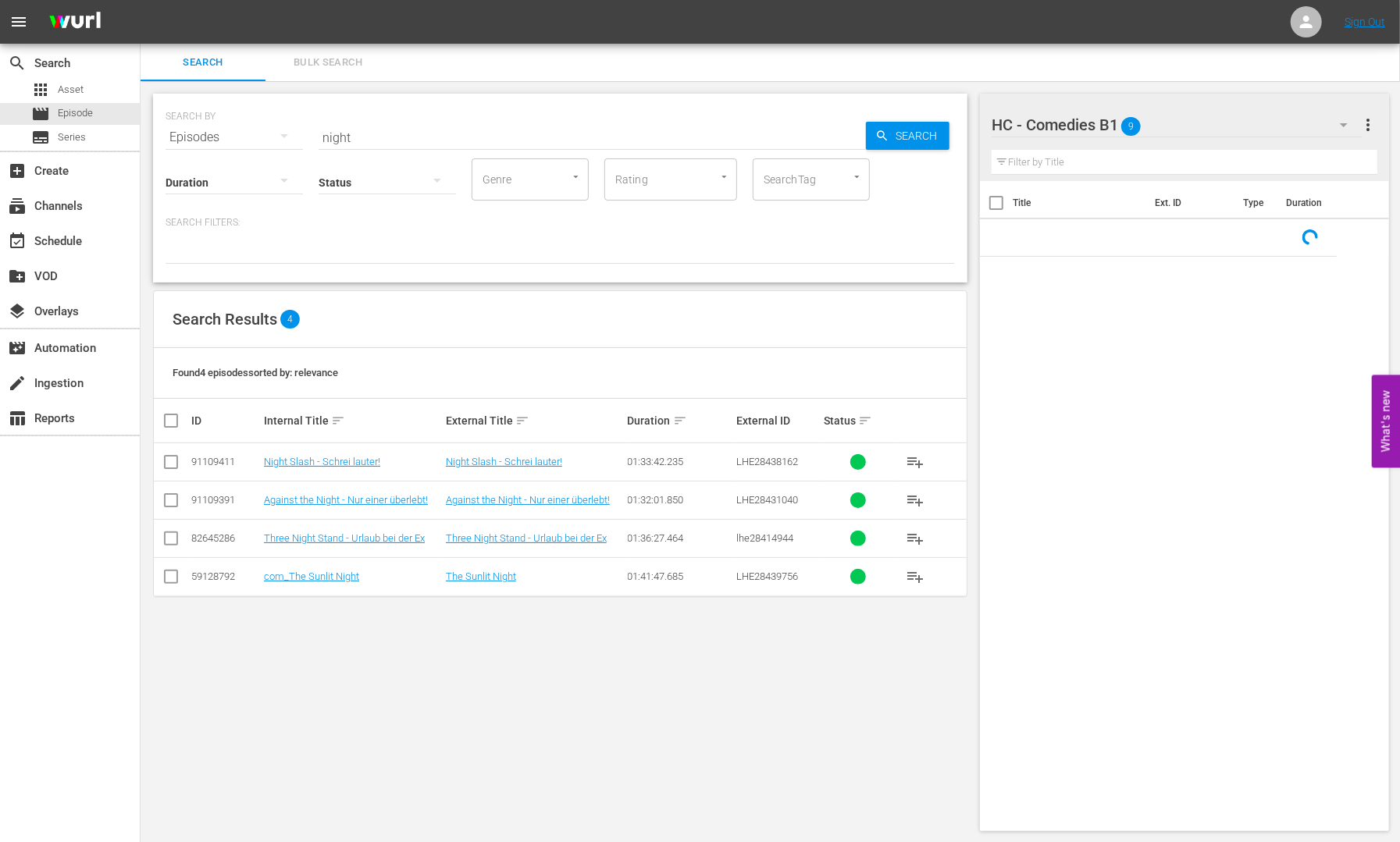
click at [491, 149] on hr at bounding box center [592, 149] width 547 height 1
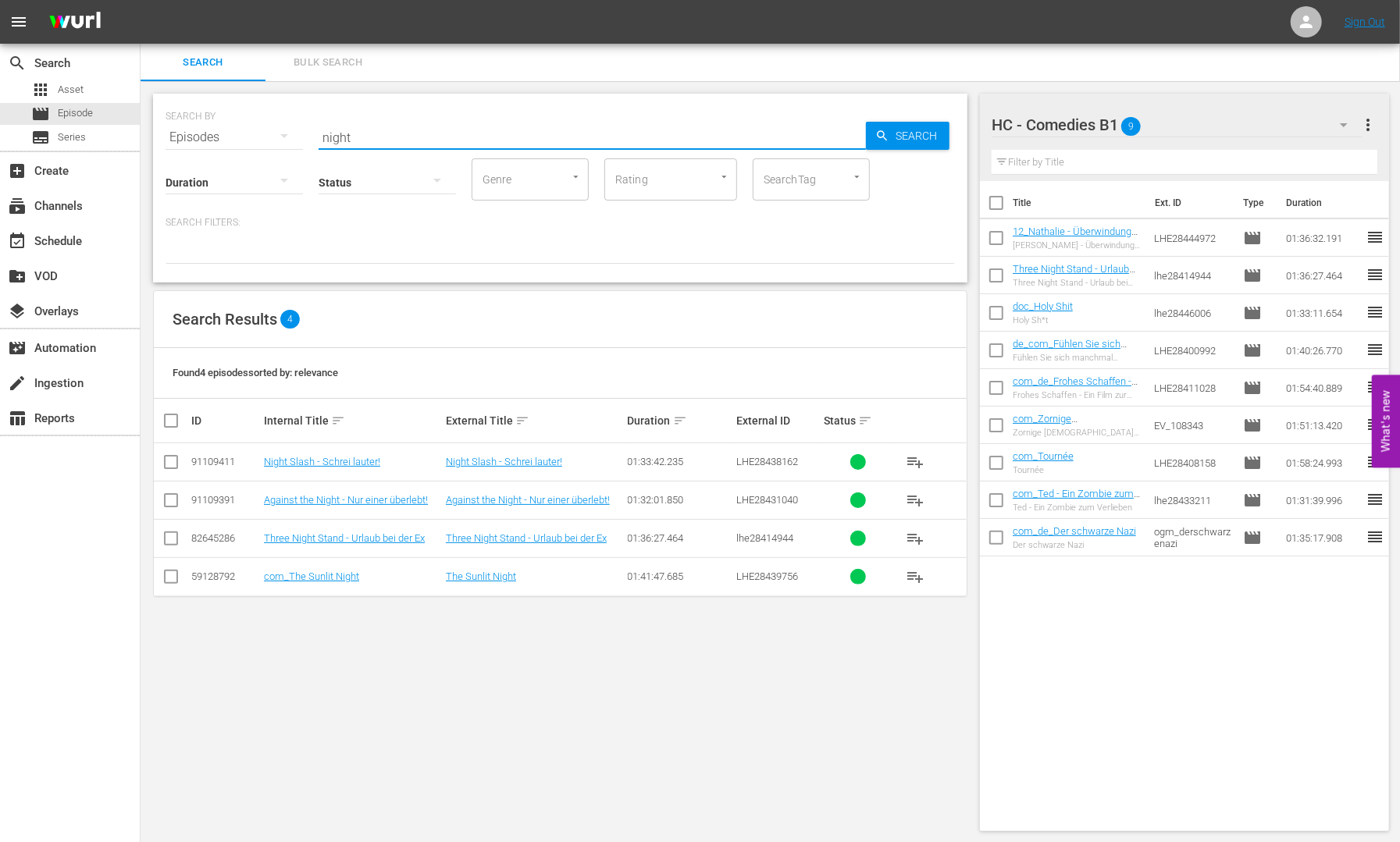
click at [451, 137] on input "night" at bounding box center [592, 137] width 547 height 38
type input "hilfe"
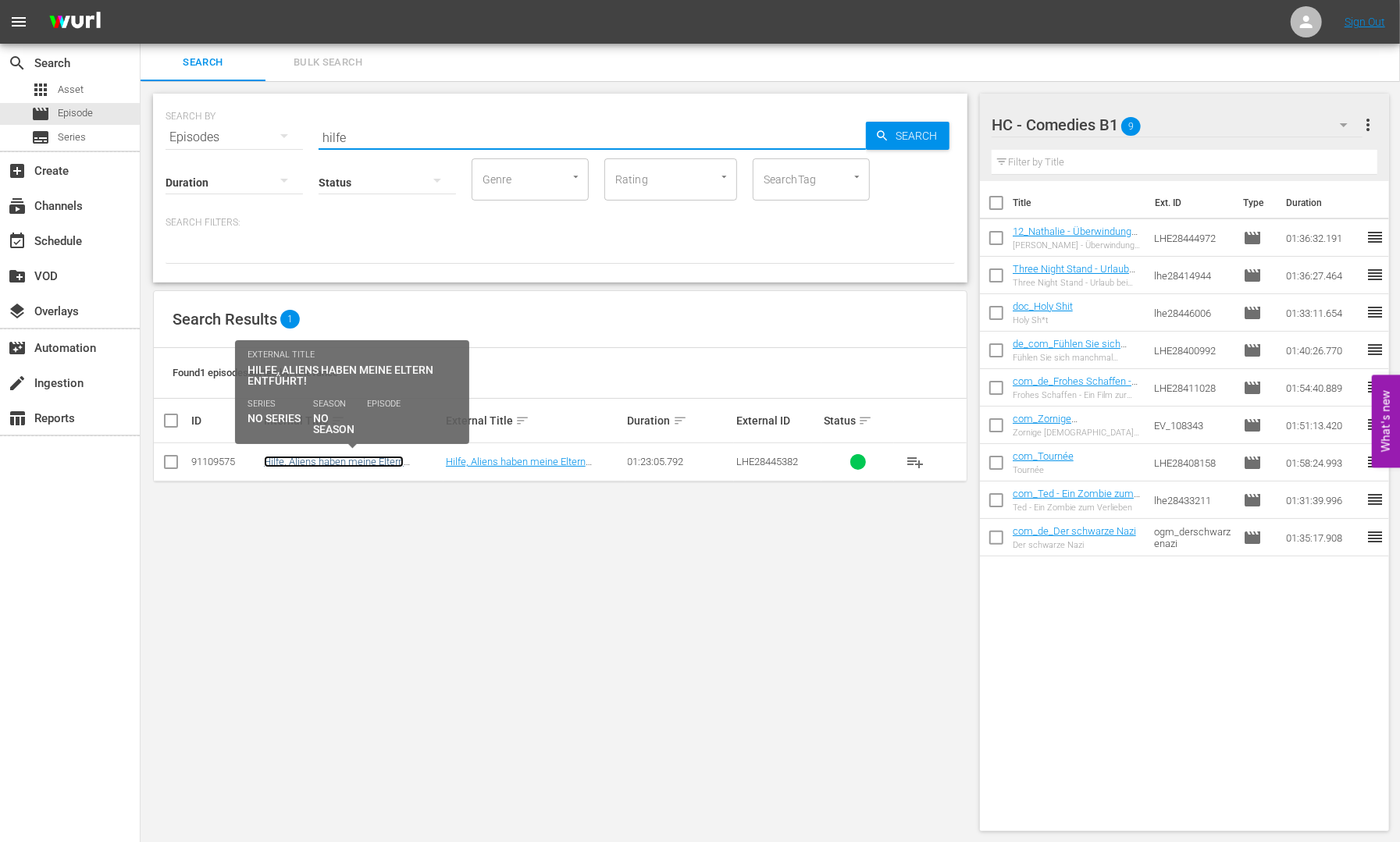
click at [302, 459] on link "Hilfe, Aliens haben meine Eltern entführt!" at bounding box center [333, 468] width 140 height 23
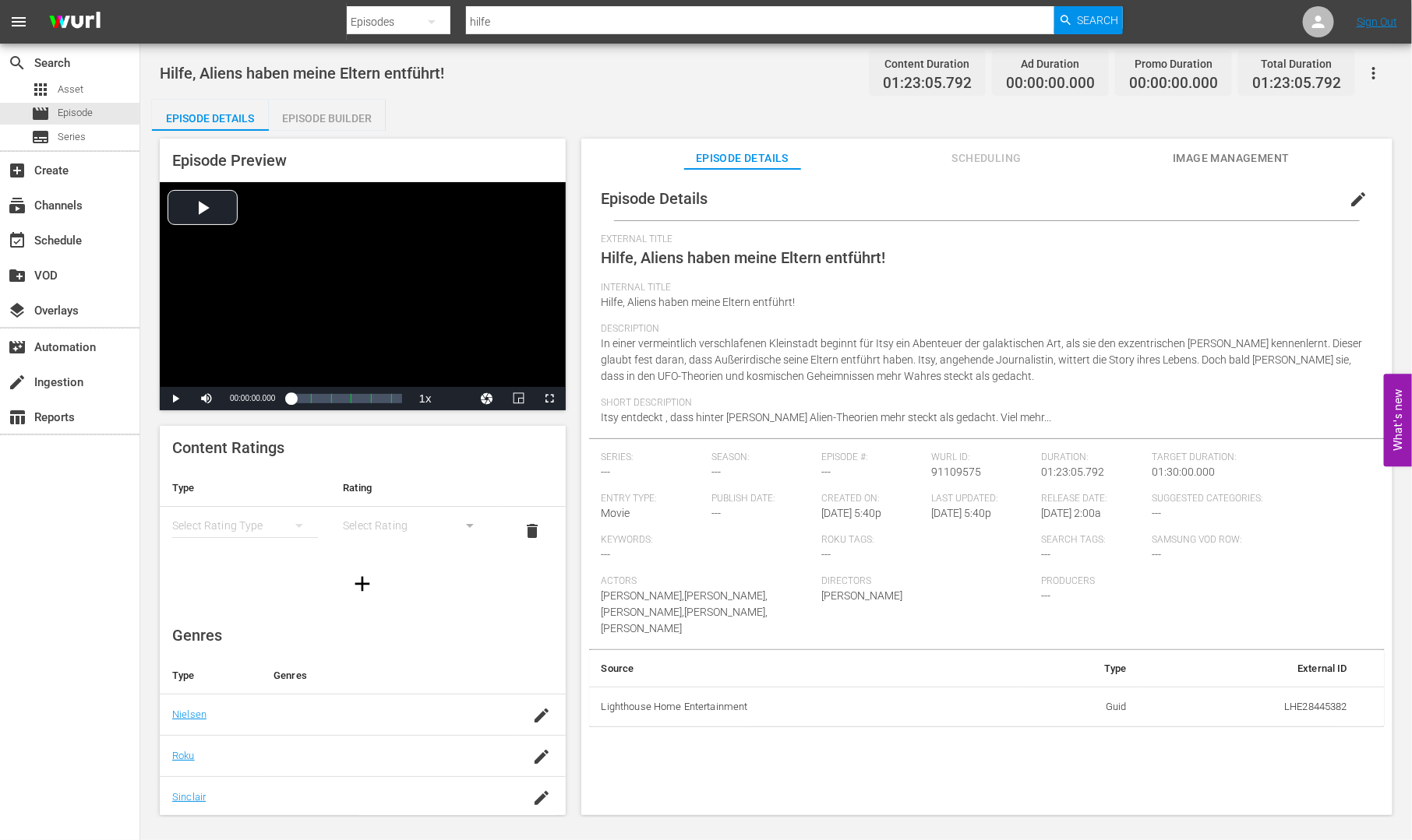
click at [325, 109] on div "Episode Builder" at bounding box center [327, 118] width 116 height 38
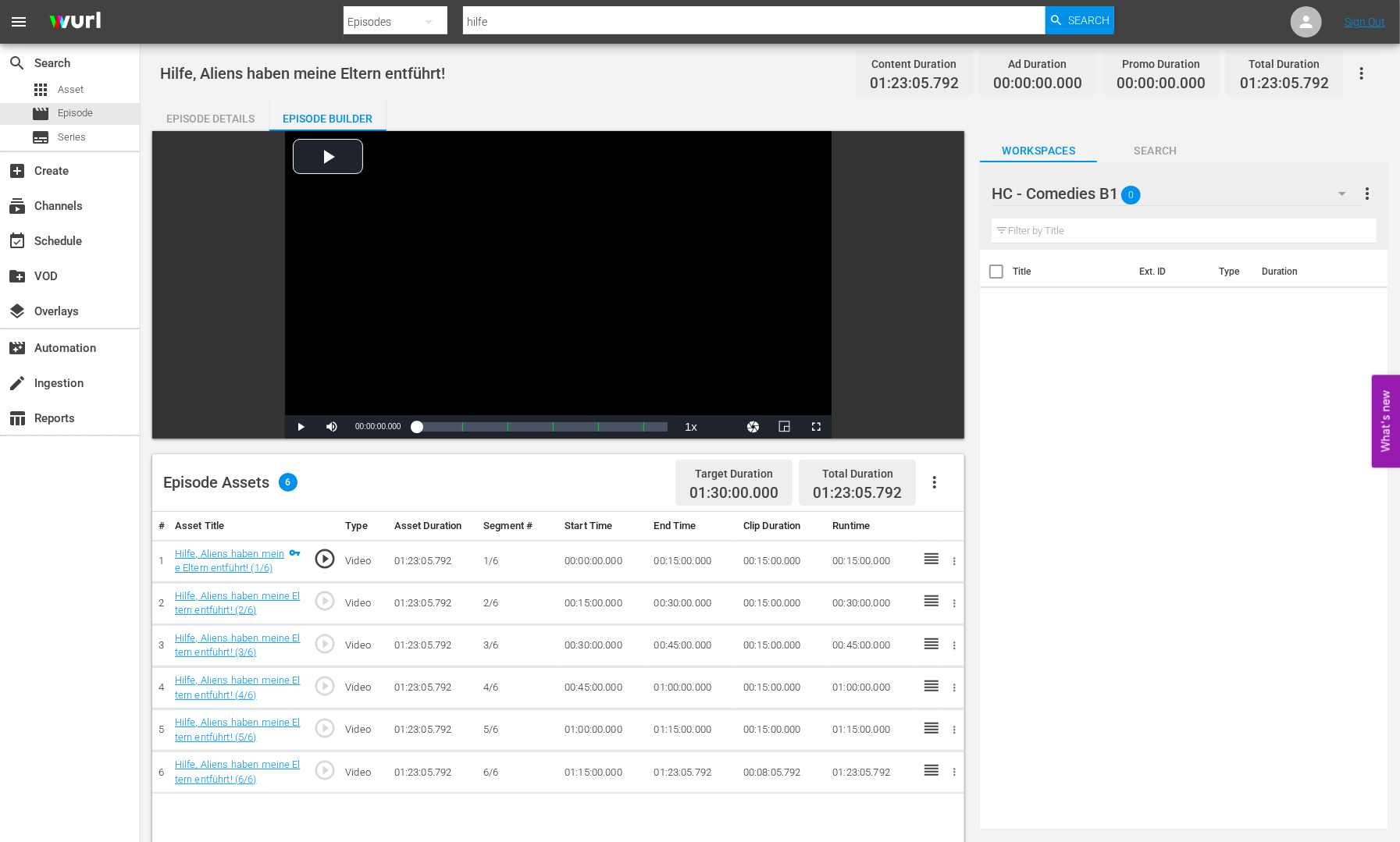
click at [1340, 197] on icon "button" at bounding box center [1342, 193] width 18 height 18
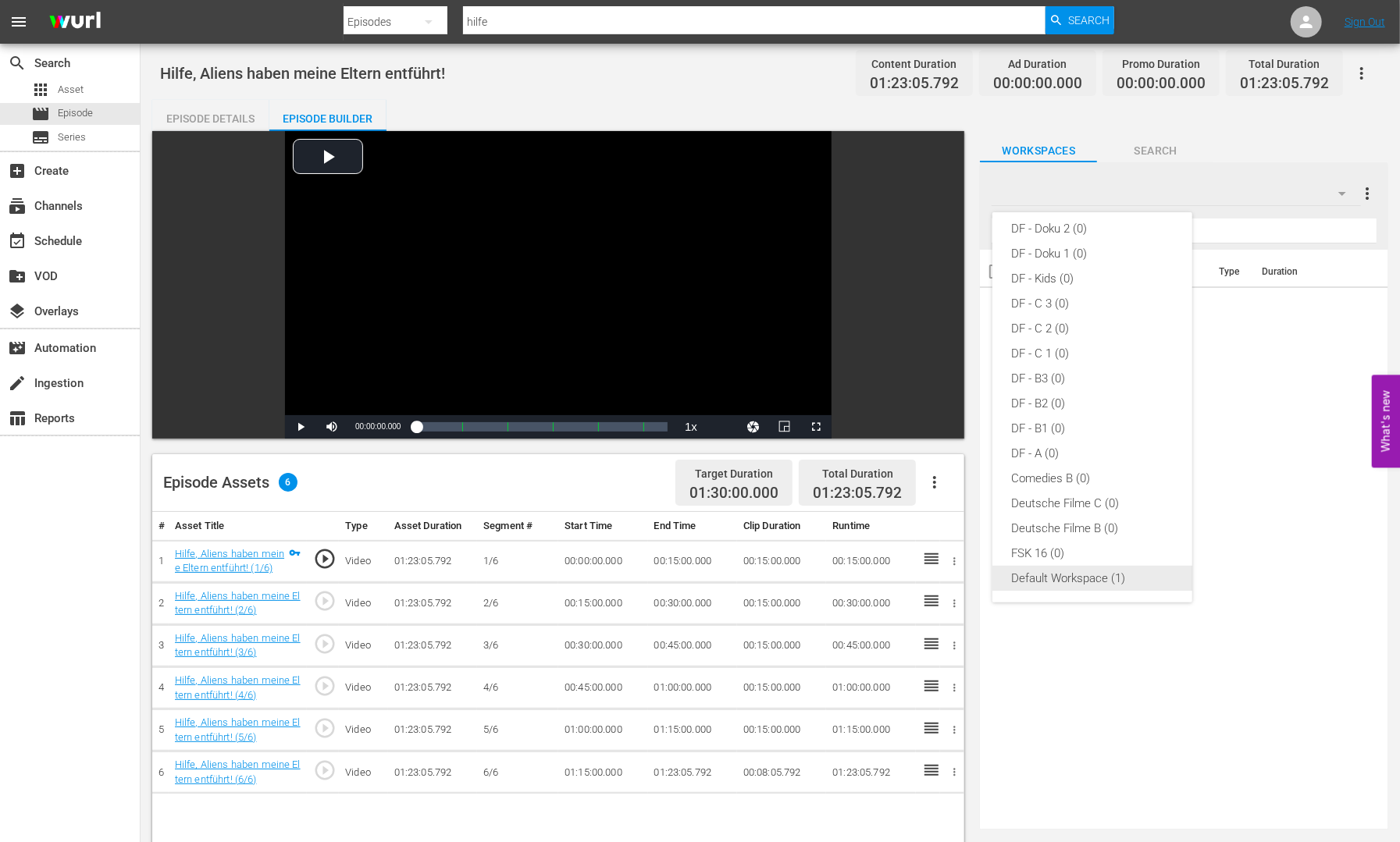
click at [1057, 577] on div "Default Workspace (1)" at bounding box center [1092, 579] width 162 height 25
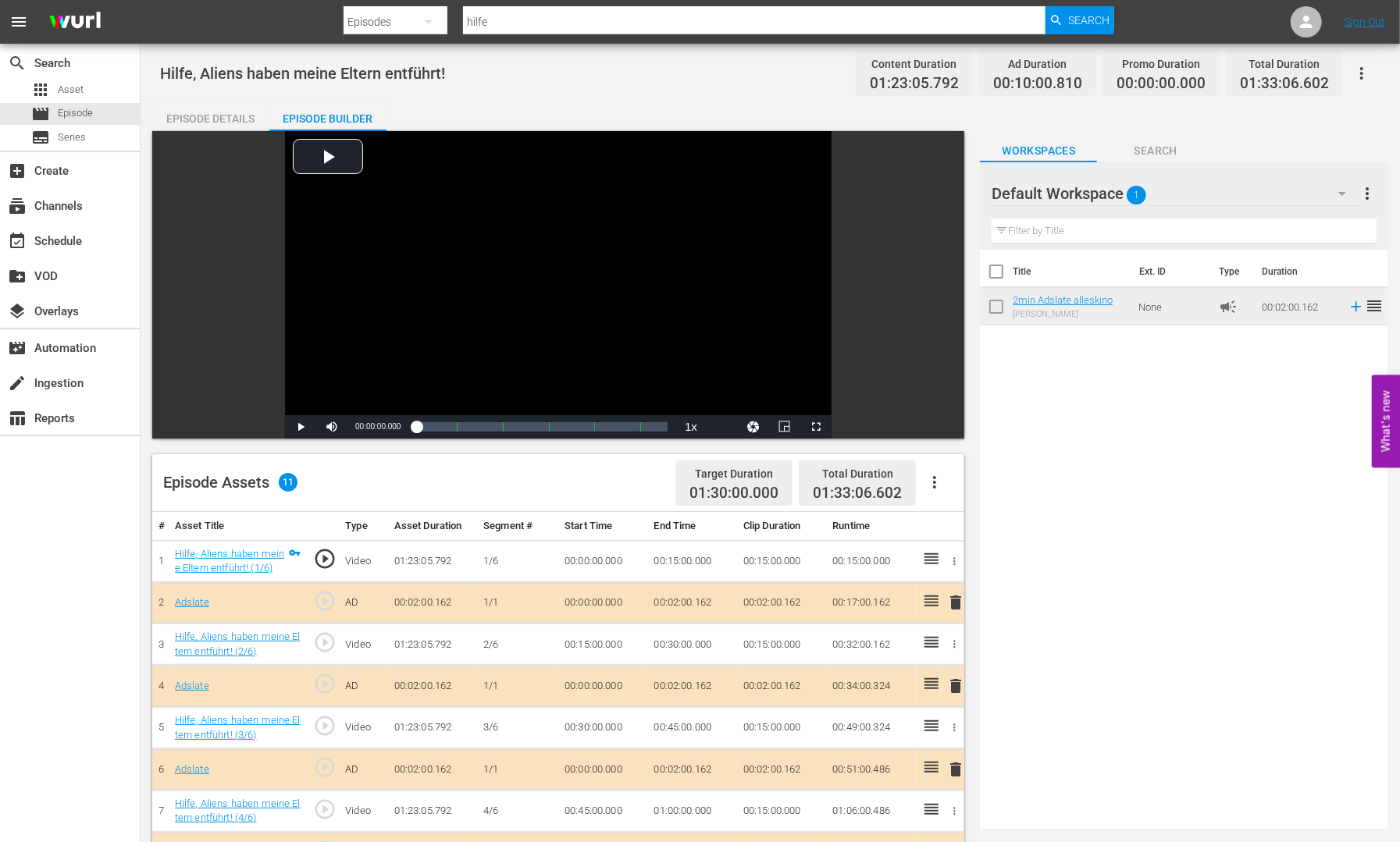
drag, startPoint x: 469, startPoint y: 89, endPoint x: 418, endPoint y: 100, distance: 52.2
click at [469, 88] on div "Hilfe, Aliens haben meine Eltern entführt! Content Duration 01:23:05.792 Ad Dur…" at bounding box center [770, 73] width 1220 height 35
click at [66, 91] on span "Asset" at bounding box center [70, 89] width 25 height 16
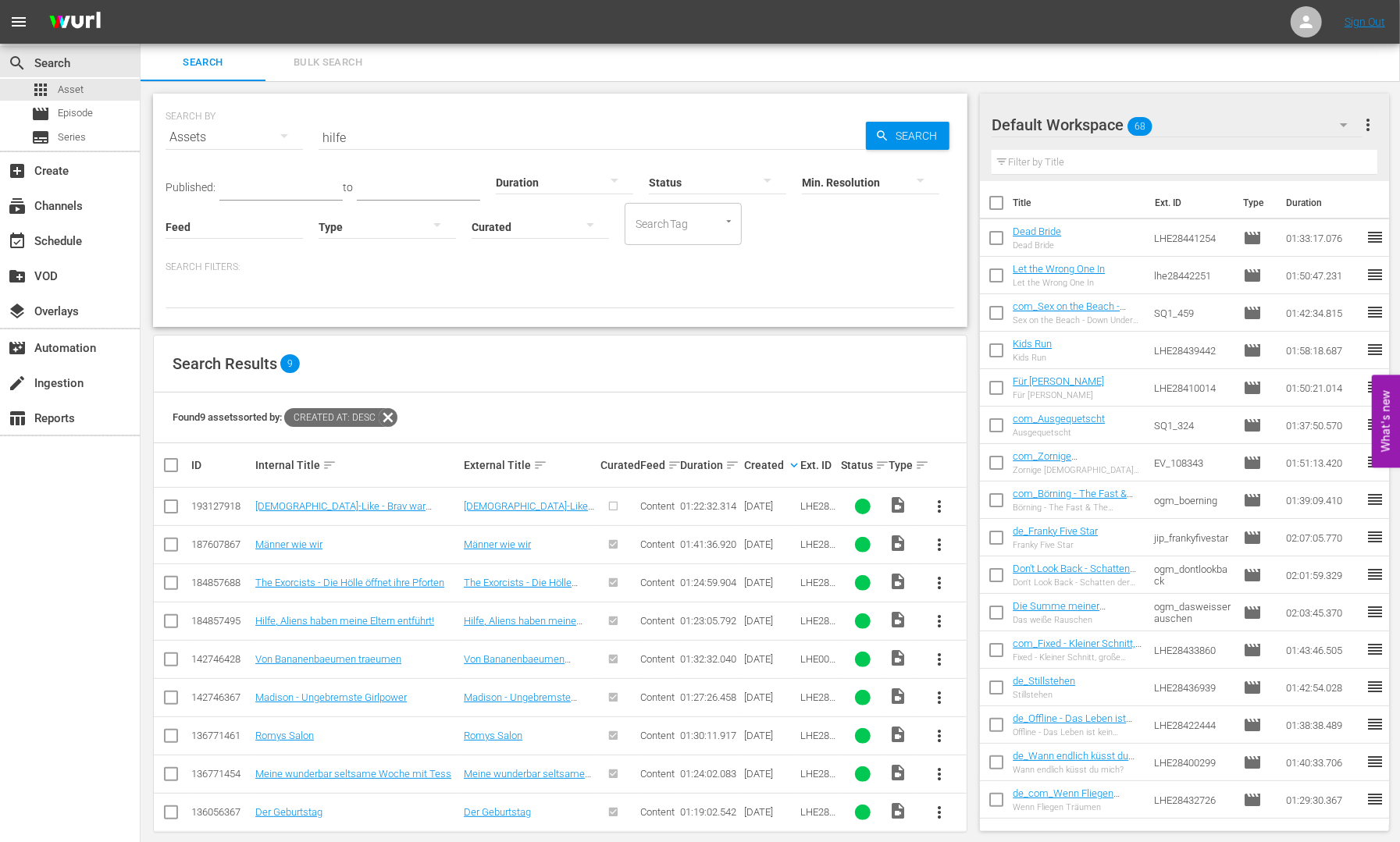
click at [402, 126] on input "hilfe" at bounding box center [592, 137] width 547 height 38
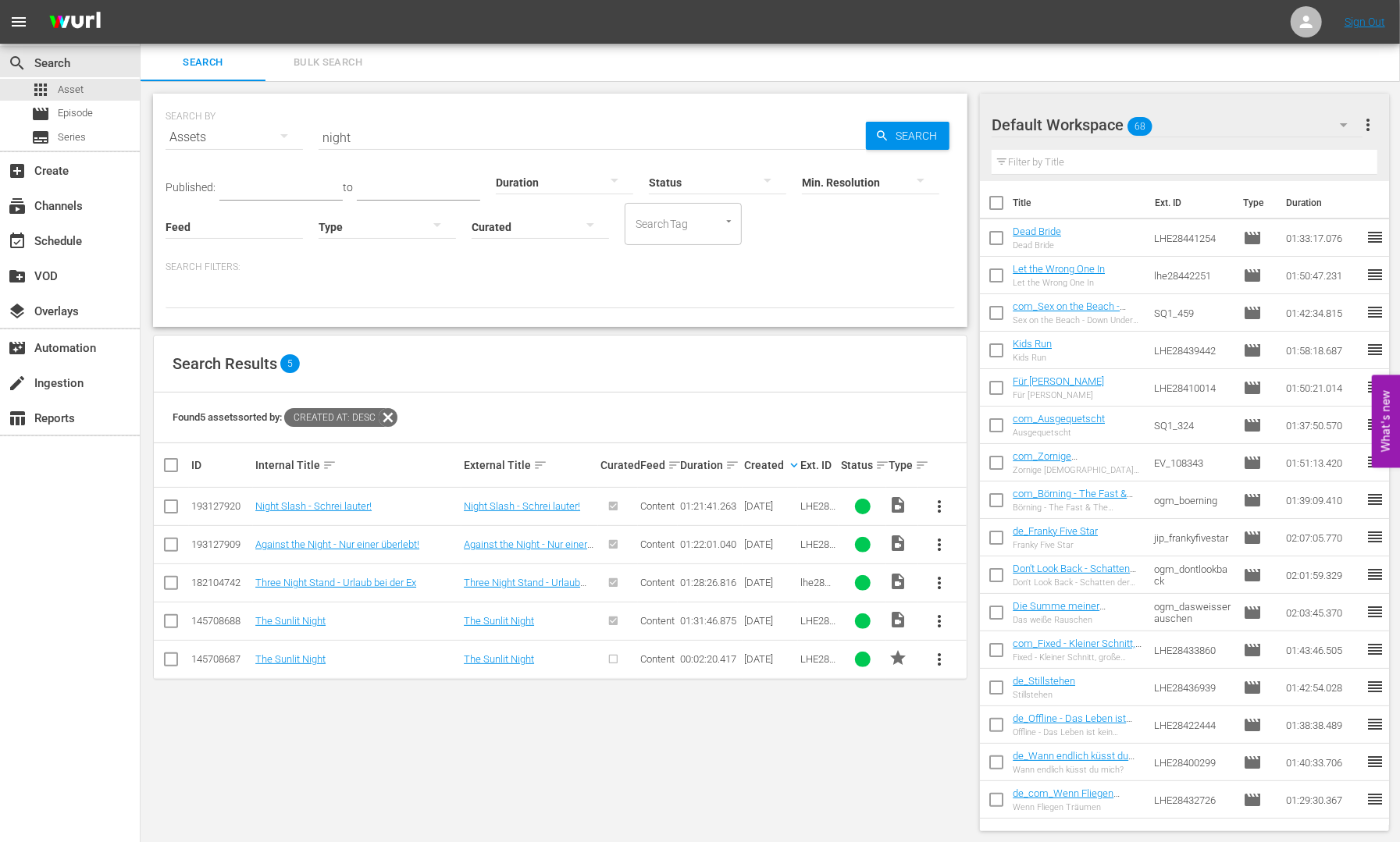
click at [374, 117] on div "SEARCH BY Search By Assets Search ID, Title, Description, Keywords, or Category…" at bounding box center [560, 128] width 789 height 56
click at [374, 127] on input "night" at bounding box center [592, 137] width 547 height 38
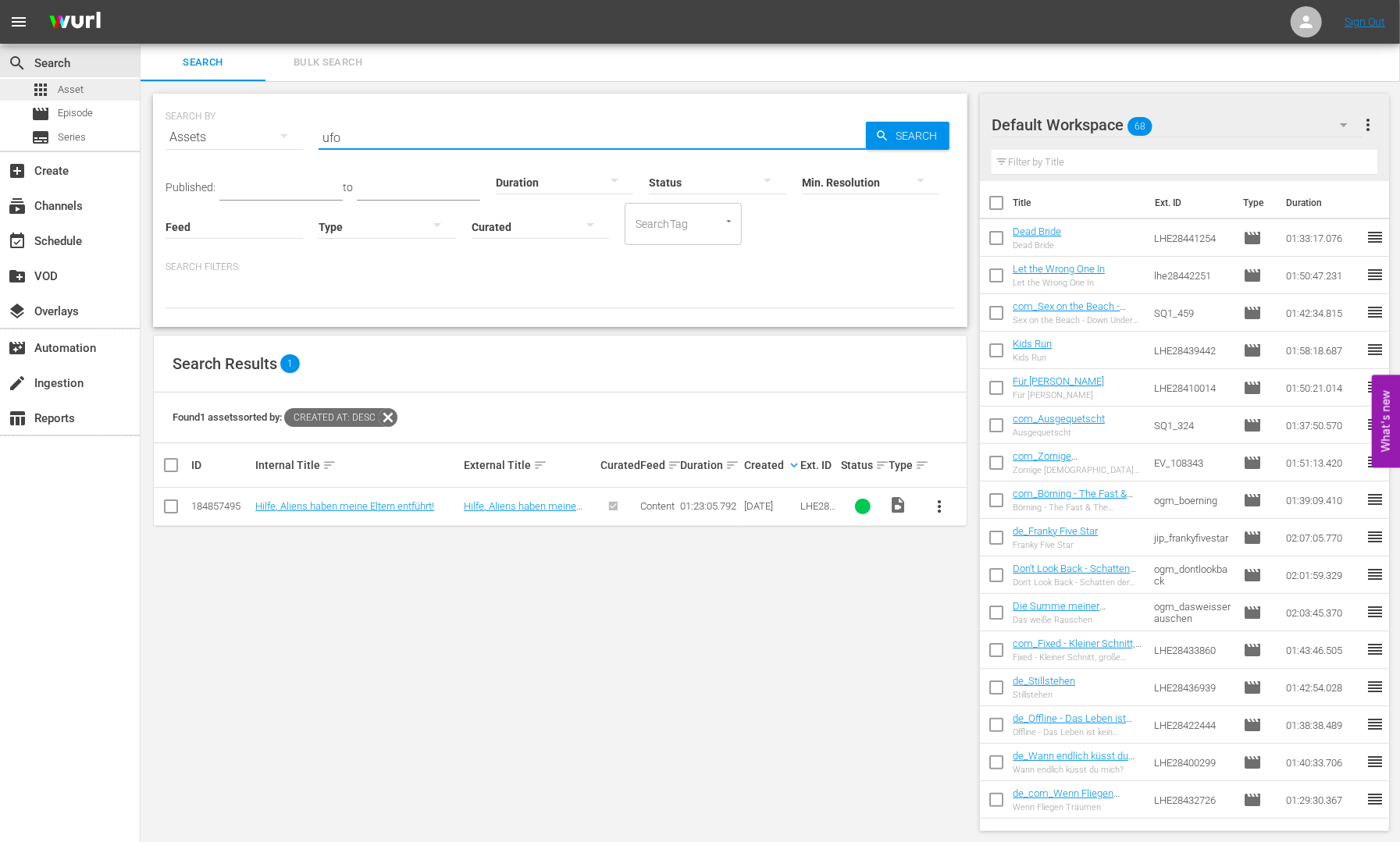
click at [82, 80] on div "apps Asset" at bounding box center [57, 89] width 52 height 21
click at [376, 121] on input "ufo" at bounding box center [592, 137] width 547 height 38
type input "baby"
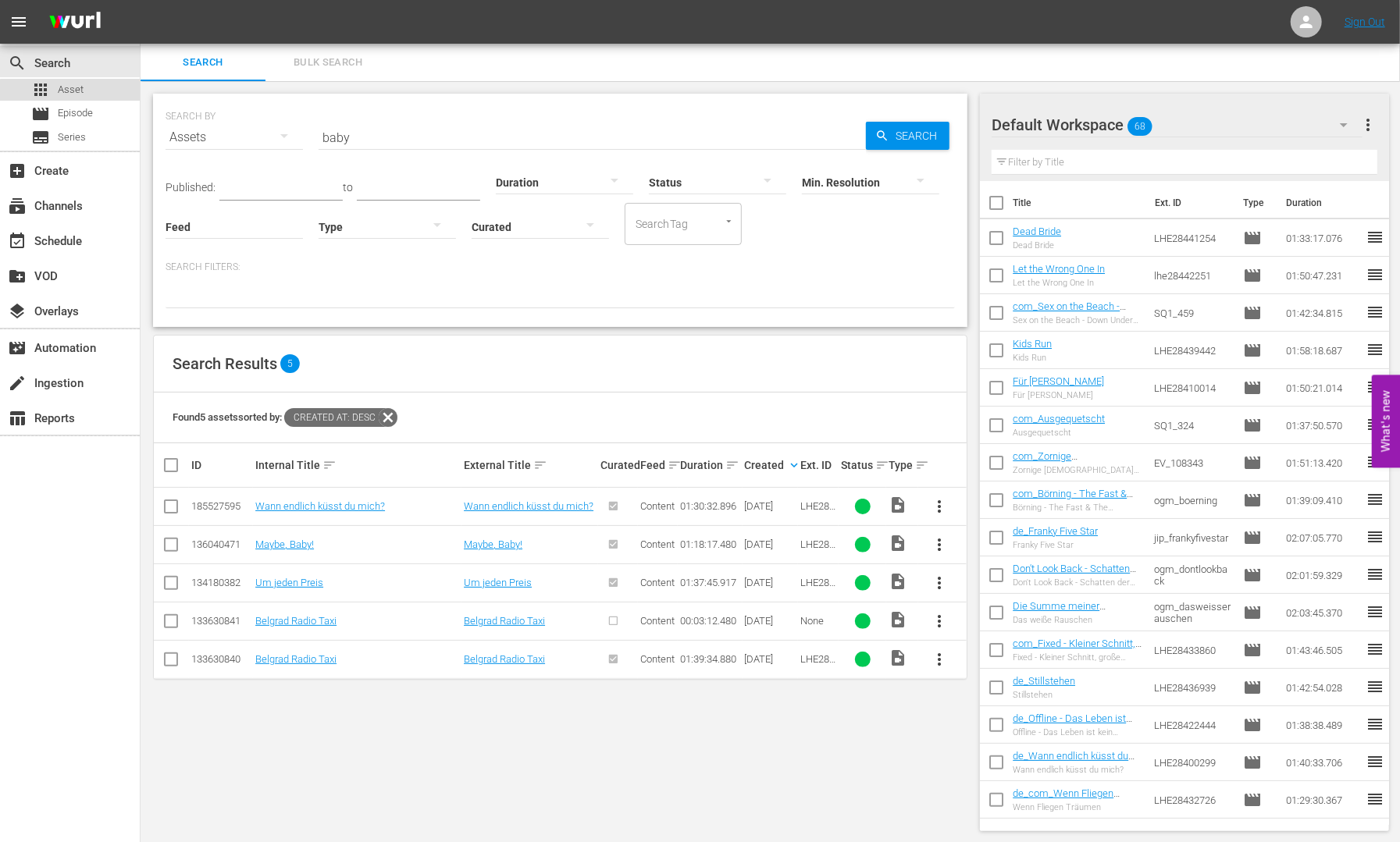
click at [81, 92] on span "Asset" at bounding box center [70, 89] width 25 height 16
click at [93, 89] on div "apps Asset" at bounding box center [70, 89] width 140 height 21
